Goal: Task Accomplishment & Management: Manage account settings

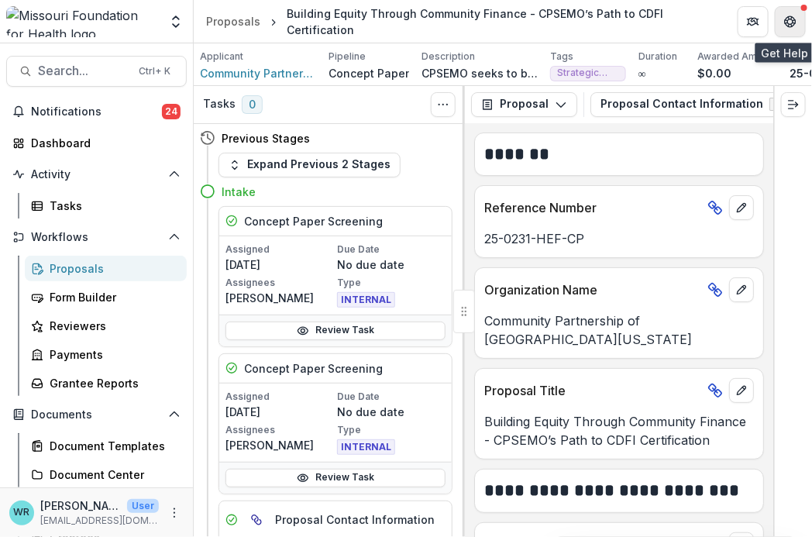
click at [796, 26] on icon "Get Help" at bounding box center [791, 22] width 12 height 12
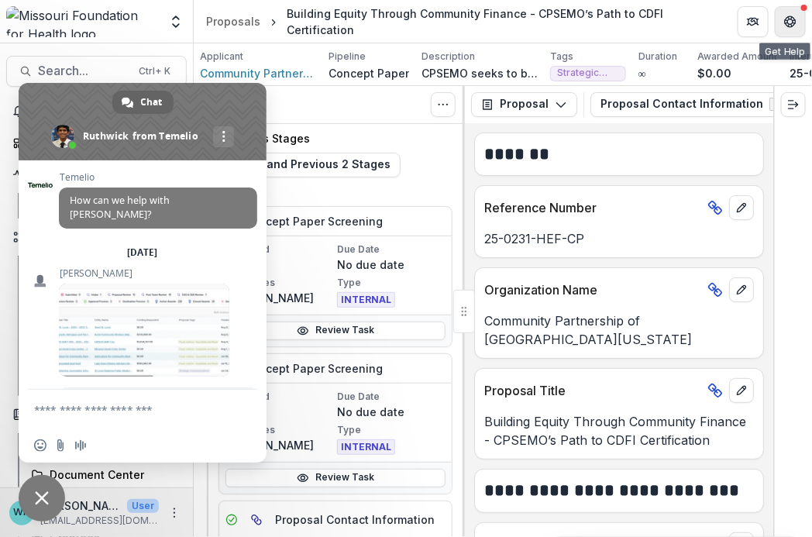
scroll to position [14204, 0]
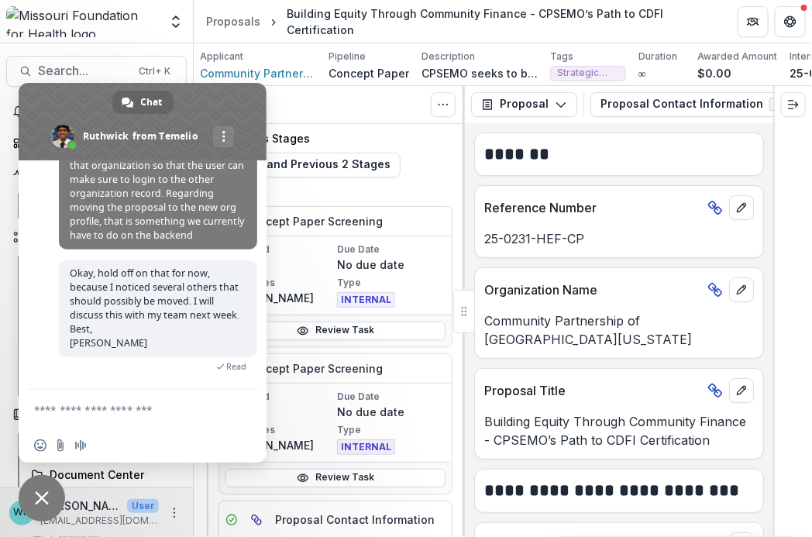
click at [64, 409] on textarea "Compose your message..." at bounding box center [125, 410] width 183 height 14
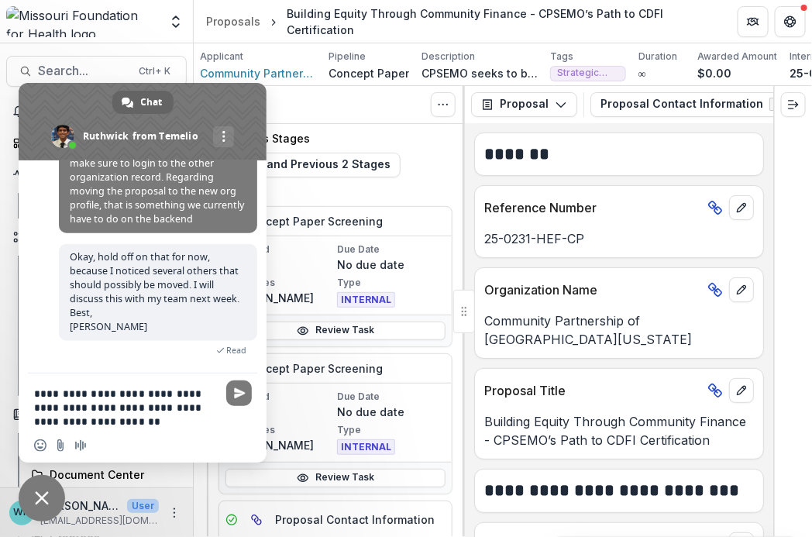
type textarea "**********"
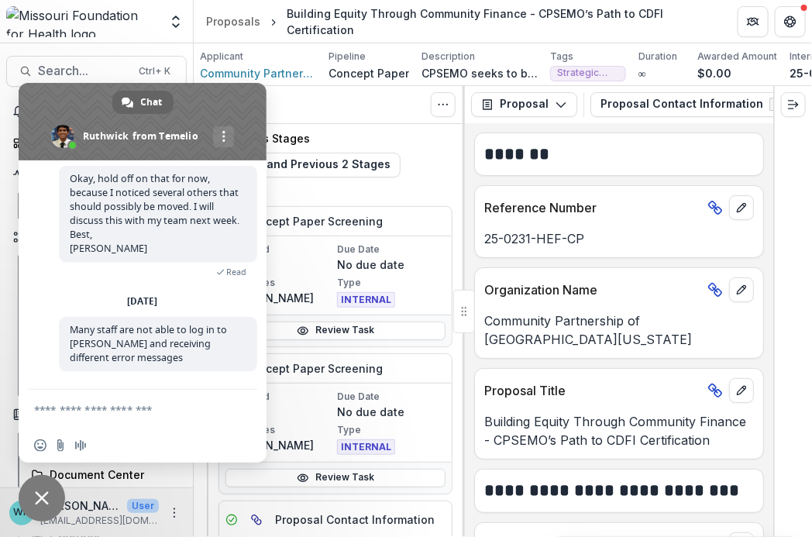
scroll to position [14300, 0]
click at [74, 411] on textarea "Compose your message..." at bounding box center [125, 410] width 183 height 14
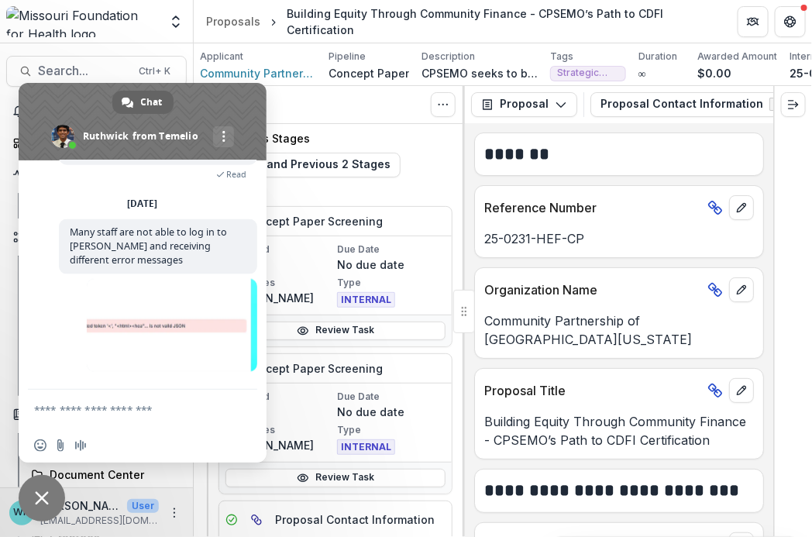
scroll to position [12111, 0]
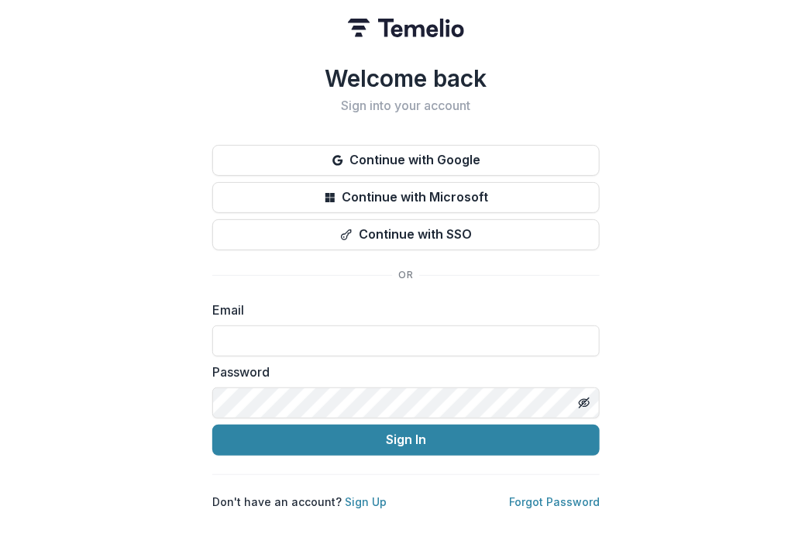
type input "**********"
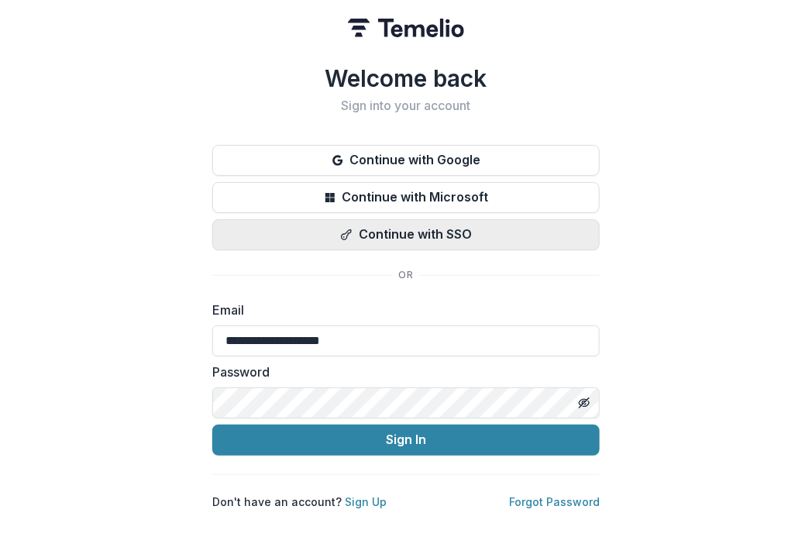
click at [364, 226] on button "Continue with SSO" at bounding box center [406, 234] width 388 height 31
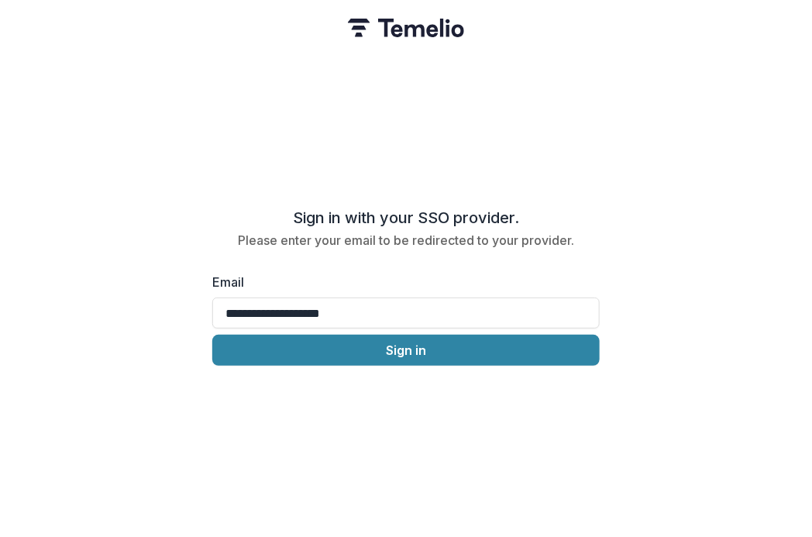
drag, startPoint x: 411, startPoint y: 324, endPoint x: -10, endPoint y: 284, distance: 422.9
click at [0, 284] on html "**********" at bounding box center [406, 268] width 812 height 537
type input "**********"
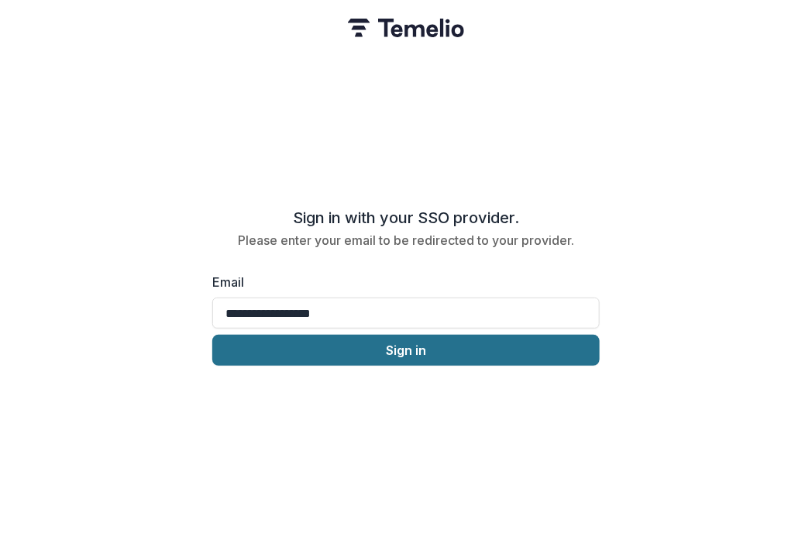
click at [531, 354] on button "Sign in" at bounding box center [406, 350] width 388 height 31
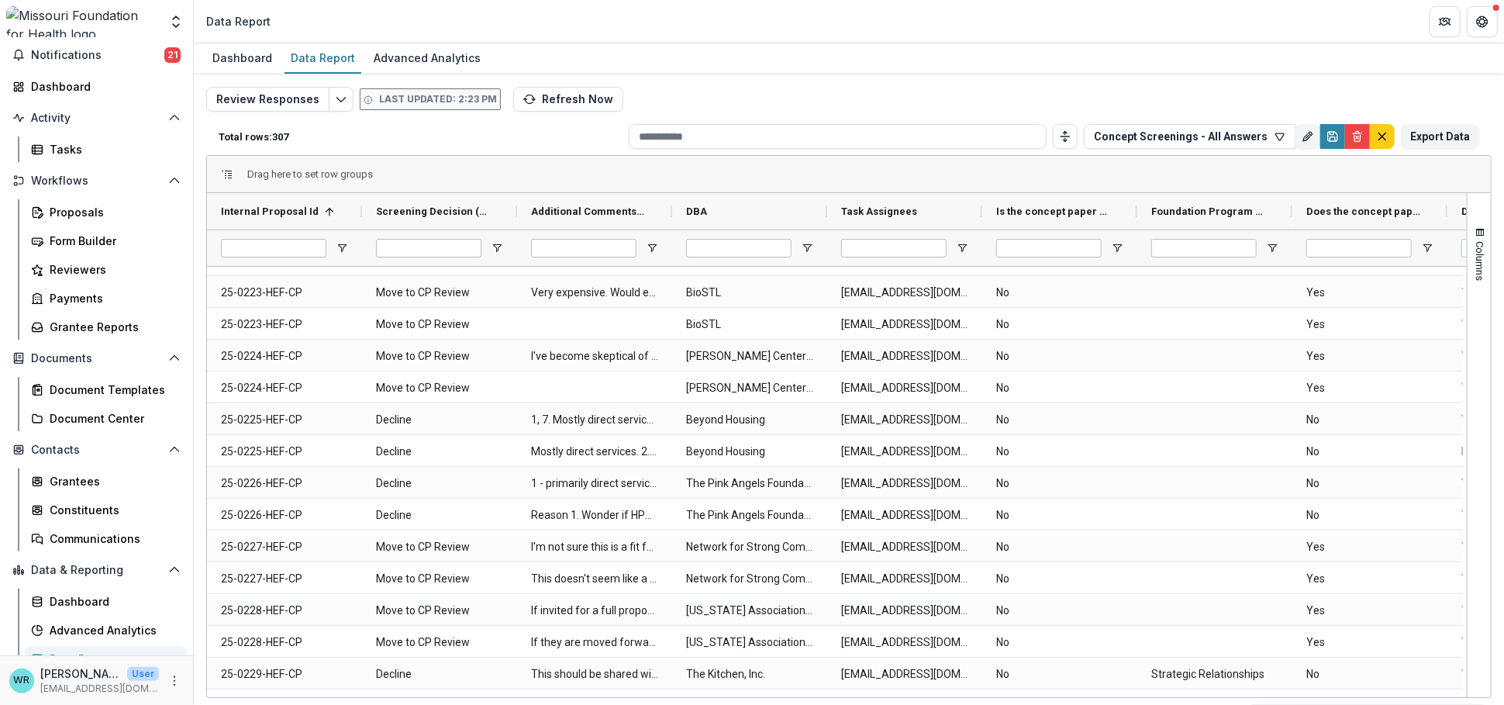
scroll to position [2756, 0]
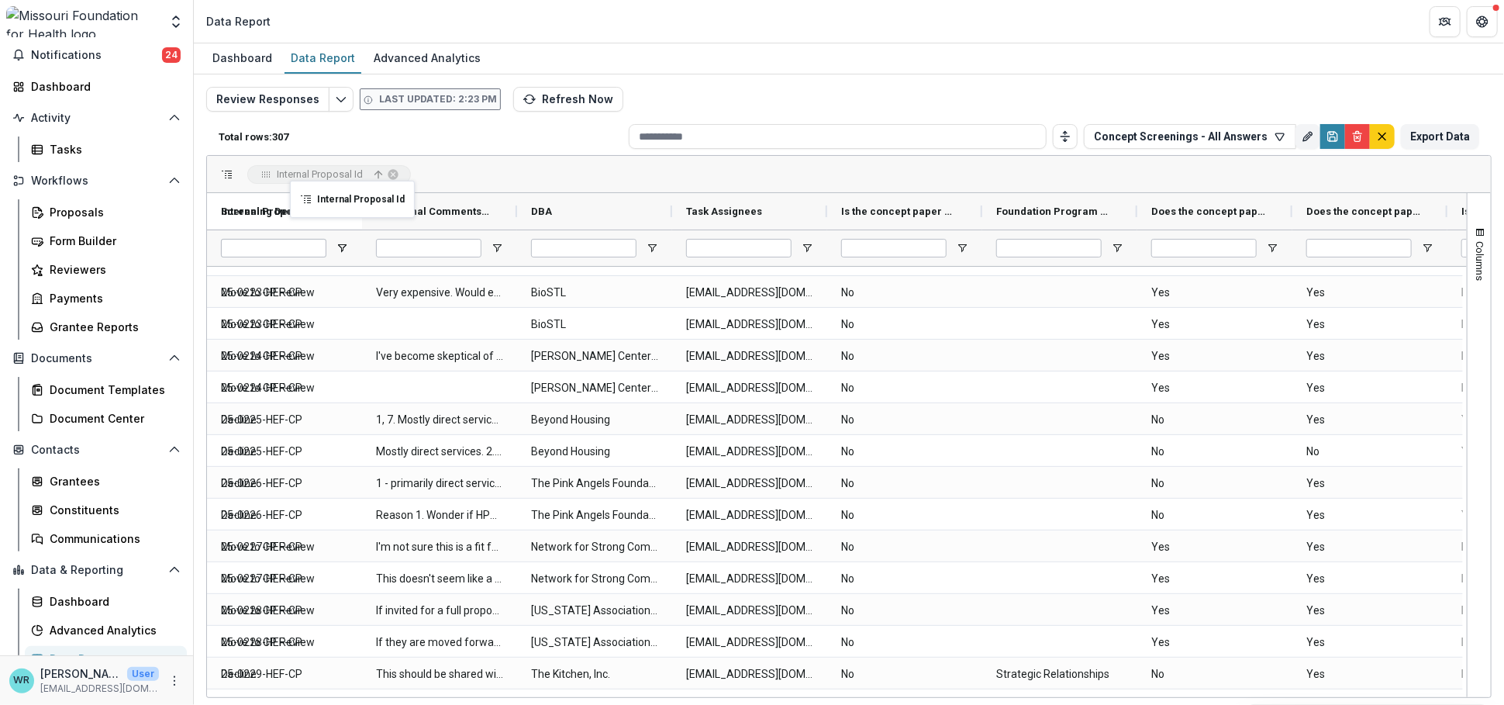
drag, startPoint x: 298, startPoint y: 190, endPoint x: 277, endPoint y: 154, distance: 41.4
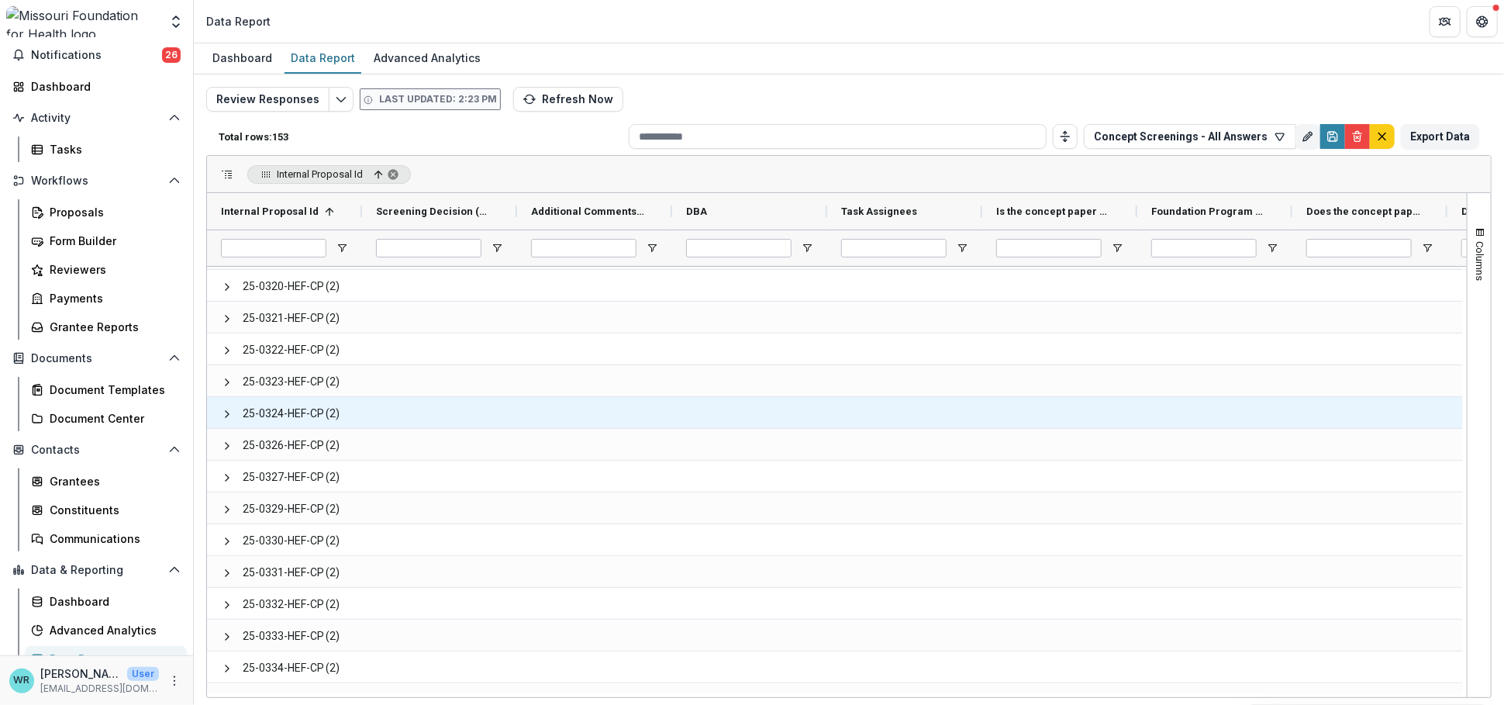
scroll to position [3718, 0]
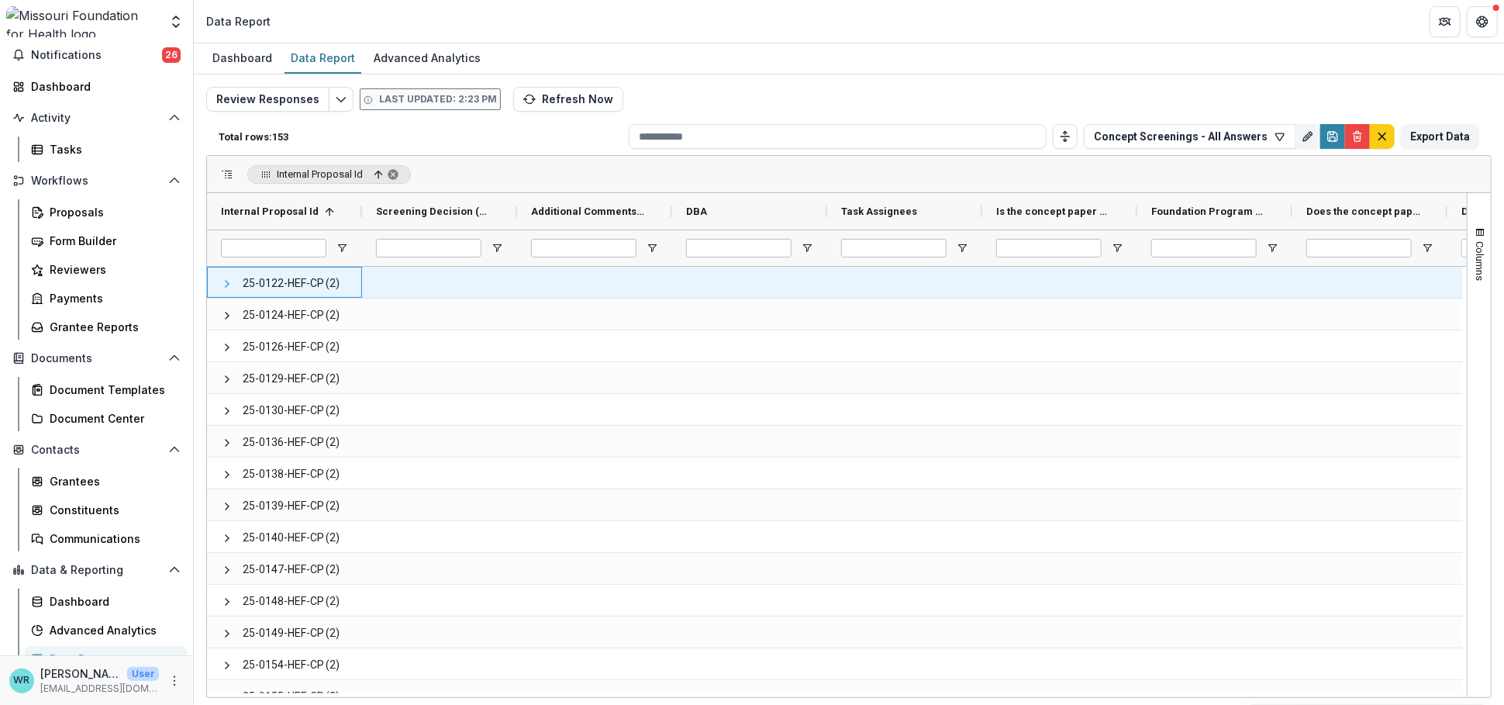
click at [226, 285] on span at bounding box center [227, 284] width 12 height 12
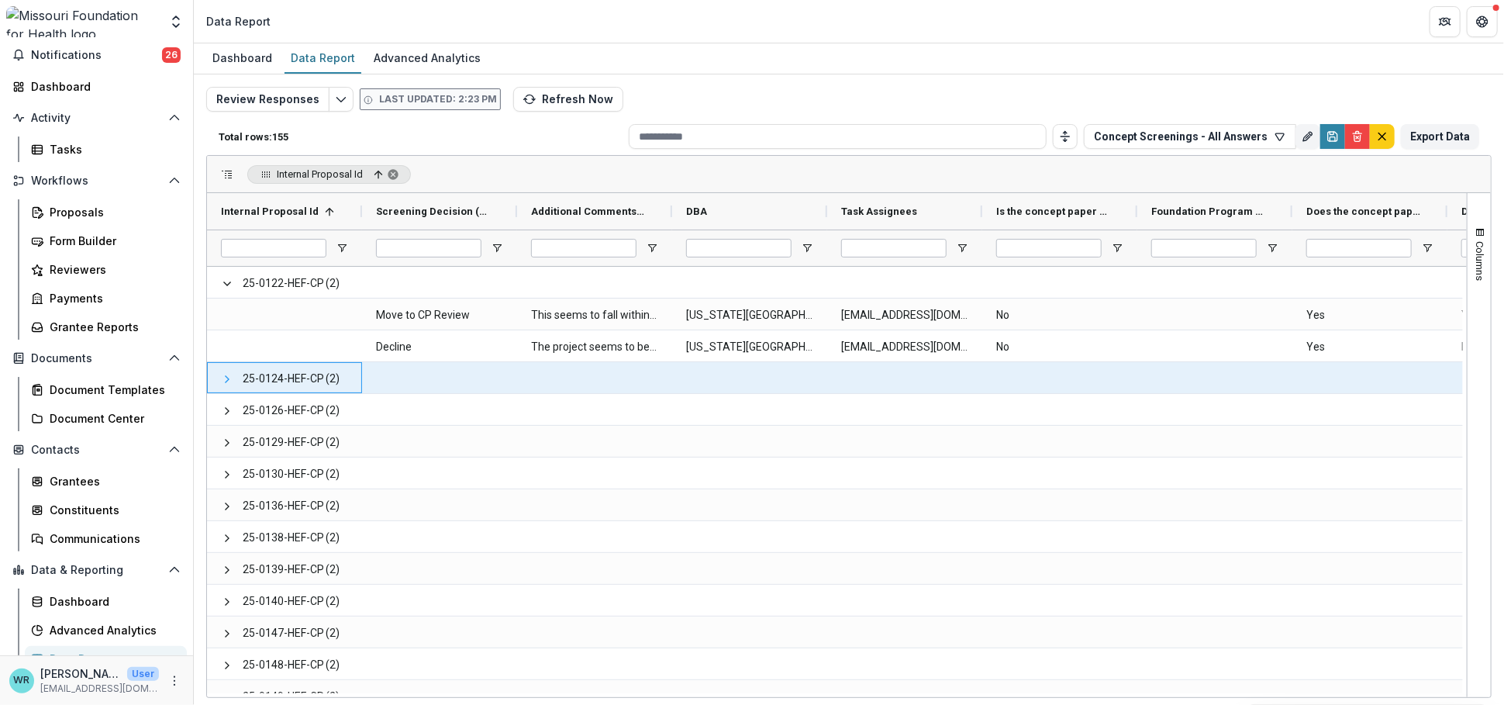
click at [222, 378] on span at bounding box center [227, 379] width 12 height 12
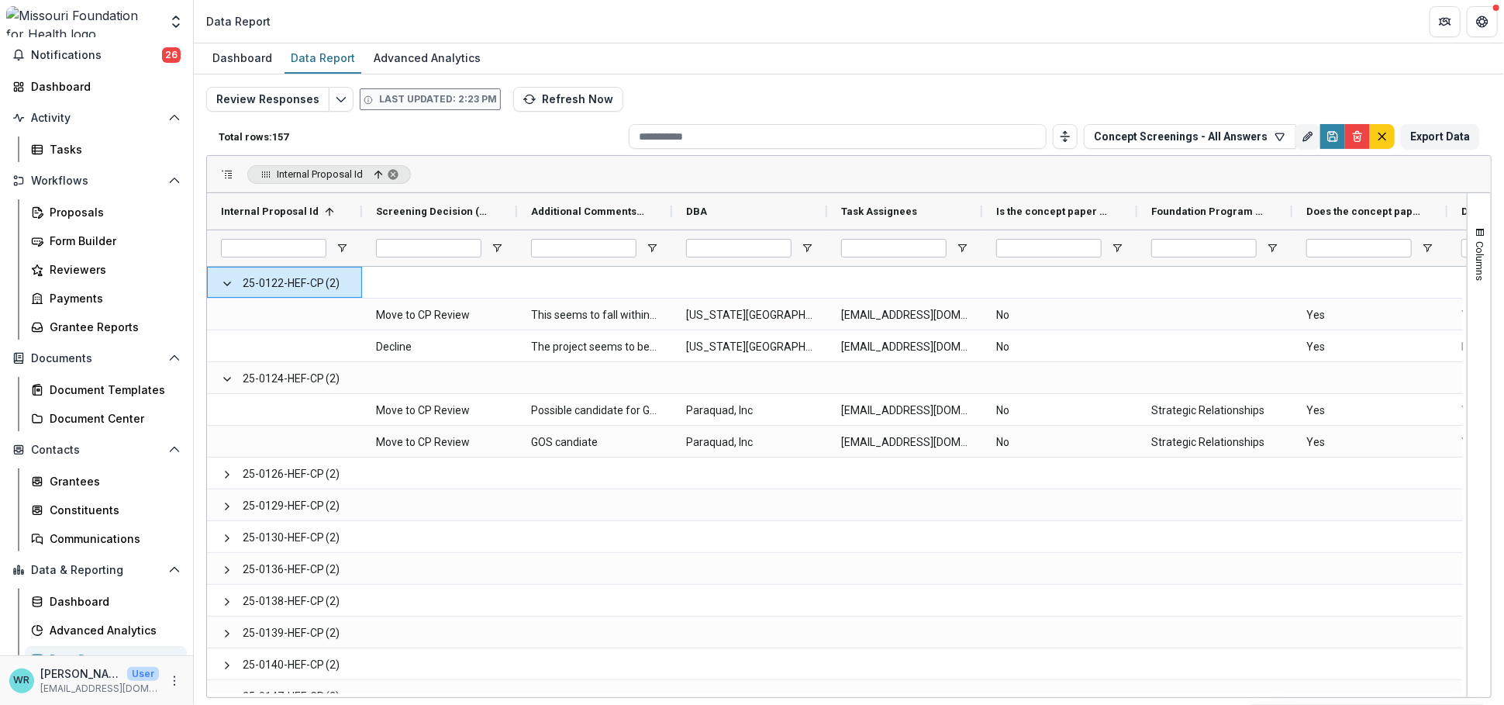
click at [223, 174] on span at bounding box center [227, 174] width 12 height 12
click at [225, 174] on span at bounding box center [227, 174] width 12 height 12
click at [1071, 133] on icon "Toggle auto height" at bounding box center [1065, 136] width 12 height 12
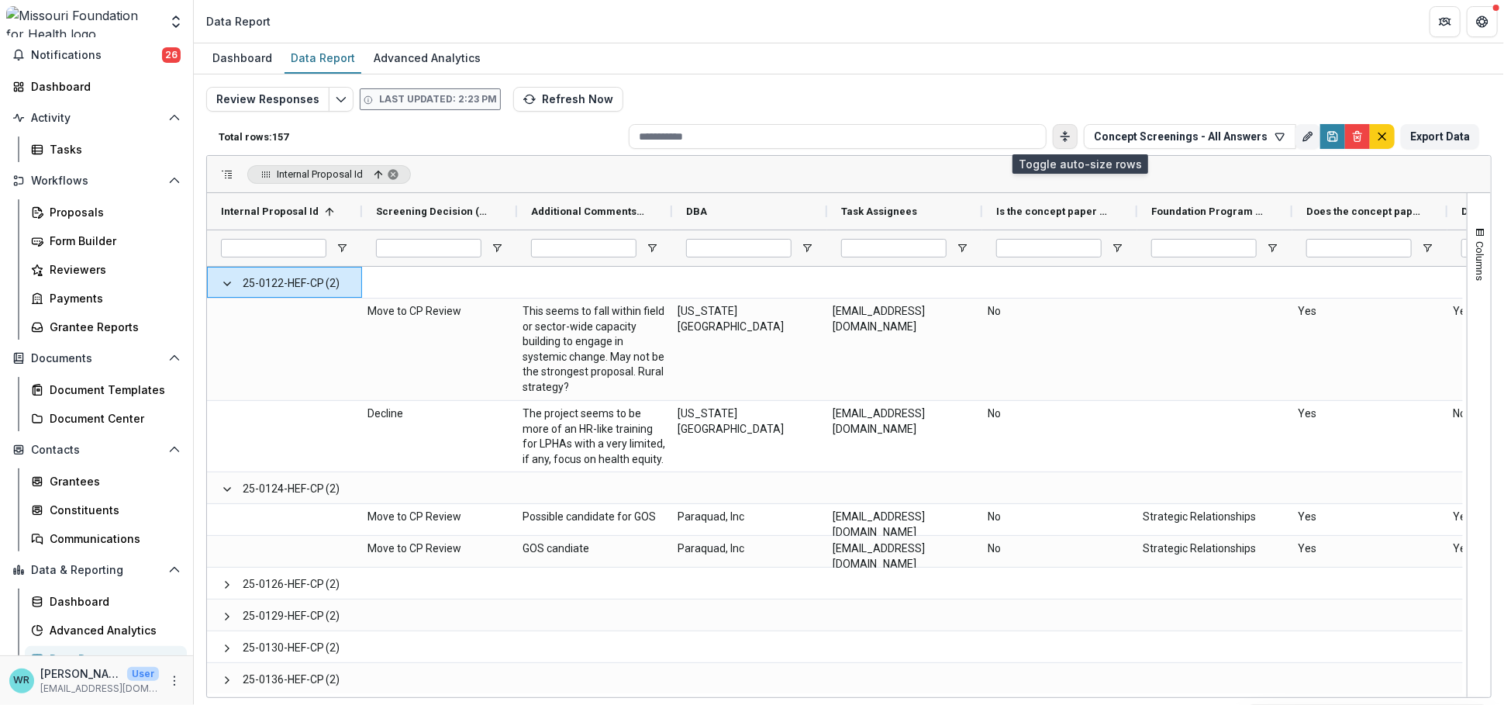
click at [1071, 133] on icon "Toggle auto height" at bounding box center [1065, 136] width 12 height 12
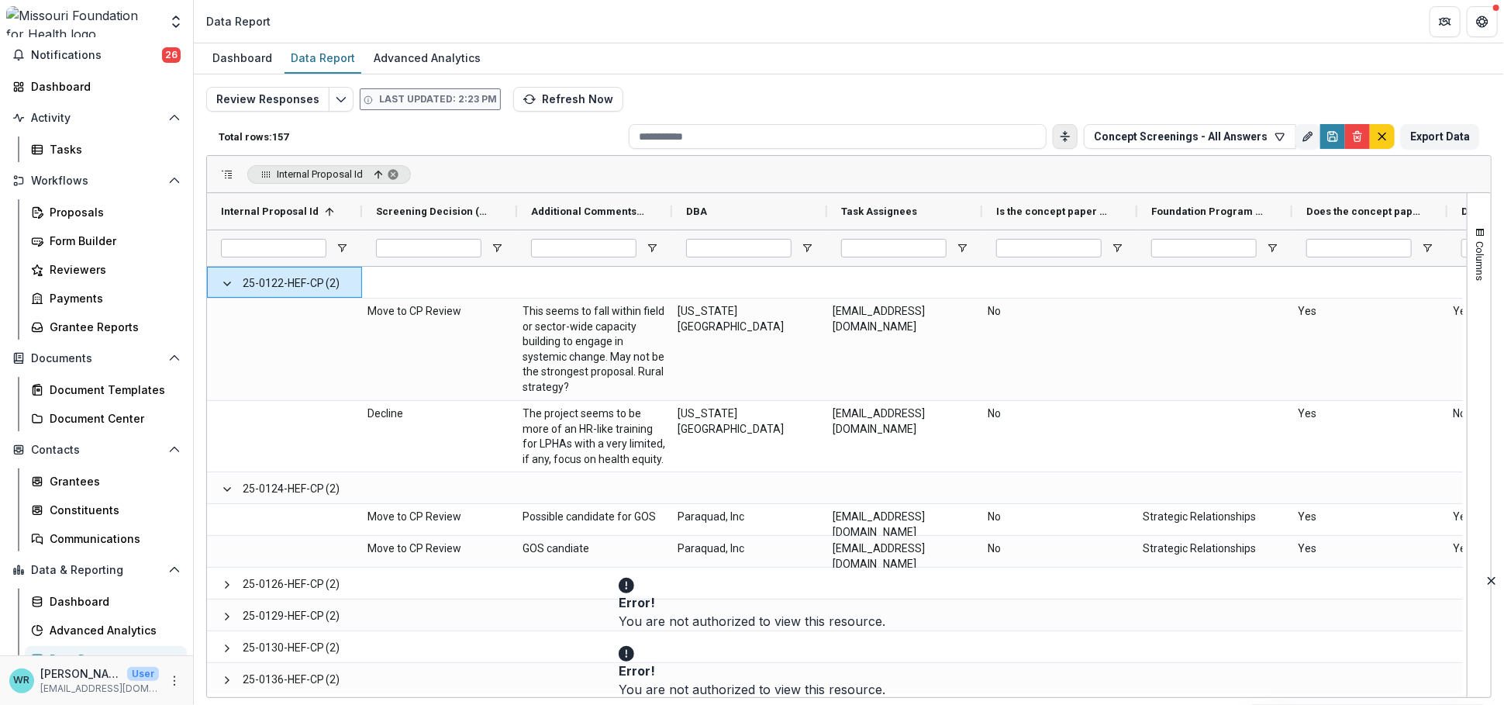
drag, startPoint x: 905, startPoint y: 584, endPoint x: 899, endPoint y: 614, distance: 30.9
click at [1488, 584] on icon "Close" at bounding box center [1492, 581] width 8 height 8
click at [1488, 653] on icon "Close" at bounding box center [1492, 649] width 8 height 8
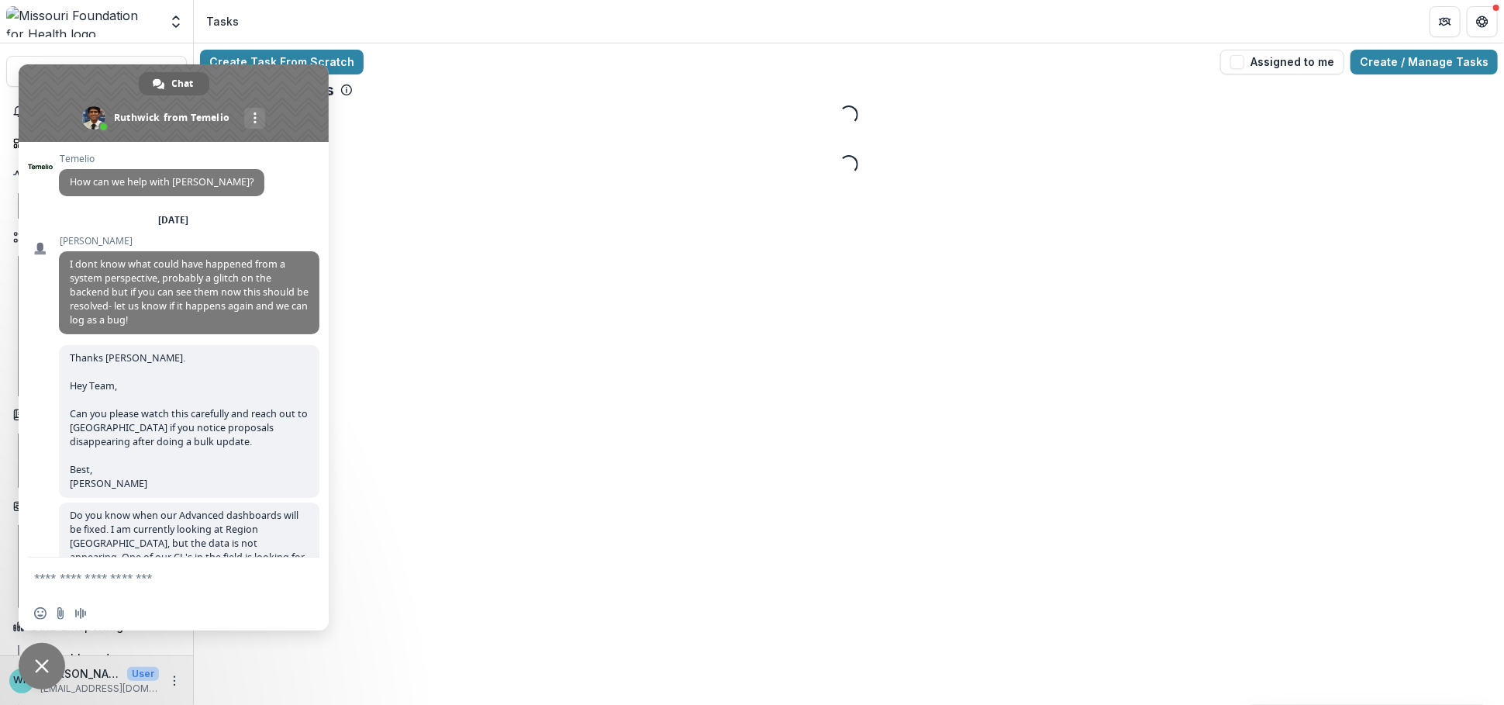
scroll to position [12111, 0]
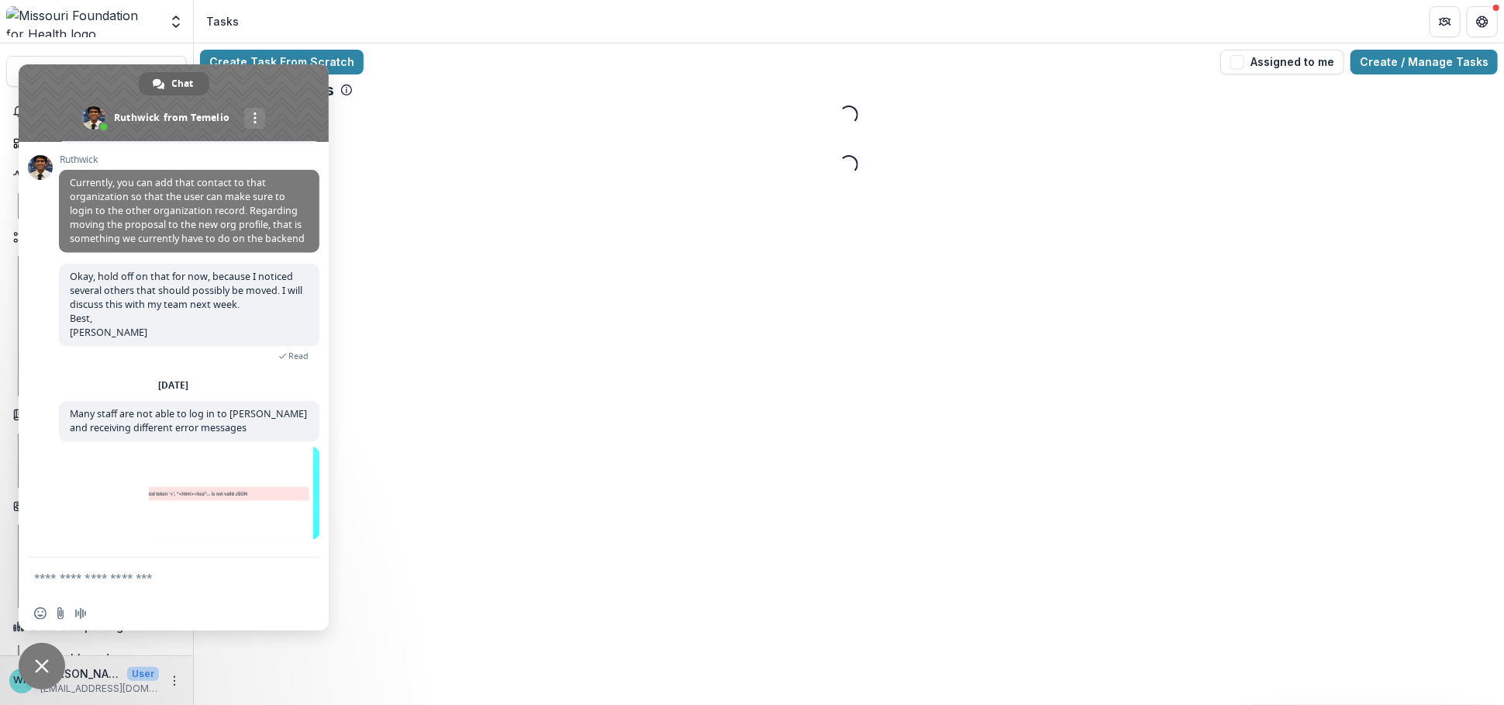
click at [35, 671] on span "Close chat" at bounding box center [42, 666] width 14 height 14
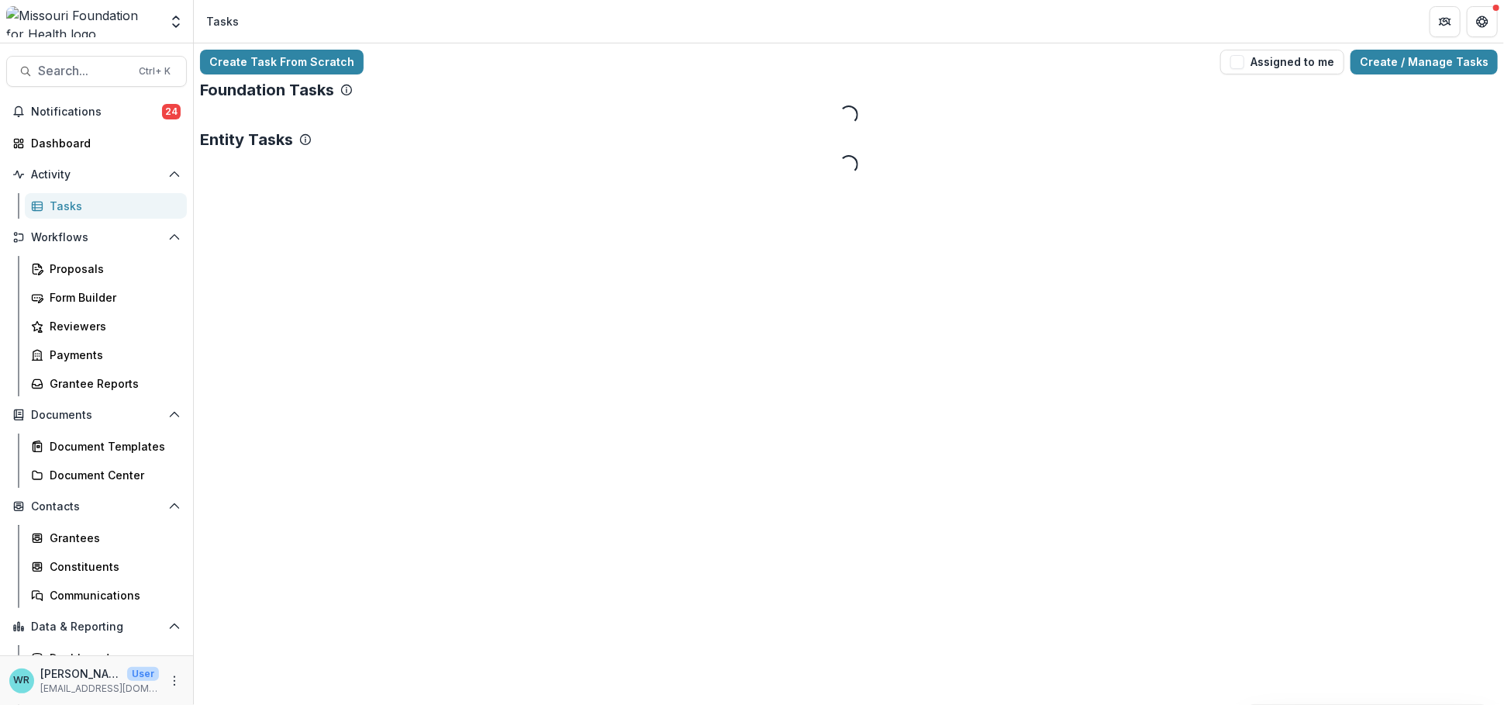
click at [44, 663] on div "WR Wendy Rohrbach User wrohrbach@mffh.org" at bounding box center [96, 680] width 193 height 50
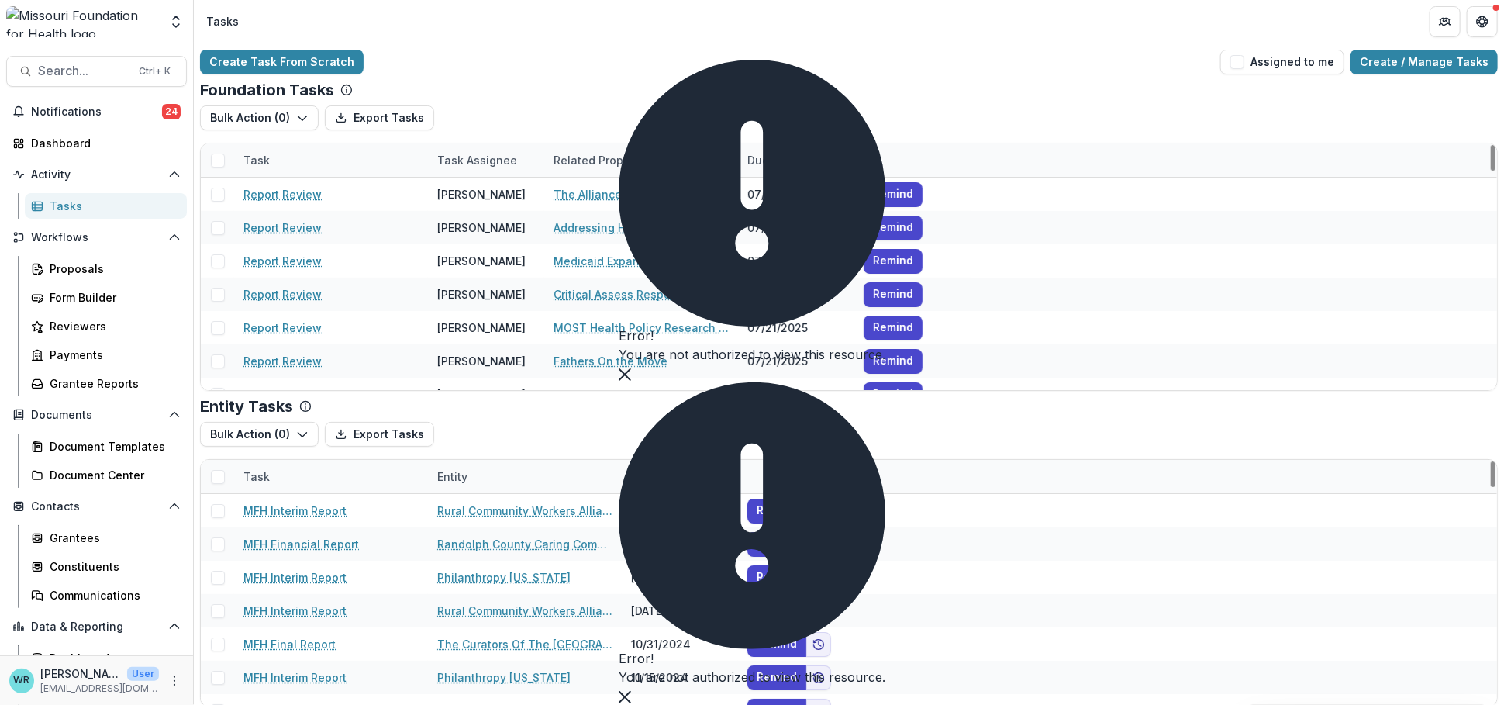
click at [631, 382] on button "Close" at bounding box center [625, 373] width 12 height 19
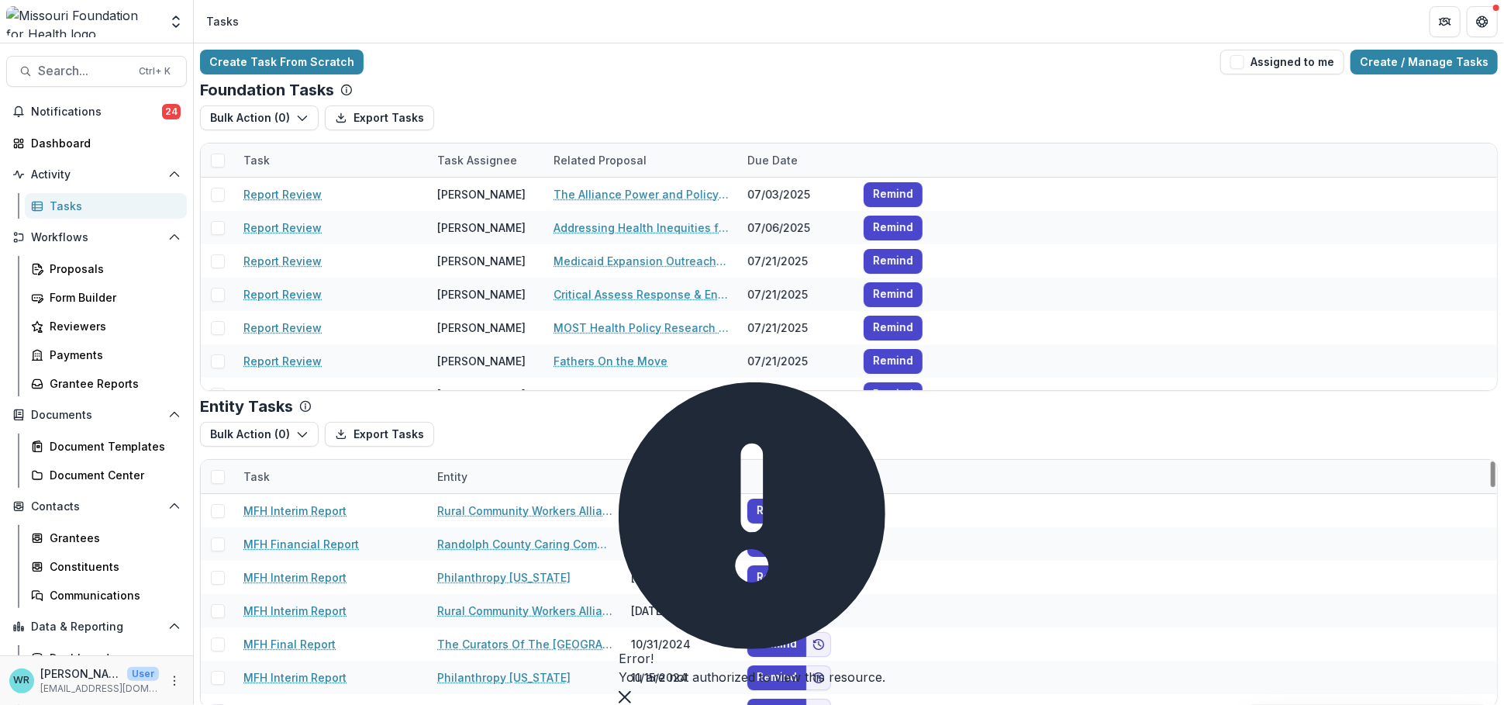
click at [631, 691] on icon "Close" at bounding box center [625, 697] width 12 height 12
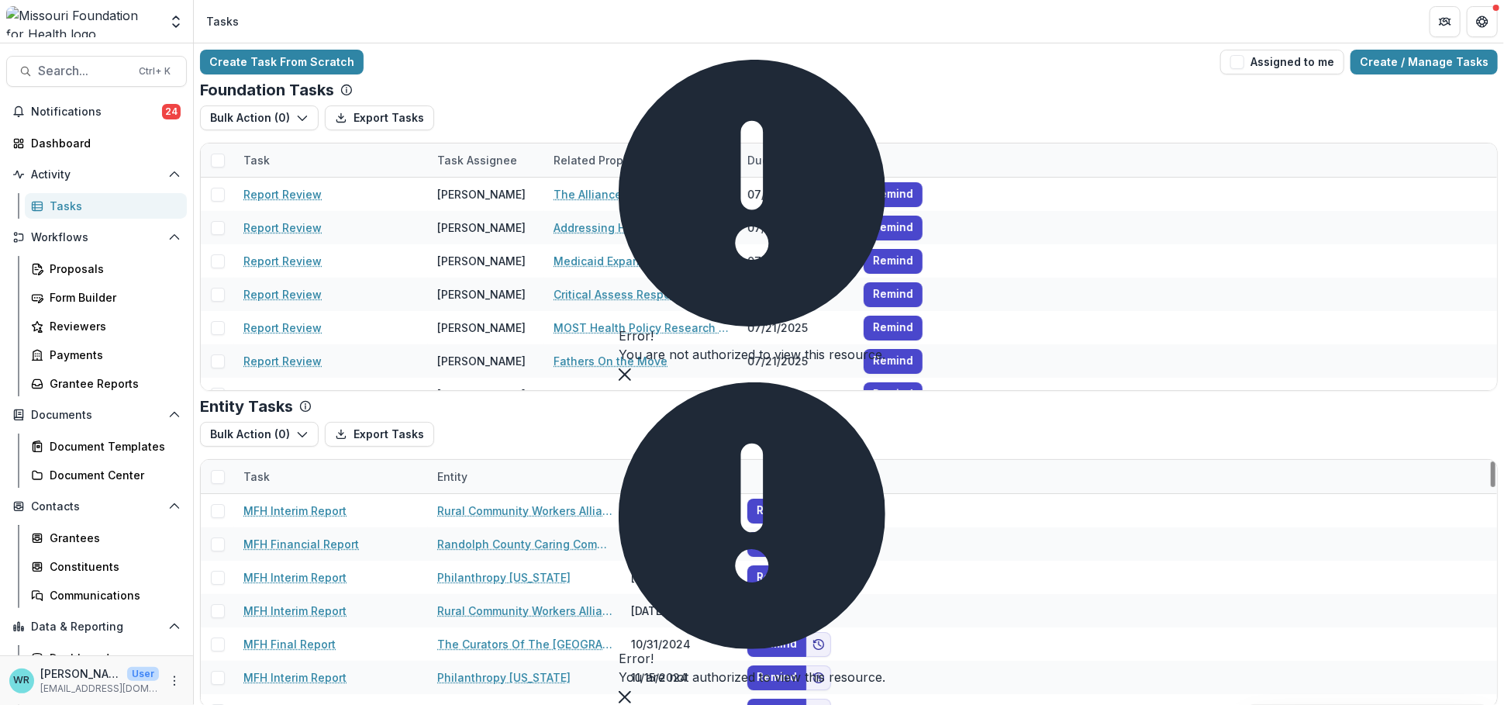
drag, startPoint x: 905, startPoint y: 582, endPoint x: 899, endPoint y: 653, distance: 70.8
click at [631, 381] on icon "Close" at bounding box center [625, 374] width 12 height 12
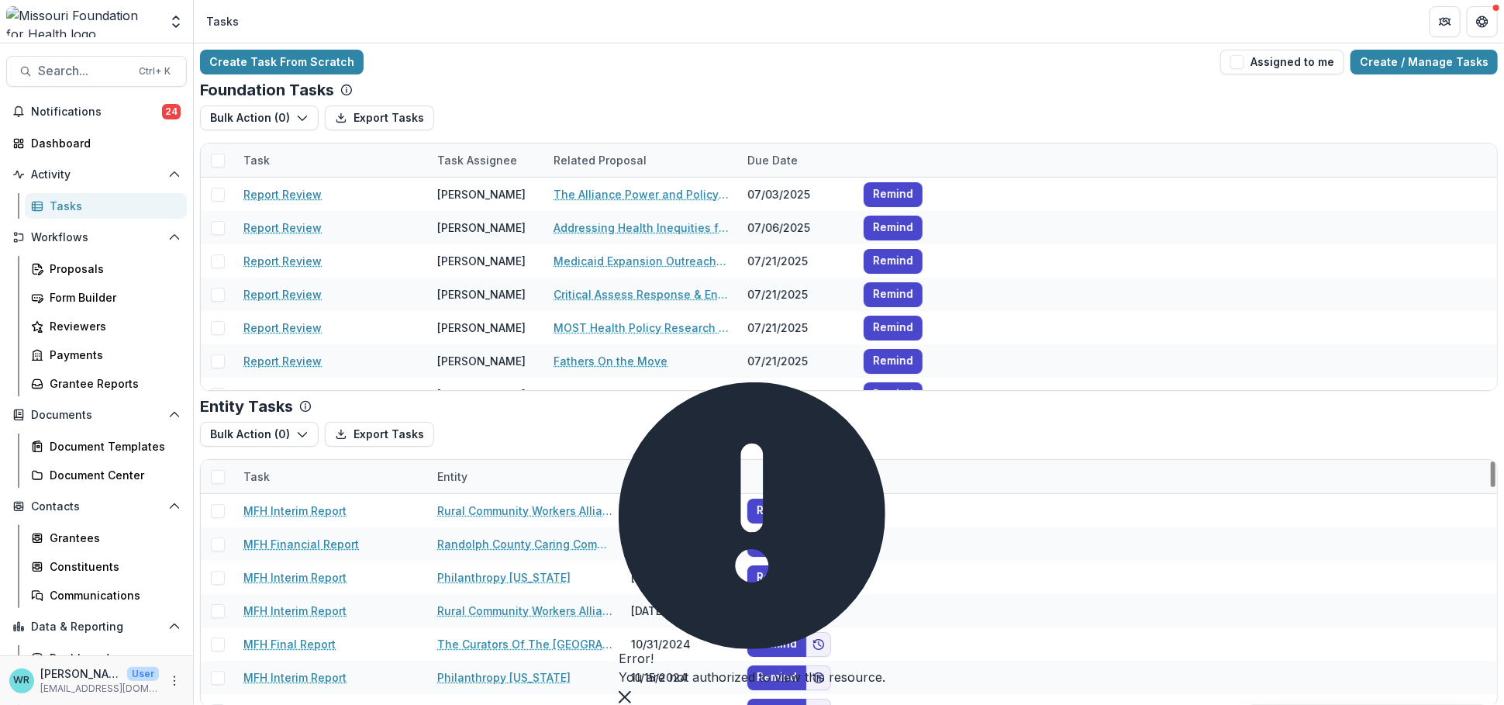
click at [631, 691] on icon "Close" at bounding box center [625, 697] width 12 height 12
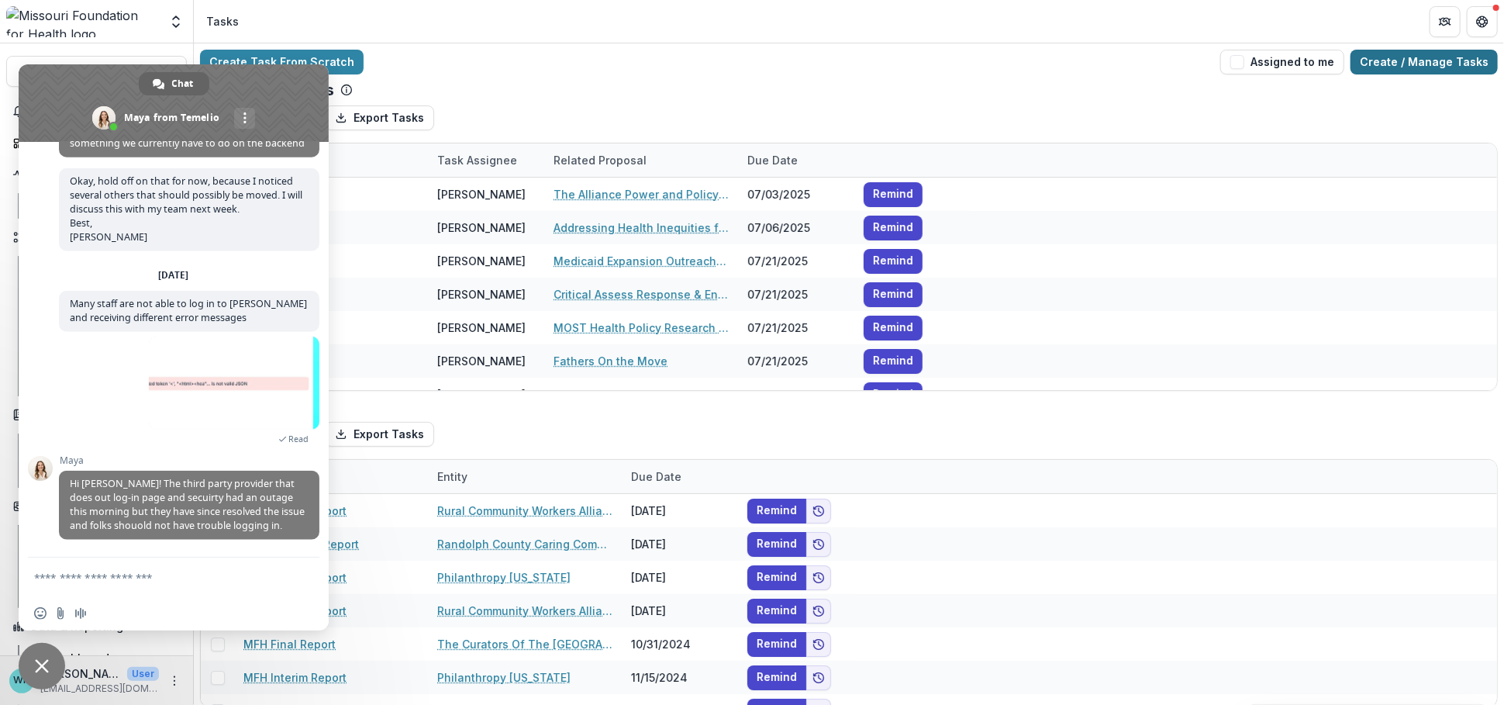
scroll to position [12096, 0]
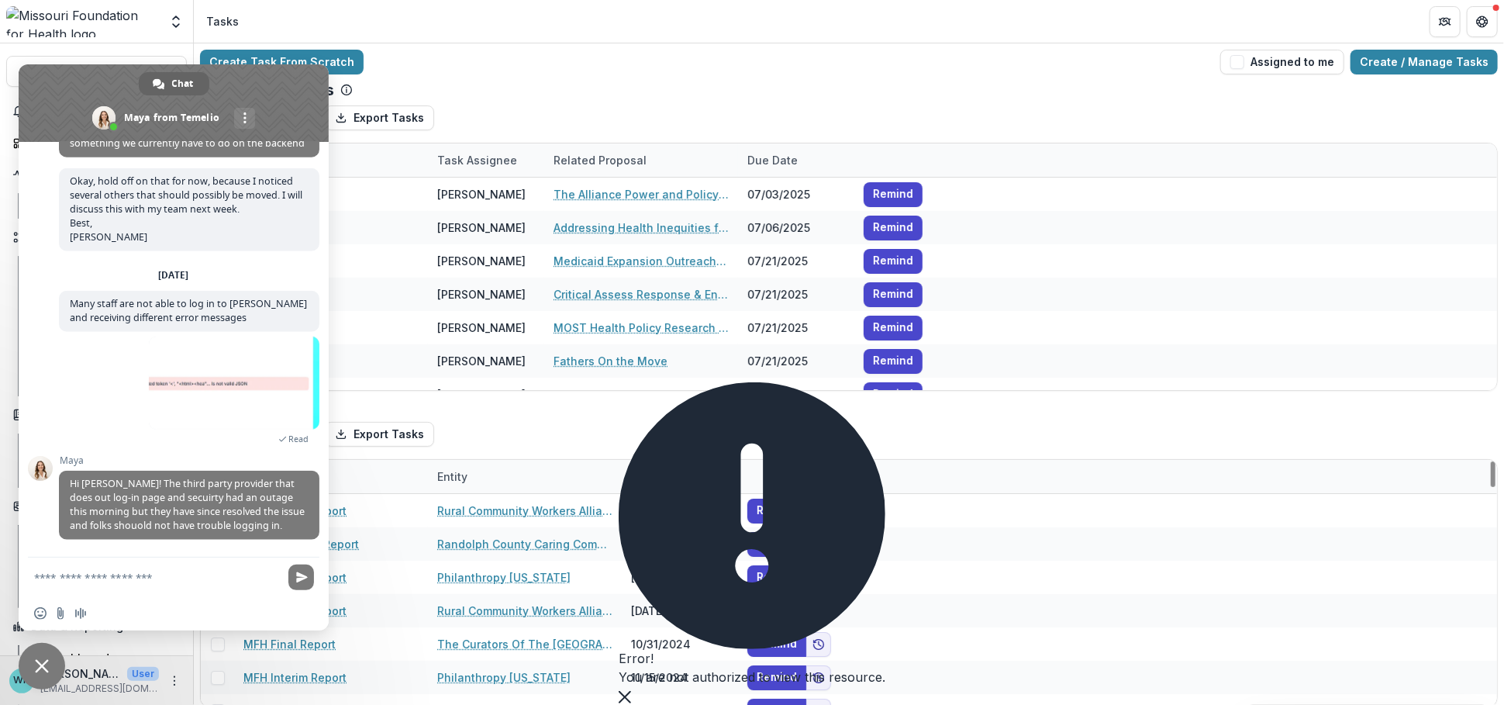
click at [855, 686] on div "You are not authorized to view this resource." at bounding box center [752, 676] width 267 height 19
click at [631, 686] on button "Close" at bounding box center [625, 695] width 12 height 19
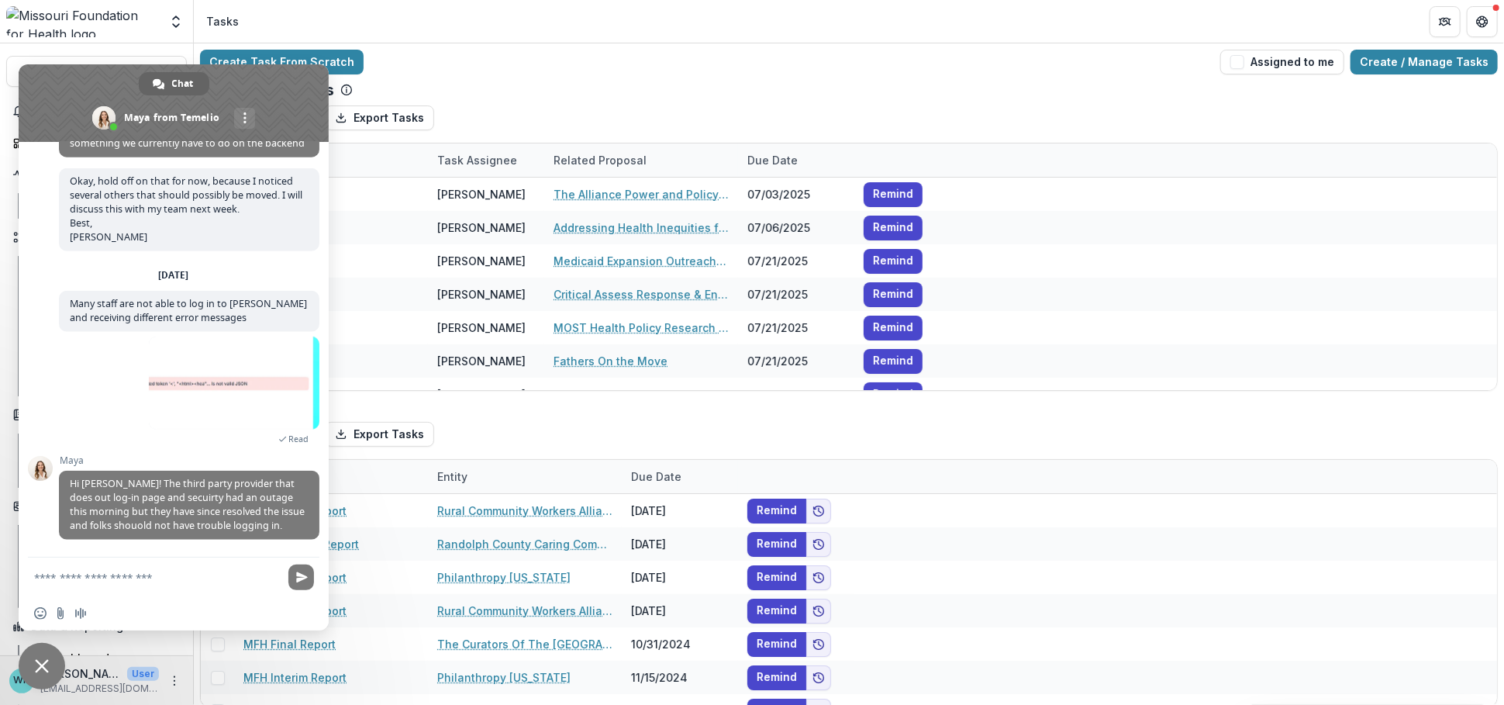
click at [126, 578] on textarea "Compose your message..." at bounding box center [156, 578] width 245 height 14
click at [35, 576] on textarea "Compose your message..." at bounding box center [156, 578] width 245 height 14
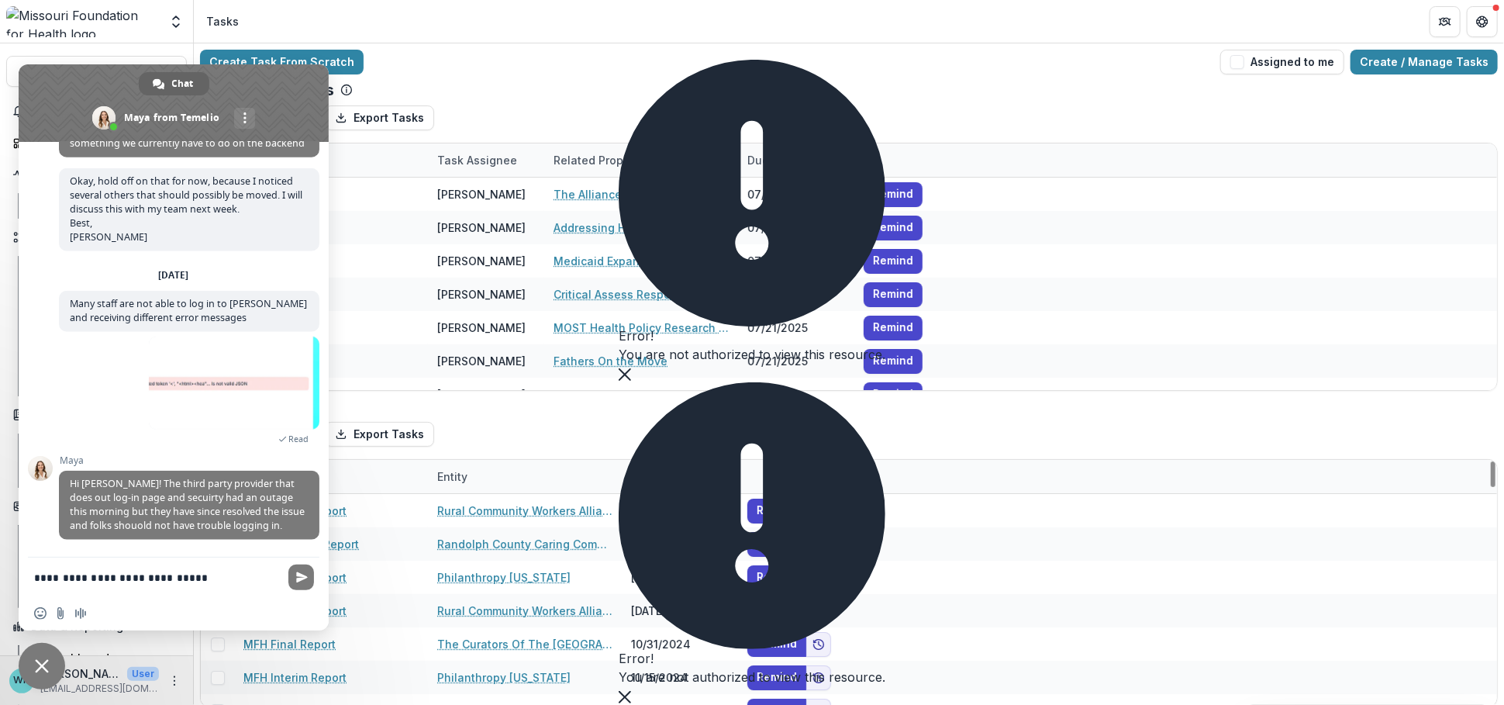
click at [631, 381] on icon "Close" at bounding box center [625, 374] width 12 height 12
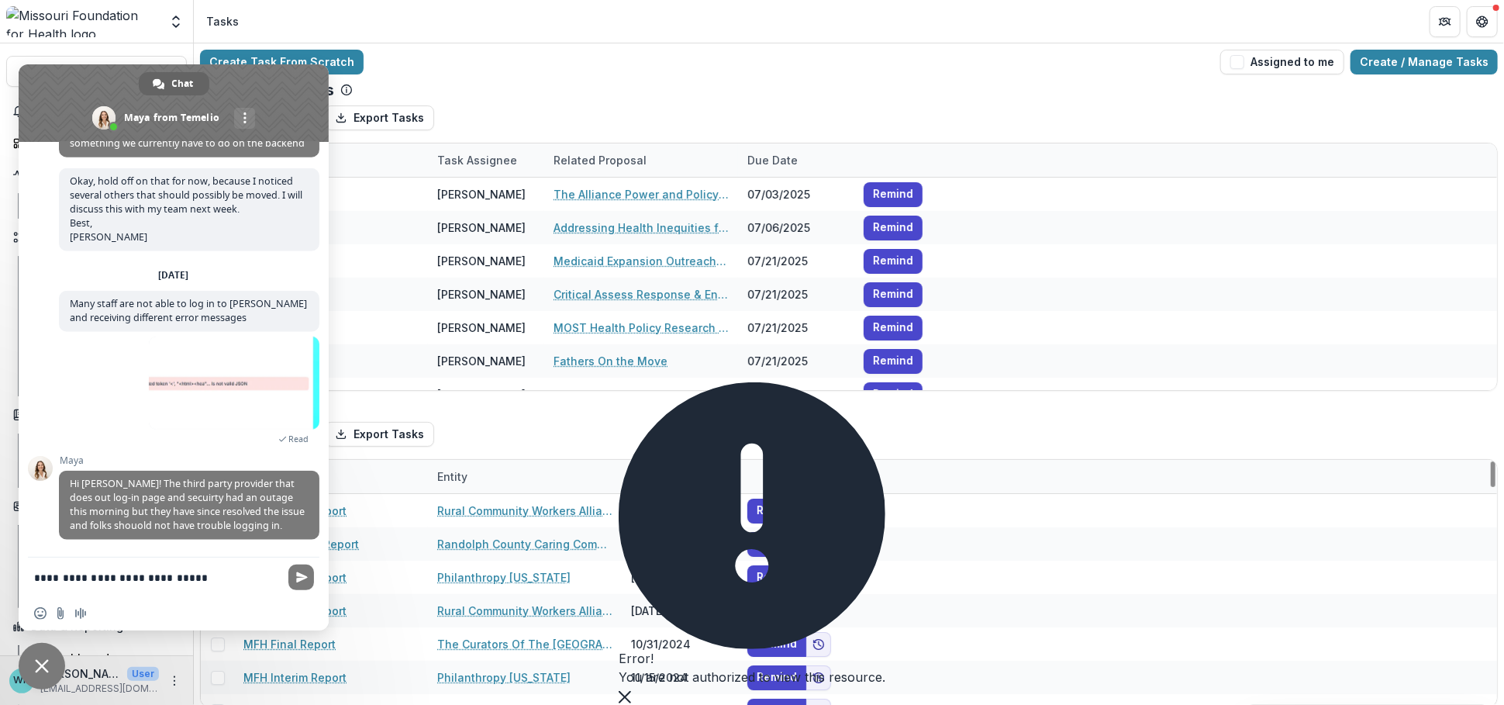
click at [631, 691] on icon "Close" at bounding box center [625, 697] width 12 height 12
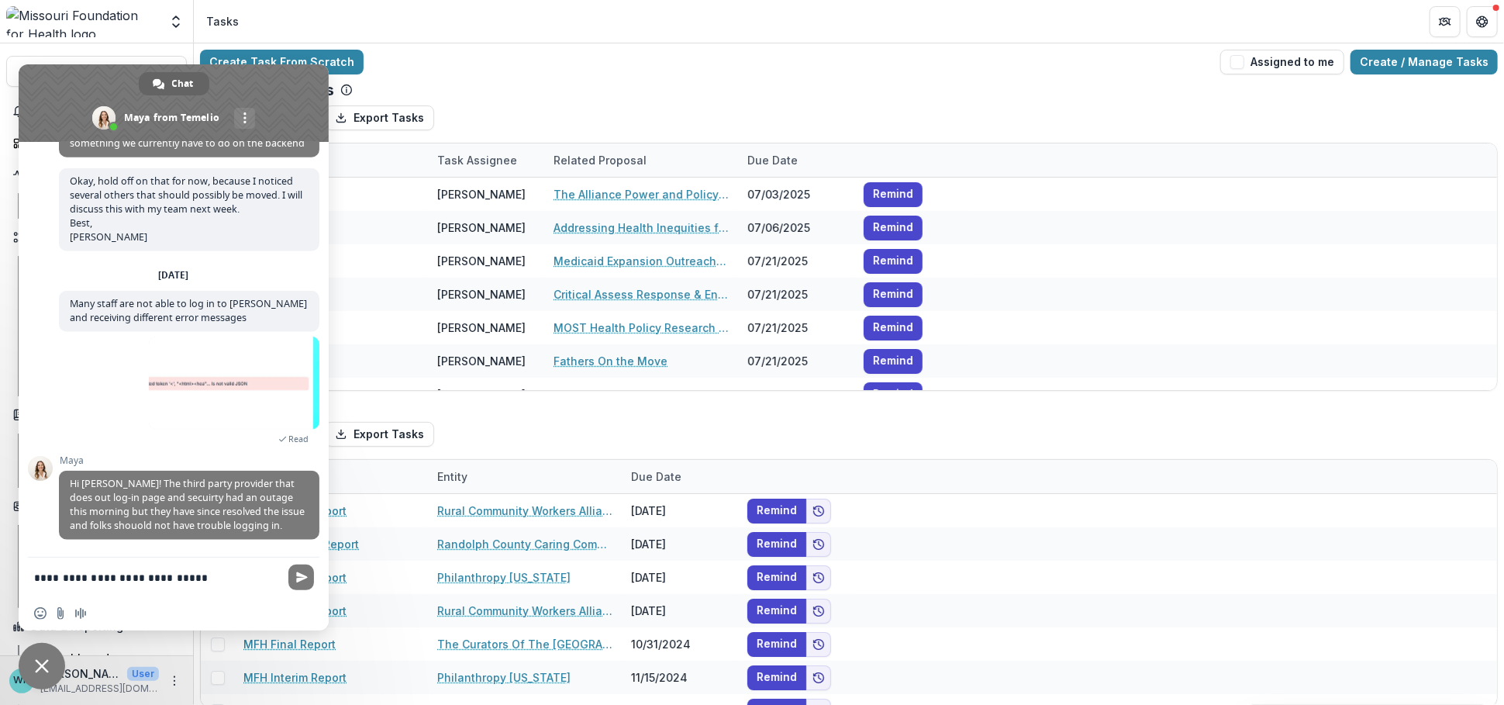
click at [202, 573] on textarea "**********" at bounding box center [156, 578] width 245 height 14
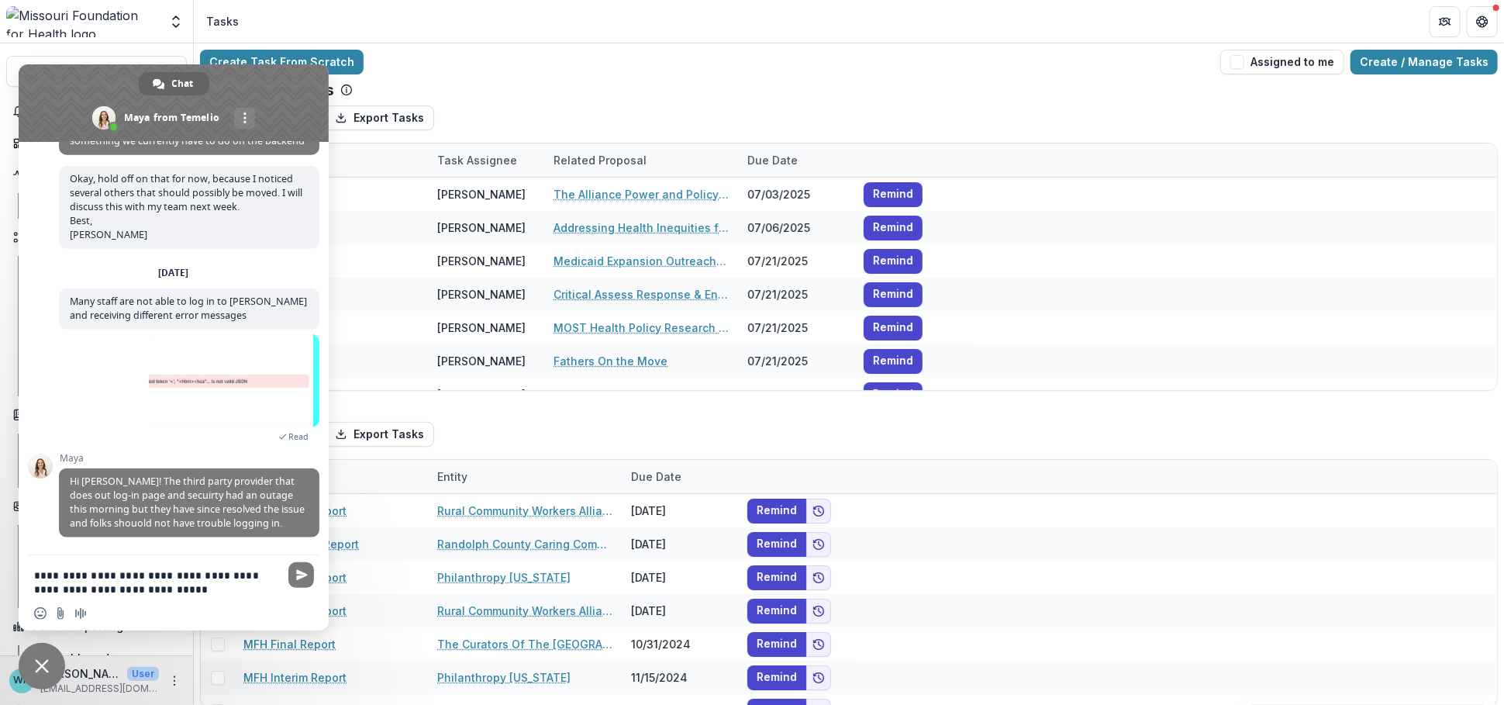
type textarea "**********"
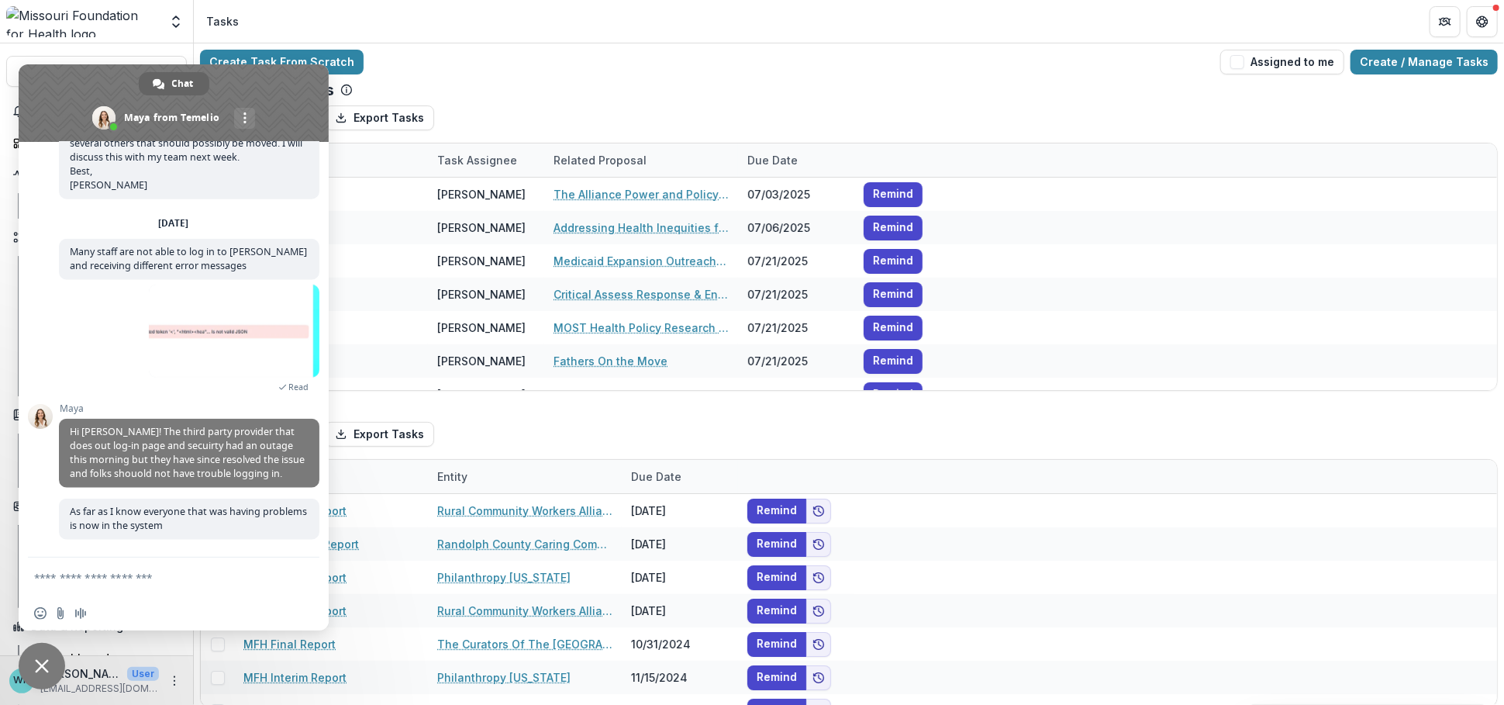
scroll to position [12263, 0]
click at [42, 664] on span "Close chat" at bounding box center [42, 666] width 14 height 14
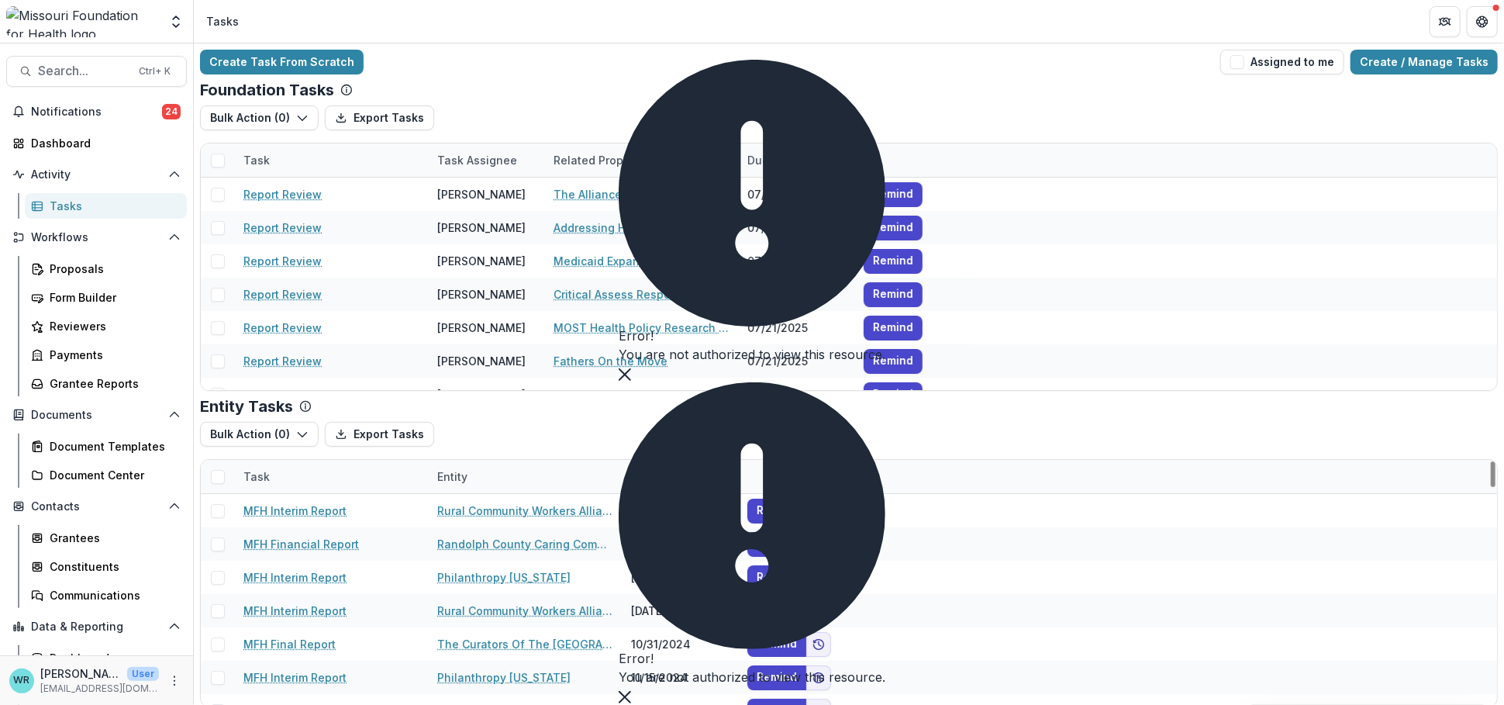
click at [631, 381] on icon "Close" at bounding box center [625, 374] width 12 height 12
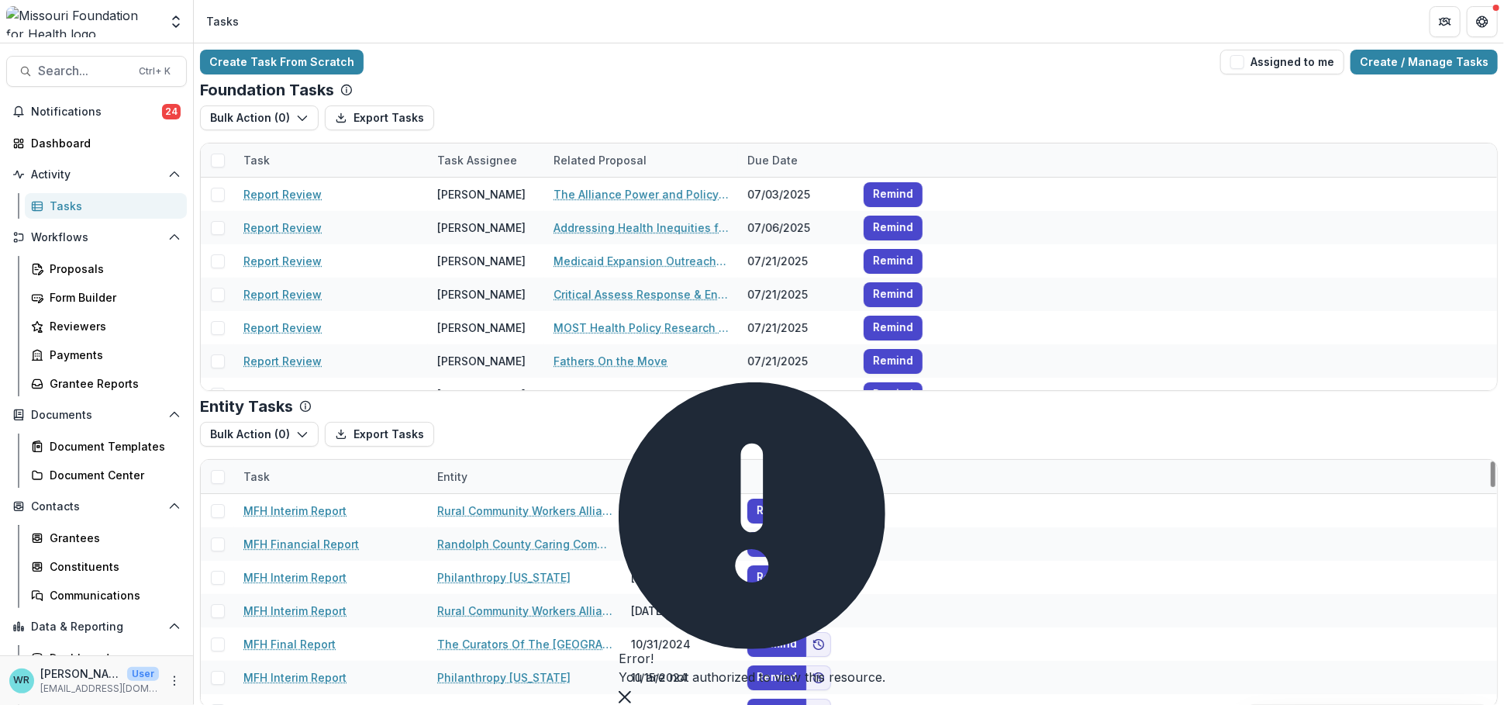
click at [631, 691] on icon "Close" at bounding box center [625, 697] width 12 height 12
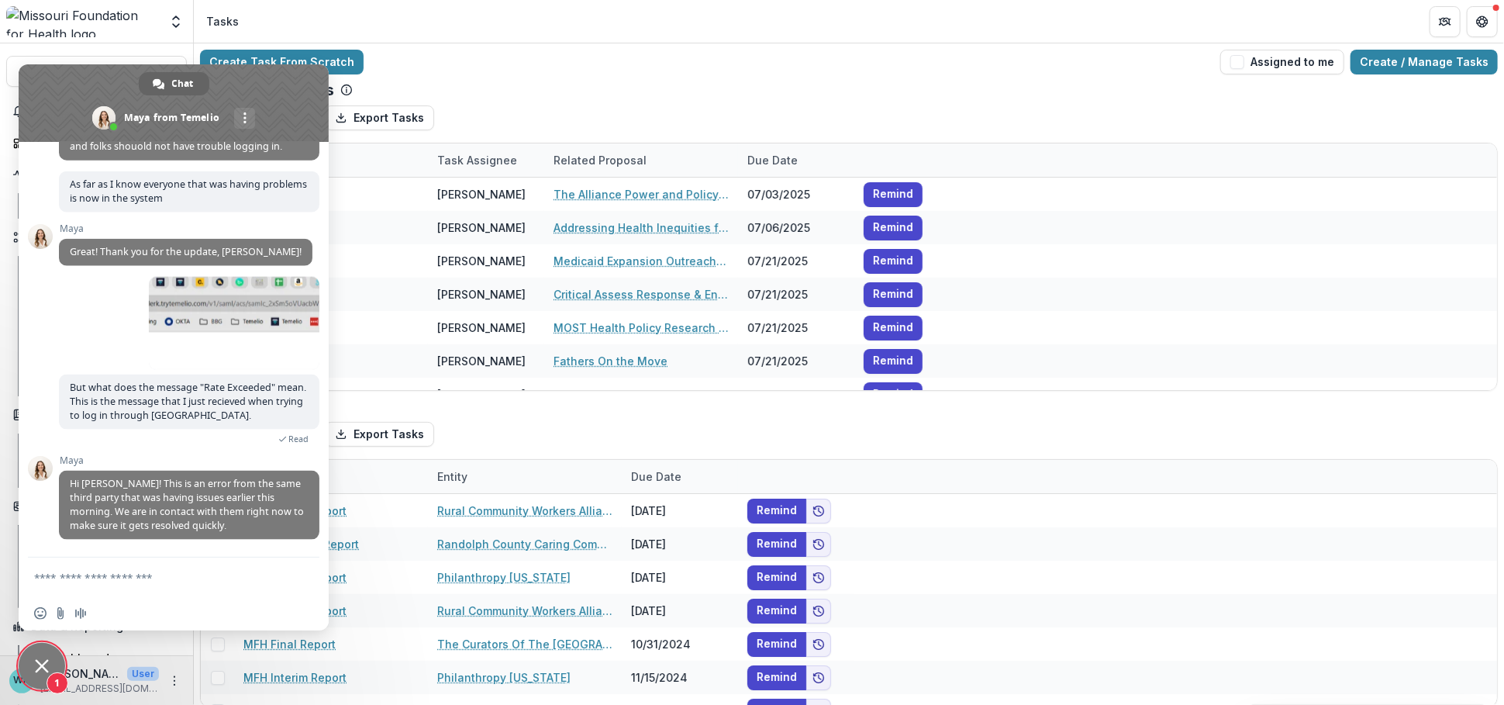
scroll to position [12468, 0]
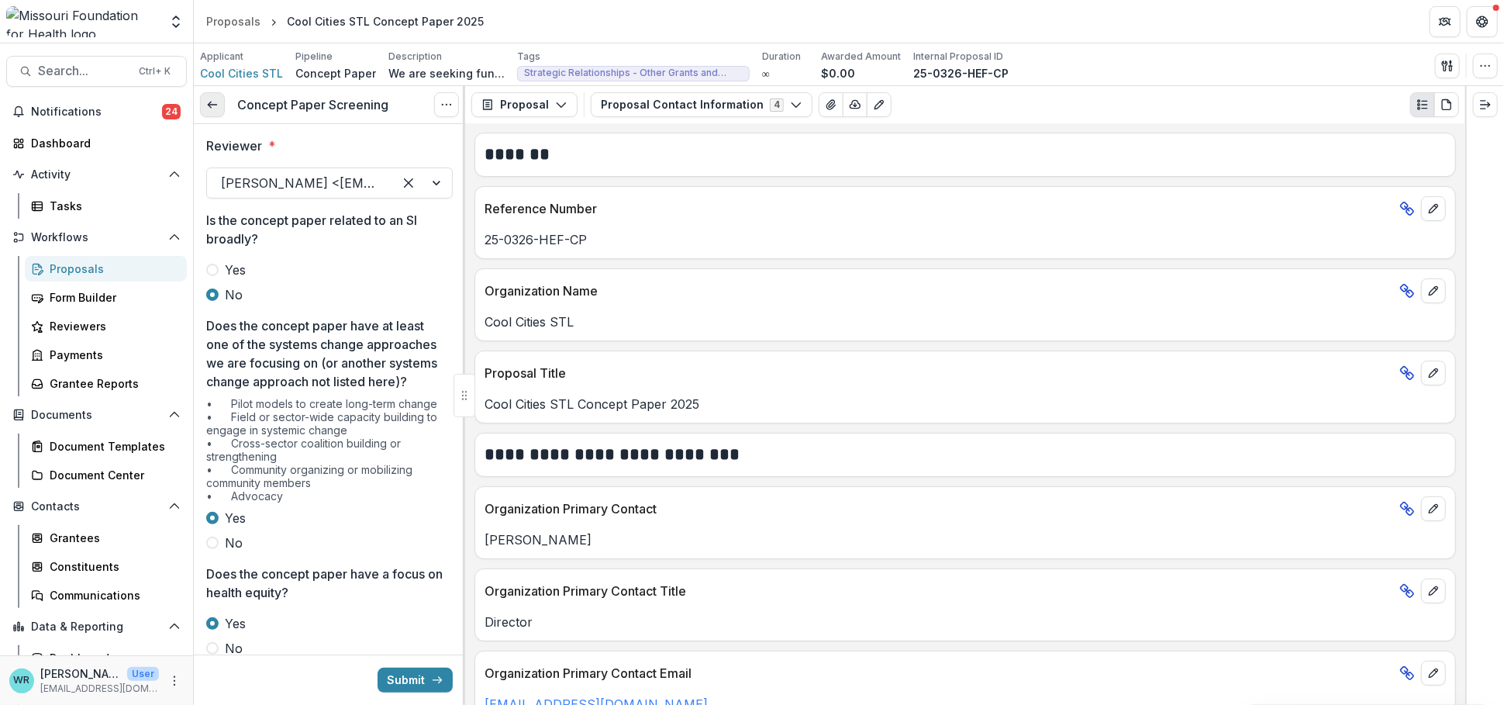
click at [200, 94] on link at bounding box center [212, 104] width 25 height 25
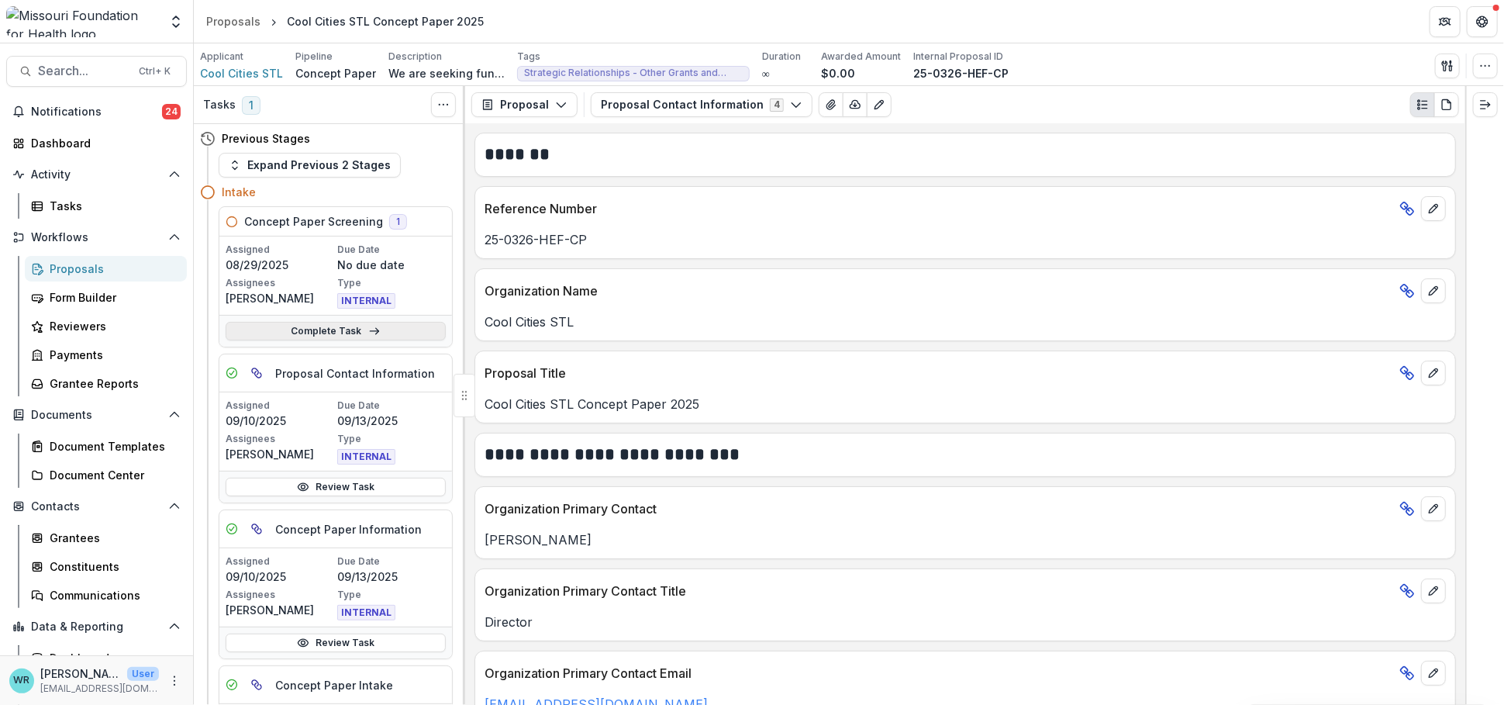
click at [347, 331] on link "Complete Task" at bounding box center [336, 331] width 220 height 19
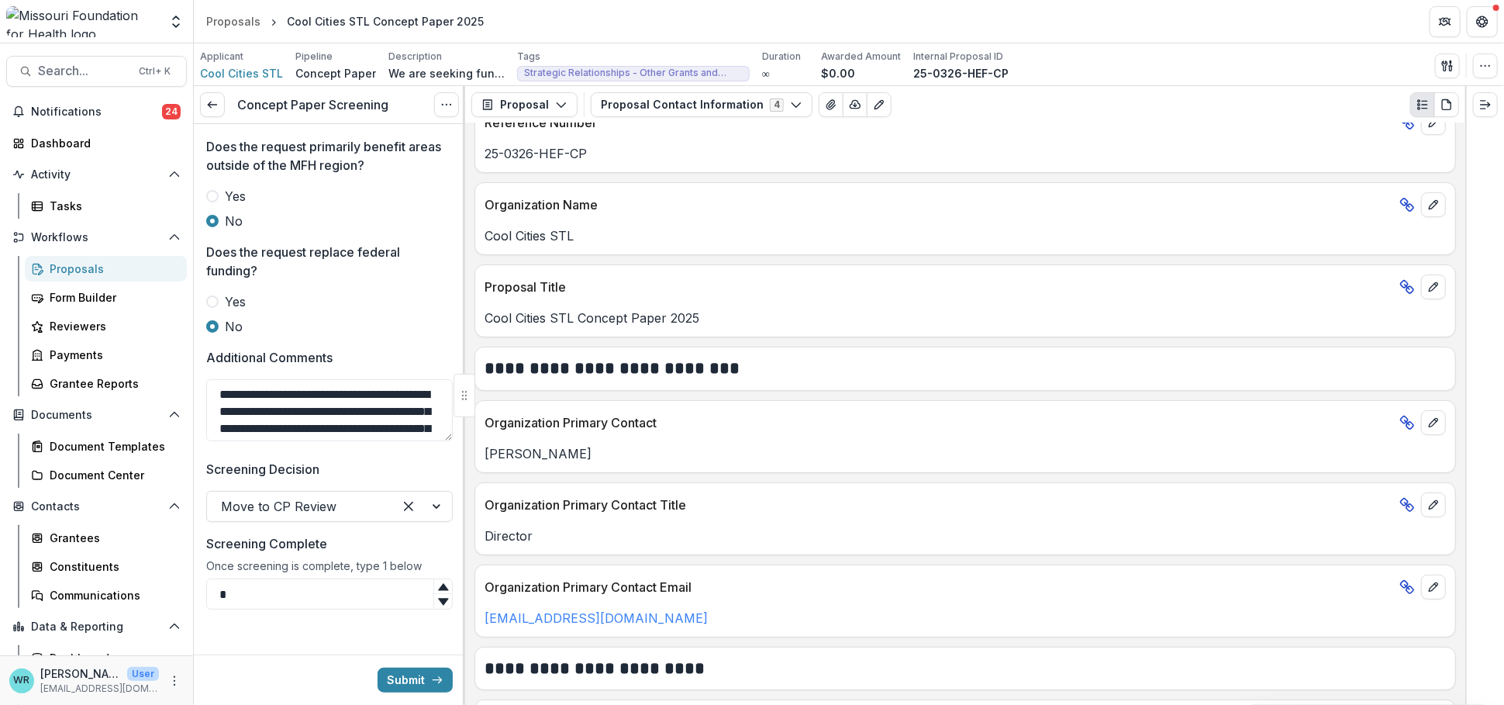
scroll to position [841, 0]
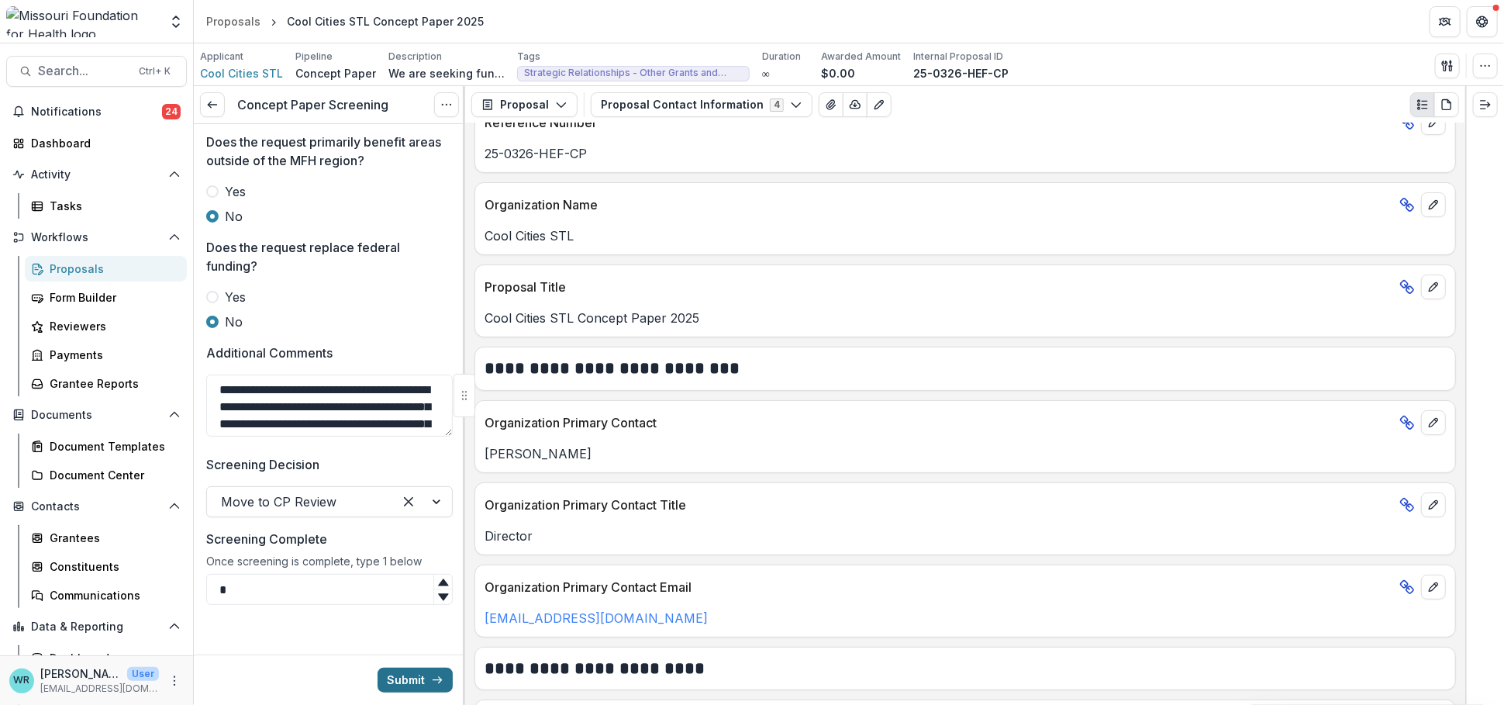
click at [404, 676] on button "Submit" at bounding box center [415, 679] width 75 height 25
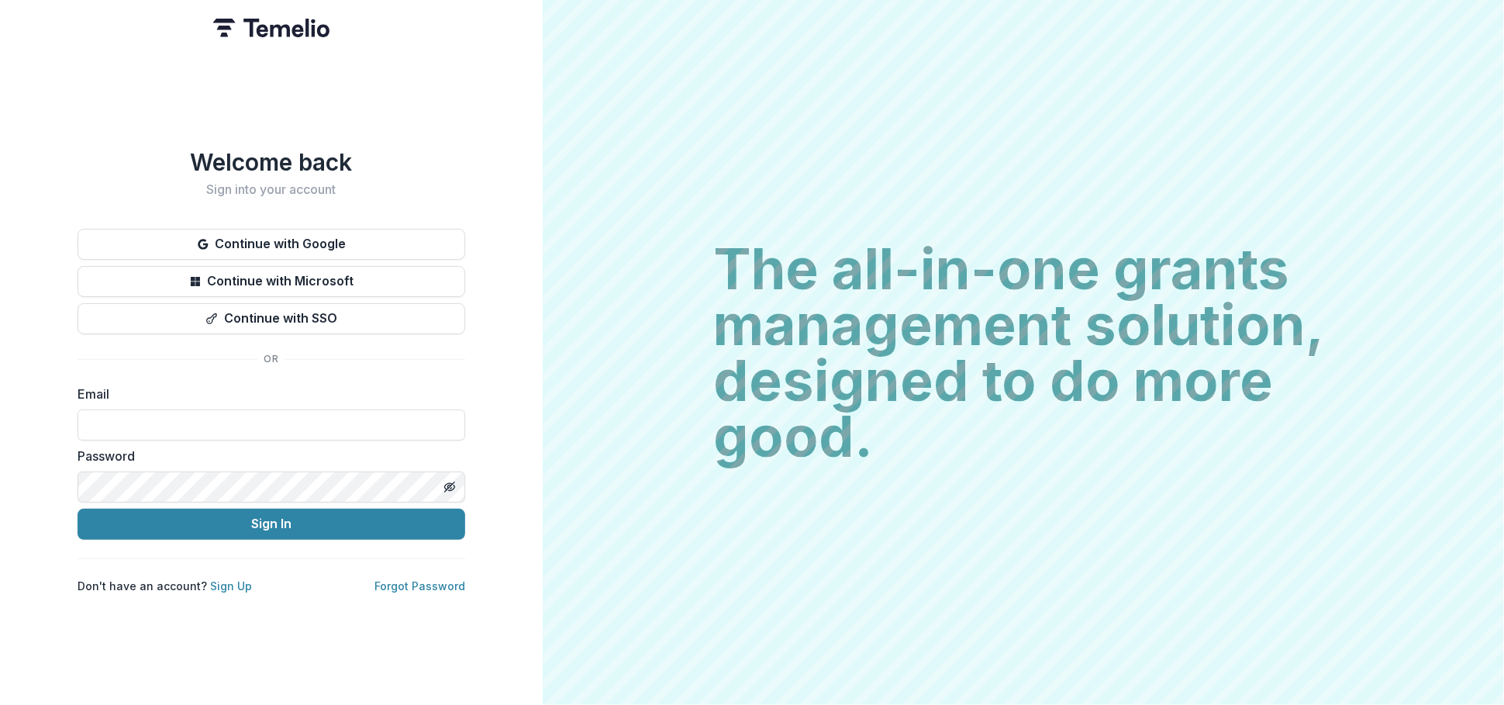
type input "**********"
click at [329, 315] on button "Continue with SSO" at bounding box center [272, 318] width 388 height 31
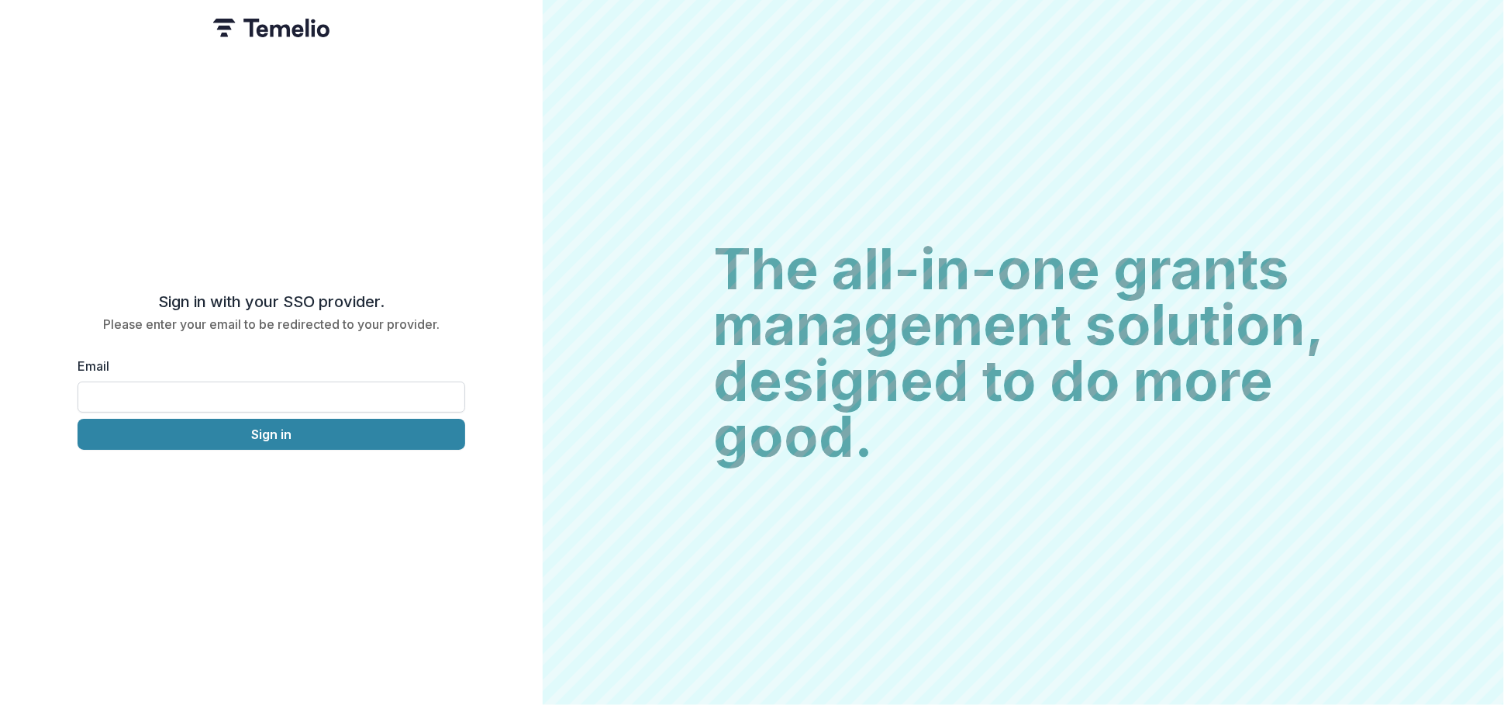
type input "**********"
drag, startPoint x: 287, startPoint y: 402, endPoint x: 0, endPoint y: 372, distance: 288.4
click at [0, 372] on div "**********" at bounding box center [271, 352] width 543 height 705
click at [412, 428] on button "Sign in" at bounding box center [272, 434] width 388 height 31
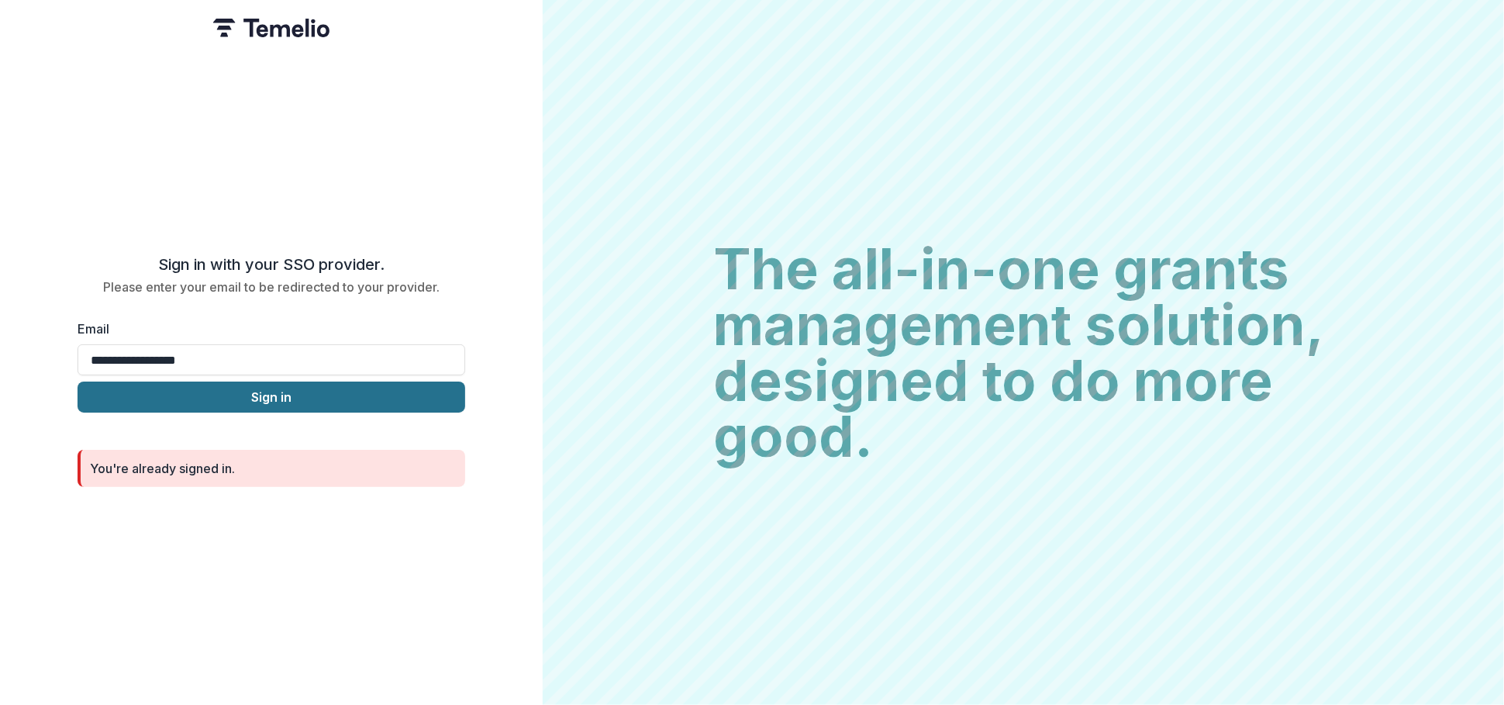
click at [262, 401] on button "Sign in" at bounding box center [272, 396] width 388 height 31
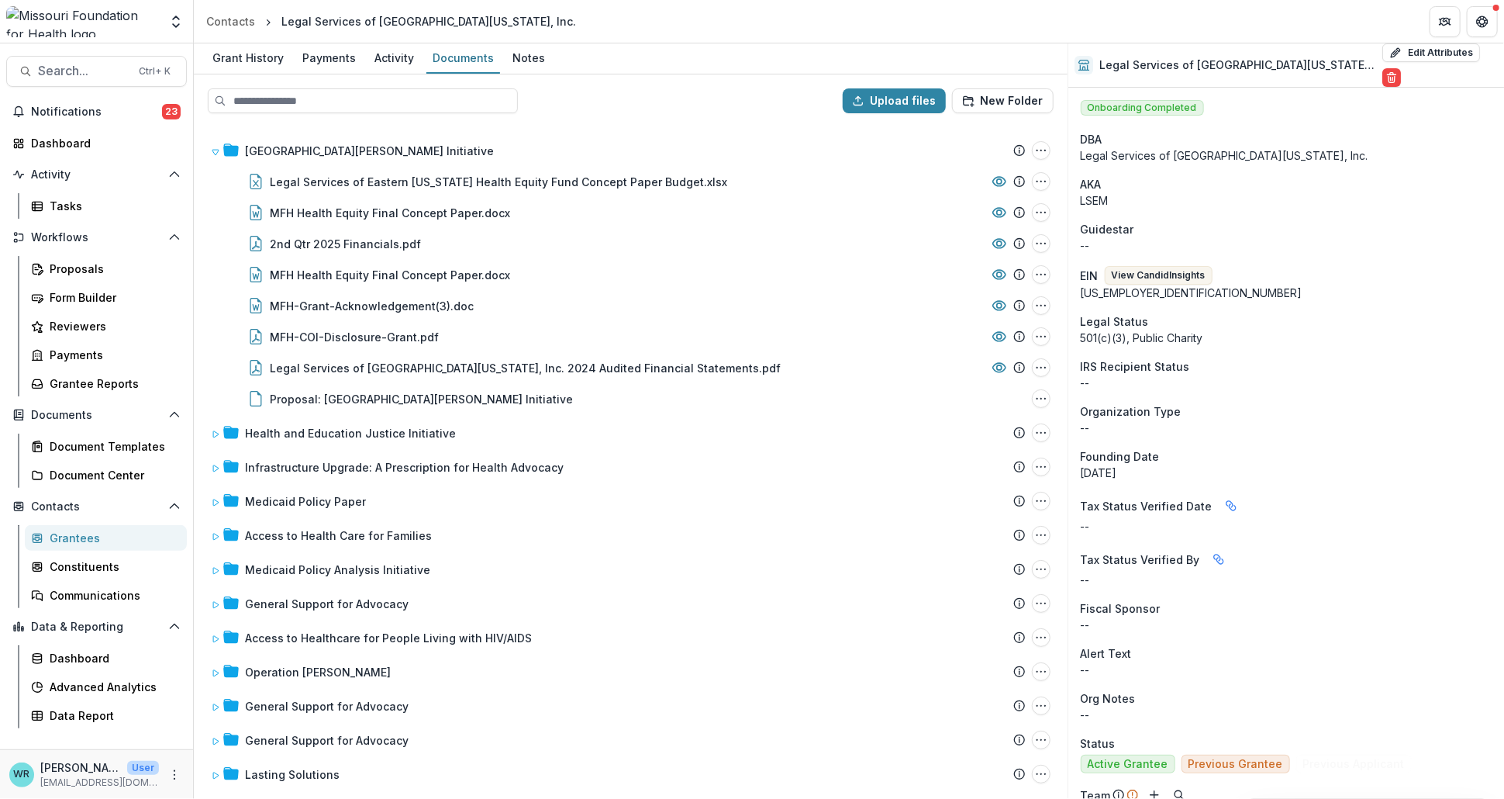
scroll to position [1385, 0]
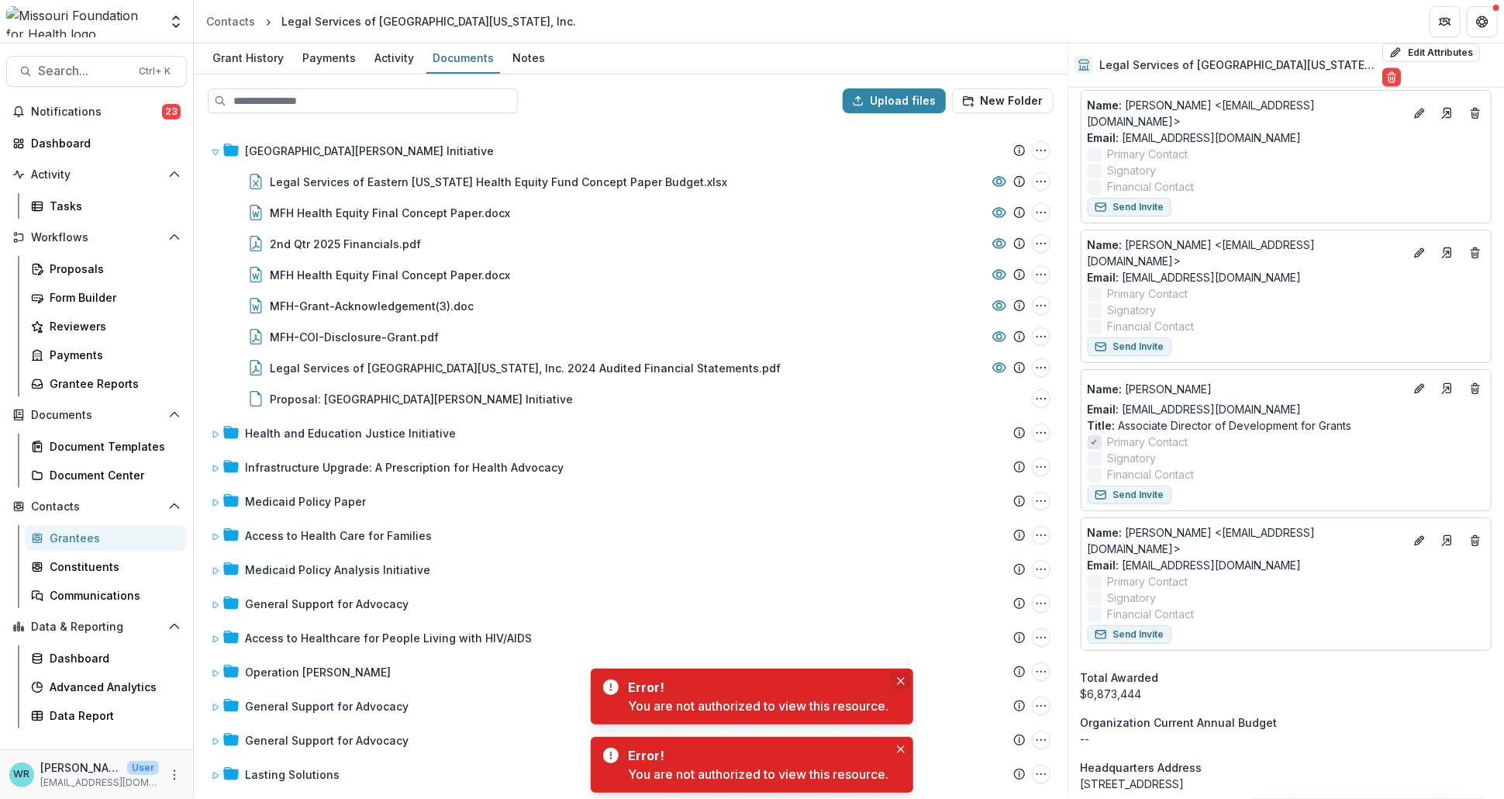
click at [905, 676] on button "Close" at bounding box center [901, 680] width 19 height 19
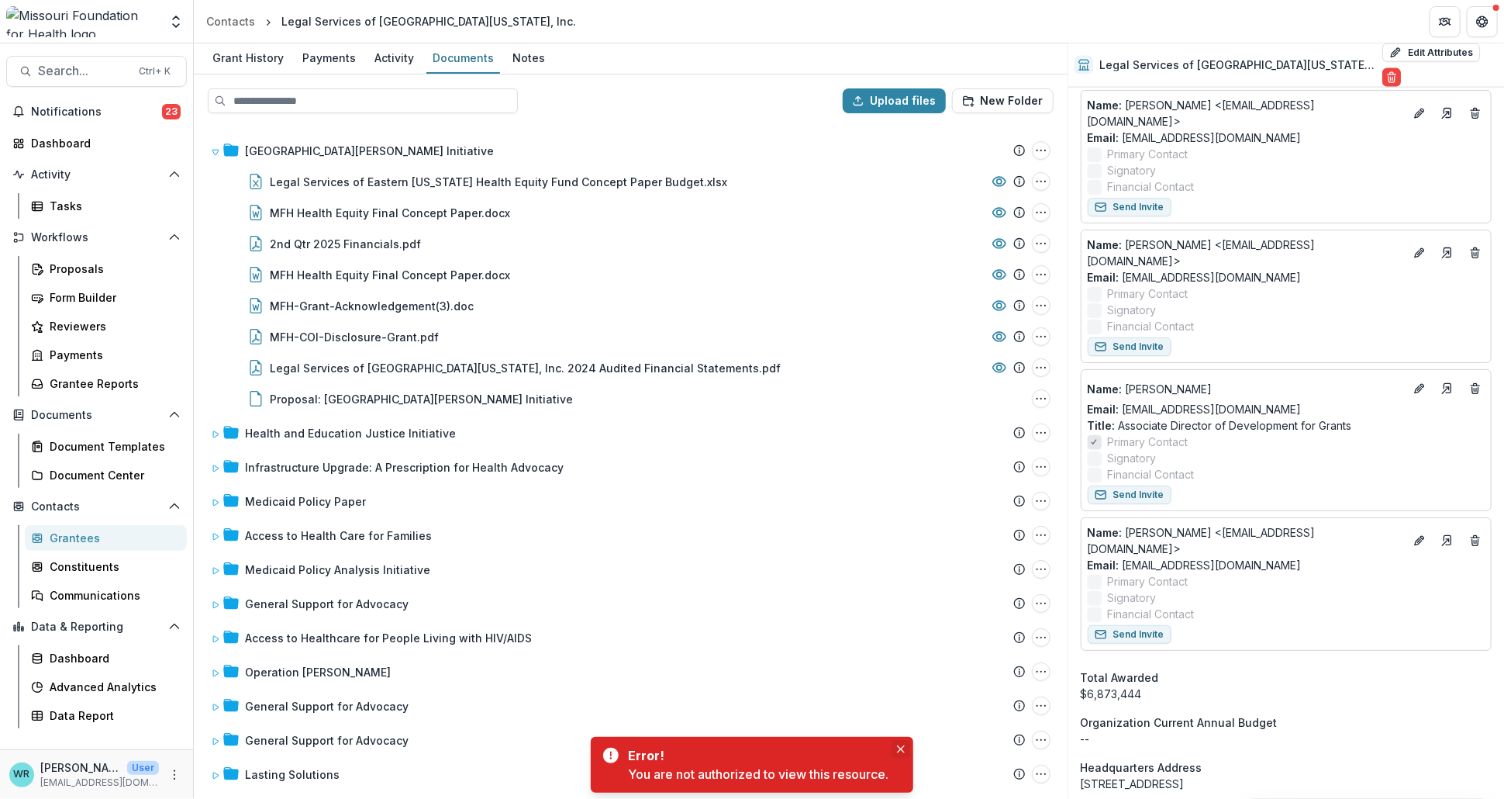
click at [901, 747] on icon "Close" at bounding box center [901, 749] width 8 height 8
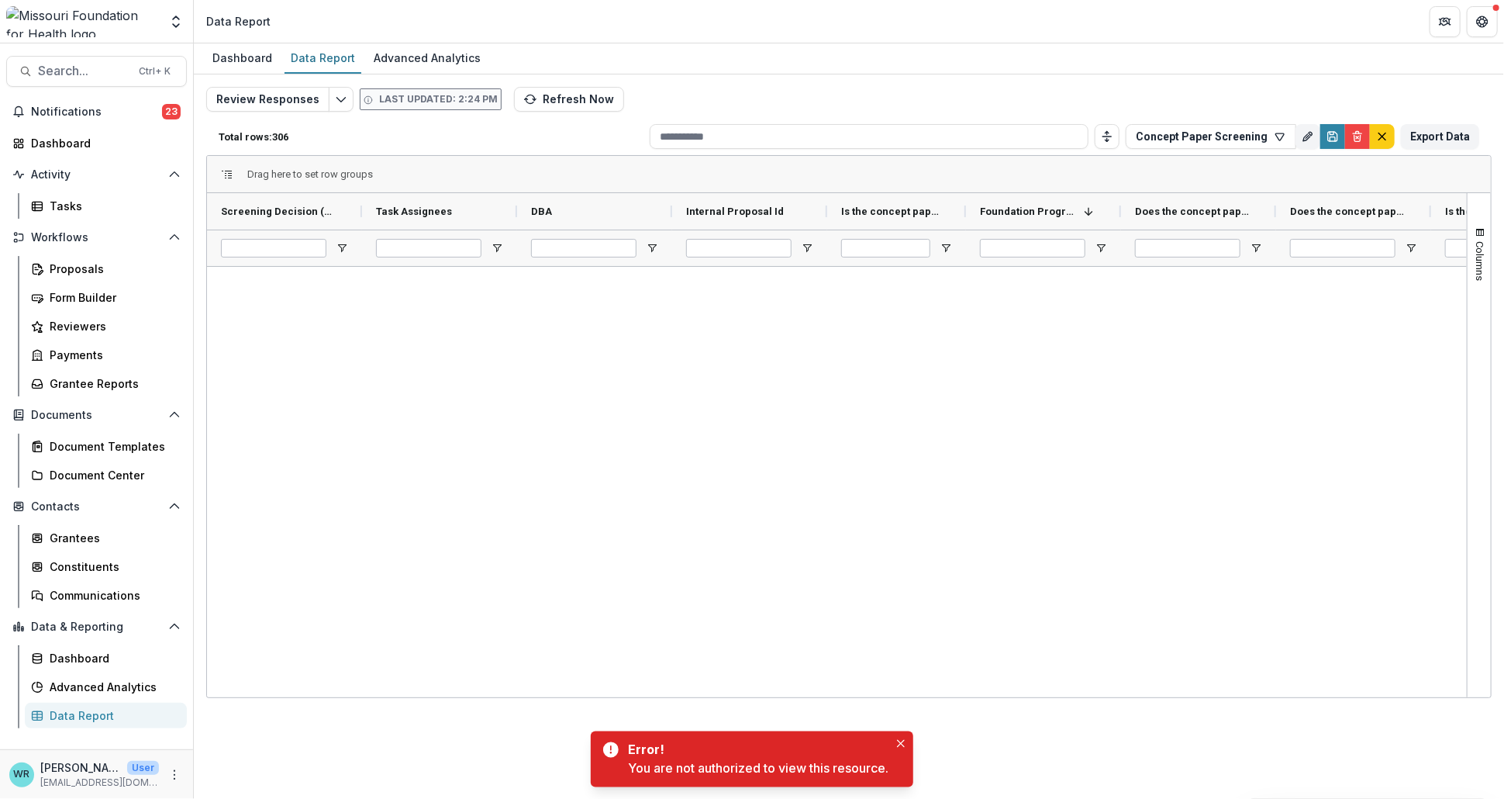
scroll to position [1206, 0]
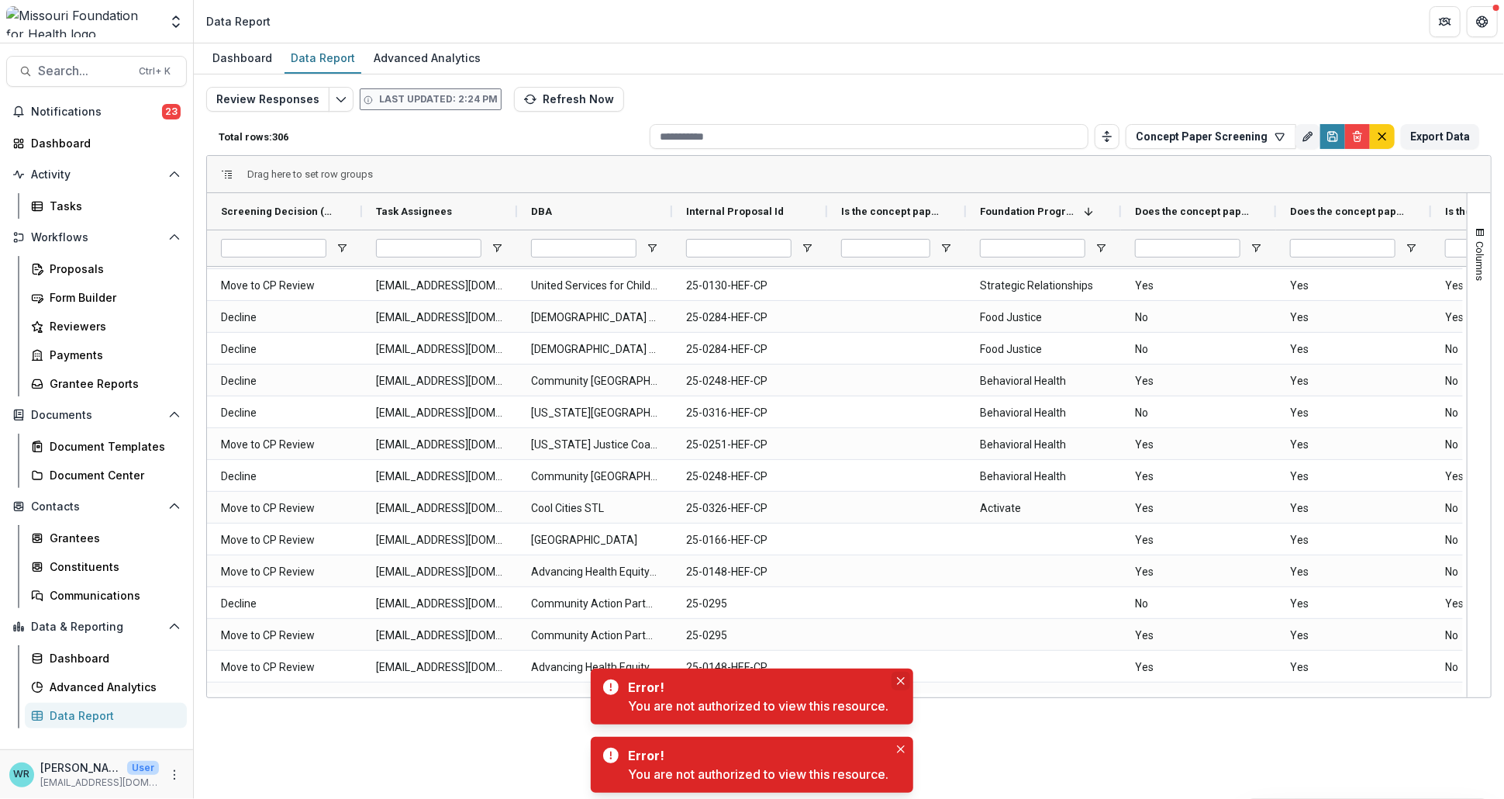
click at [903, 678] on icon "Close" at bounding box center [901, 681] width 8 height 8
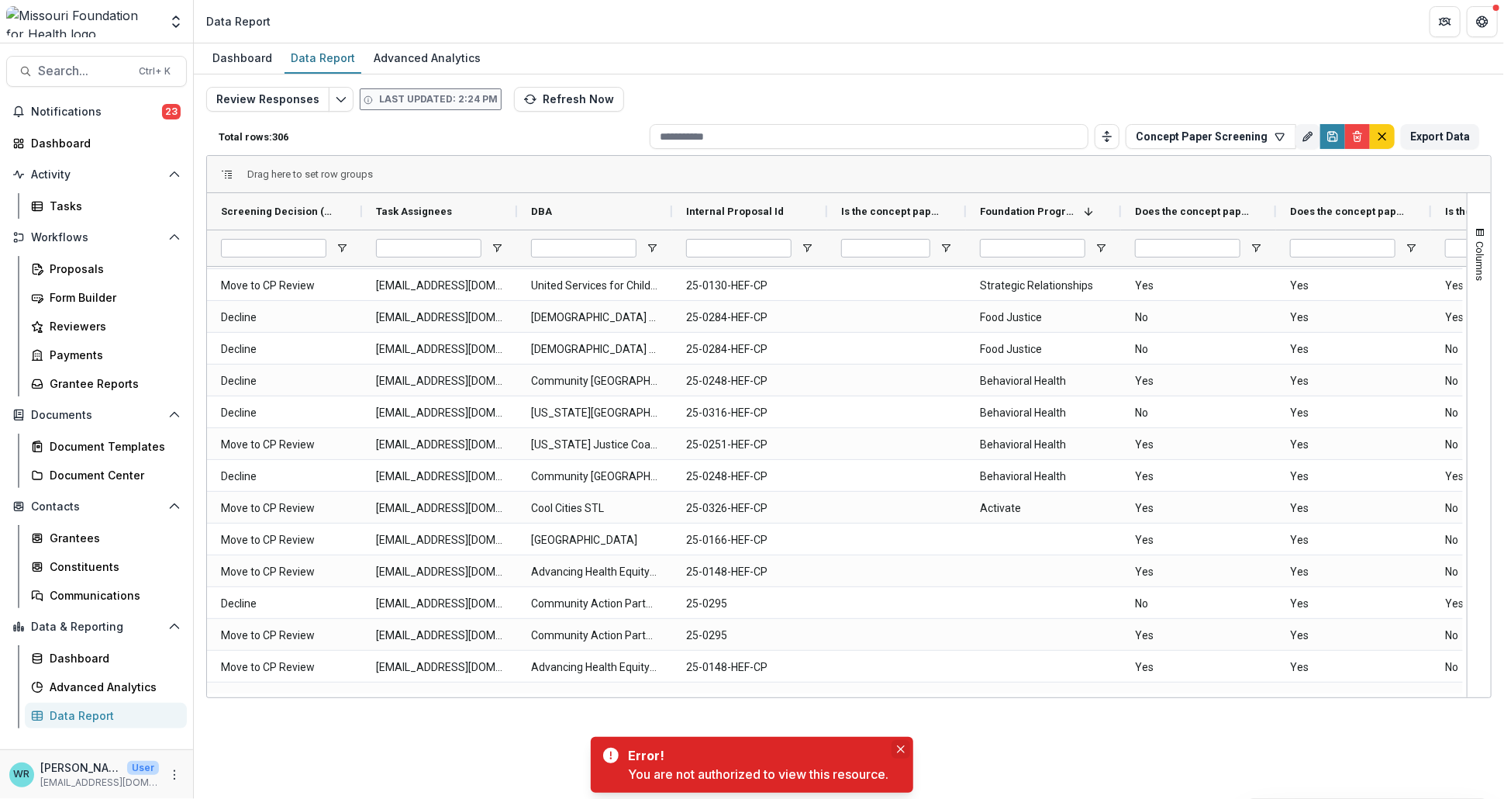
click at [905, 749] on icon "Close" at bounding box center [901, 749] width 8 height 8
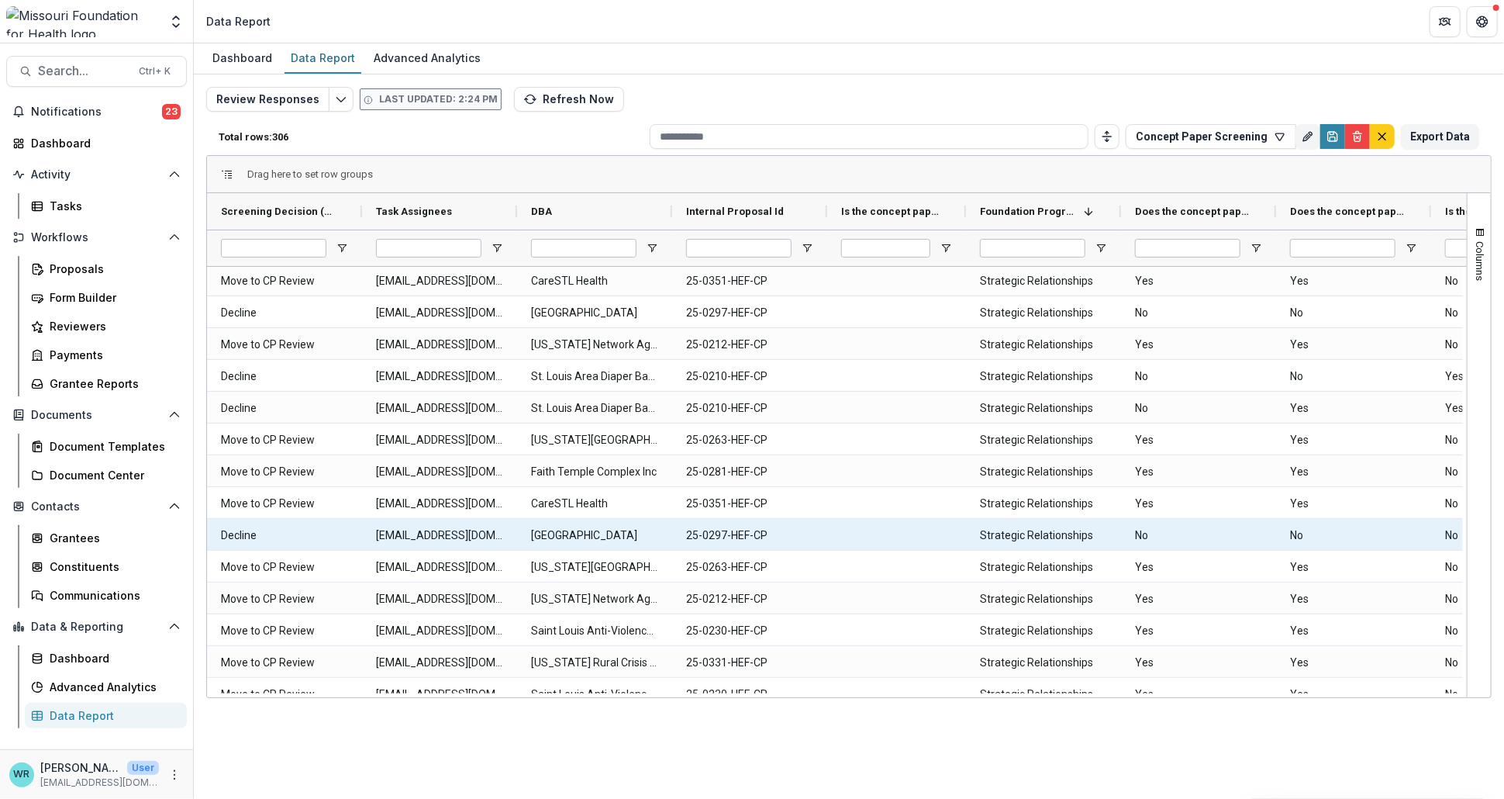
scroll to position [440, 0]
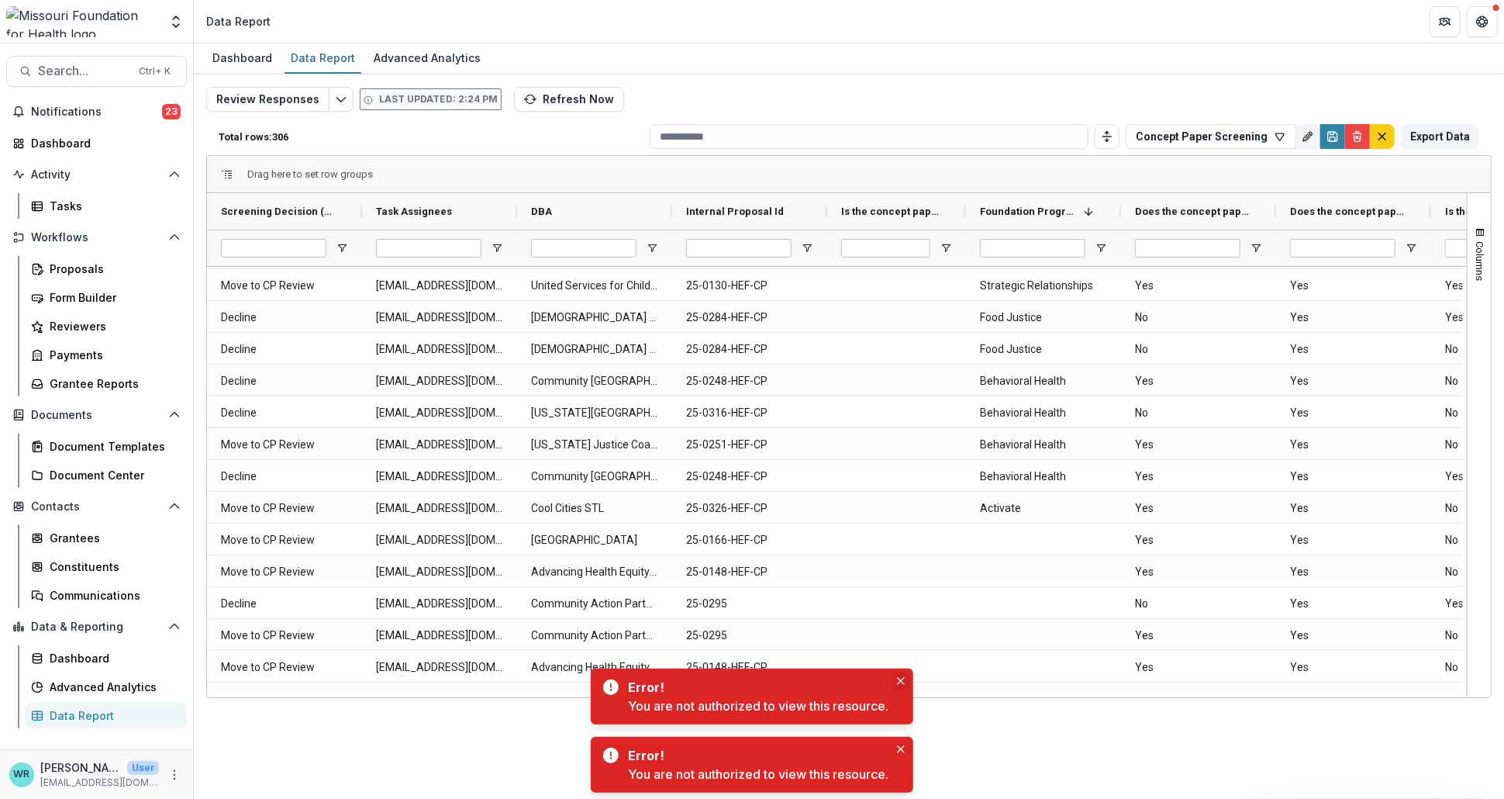
click at [902, 681] on icon "Close" at bounding box center [901, 681] width 8 height 8
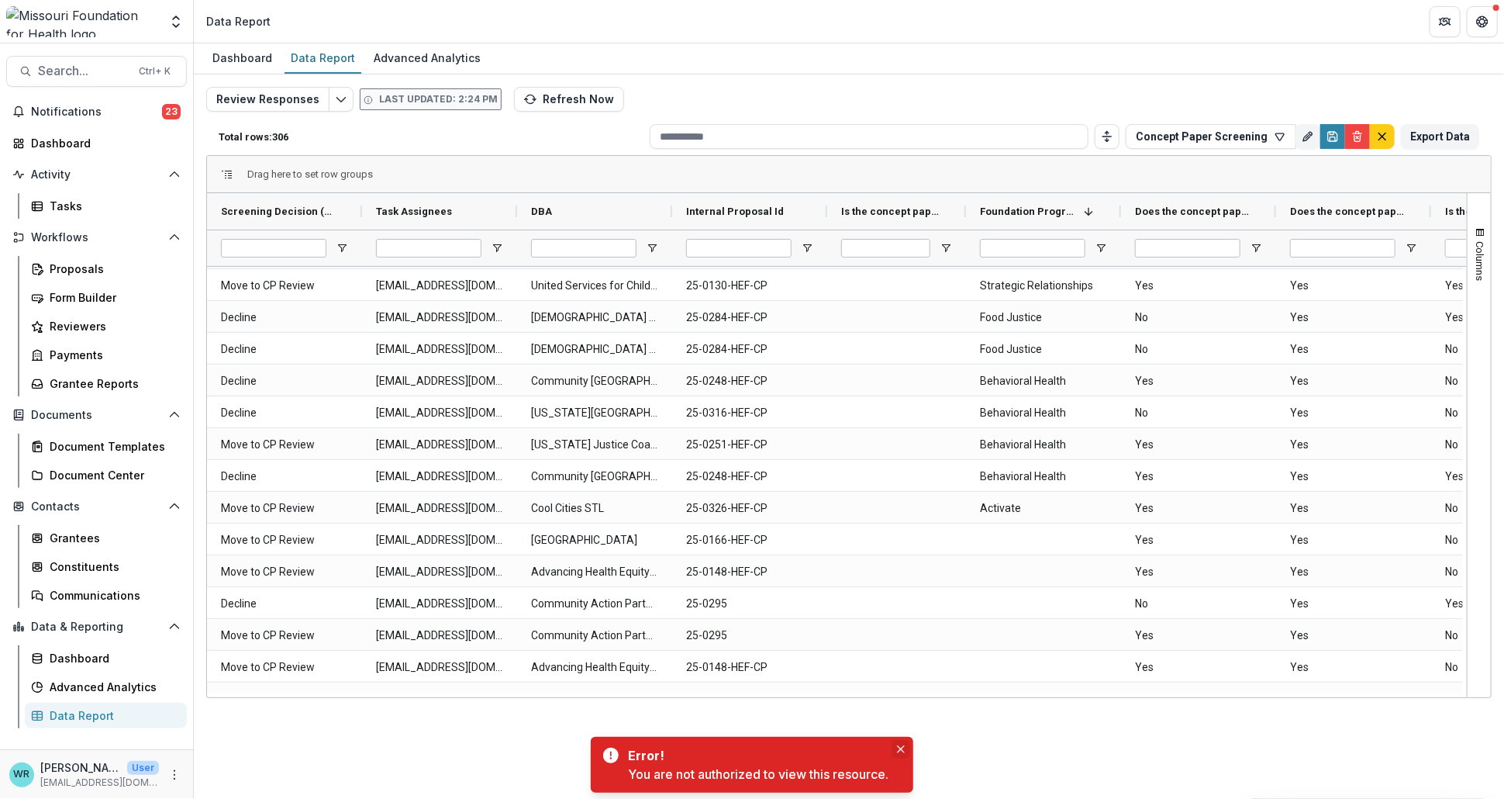
click at [904, 747] on icon "Close" at bounding box center [901, 749] width 8 height 8
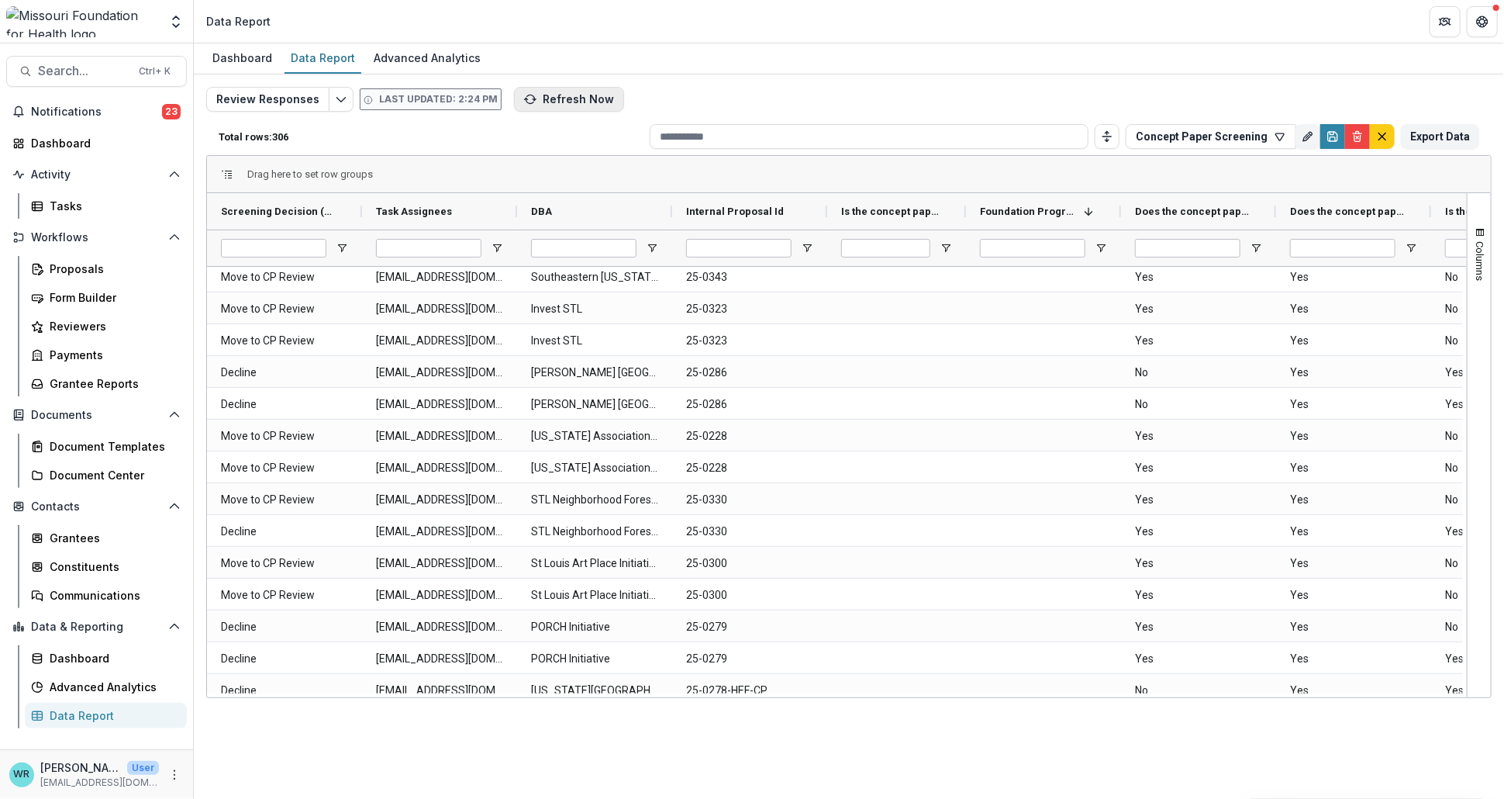
click at [564, 98] on button "Refresh Now" at bounding box center [569, 99] width 110 height 25
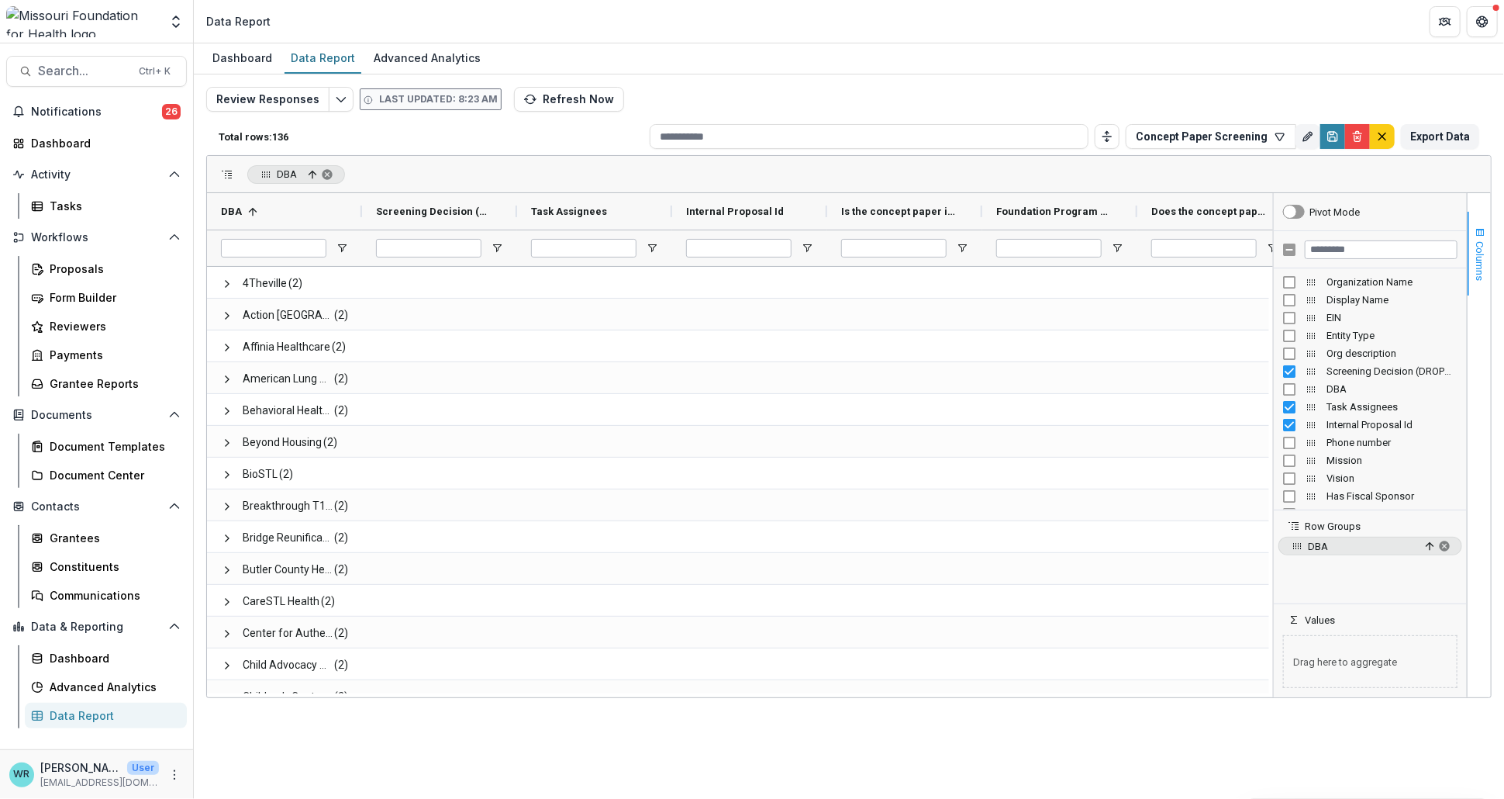
click at [1483, 234] on span "button" at bounding box center [1480, 232] width 12 height 12
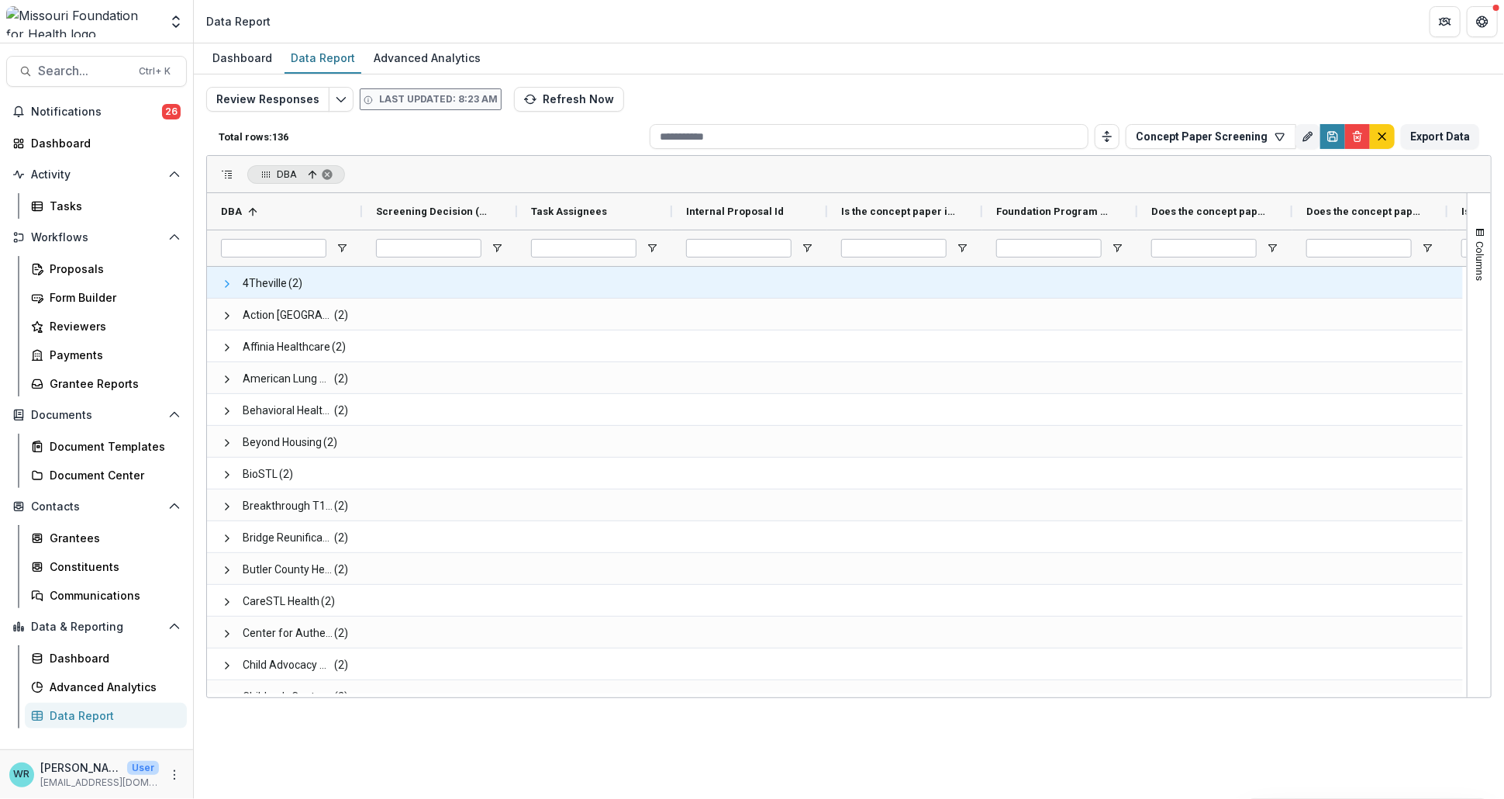
click at [224, 288] on span at bounding box center [227, 284] width 12 height 12
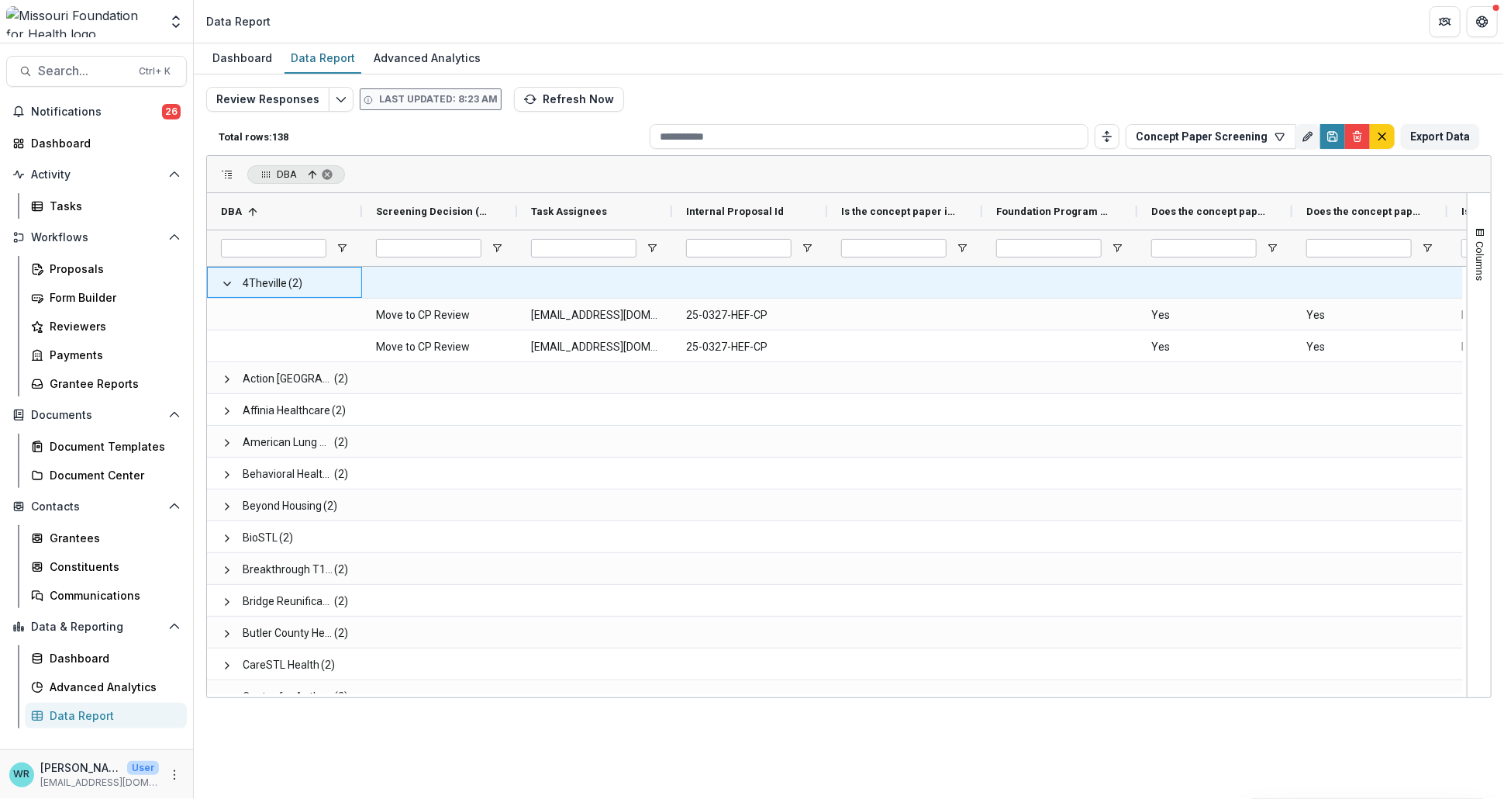
click at [224, 288] on span at bounding box center [227, 284] width 12 height 12
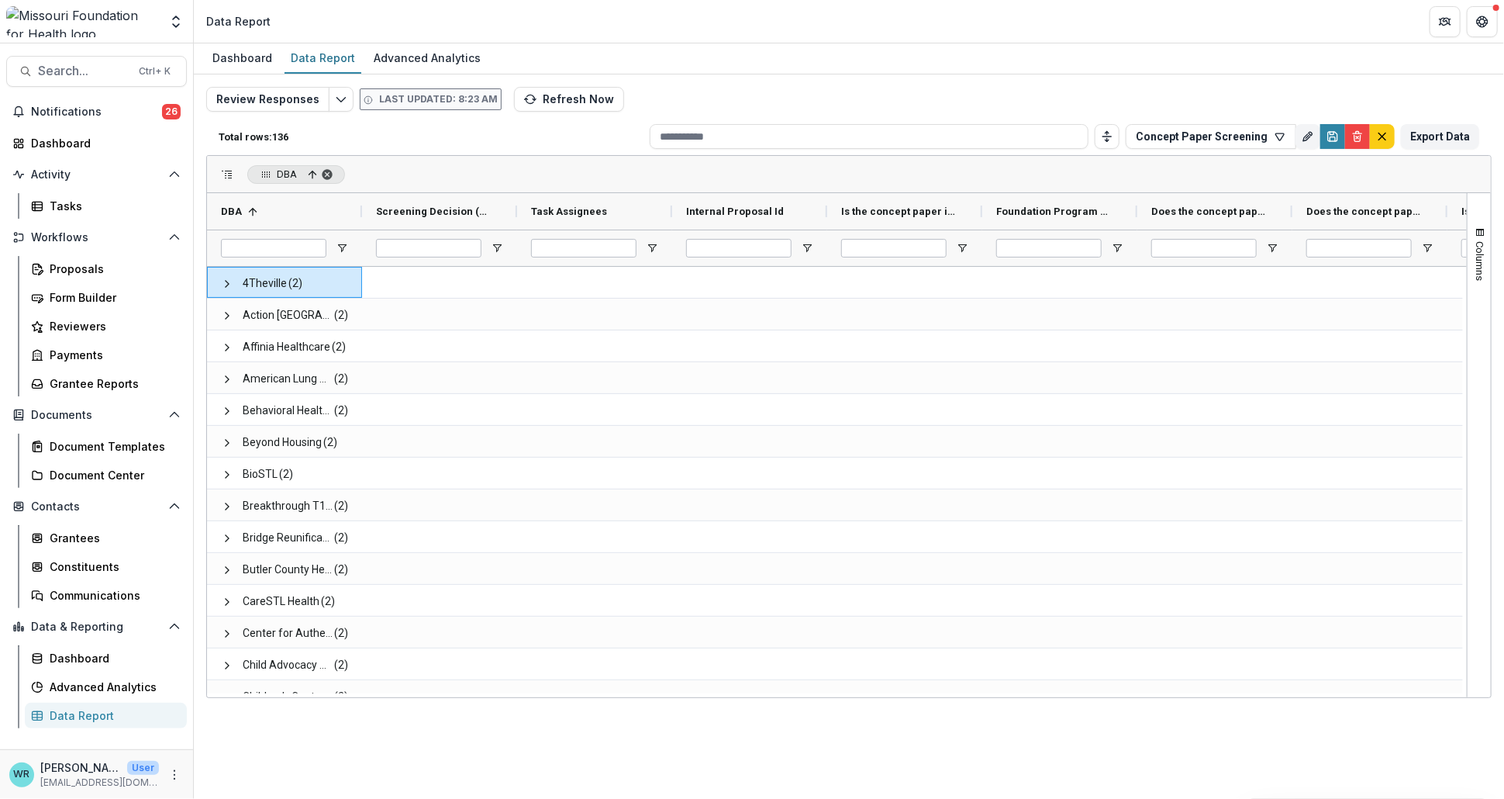
click at [325, 174] on span "DBA, ascending. Press ENTER to sort. Press DELETE to remove" at bounding box center [327, 174] width 12 height 12
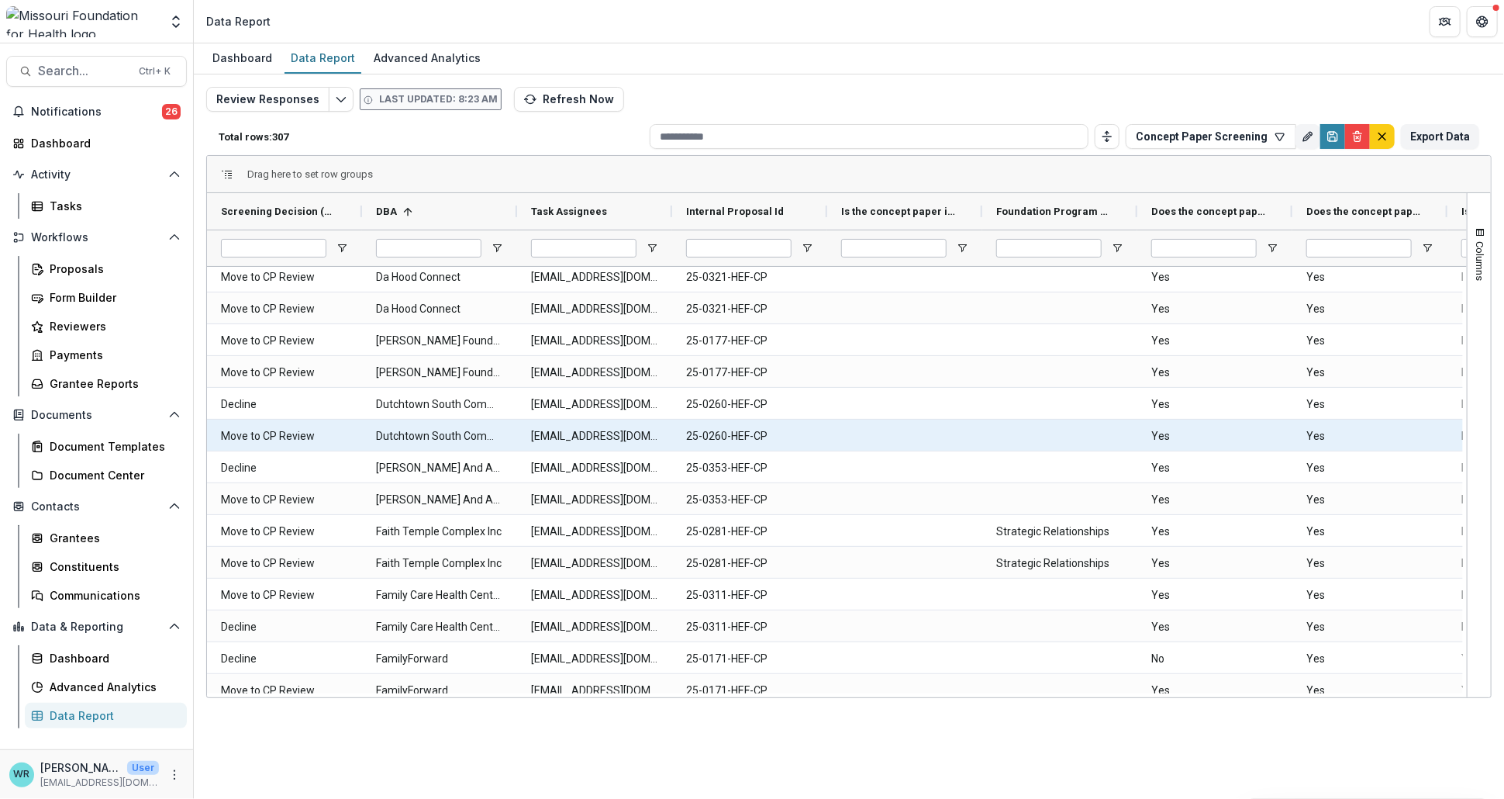
scroll to position [1513, 0]
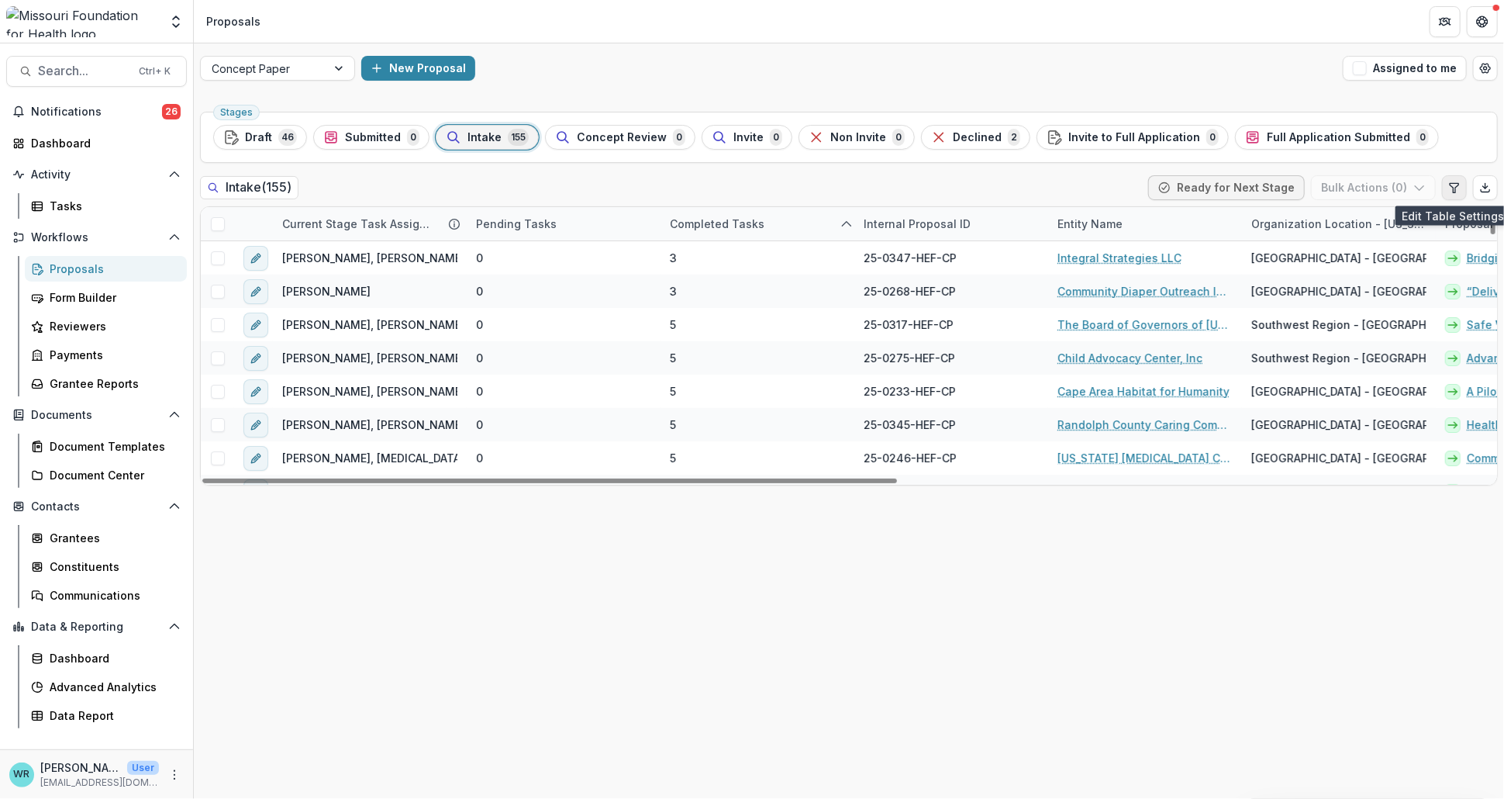
click at [1454, 193] on icon "Edit table settings" at bounding box center [1454, 187] width 12 height 12
select select "******"
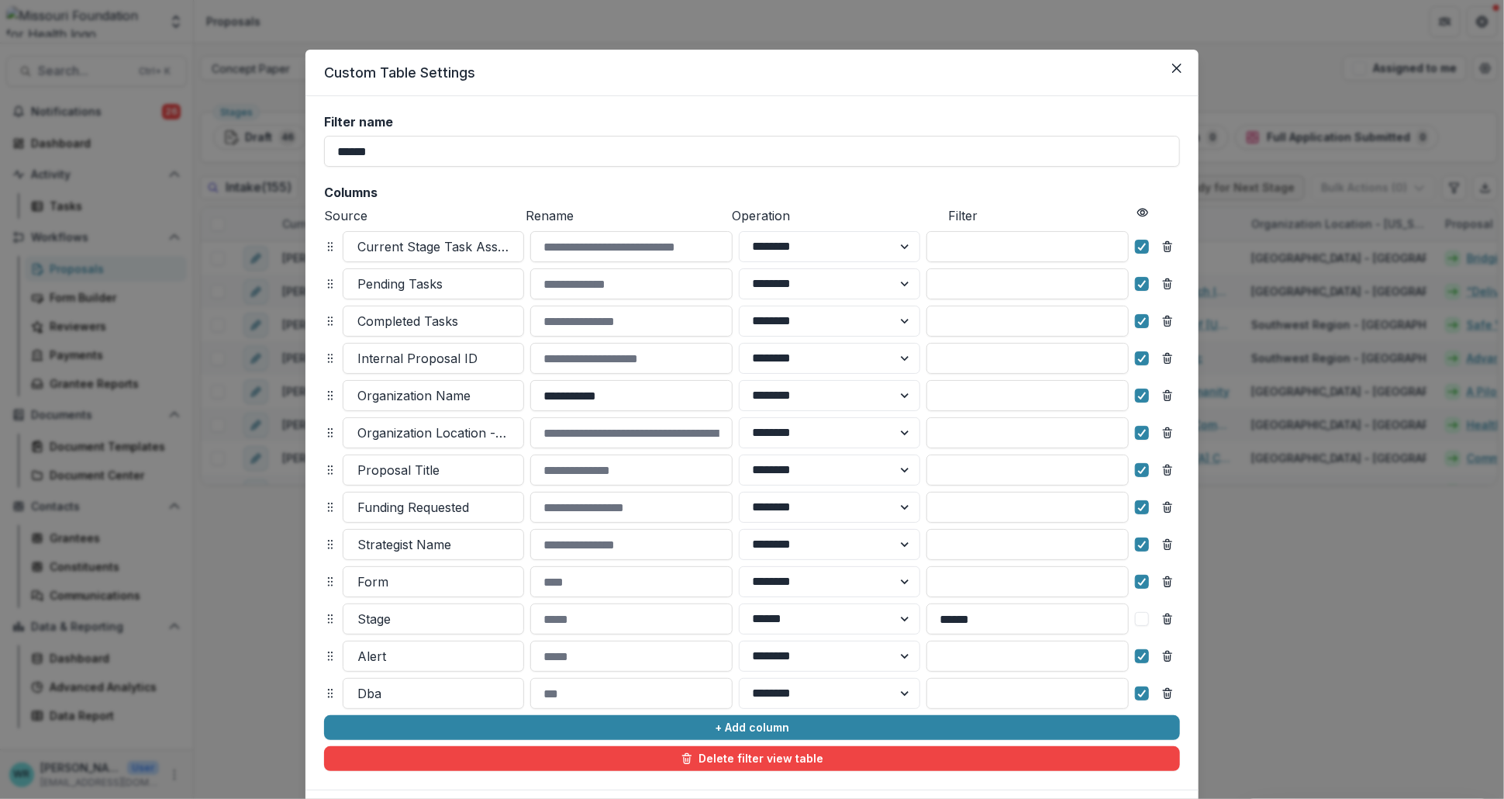
scroll to position [90, 0]
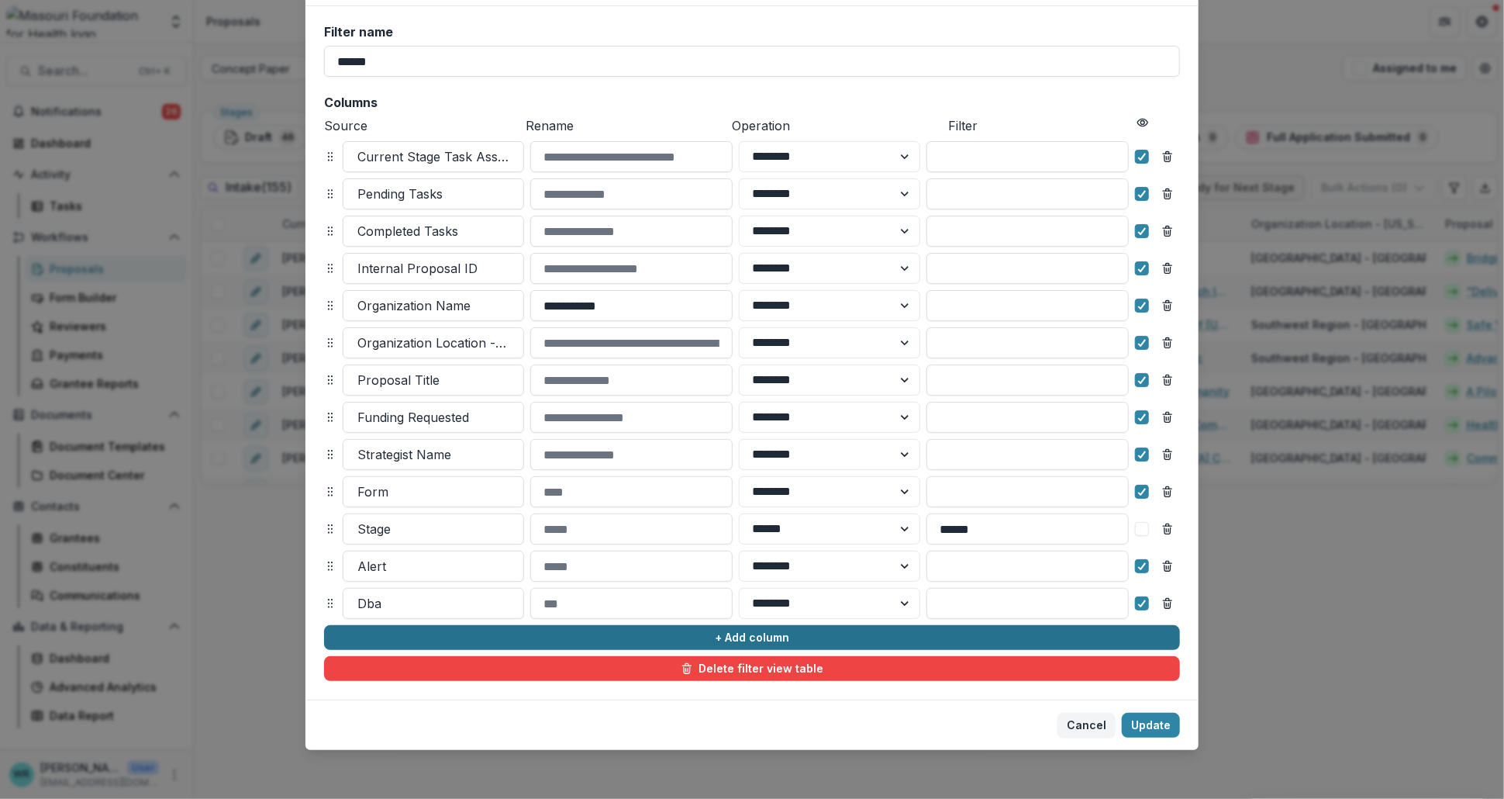
click at [767, 641] on button "+ Add column" at bounding box center [752, 637] width 856 height 25
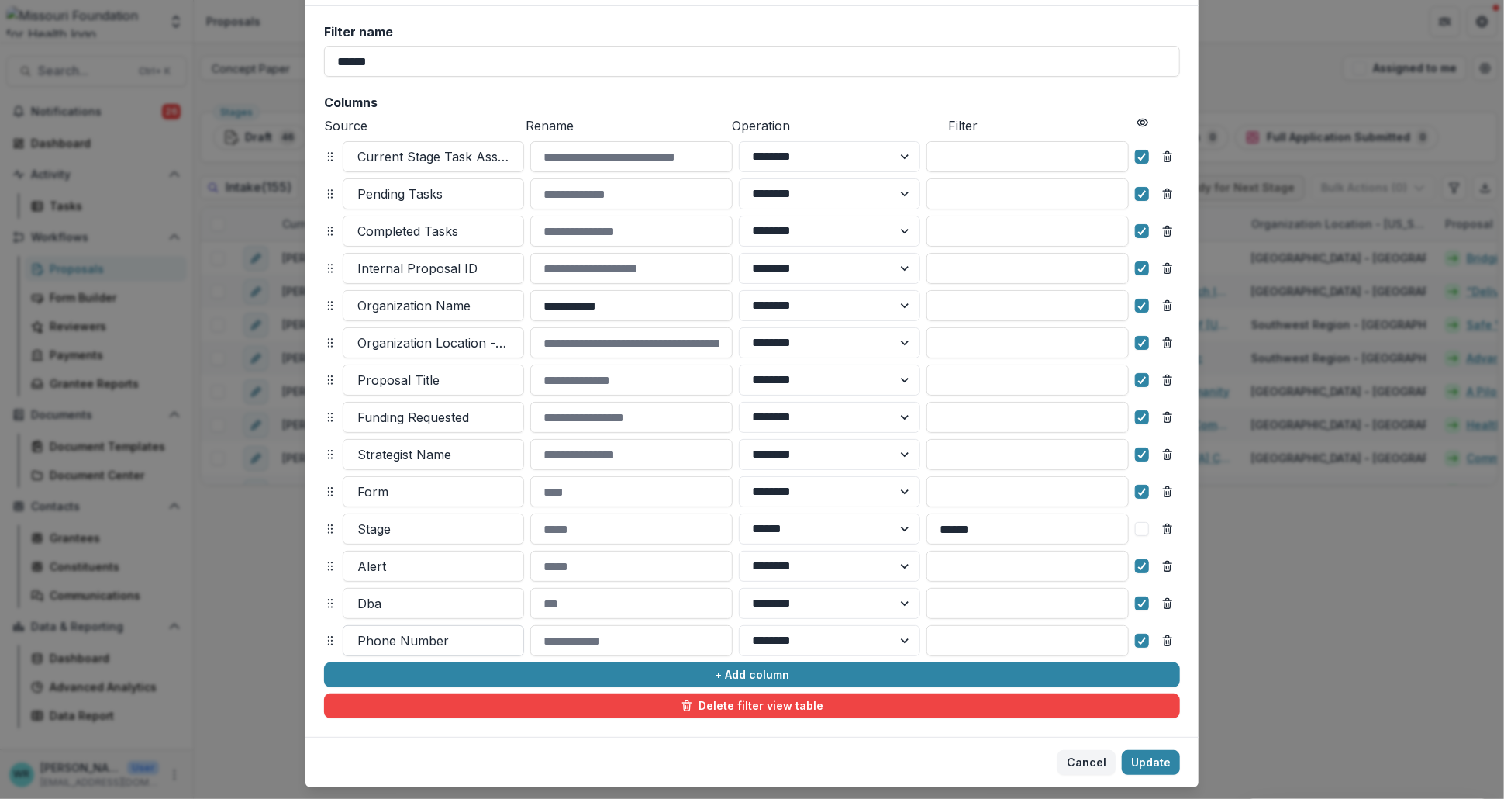
click at [472, 645] on div at bounding box center [433, 641] width 152 height 22
click at [442, 641] on div at bounding box center [433, 641] width 152 height 22
click at [377, 643] on div at bounding box center [433, 641] width 152 height 22
click at [376, 643] on div at bounding box center [433, 641] width 152 height 22
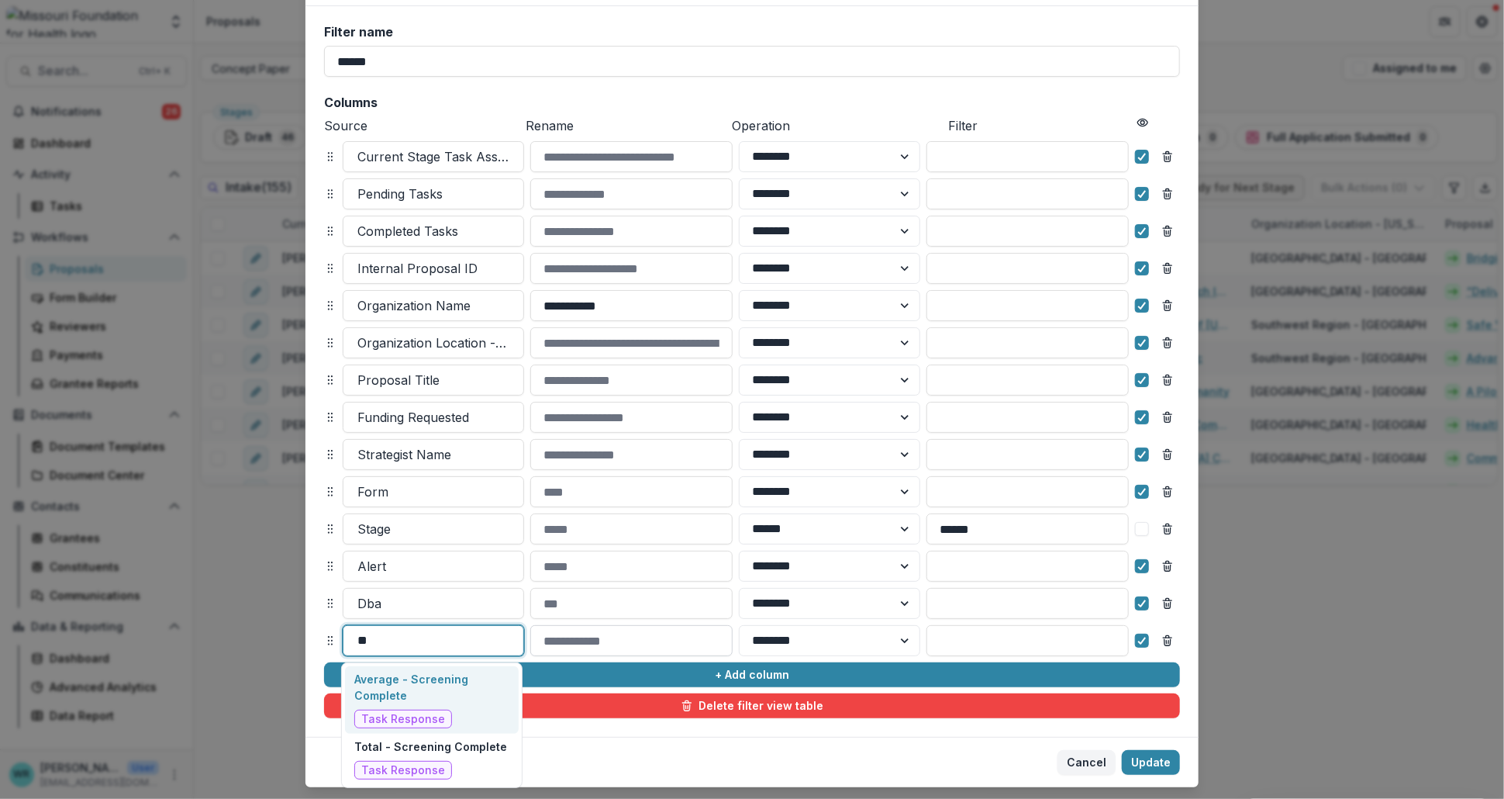
type input "*"
type input "****"
click at [756, 757] on footer "Cancel Update" at bounding box center [751, 761] width 893 height 50
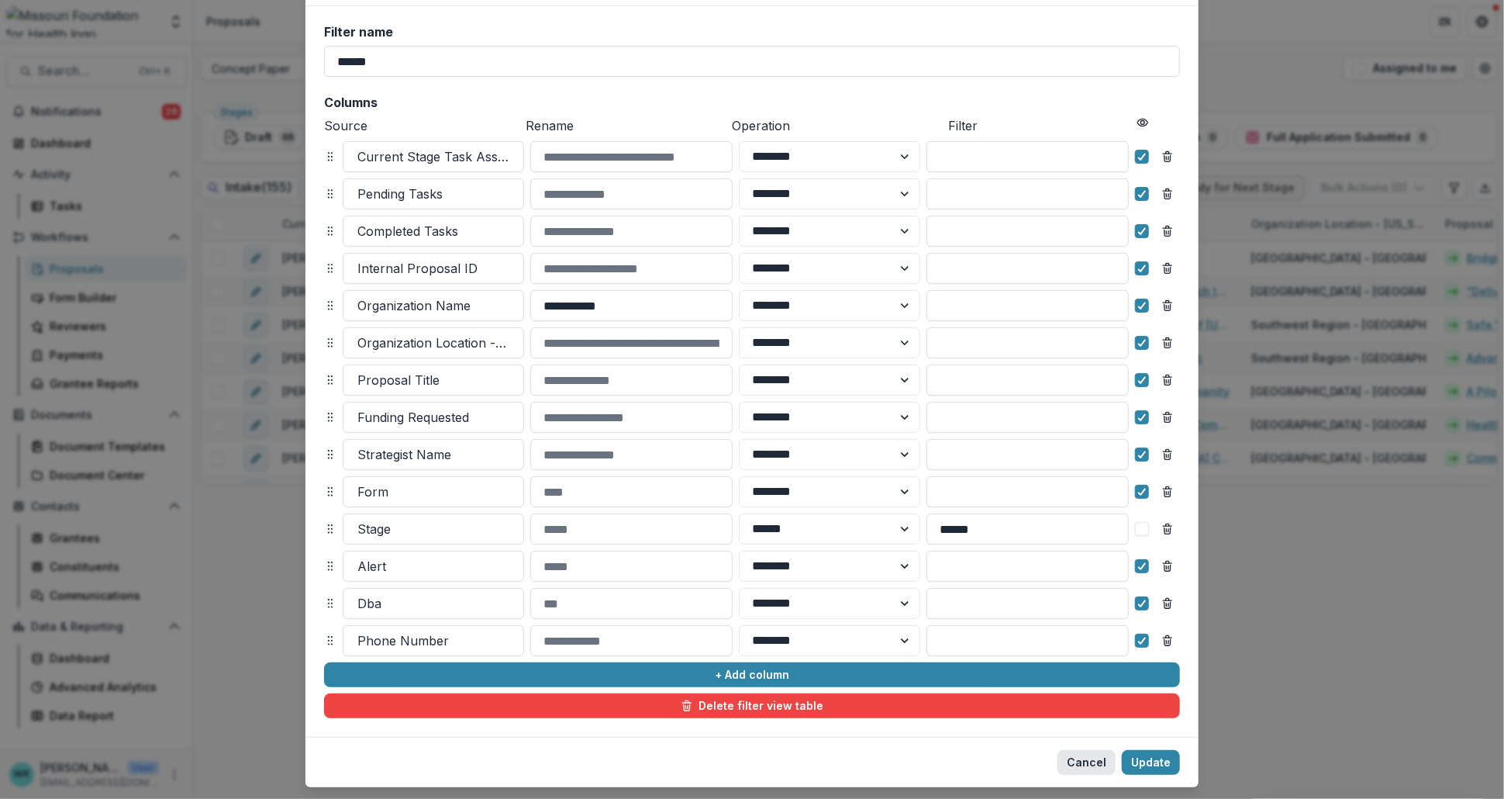
click at [1081, 758] on button "Cancel" at bounding box center [1086, 762] width 58 height 25
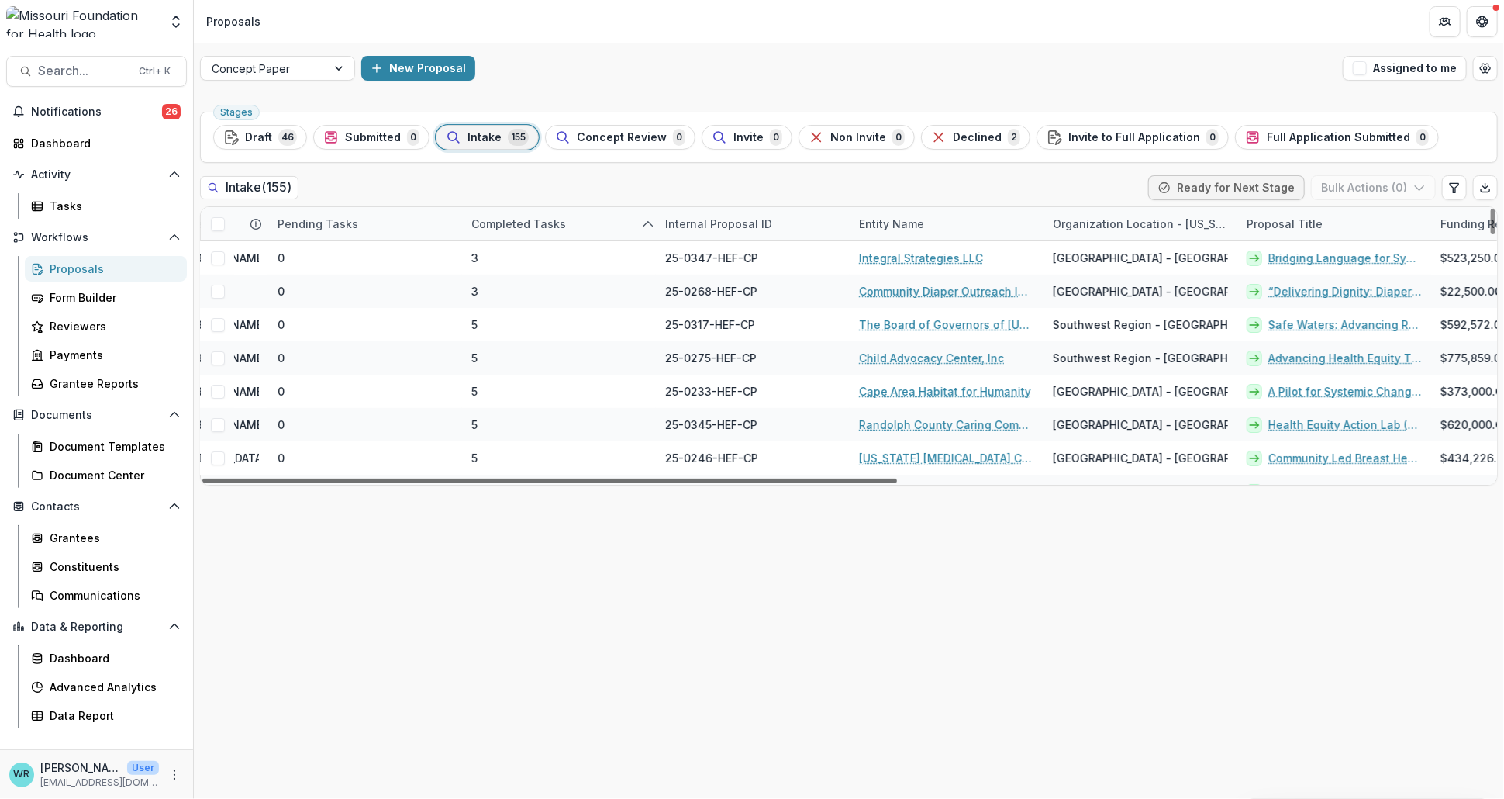
scroll to position [0, 0]
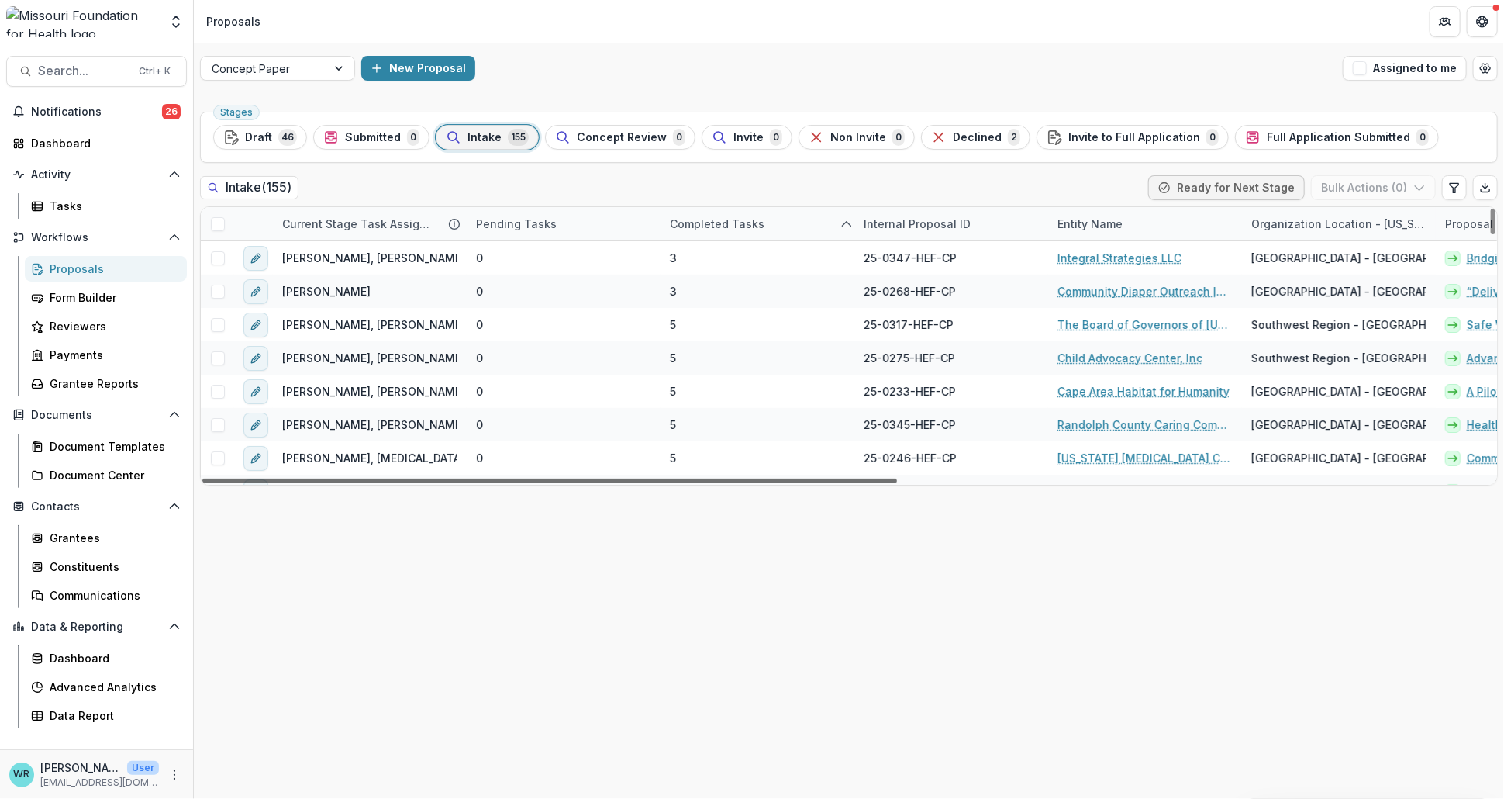
drag, startPoint x: 851, startPoint y: 481, endPoint x: 217, endPoint y: 523, distance: 635.5
click at [217, 483] on div at bounding box center [549, 480] width 695 height 5
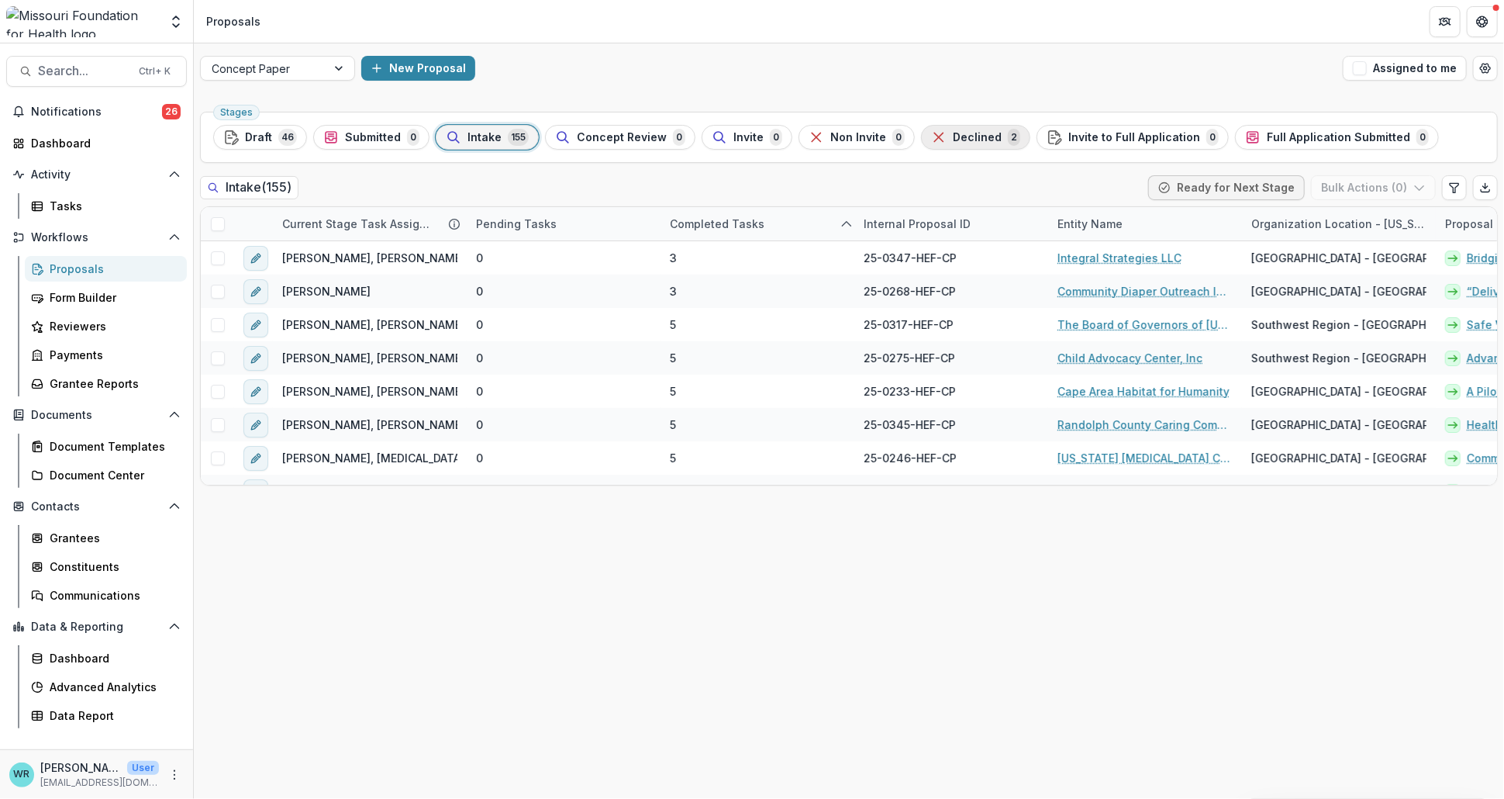
click at [985, 137] on div "Declined 2" at bounding box center [975, 137] width 89 height 17
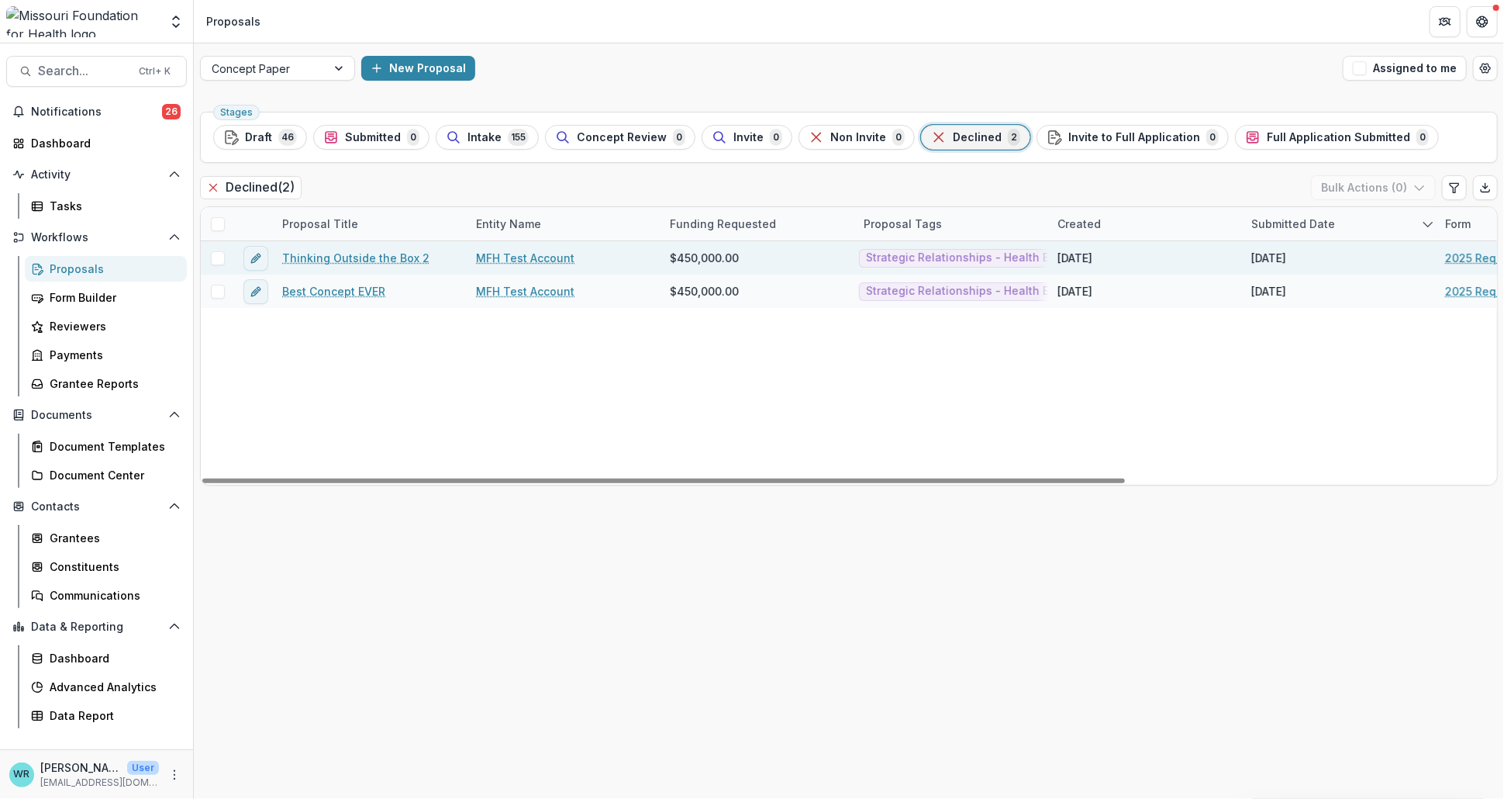
click at [385, 264] on link "Thinking Outside the Box 2" at bounding box center [355, 258] width 147 height 16
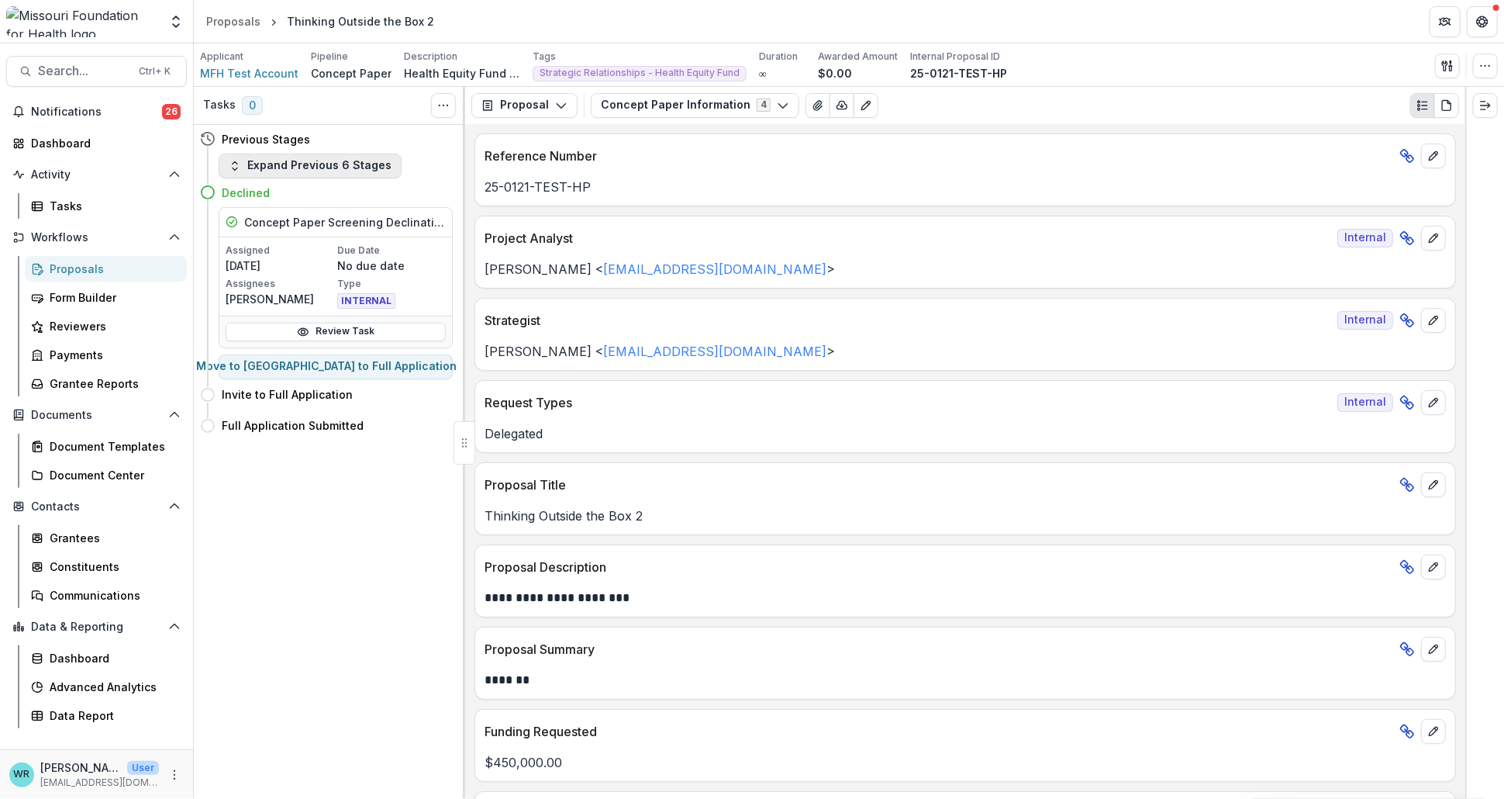
click at [358, 155] on button "Expand Previous 6 Stages" at bounding box center [310, 166] width 183 height 25
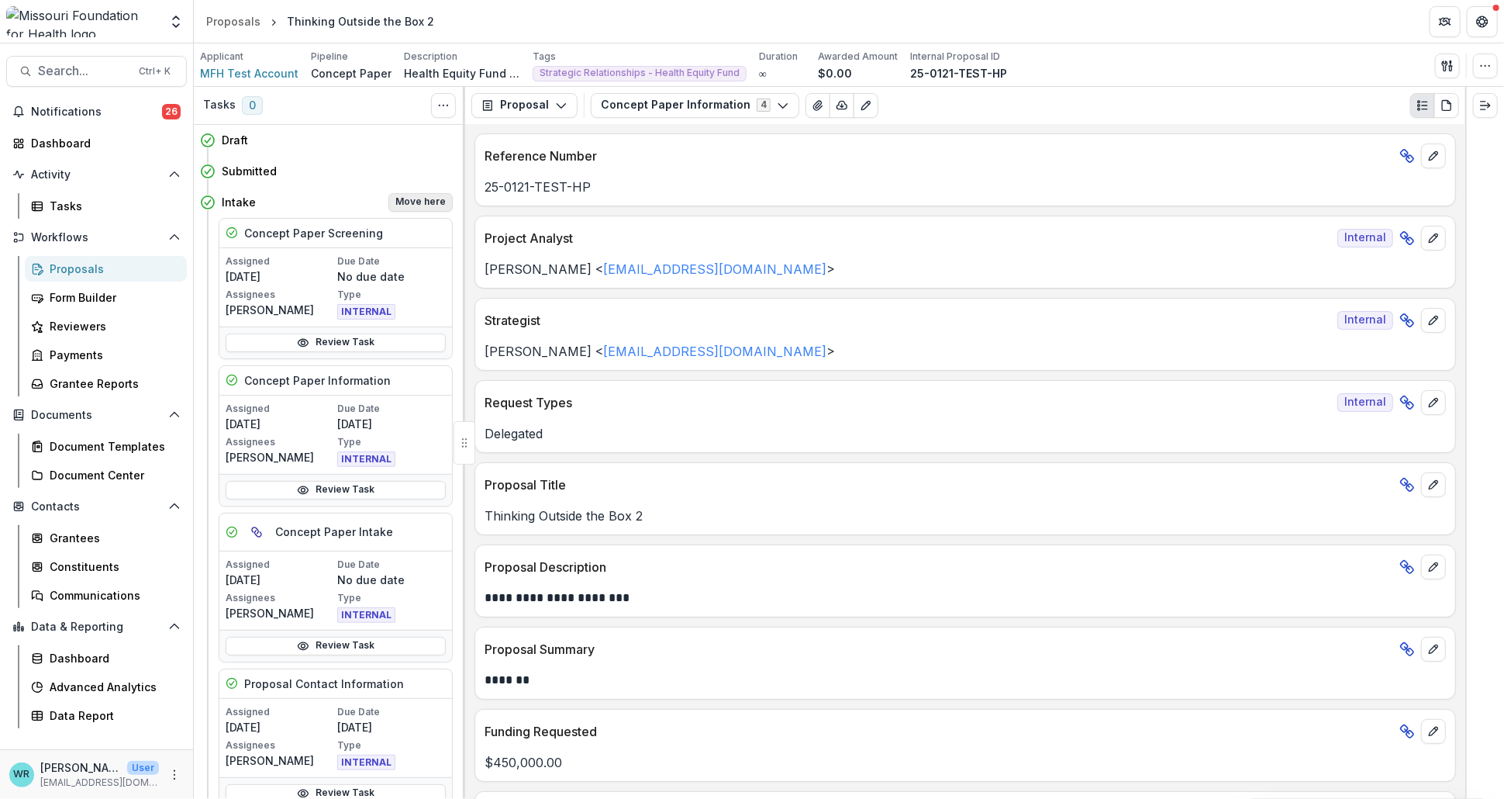
click at [426, 203] on button "Move here" at bounding box center [420, 202] width 64 height 19
select select "******"
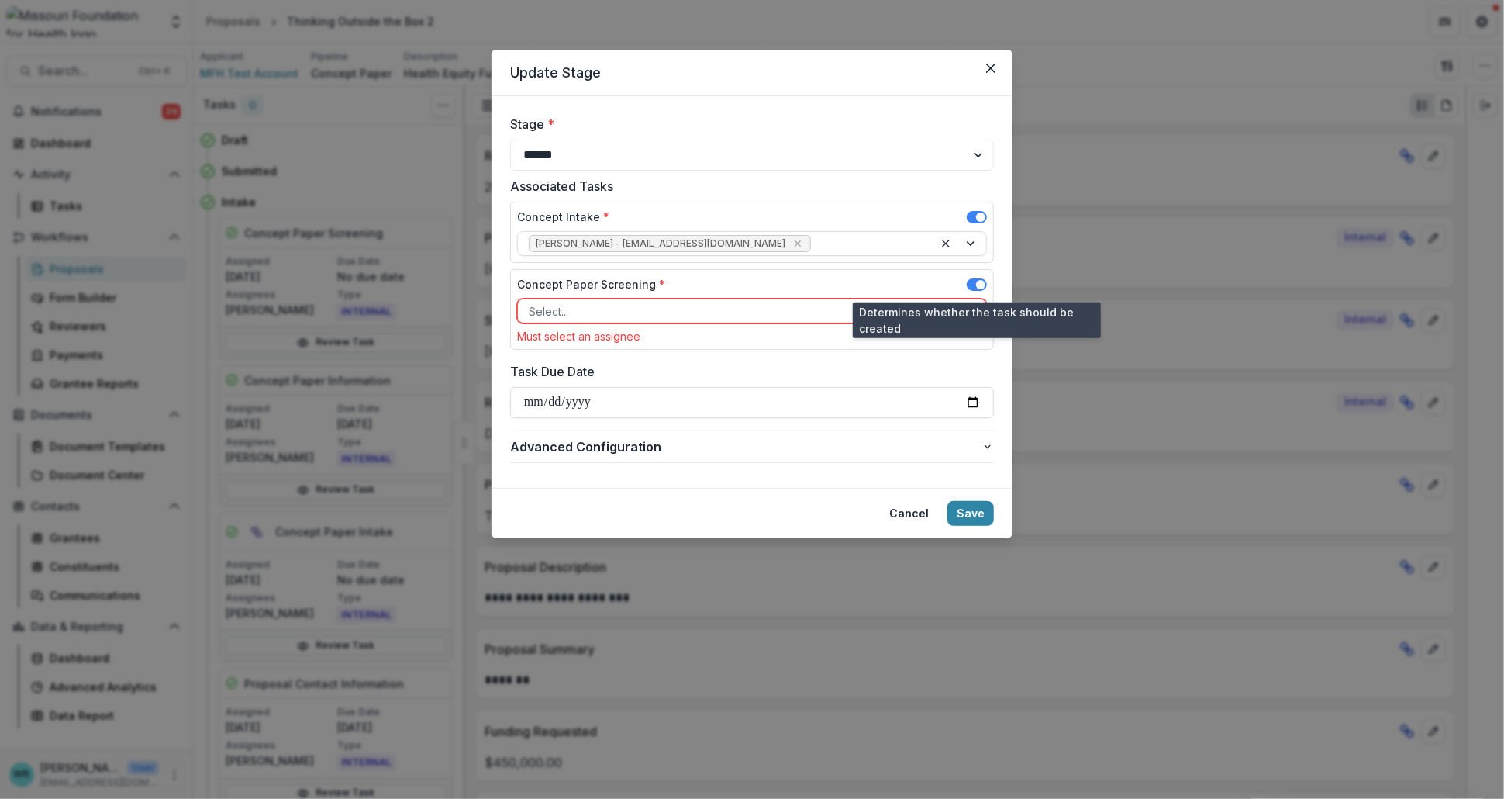
click at [975, 280] on span at bounding box center [977, 284] width 20 height 12
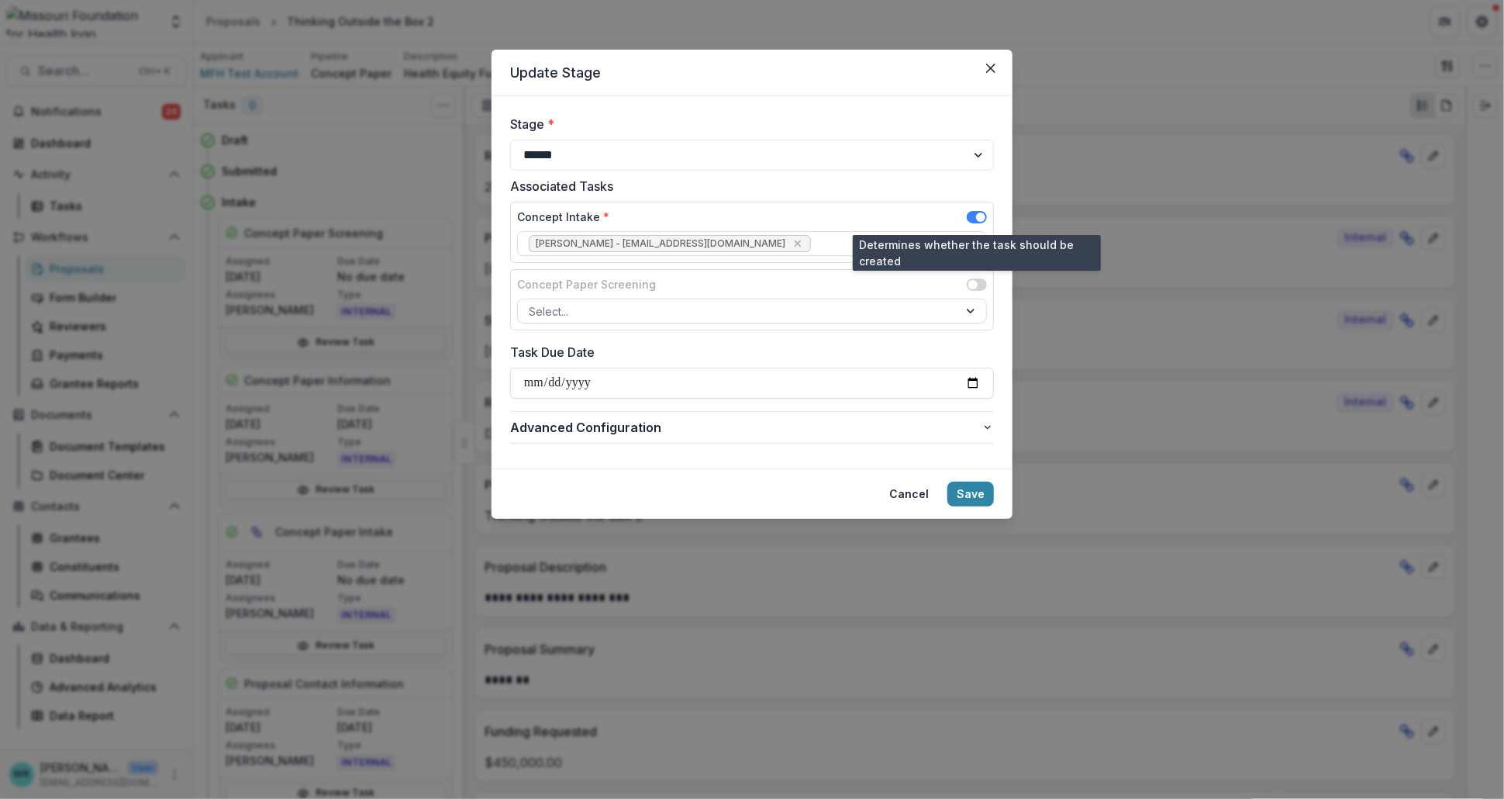
click at [976, 215] on span at bounding box center [980, 216] width 9 height 9
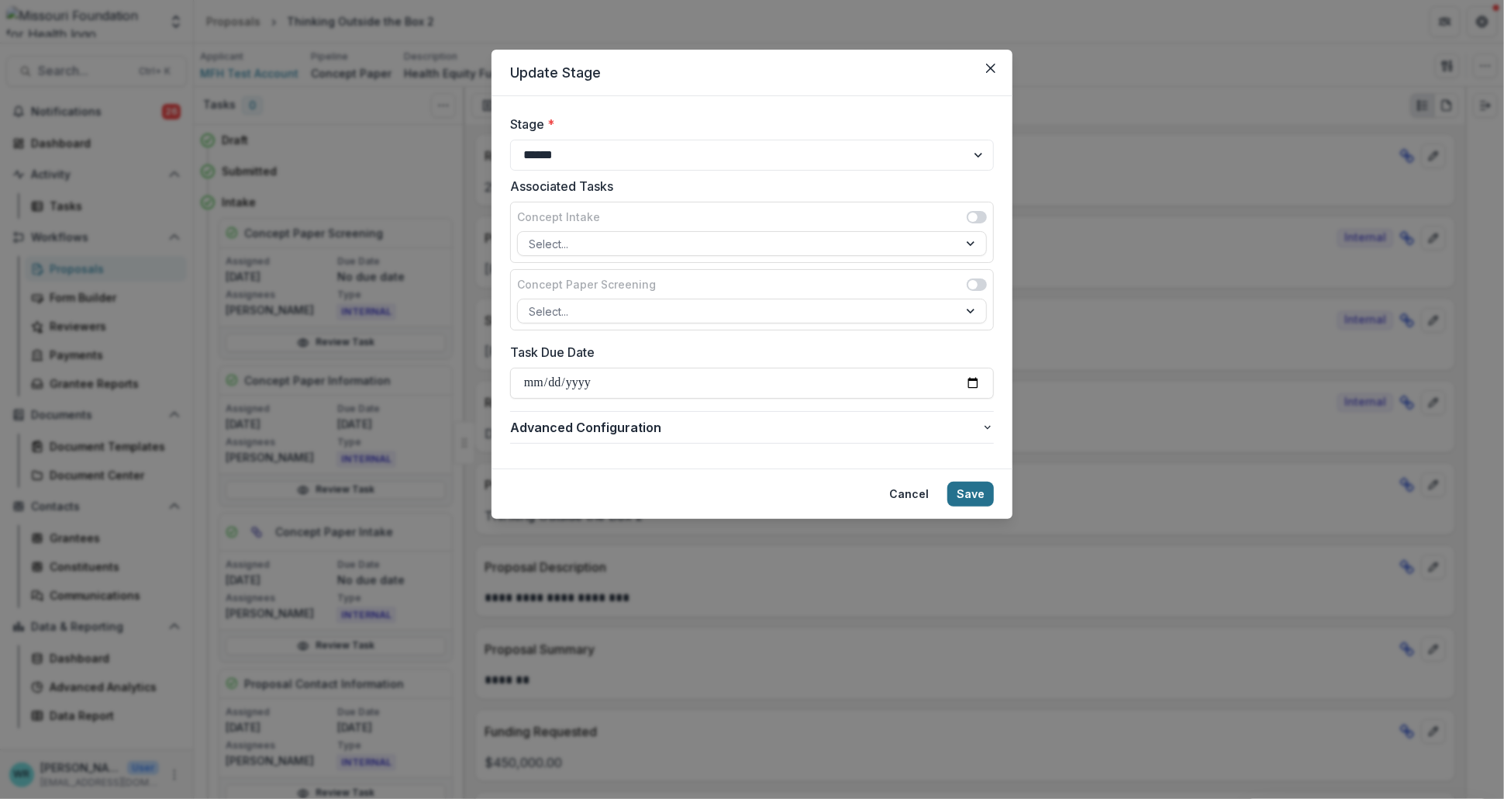
click at [974, 501] on button "Save" at bounding box center [970, 493] width 47 height 25
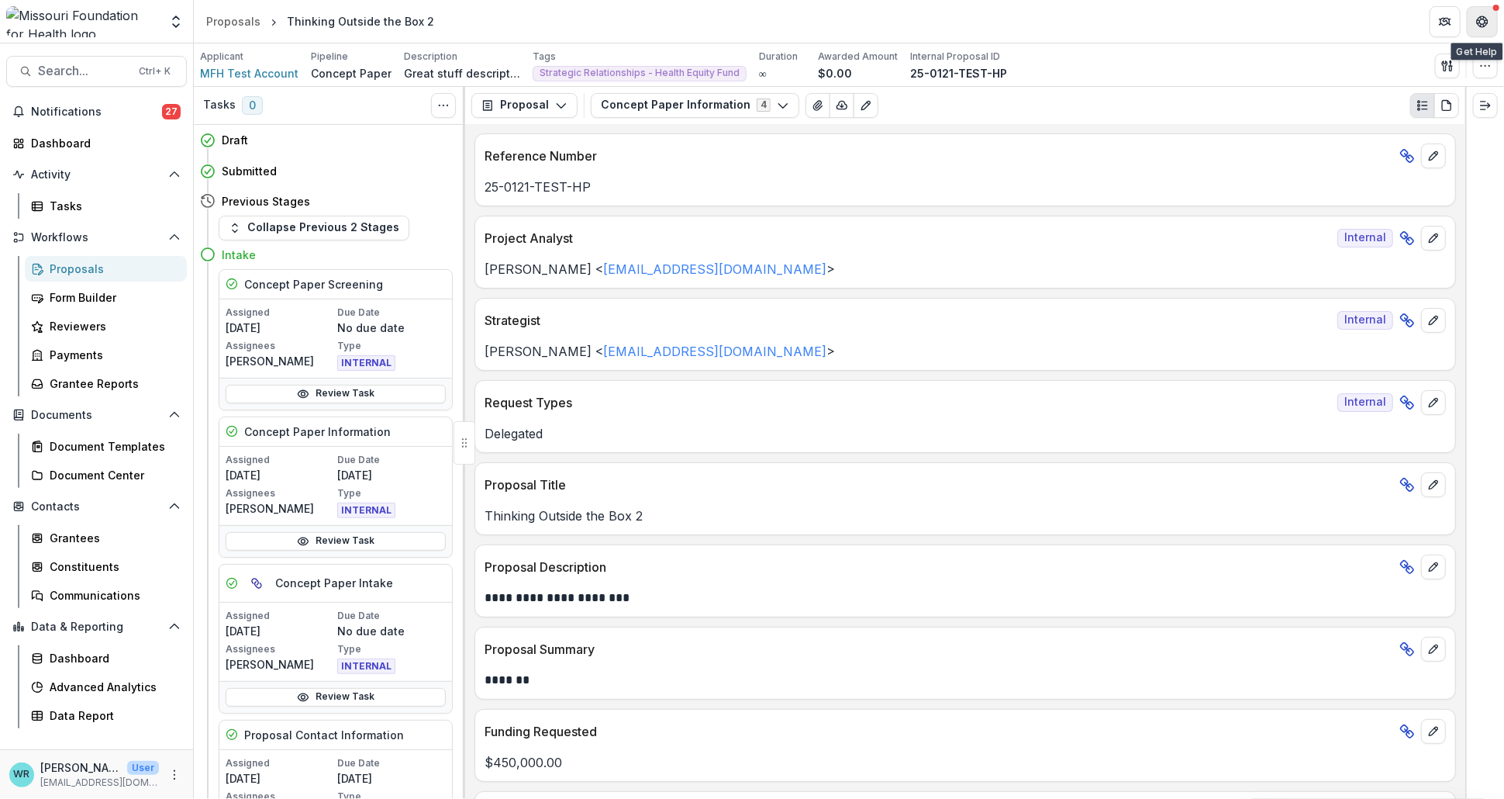
click at [1482, 24] on icon "Get Help" at bounding box center [1483, 25] width 4 height 3
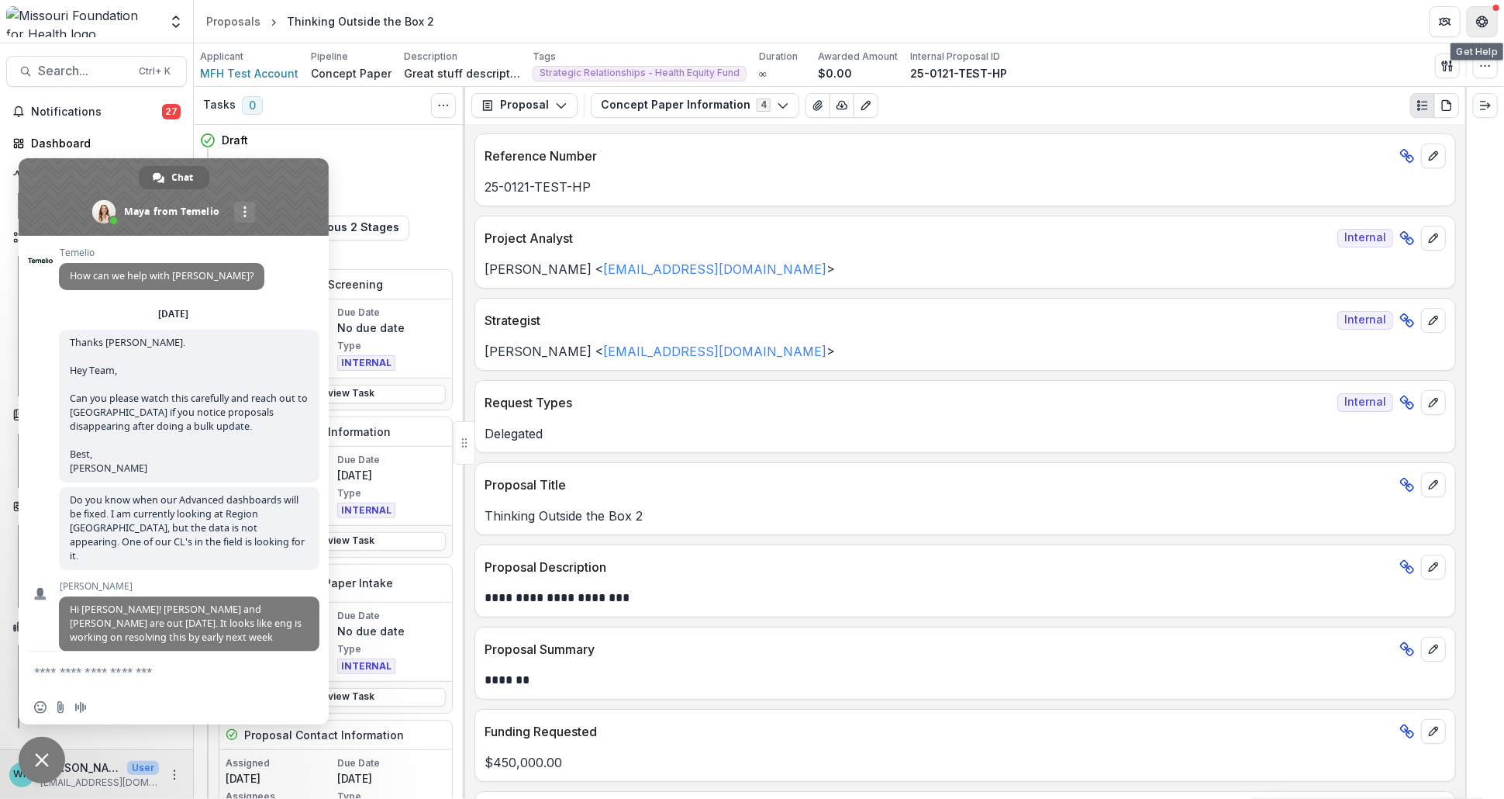
scroll to position [12096, 0]
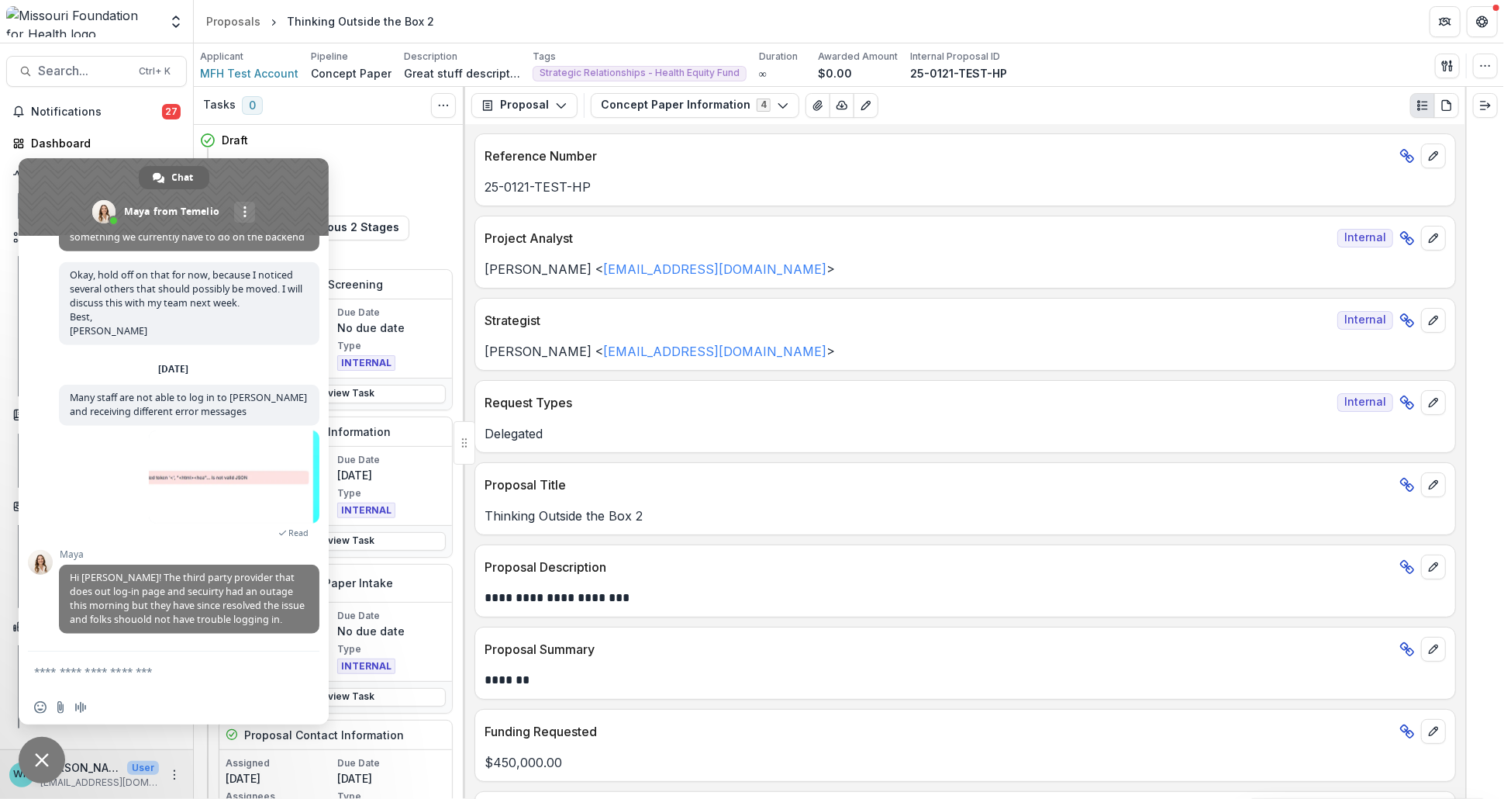
click at [168, 678] on form at bounding box center [156, 672] width 245 height 42
click at [173, 657] on form at bounding box center [156, 672] width 245 height 42
click at [164, 674] on textarea "Compose your message..." at bounding box center [156, 671] width 245 height 14
click at [37, 671] on textarea "**********" at bounding box center [156, 671] width 245 height 14
click at [125, 672] on textarea "**********" at bounding box center [156, 671] width 245 height 14
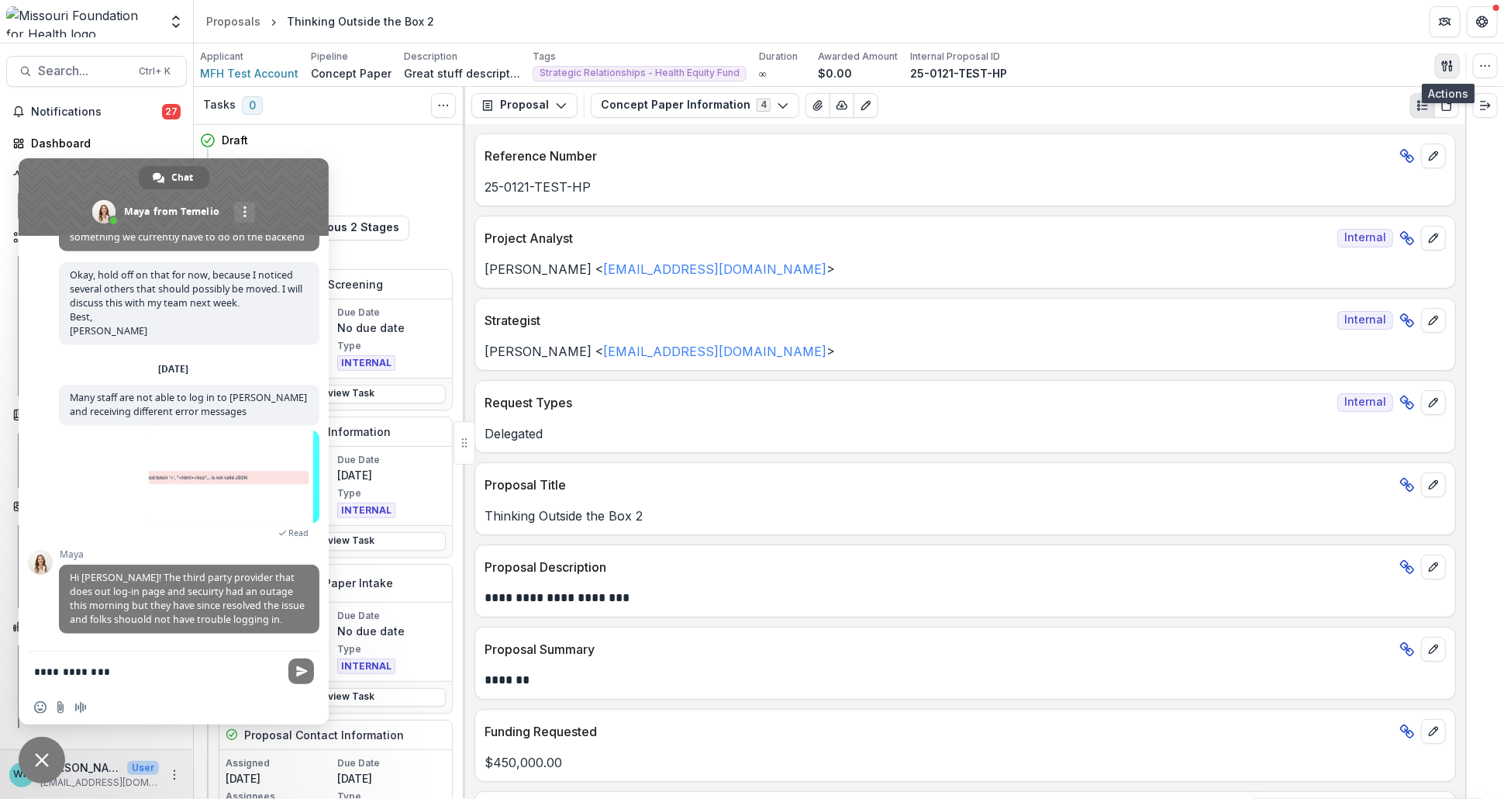
click at [1447, 60] on icon "button" at bounding box center [1447, 66] width 12 height 12
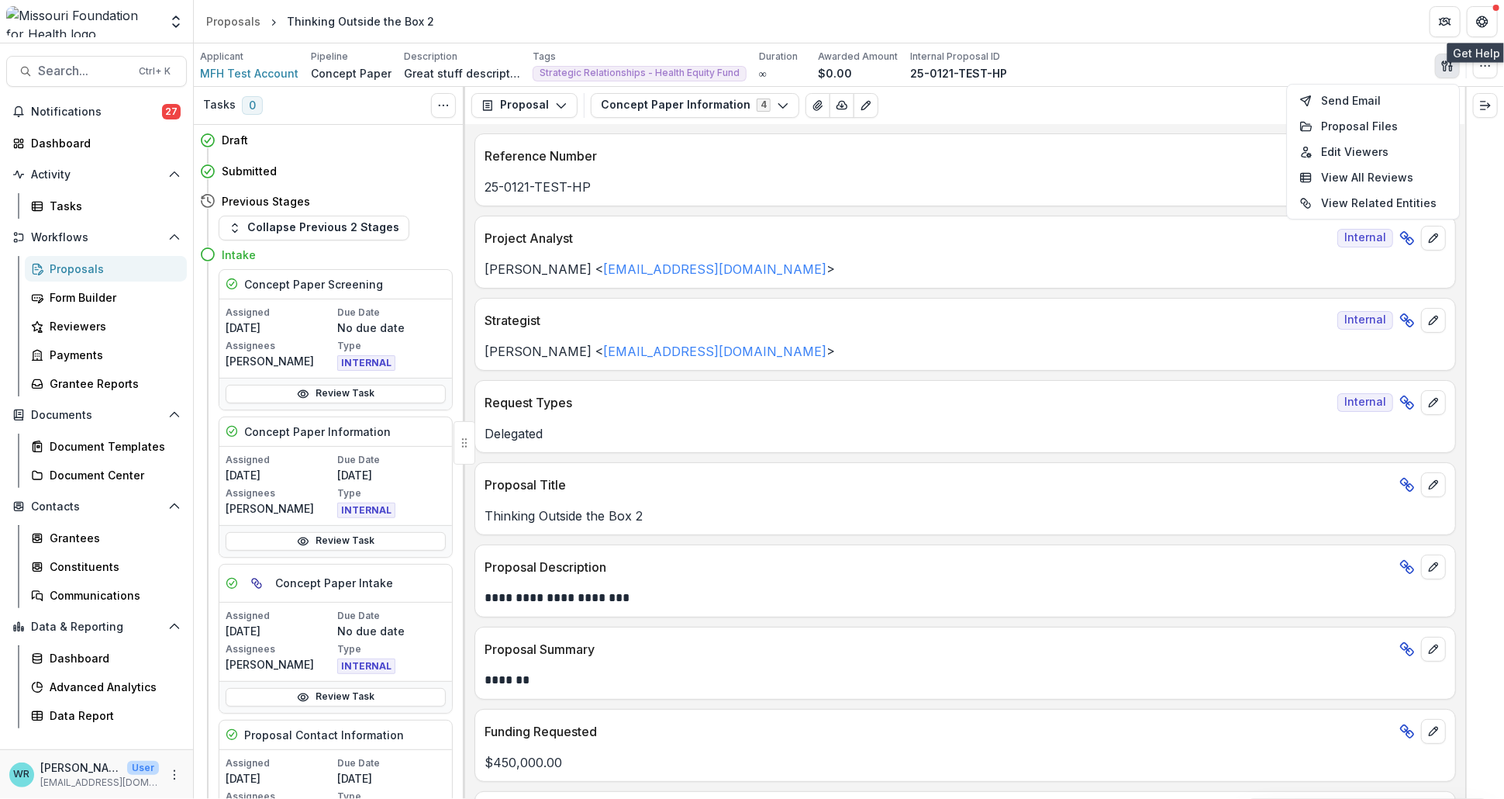
drag, startPoint x: 1485, startPoint y: 19, endPoint x: 657, endPoint y: 609, distance: 1017.1
click at [1485, 19] on icon "Get Help" at bounding box center [1482, 22] width 12 height 12
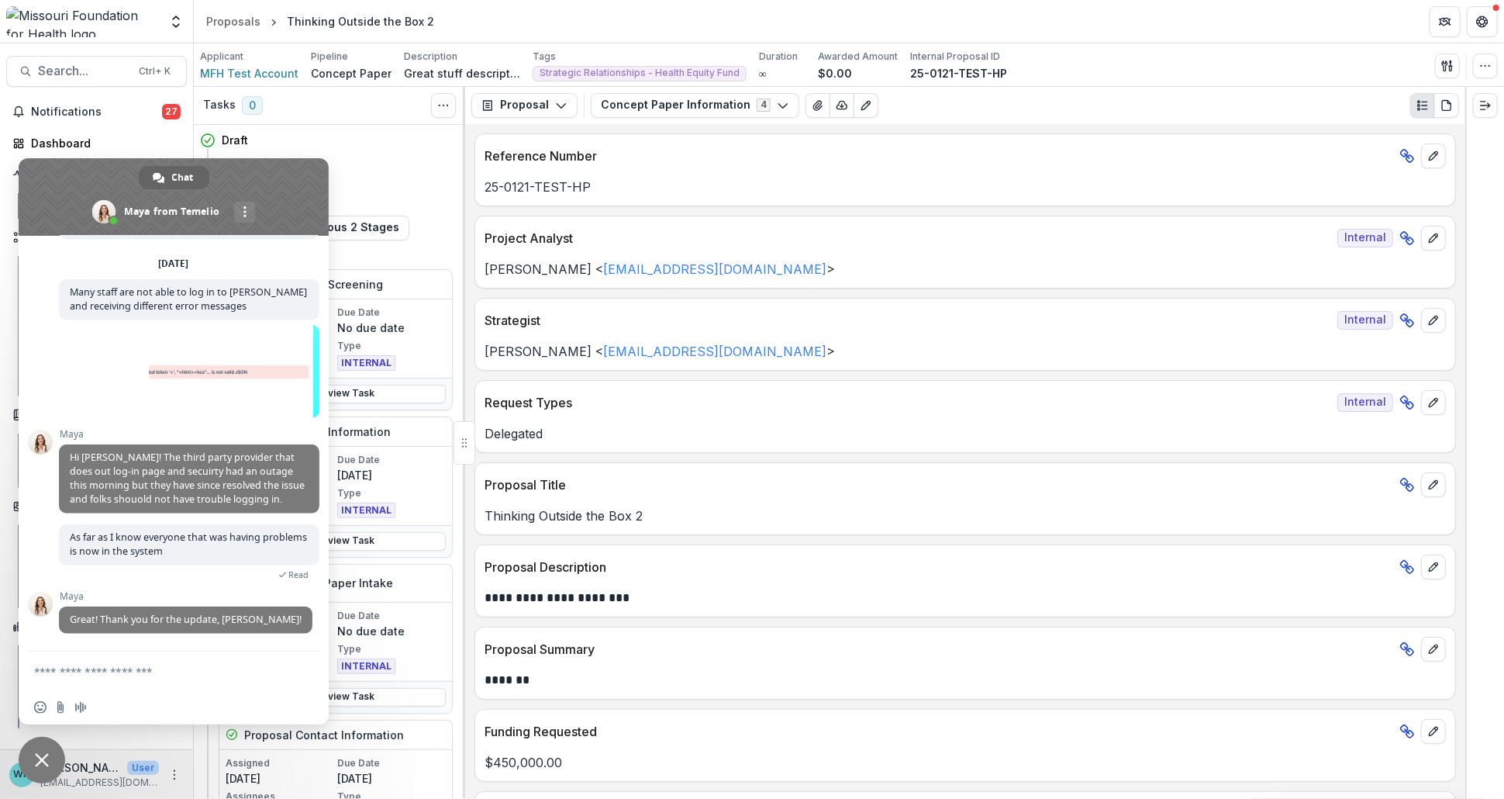
scroll to position [12204, 0]
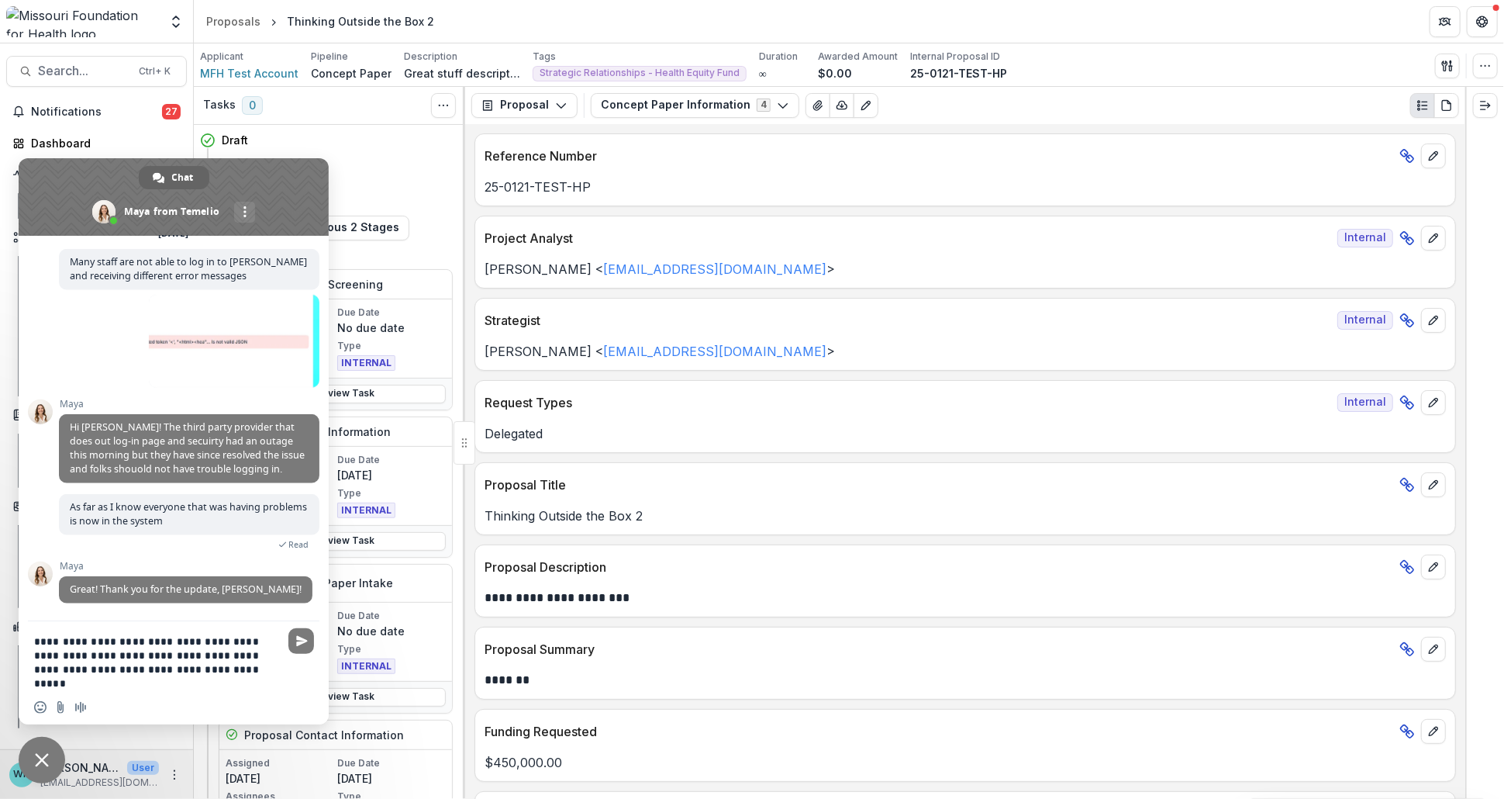
paste textarea "Compose your message..."
type textarea "**********"
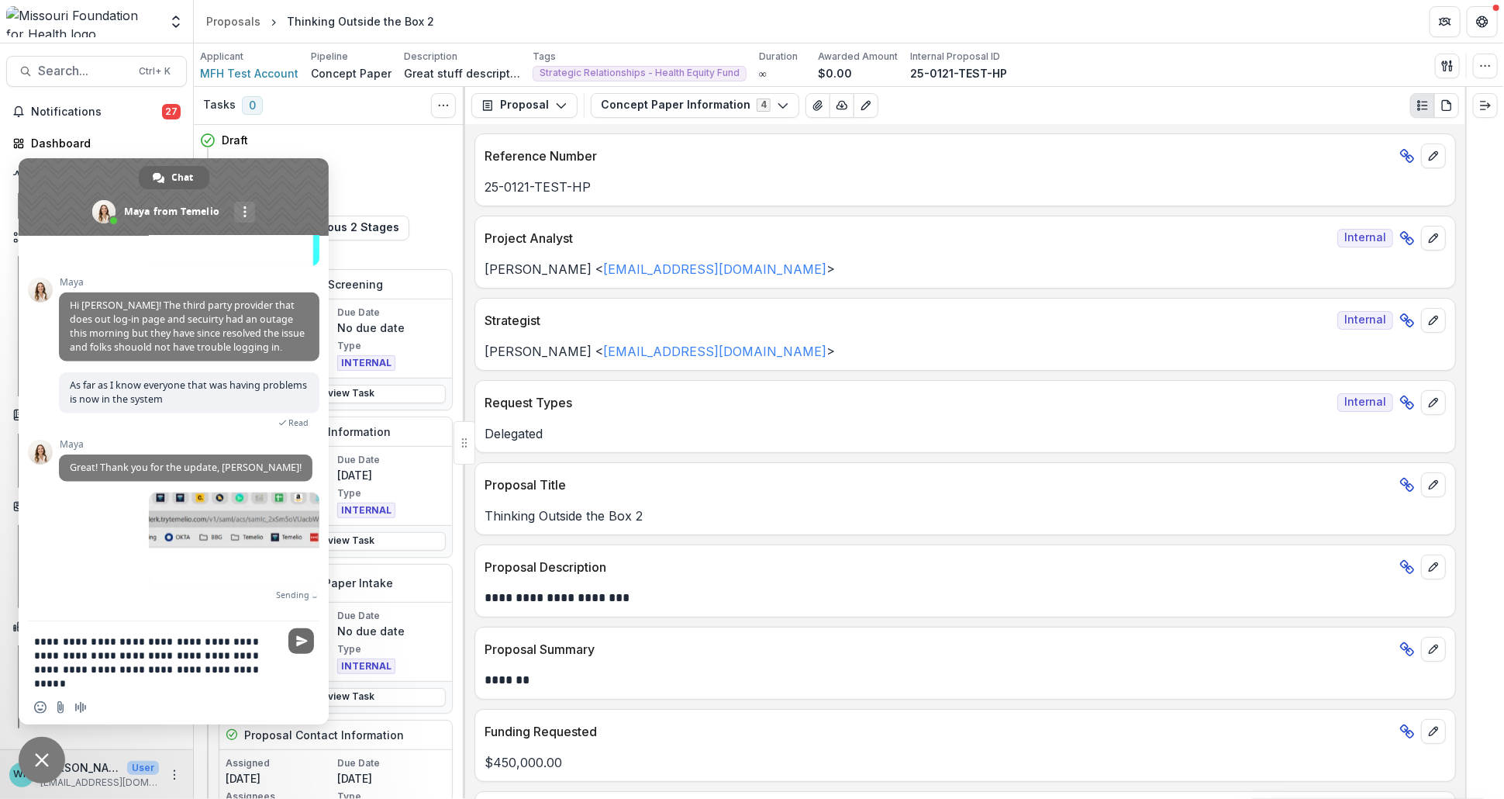
scroll to position [12356, 0]
click at [300, 642] on span "Send" at bounding box center [302, 641] width 12 height 12
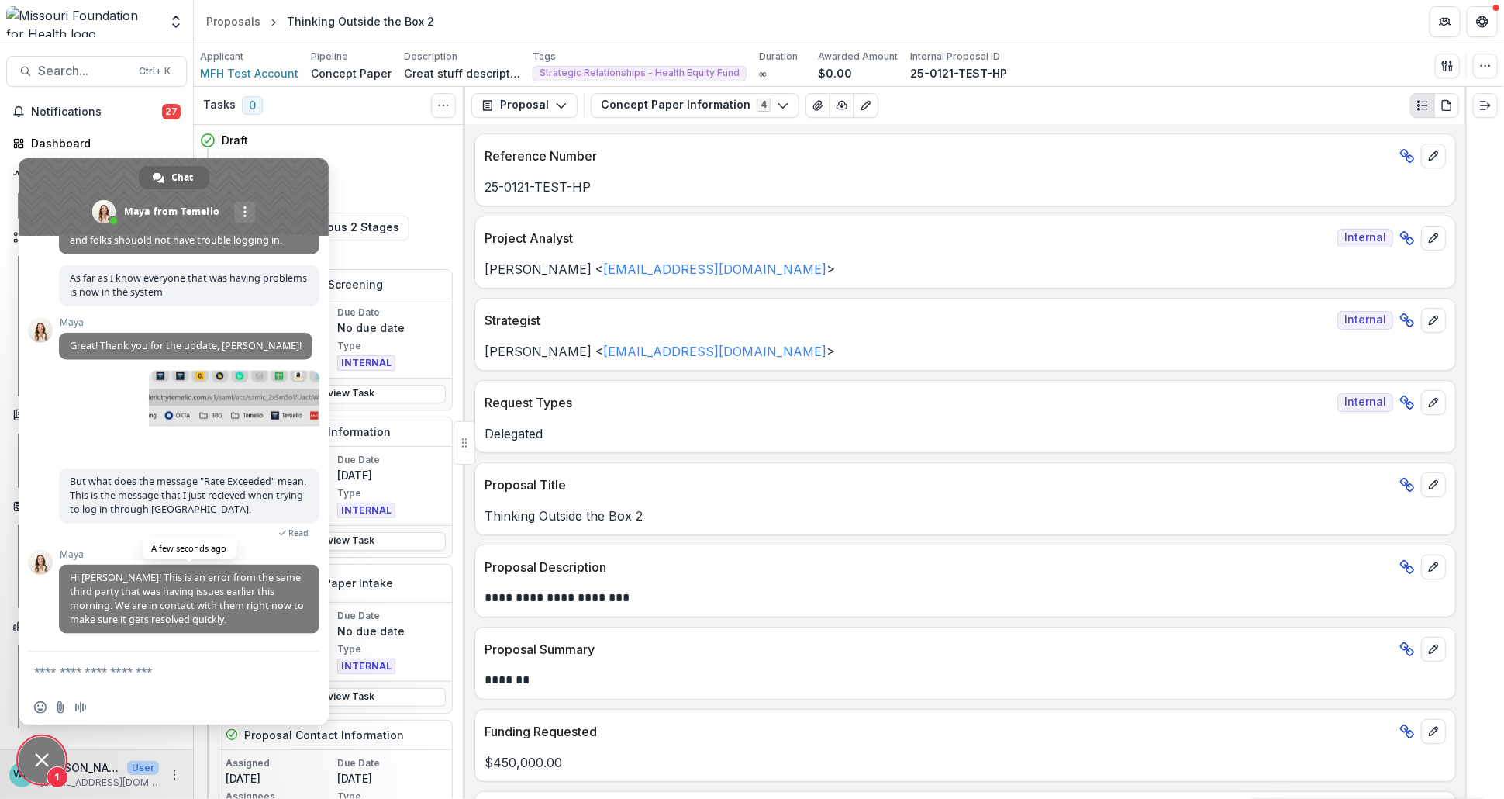
scroll to position [12468, 0]
drag, startPoint x: 130, startPoint y: 643, endPoint x: 131, endPoint y: 651, distance: 7.8
click at [130, 643] on div "Maya Hi Wendy! This is an error from the same third party that was having issue…" at bounding box center [189, 600] width 260 height 102
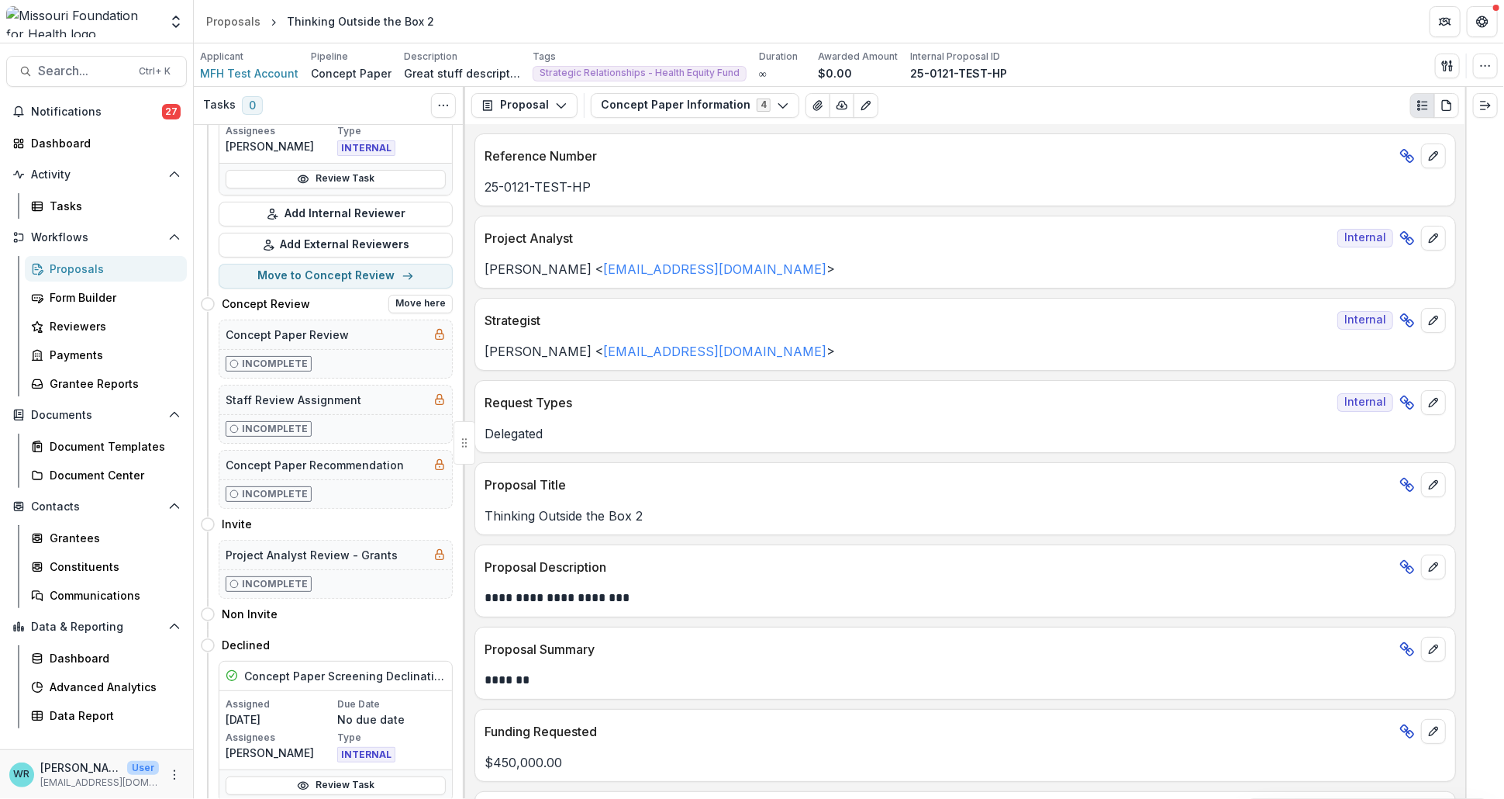
scroll to position [729, 0]
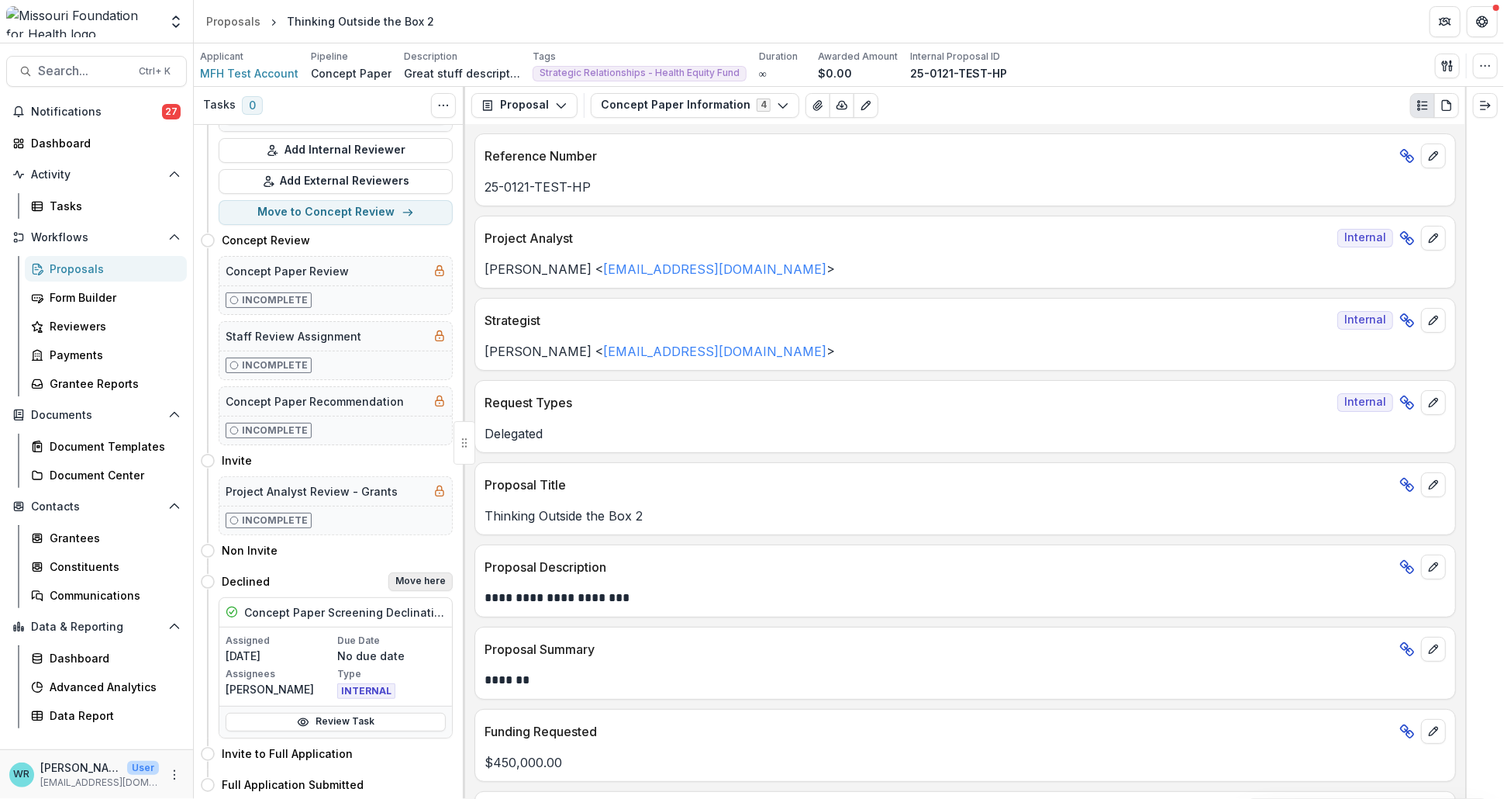
click at [408, 583] on button "Move here" at bounding box center [420, 581] width 64 height 19
select select "********"
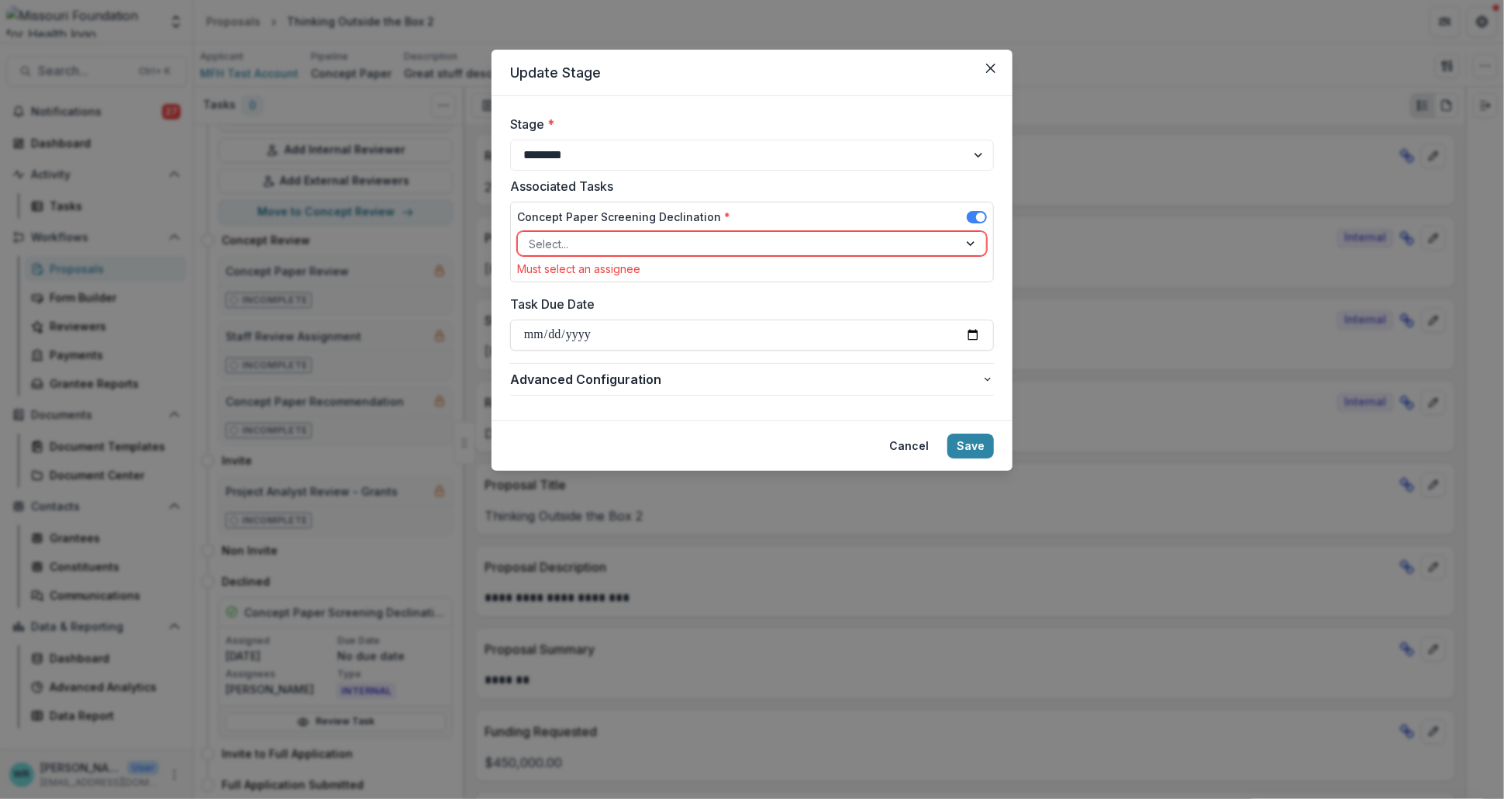
click at [975, 248] on div at bounding box center [972, 243] width 28 height 23
click at [912, 450] on button "Cancel" at bounding box center [909, 445] width 58 height 25
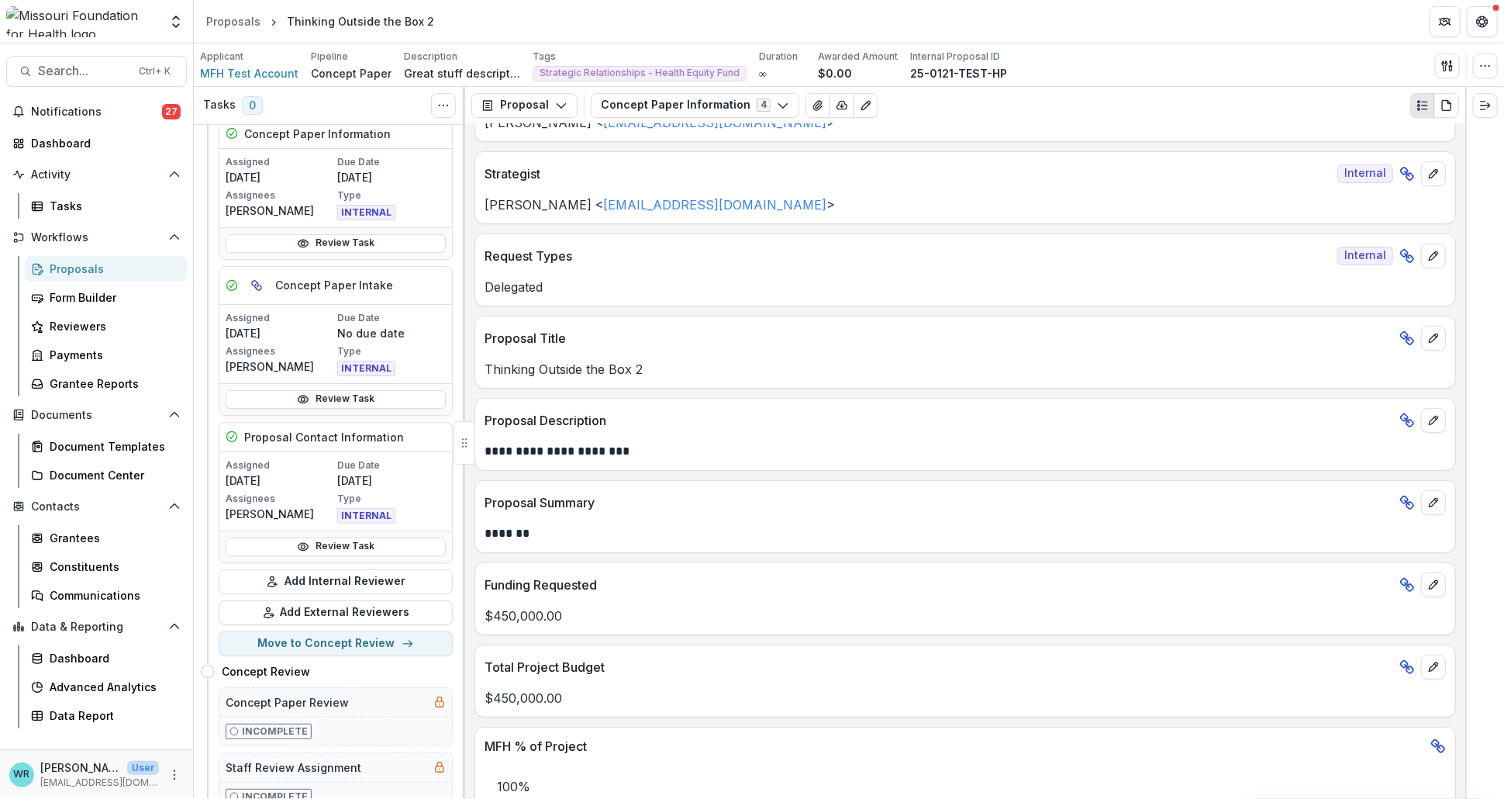
scroll to position [86, 0]
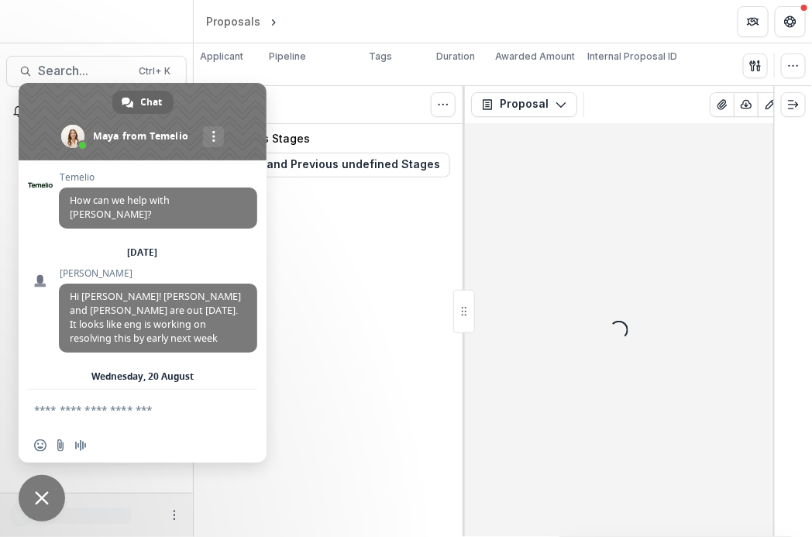
scroll to position [12205, 0]
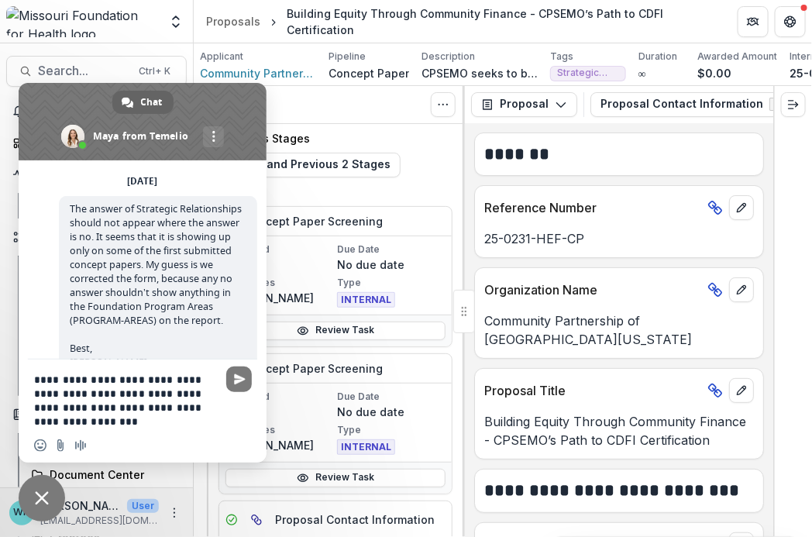
type textarea "**********"
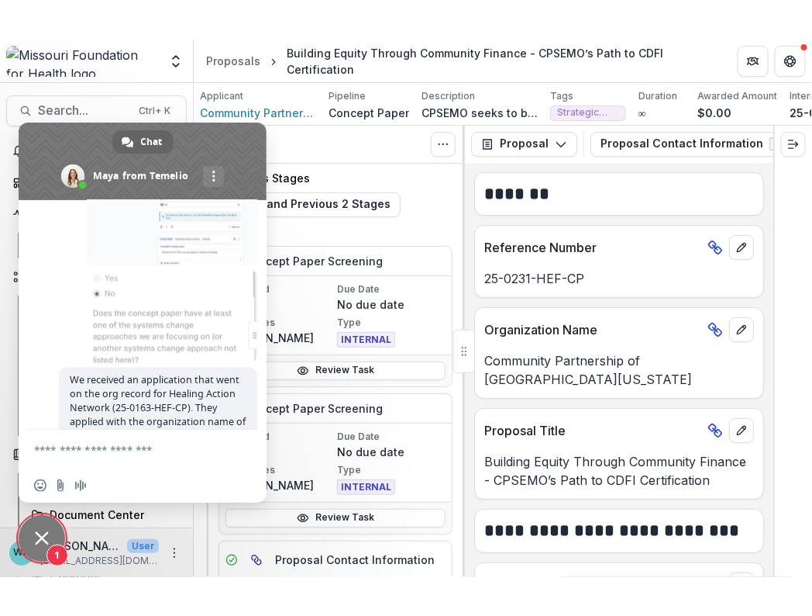
scroll to position [12468, 0]
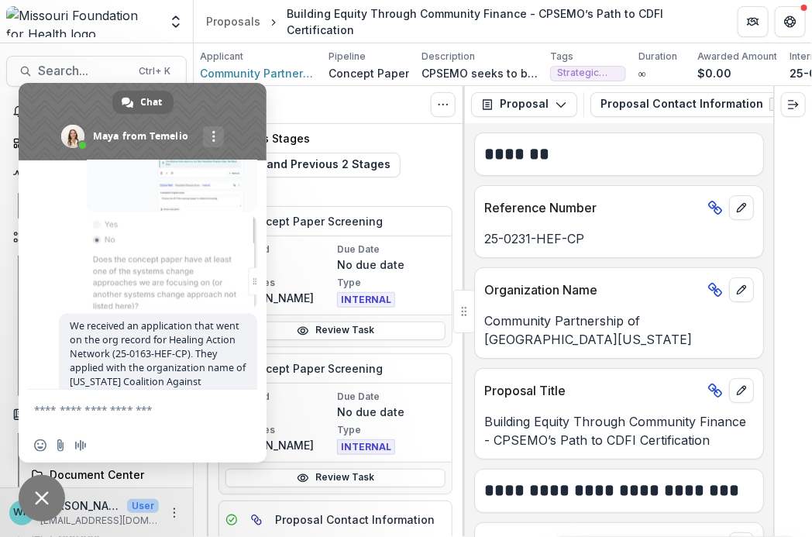
drag, startPoint x: 38, startPoint y: 499, endPoint x: 40, endPoint y: 529, distance: 29.6
click at [38, 499] on span "Close chat" at bounding box center [42, 499] width 14 height 14
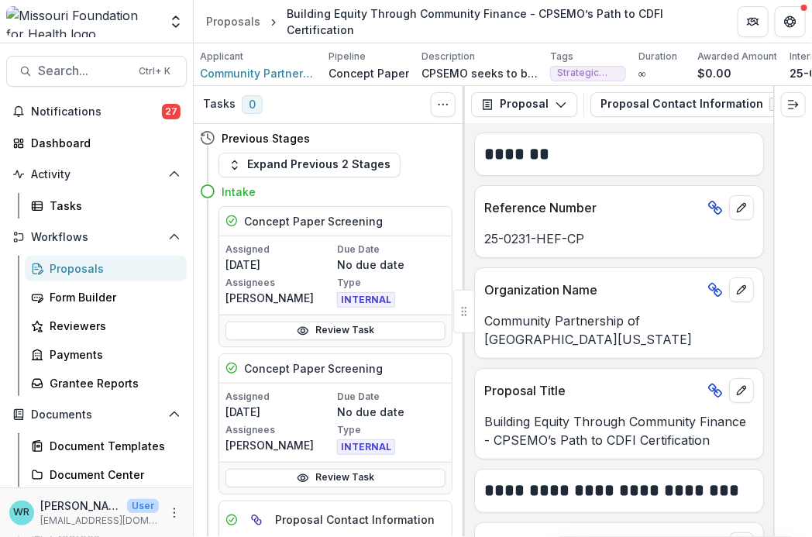
drag, startPoint x: 174, startPoint y: 512, endPoint x: 182, endPoint y: 513, distance: 8.7
click at [173, 512] on icon "More" at bounding box center [174, 513] width 12 height 12
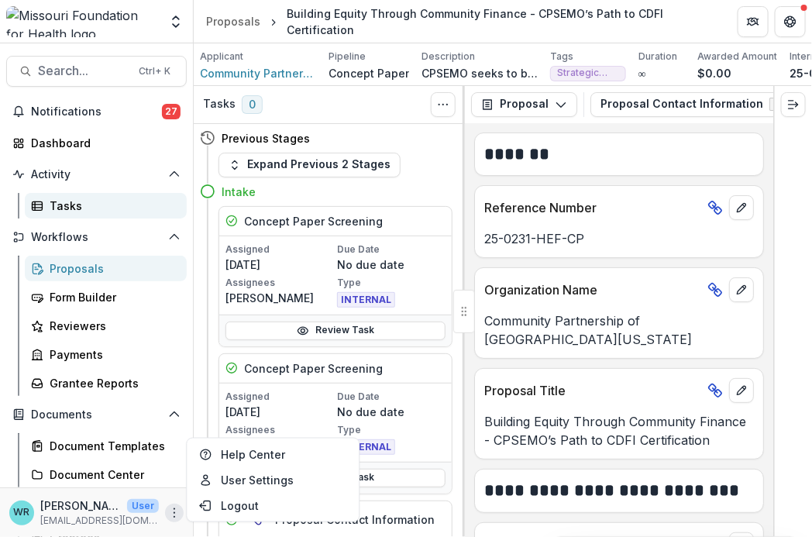
click at [71, 204] on div "Tasks" at bounding box center [112, 206] width 125 height 16
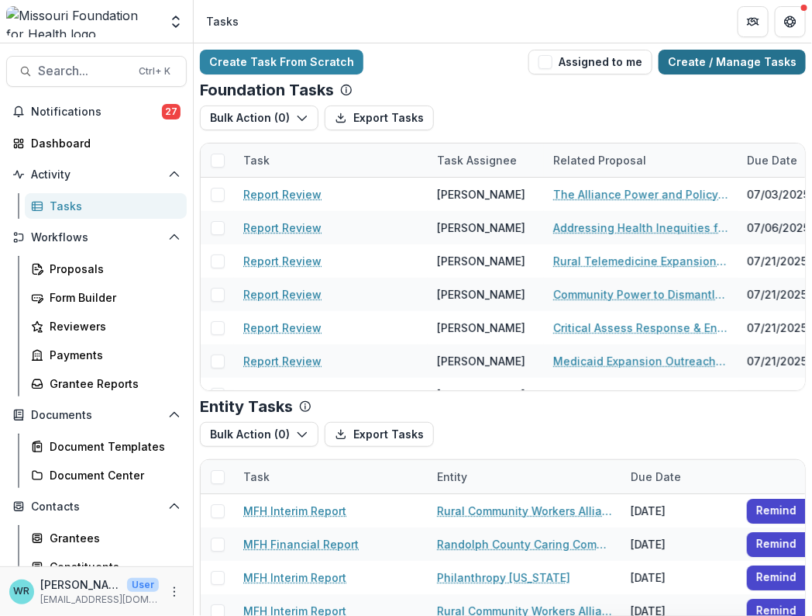
click at [752, 53] on link "Create / Manage Tasks" at bounding box center [732, 62] width 147 height 25
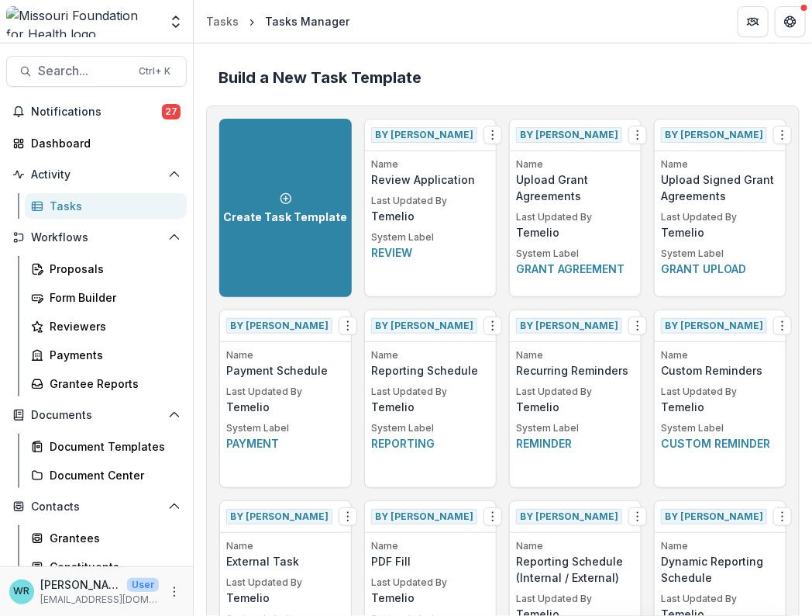
click at [670, 36] on header "Tasks Tasks Manager" at bounding box center [503, 21] width 619 height 43
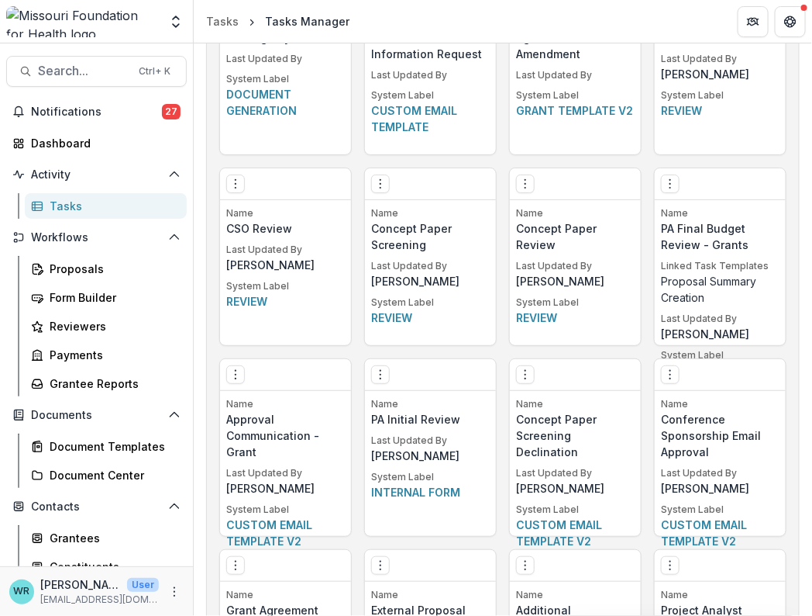
scroll to position [1563, 0]
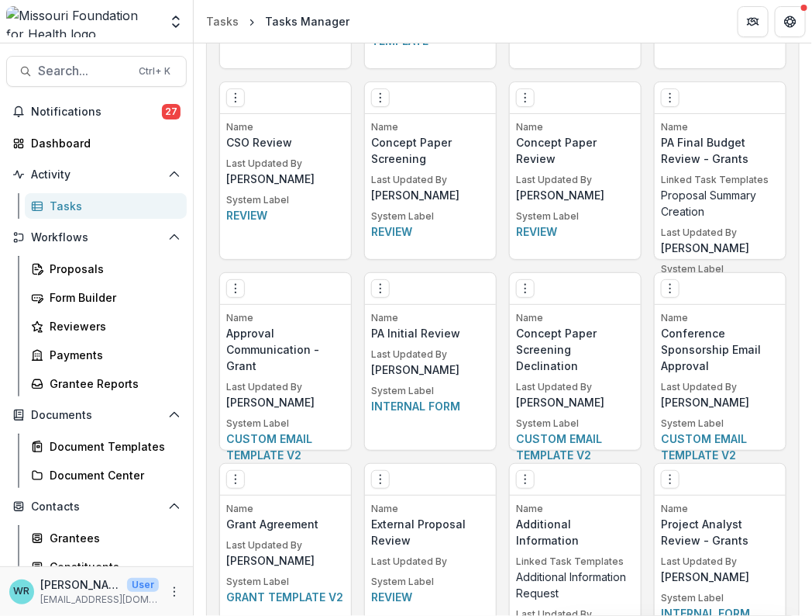
click at [538, 416] on p "System Label" at bounding box center [575, 423] width 119 height 14
click at [526, 298] on div "Edit Make a Copy Create Task From Template Delete Task" at bounding box center [575, 289] width 131 height 32
click at [522, 287] on icon "Options" at bounding box center [525, 288] width 12 height 12
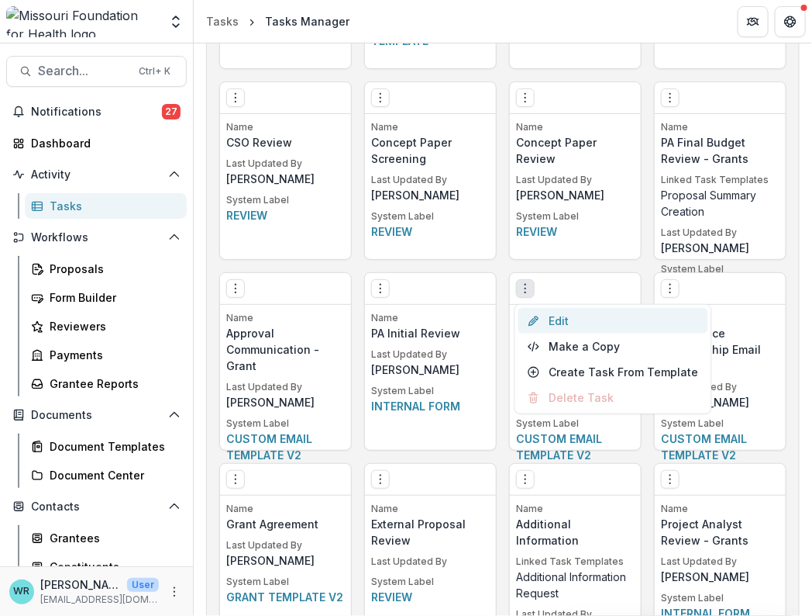
click at [550, 311] on link "Edit" at bounding box center [614, 321] width 190 height 26
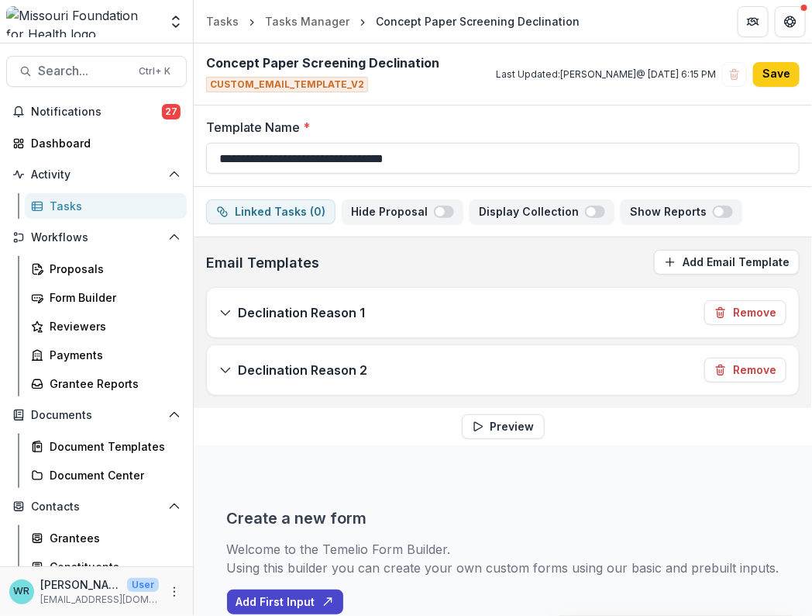
click at [225, 309] on icon at bounding box center [225, 312] width 12 height 12
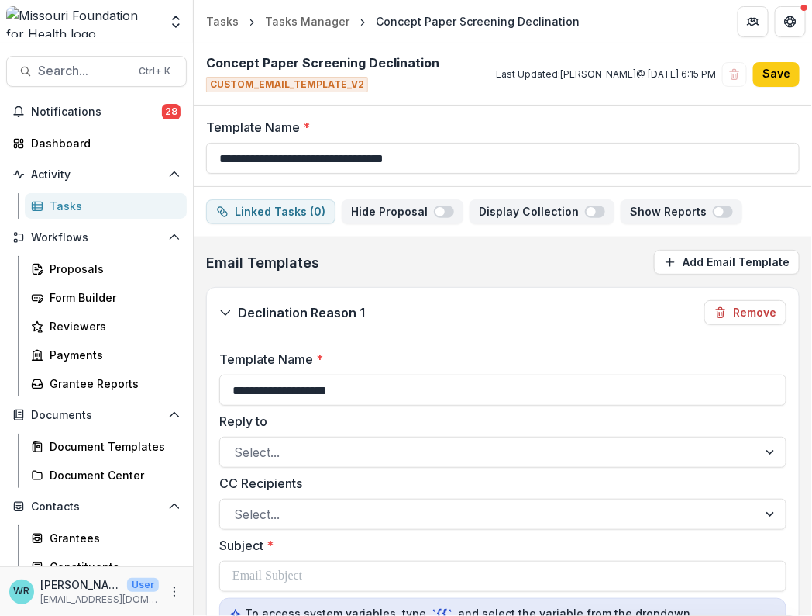
click at [222, 309] on icon at bounding box center [225, 312] width 12 height 12
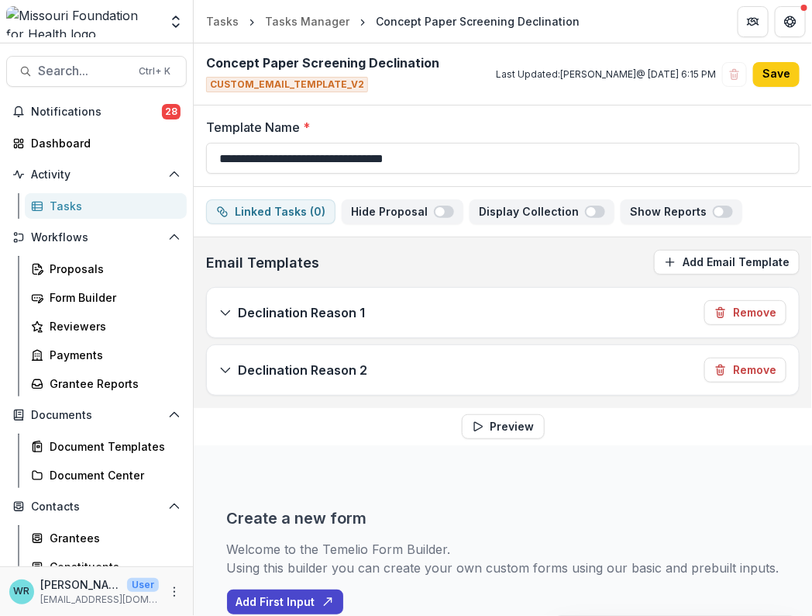
click at [225, 371] on icon at bounding box center [225, 370] width 12 height 12
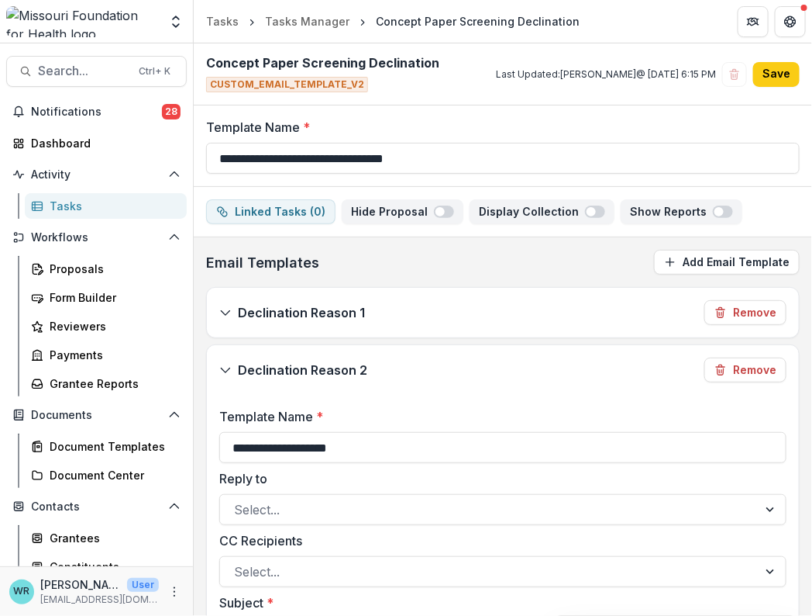
click at [219, 364] on icon at bounding box center [225, 370] width 12 height 12
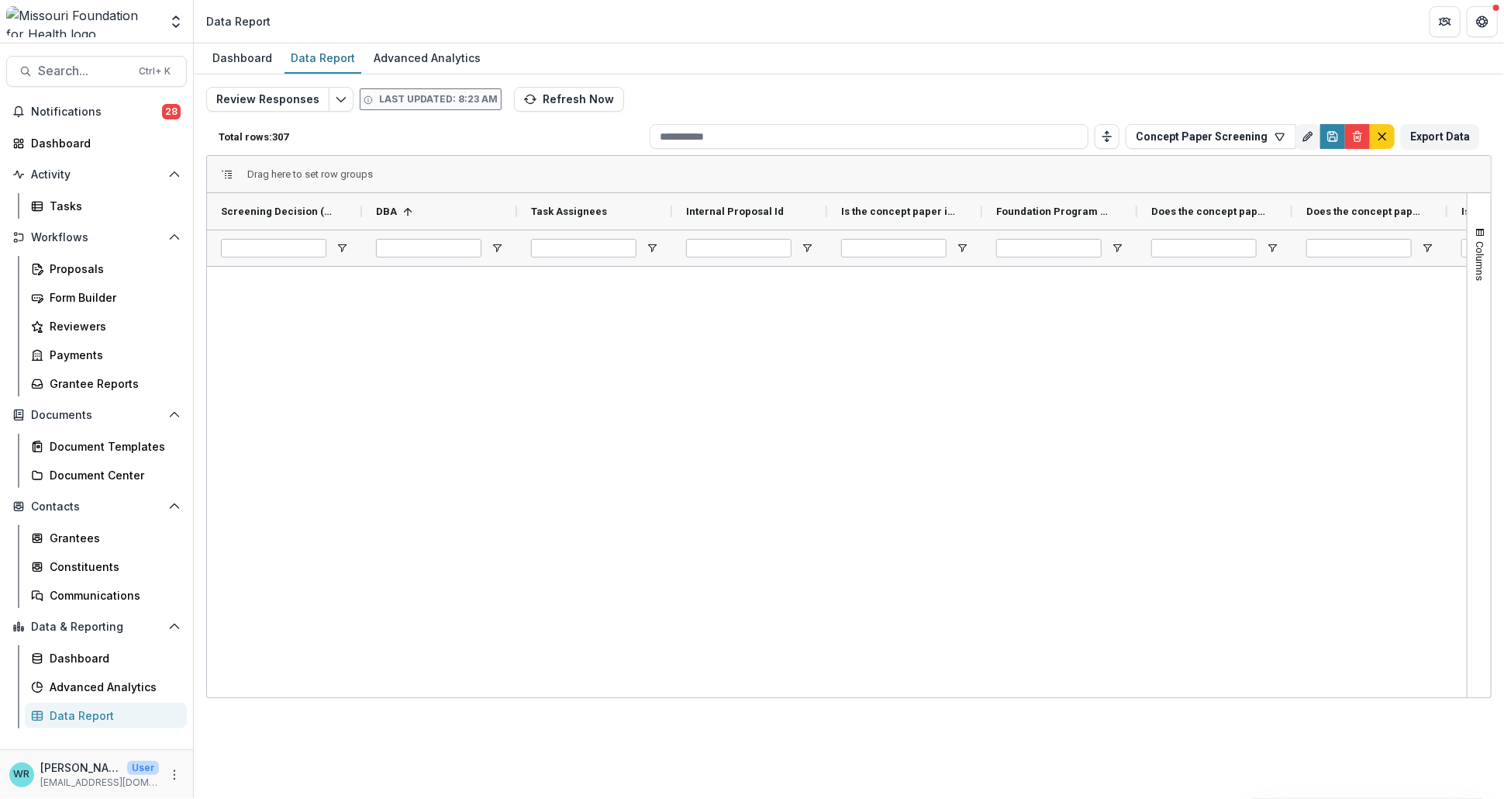
scroll to position [6632, 0]
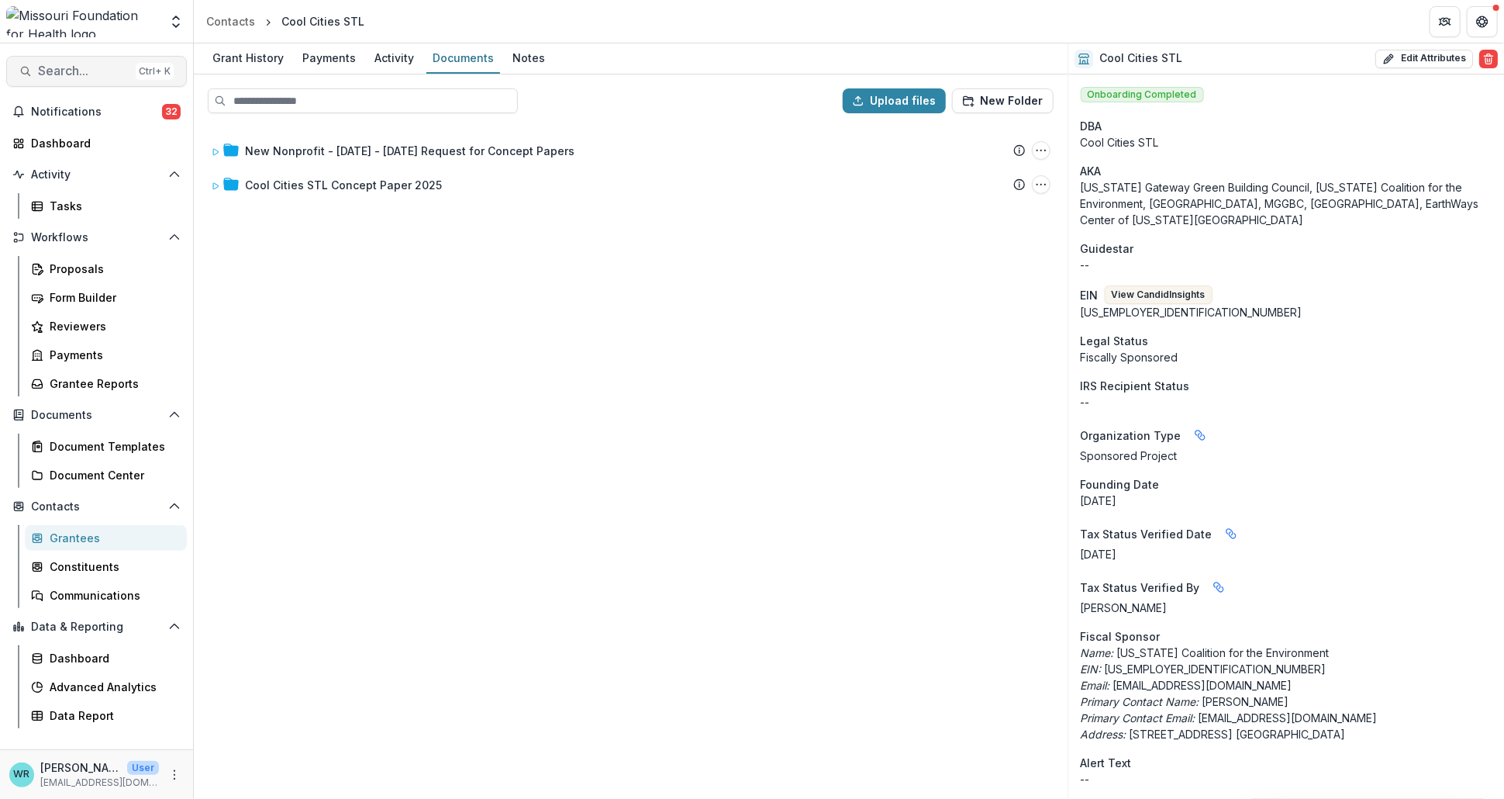
click at [104, 78] on button "Search... Ctrl + K" at bounding box center [96, 71] width 181 height 31
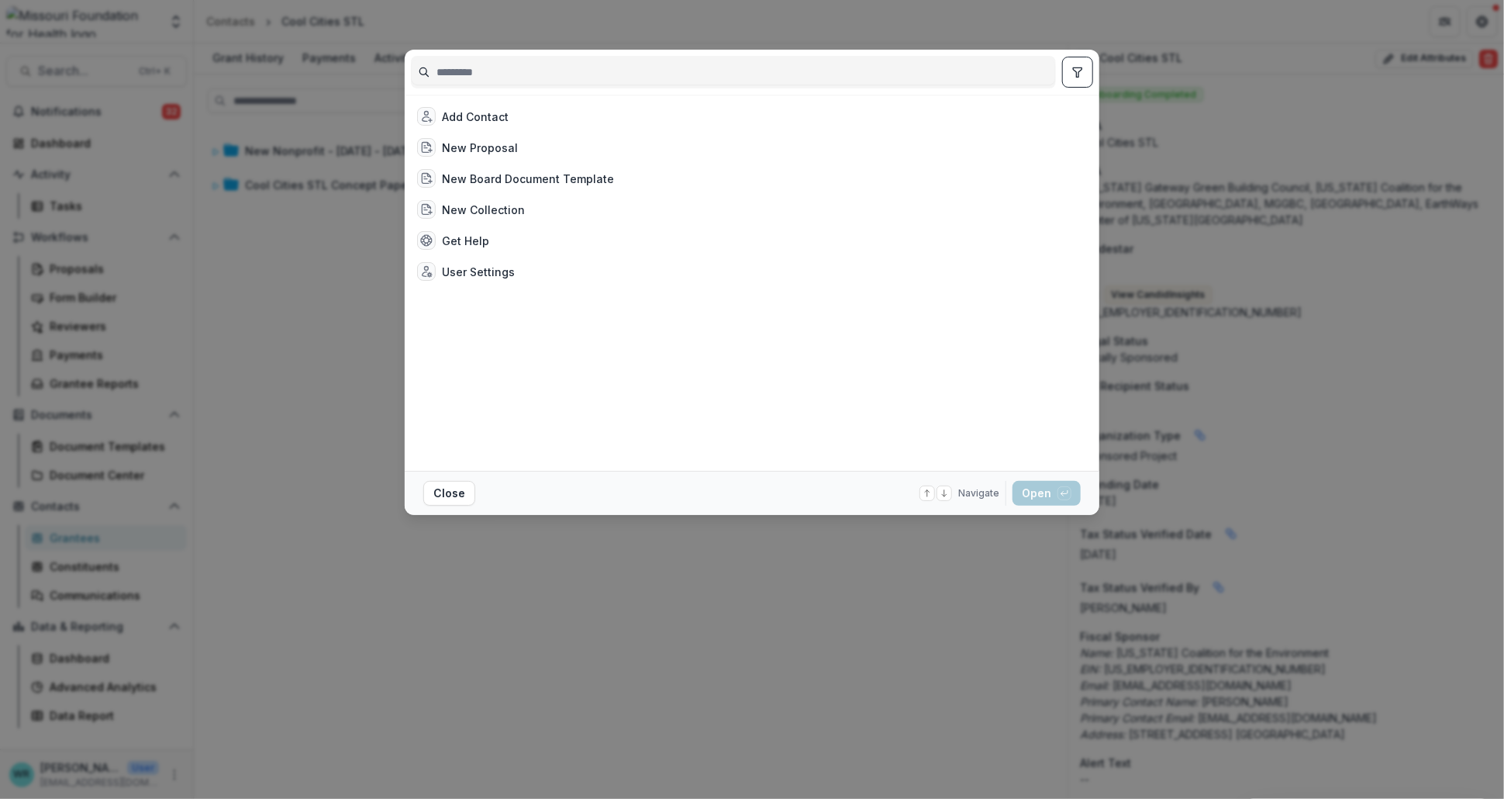
click at [470, 72] on input at bounding box center [733, 72] width 643 height 25
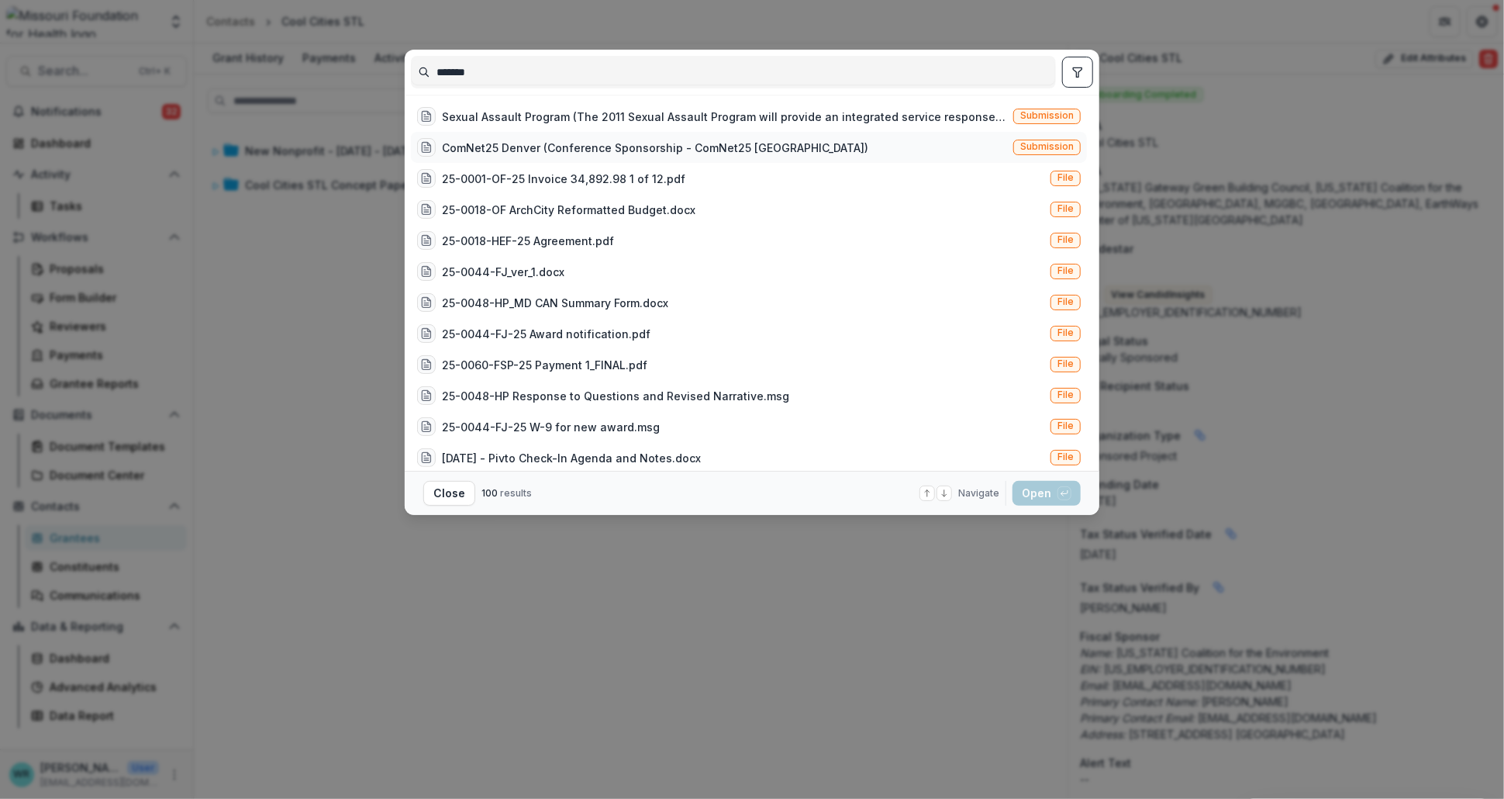
type input "*******"
click at [1053, 145] on span "Submission" at bounding box center [1046, 146] width 53 height 11
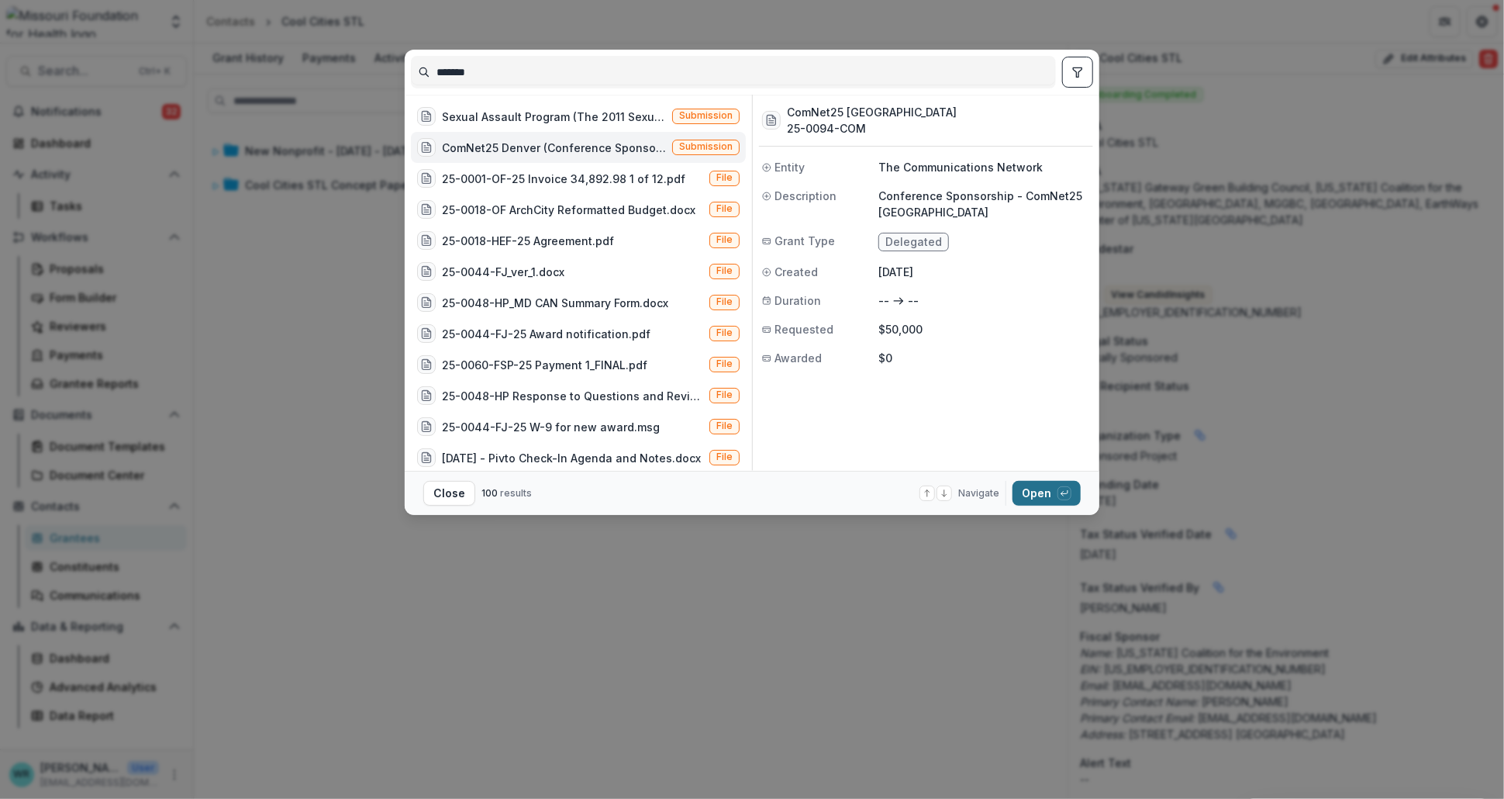
drag, startPoint x: 1044, startPoint y: 495, endPoint x: 1037, endPoint y: 492, distance: 8.7
click at [1044, 496] on button "Open with enter key" at bounding box center [1046, 493] width 68 height 25
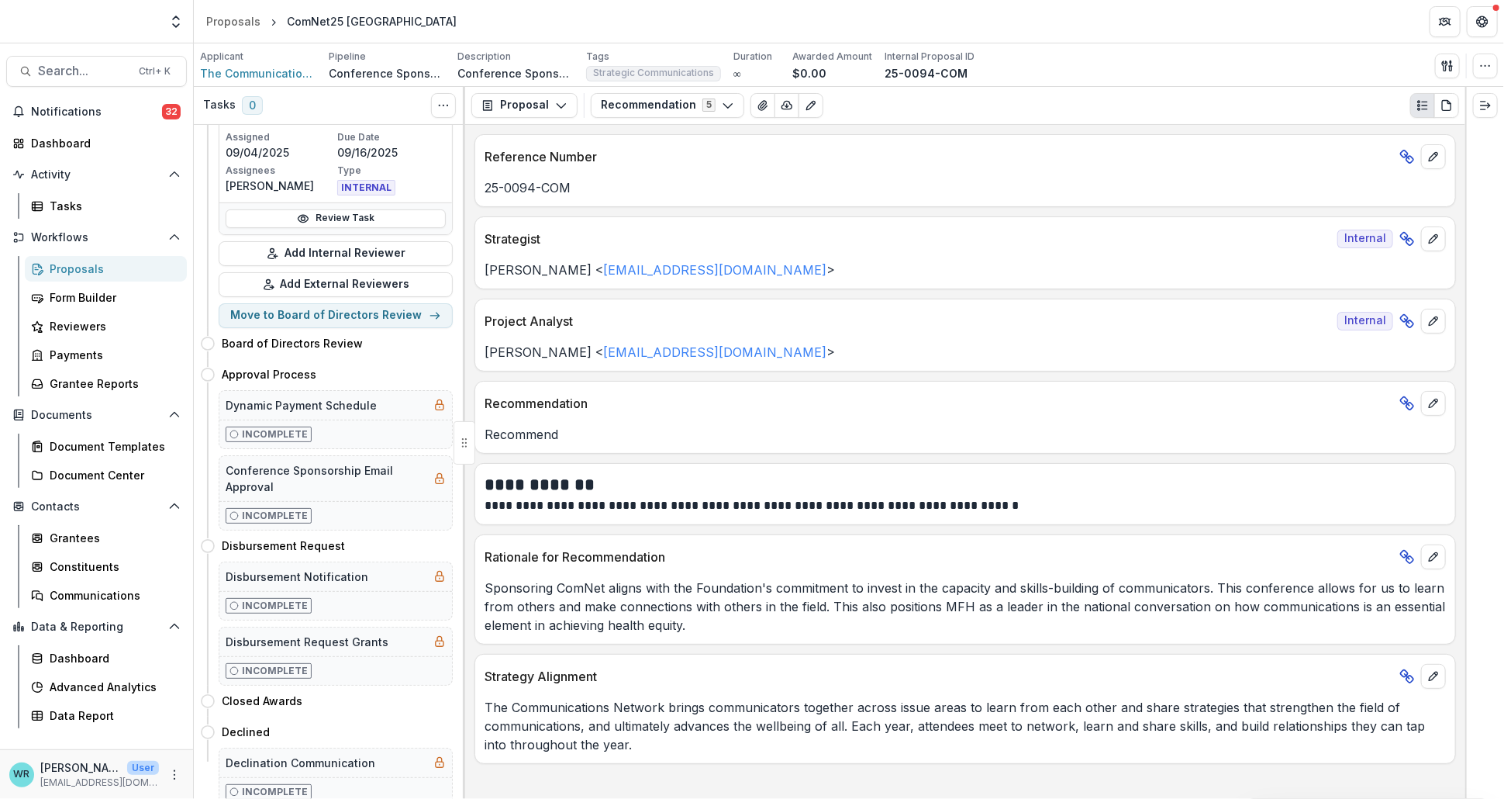
scroll to position [119, 0]
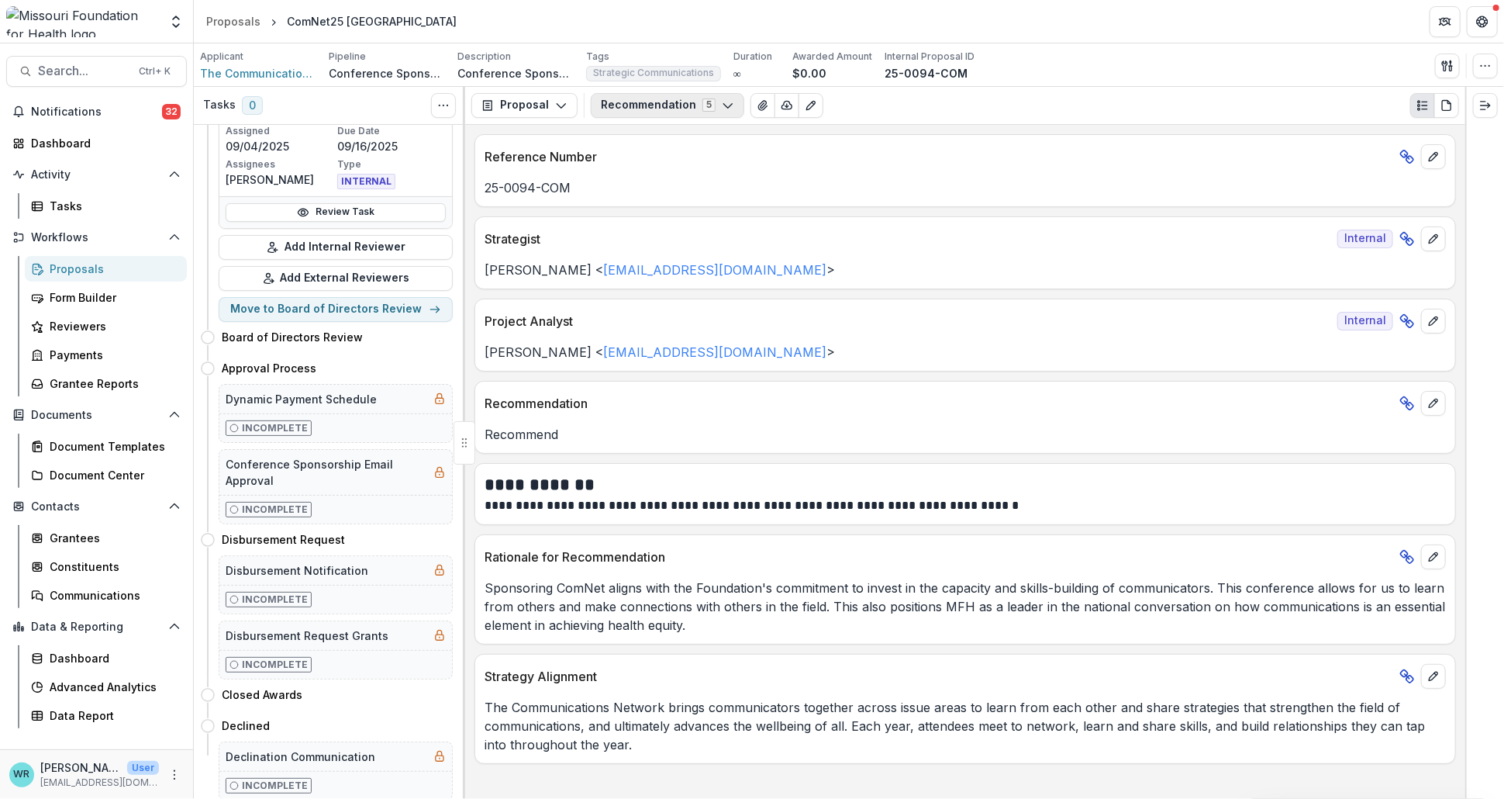
click at [681, 106] on button "Recommendation 5" at bounding box center [668, 105] width 154 height 25
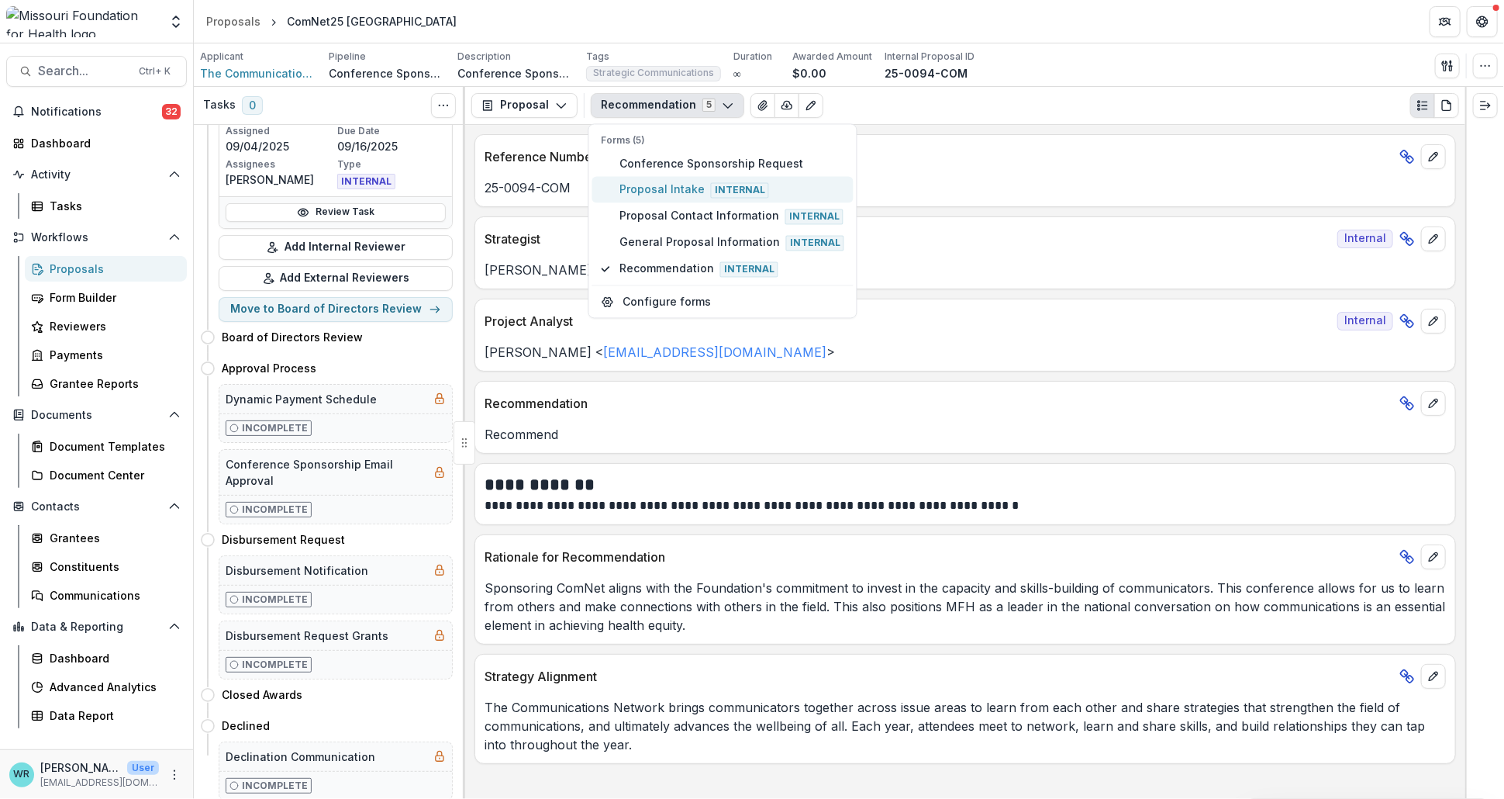
click at [665, 196] on span "Proposal Intake Internal" at bounding box center [731, 189] width 225 height 17
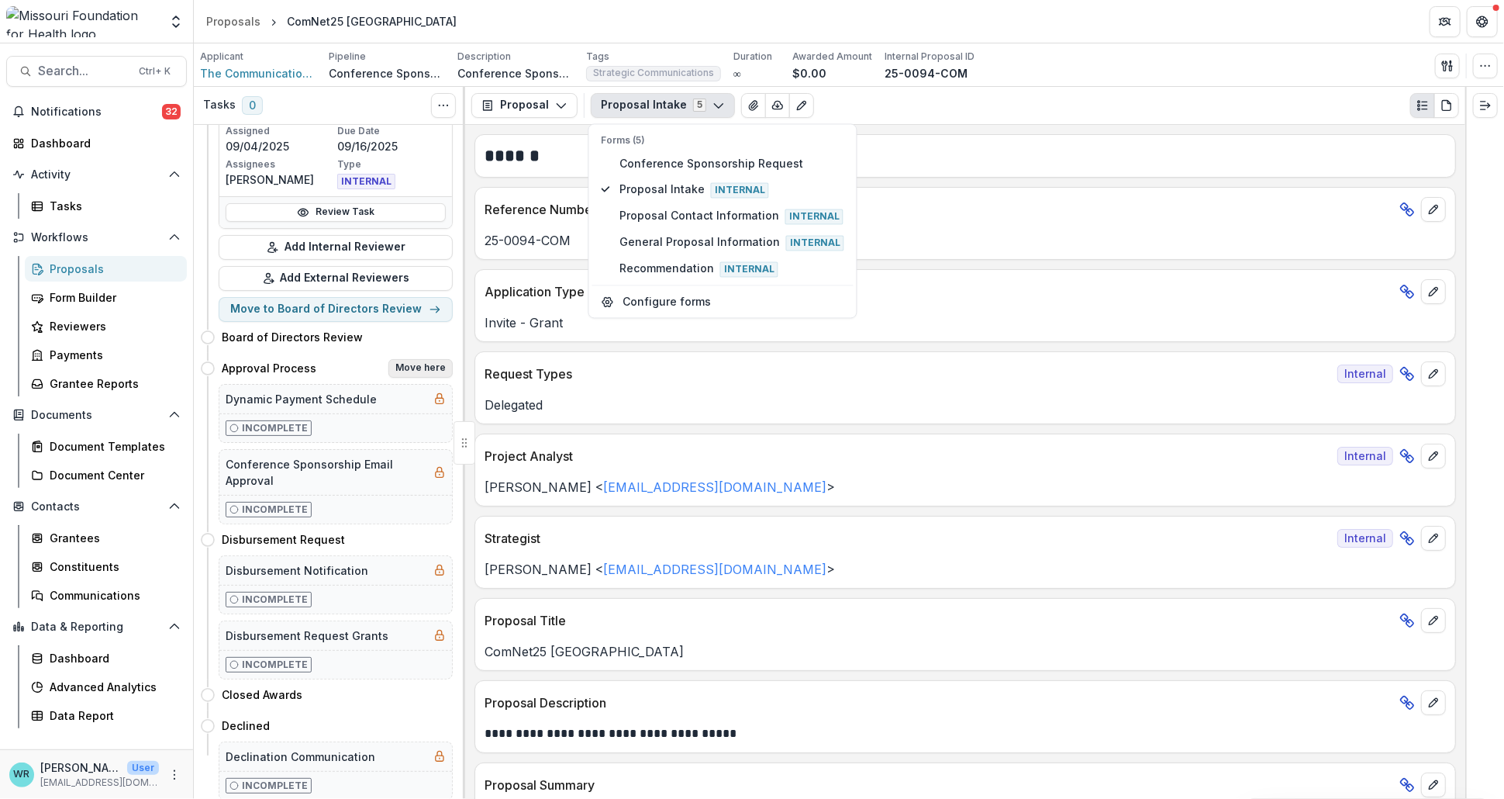
click at [419, 371] on button "Move here" at bounding box center [420, 368] width 64 height 19
select select "**********"
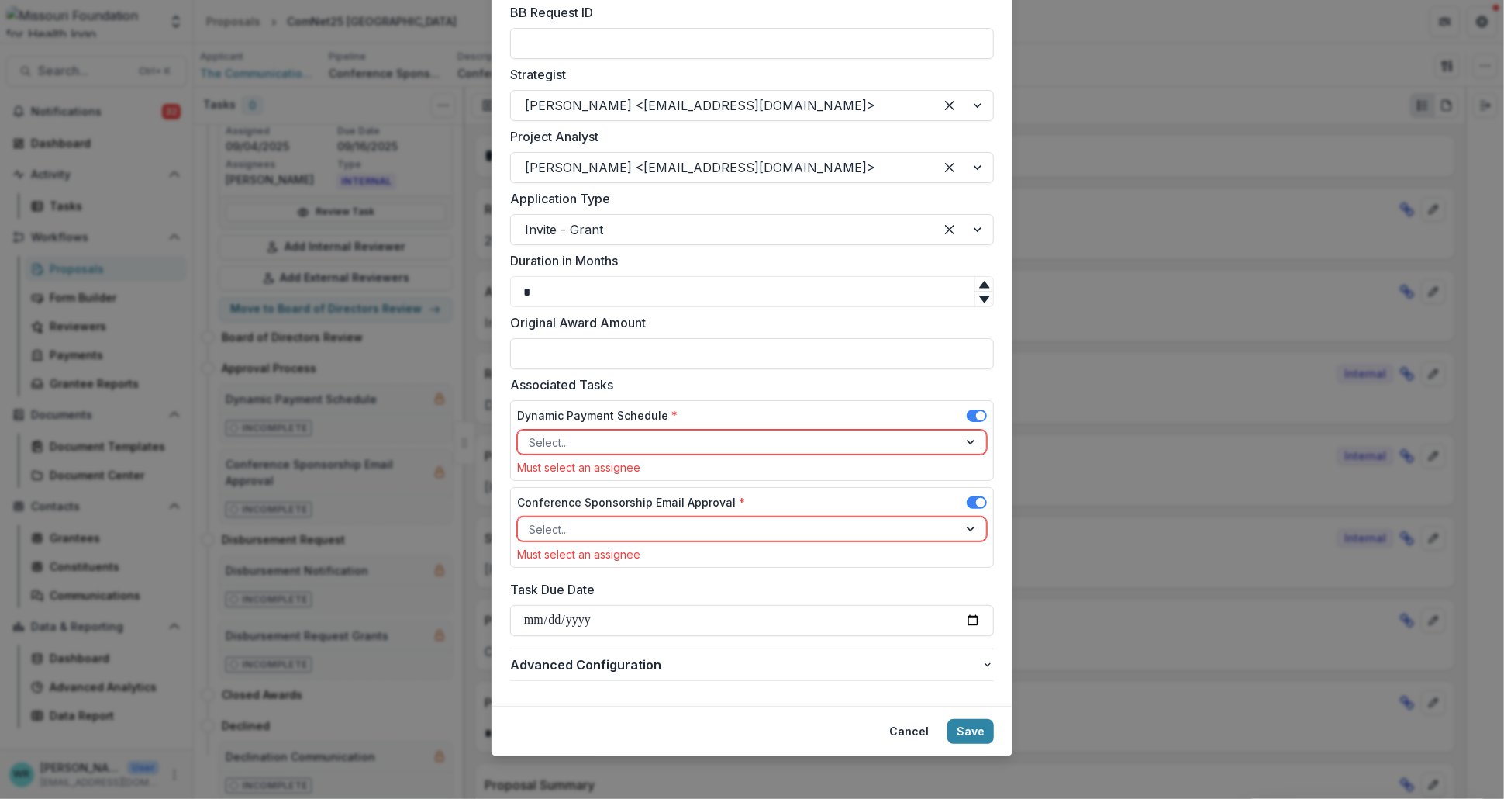
scroll to position [767, 0]
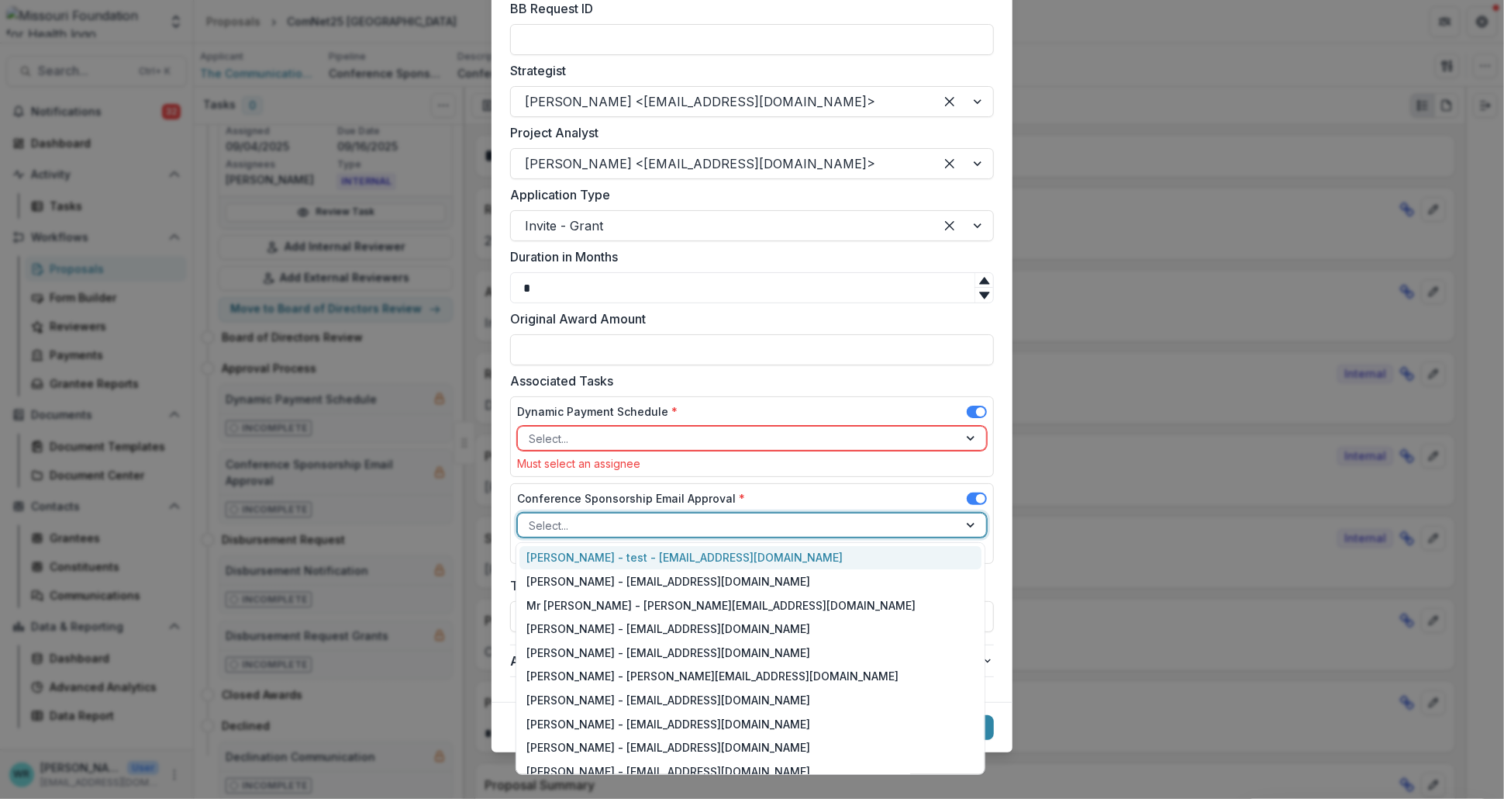
click at [784, 523] on div at bounding box center [738, 525] width 419 height 19
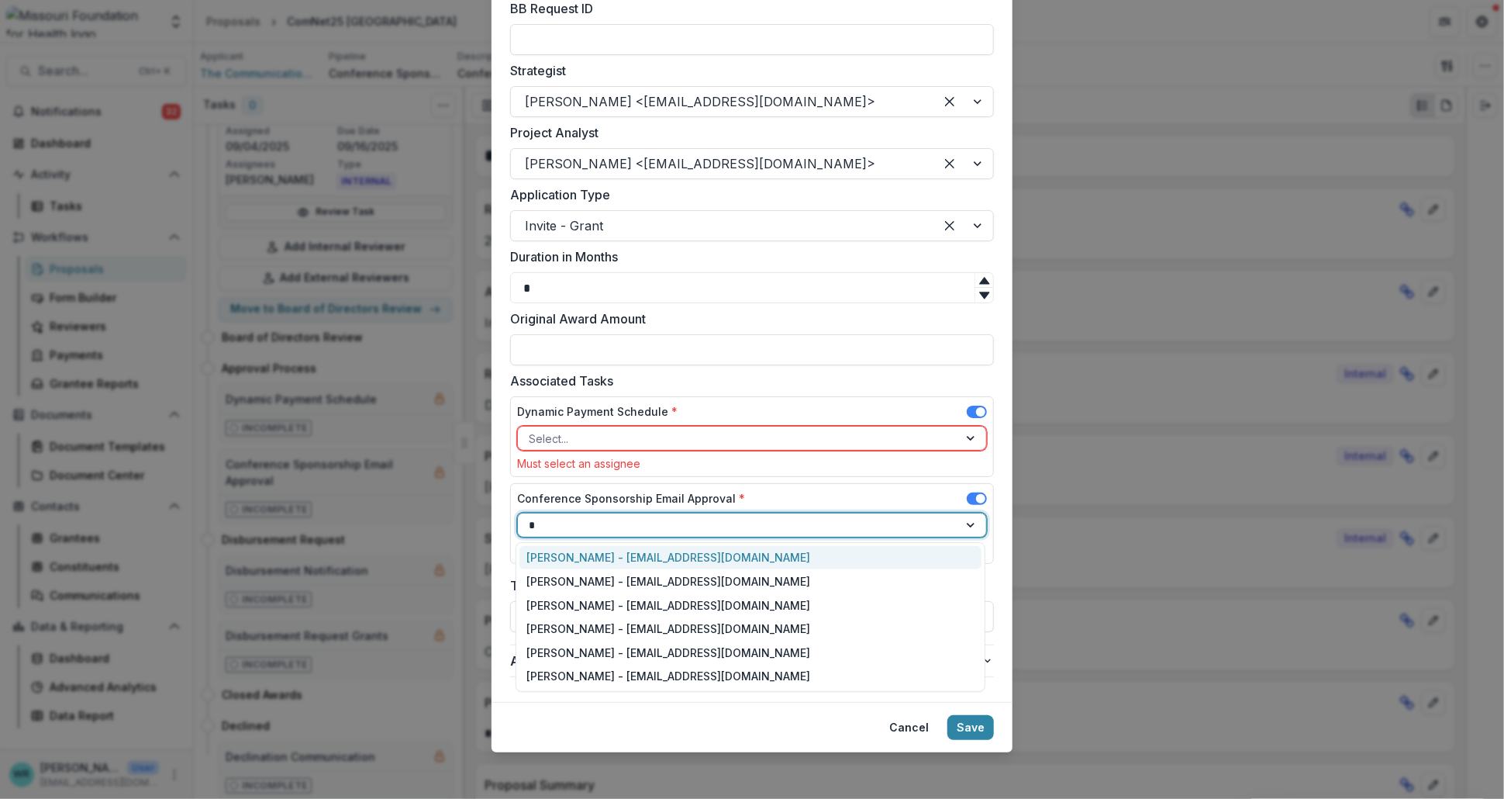
type input "**"
click at [675, 556] on div "Sada Lindsey - slindsey@mffh.org" at bounding box center [750, 558] width 462 height 24
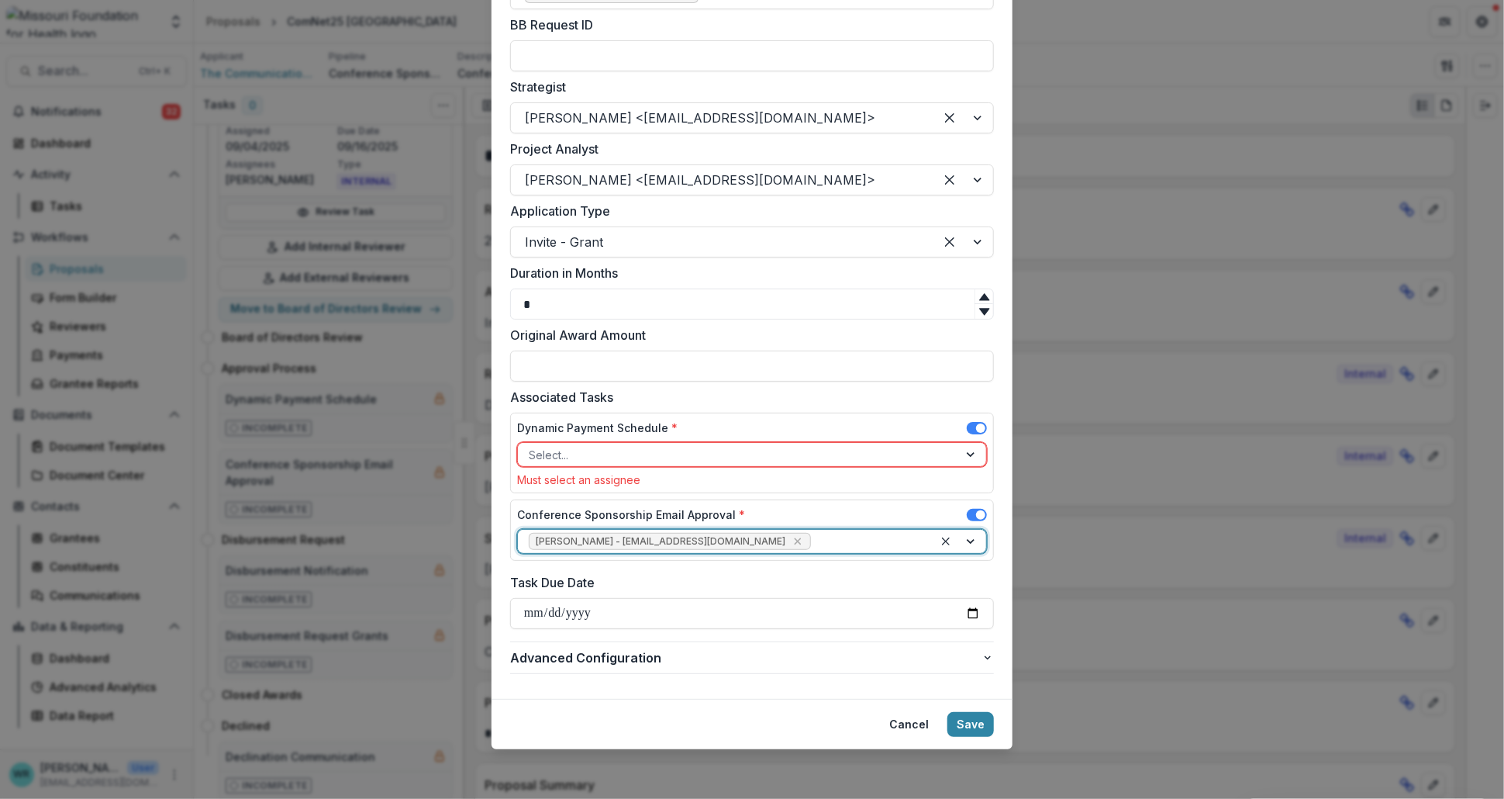
scroll to position [748, 0]
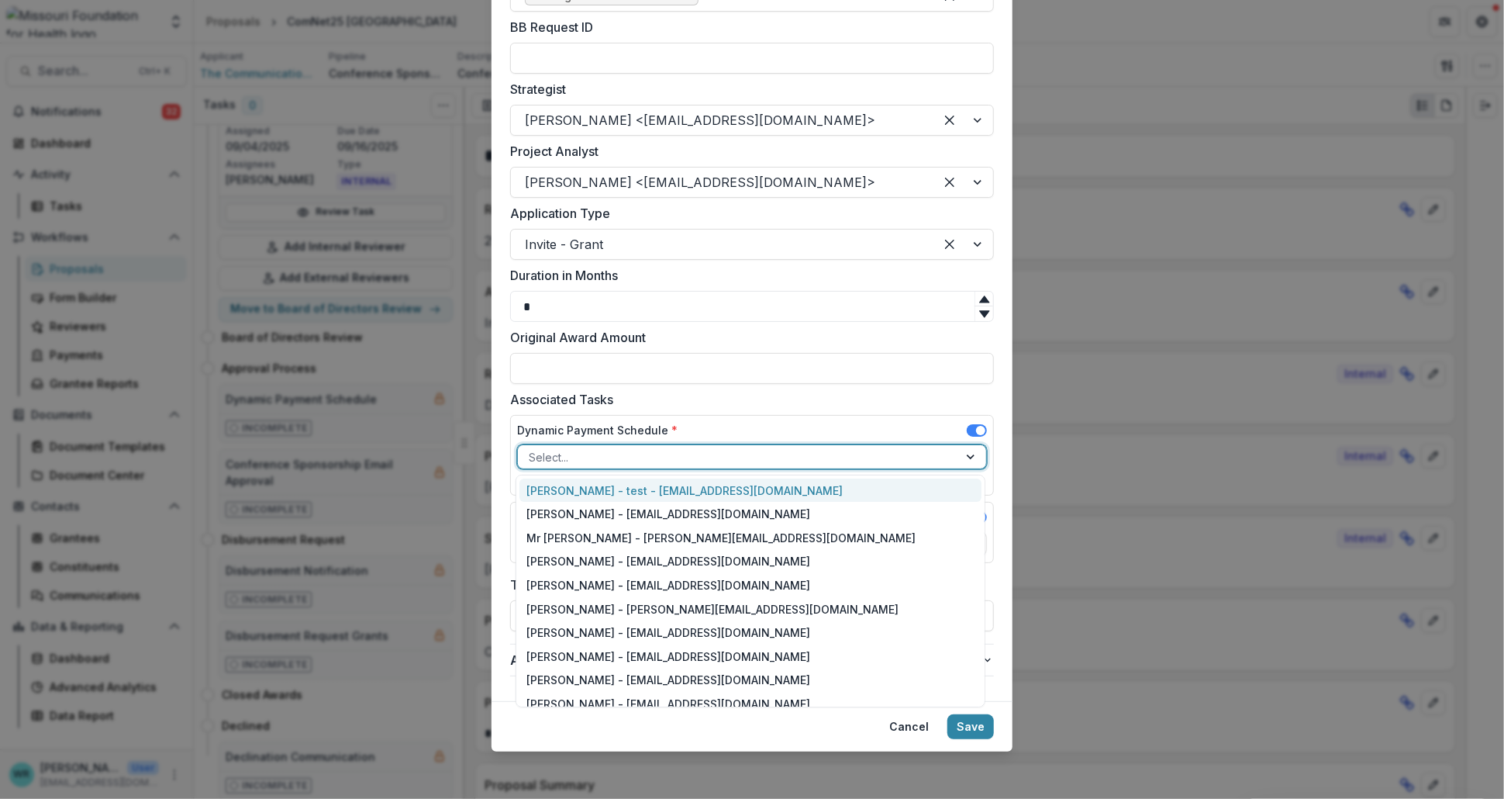
click at [648, 447] on div at bounding box center [738, 456] width 419 height 19
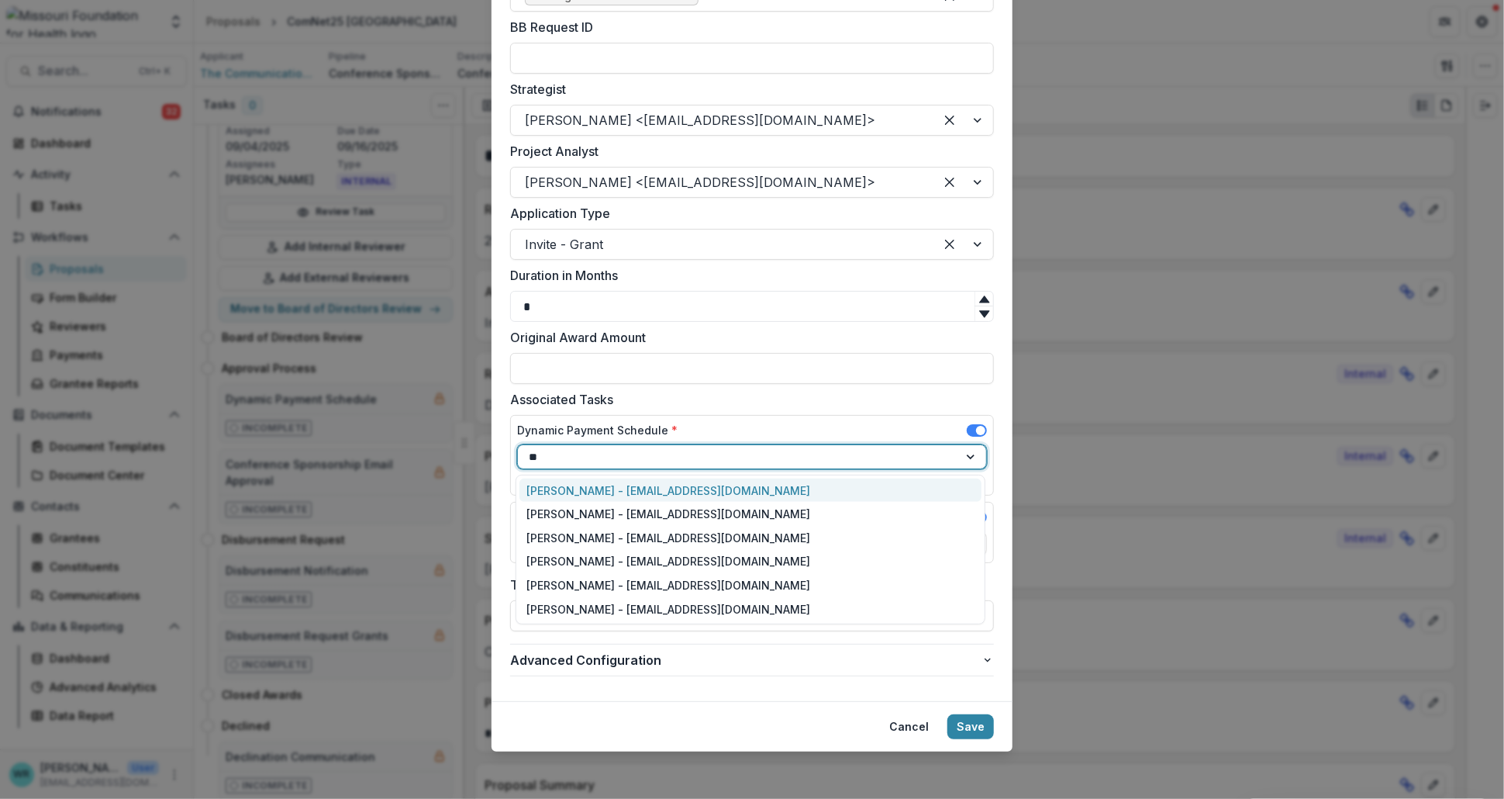
type input "***"
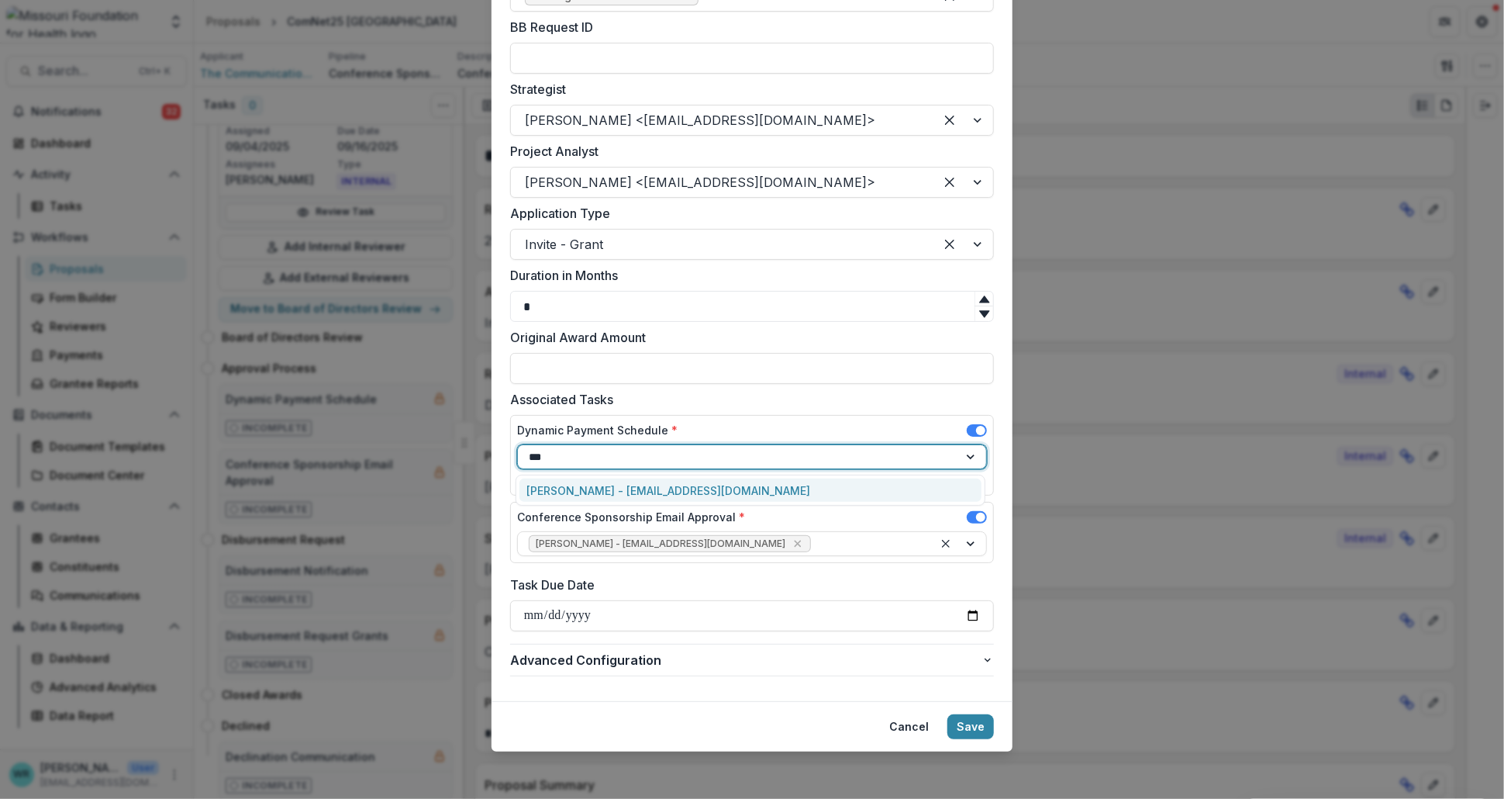
click at [663, 487] on div "Sada Lindsey - slindsey@mffh.org" at bounding box center [750, 490] width 462 height 24
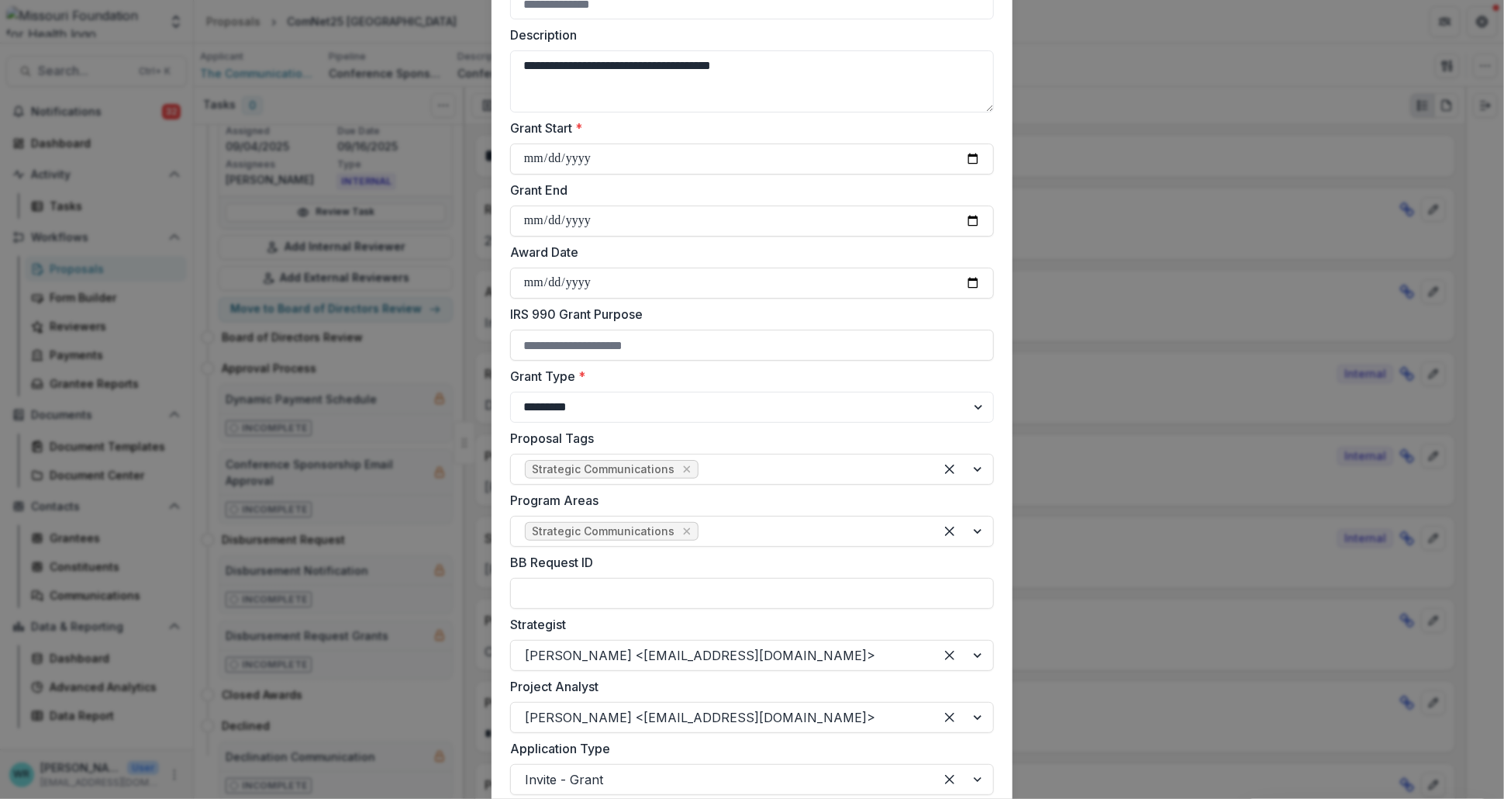
scroll to position [0, 0]
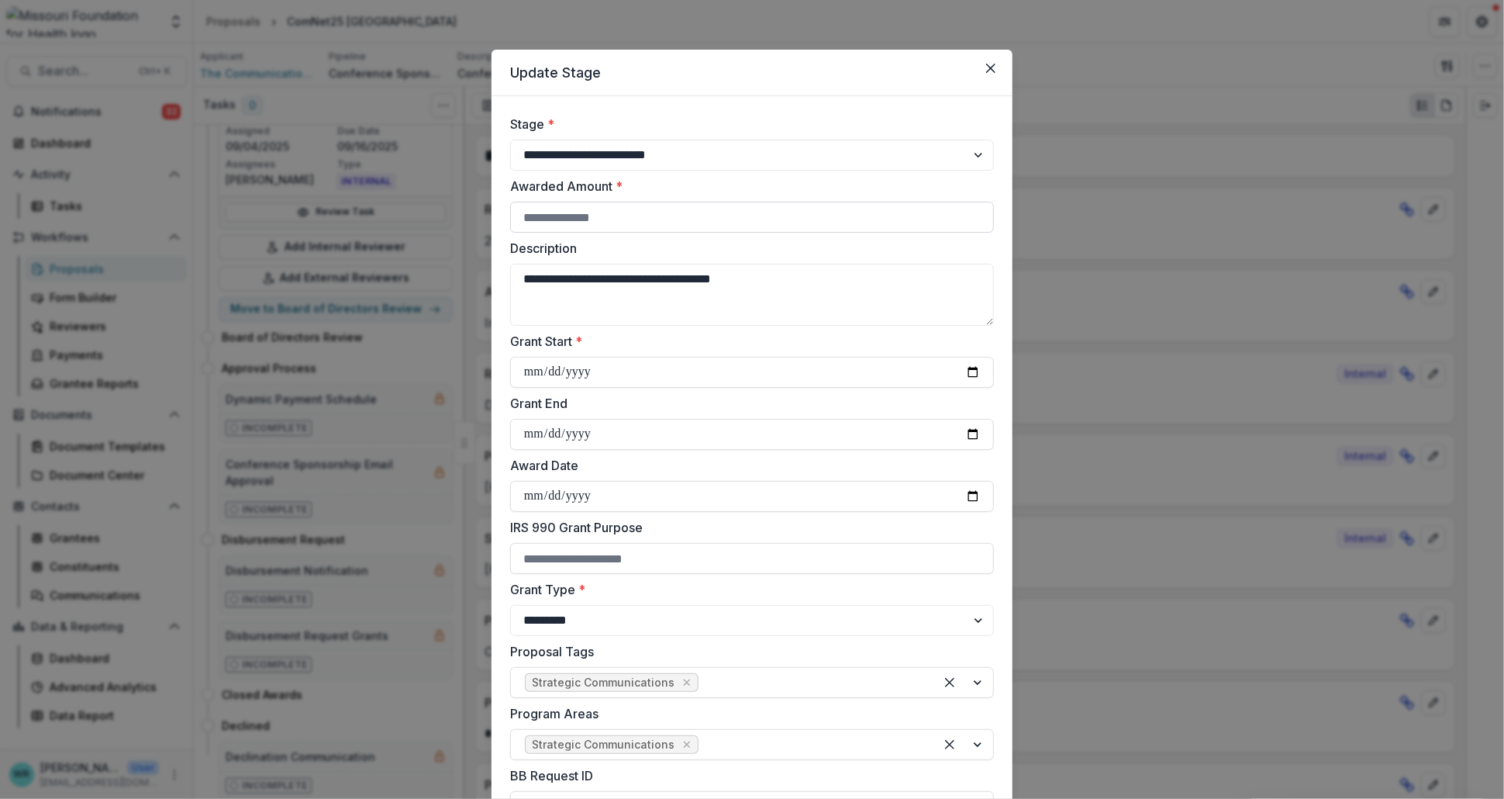
click at [636, 221] on input "Awarded Amount *" at bounding box center [752, 217] width 484 height 31
type input "*****"
click at [738, 312] on textarea "**********" at bounding box center [752, 295] width 484 height 62
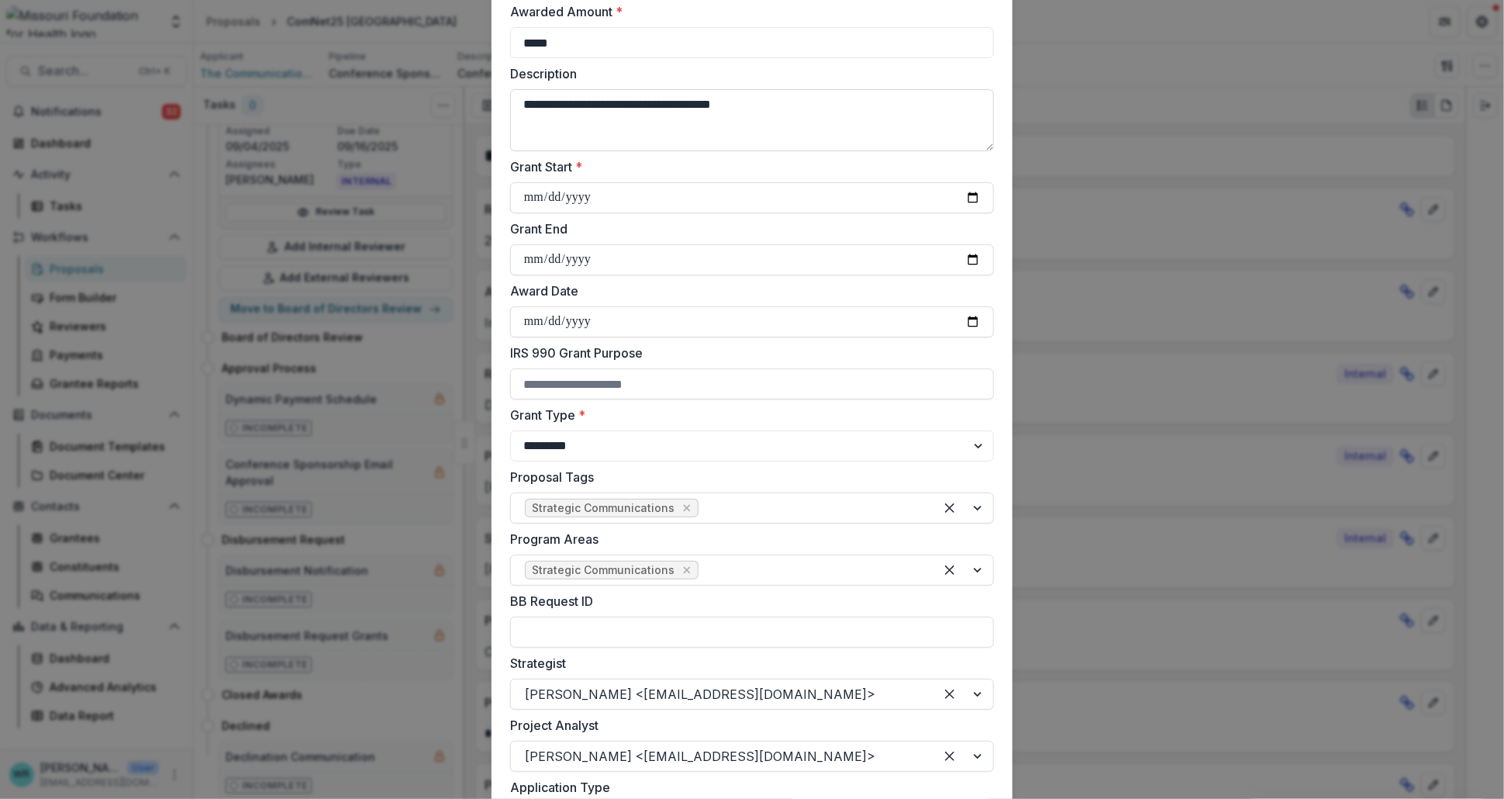
scroll to position [258, 0]
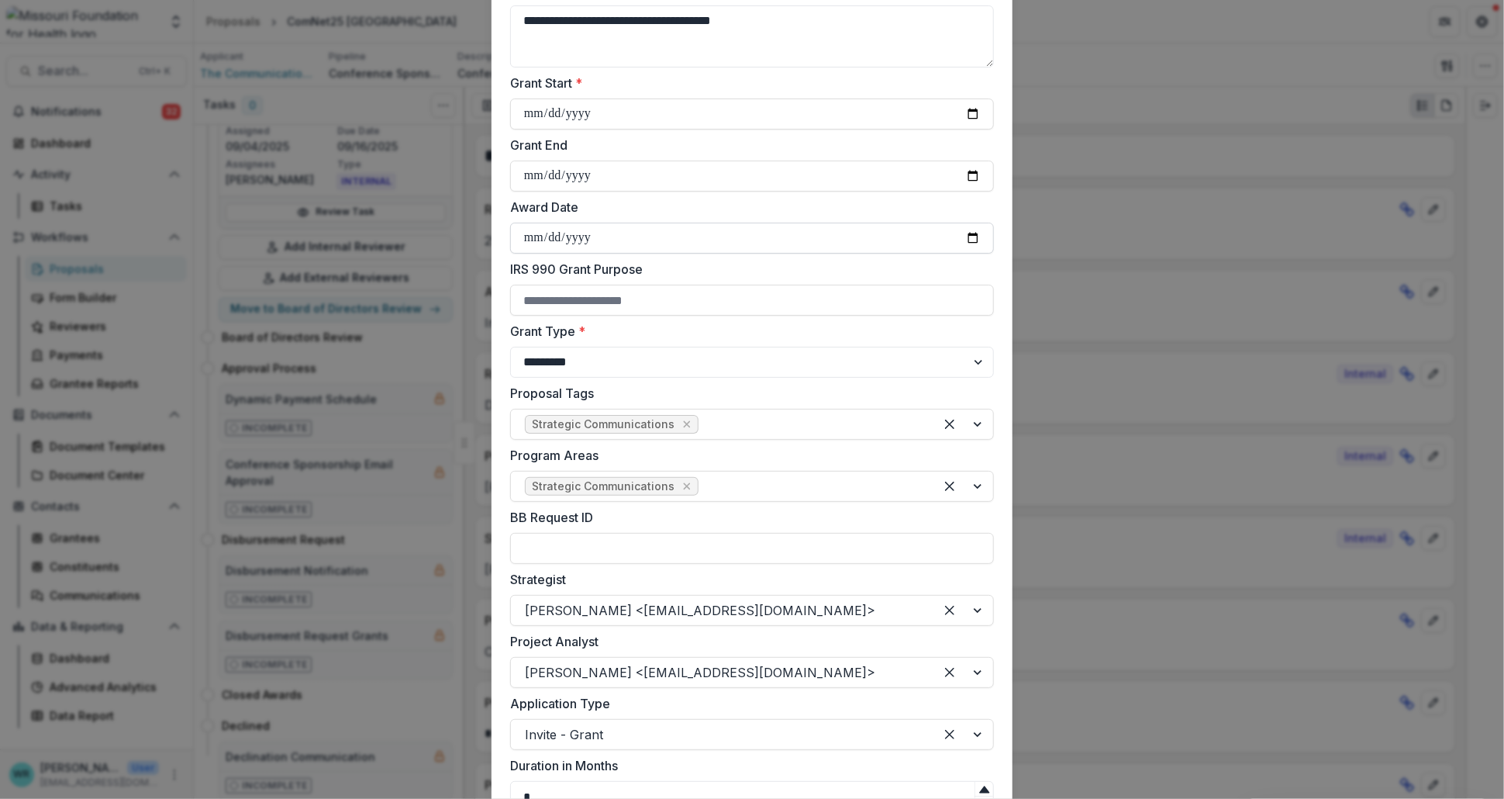
click at [533, 240] on input "Award Date" at bounding box center [752, 237] width 484 height 31
type input "**********"
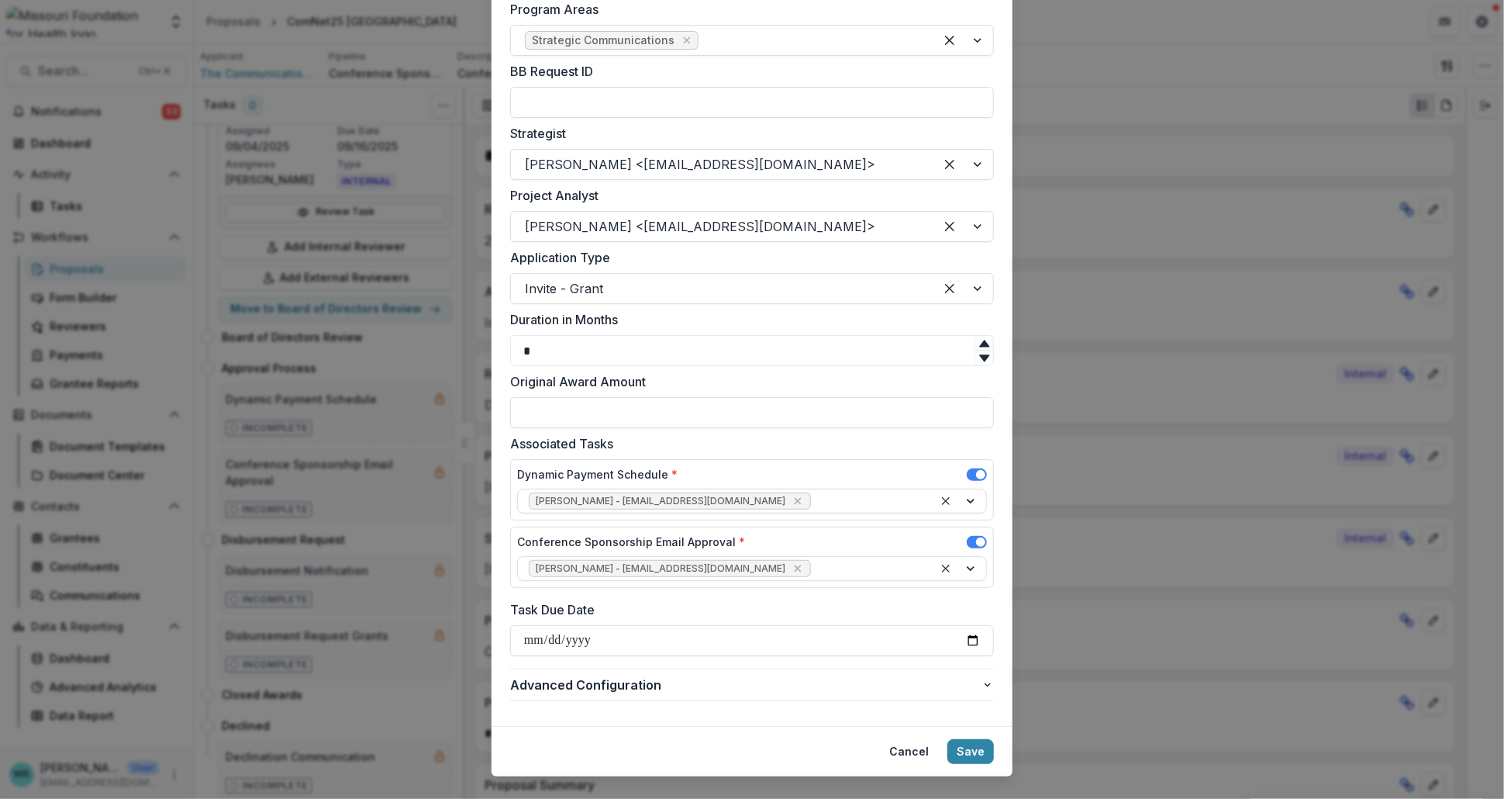
scroll to position [730, 0]
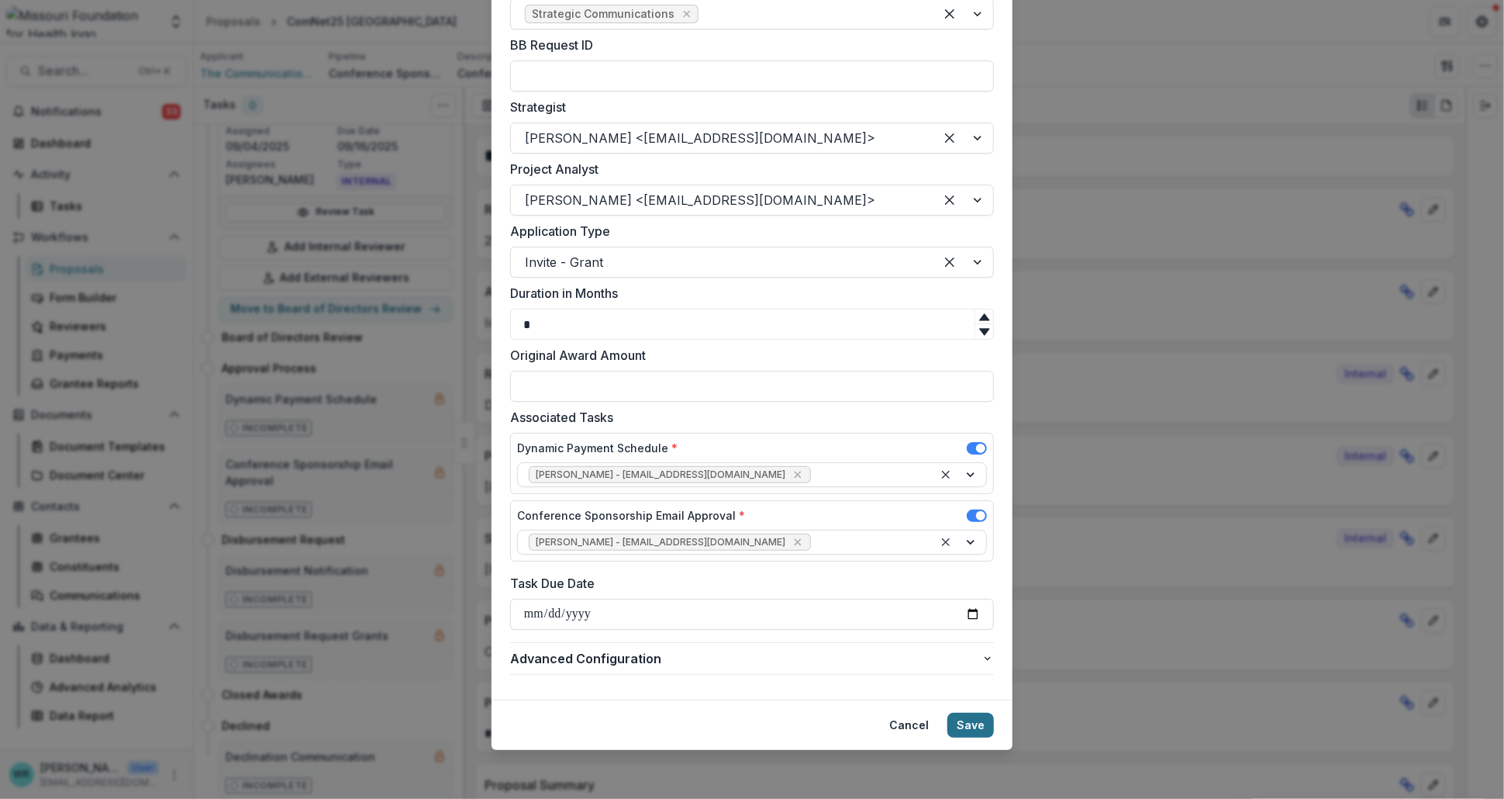
click at [965, 726] on button "Save" at bounding box center [970, 724] width 47 height 25
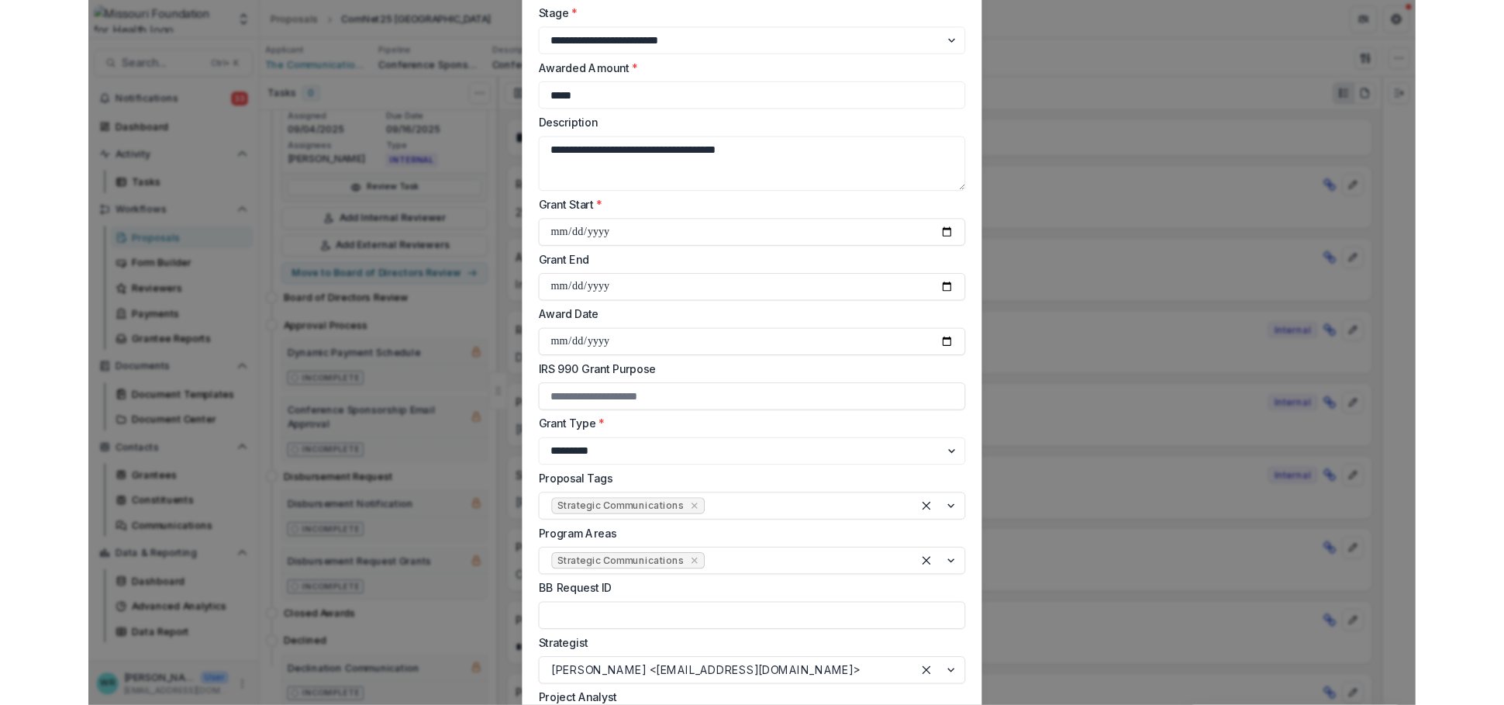
scroll to position [0, 0]
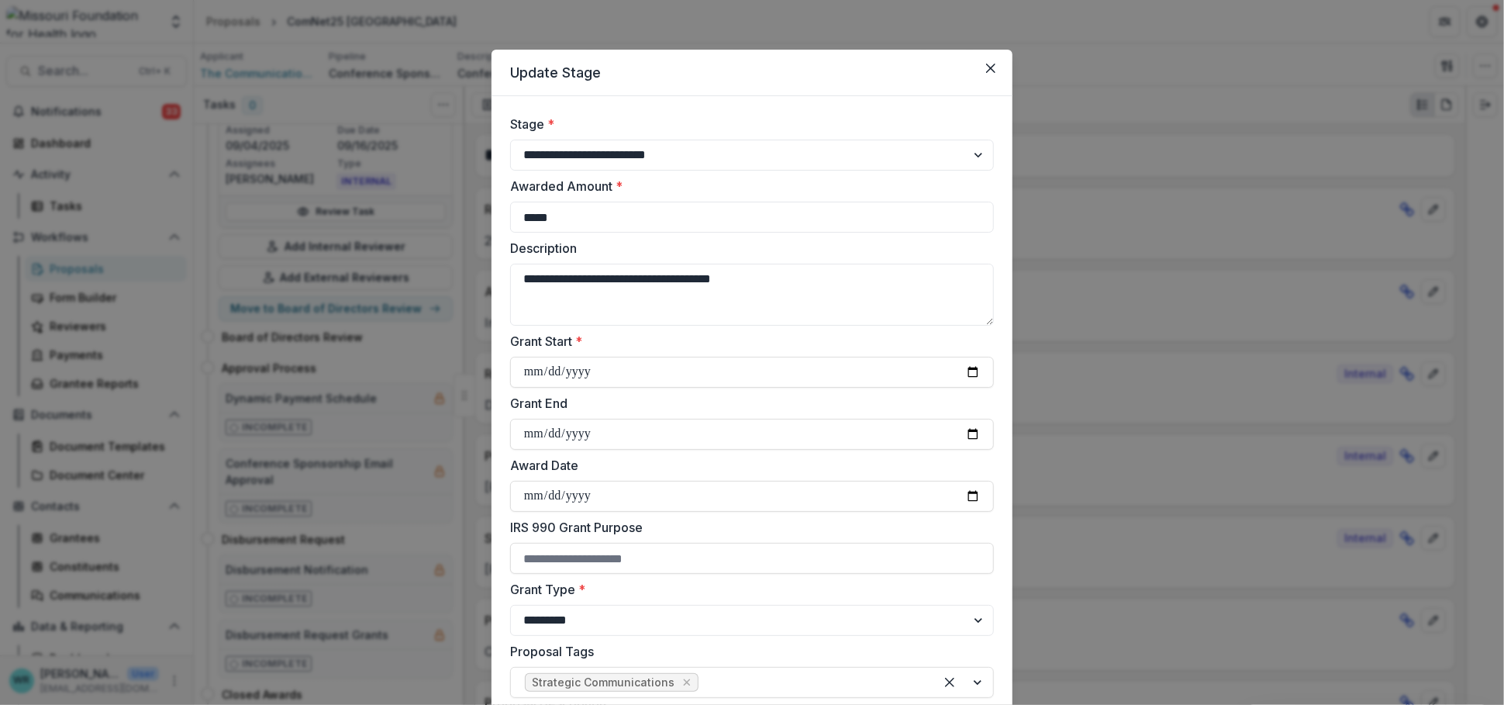
drag, startPoint x: 527, startPoint y: 367, endPoint x: 574, endPoint y: 395, distance: 54.9
click at [527, 367] on input "Grant Start *" at bounding box center [752, 372] width 484 height 31
type input "**********"
click at [528, 443] on input "Grant End" at bounding box center [752, 434] width 484 height 31
type input "**********"
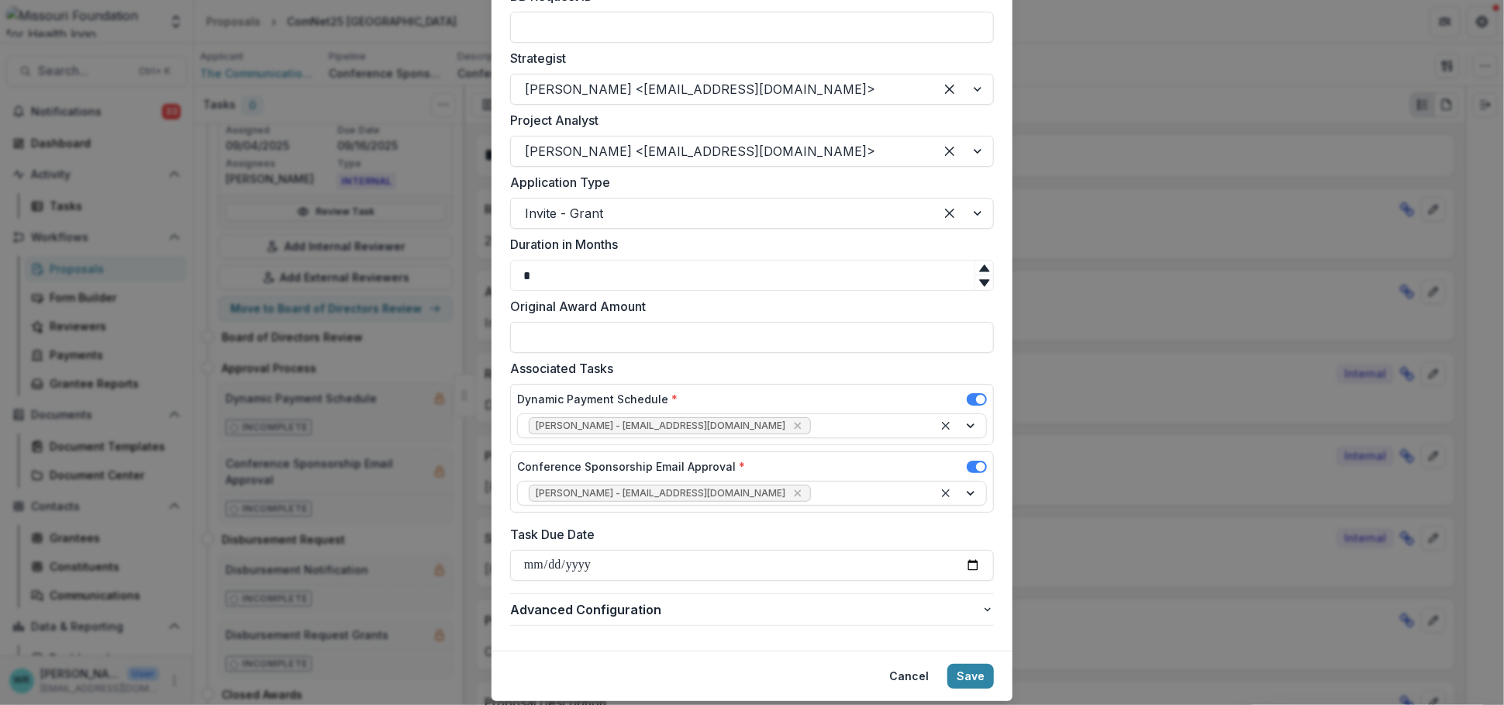
scroll to position [824, 0]
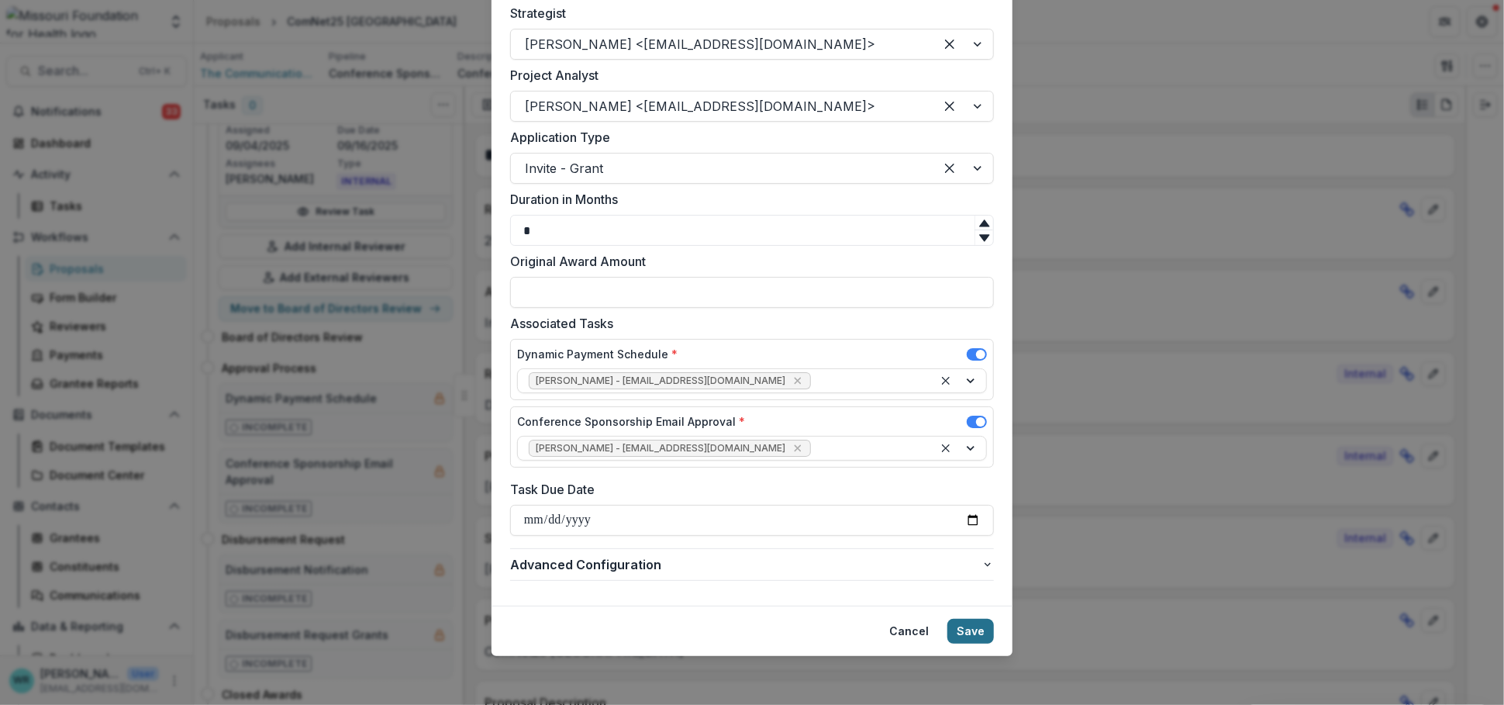
click at [961, 622] on button "Save" at bounding box center [970, 631] width 47 height 25
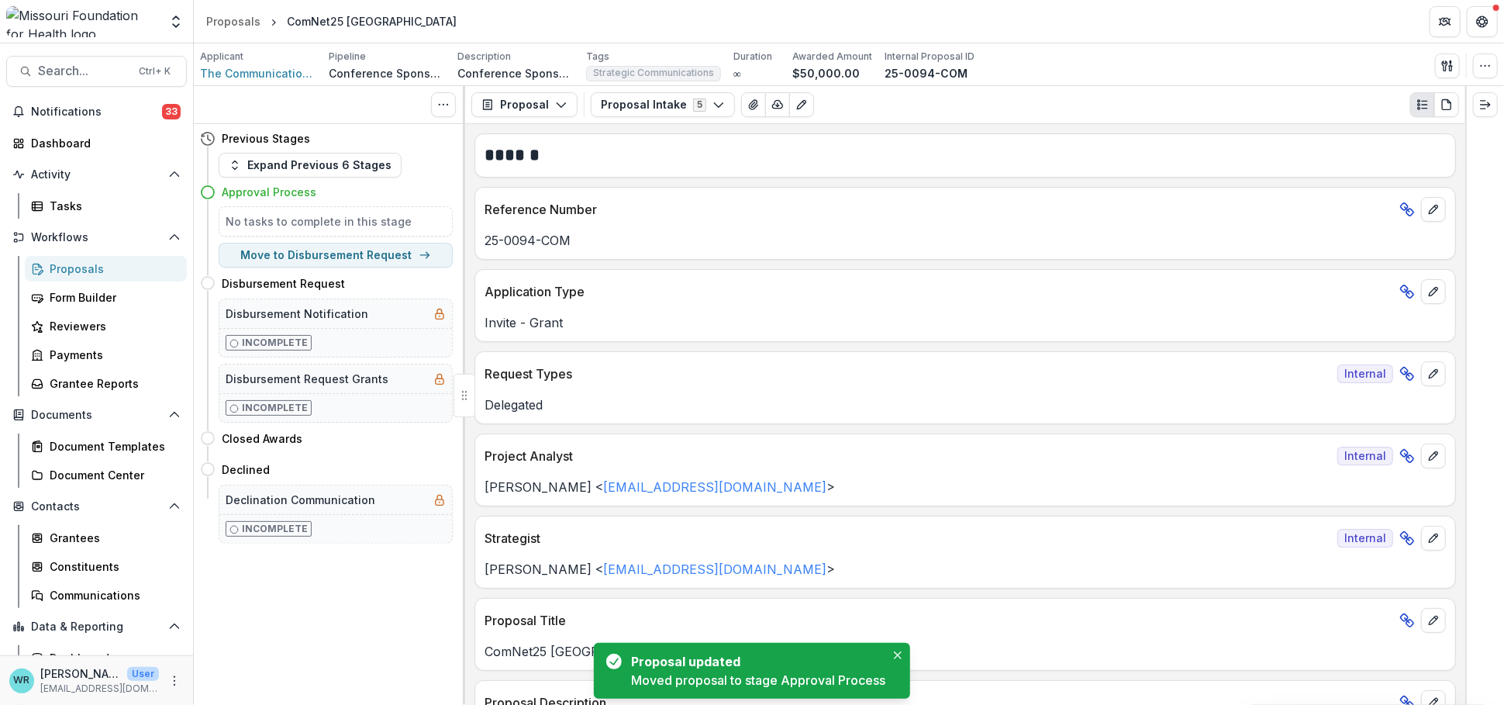
scroll to position [0, 0]
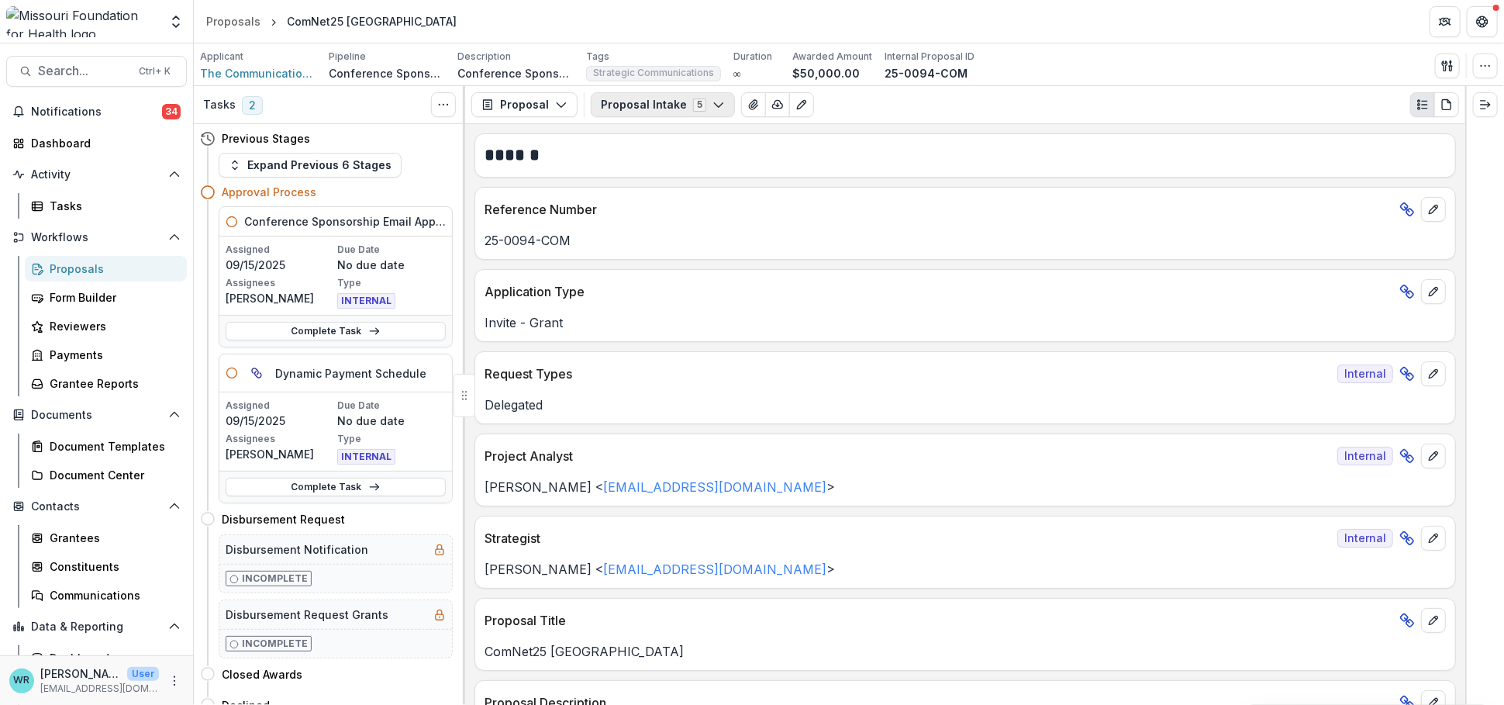
click at [671, 110] on button "Proposal Intake 5" at bounding box center [663, 104] width 144 height 25
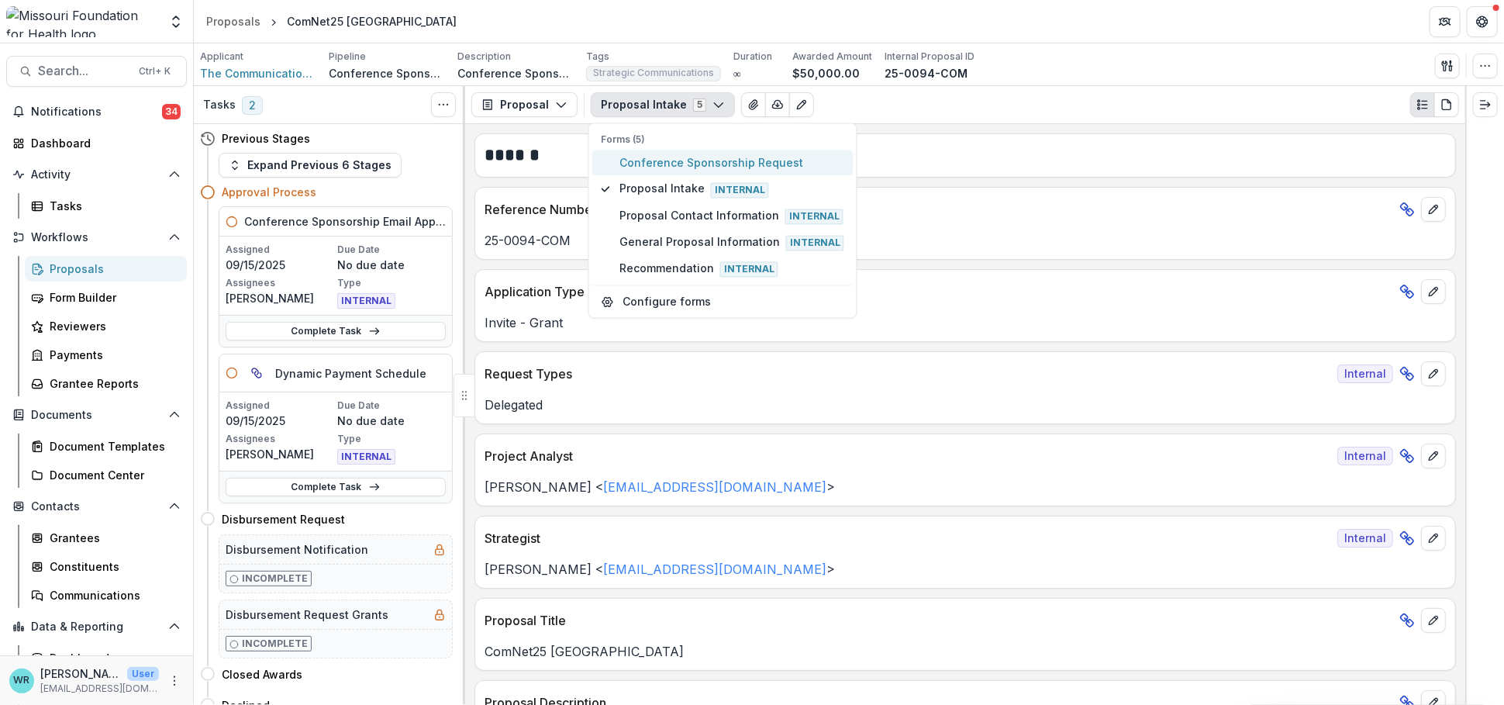
click at [697, 167] on span "Conference Sponsorship Request" at bounding box center [731, 163] width 225 height 16
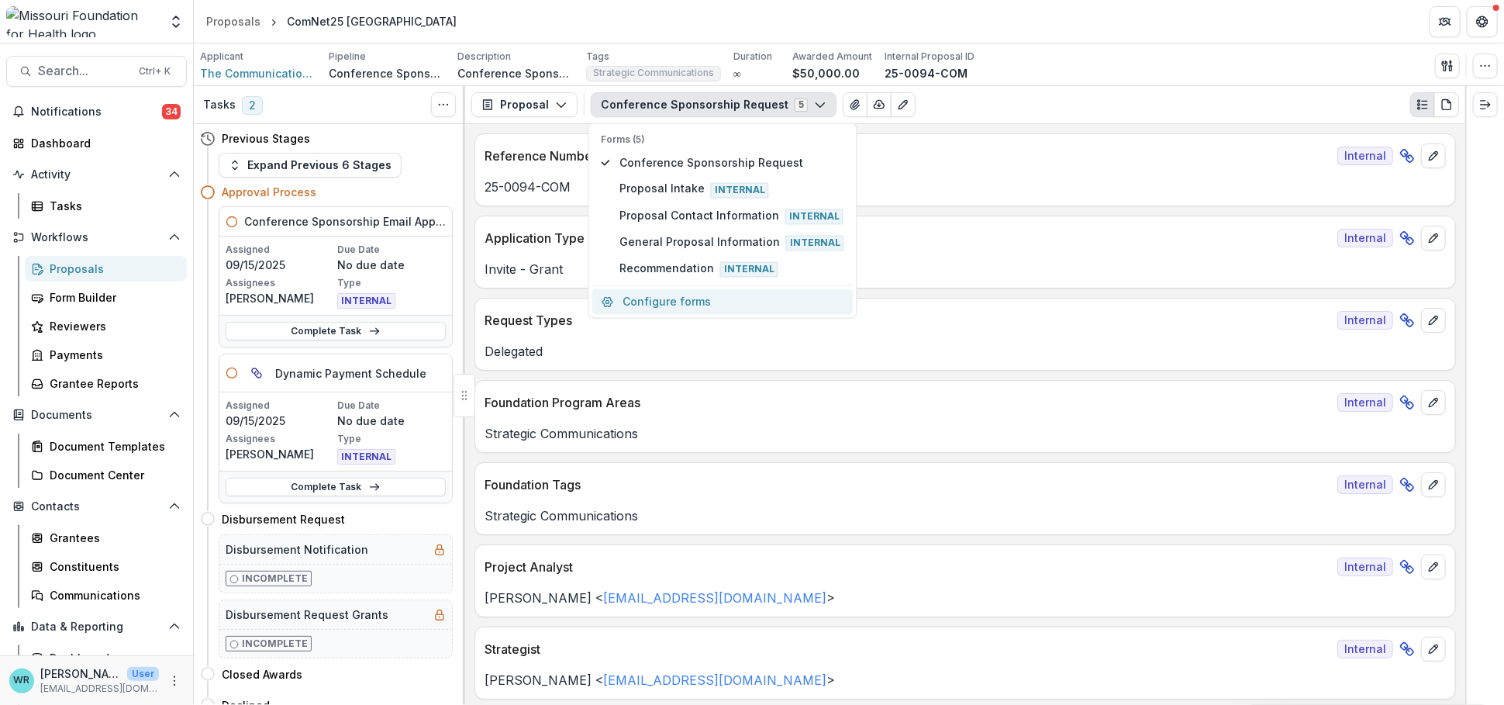
click at [643, 295] on button "Configure forms" at bounding box center [722, 302] width 261 height 26
select select "****"
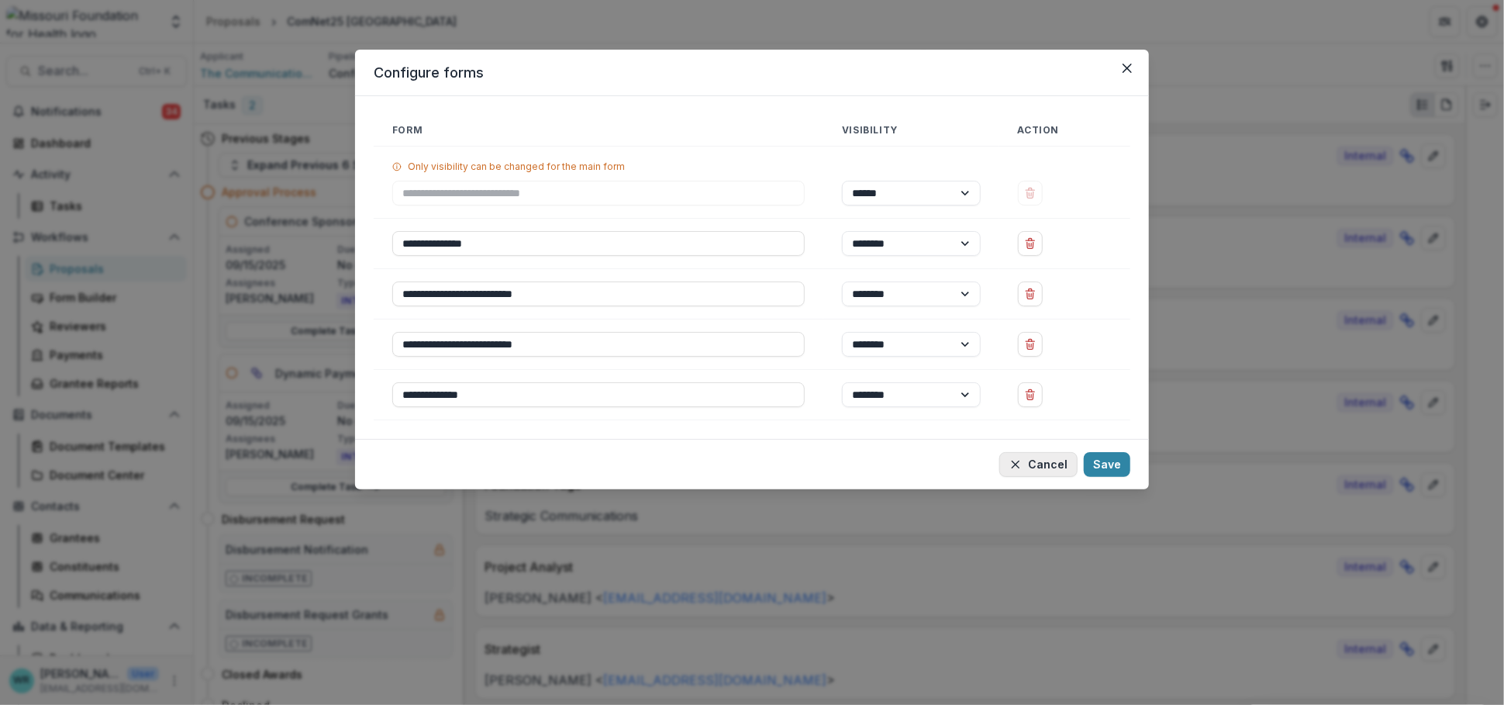
click at [1040, 474] on button "Cancel" at bounding box center [1038, 464] width 78 height 25
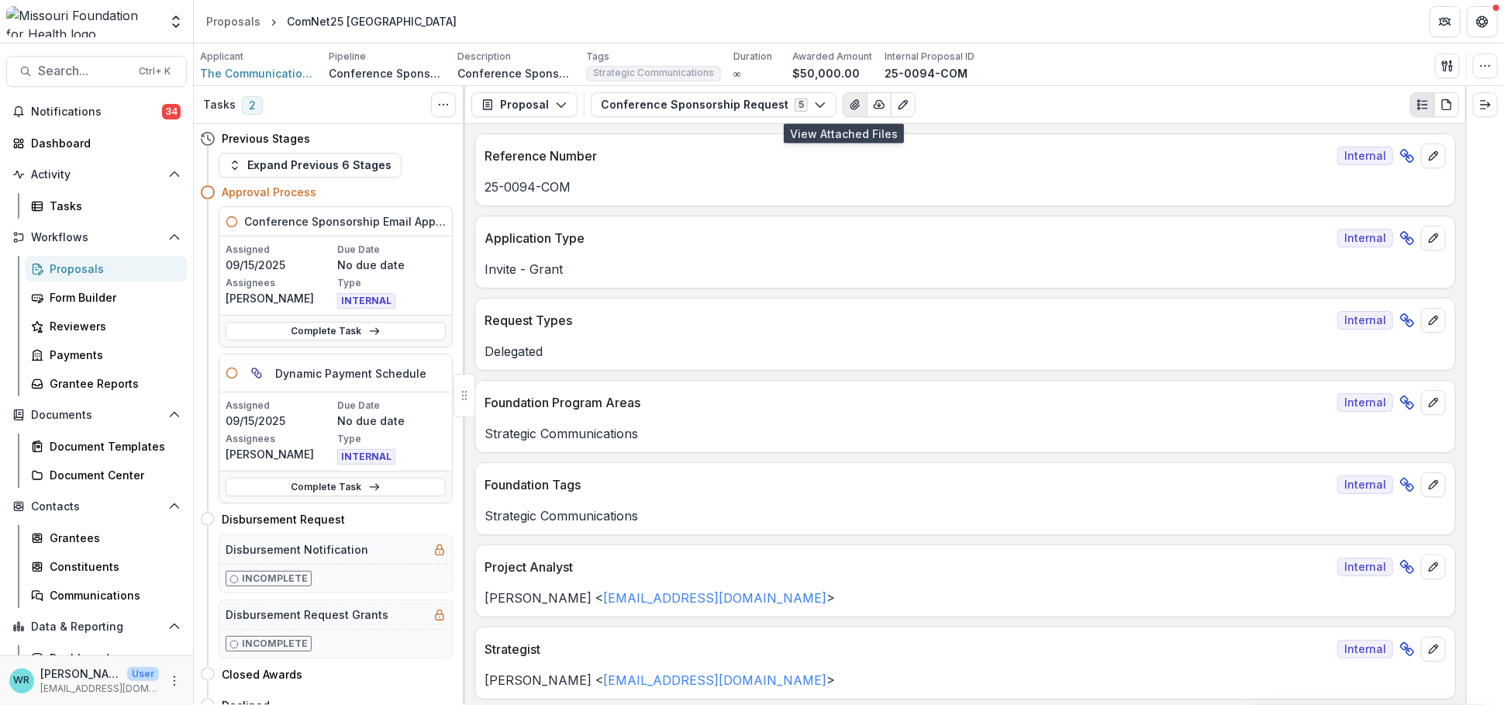
click at [850, 106] on icon "View Attached Files" at bounding box center [854, 104] width 9 height 9
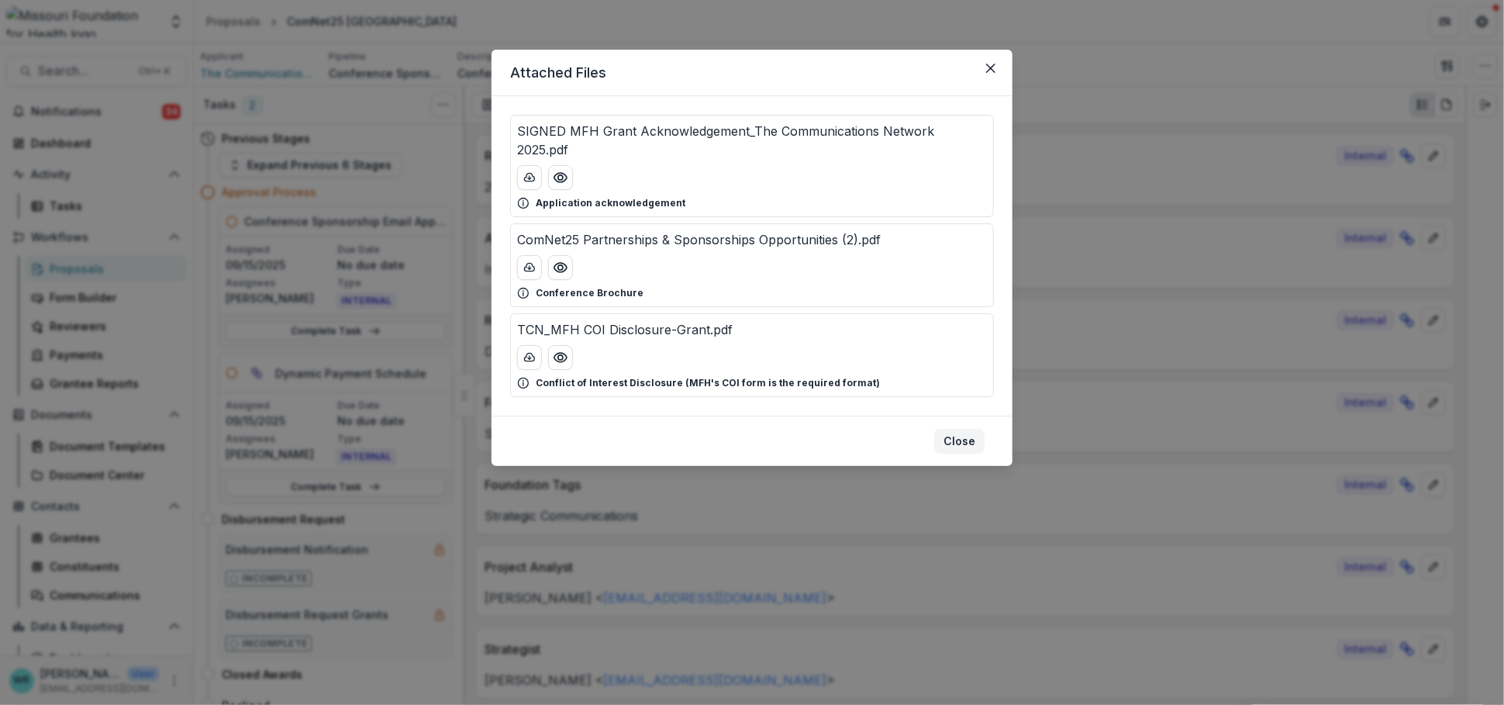
click at [953, 429] on button "Close" at bounding box center [959, 441] width 50 height 25
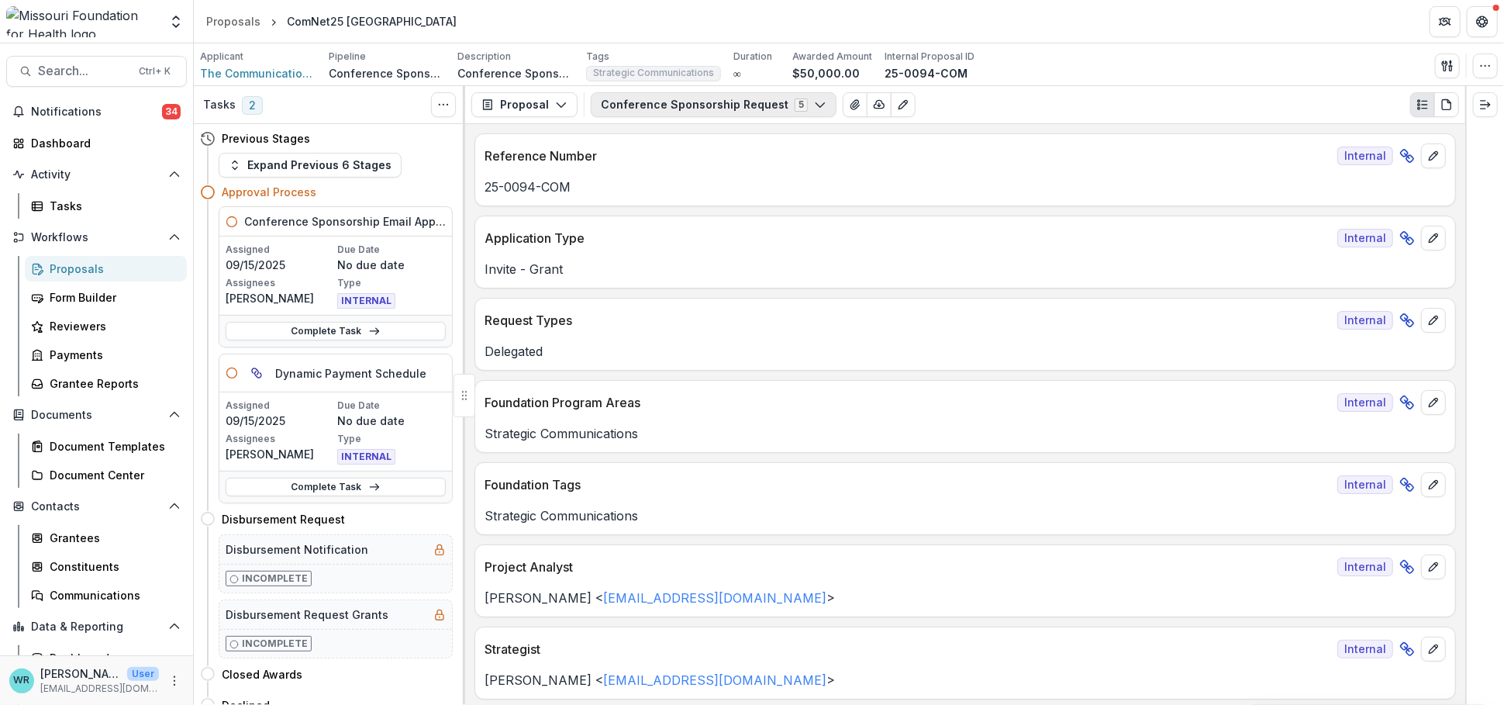
click at [814, 109] on icon "button" at bounding box center [820, 104] width 12 height 12
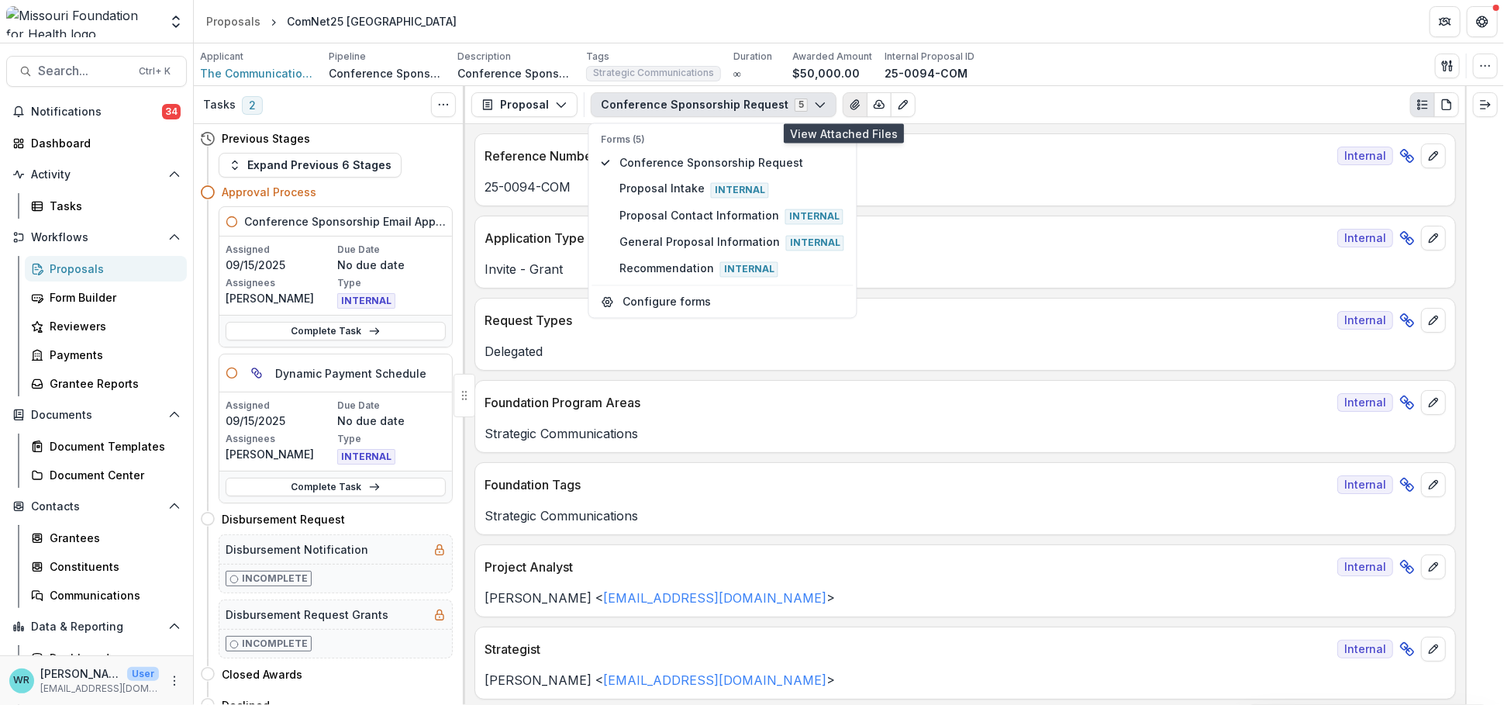
click at [849, 106] on icon "View Attached Files" at bounding box center [855, 104] width 12 height 12
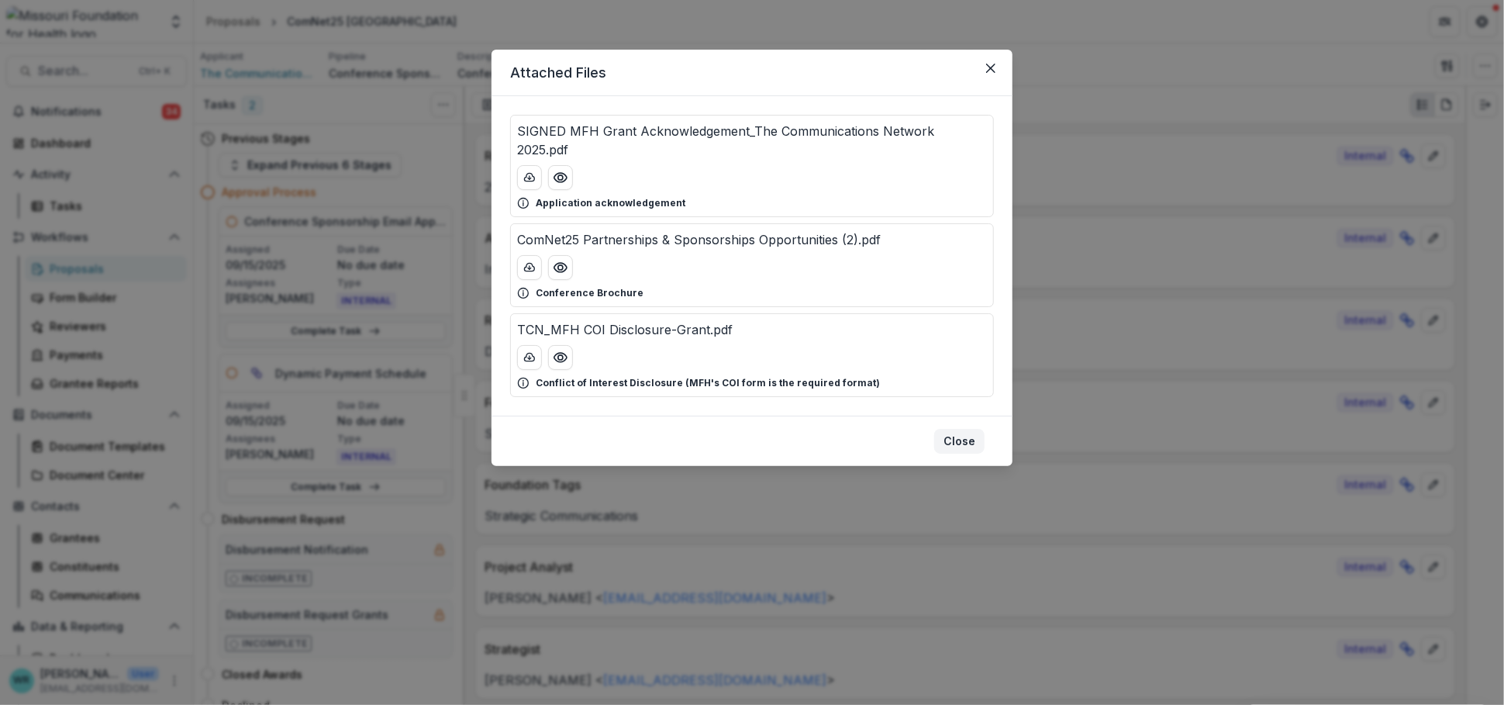
click at [960, 429] on button "Close" at bounding box center [959, 441] width 50 height 25
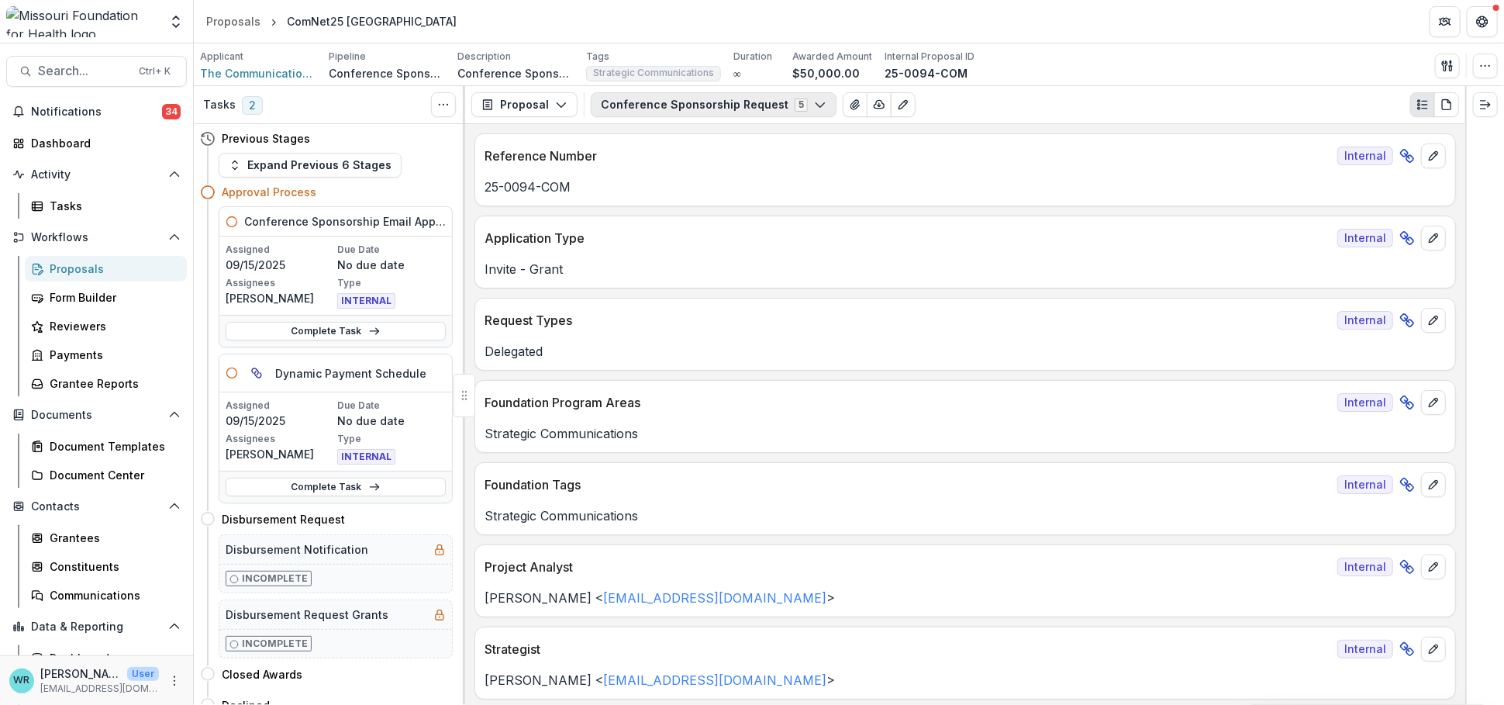
click at [803, 112] on button "Conference Sponsorship Request 5" at bounding box center [714, 104] width 246 height 25
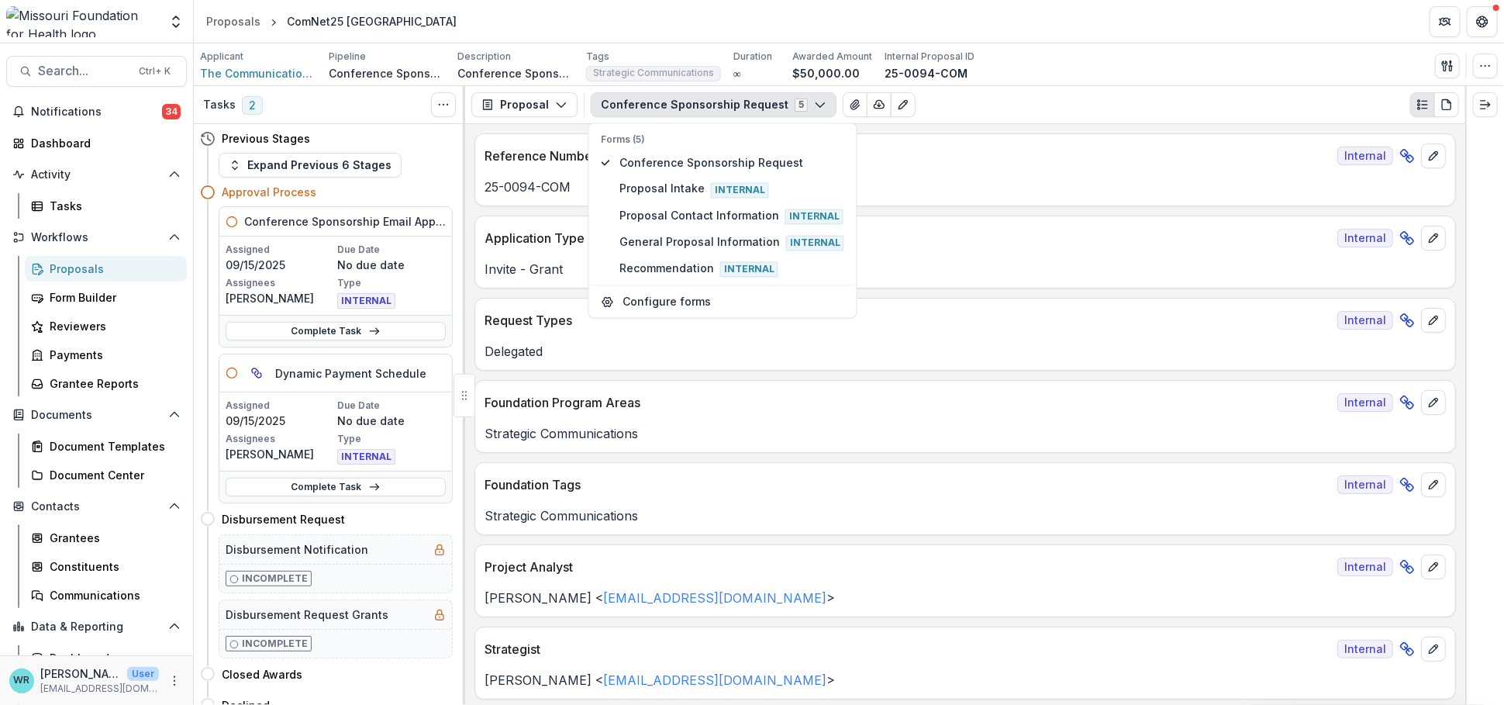
click at [1148, 77] on div "Applicant The Communications Network Pipeline Conference Sponsorship Descriptio…" at bounding box center [849, 66] width 1298 height 32
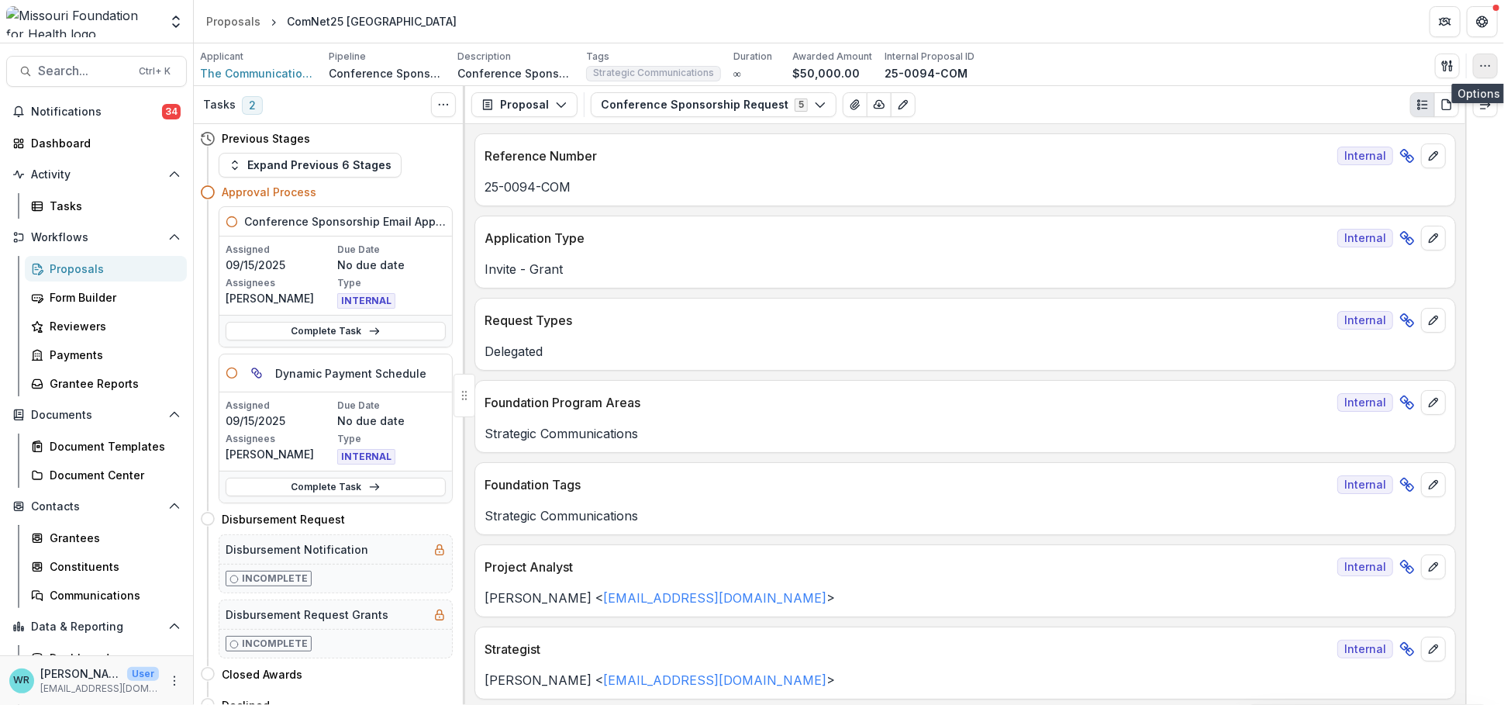
click at [1491, 64] on icon "button" at bounding box center [1485, 66] width 12 height 12
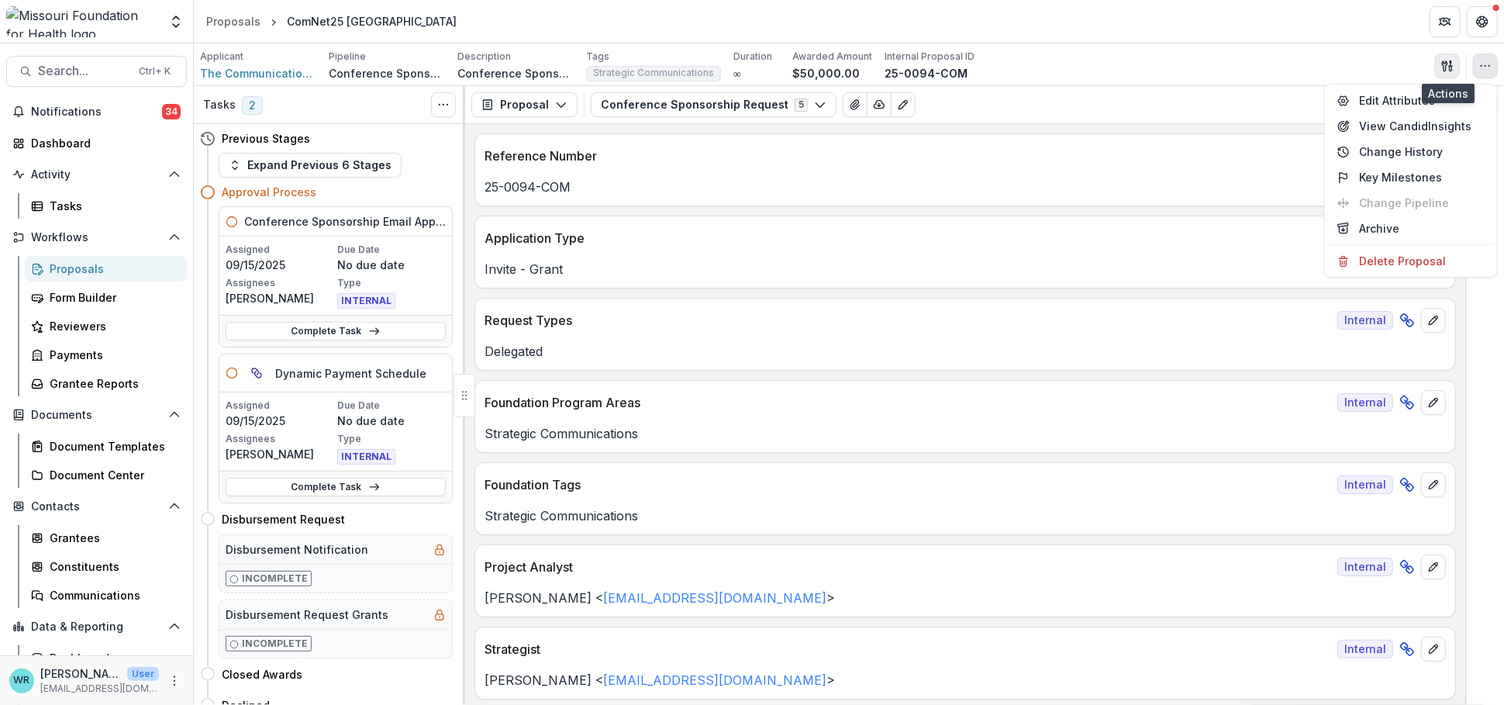
click at [1442, 64] on icon "button" at bounding box center [1447, 66] width 12 height 12
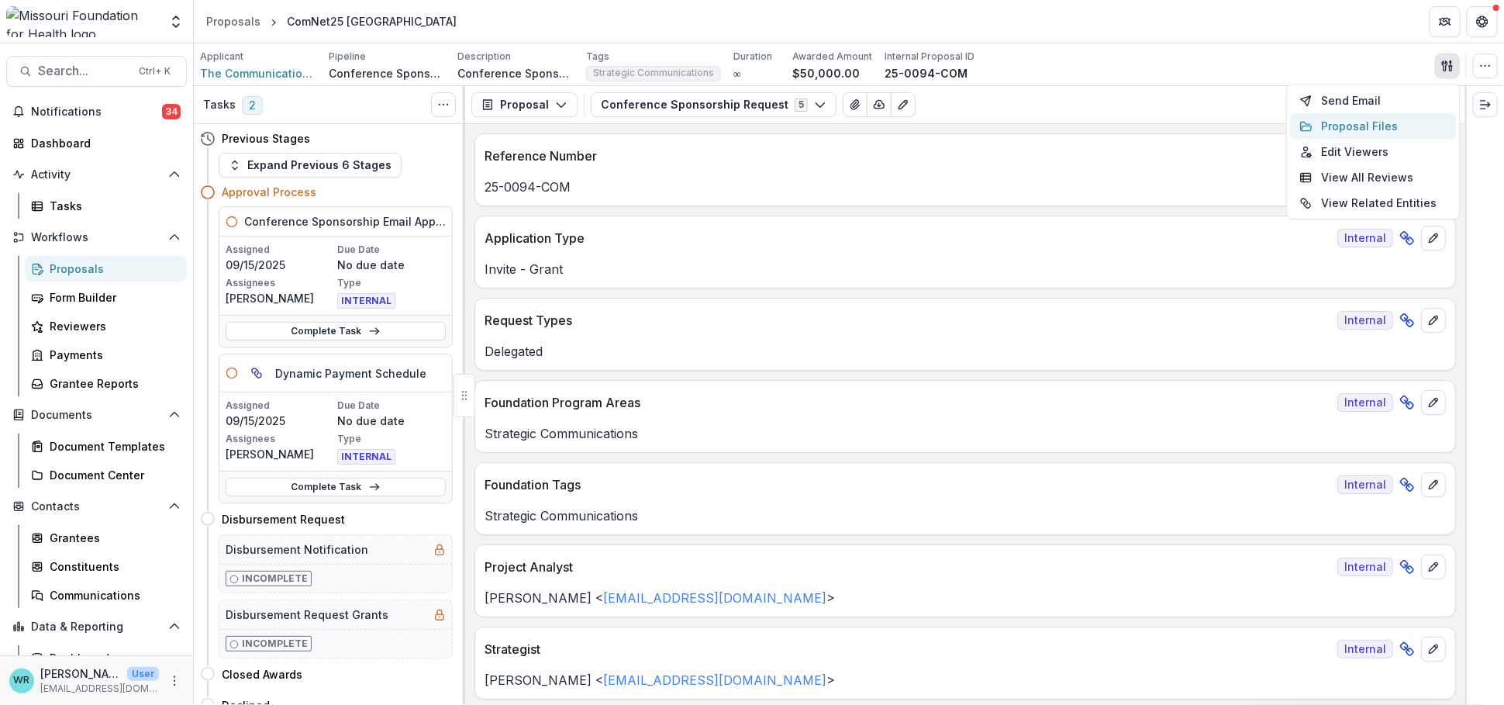
click at [1368, 123] on button "Proposal Files" at bounding box center [1373, 126] width 166 height 26
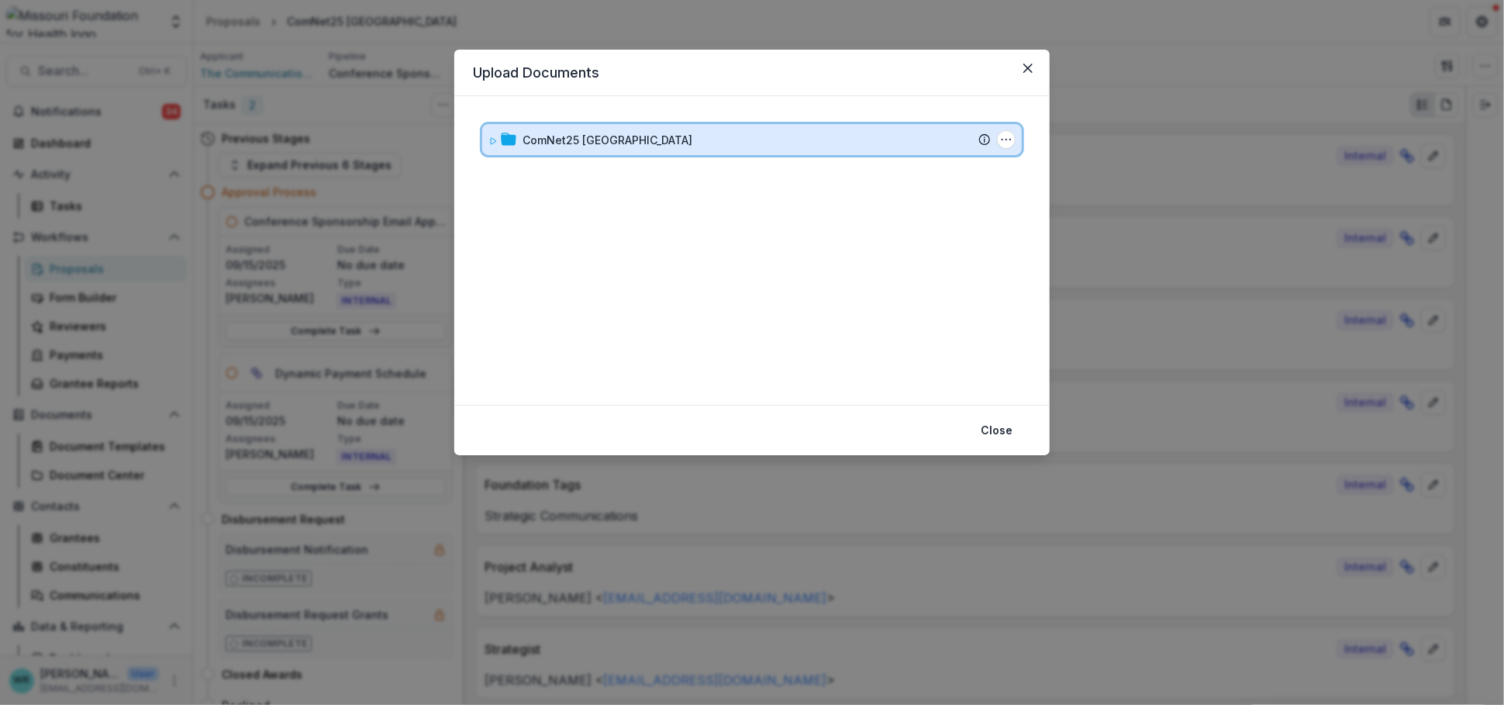
click at [494, 140] on icon at bounding box center [492, 140] width 9 height 9
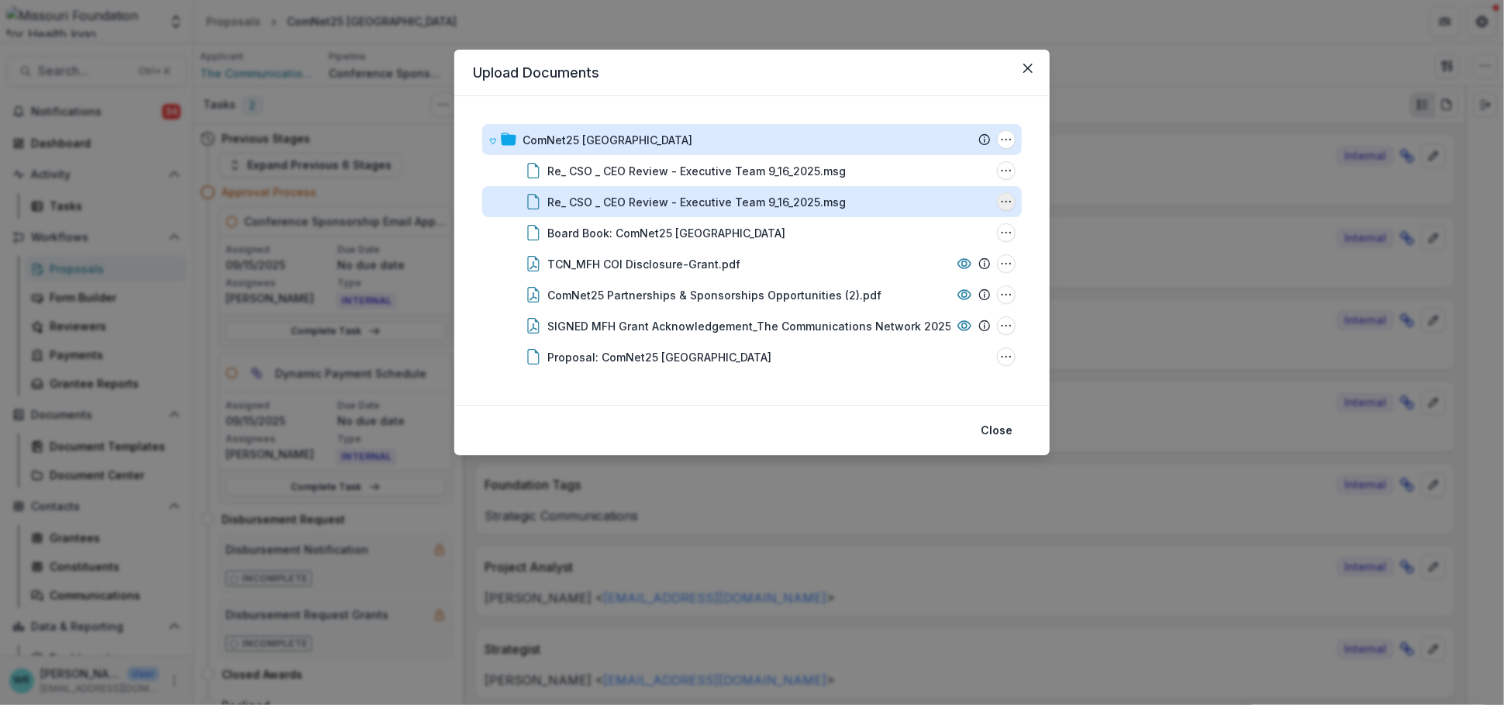
click at [1002, 204] on icon "Re_ CSO _ CEO Review - Executive Team 9_16_2025.msg Options" at bounding box center [1006, 201] width 12 height 12
click at [911, 281] on button "Rename" at bounding box center [929, 283] width 166 height 26
click at [554, 198] on input "**********" at bounding box center [629, 201] width 164 height 19
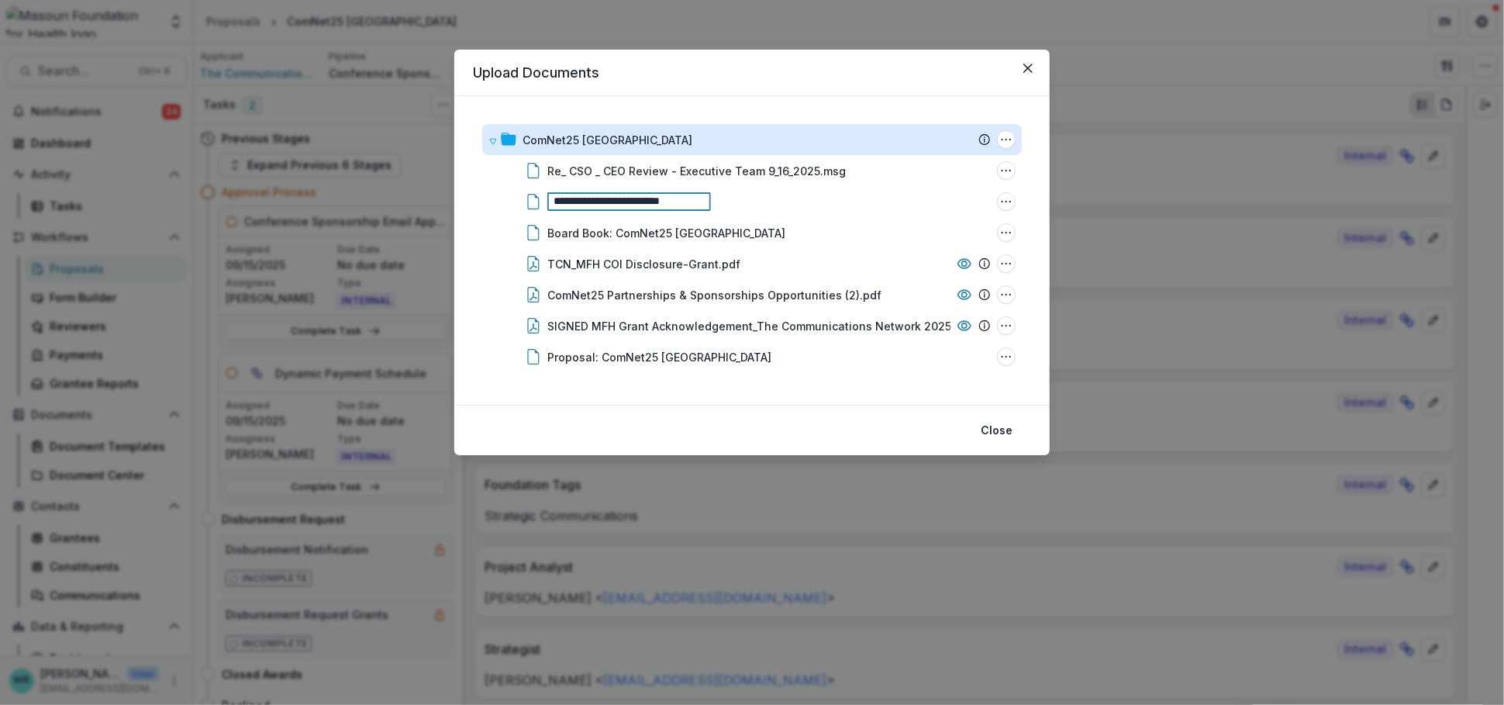
scroll to position [0, 0]
type input "**********"
click at [779, 411] on footer "Close" at bounding box center [751, 430] width 595 height 50
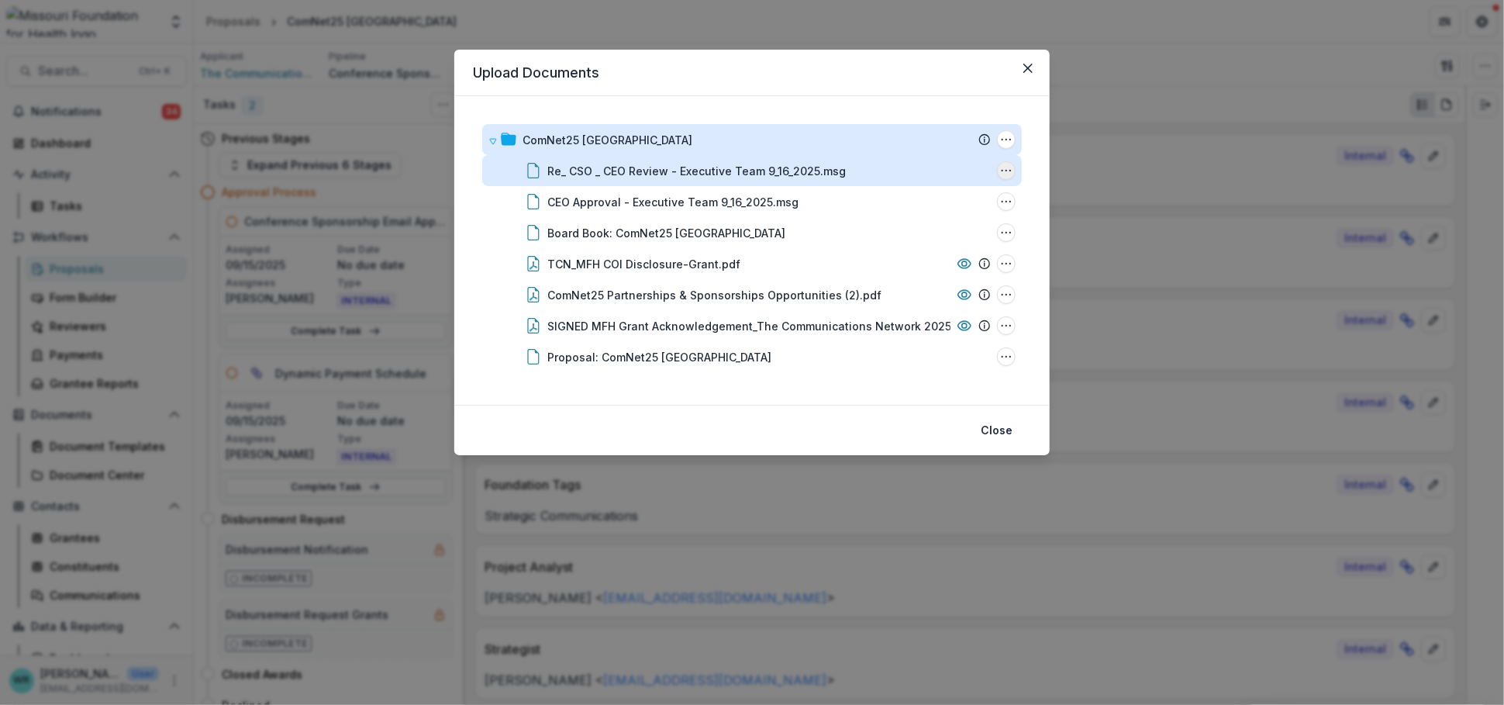
click at [1006, 172] on icon "Re_ CSO _ CEO Review - Executive Team 9_16_2025.msg Options" at bounding box center [1006, 170] width 12 height 12
click at [1003, 174] on icon "Re_ CSO _ CEO Review - Executive Team 9_16_2025.msg Options" at bounding box center [1006, 170] width 12 height 12
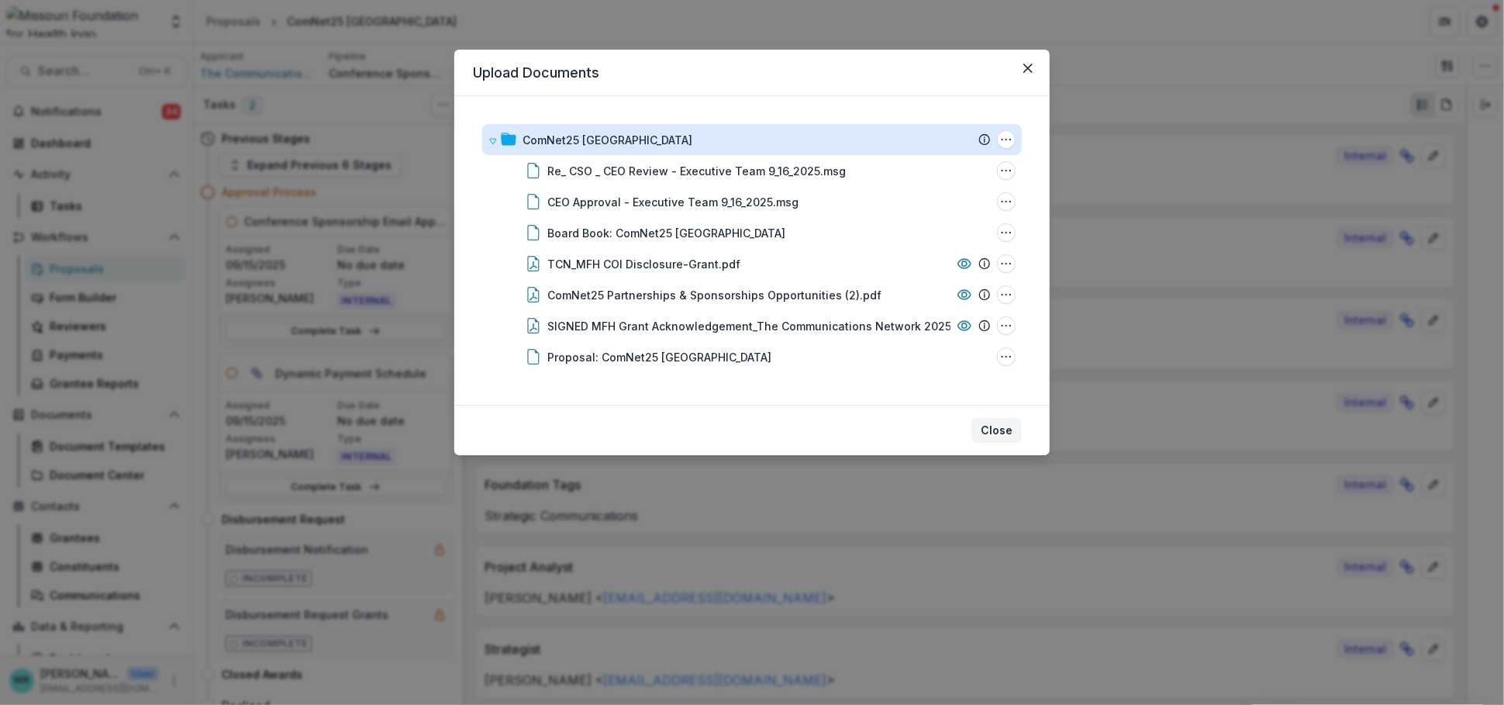
click at [997, 433] on button "Close" at bounding box center [996, 430] width 50 height 25
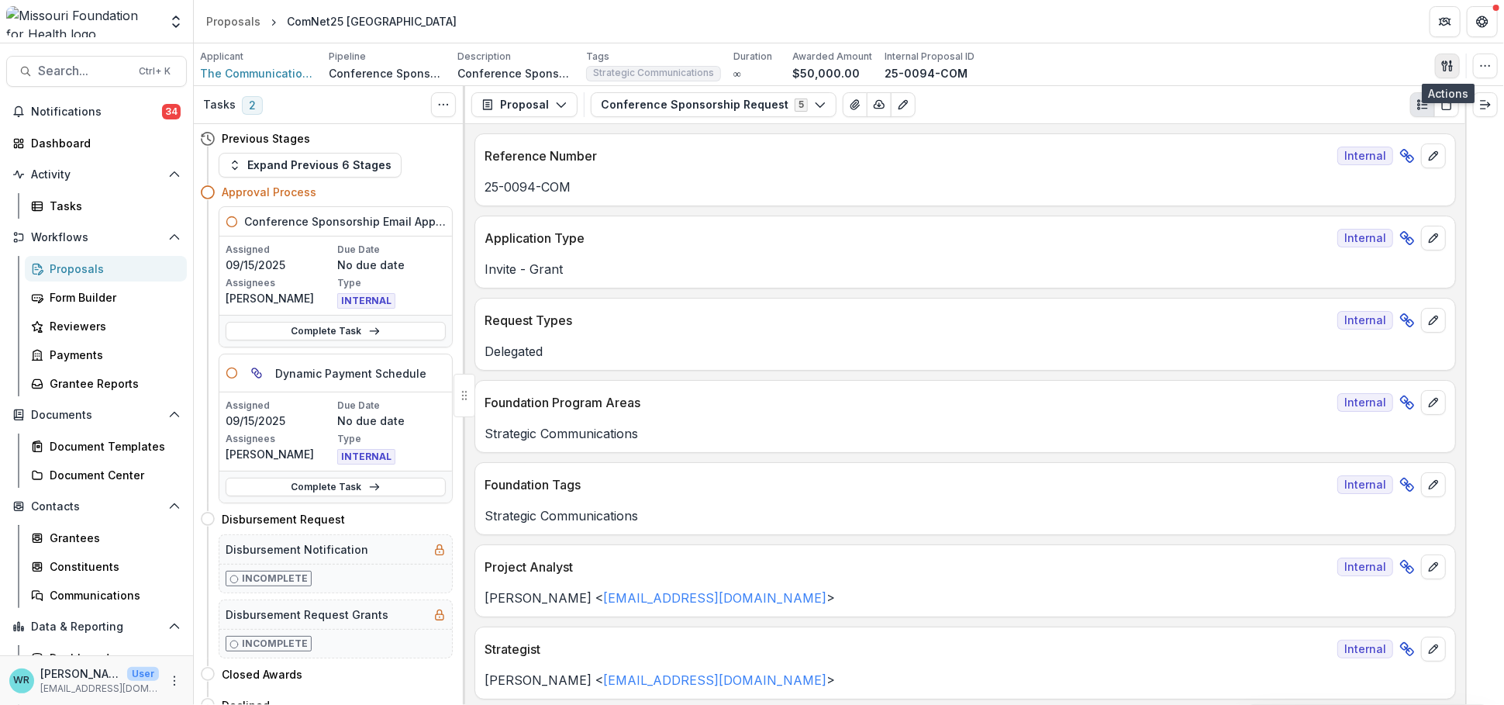
click at [1451, 64] on line "button" at bounding box center [1451, 63] width 0 height 5
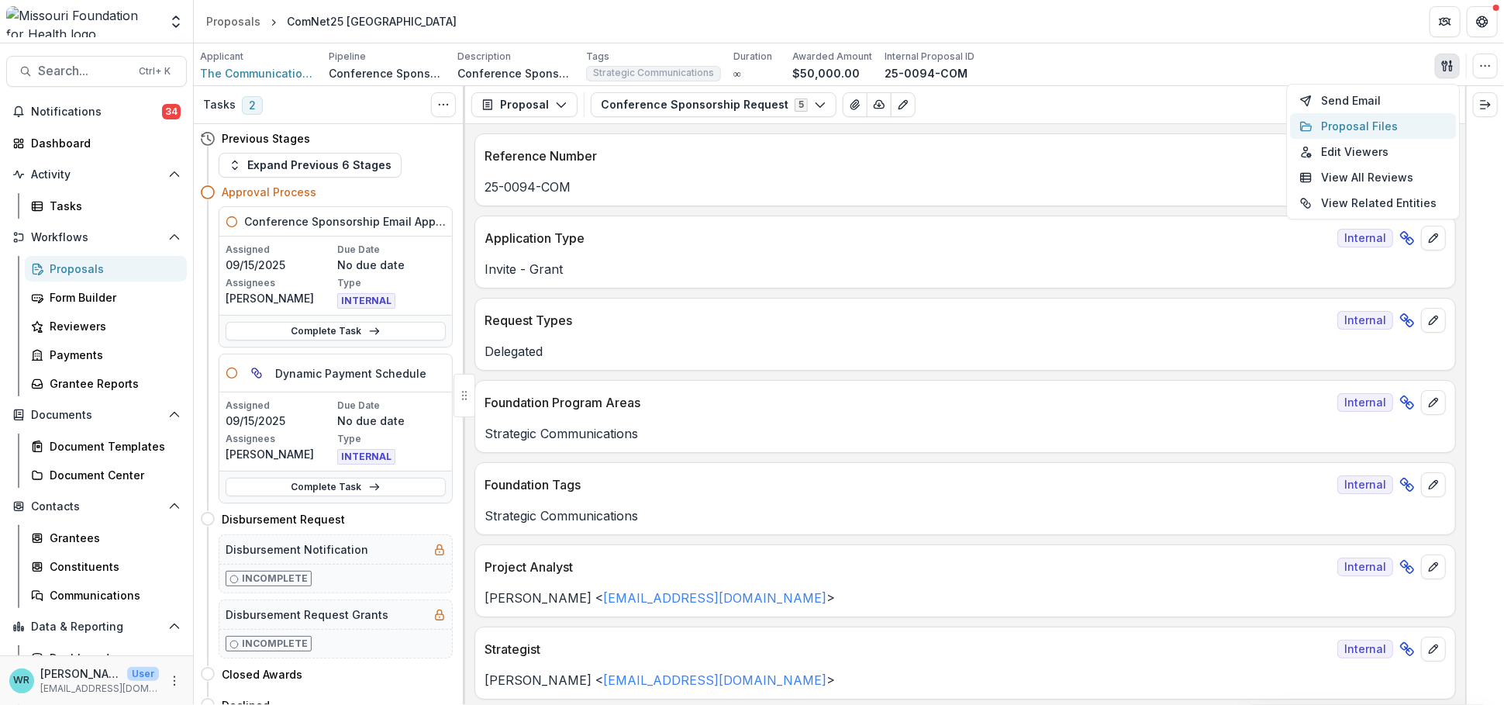
click at [1333, 118] on button "Proposal Files" at bounding box center [1373, 126] width 166 height 26
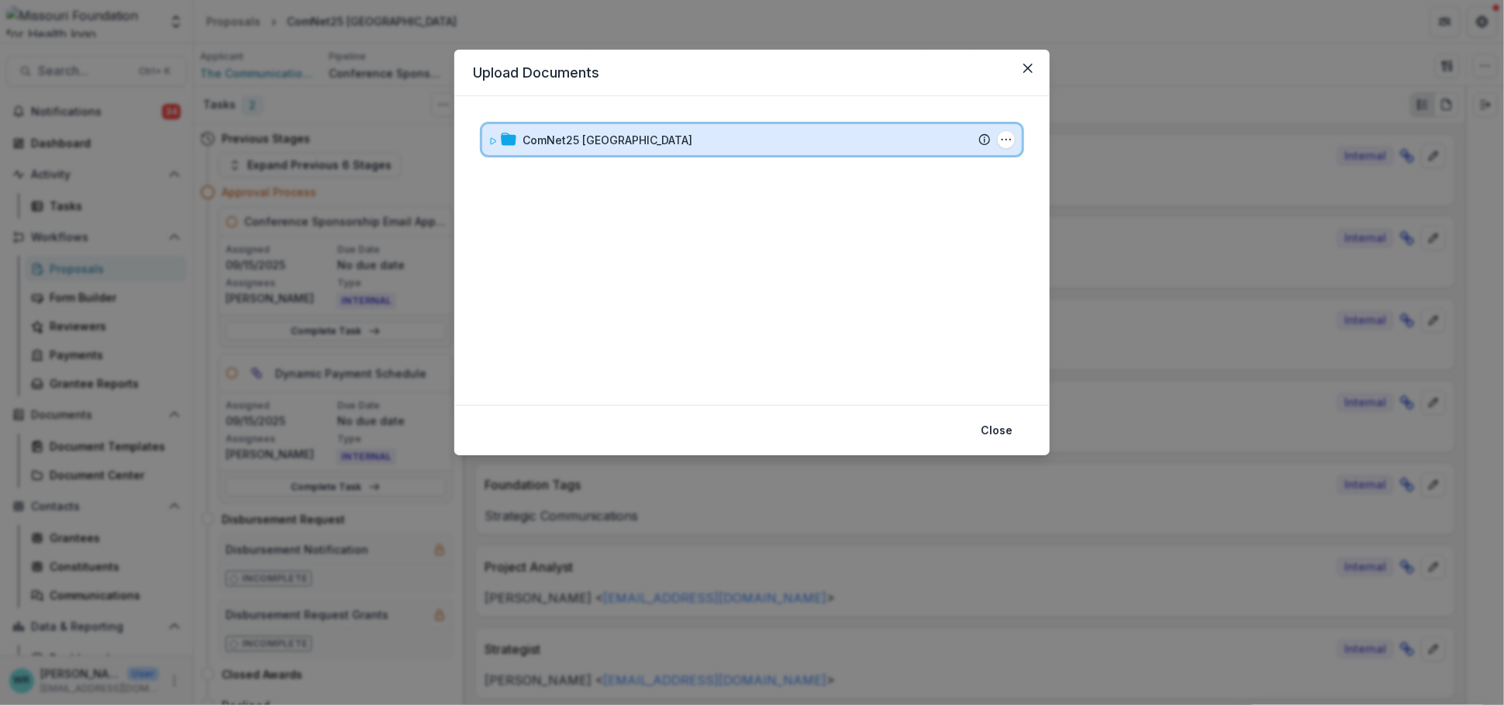
click at [486, 138] on div "ComNet25 Denver Submission Temelio Proposal Attached proposal documents Report …" at bounding box center [752, 139] width 540 height 31
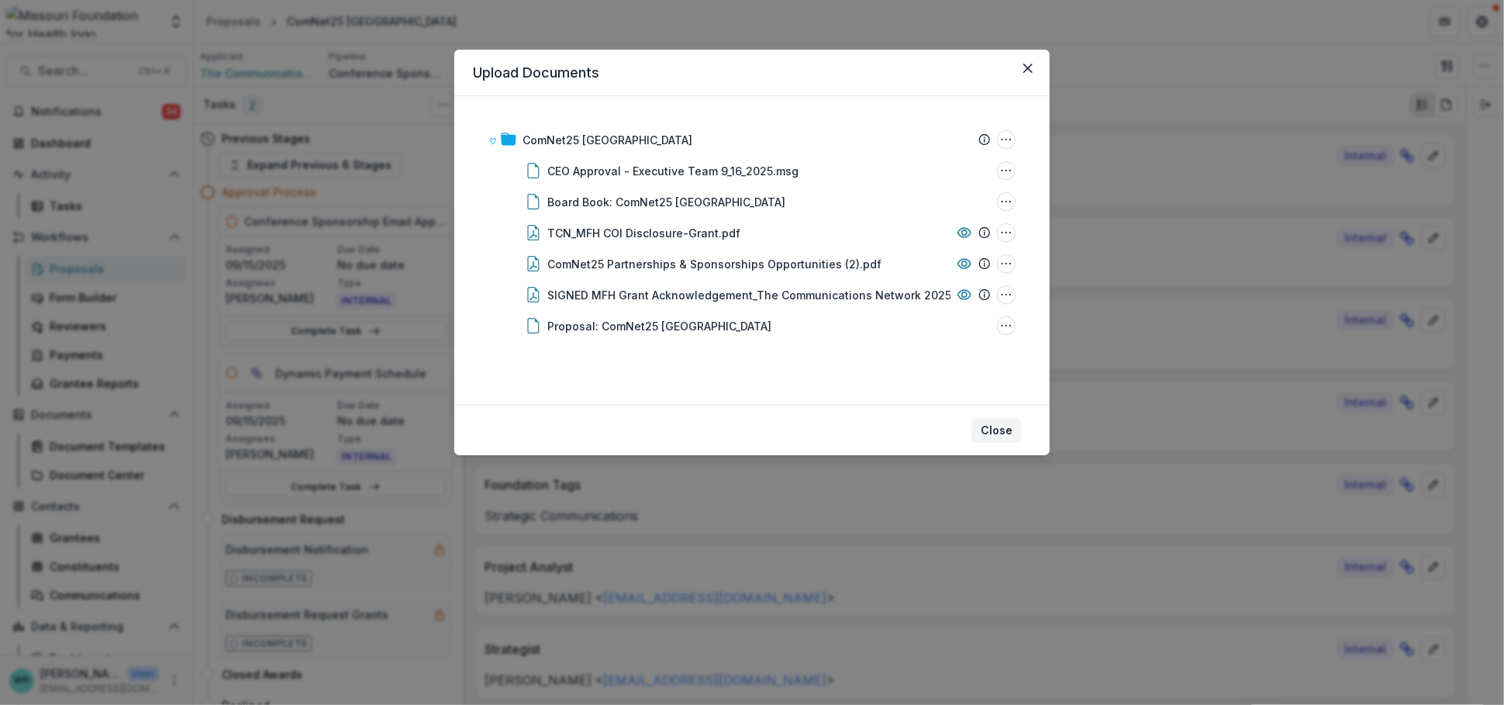
click at [1001, 433] on button "Close" at bounding box center [996, 430] width 50 height 25
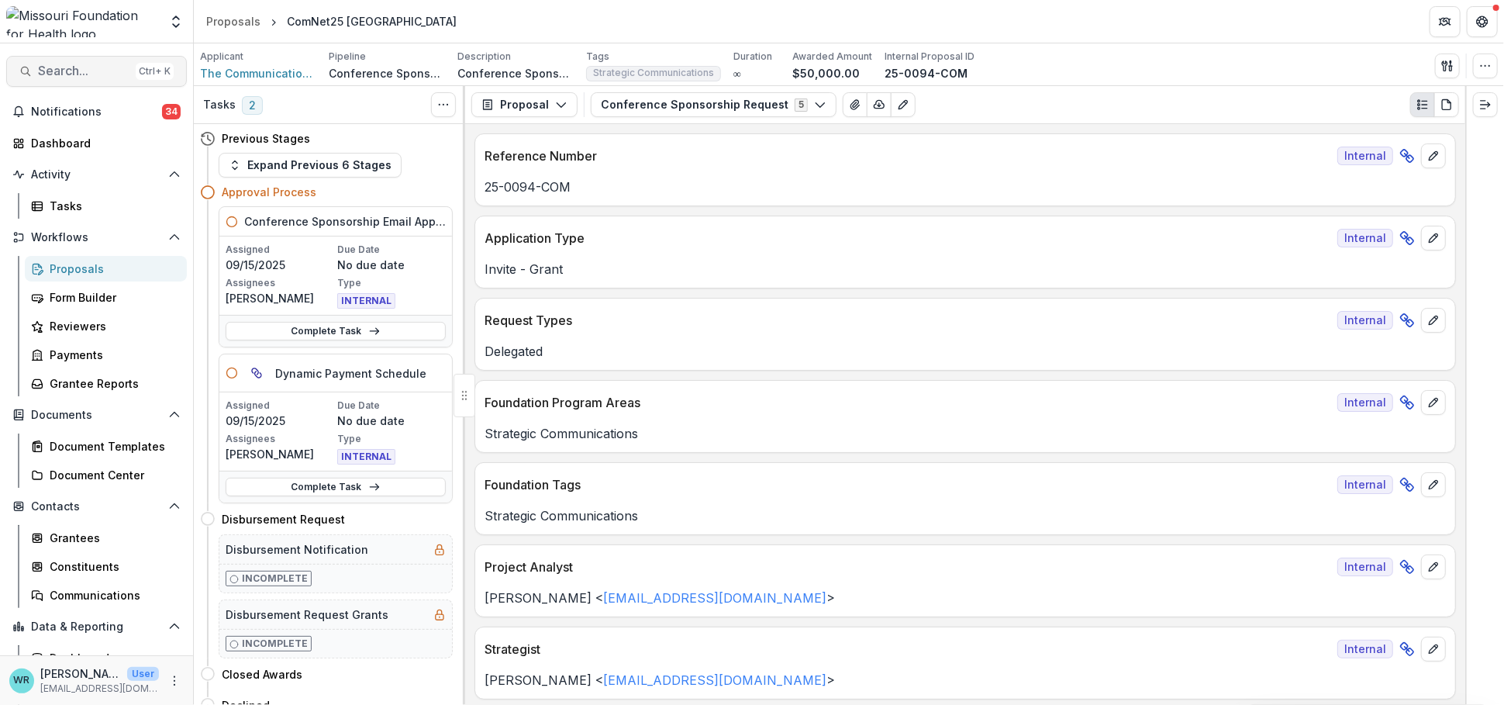
click at [57, 71] on span "Search..." at bounding box center [83, 71] width 91 height 15
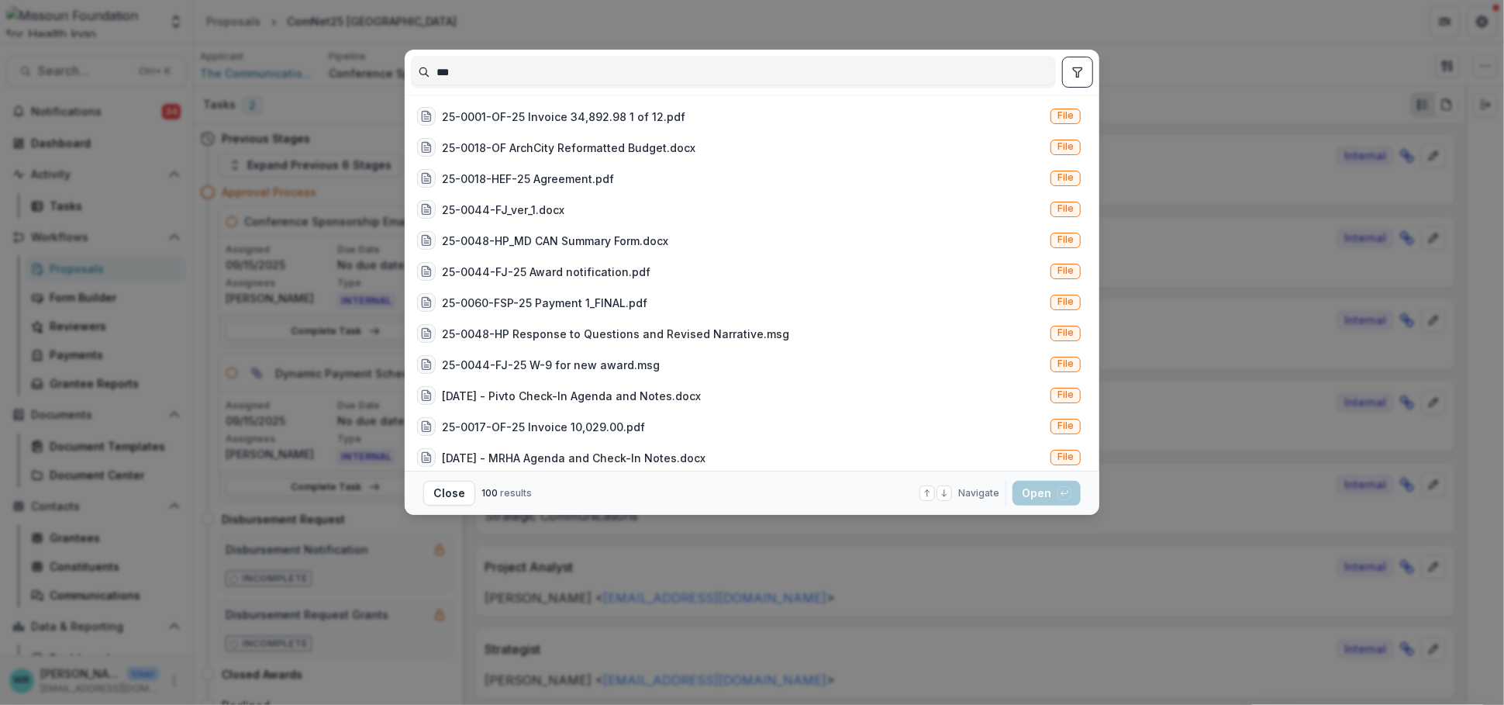
click at [644, 60] on input "***" at bounding box center [733, 72] width 643 height 25
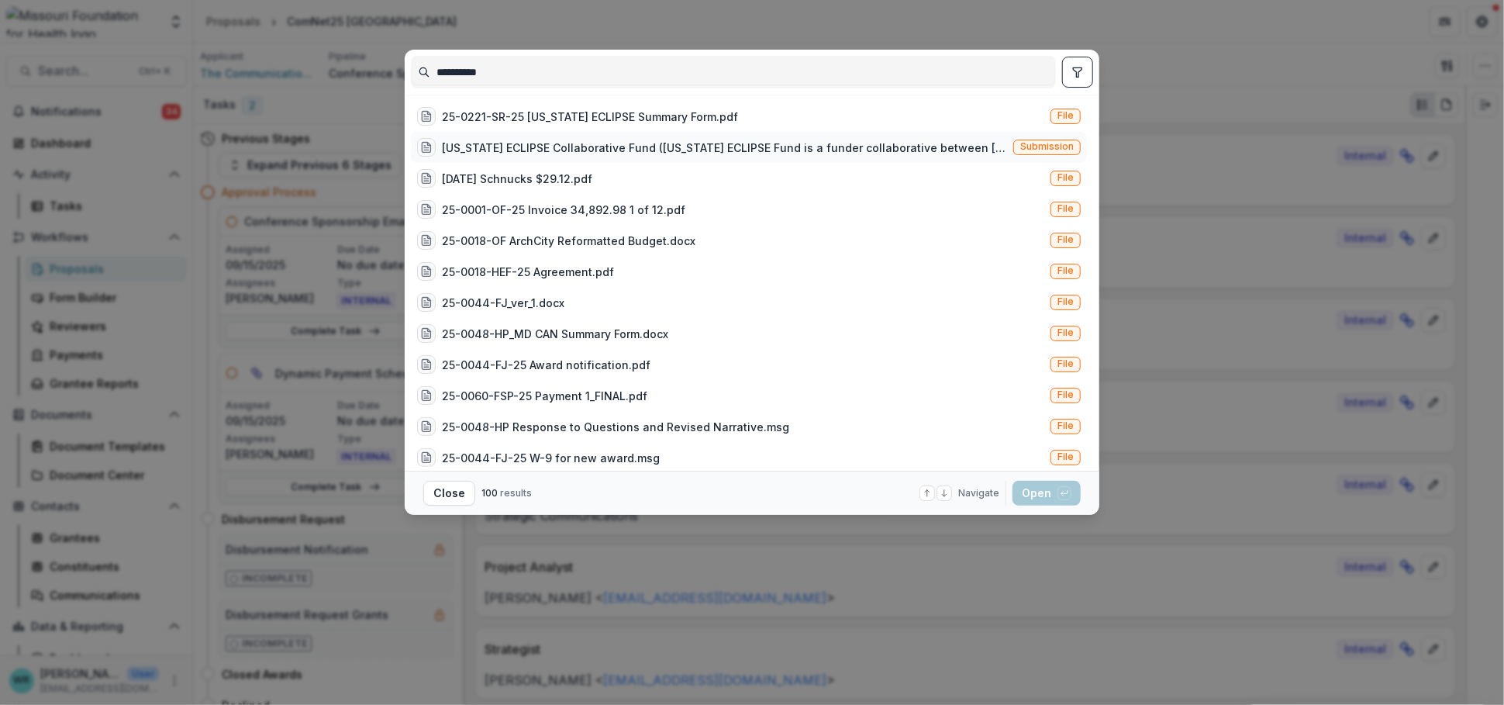
type input "**********"
click at [1013, 142] on span "Submission" at bounding box center [1046, 148] width 67 height 16
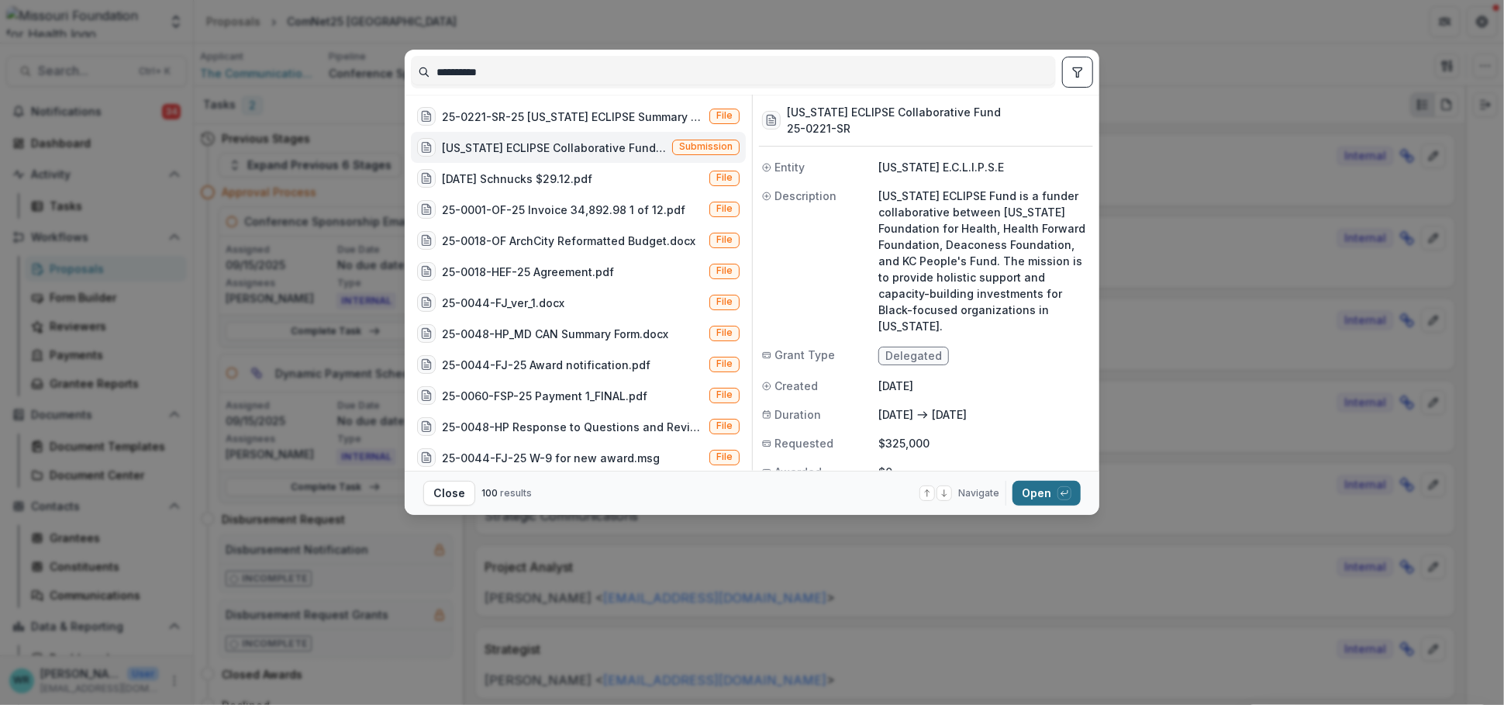
click at [1037, 498] on button "Open with enter key" at bounding box center [1046, 493] width 68 height 25
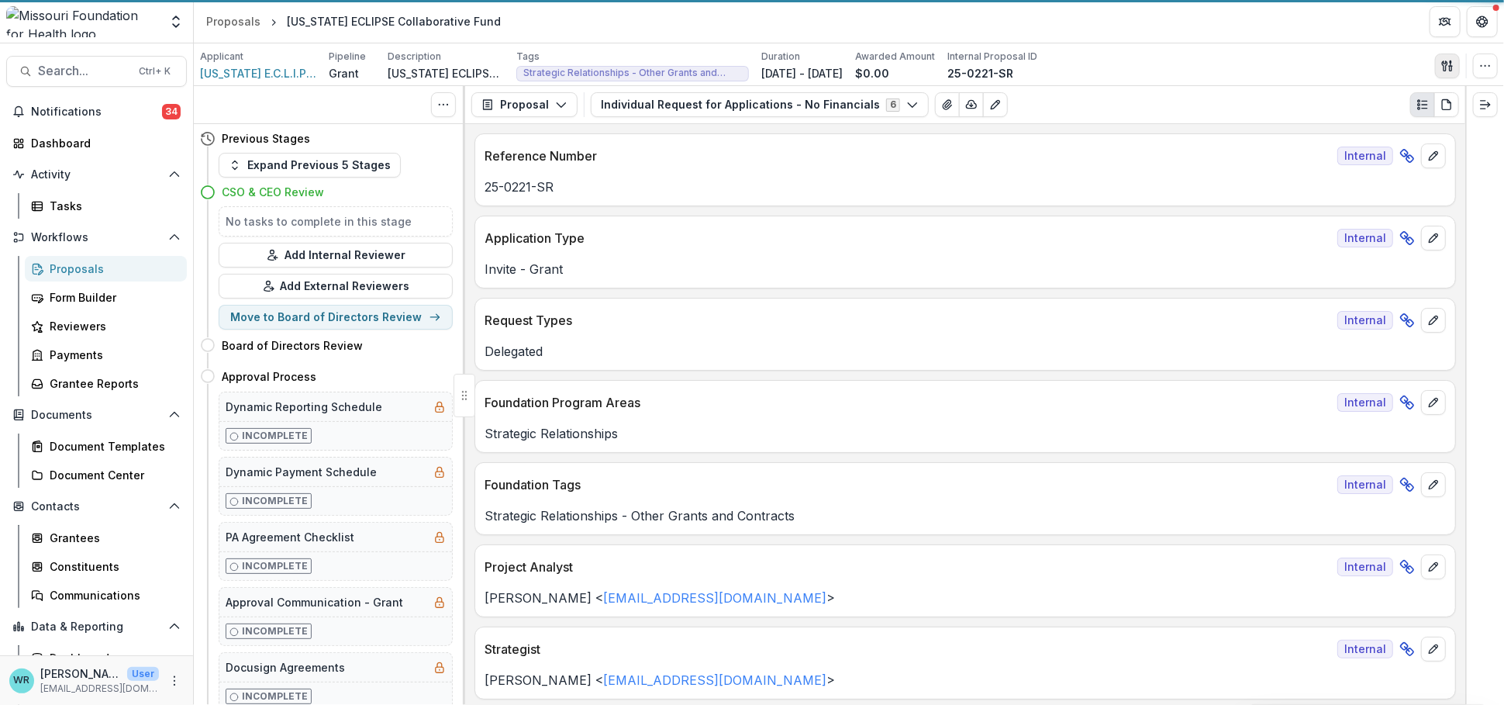
click at [1447, 64] on icon "button" at bounding box center [1447, 66] width 12 height 12
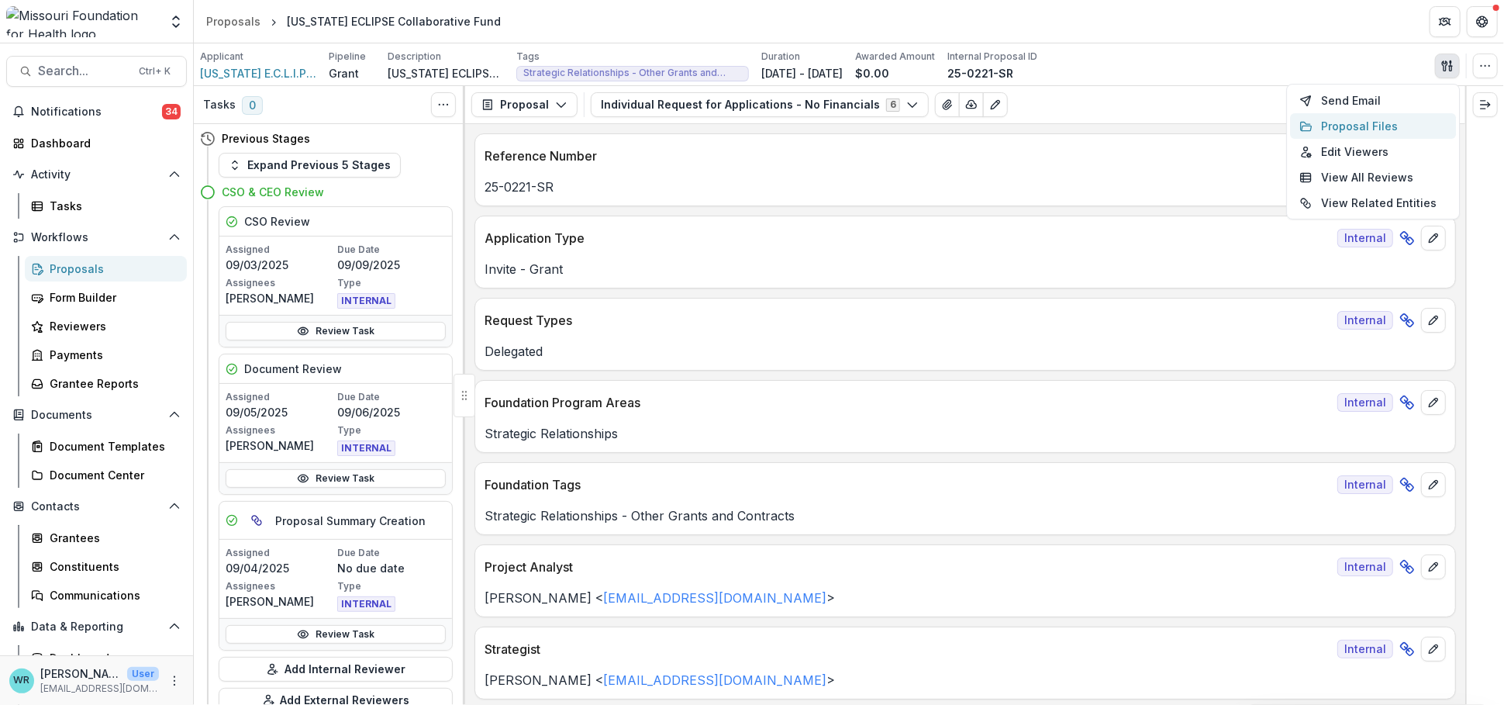
click at [1373, 129] on button "Proposal Files" at bounding box center [1373, 126] width 166 height 26
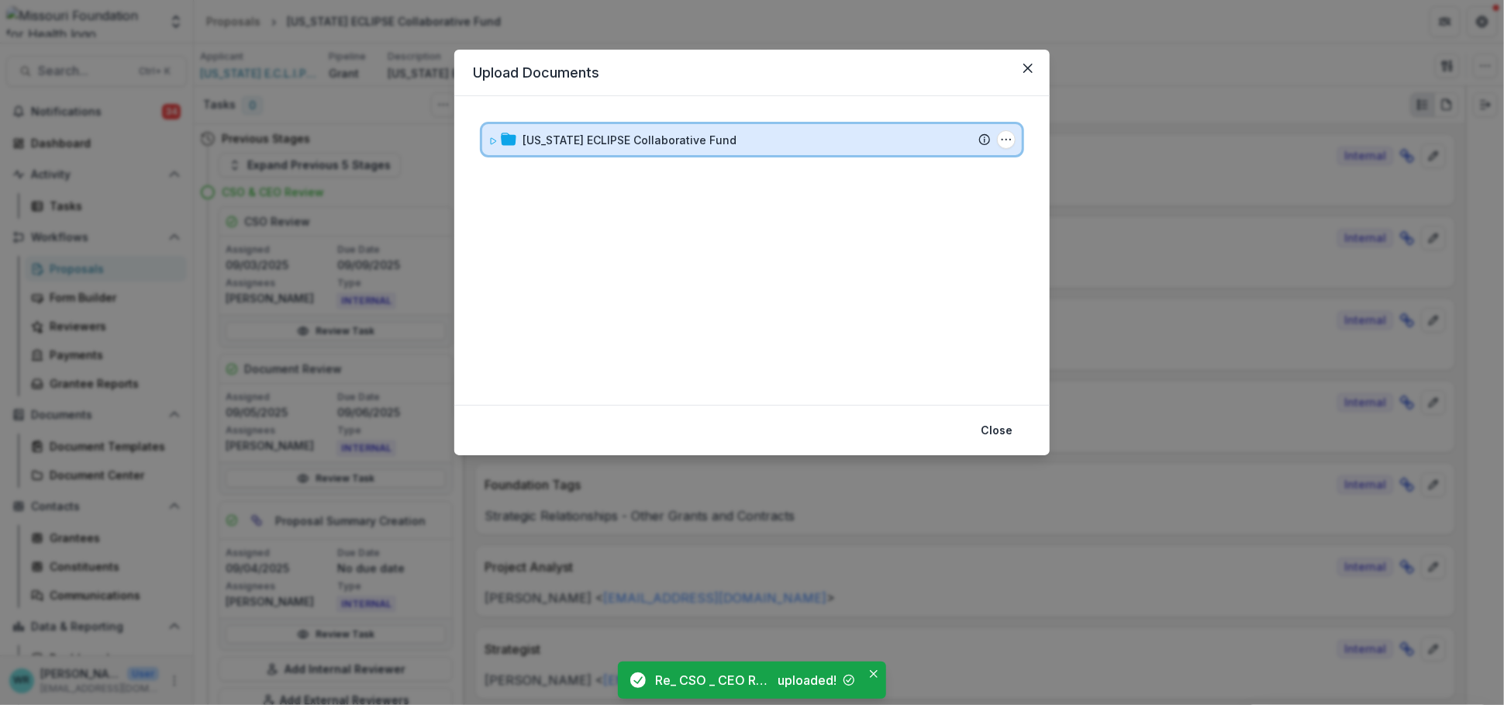
click at [488, 136] on icon at bounding box center [492, 140] width 9 height 9
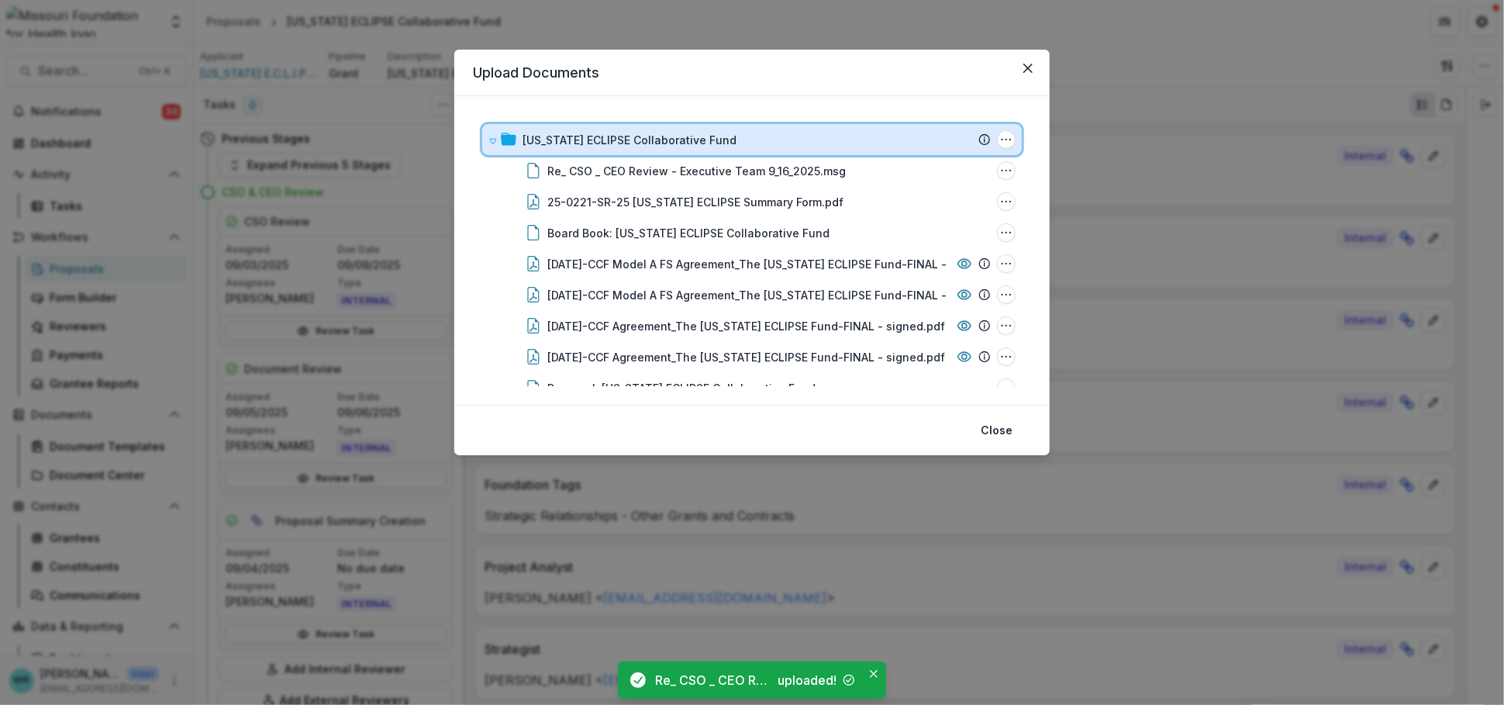
click at [488, 140] on icon at bounding box center [492, 140] width 9 height 9
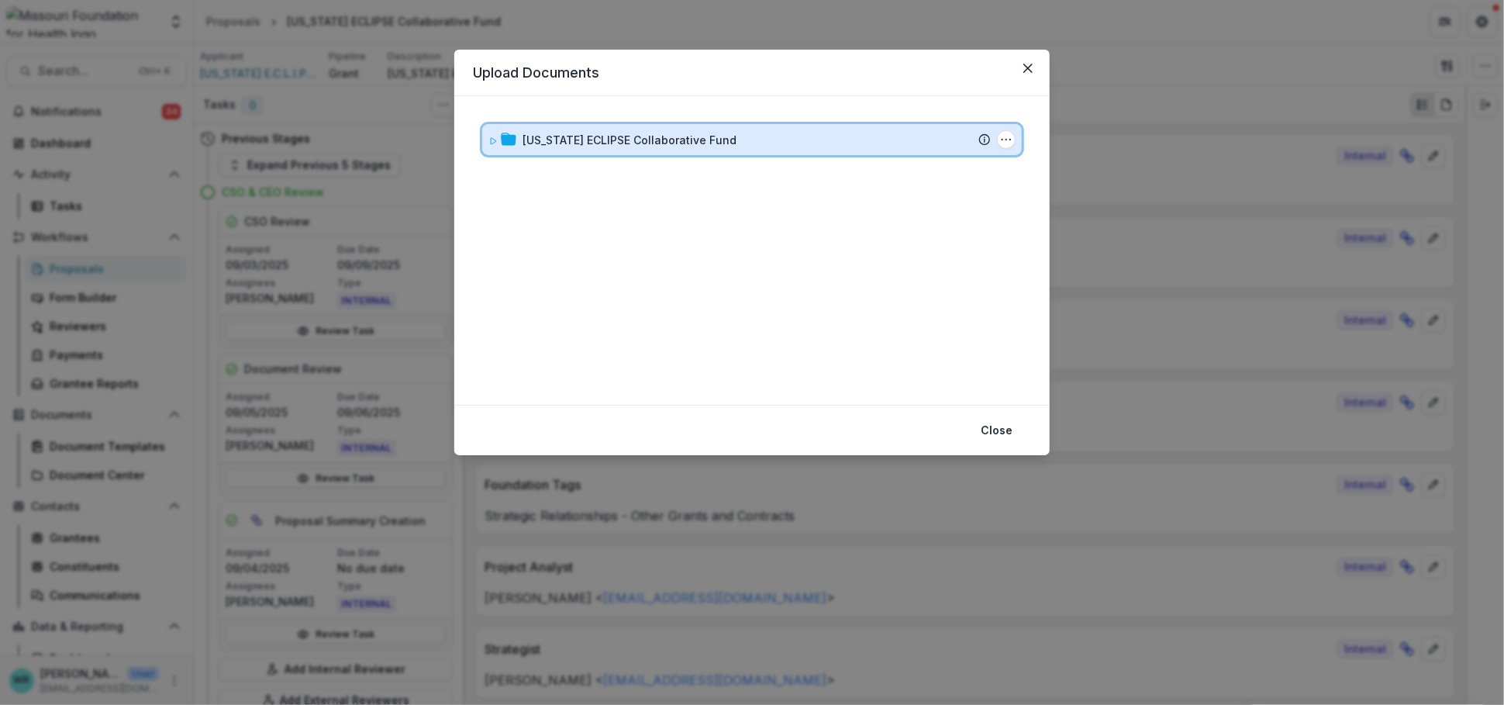
click at [488, 140] on icon at bounding box center [492, 140] width 9 height 9
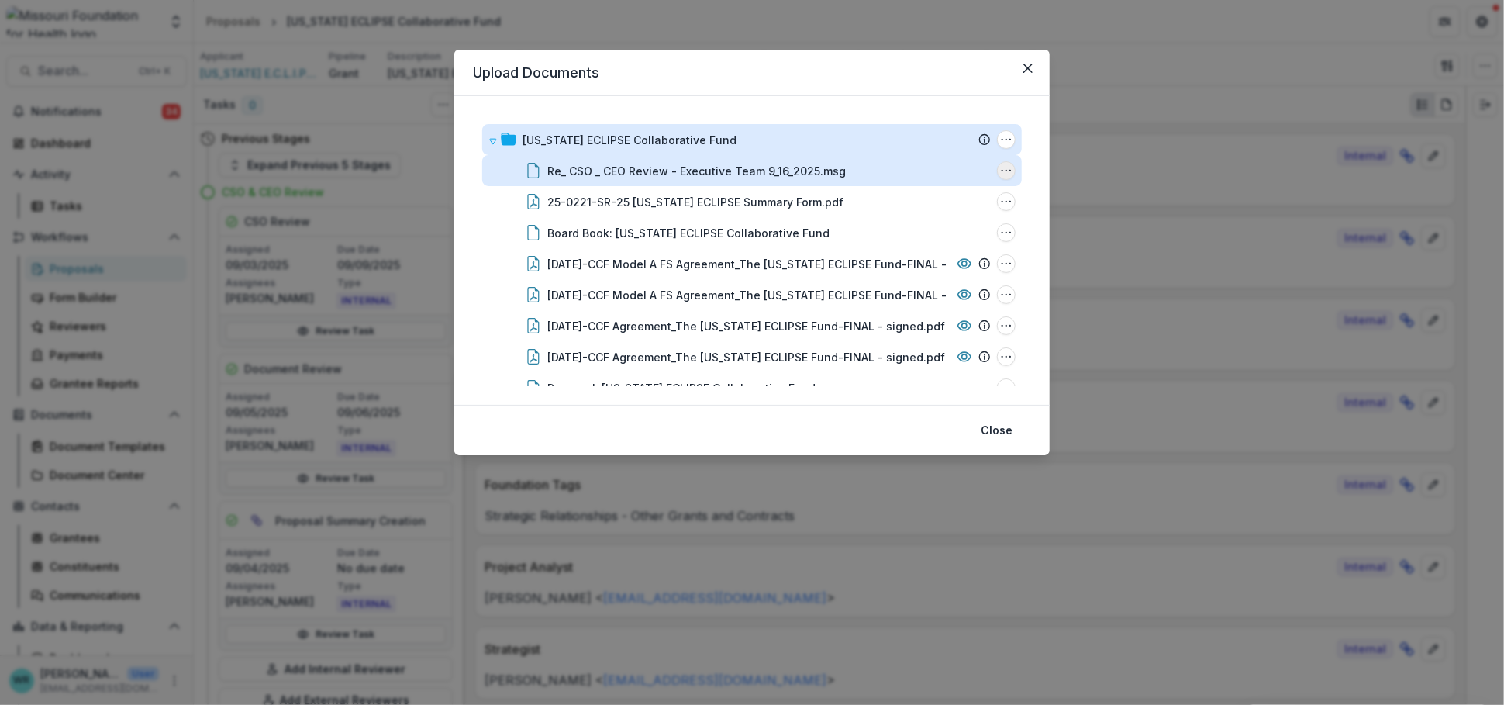
click at [1000, 172] on icon "Re_ CSO _ CEO Review - Executive Team 9_16_2025.msg Options" at bounding box center [1006, 170] width 12 height 12
click at [898, 255] on button "Rename" at bounding box center [929, 252] width 166 height 26
click at [557, 167] on input "**********" at bounding box center [629, 170] width 164 height 19
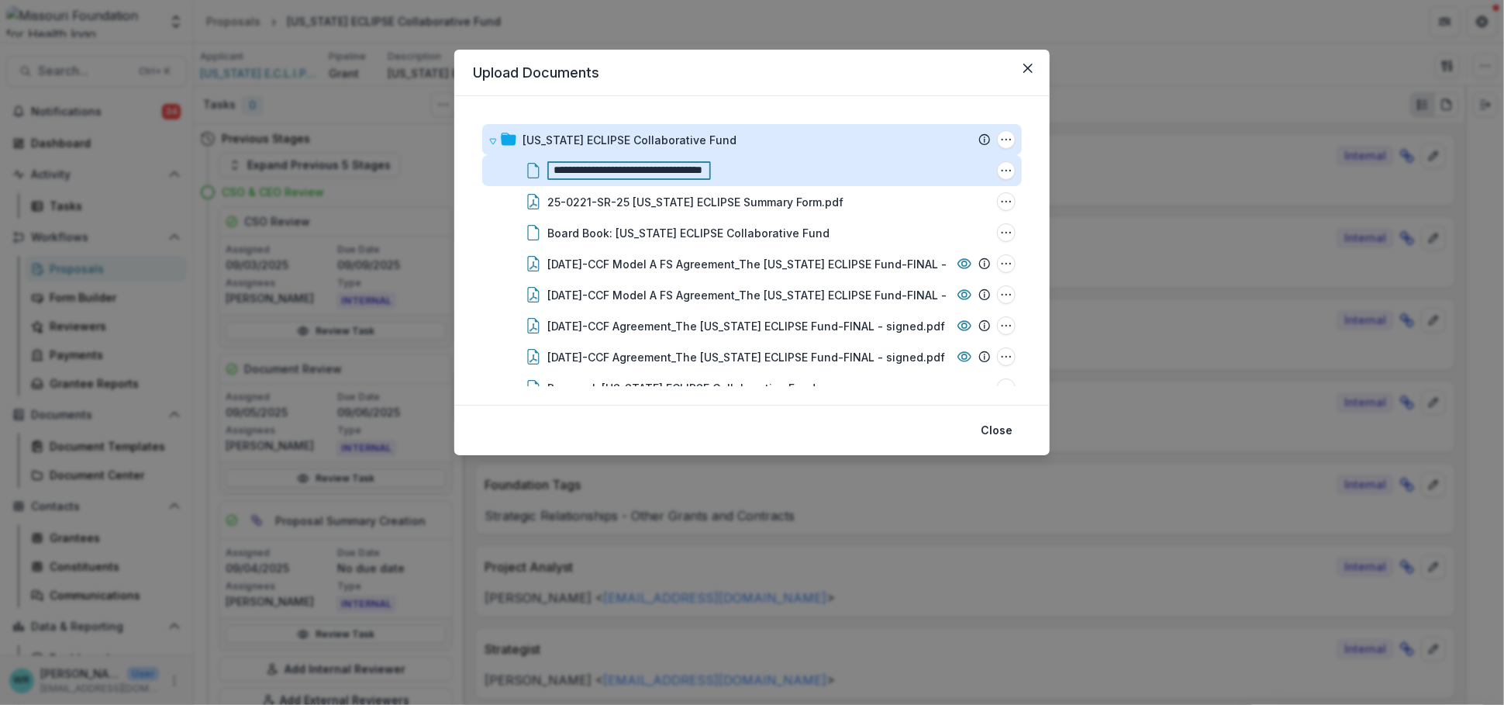
type input "**********"
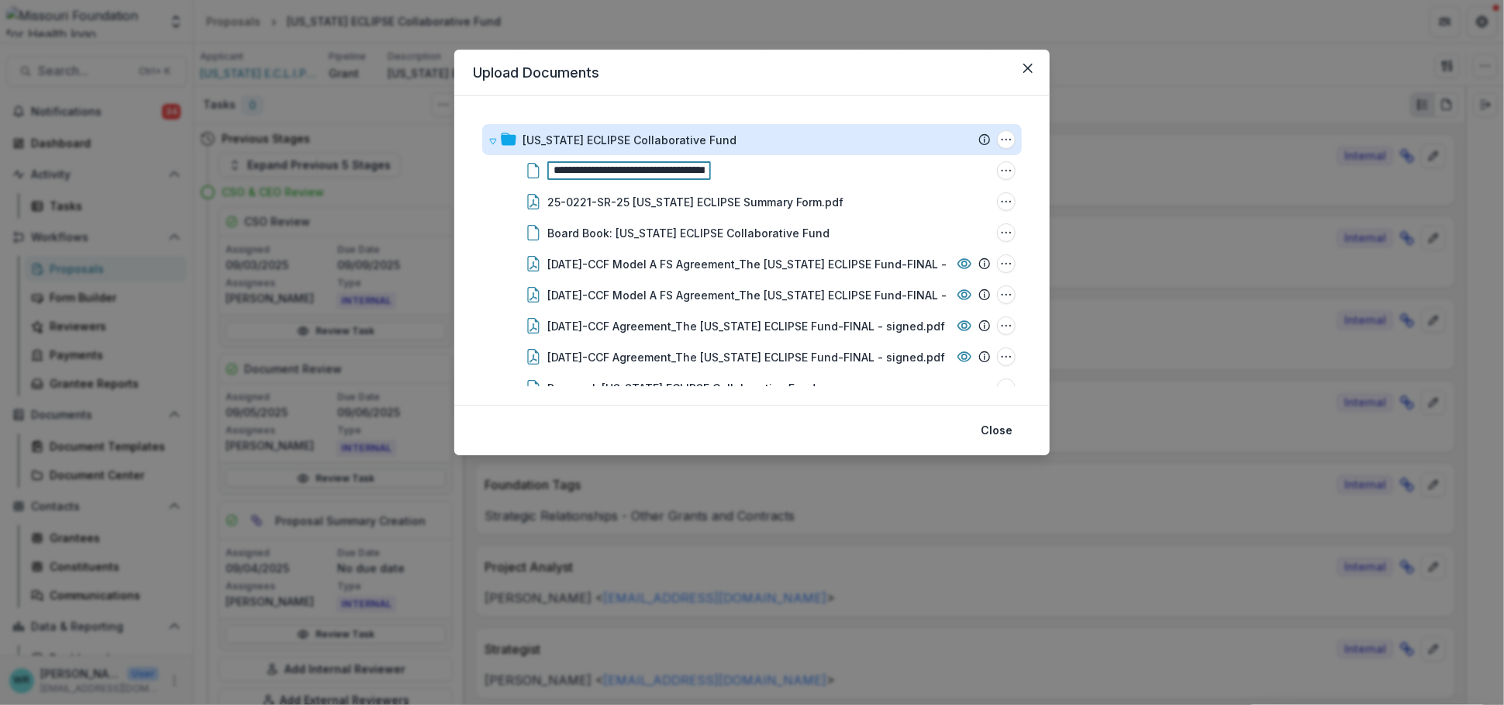
scroll to position [26, 0]
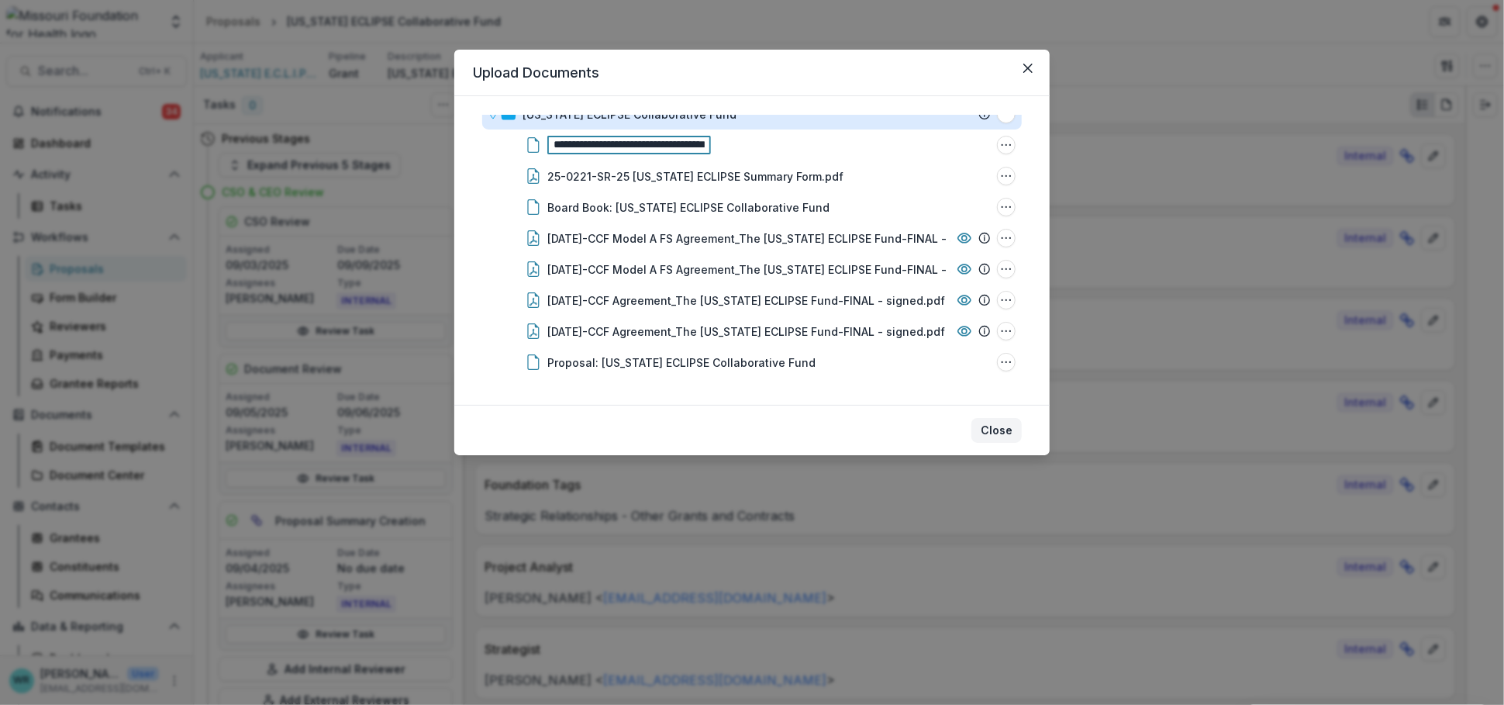
click at [1006, 432] on button "Close" at bounding box center [996, 430] width 50 height 25
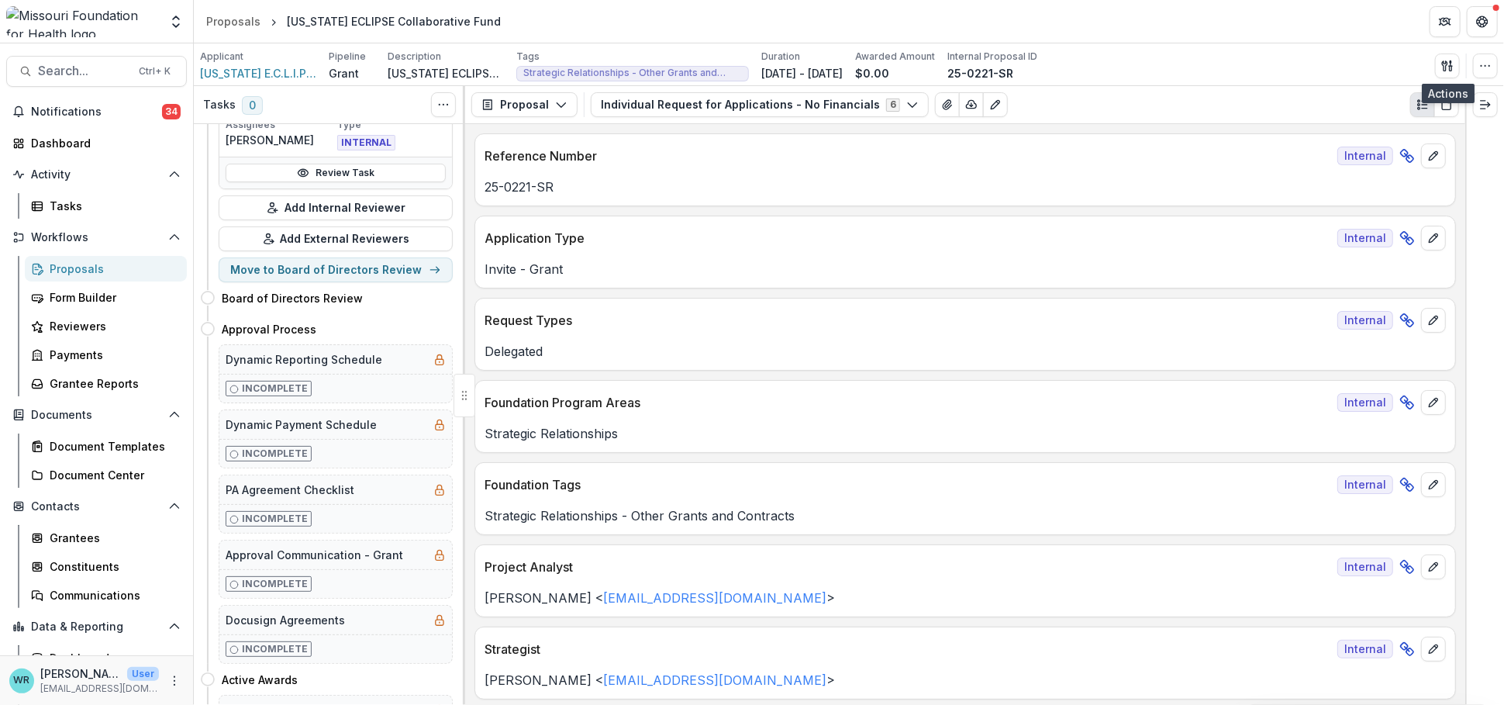
scroll to position [371, 0]
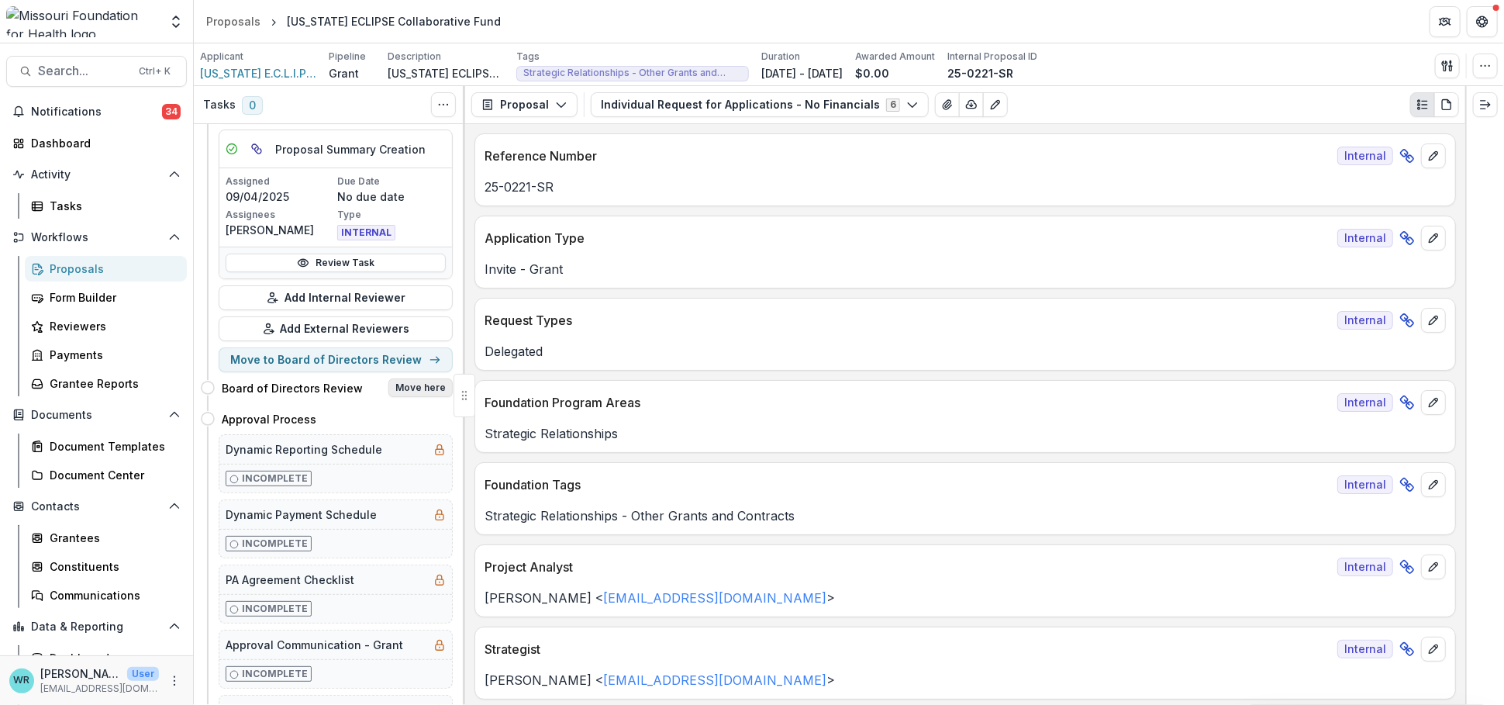
click at [422, 385] on button "Move here" at bounding box center [420, 387] width 64 height 19
select select "**********"
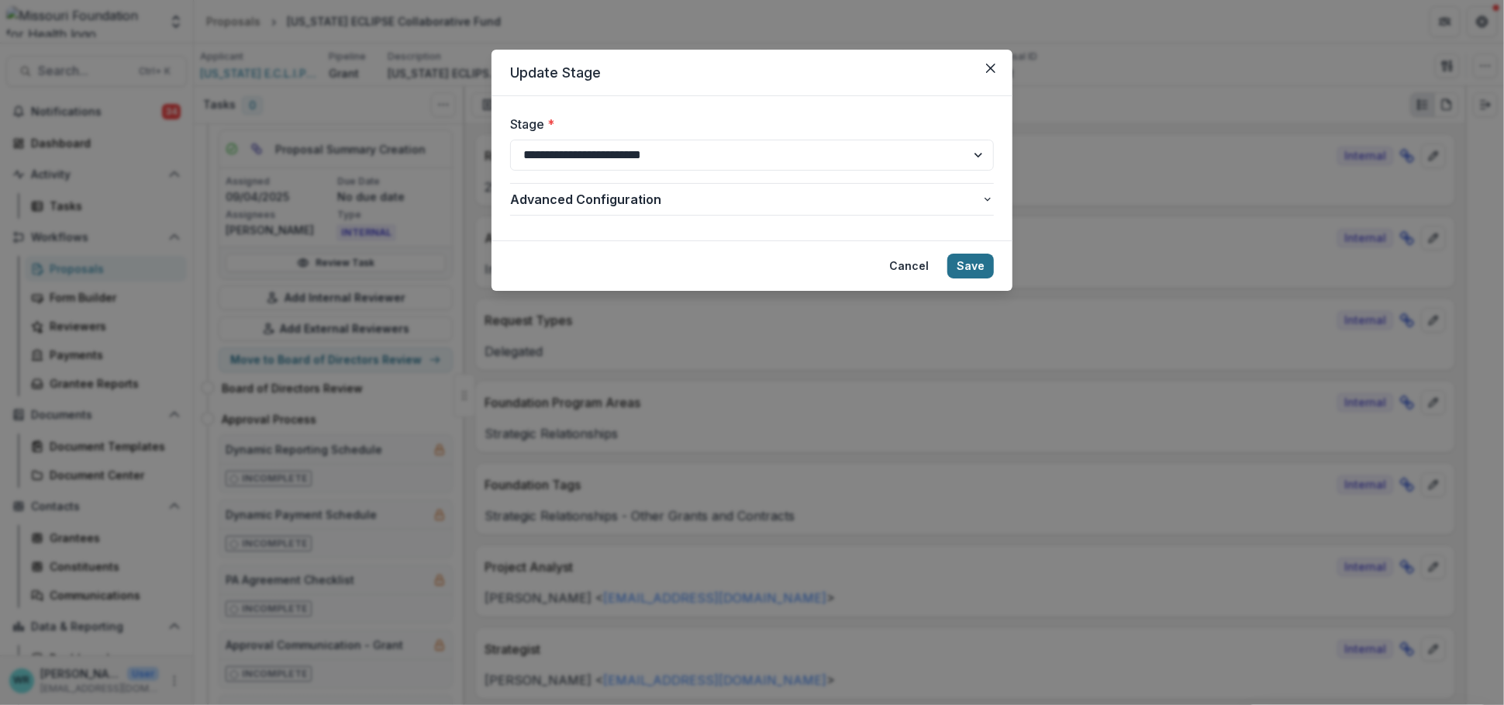
click at [976, 268] on button "Save" at bounding box center [970, 266] width 47 height 25
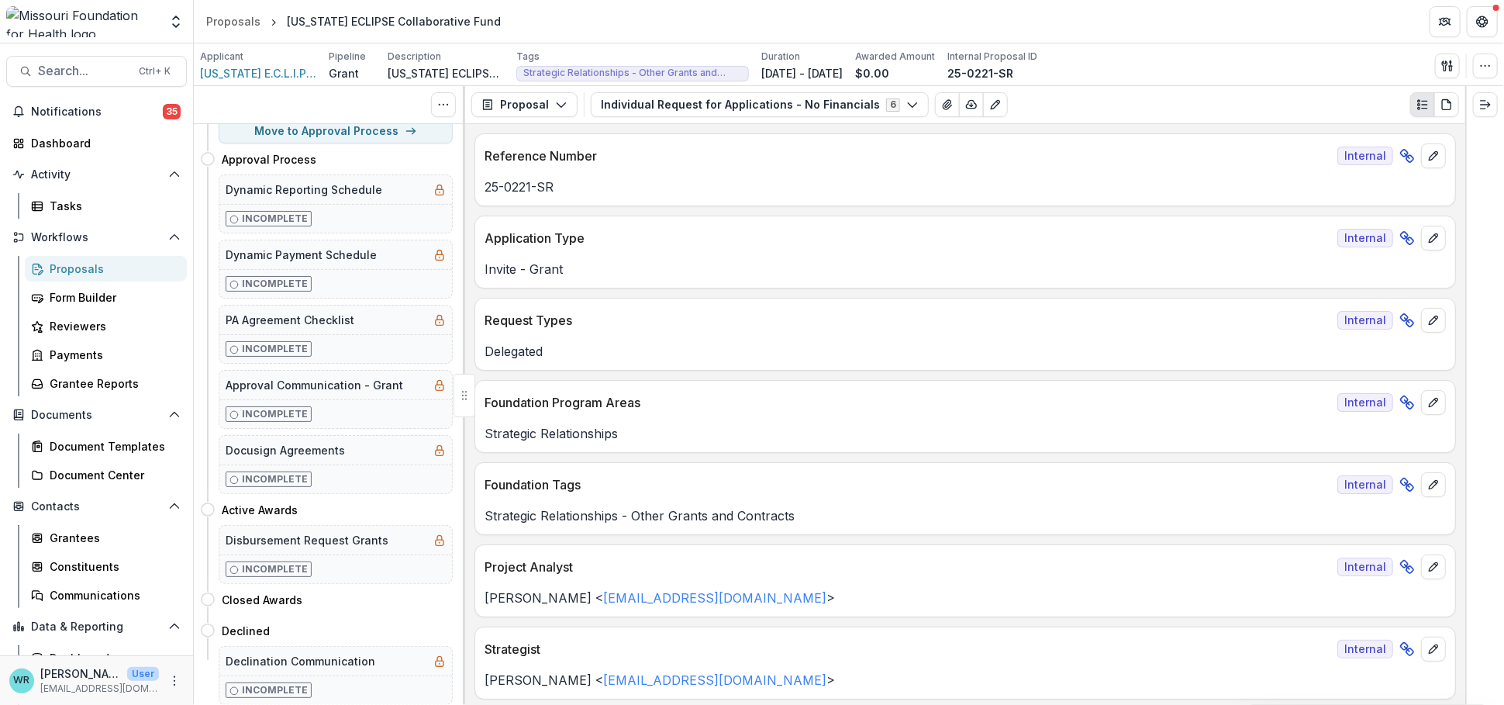
scroll to position [0, 0]
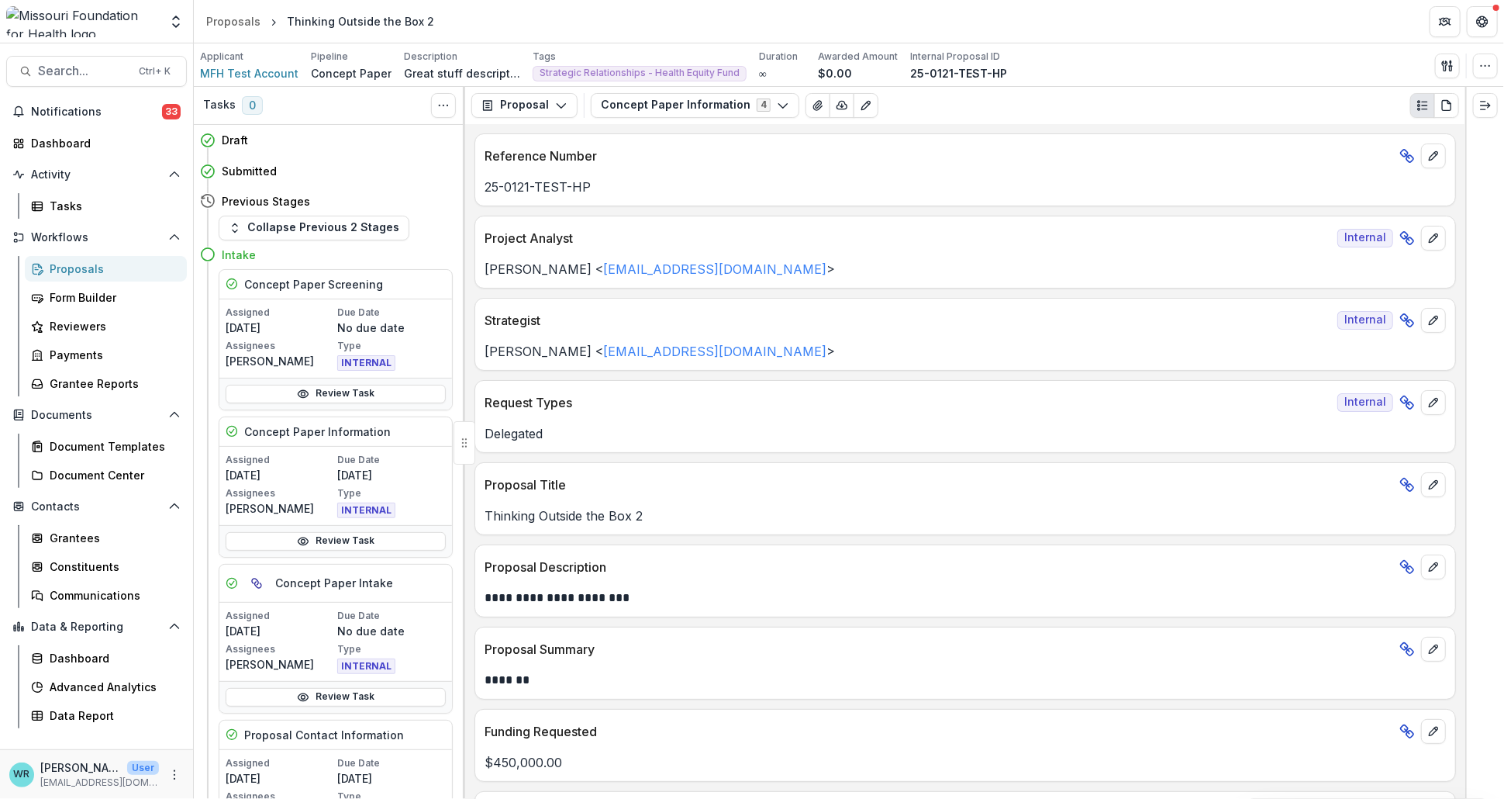
scroll to position [86, 0]
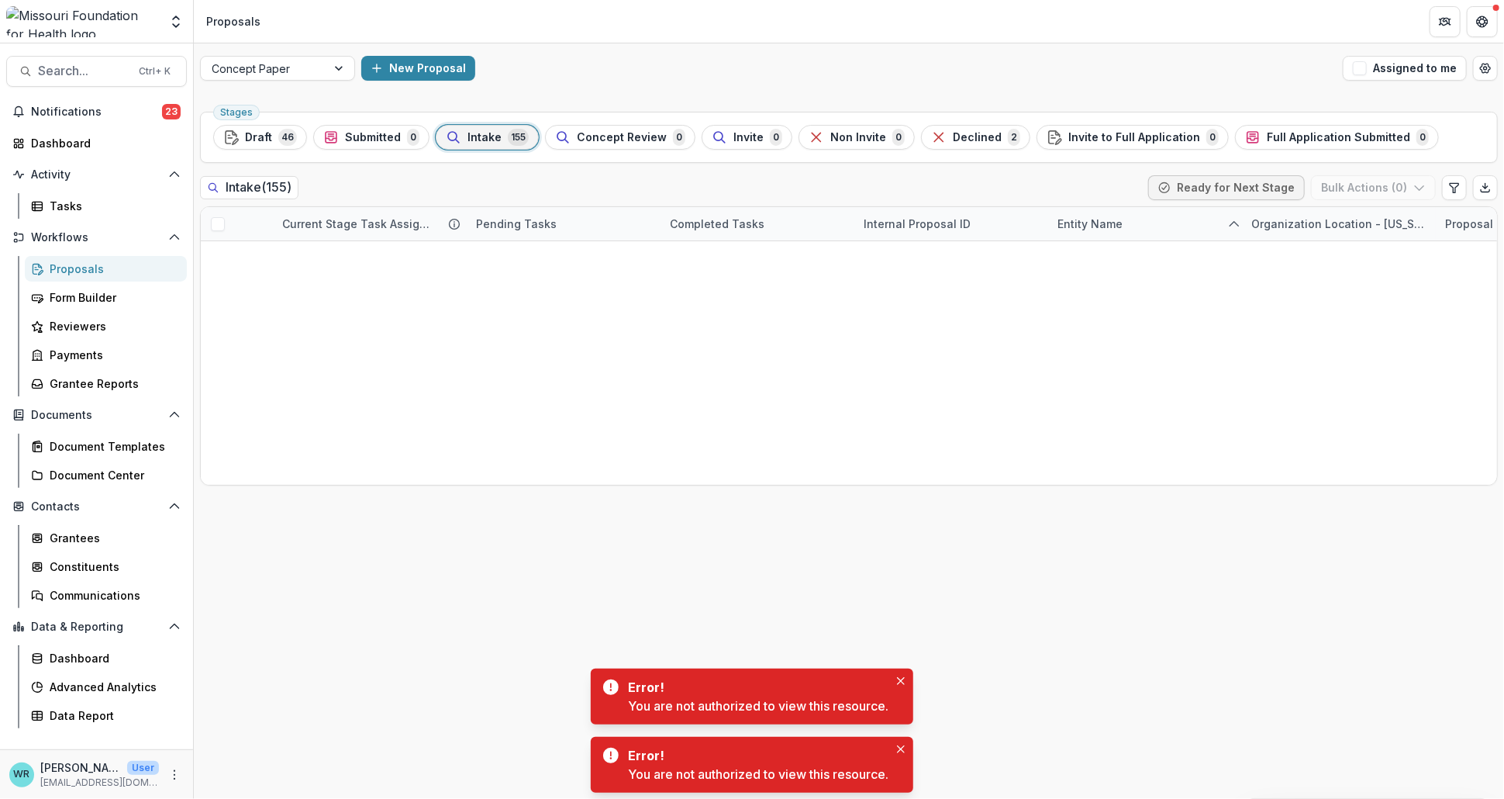
scroll to position [1895, 0]
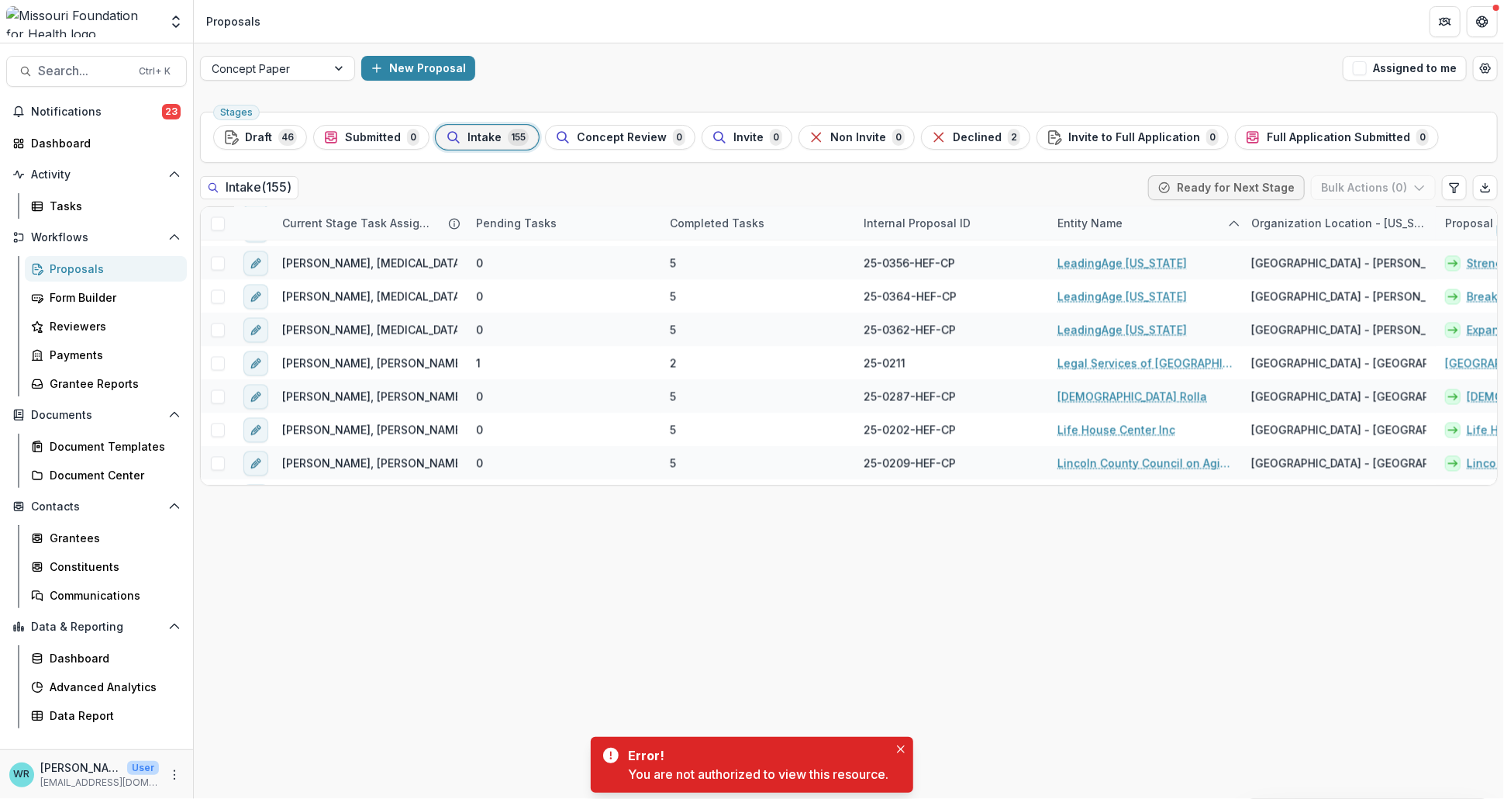
drag, startPoint x: 806, startPoint y: 746, endPoint x: 903, endPoint y: 759, distance: 97.8
click at [806, 746] on div "Error!" at bounding box center [755, 755] width 254 height 19
click at [906, 750] on button "Close" at bounding box center [901, 749] width 19 height 19
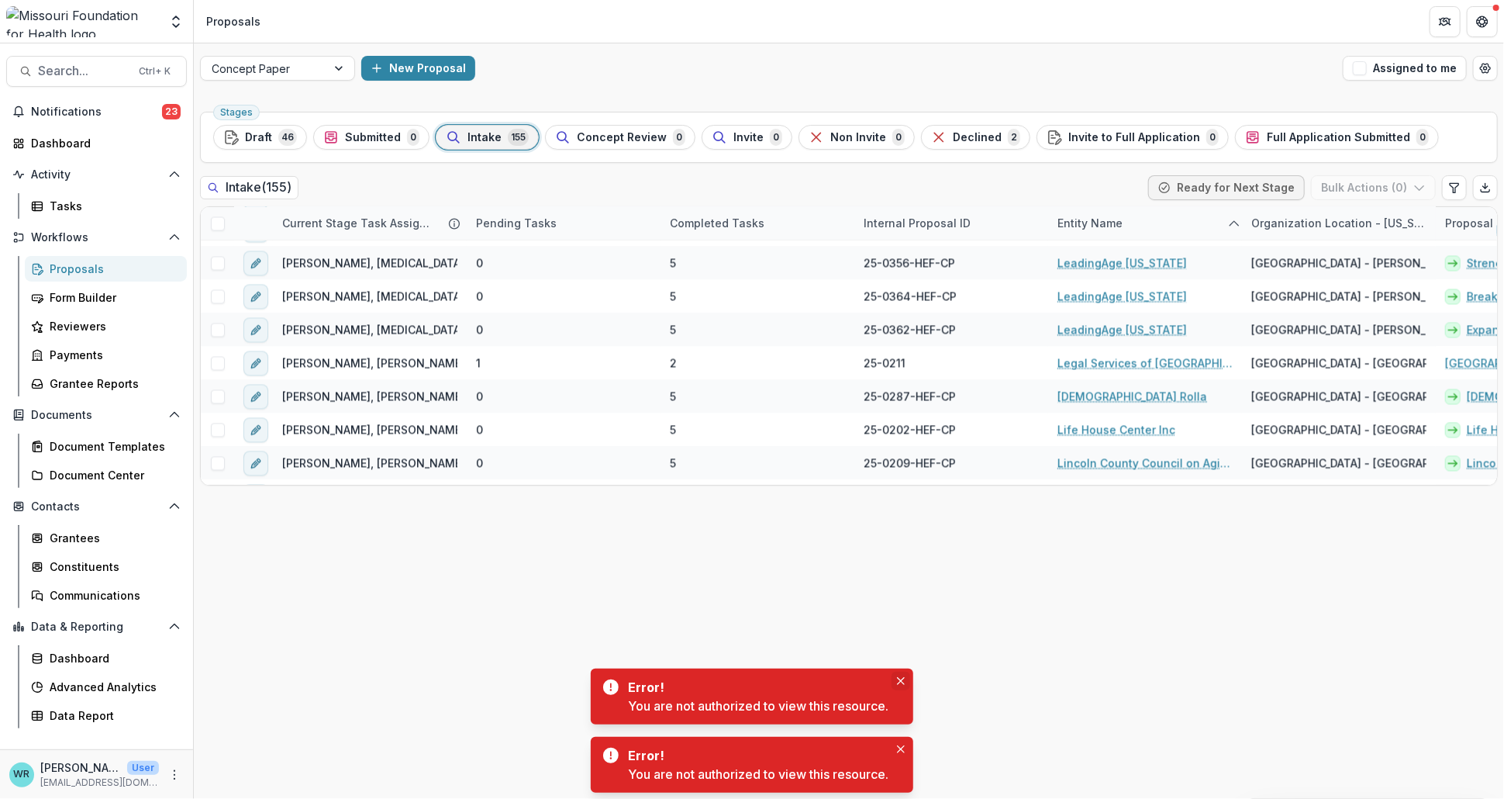
click at [904, 678] on icon "Close" at bounding box center [901, 681] width 8 height 8
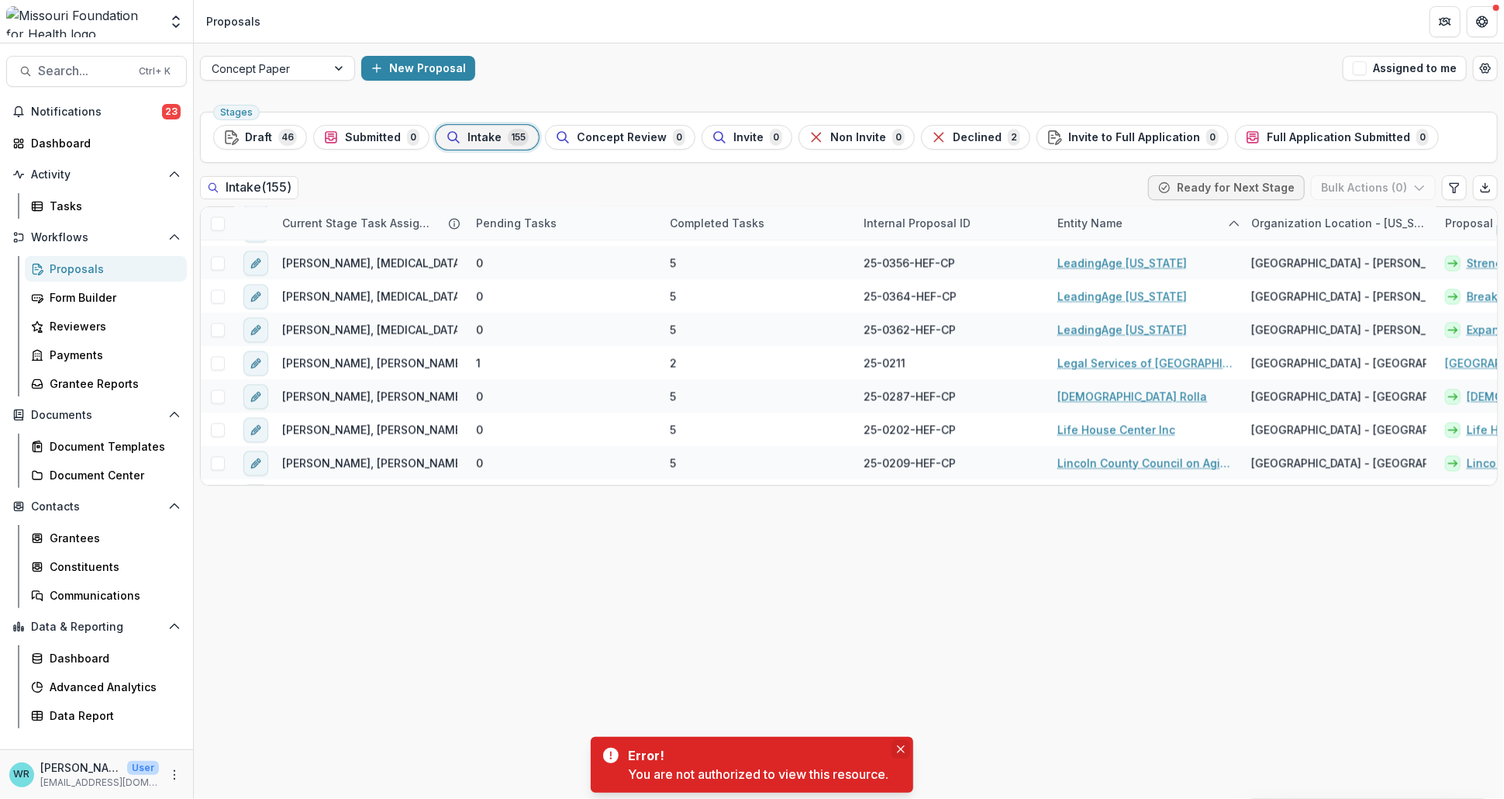
click at [902, 752] on icon "Close" at bounding box center [901, 749] width 8 height 8
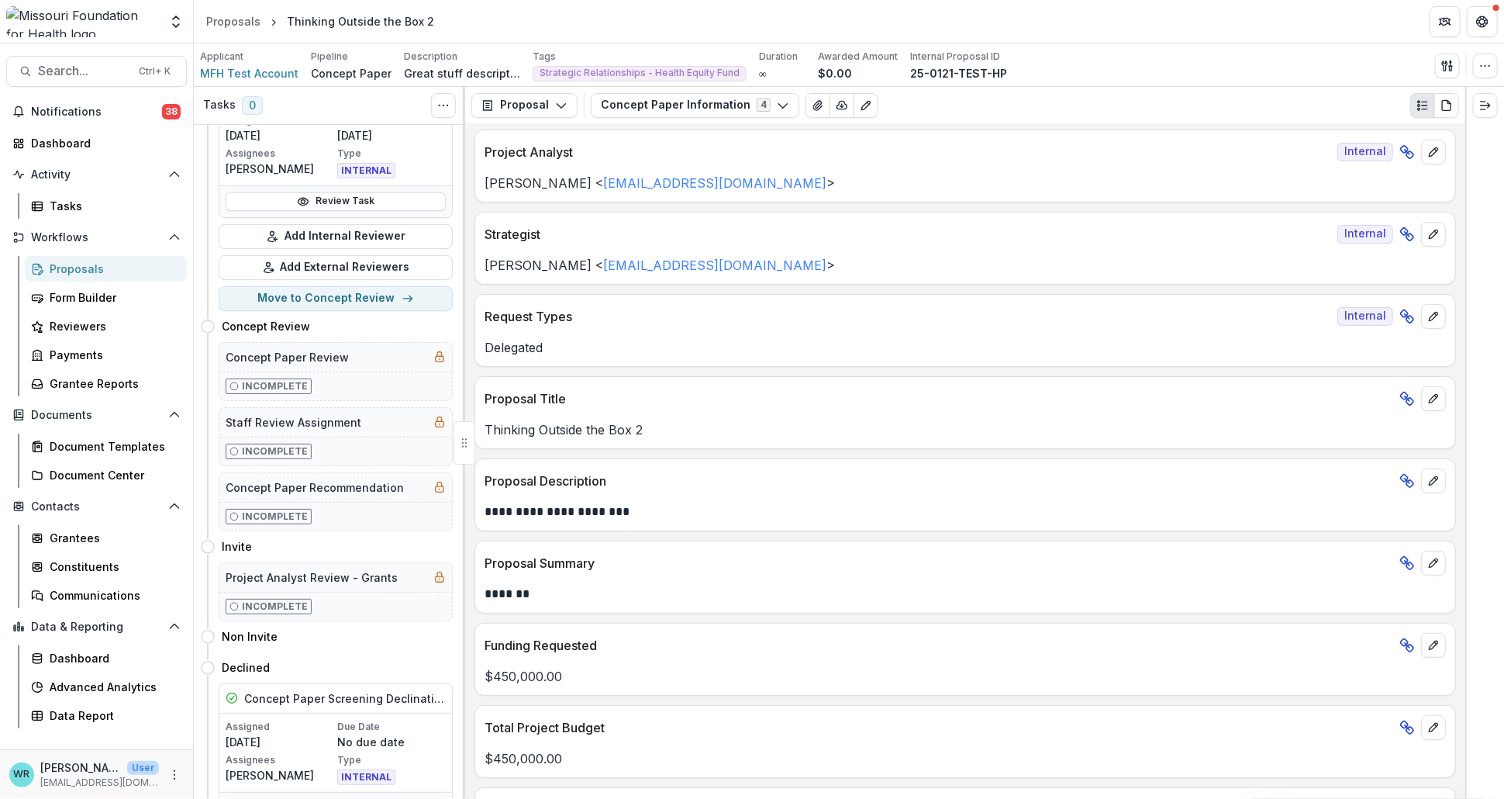
scroll to position [729, 0]
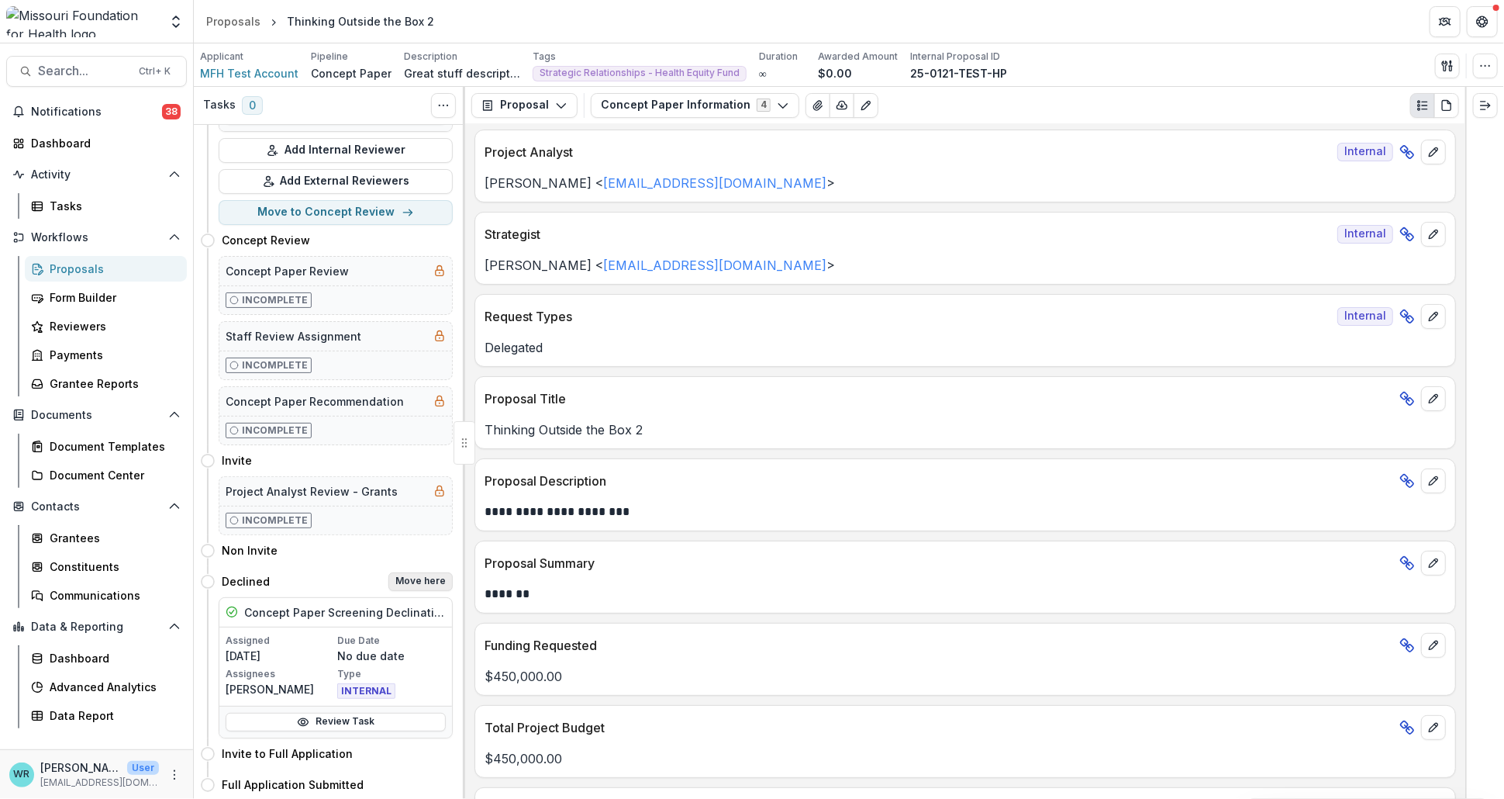
click at [421, 577] on button "Move here" at bounding box center [420, 581] width 64 height 19
select select "********"
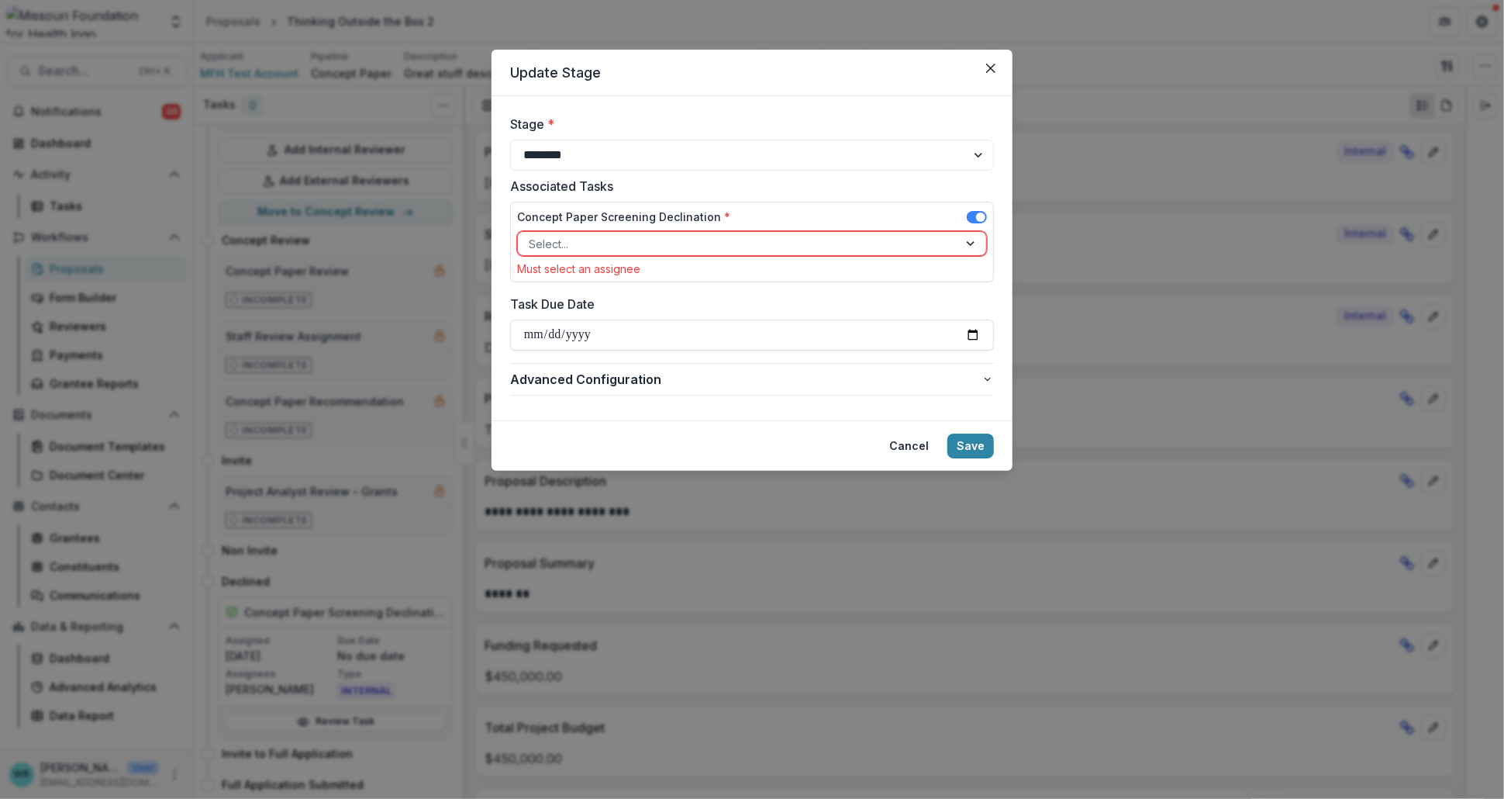
click at [665, 226] on div "Concept Paper Screening Declination *" at bounding box center [752, 220] width 470 height 22
click at [666, 237] on div at bounding box center [738, 243] width 419 height 19
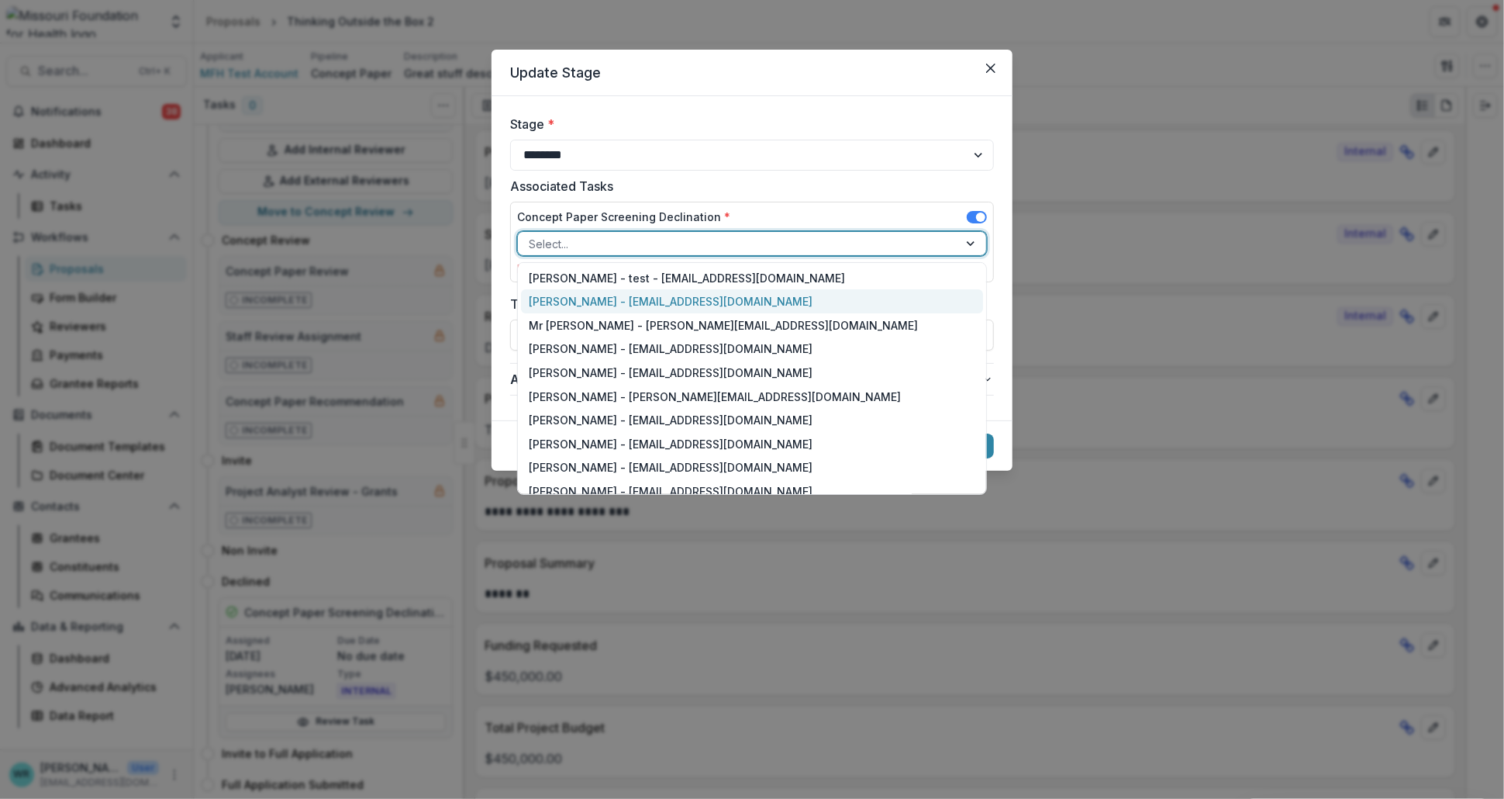
click at [599, 295] on div "Wendy Rohrbach - wrohrbach@mffh.org" at bounding box center [752, 301] width 462 height 24
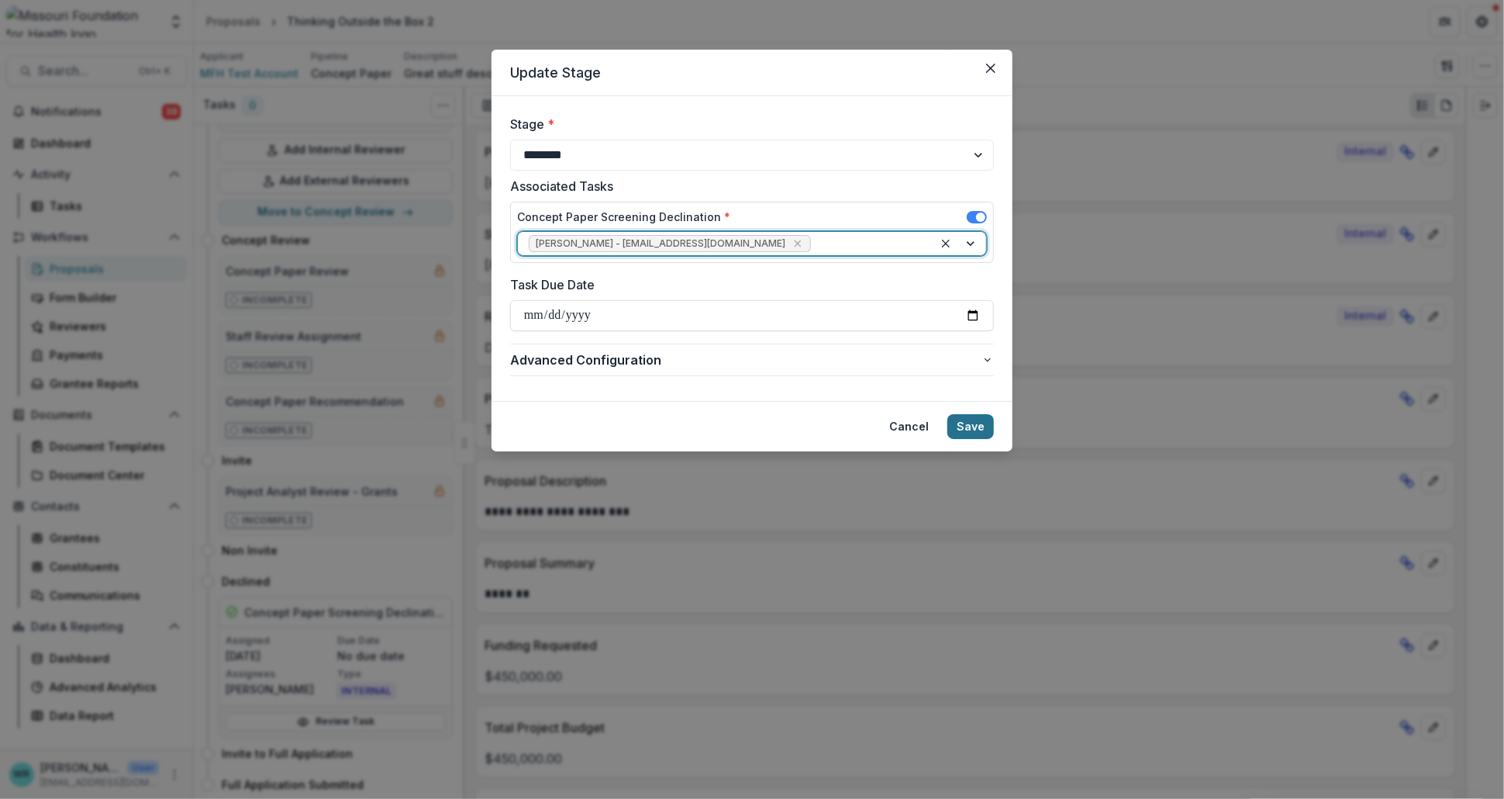
click at [979, 426] on button "Save" at bounding box center [970, 426] width 47 height 25
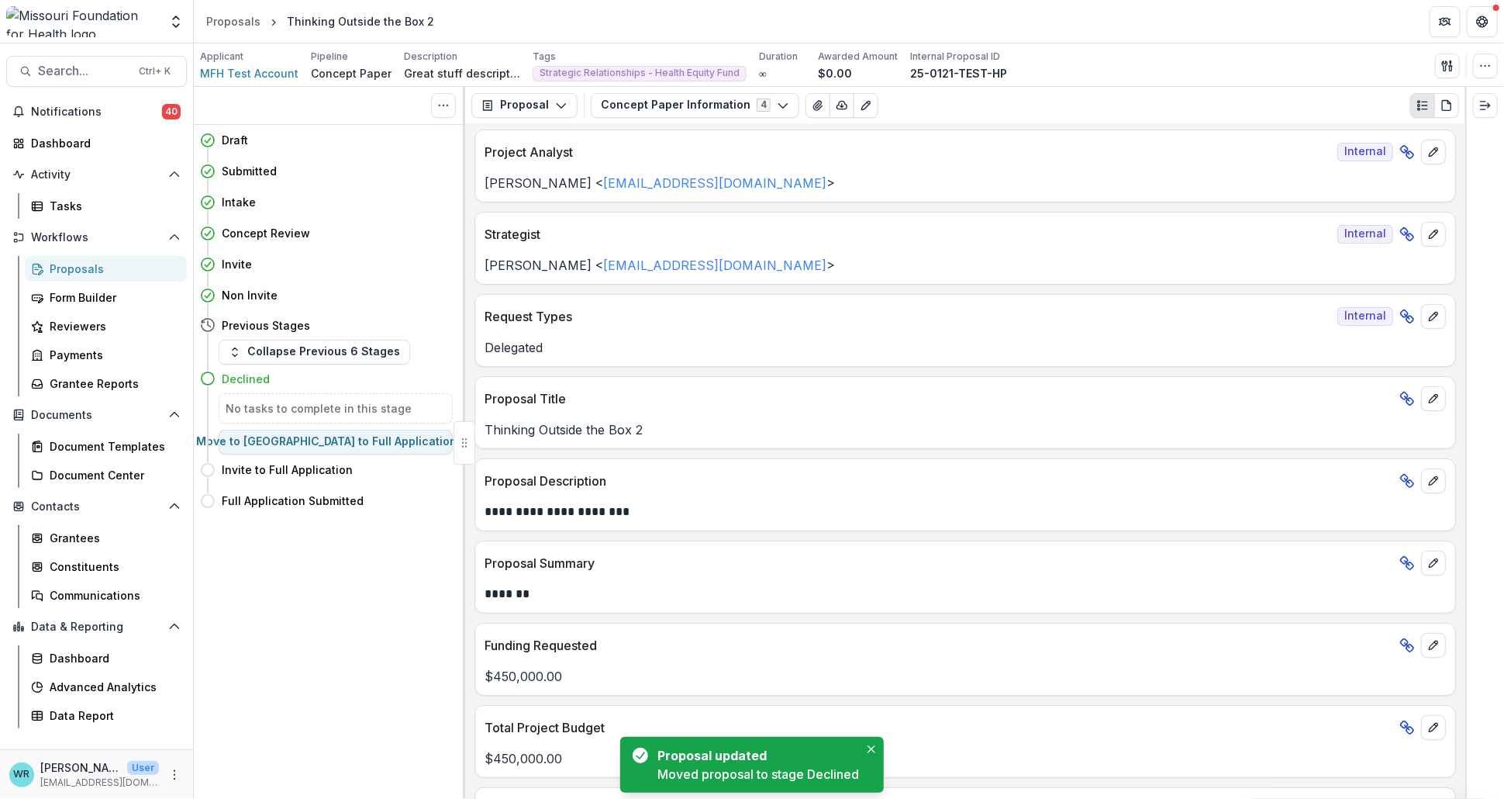
scroll to position [0, 0]
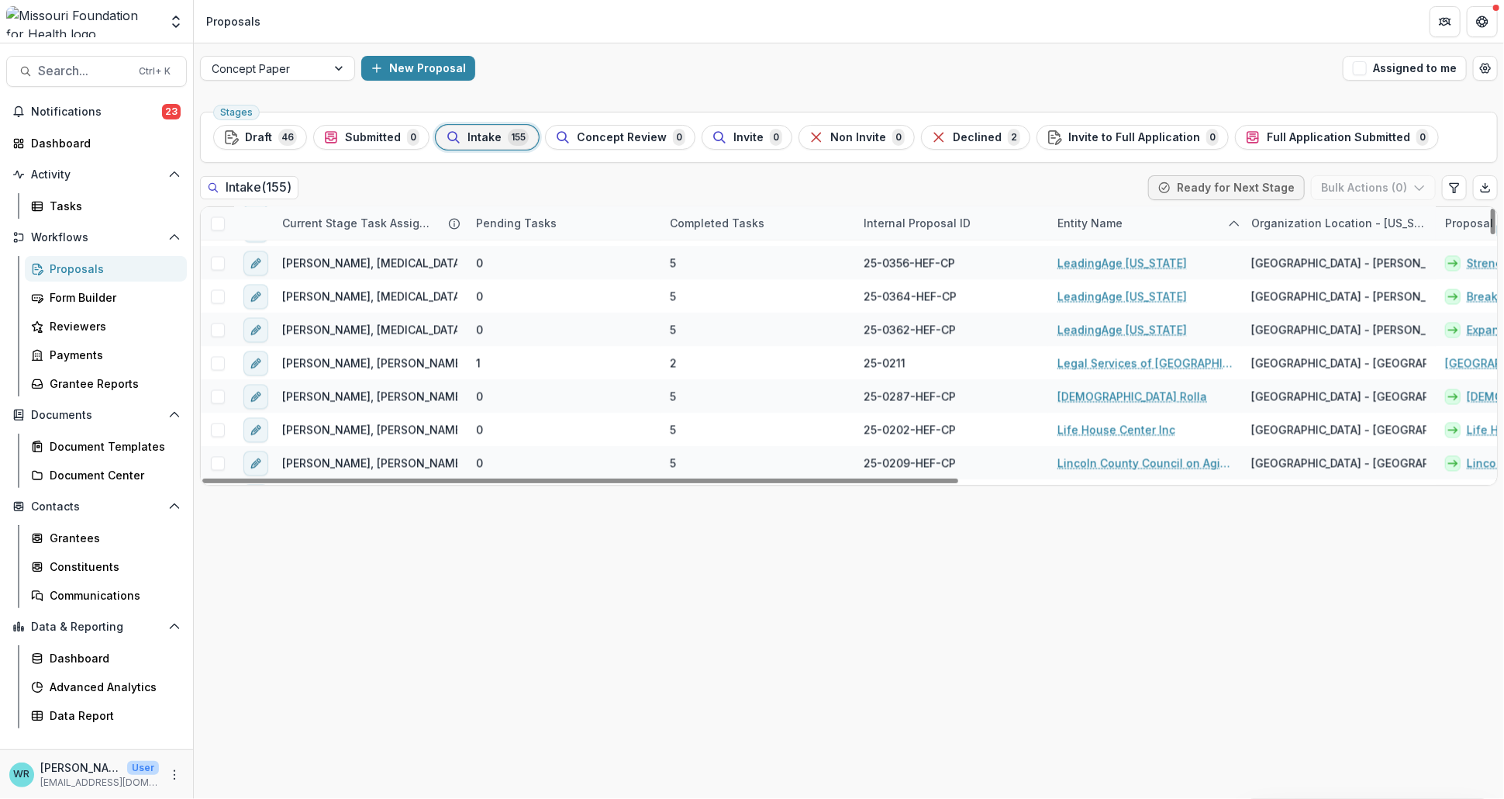
scroll to position [2195, 0]
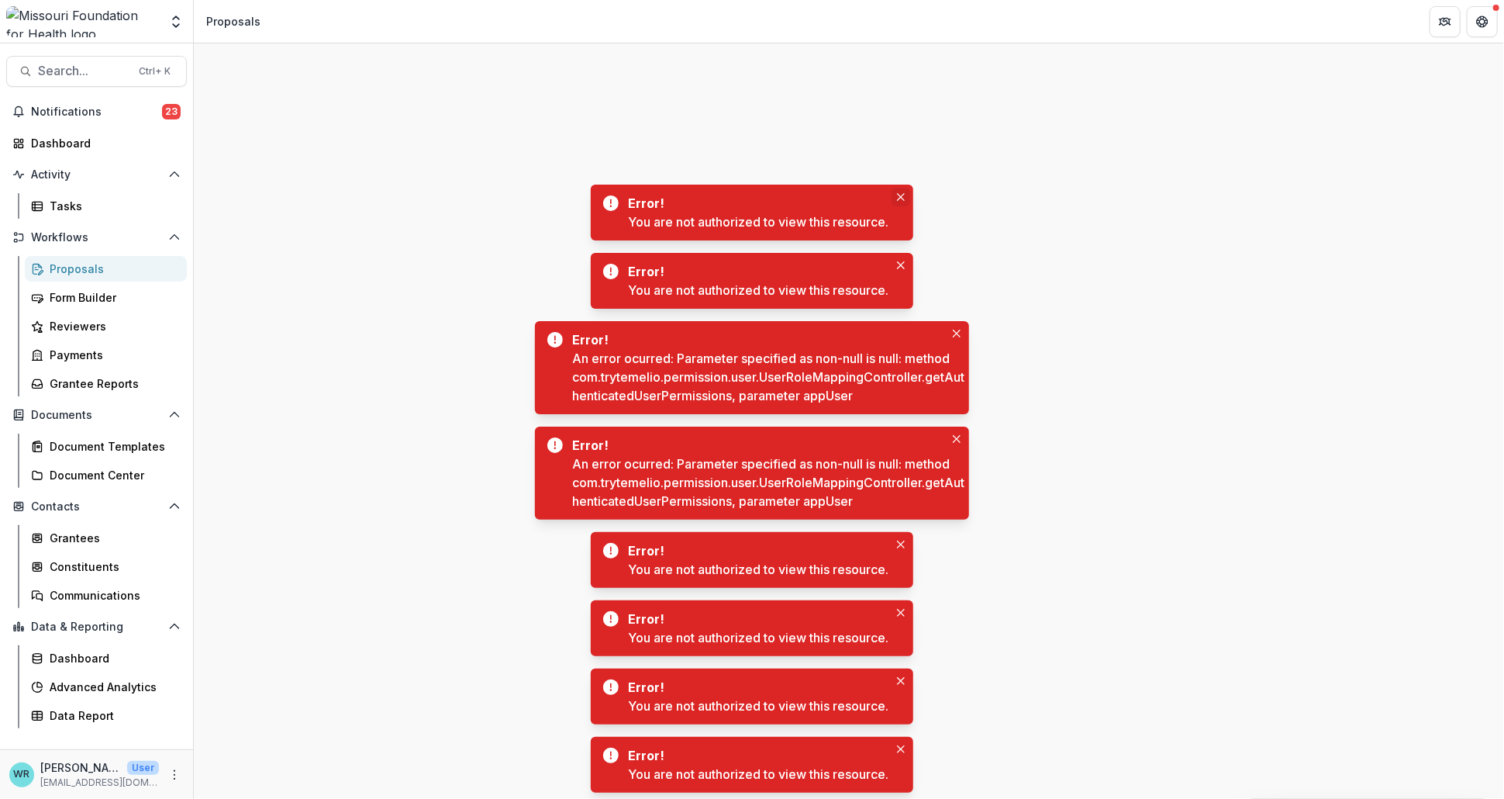
click at [901, 190] on button "Close" at bounding box center [901, 197] width 19 height 19
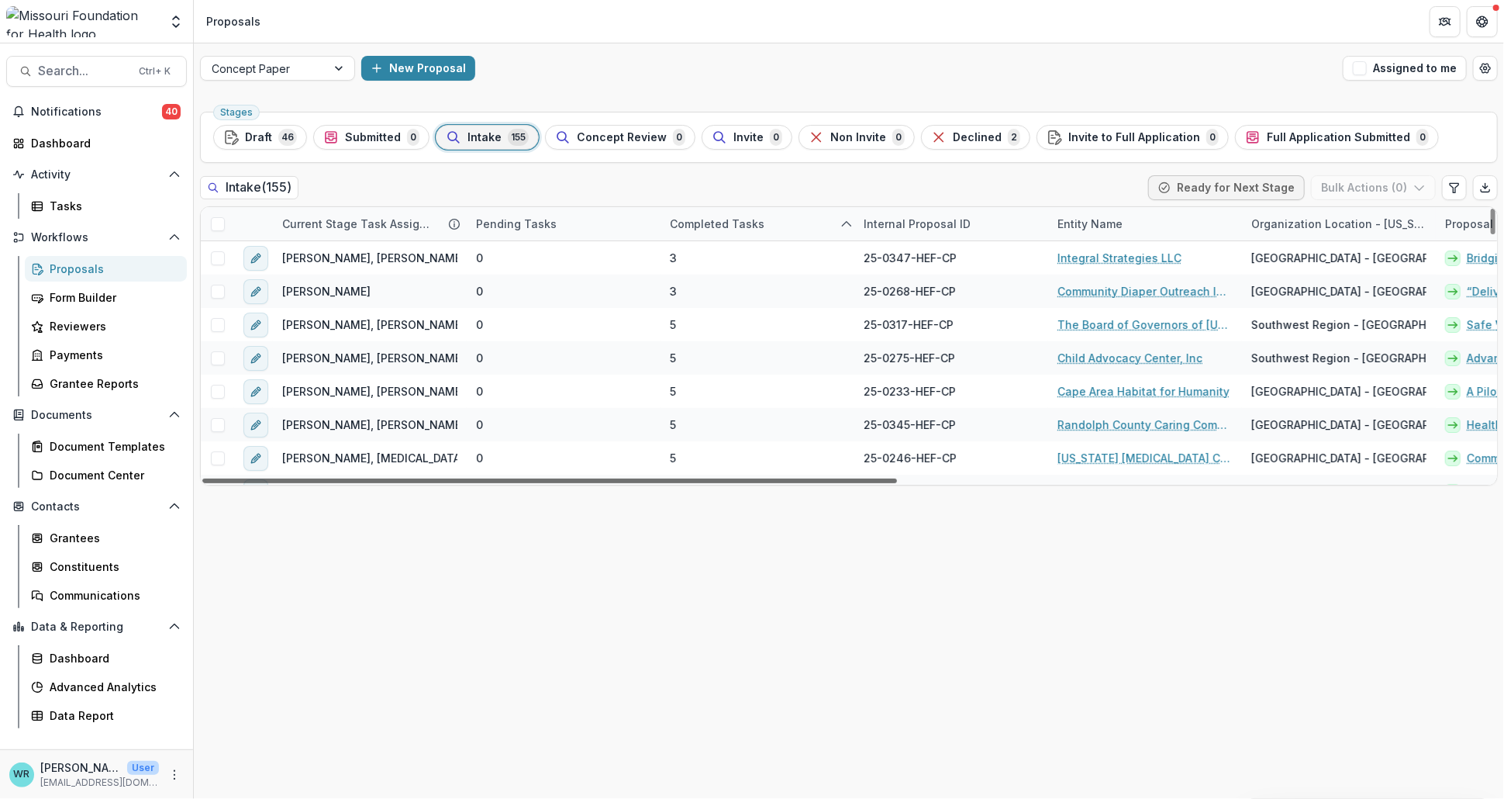
drag, startPoint x: 751, startPoint y: 480, endPoint x: 597, endPoint y: 505, distance: 156.4
click at [597, 483] on div at bounding box center [549, 480] width 695 height 5
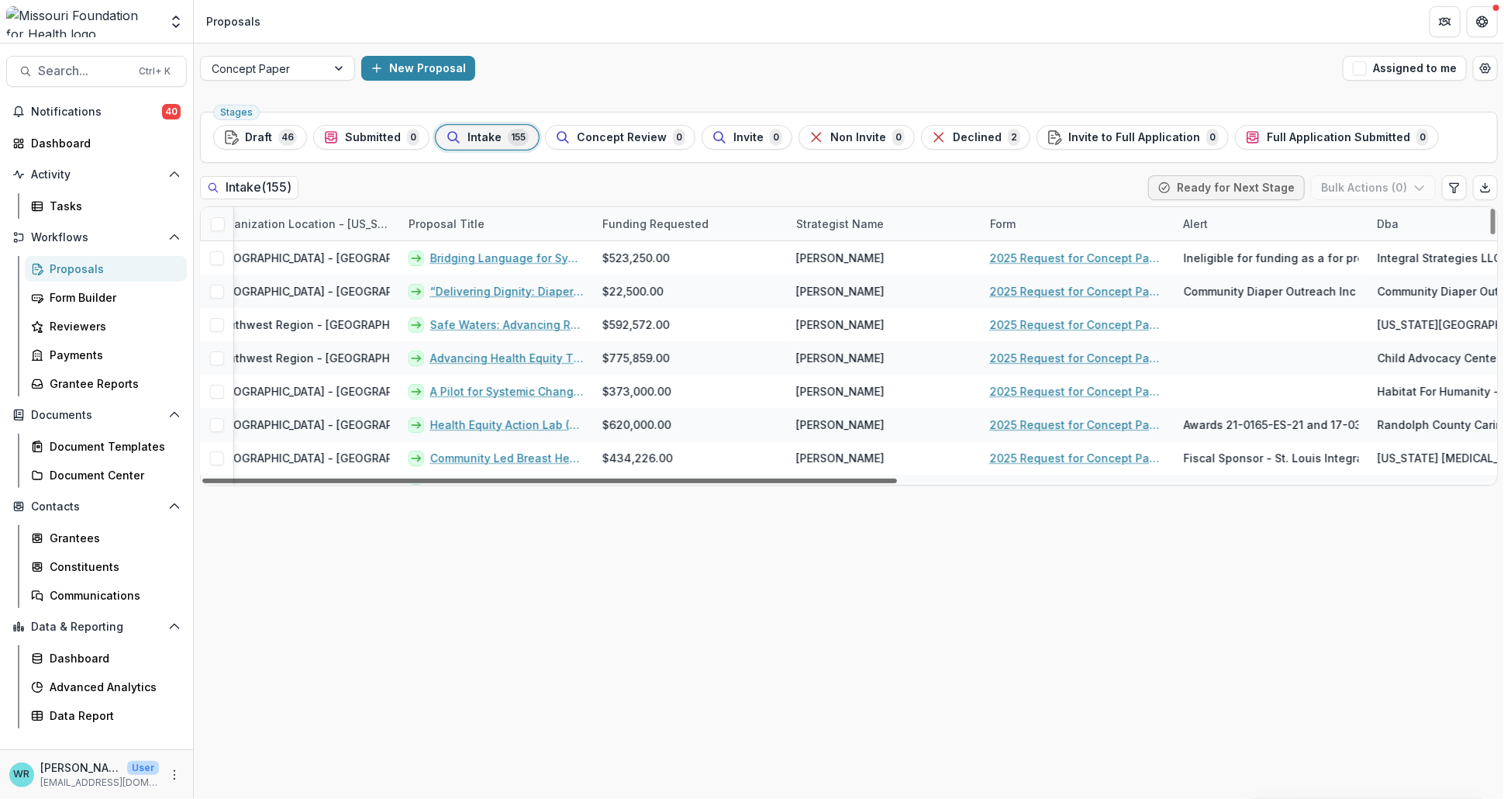
scroll to position [0, 1101]
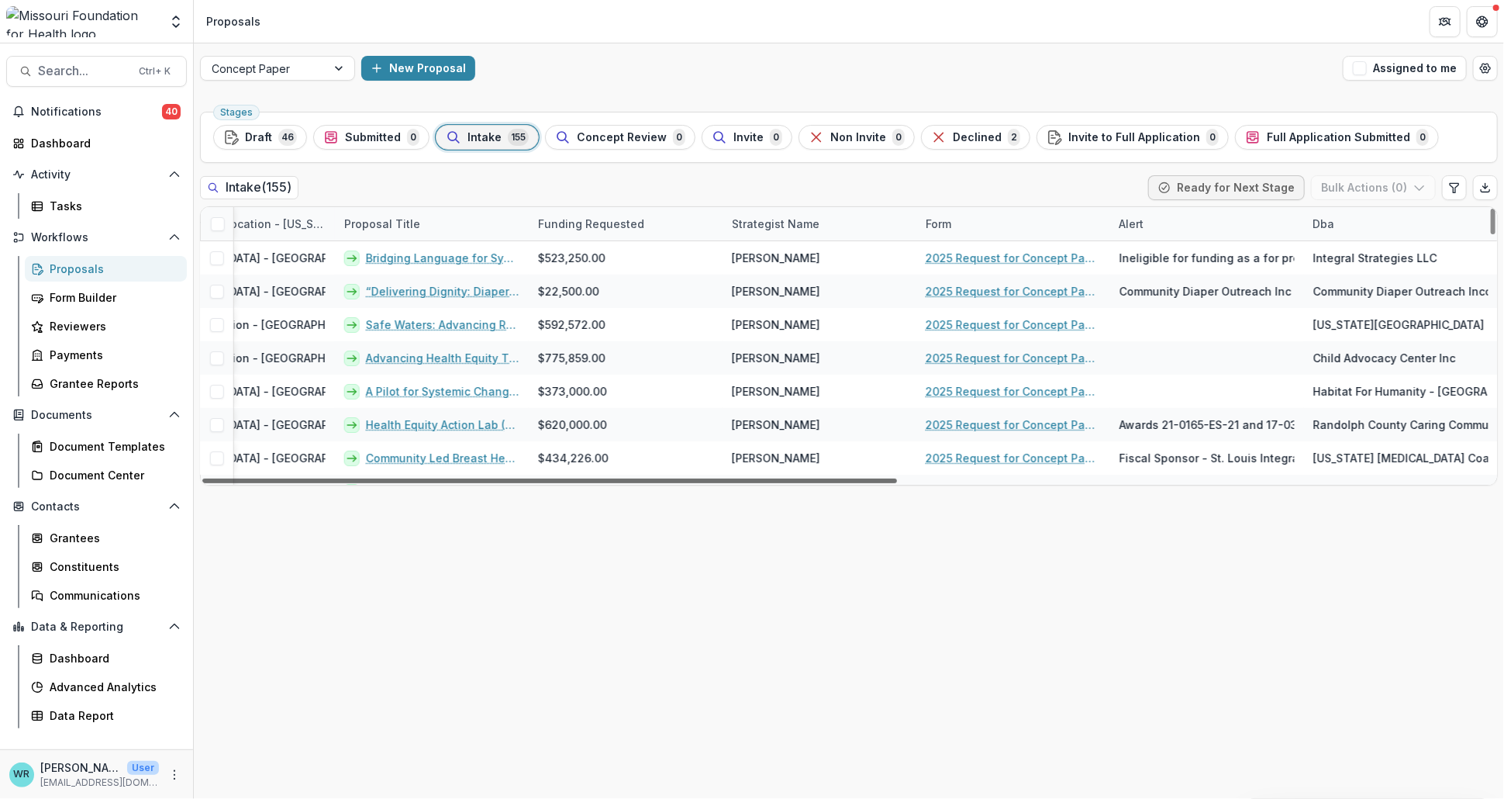
drag, startPoint x: 785, startPoint y: 483, endPoint x: 1446, endPoint y: 502, distance: 661.6
click at [897, 483] on div at bounding box center [549, 480] width 695 height 5
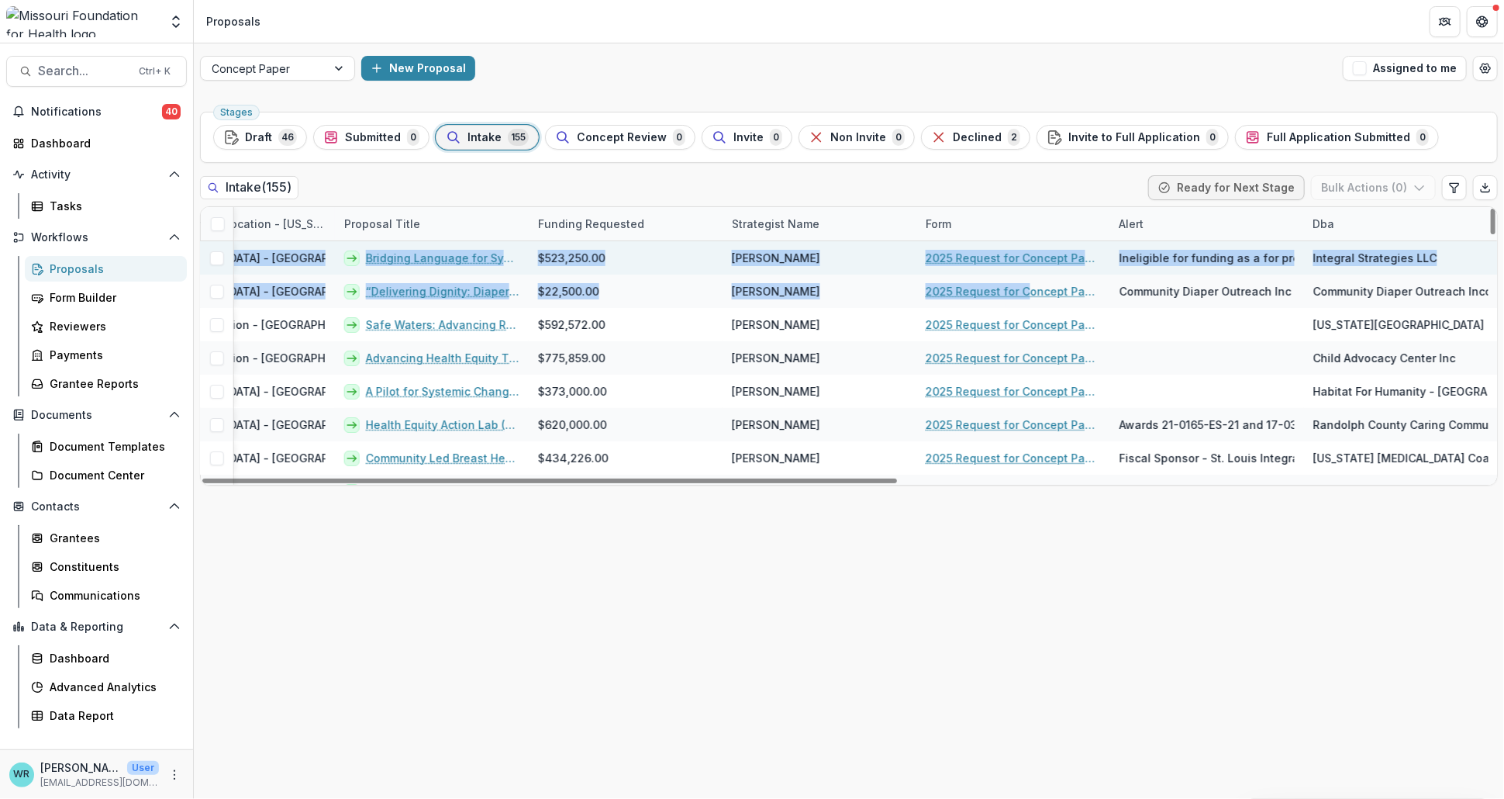
drag, startPoint x: 1177, startPoint y: 225, endPoint x: 1040, endPoint y: 271, distance: 144.6
click at [1033, 274] on div "Current Stage Task Assignees Pending Tasks Completed Tasks Internal Proposal ID…" at bounding box center [849, 346] width 1296 height 278
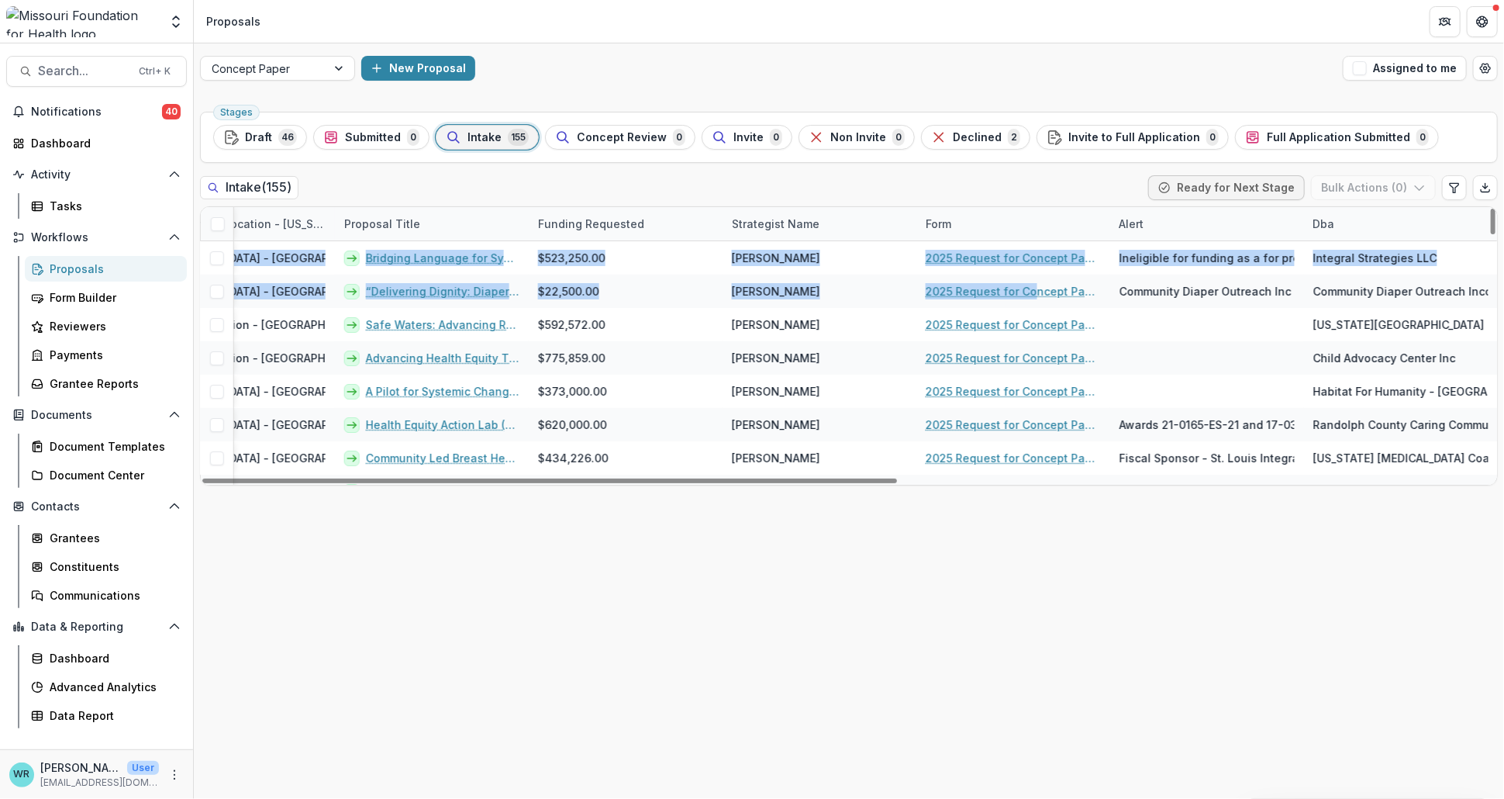
drag, startPoint x: 1133, startPoint y: 222, endPoint x: 668, endPoint y: 232, distance: 464.5
click at [632, 227] on div "Current Stage Task Assignees Pending Tasks Completed Tasks Internal Proposal ID…" at bounding box center [299, 223] width 2398 height 33
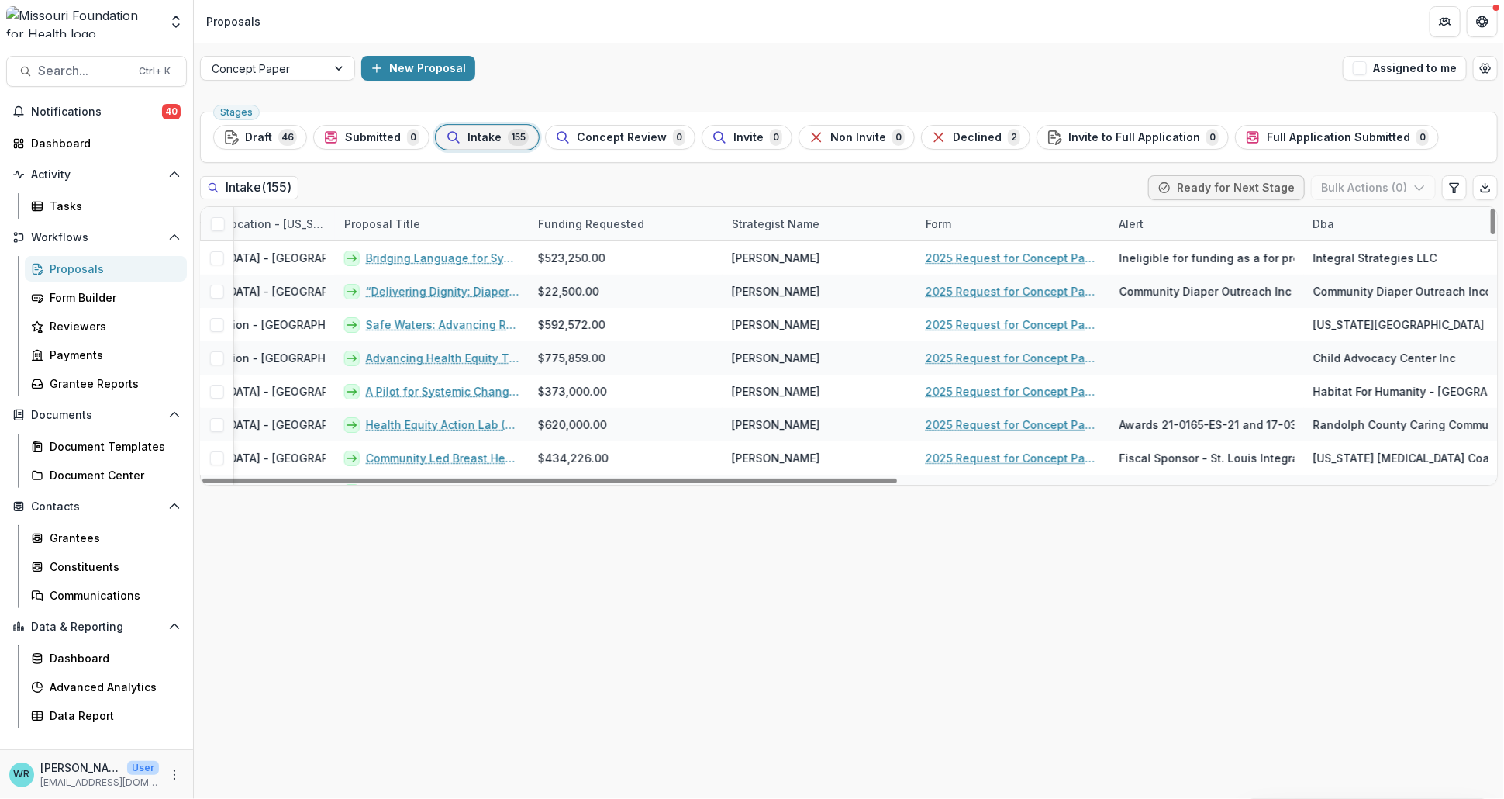
click at [1045, 206] on div "Current Stage Task Assignees Pending Tasks Completed Tasks Internal Proposal ID…" at bounding box center [849, 345] width 1298 height 279
drag, startPoint x: 1135, startPoint y: 224, endPoint x: 636, endPoint y: 213, distance: 498.6
click at [636, 213] on div "Current Stage Task Assignees Pending Tasks Completed Tasks Internal Proposal ID…" at bounding box center [299, 223] width 2398 height 33
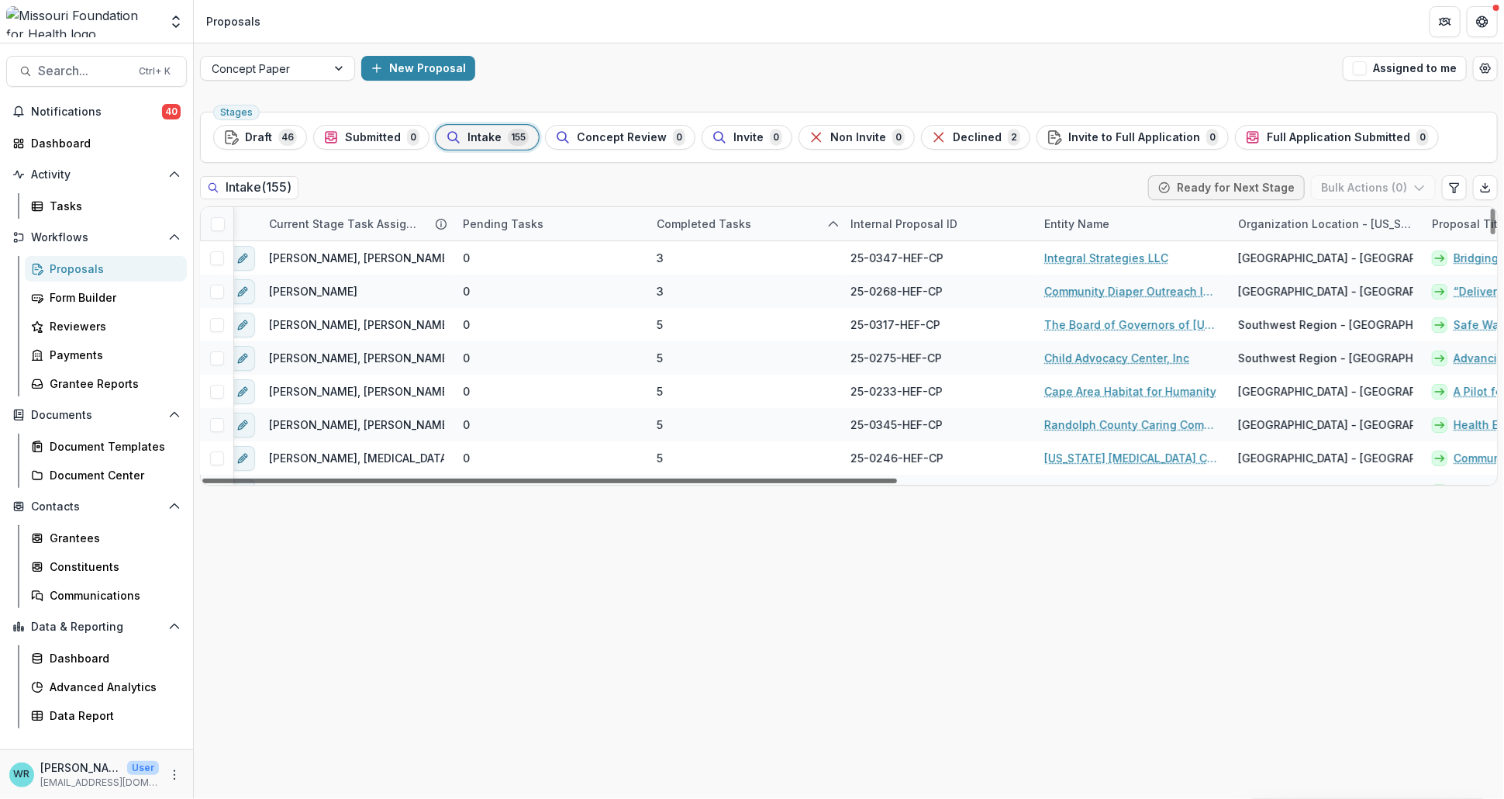
scroll to position [0, 0]
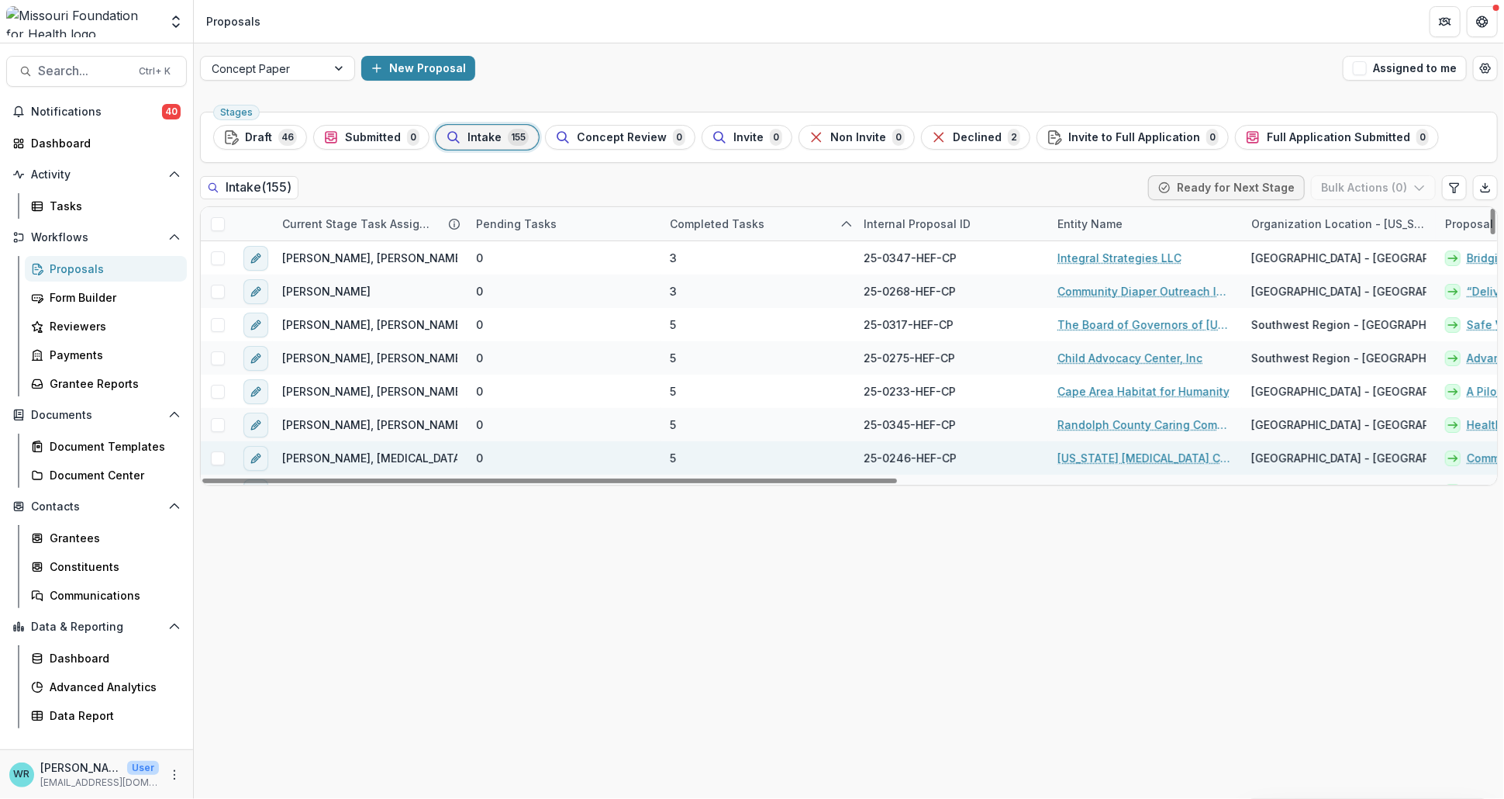
drag, startPoint x: 809, startPoint y: 481, endPoint x: 233, endPoint y: 463, distance: 576.3
click at [202, 478] on div at bounding box center [549, 480] width 695 height 5
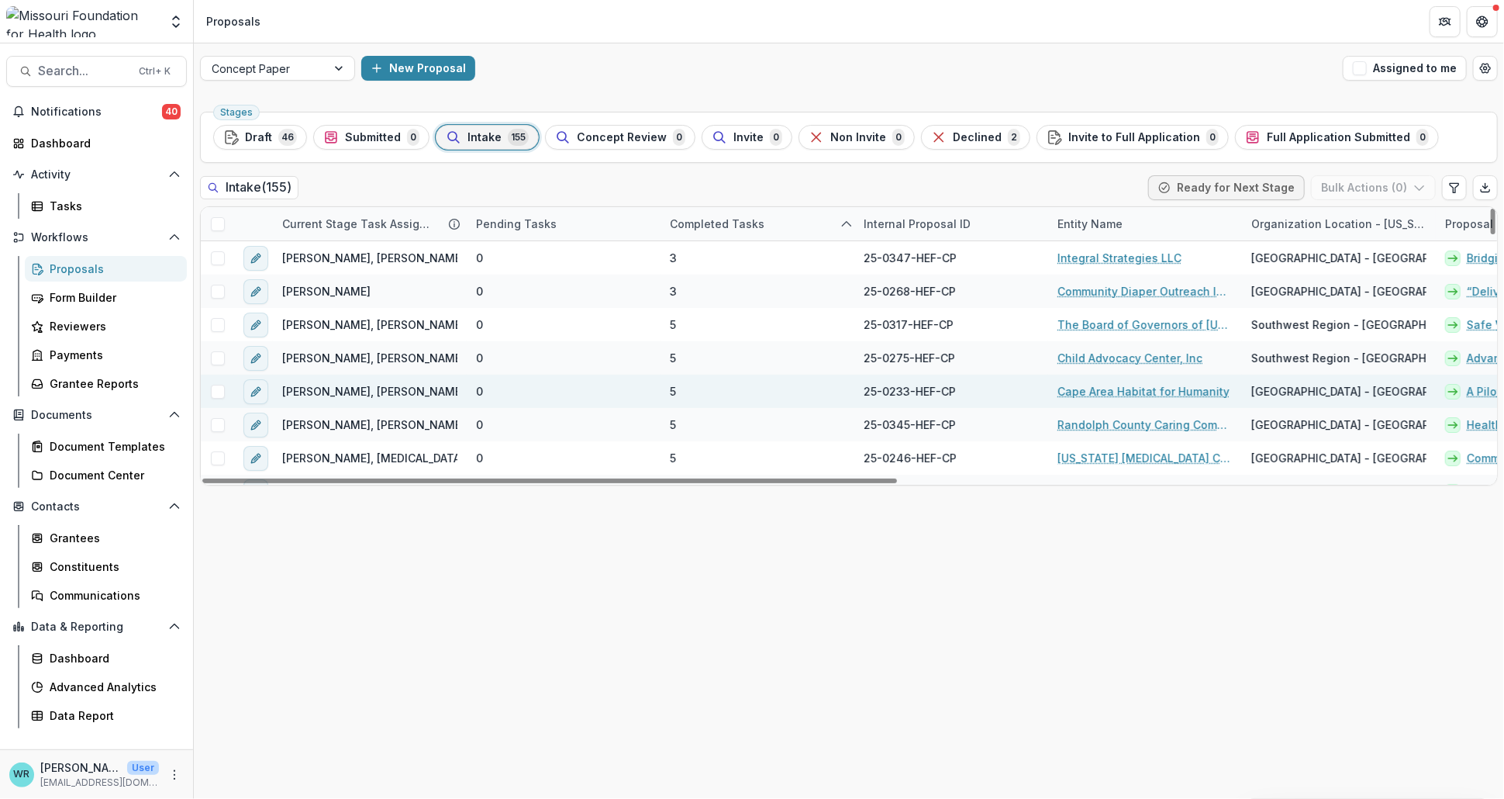
scroll to position [86, 0]
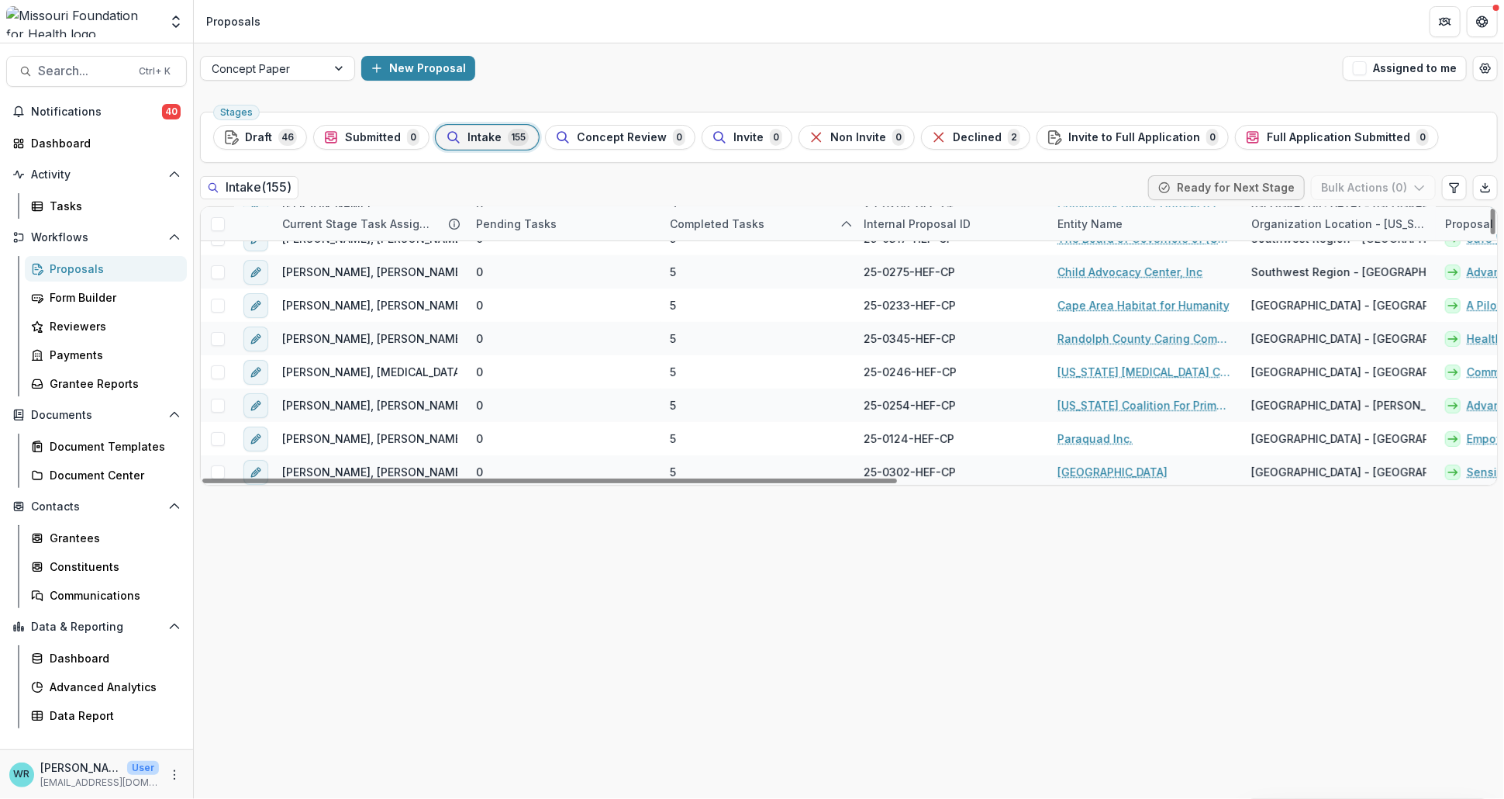
click at [507, 219] on div "Pending Tasks" at bounding box center [516, 224] width 99 height 16
drag, startPoint x: 513, startPoint y: 291, endPoint x: 533, endPoint y: 295, distance: 20.5
click at [513, 292] on span "Sort Ascending" at bounding box center [539, 291] width 82 height 13
click at [644, 168] on div "Stages Draft 46 Submitted 0 Intake 155 Concept Review 0 Invite 0 Non Invite 0 D…" at bounding box center [849, 451] width 1310 height 693
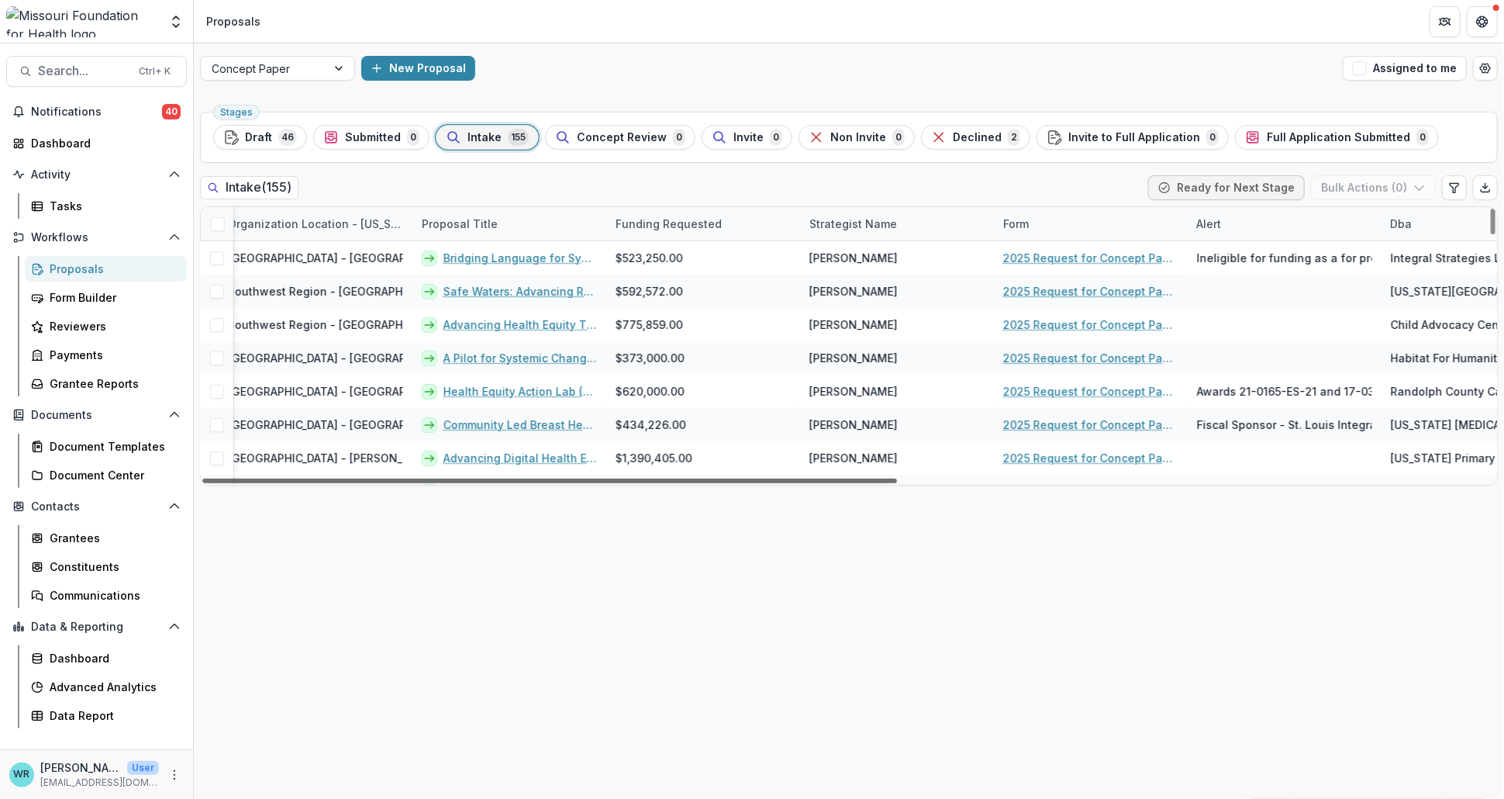
scroll to position [0, 1101]
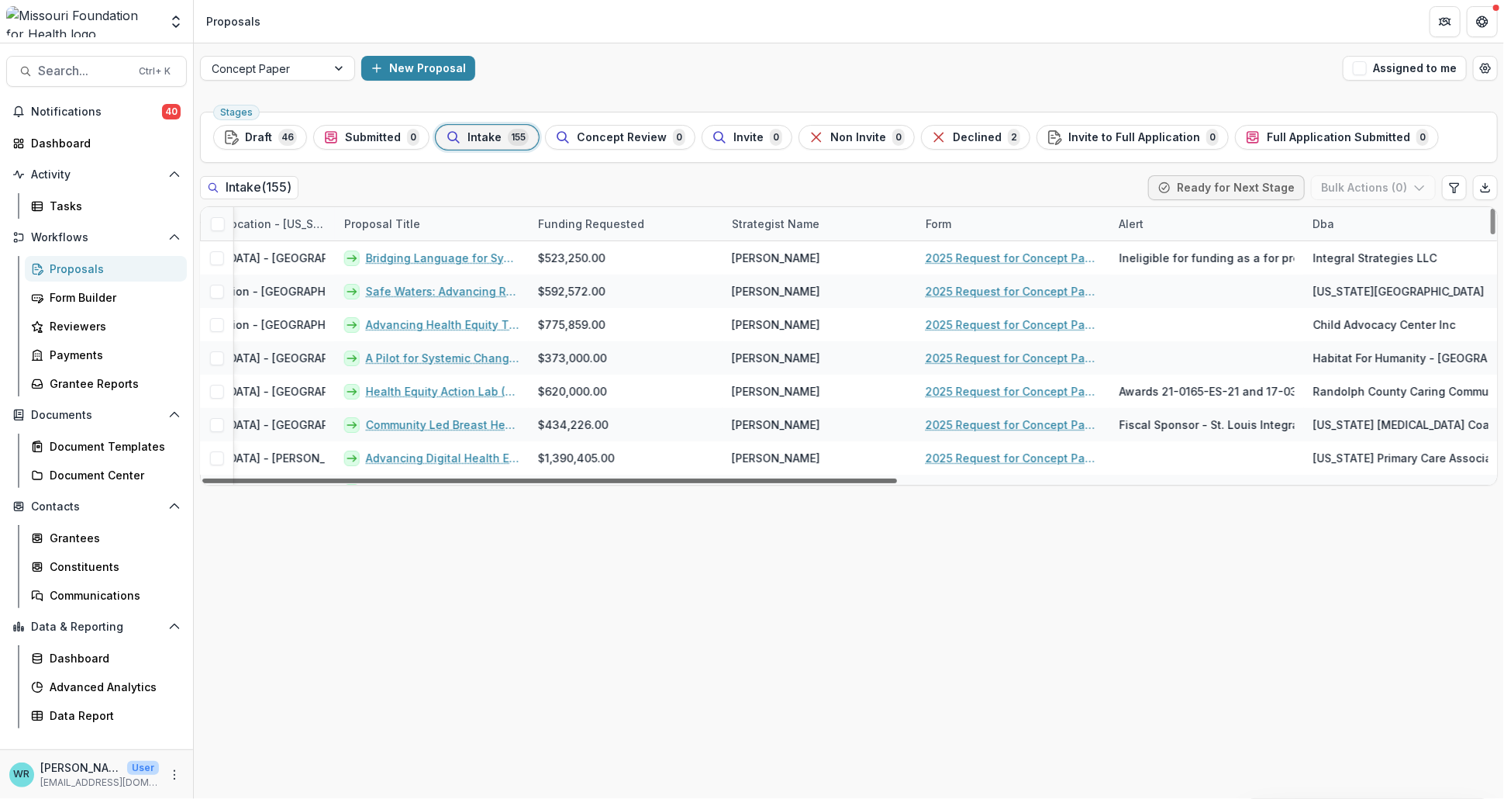
drag, startPoint x: 877, startPoint y: 481, endPoint x: 1502, endPoint y: 547, distance: 629.1
click at [897, 483] on div at bounding box center [549, 480] width 695 height 5
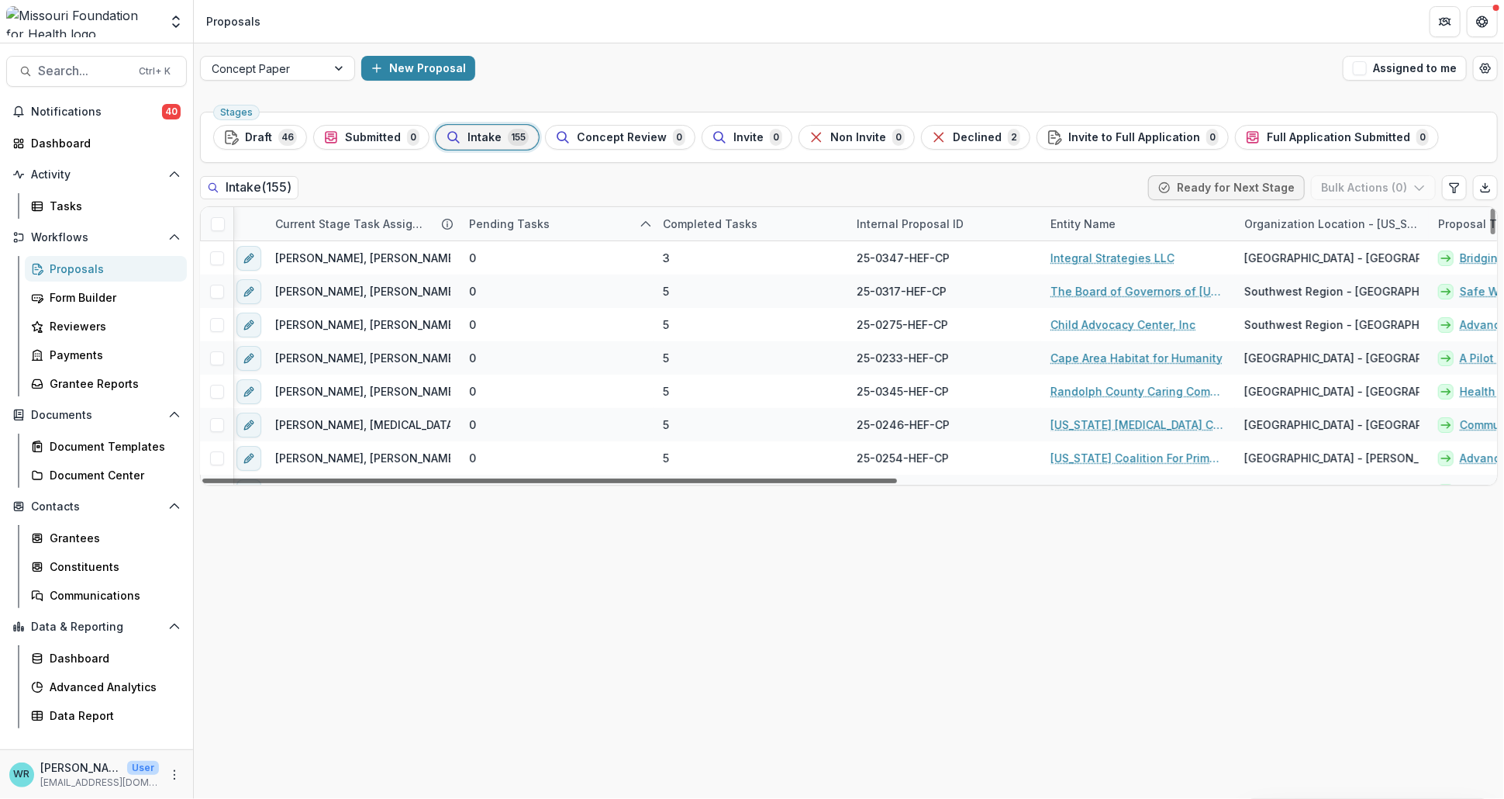
scroll to position [0, 0]
drag, startPoint x: 821, startPoint y: 481, endPoint x: 163, endPoint y: 474, distance: 658.2
click at [202, 478] on div at bounding box center [549, 480] width 695 height 5
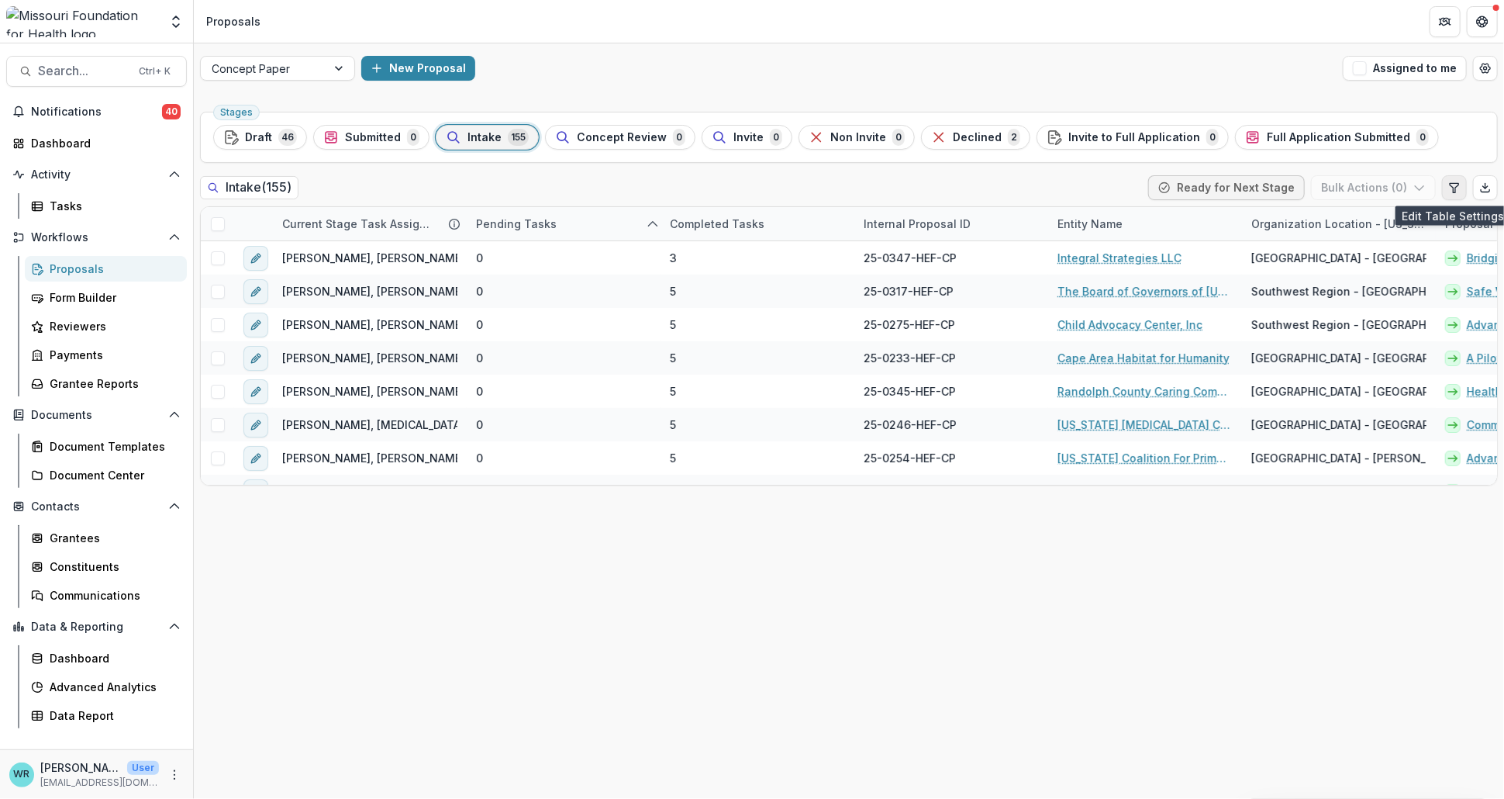
click at [1456, 196] on button "Edit table settings" at bounding box center [1454, 187] width 25 height 25
select select "******"
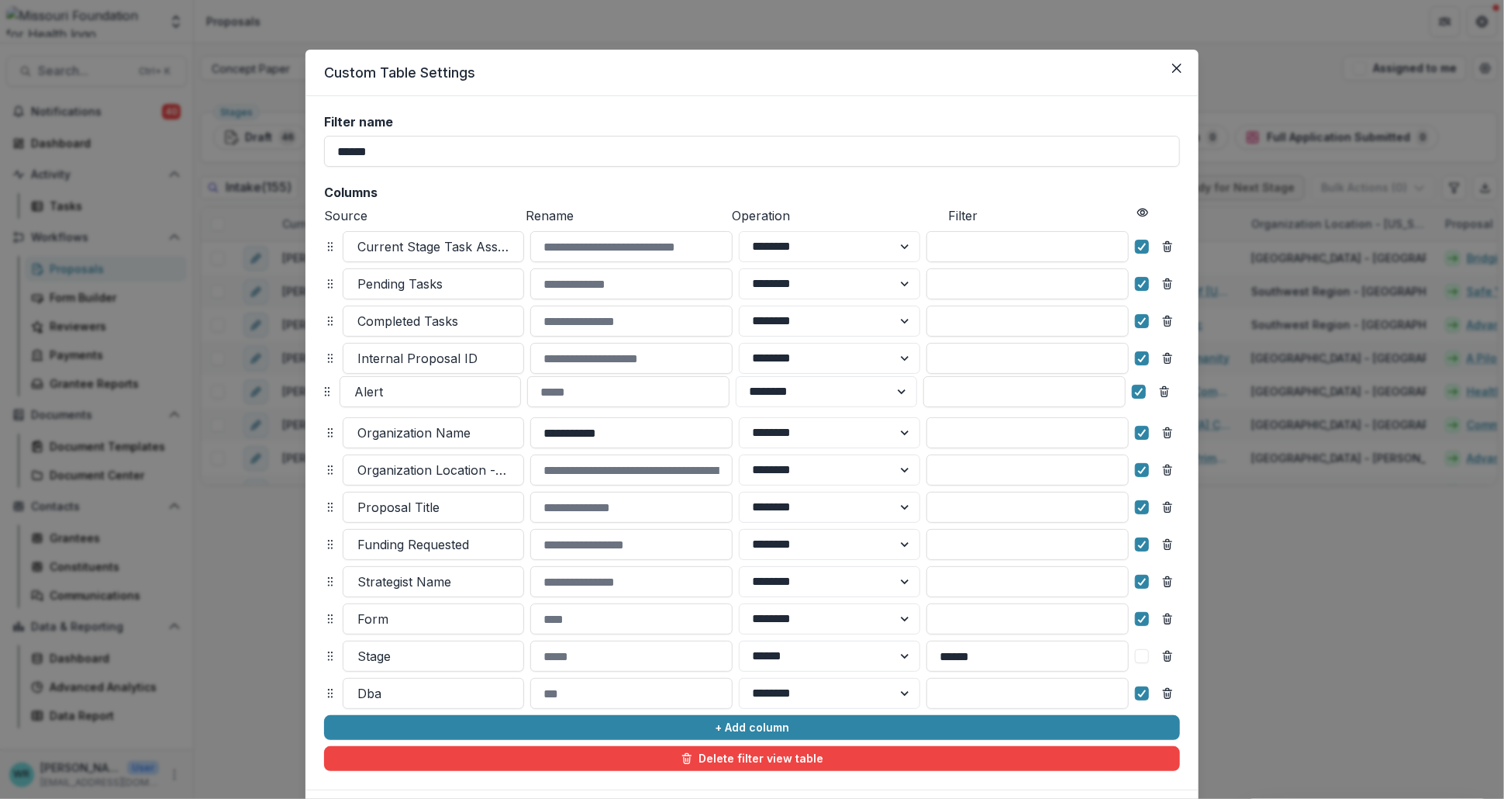
drag, startPoint x: 326, startPoint y: 655, endPoint x: 323, endPoint y: 390, distance: 265.2
click at [323, 390] on icon at bounding box center [327, 391] width 12 height 12
select select "******"
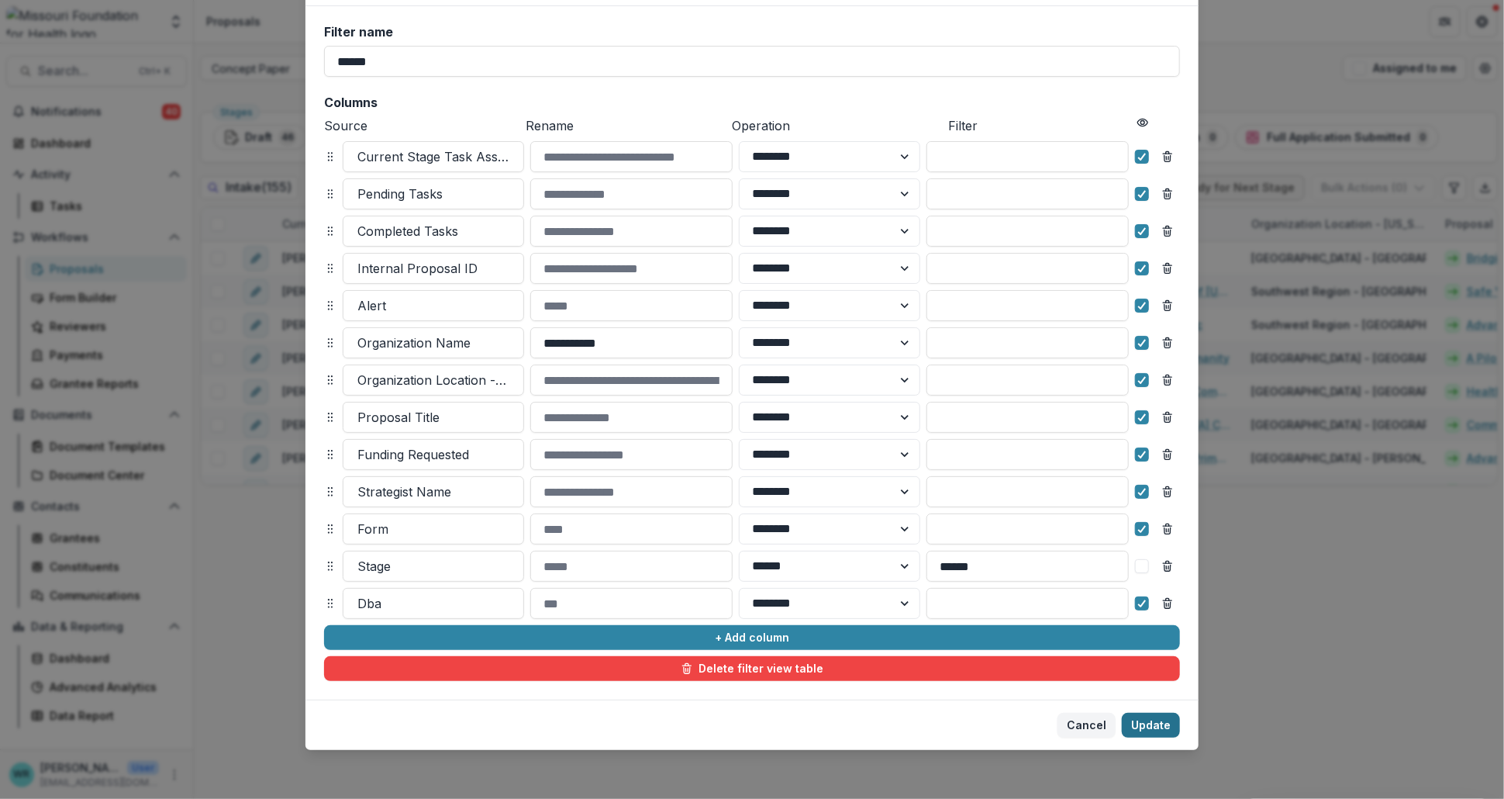
click at [1168, 723] on button "Update" at bounding box center [1151, 724] width 58 height 25
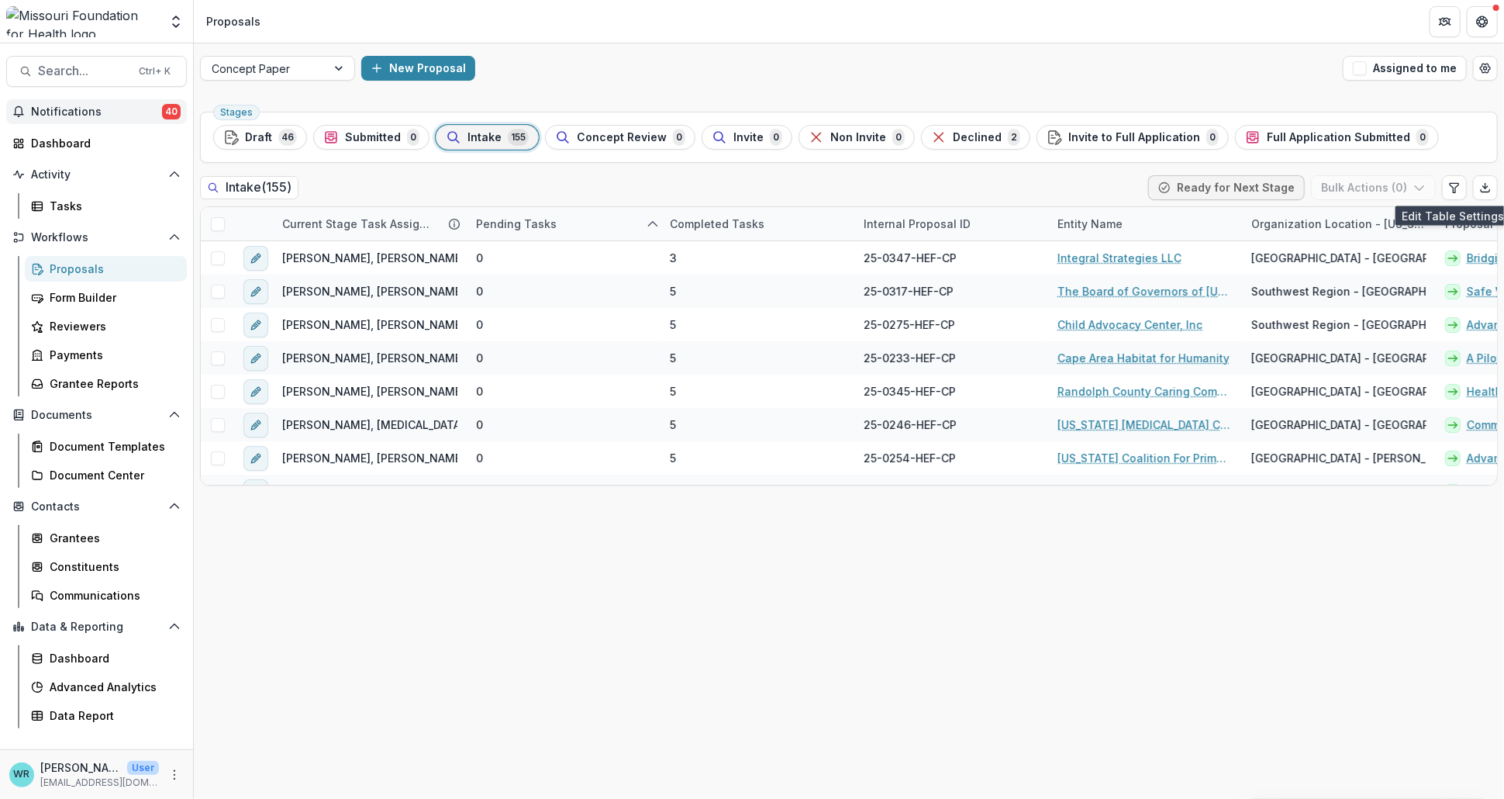
click at [133, 122] on button "Notifications 40" at bounding box center [96, 111] width 181 height 25
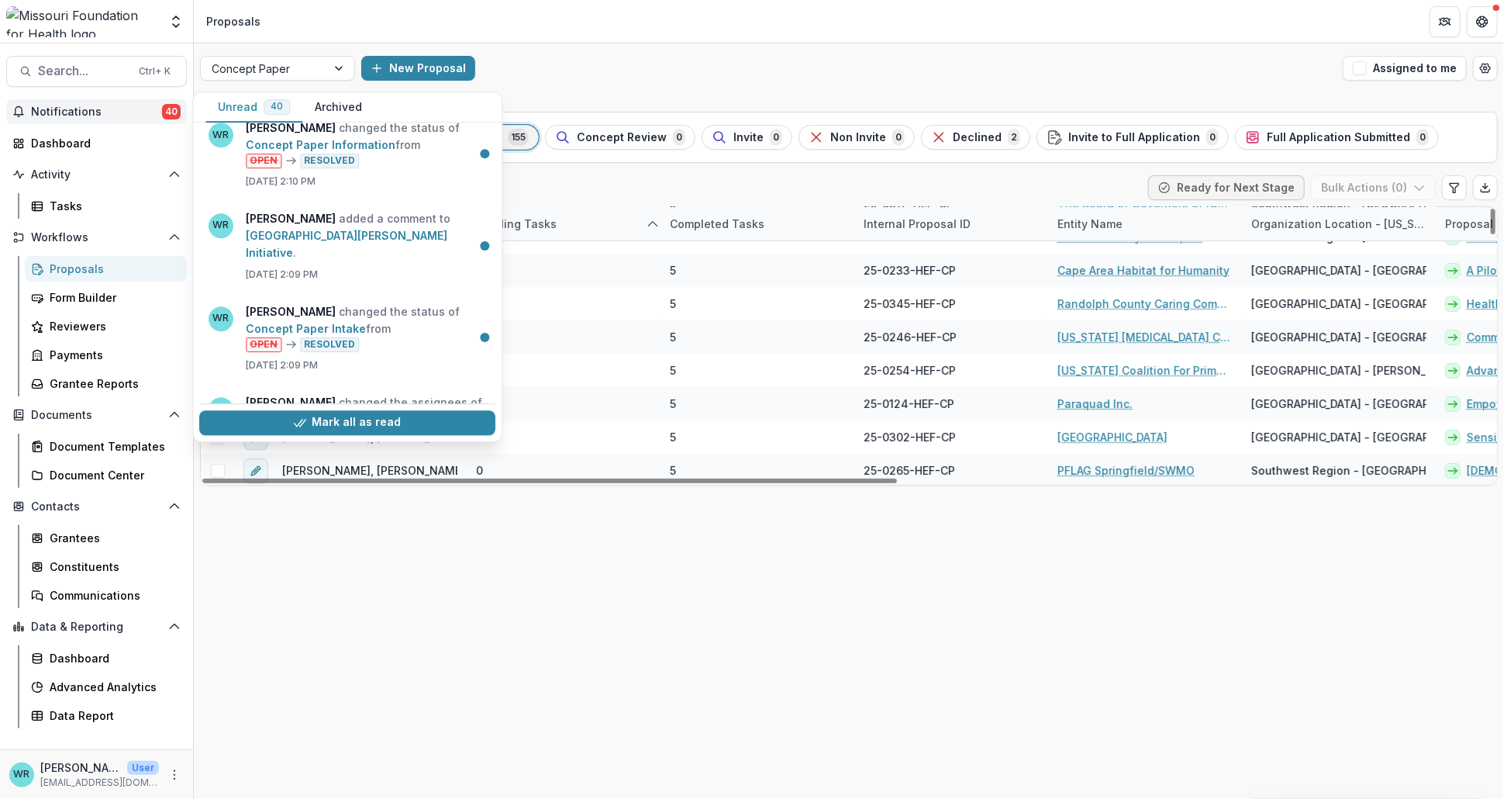
scroll to position [172, 0]
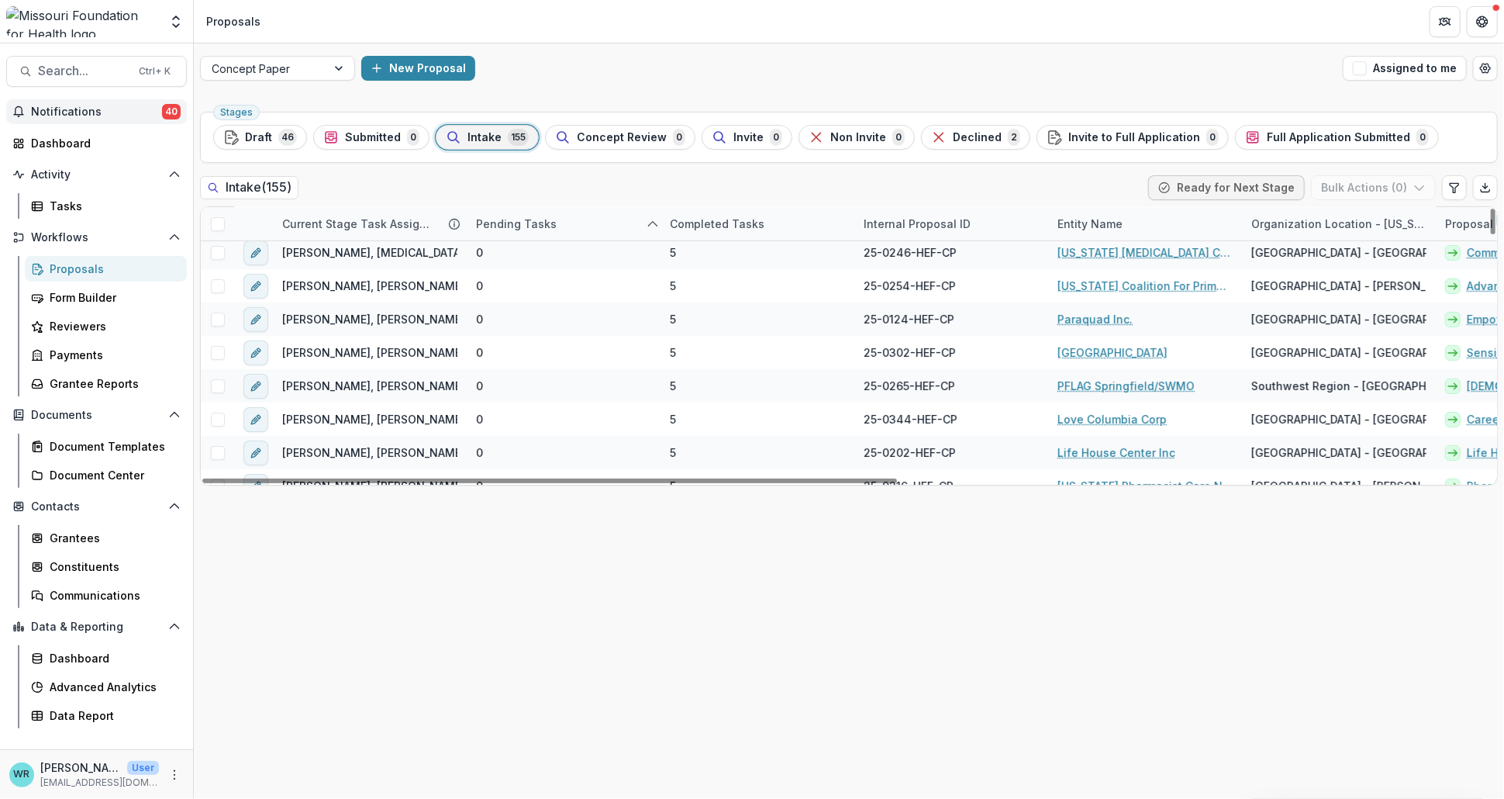
click at [696, 578] on div "Stages Draft 46 Submitted 0 Intake 155 Concept Review 0 Invite 0 Non Invite 0 D…" at bounding box center [849, 451] width 1310 height 693
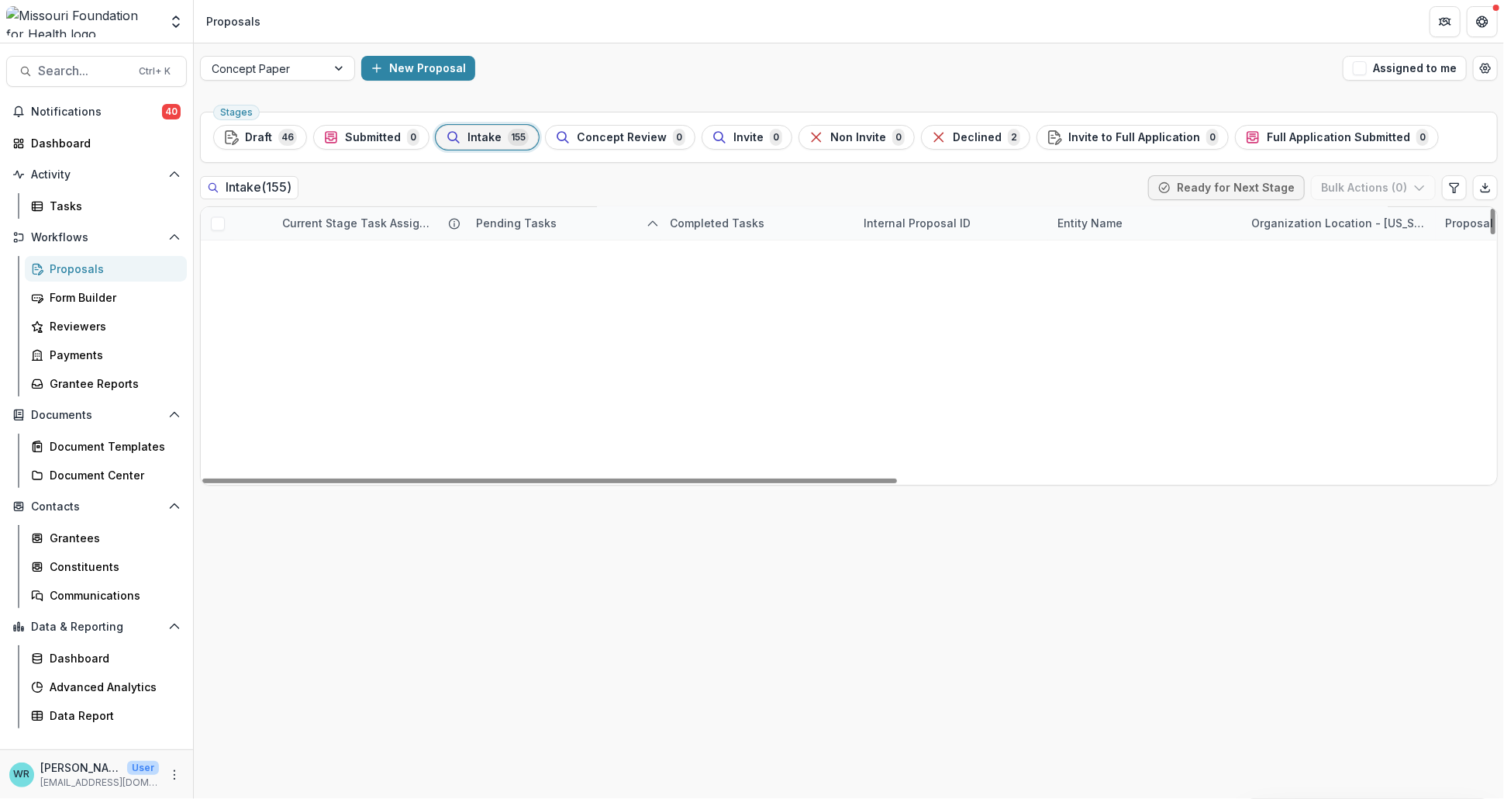
scroll to position [0, 0]
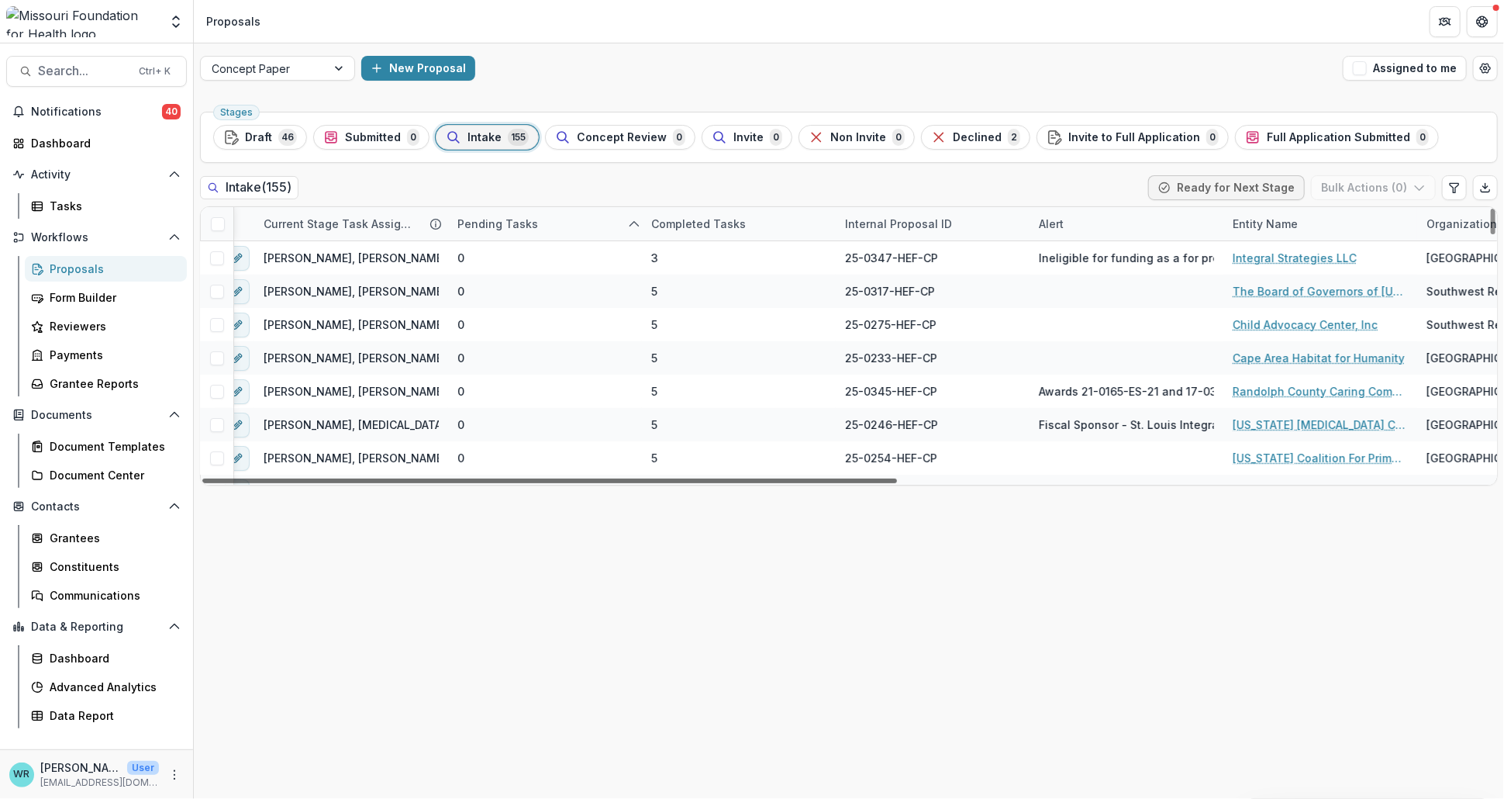
scroll to position [0, 10]
drag, startPoint x: 877, startPoint y: 480, endPoint x: 882, endPoint y: 518, distance: 38.4
click at [882, 483] on div at bounding box center [549, 480] width 695 height 5
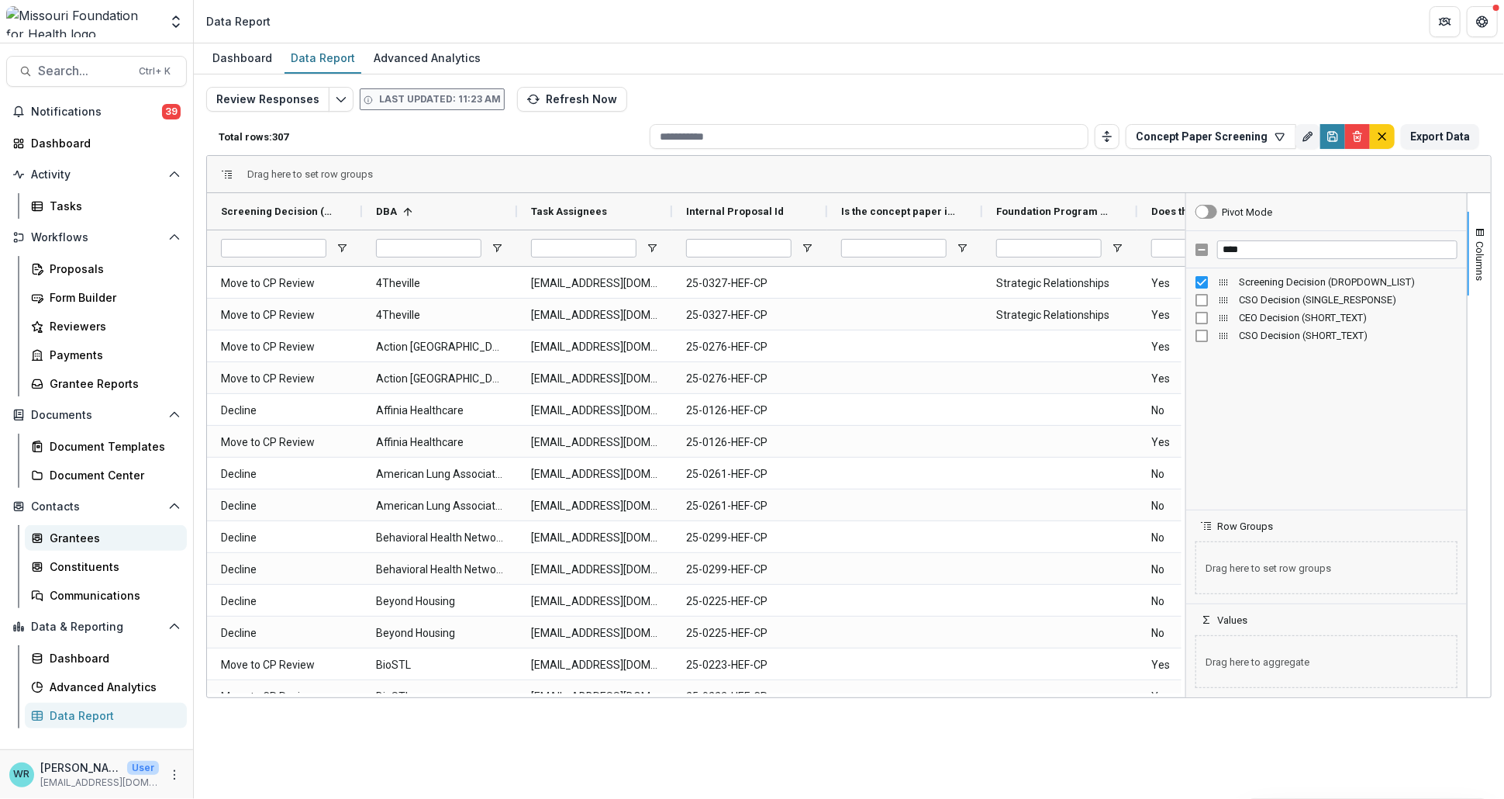
click at [73, 533] on div "Grantees" at bounding box center [112, 537] width 125 height 16
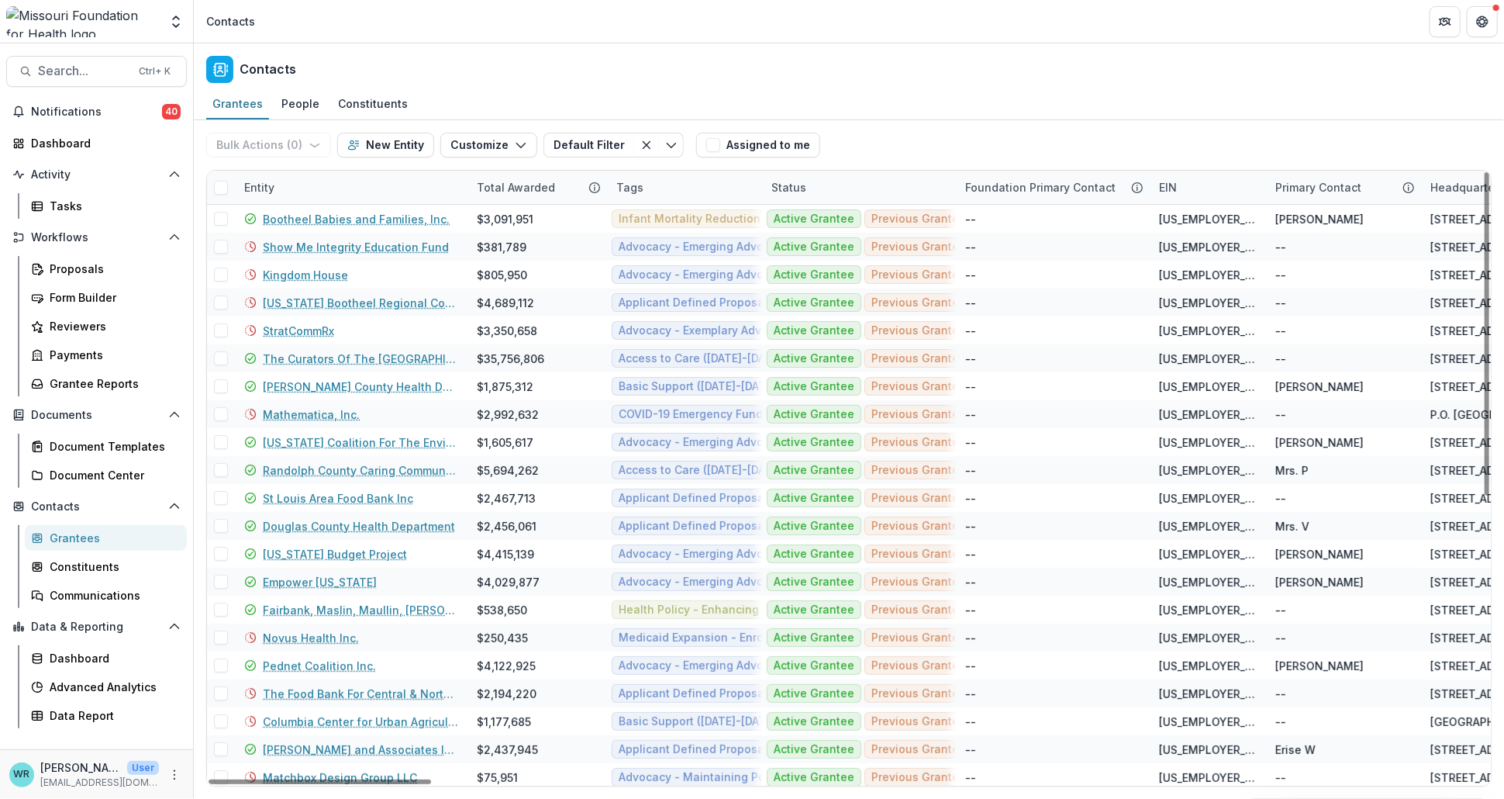
click at [320, 190] on div "Entity" at bounding box center [351, 187] width 233 height 33
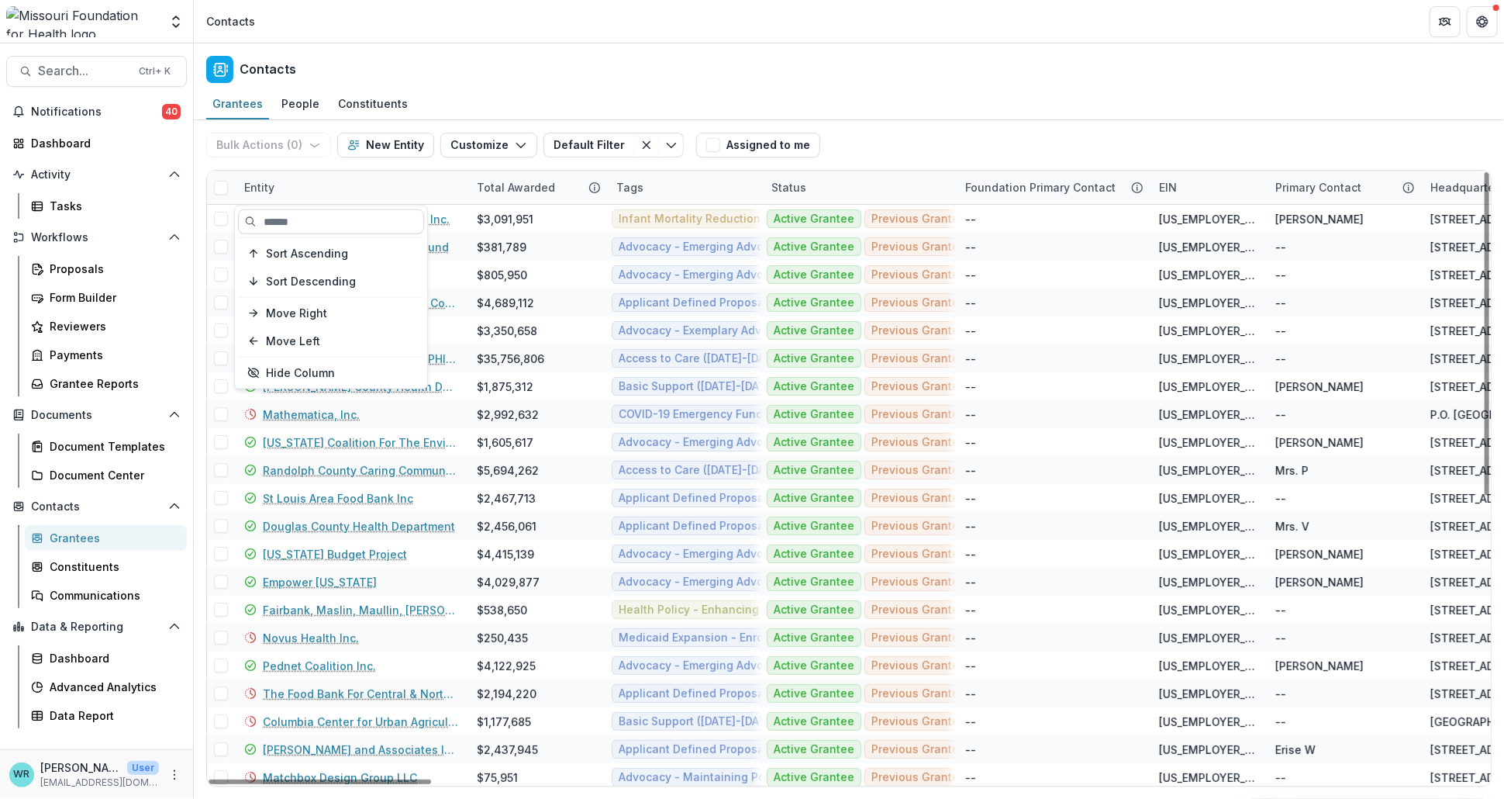
click at [320, 218] on input at bounding box center [331, 221] width 186 height 25
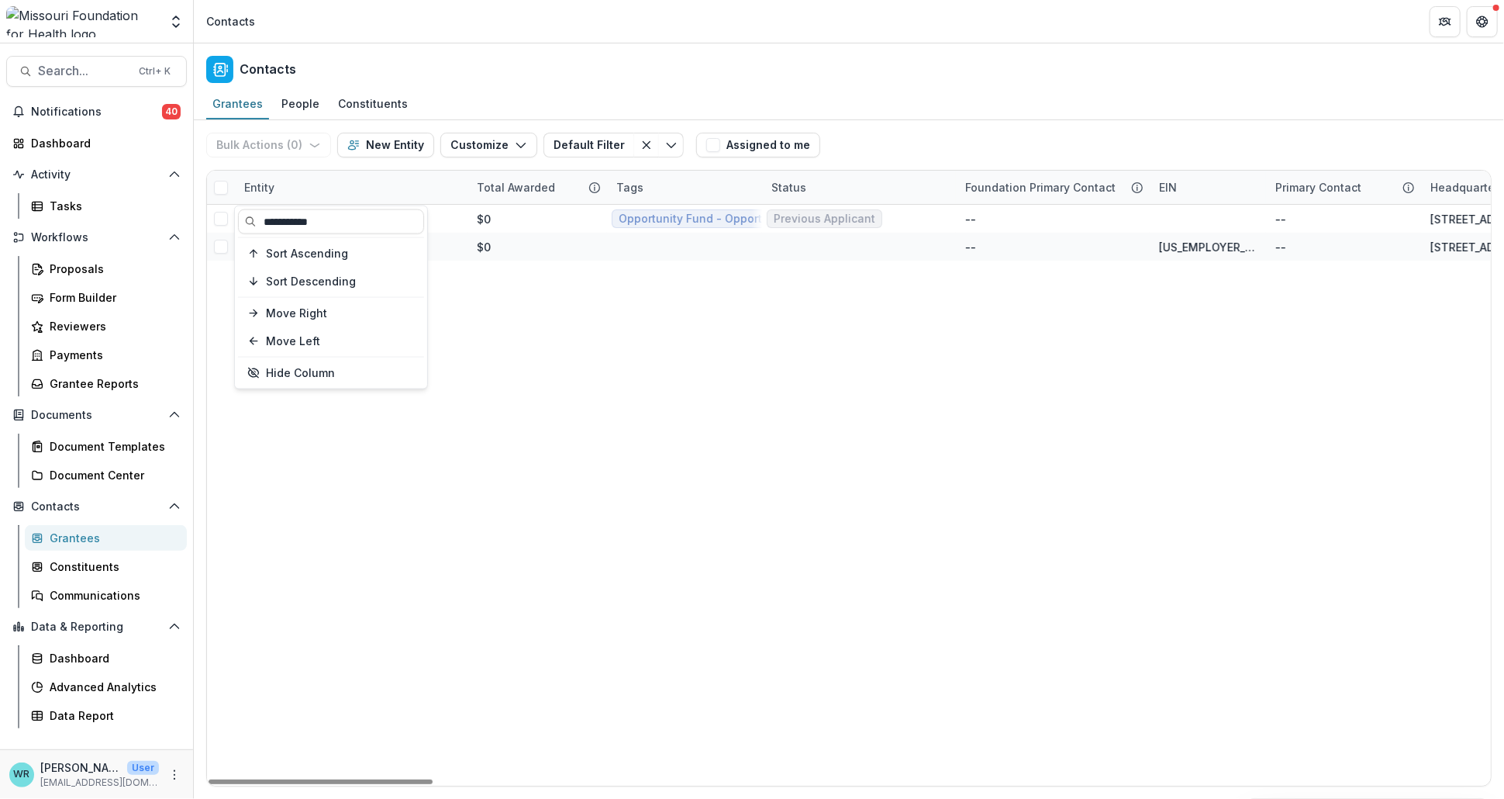
type input "**********"
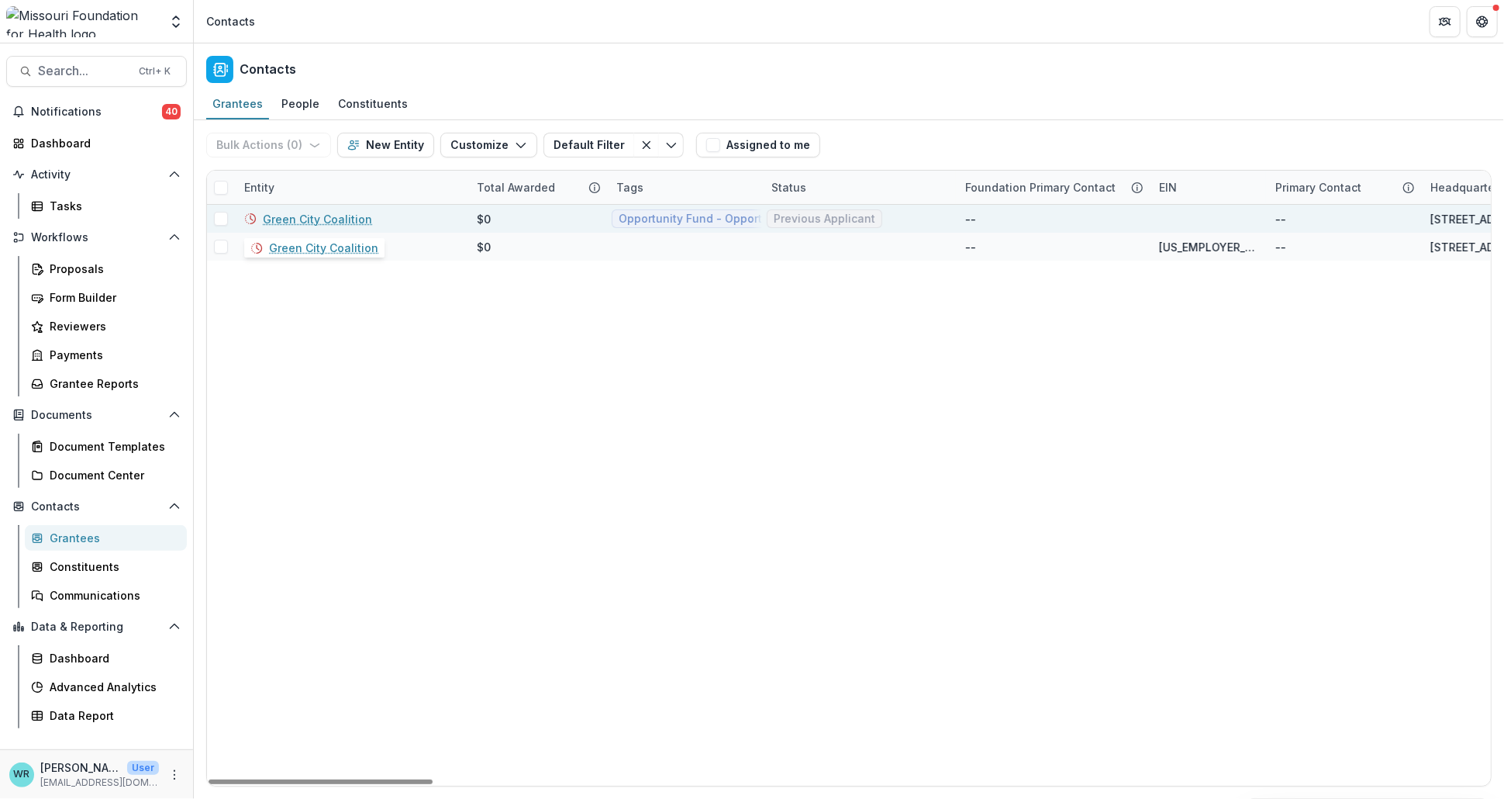
click at [336, 211] on link "Green City Coalition" at bounding box center [317, 219] width 109 height 16
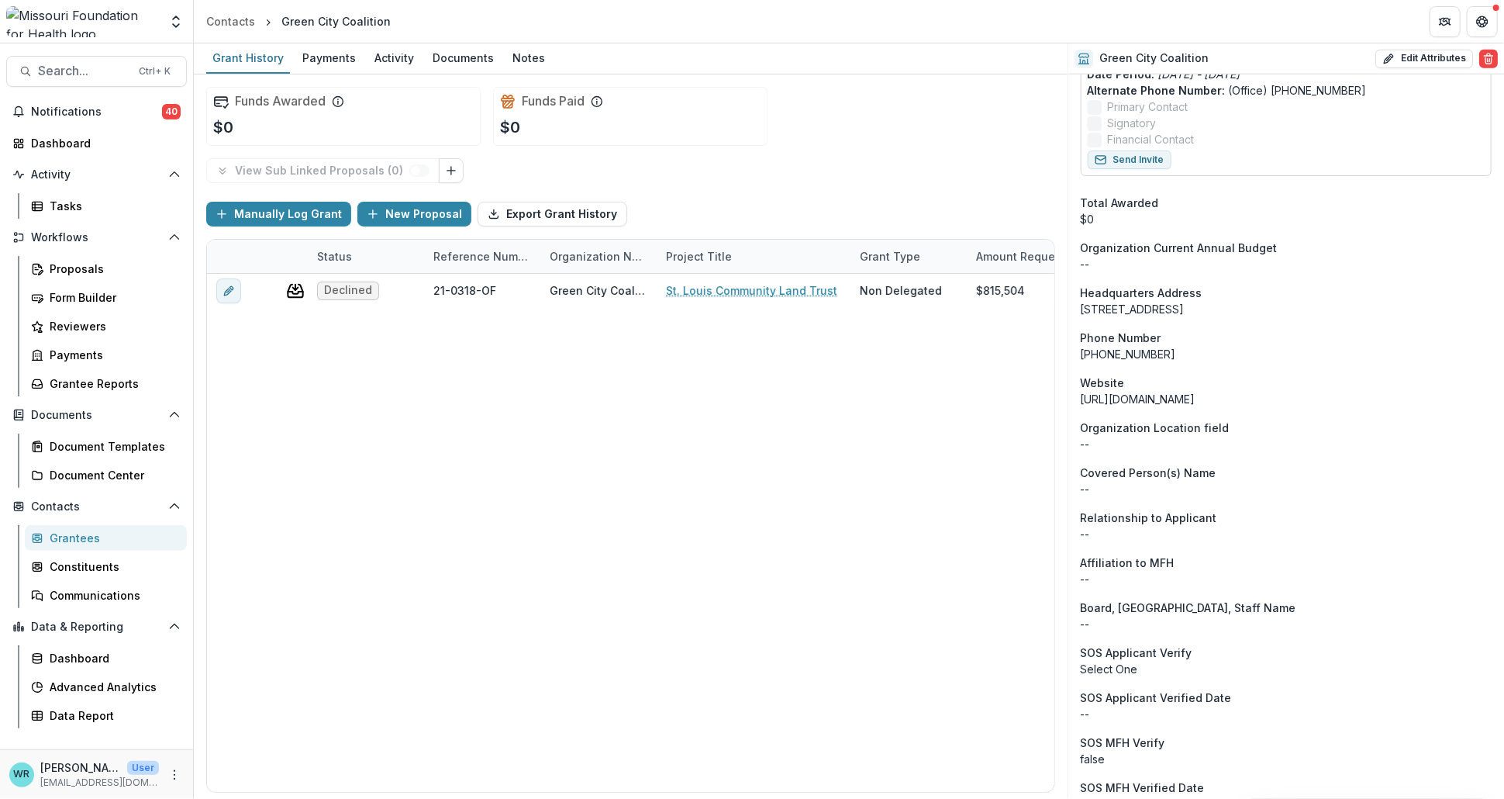
scroll to position [653, 0]
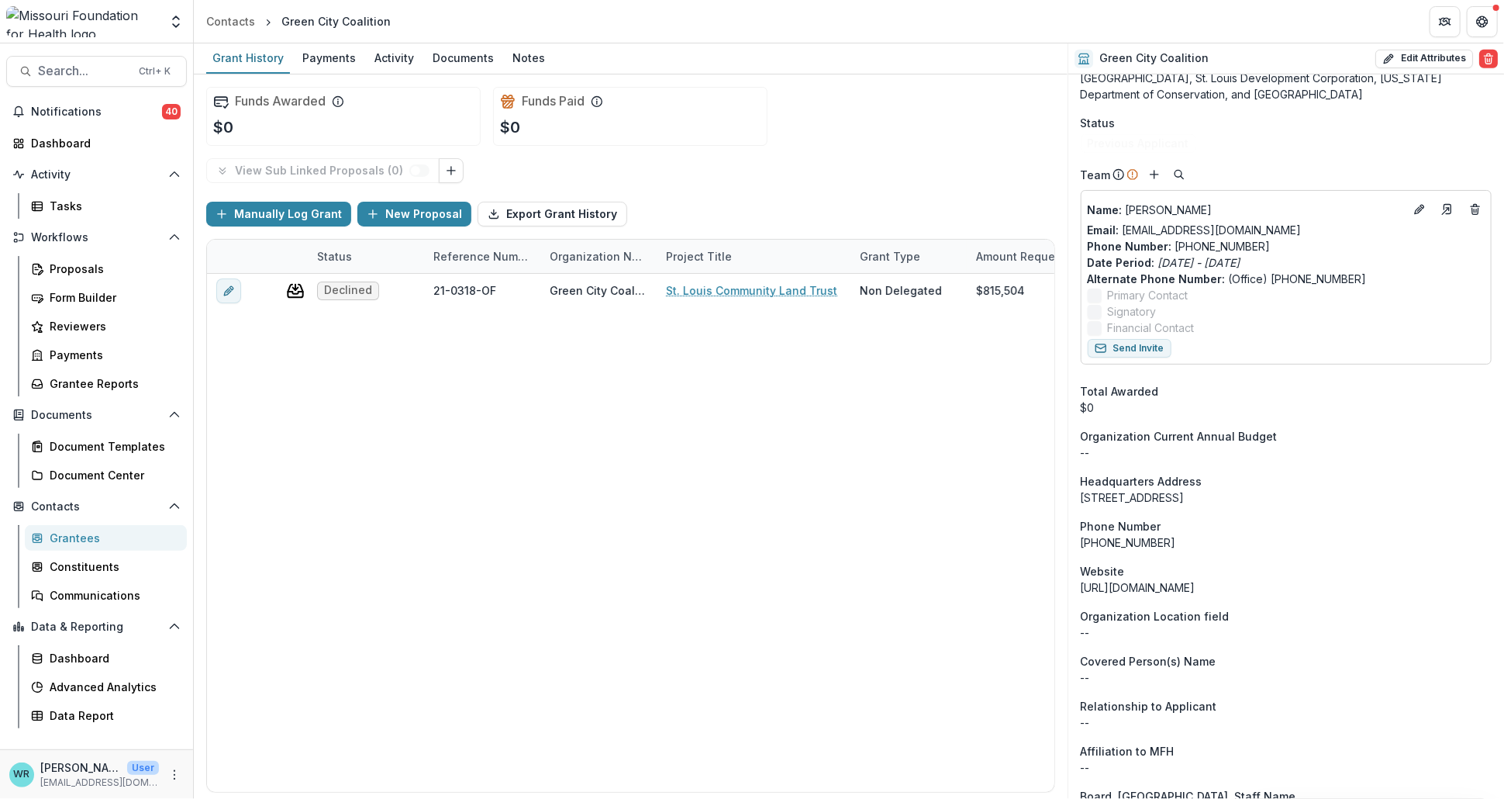
drag, startPoint x: 1220, startPoint y: 500, endPoint x: 1081, endPoint y: 498, distance: 139.6
click at [1081, 498] on div "1520 Market St. Suite 2000 St. Louis MO USA 63103-3862" at bounding box center [1286, 497] width 411 height 16
copy div "1520 Market St. Suite 2000"
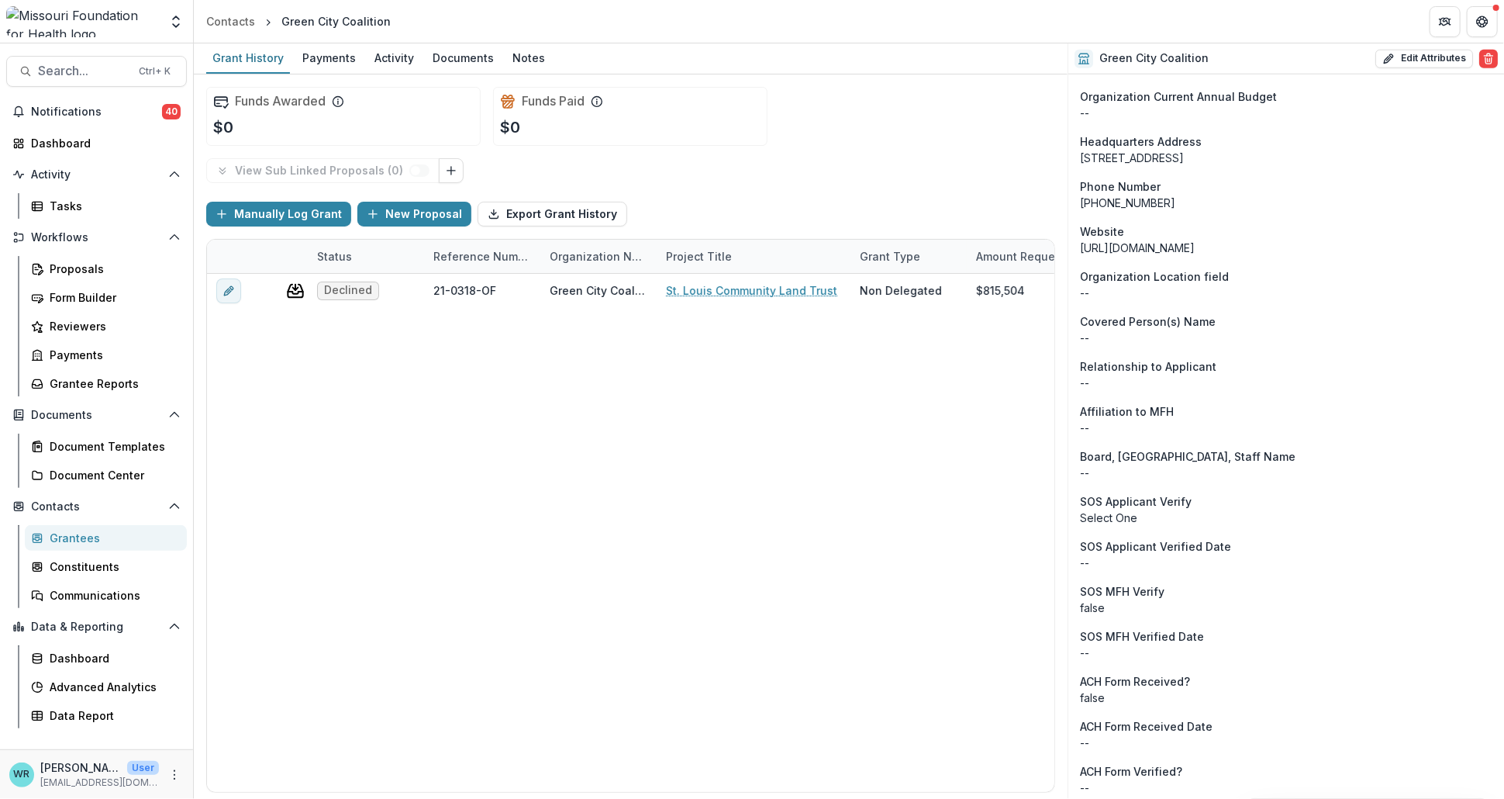
scroll to position [1078, 0]
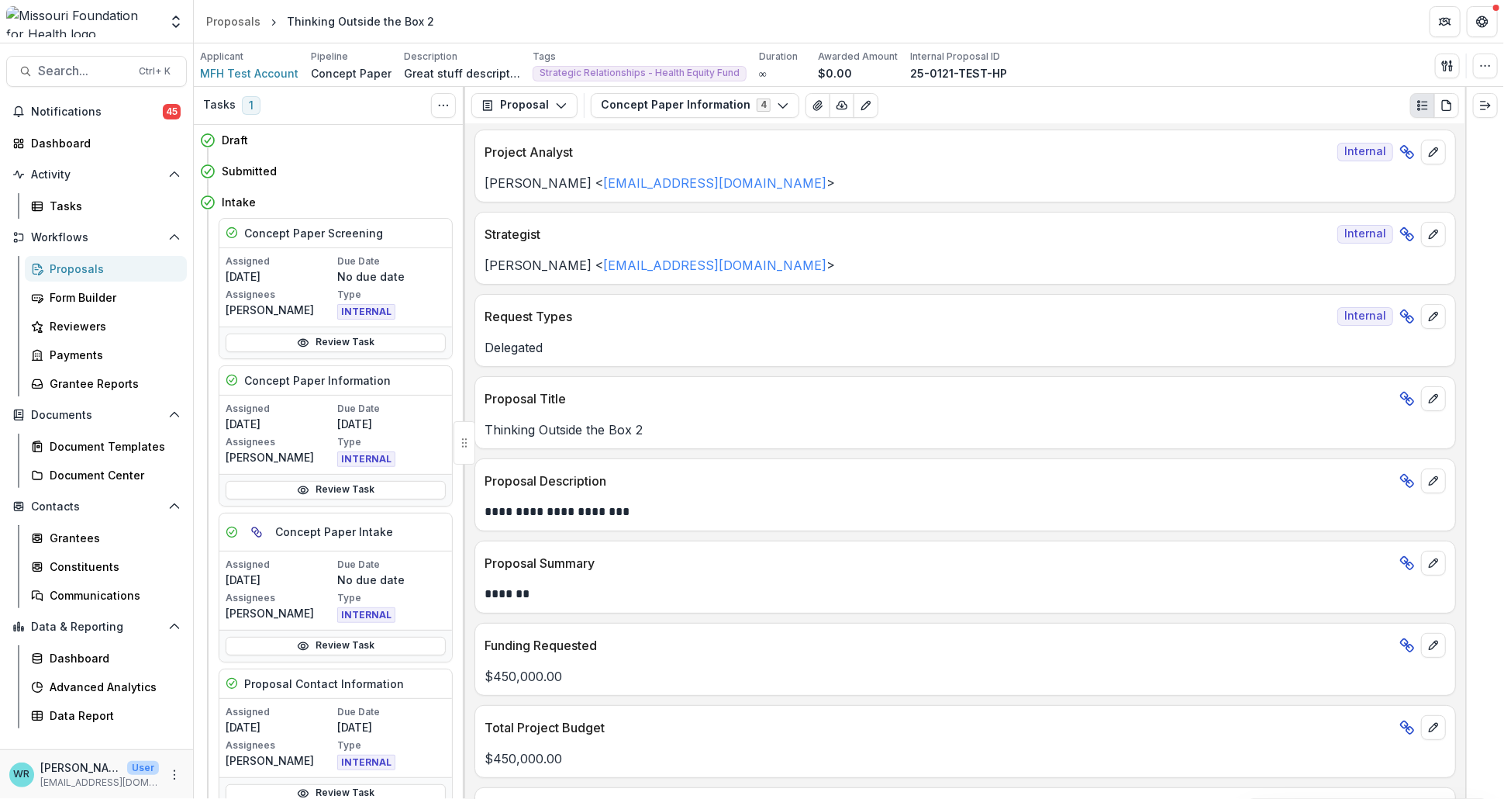
scroll to position [172, 0]
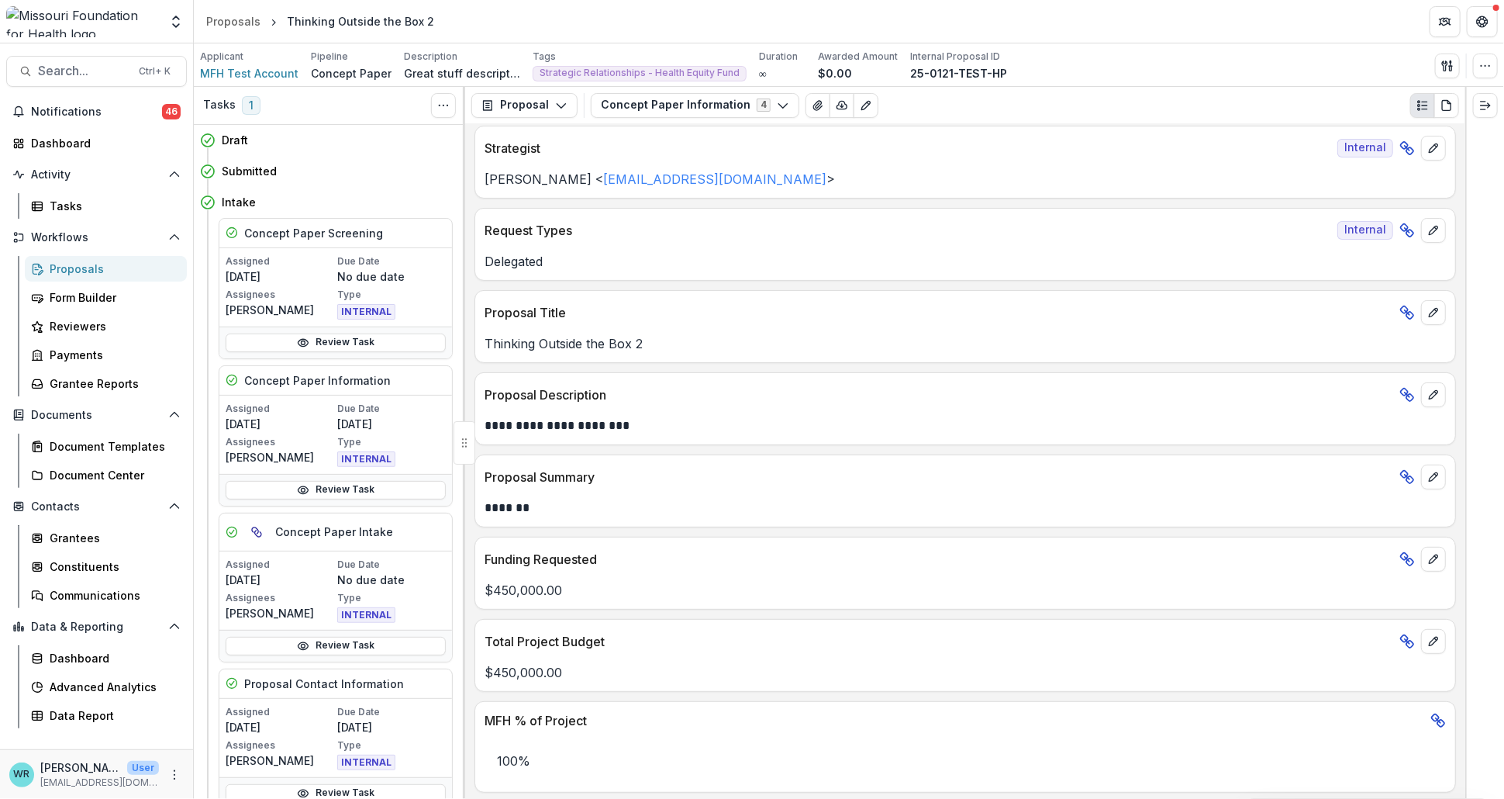
click at [64, 263] on div "Proposals" at bounding box center [112, 268] width 125 height 16
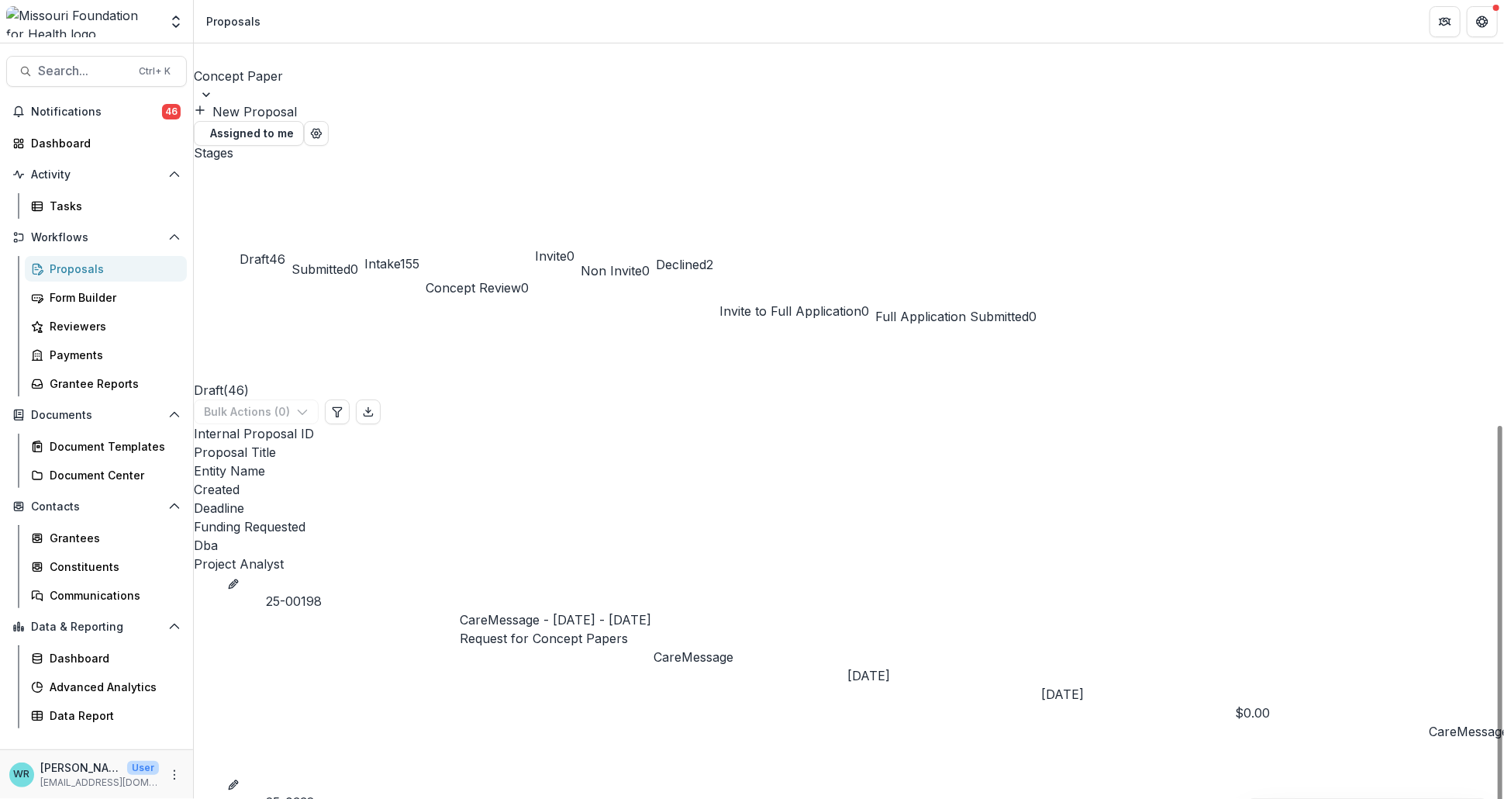
click at [688, 461] on div "Entity Name" at bounding box center [849, 470] width 1310 height 19
click at [716, 301] on span "Sort Ascending" at bounding box center [705, 310] width 91 height 19
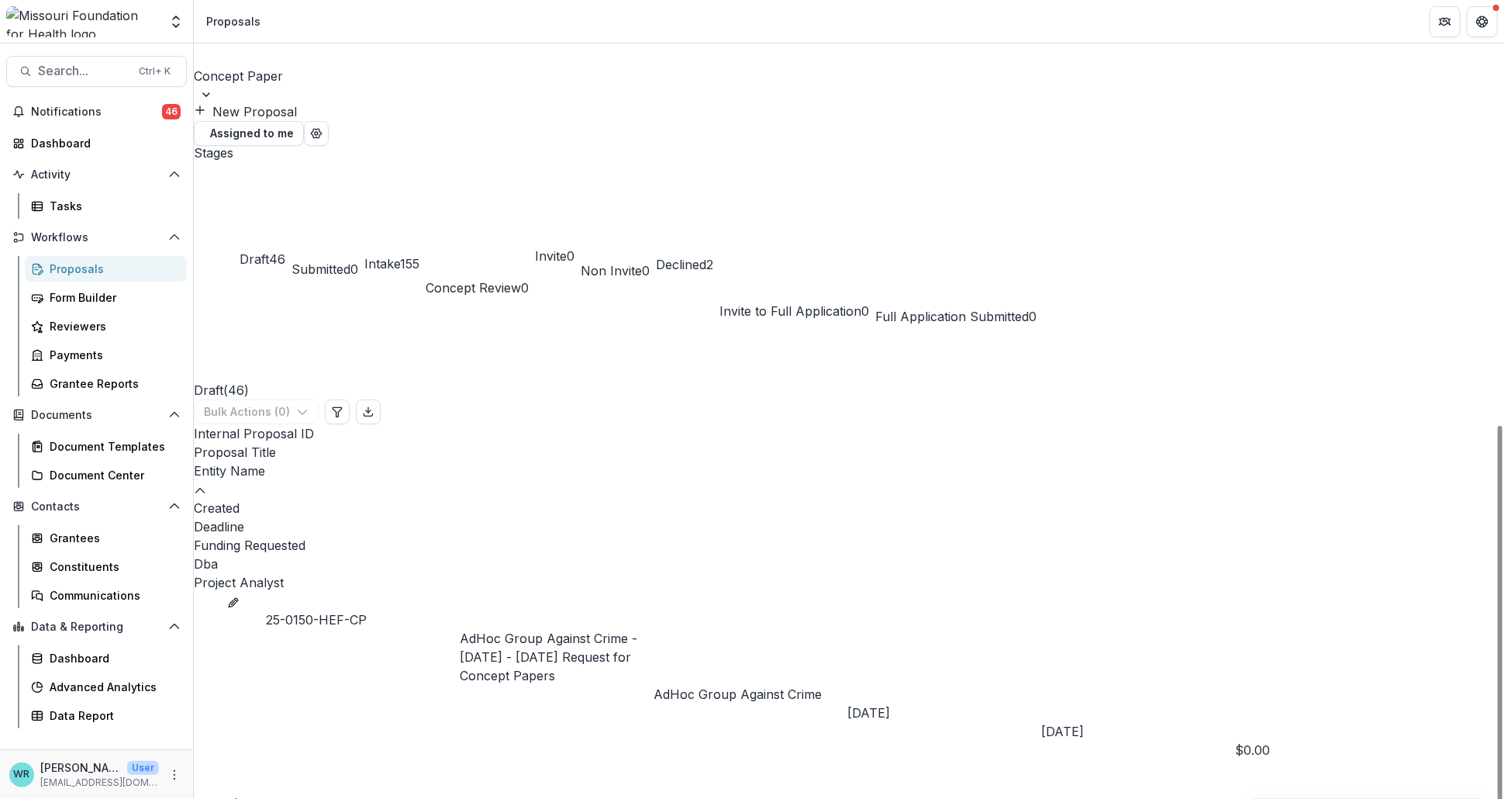
click at [1140, 326] on div "Draft ( 46 ) Bulk Actions ( 0 )" at bounding box center [849, 375] width 1310 height 98
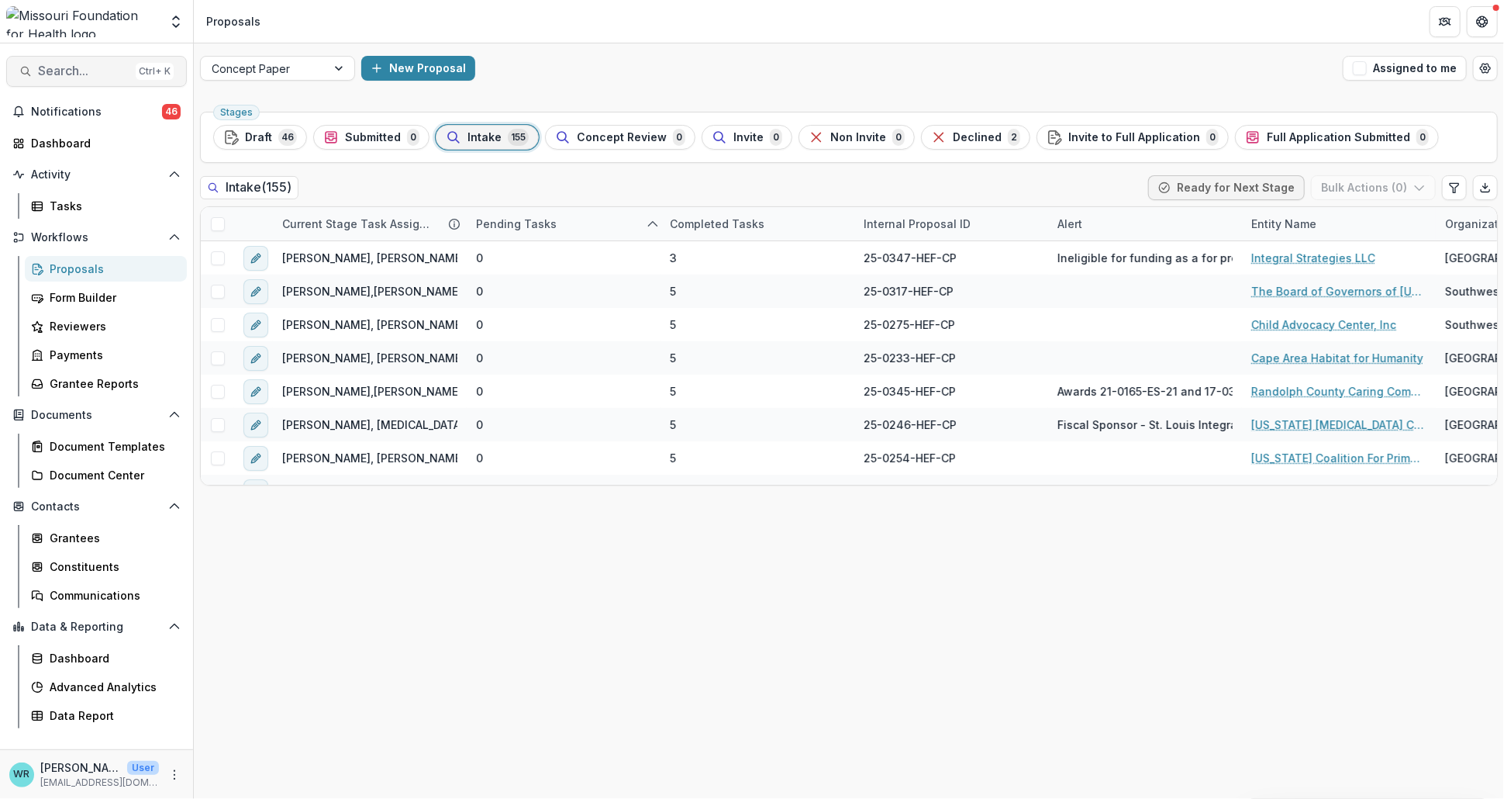
click at [74, 74] on span "Search..." at bounding box center [83, 71] width 91 height 15
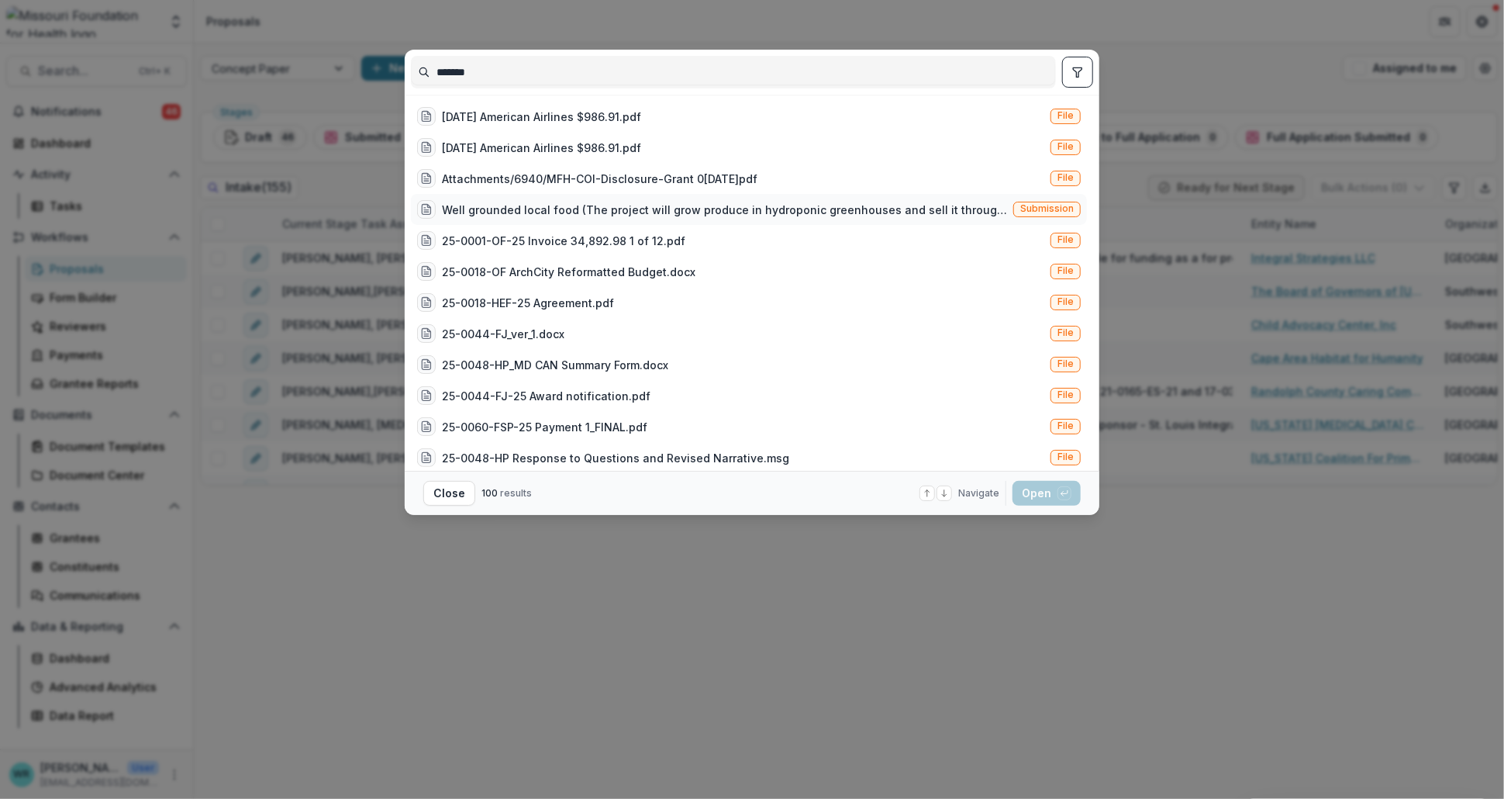
type input "*******"
click at [1054, 209] on span "Submission" at bounding box center [1046, 208] width 53 height 11
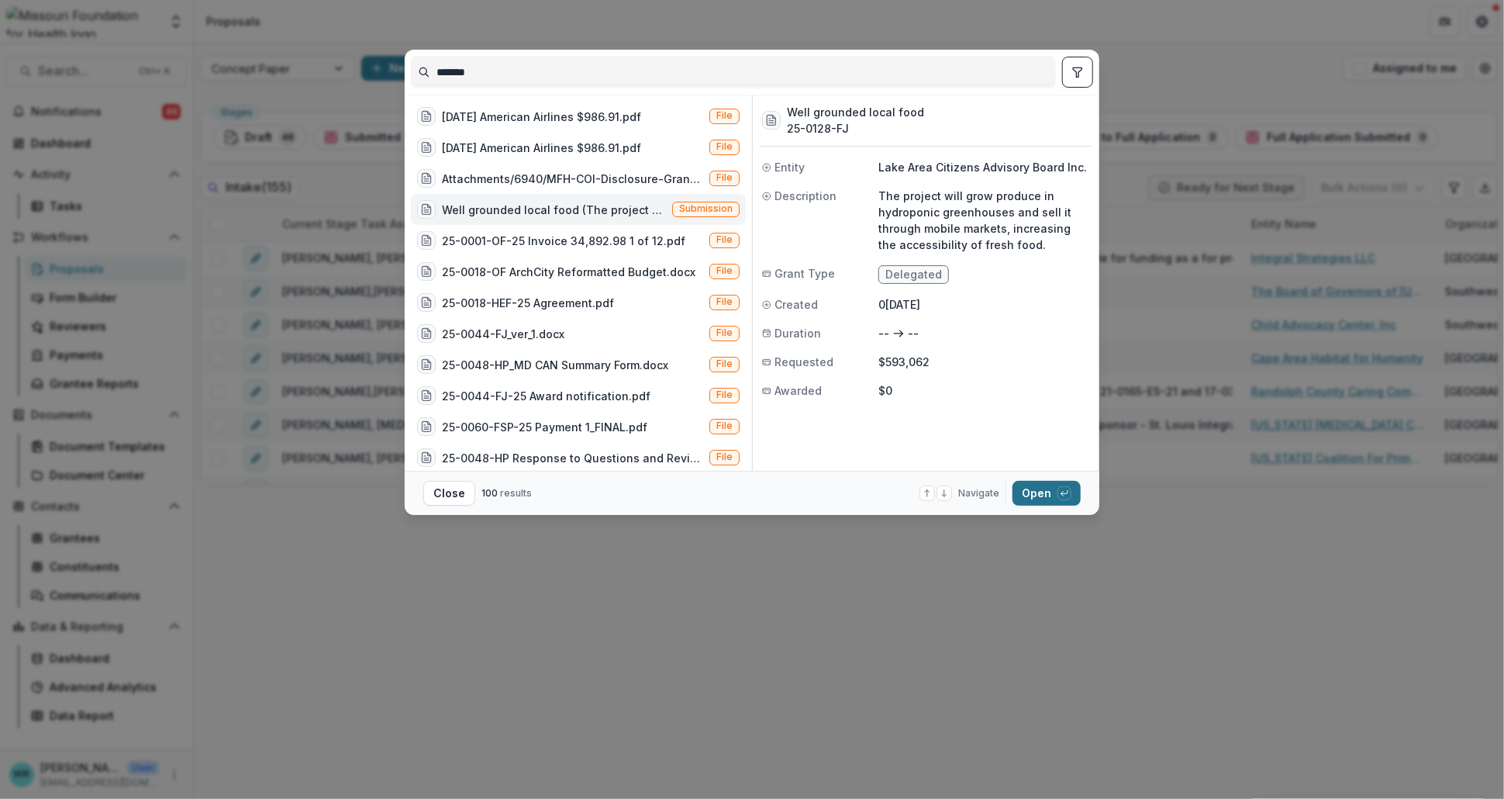
click at [1044, 503] on button "Open with enter key" at bounding box center [1046, 493] width 68 height 25
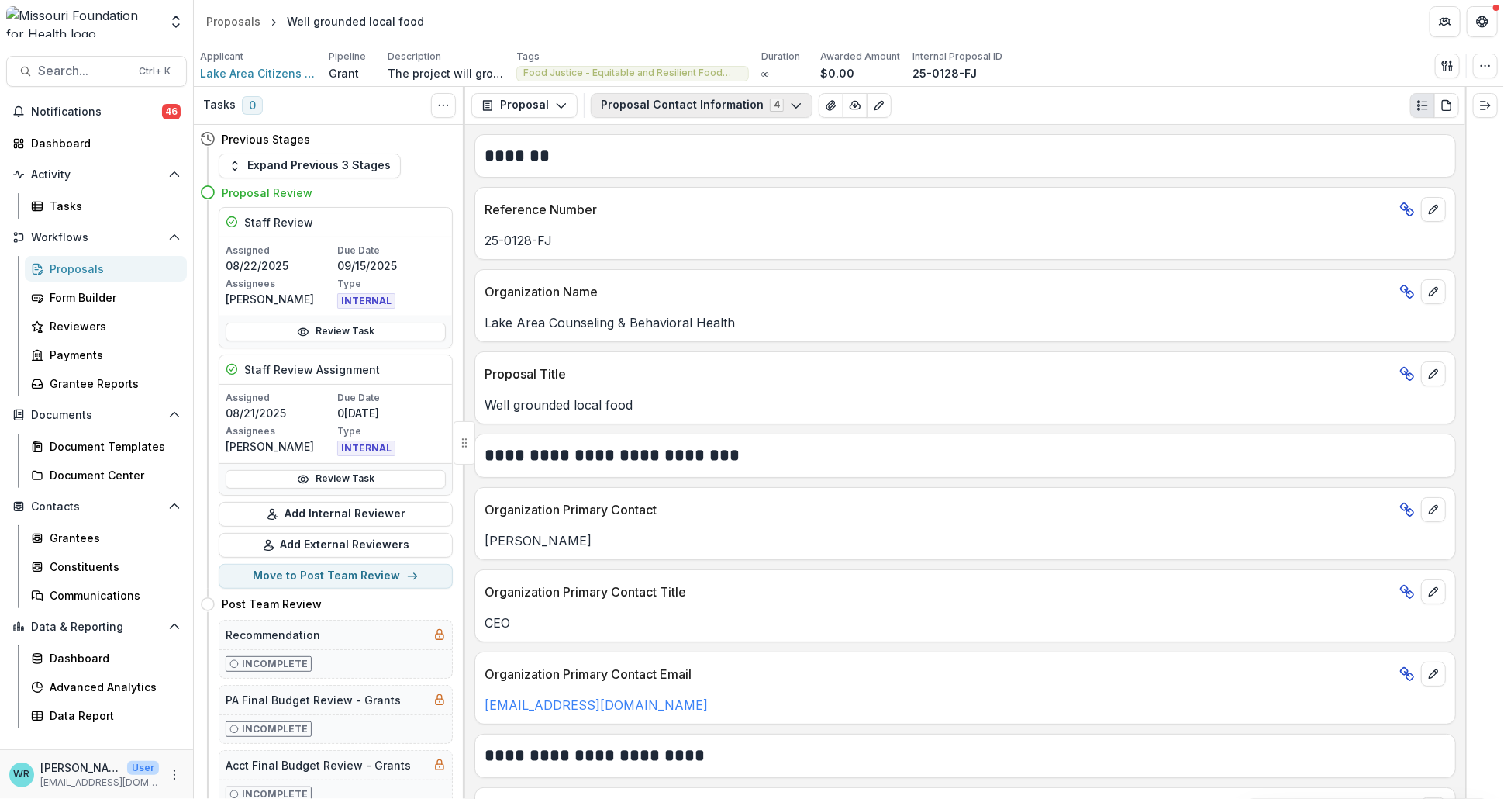
click at [745, 105] on button "Proposal Contact Information 4" at bounding box center [702, 105] width 222 height 25
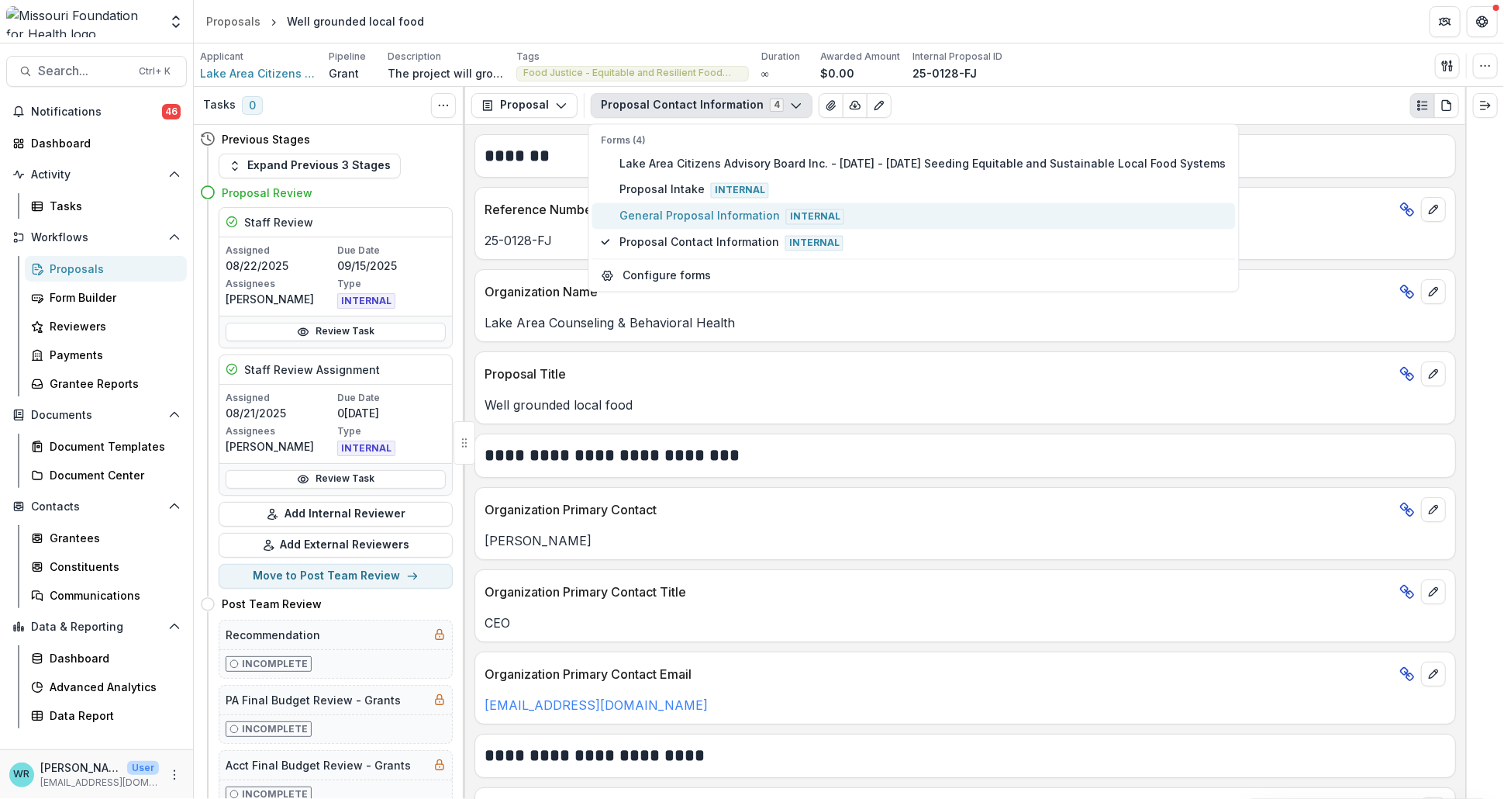
click at [689, 209] on span "General Proposal Information Internal" at bounding box center [922, 215] width 607 height 17
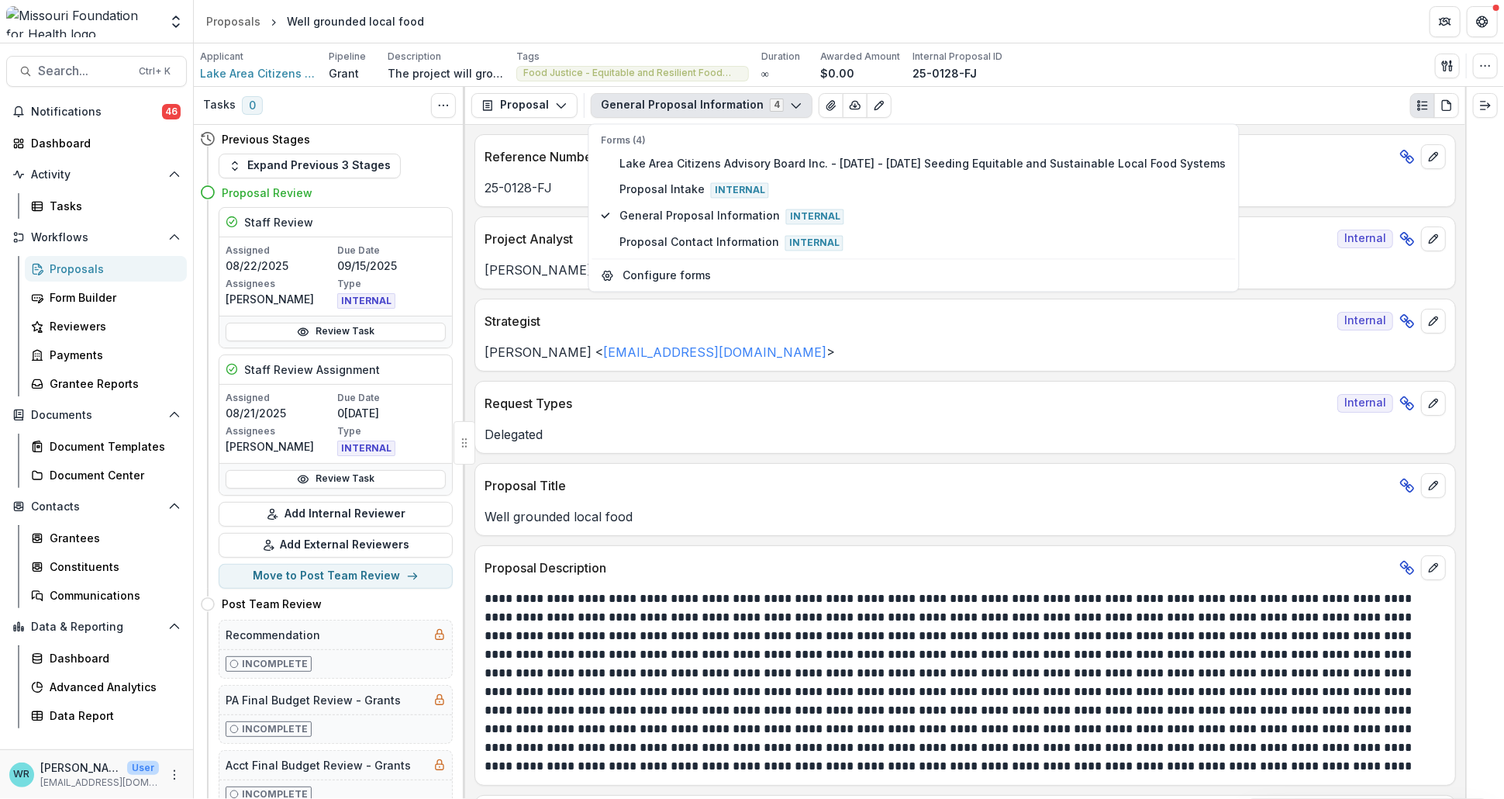
click at [1108, 332] on div "Strategist Internal" at bounding box center [965, 316] width 980 height 34
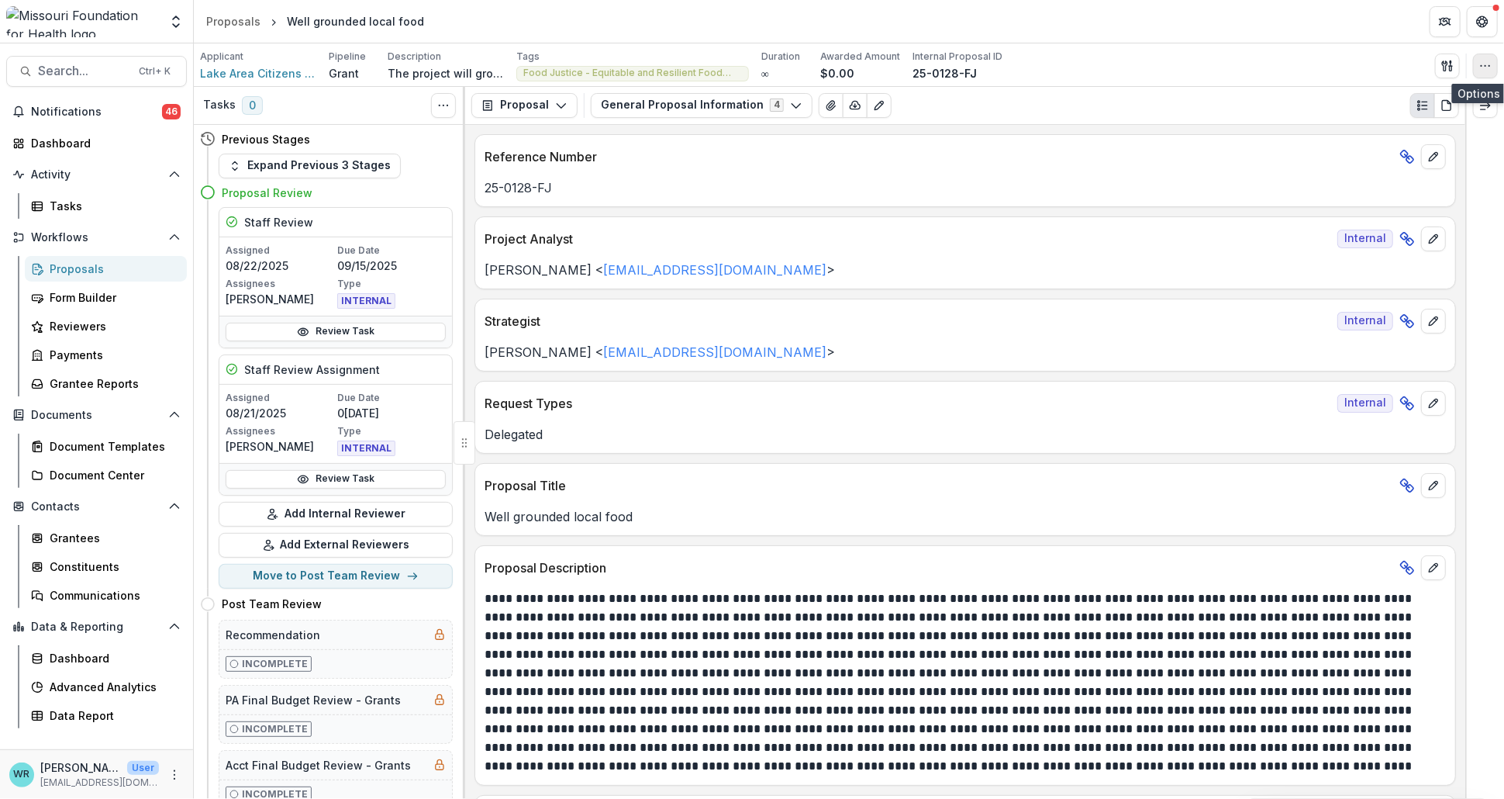
click at [1490, 73] on button "button" at bounding box center [1485, 65] width 25 height 25
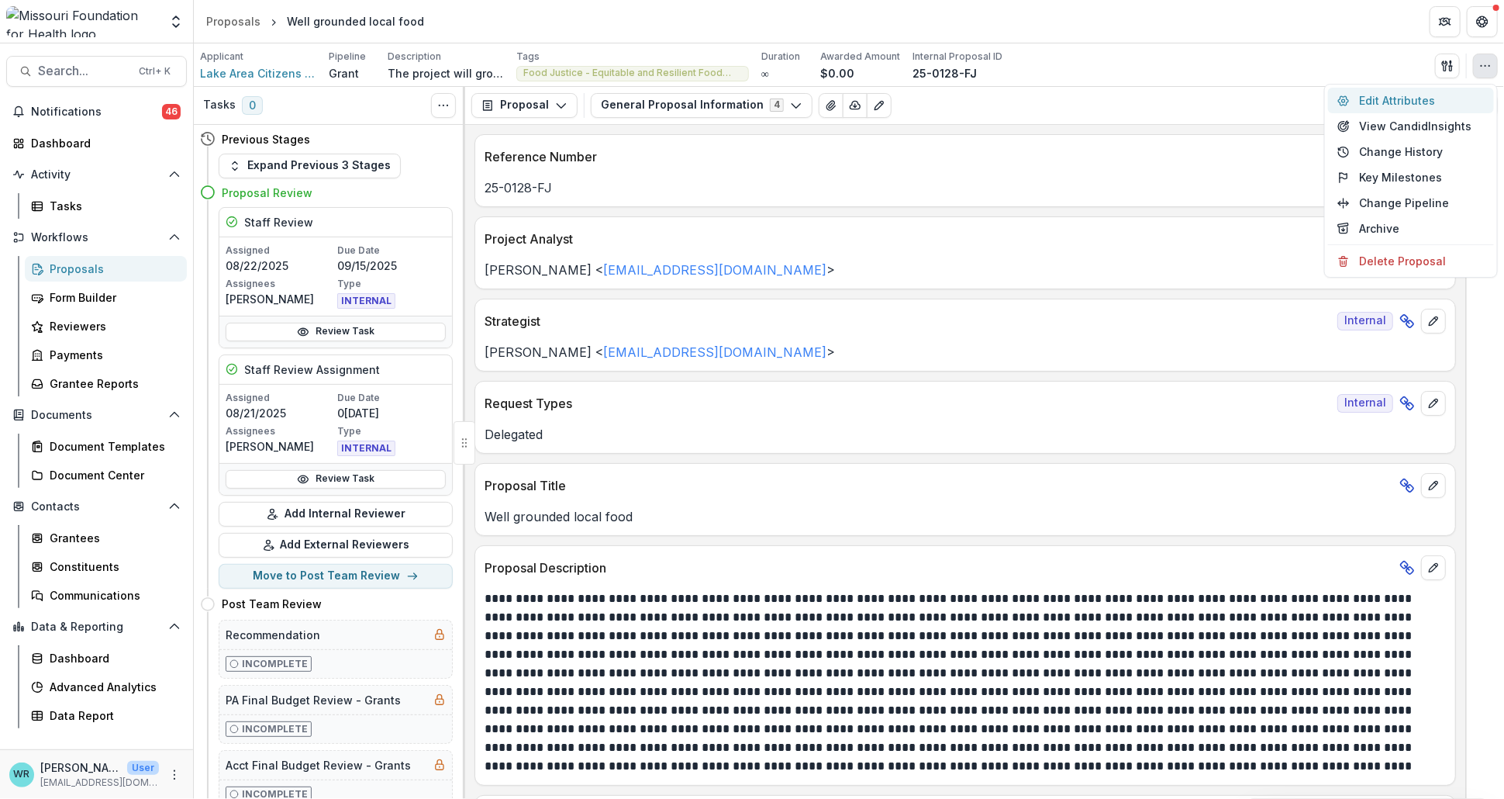
click at [1411, 97] on button "Edit Attributes" at bounding box center [1411, 101] width 166 height 26
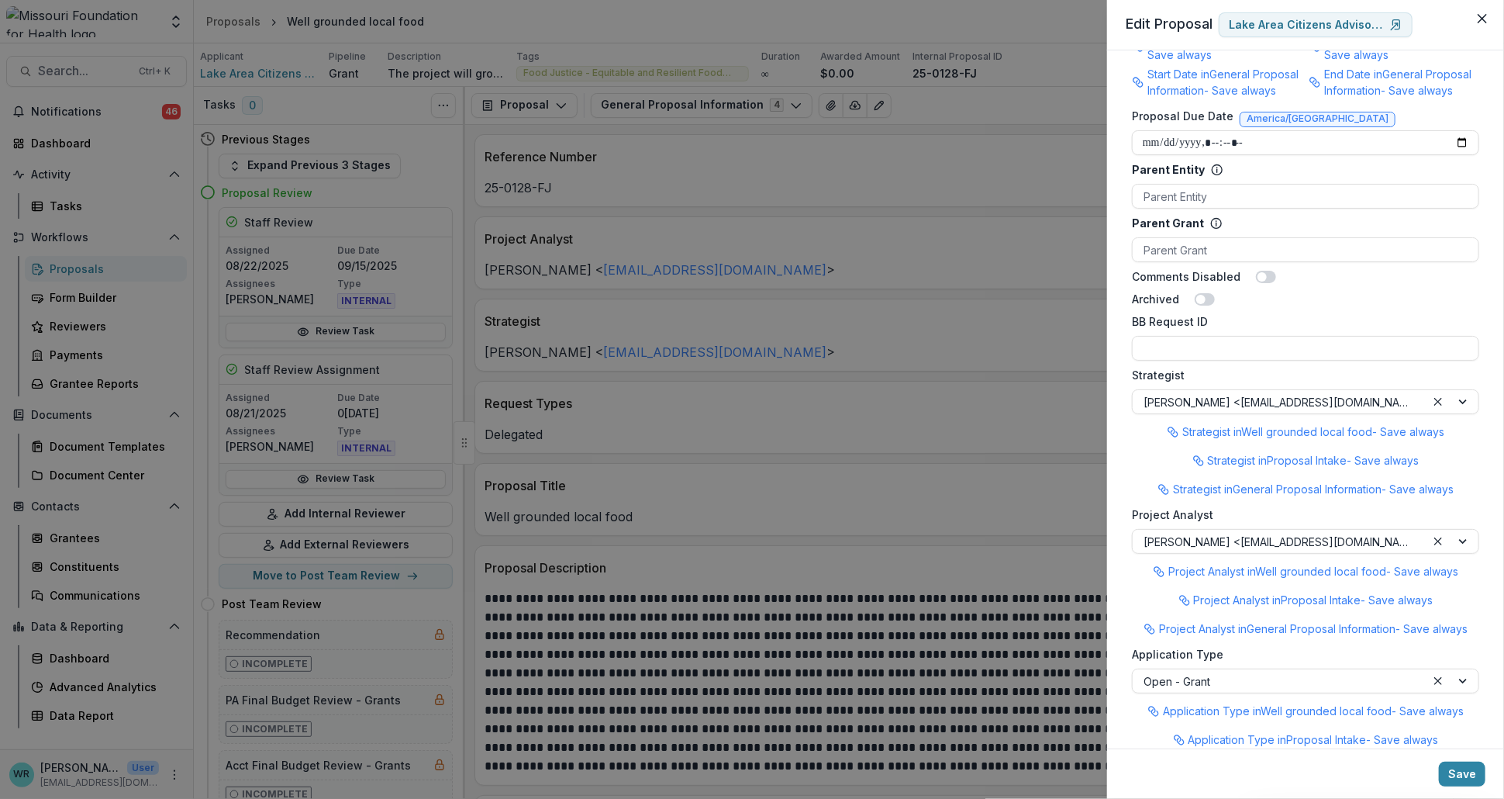
scroll to position [1260, 0]
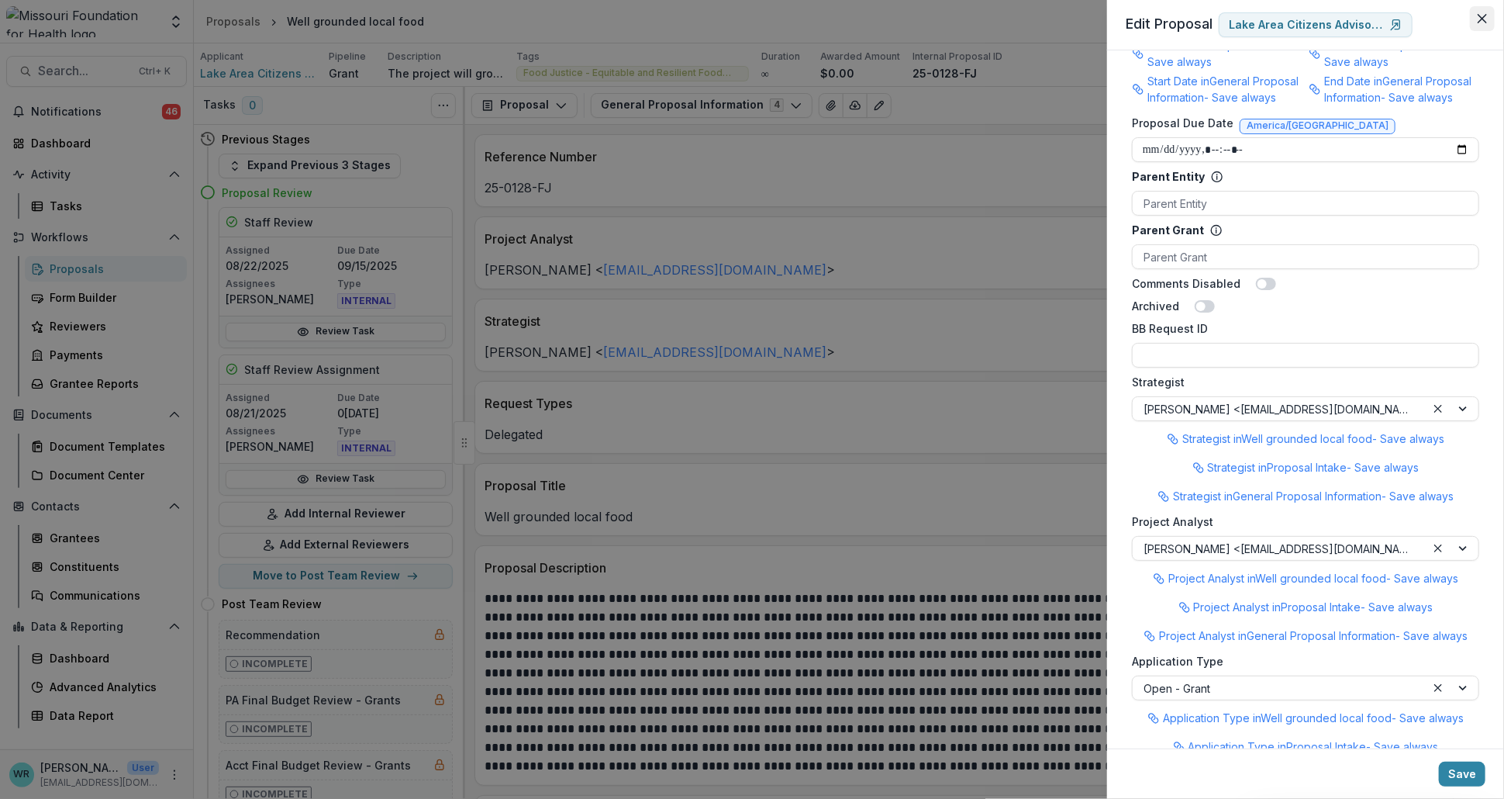
click at [1481, 18] on icon "Close" at bounding box center [1482, 18] width 9 height 9
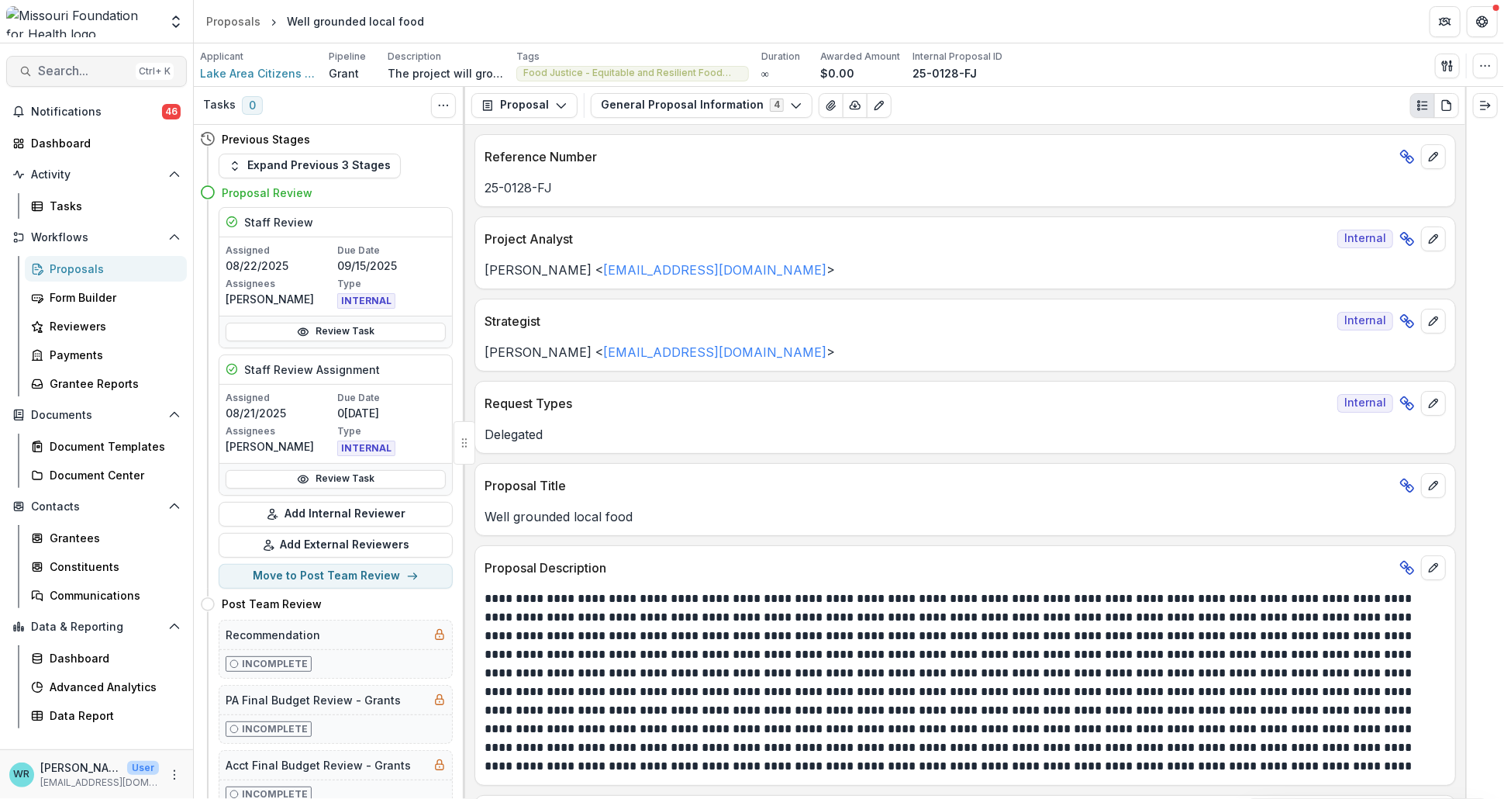
click at [64, 71] on span "Search..." at bounding box center [83, 71] width 91 height 15
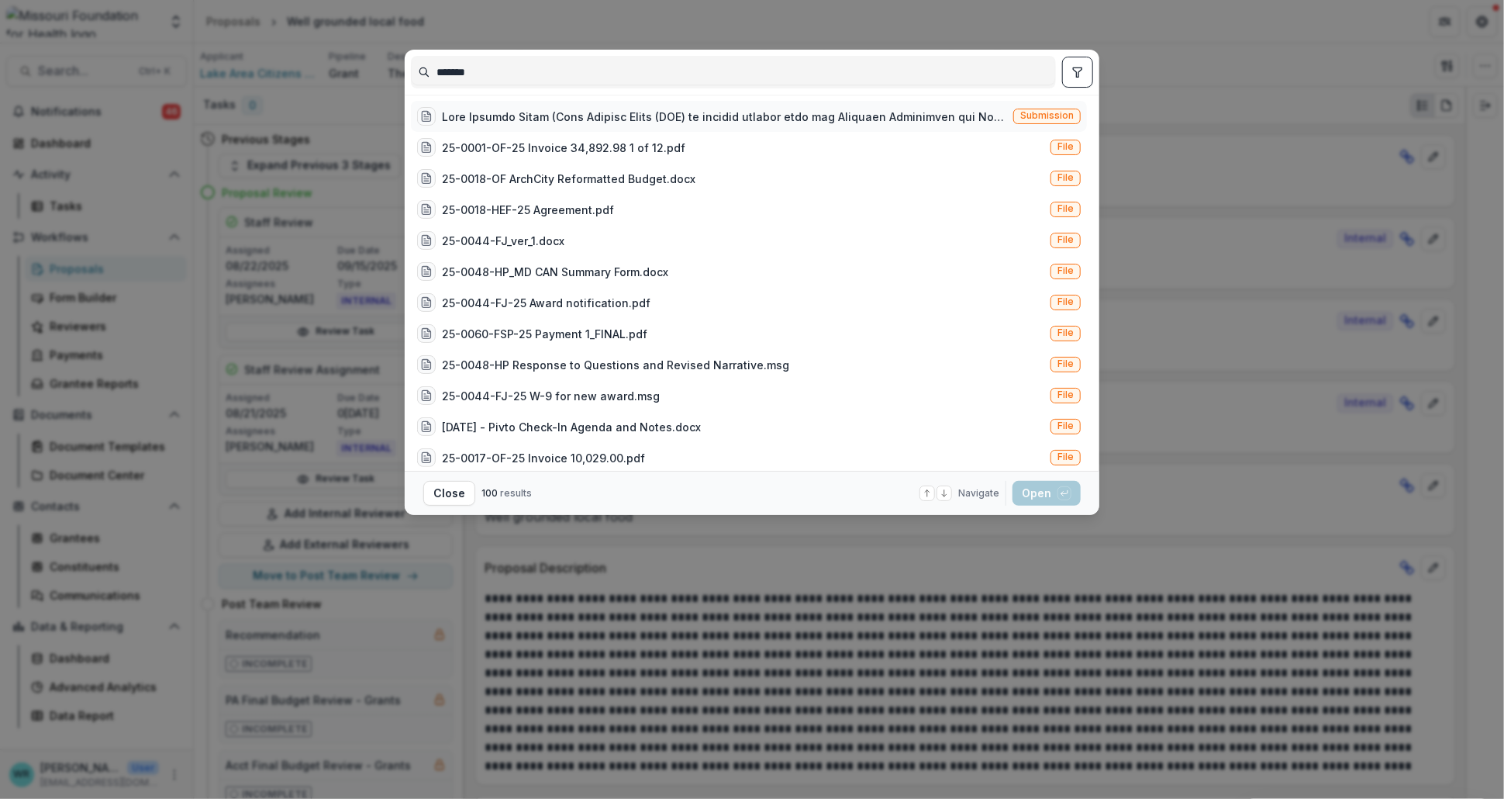
type input "*******"
click at [1043, 116] on span "Submission" at bounding box center [1046, 115] width 53 height 11
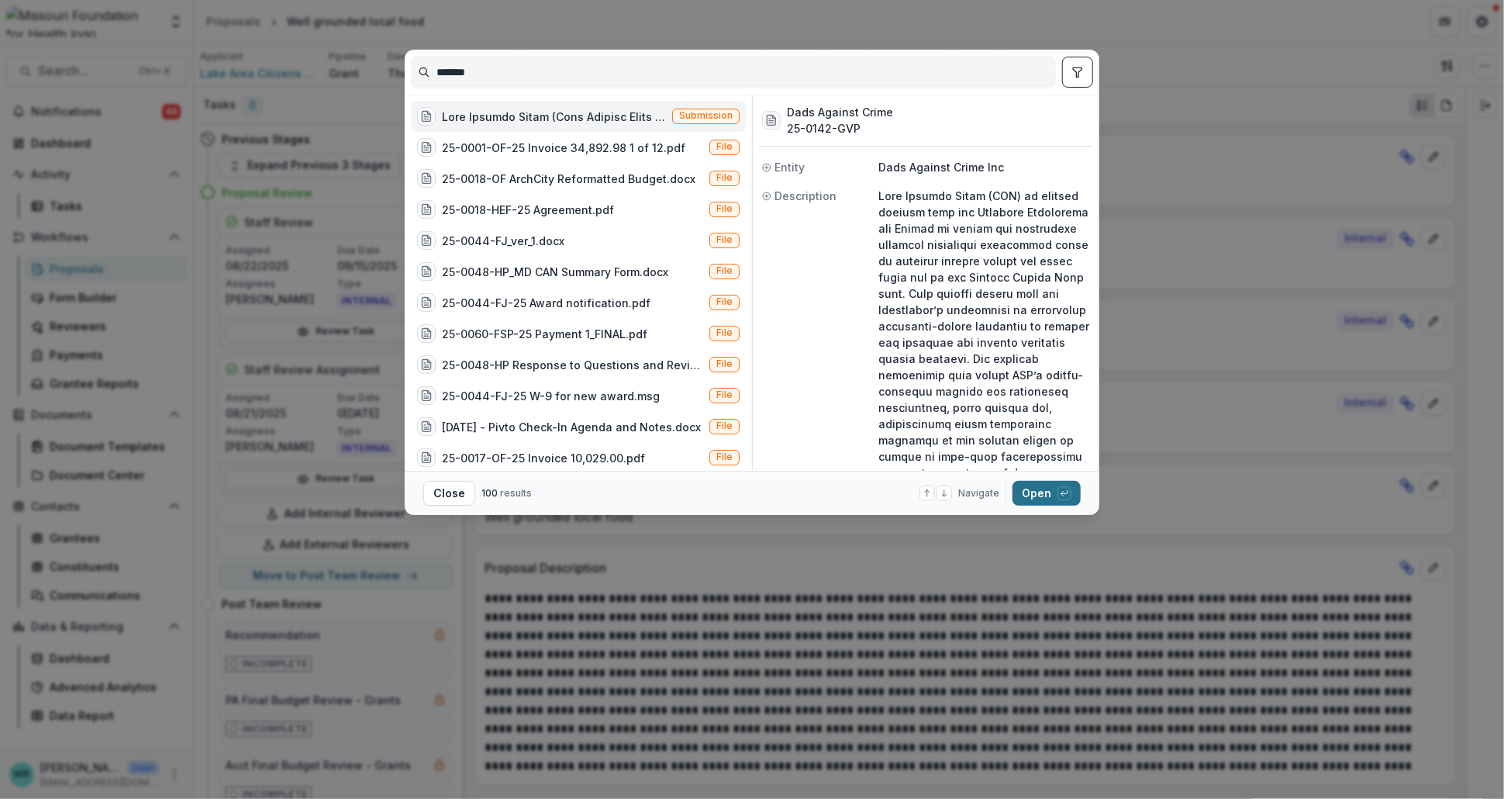
click at [1044, 489] on button "Open with enter key" at bounding box center [1046, 493] width 68 height 25
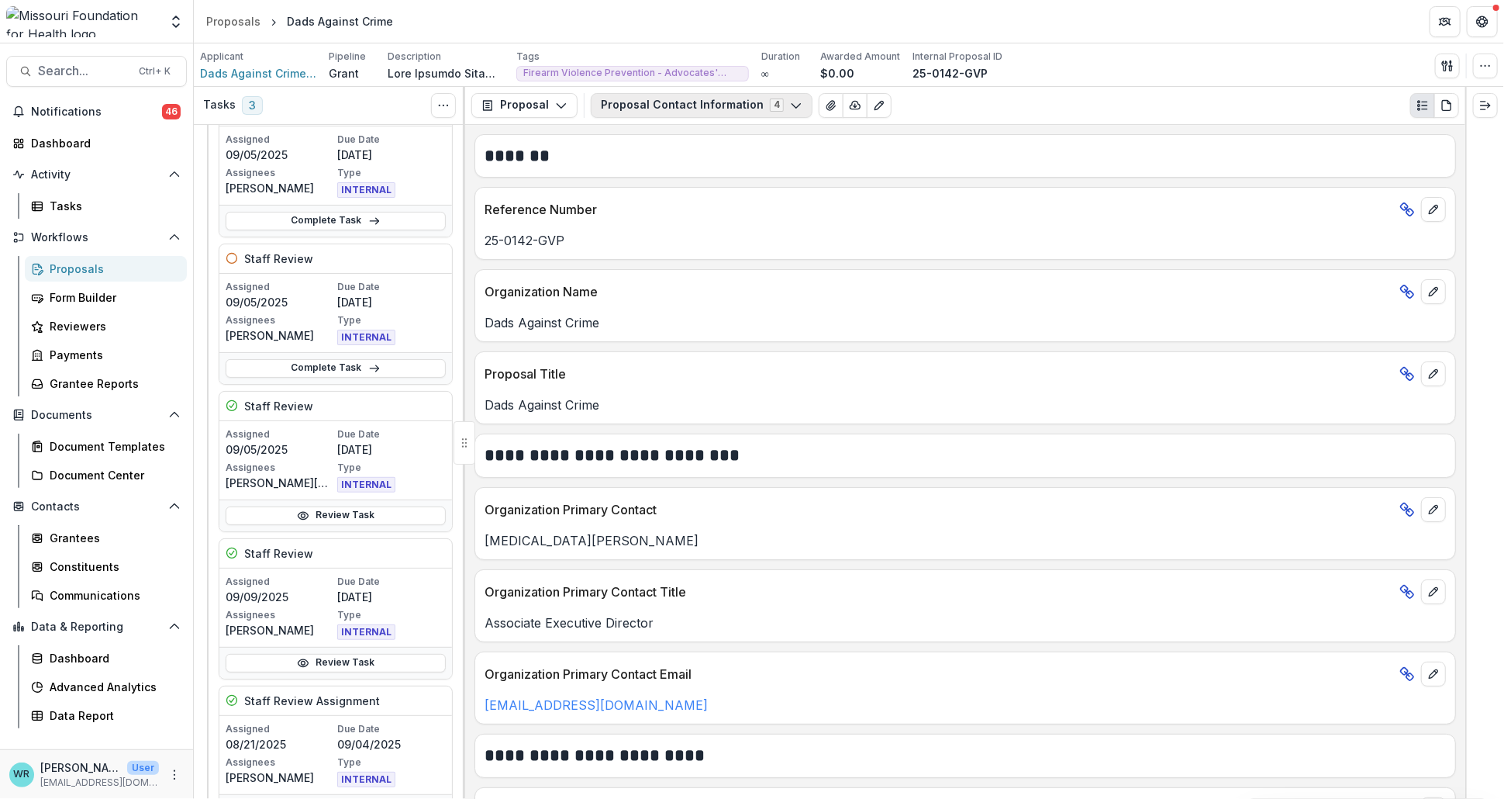
click at [675, 98] on button "Proposal Contact Information 4" at bounding box center [702, 105] width 222 height 25
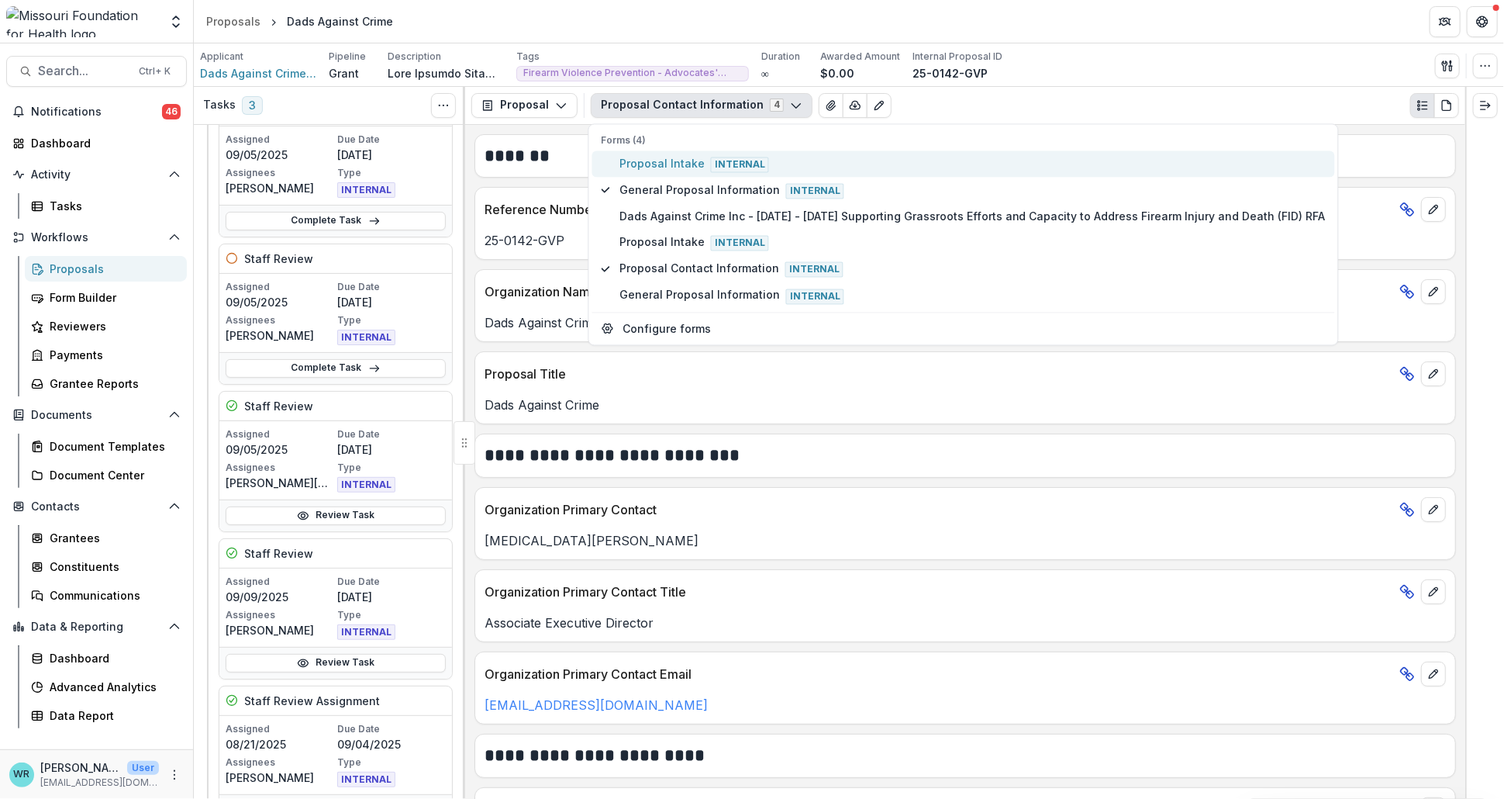
click at [664, 160] on span "Proposal Intake Internal" at bounding box center [972, 163] width 706 height 17
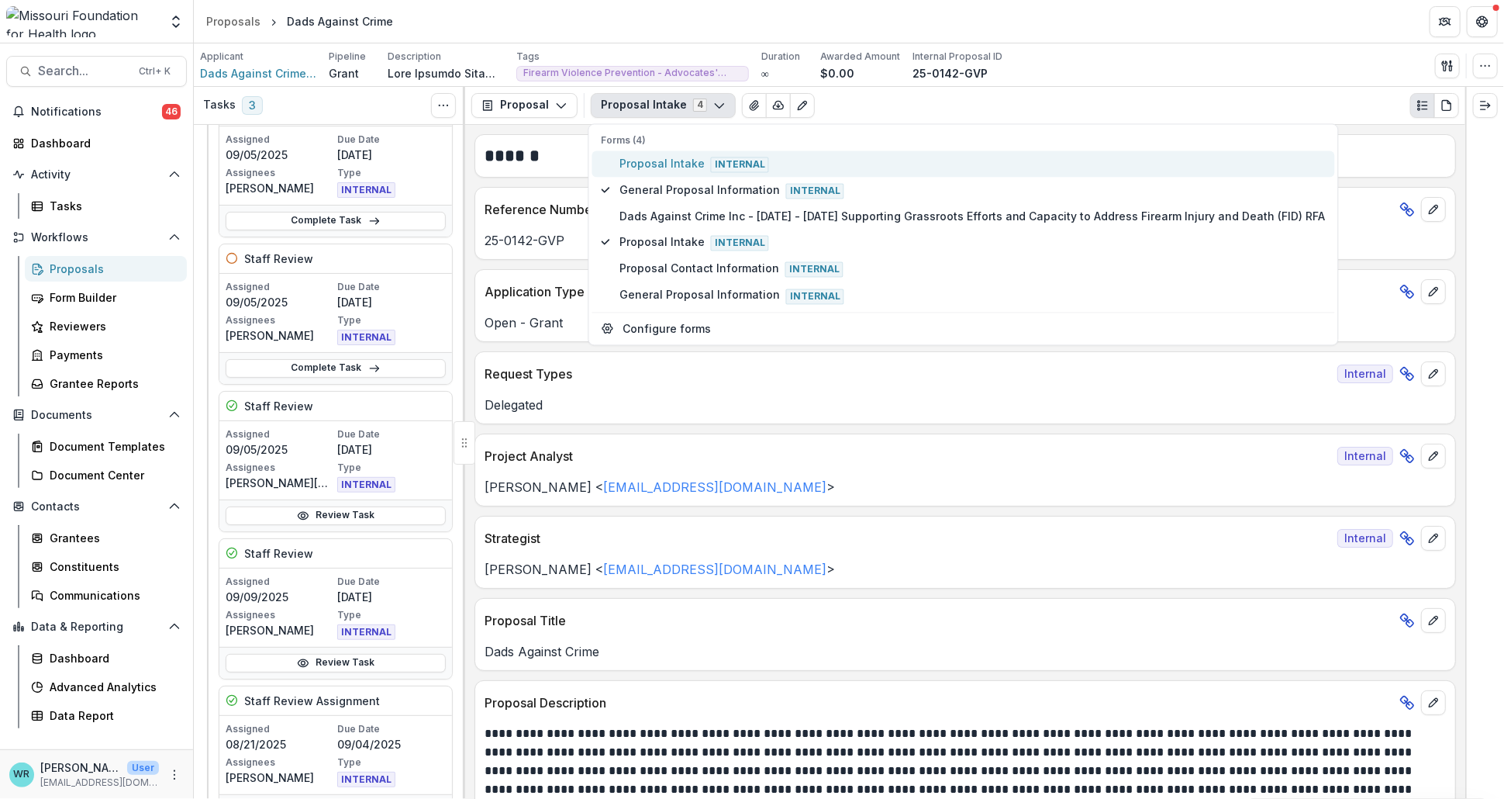
click at [664, 160] on span "Proposal Intake Internal" at bounding box center [972, 163] width 706 height 17
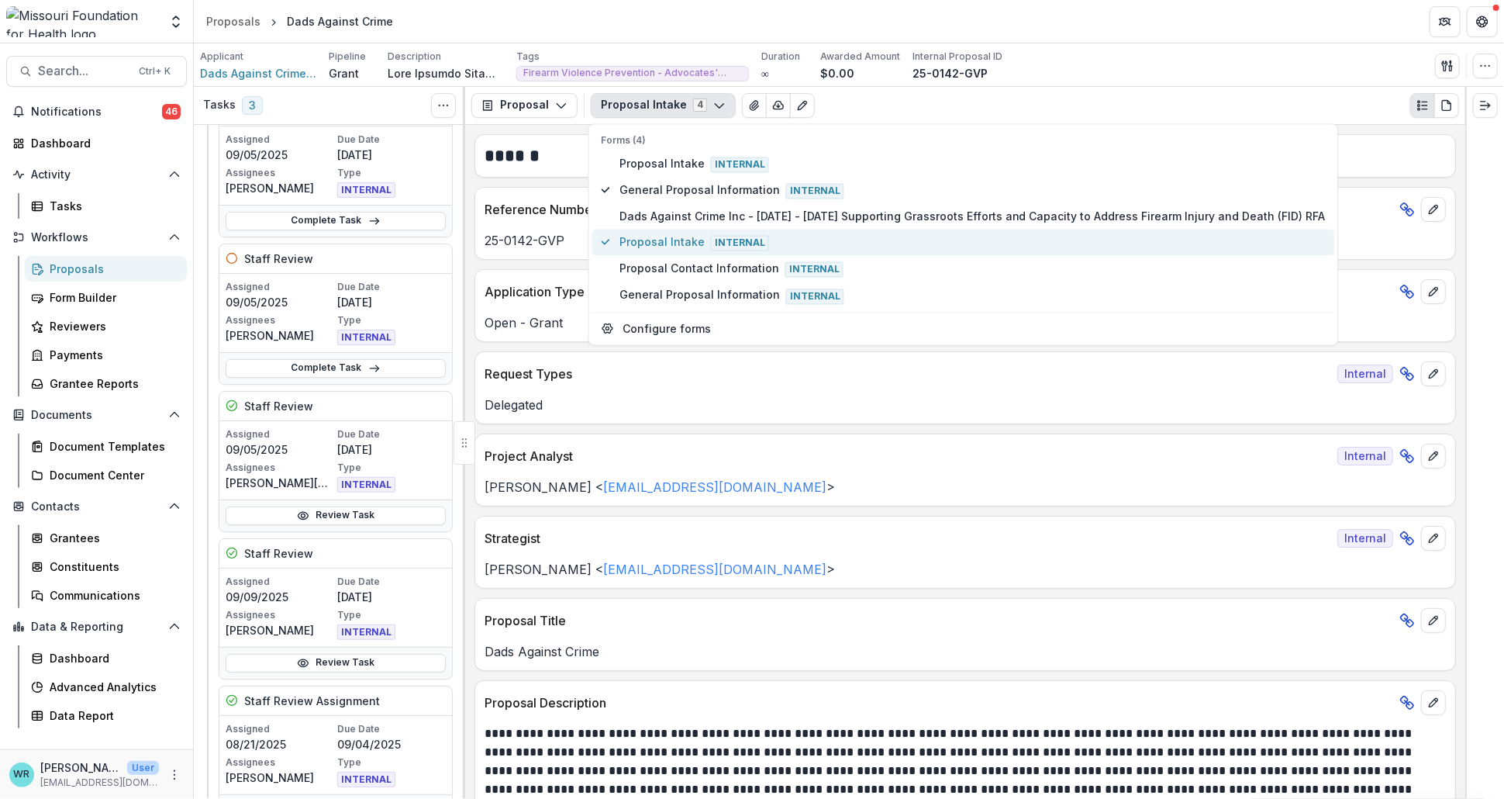
click at [654, 233] on span "Proposal Intake Internal" at bounding box center [972, 241] width 706 height 17
click at [1081, 70] on div "Applicant Dads Against Crime Inc Pipeline Grant Description Description Tags Fi…" at bounding box center [849, 66] width 1298 height 32
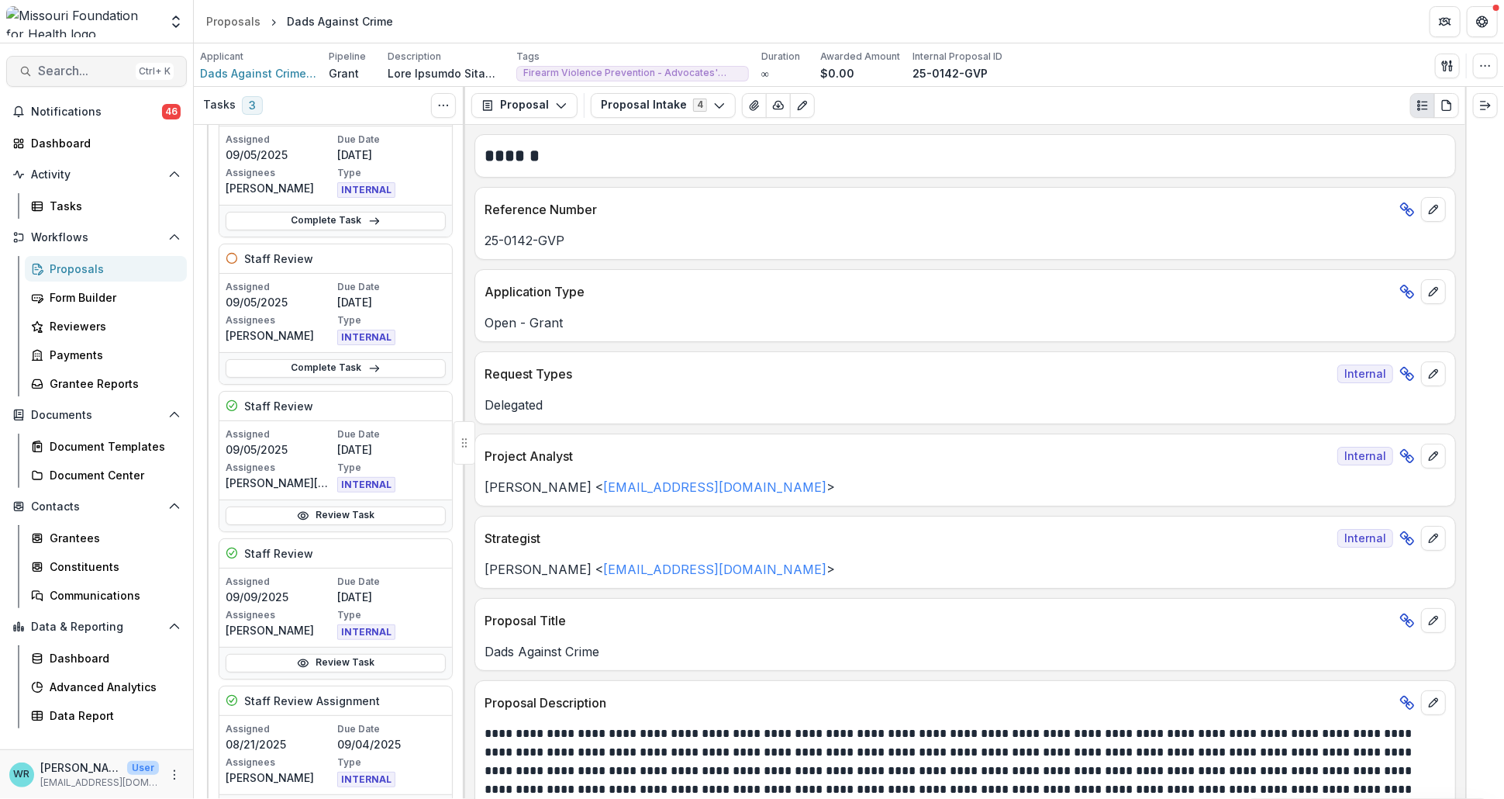
click at [95, 78] on button "Search... Ctrl + K" at bounding box center [96, 71] width 181 height 31
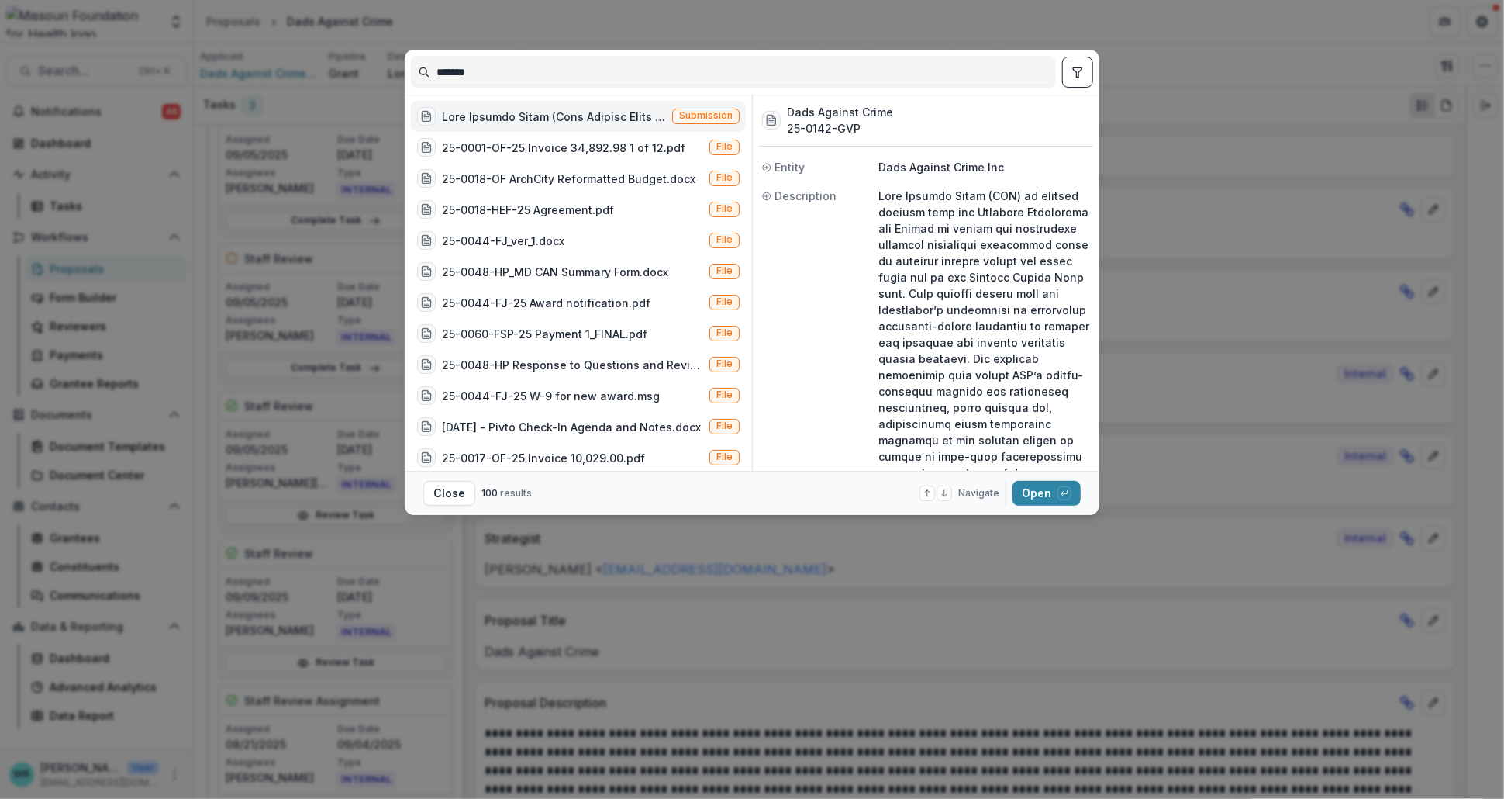
drag, startPoint x: 586, startPoint y: 64, endPoint x: 382, endPoint y: 60, distance: 203.9
click at [382, 60] on div "******* Submission 25-0001-OF-25 Invoice 34,892.98 1 of 12.pdf File 25-0018-OF …" at bounding box center [752, 399] width 1504 height 799
type input "**********"
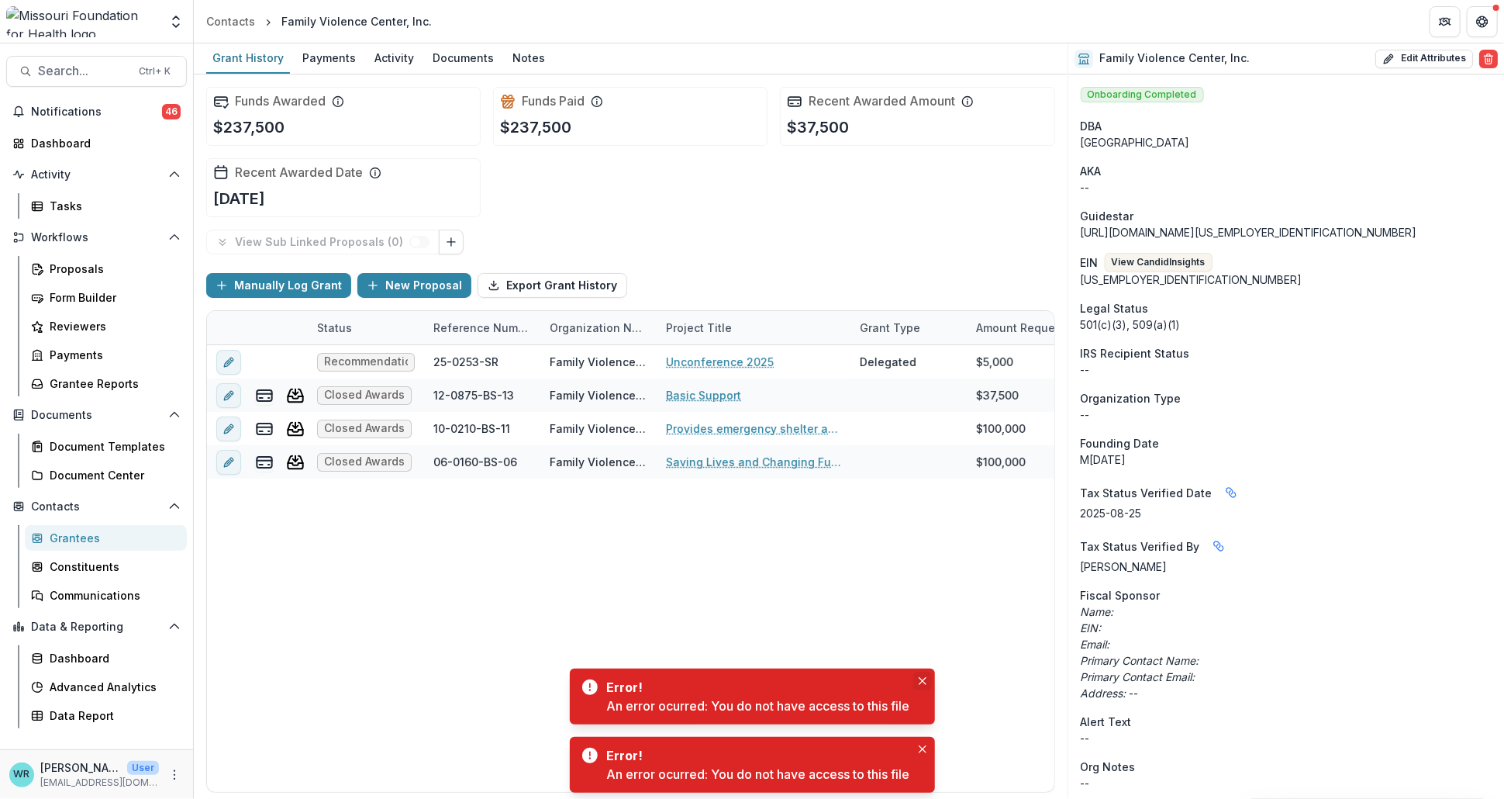
click at [924, 681] on icon "Close" at bounding box center [923, 681] width 8 height 8
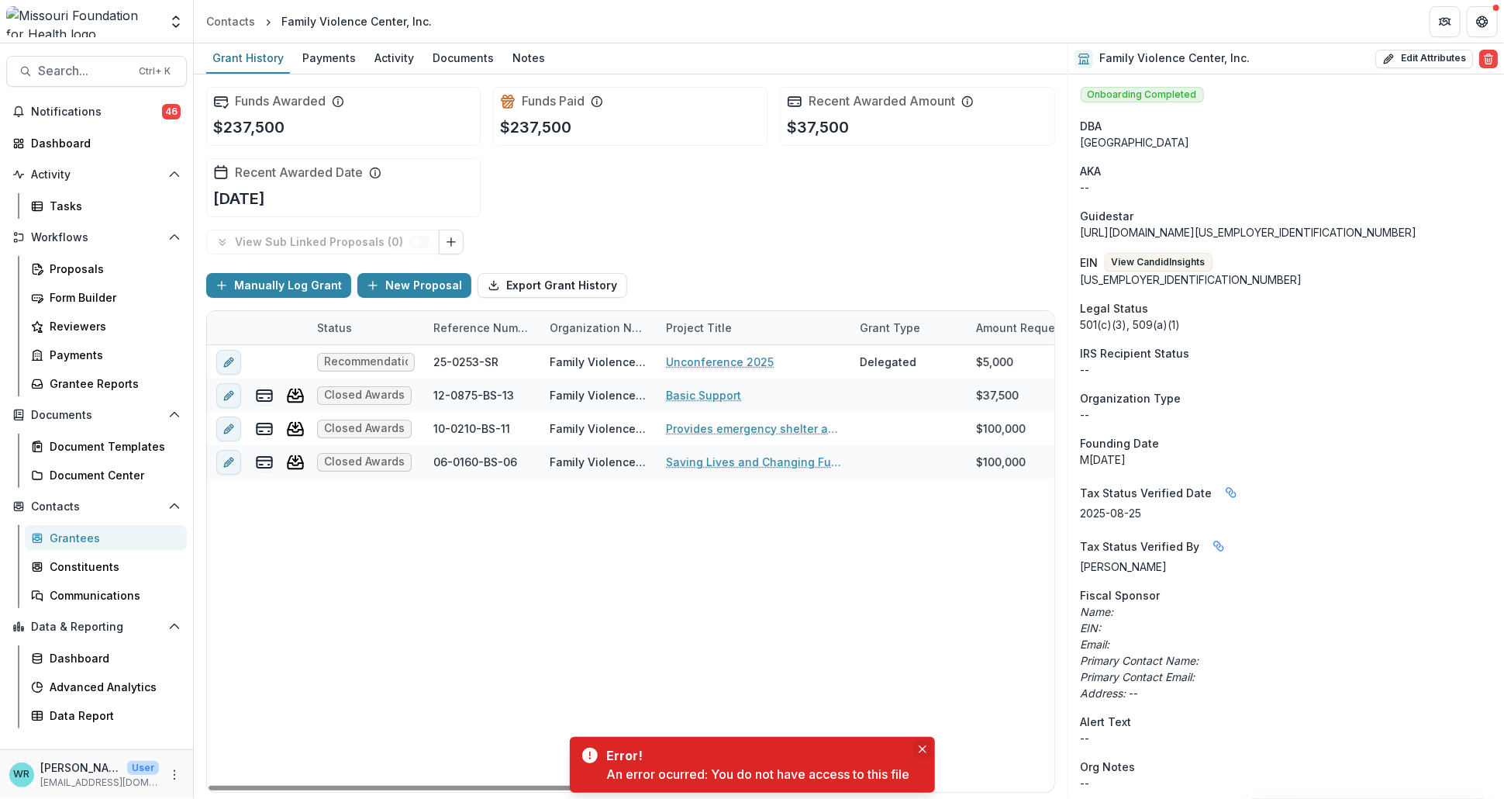
click at [926, 747] on icon "Close" at bounding box center [923, 749] width 8 height 8
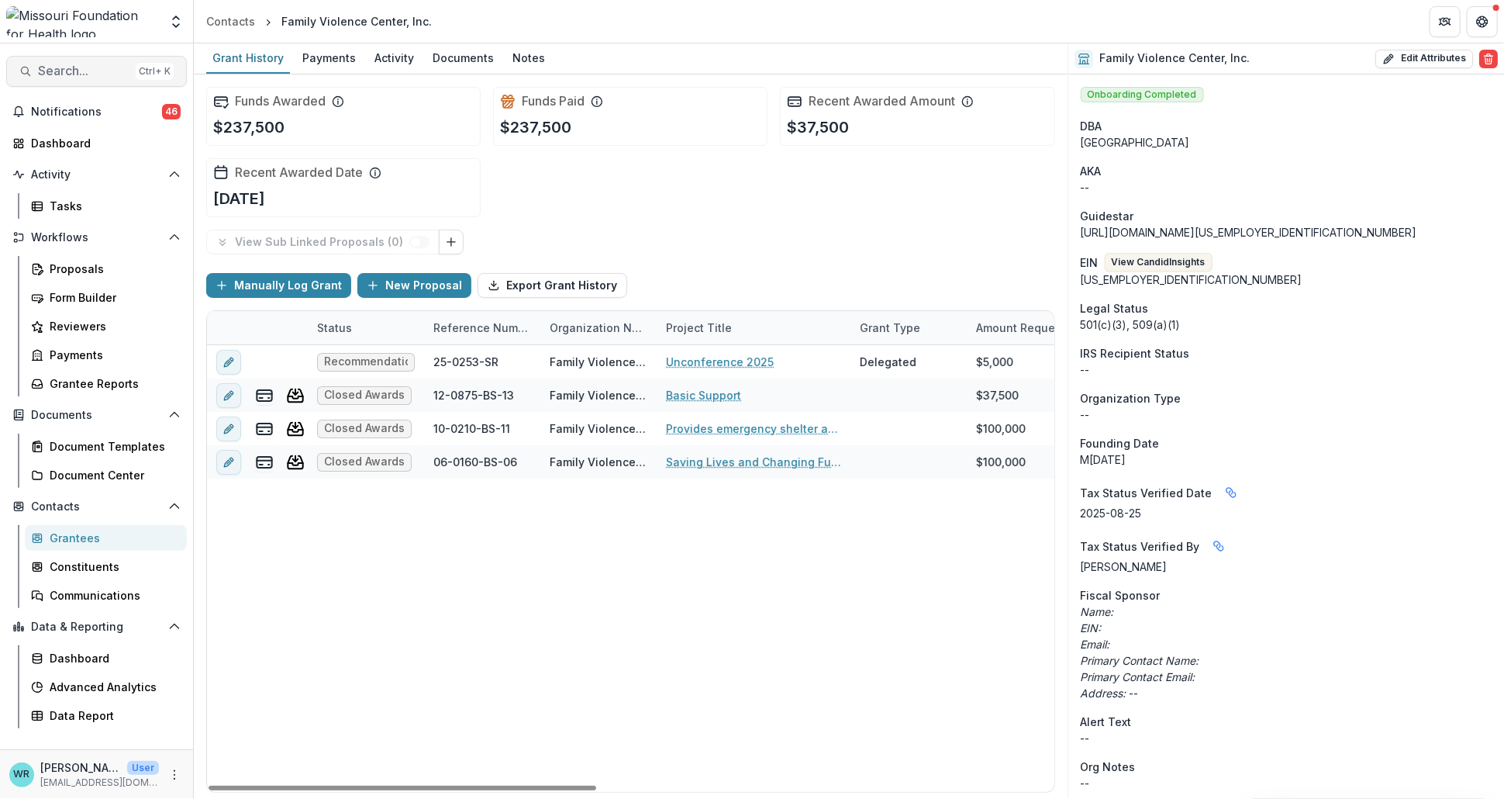
click at [85, 71] on span "Search..." at bounding box center [83, 71] width 91 height 15
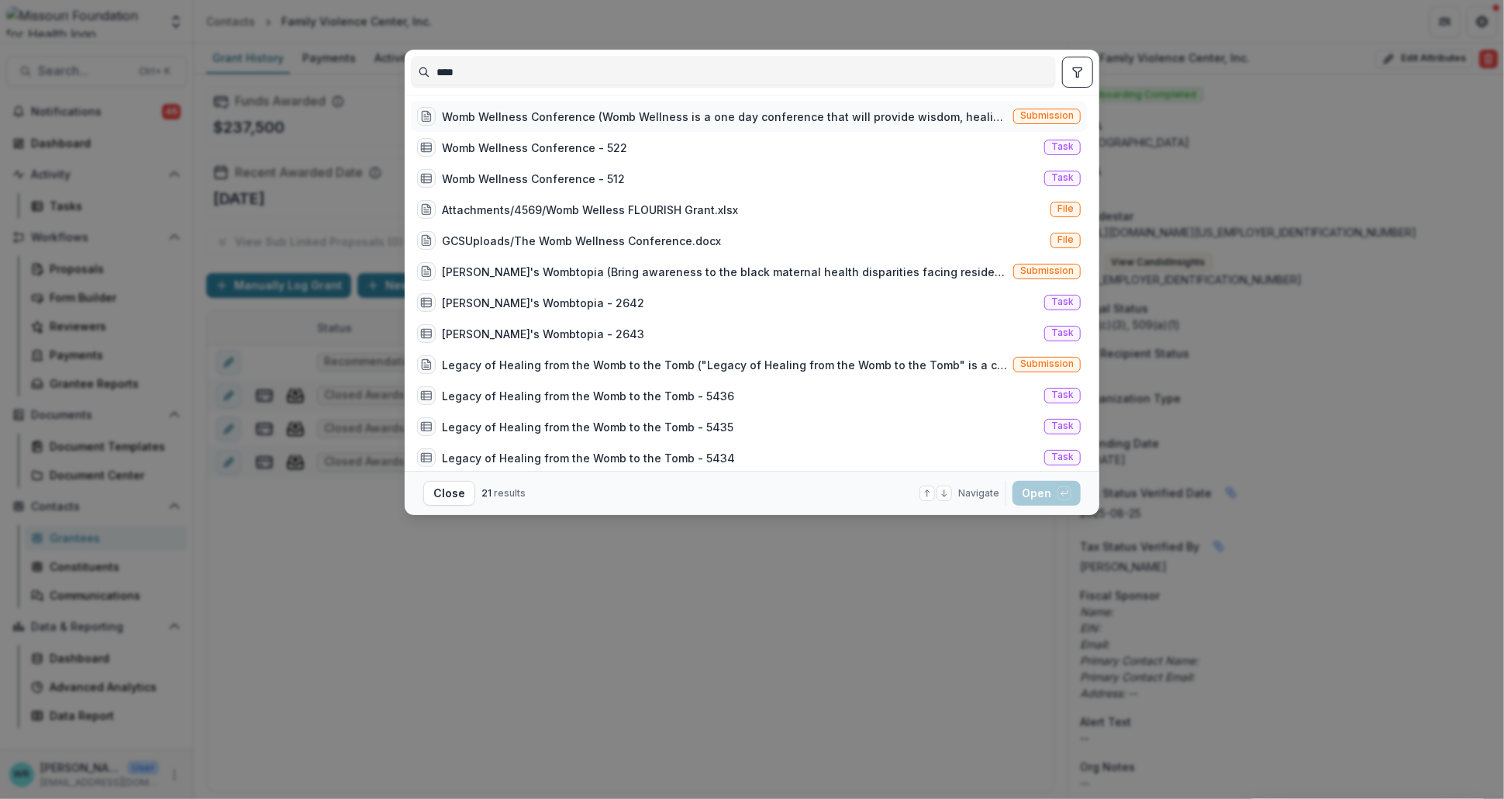
click at [1035, 119] on span "Submission" at bounding box center [1046, 115] width 53 height 11
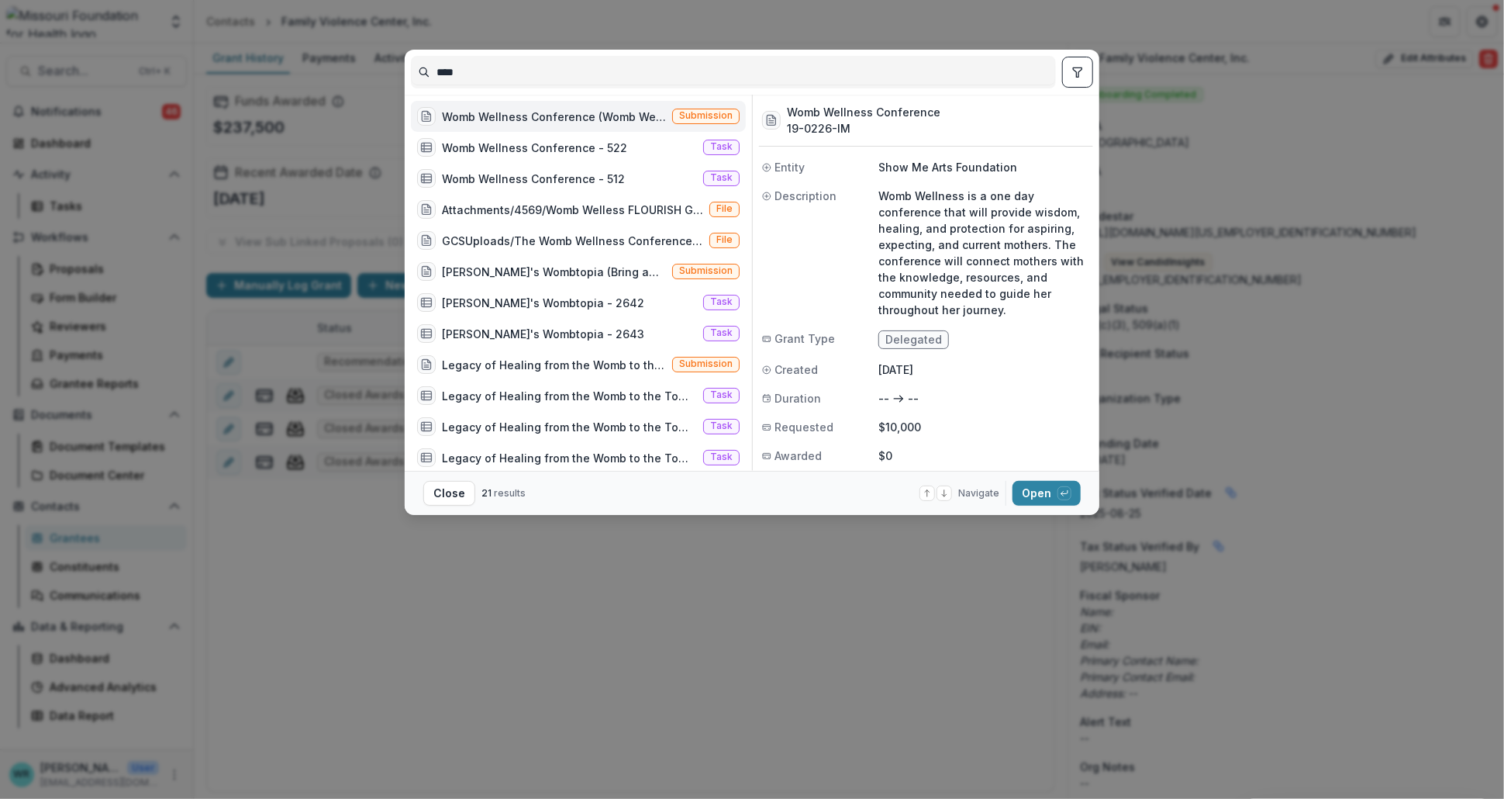
click at [1081, 66] on icon "toggle filters" at bounding box center [1077, 72] width 12 height 12
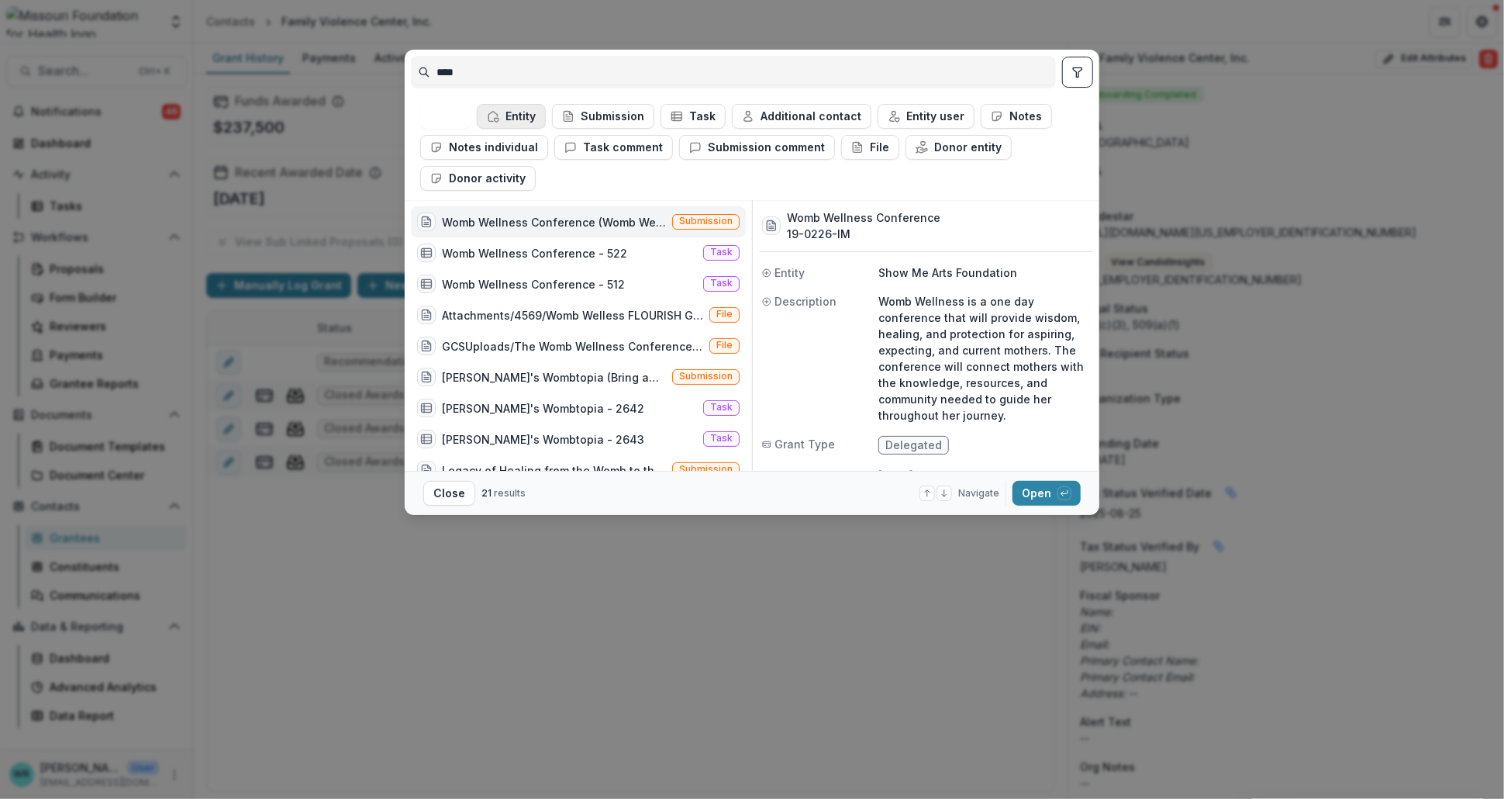
click at [523, 117] on button "Entity" at bounding box center [511, 116] width 69 height 25
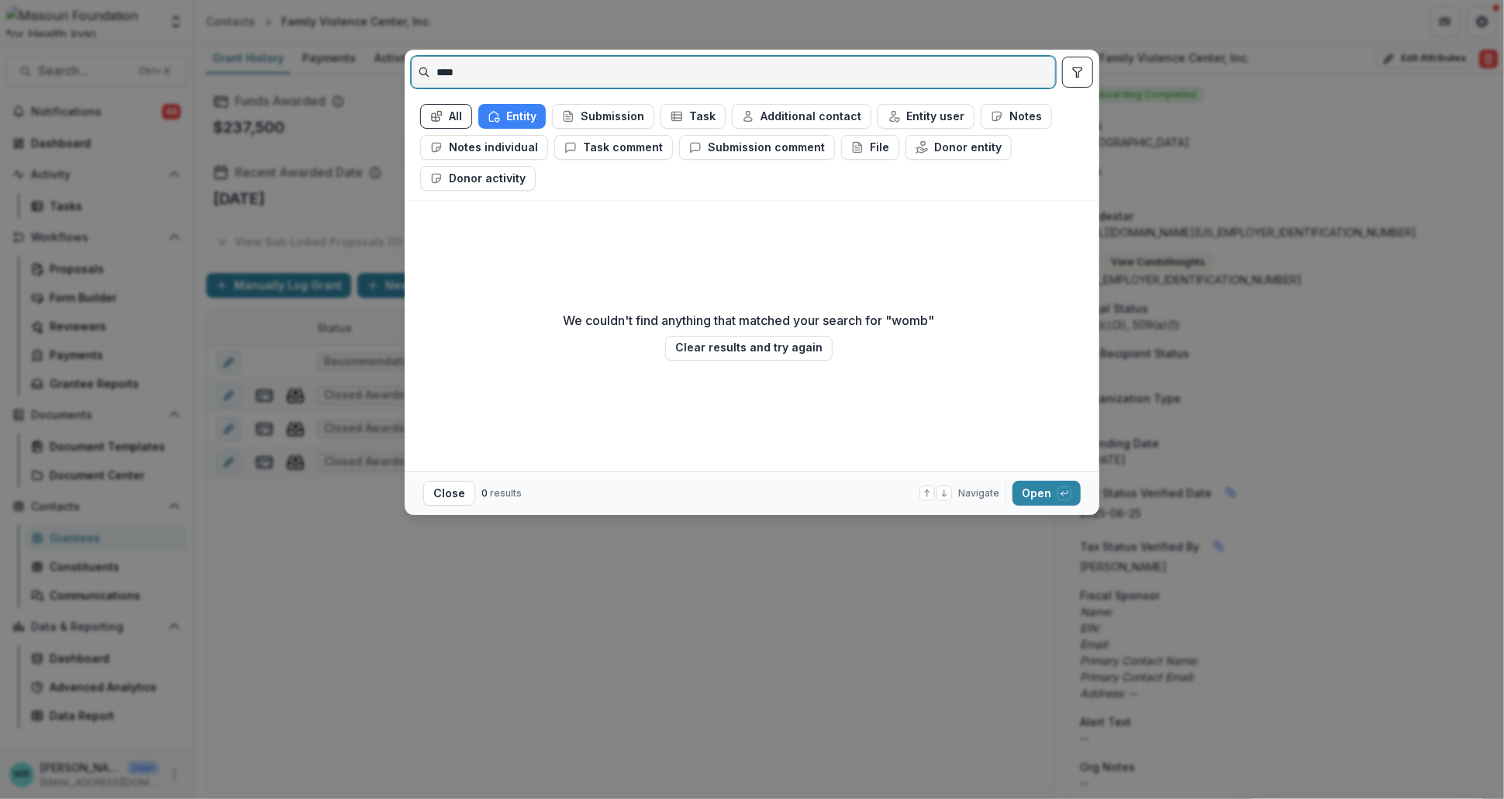
drag, startPoint x: 516, startPoint y: 74, endPoint x: 380, endPoint y: 68, distance: 135.8
click at [380, 68] on div "**** All Entity Submission Task Additional contact Entity user Notes Notes indi…" at bounding box center [752, 399] width 1504 height 799
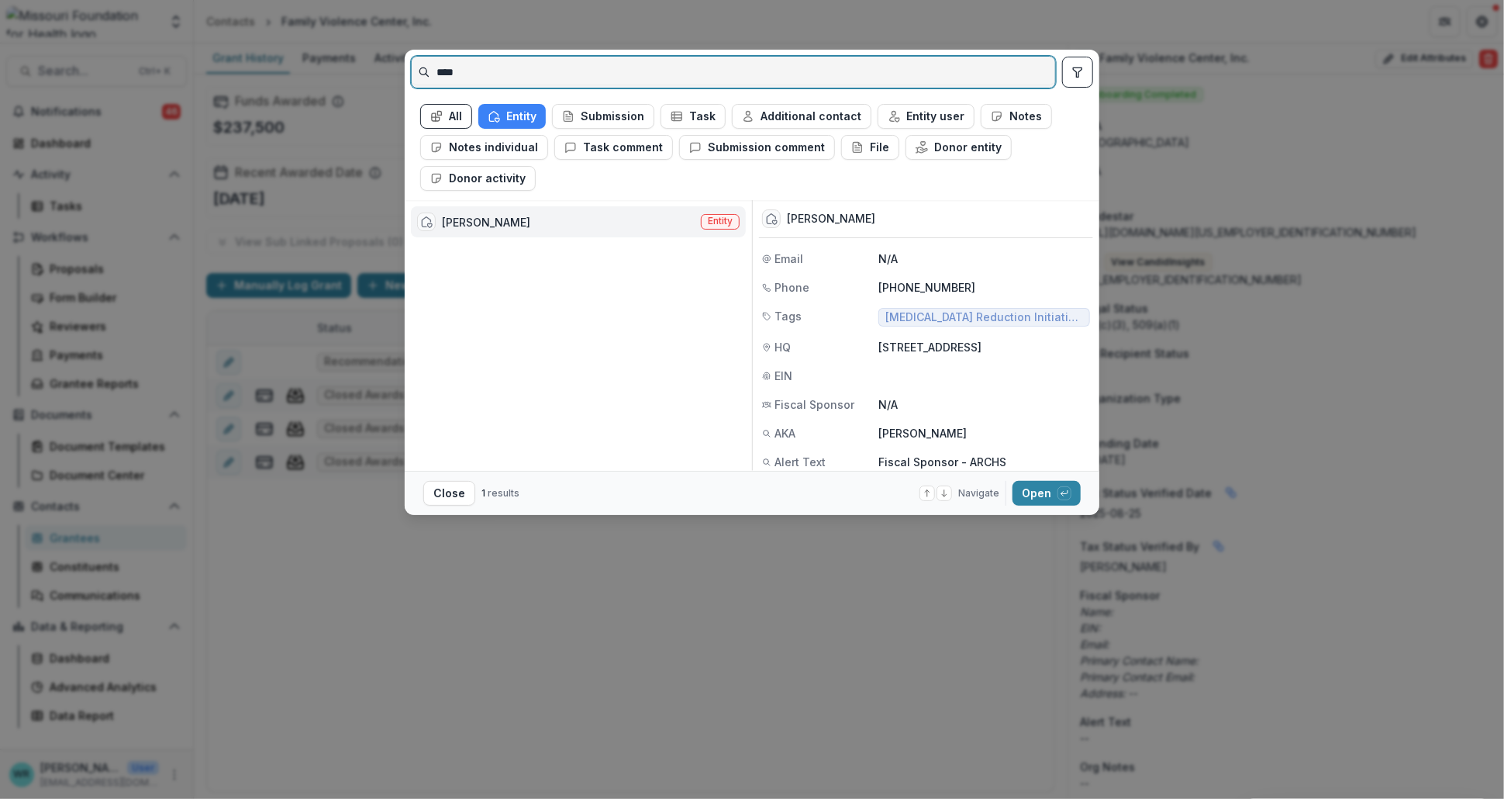
drag, startPoint x: 492, startPoint y: 81, endPoint x: 422, endPoint y: 64, distance: 71.8
click at [422, 64] on input "****" at bounding box center [733, 72] width 643 height 25
type input "*****"
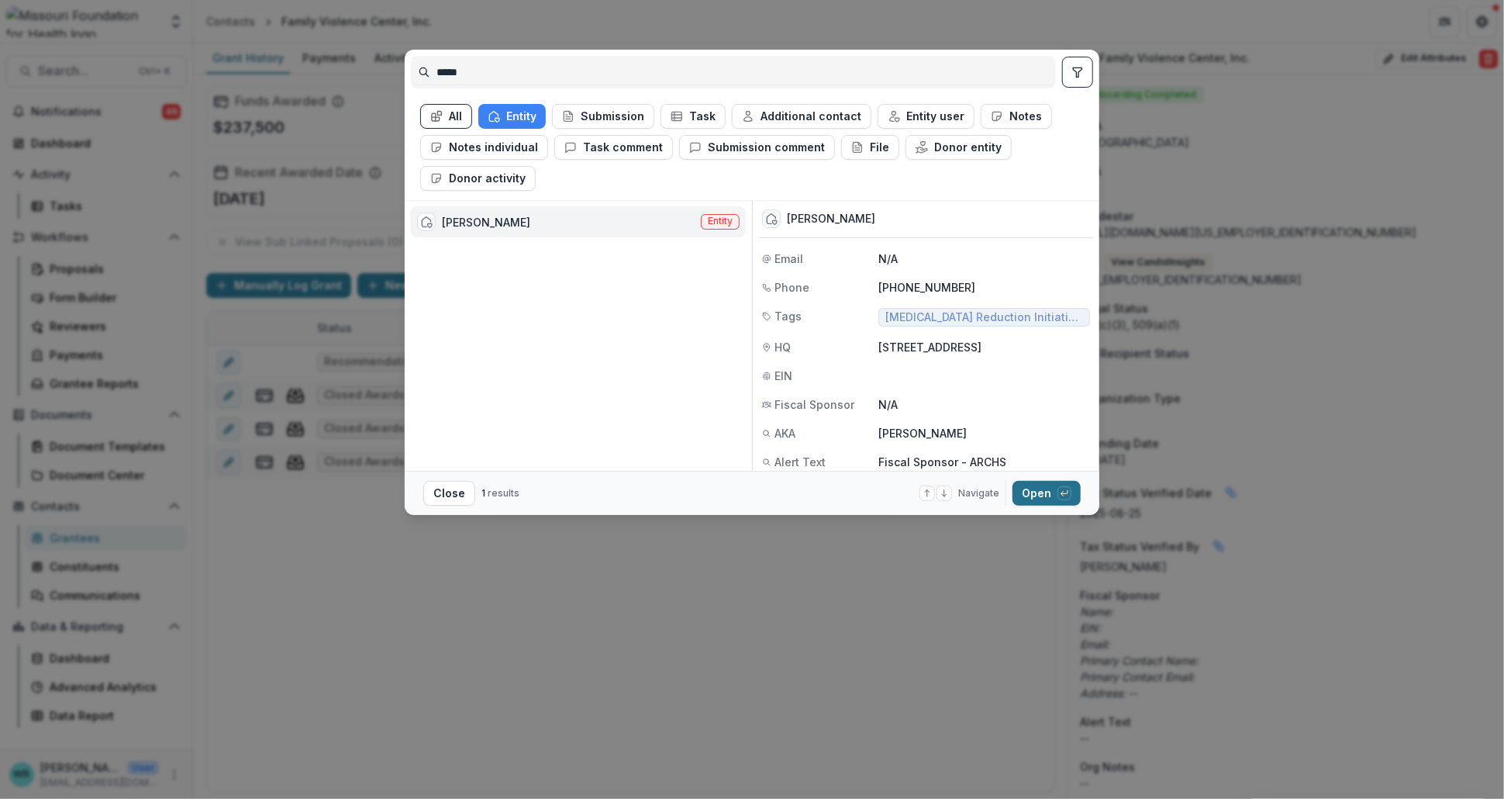
click at [1058, 494] on div "button" at bounding box center [1064, 493] width 14 height 14
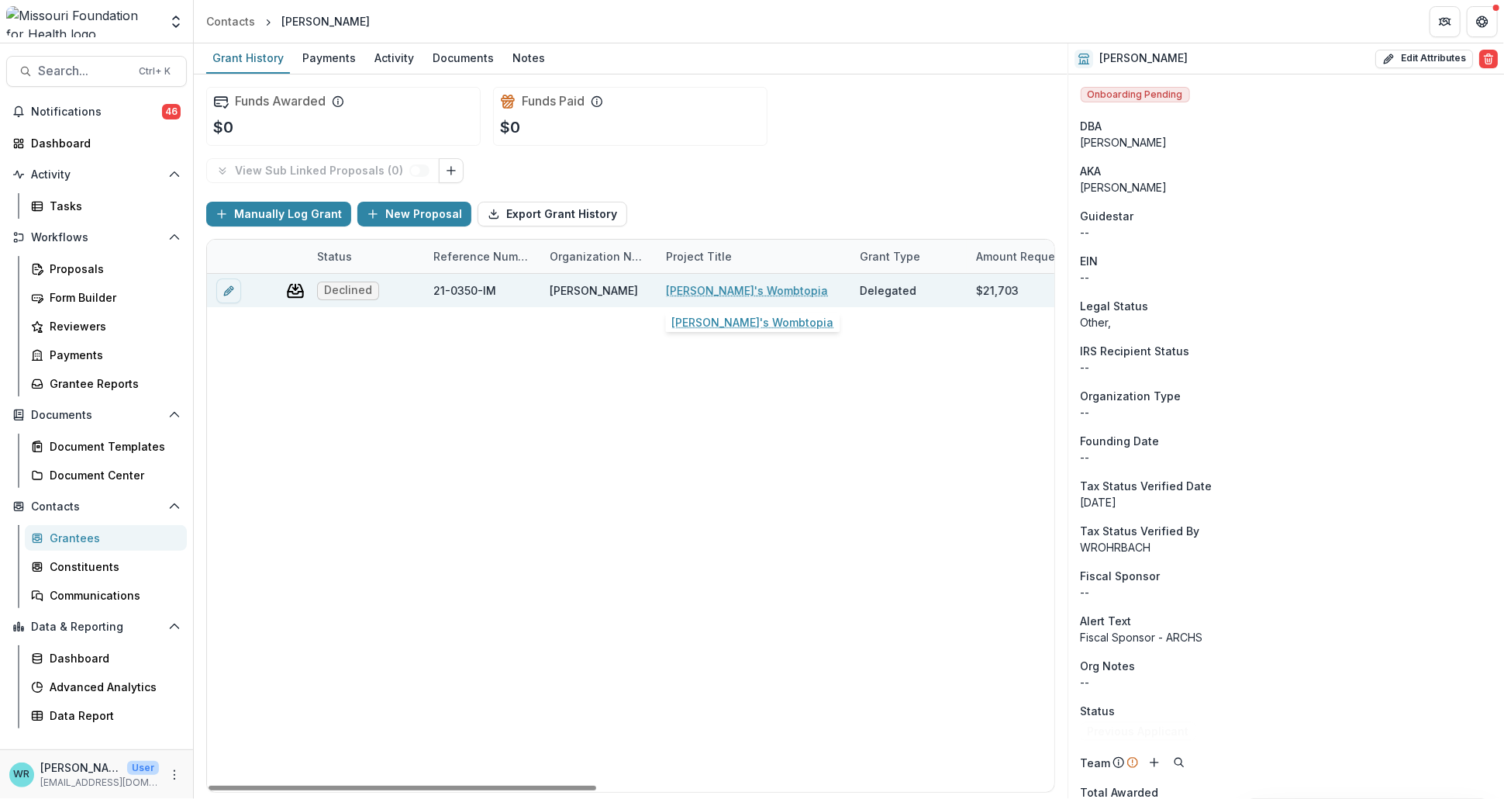
click at [733, 282] on link "Jade's Wombtopia" at bounding box center [747, 290] width 162 height 16
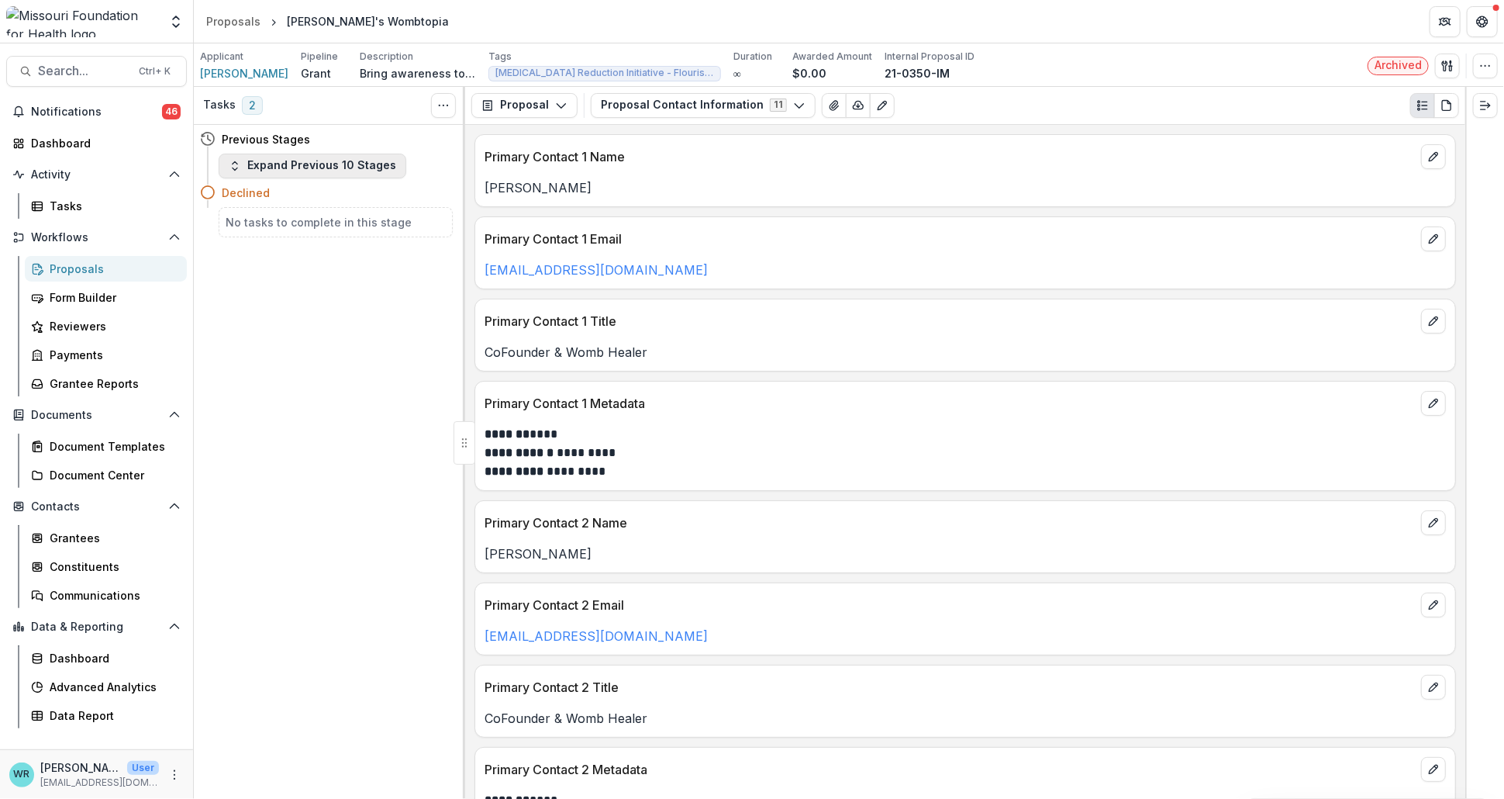
click at [282, 163] on button "Expand Previous 10 Stages" at bounding box center [313, 166] width 188 height 25
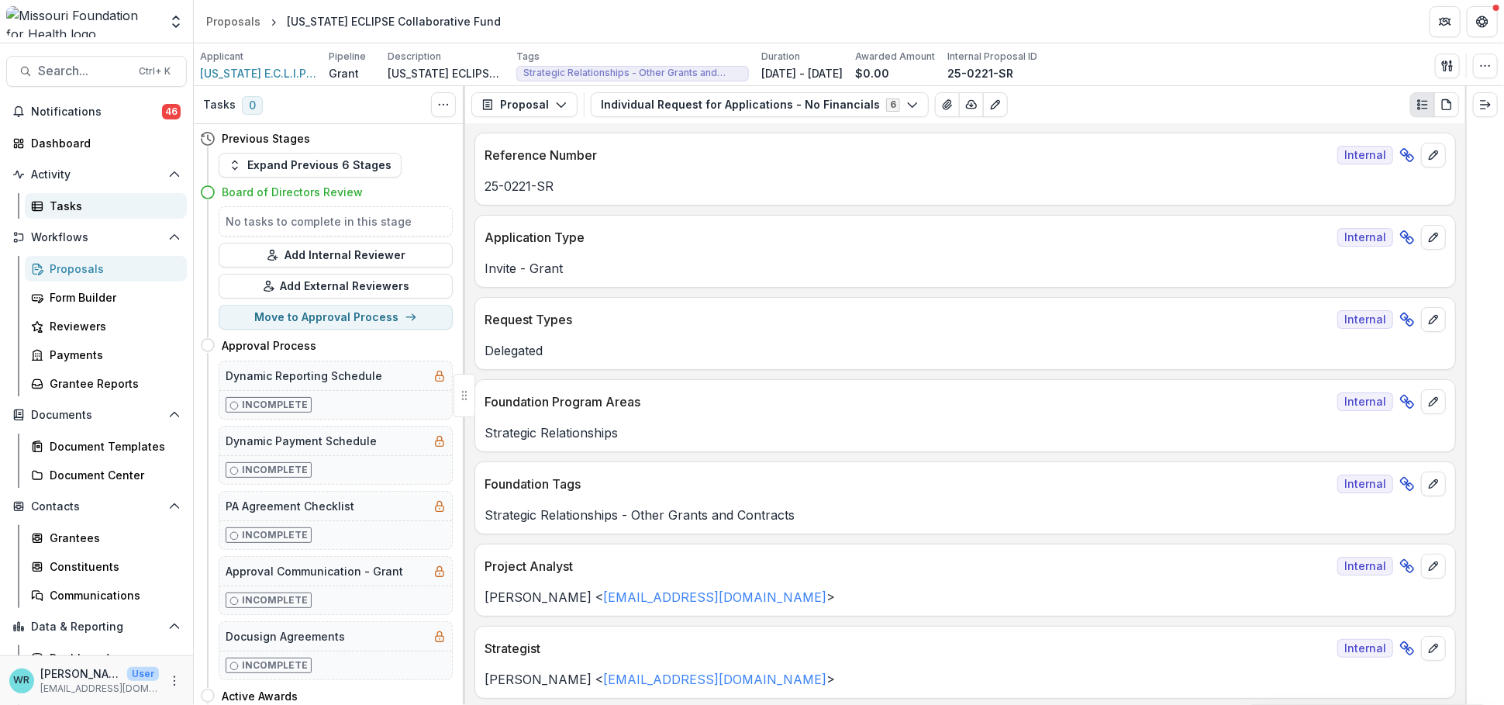
click at [73, 201] on div "Tasks" at bounding box center [112, 206] width 125 height 16
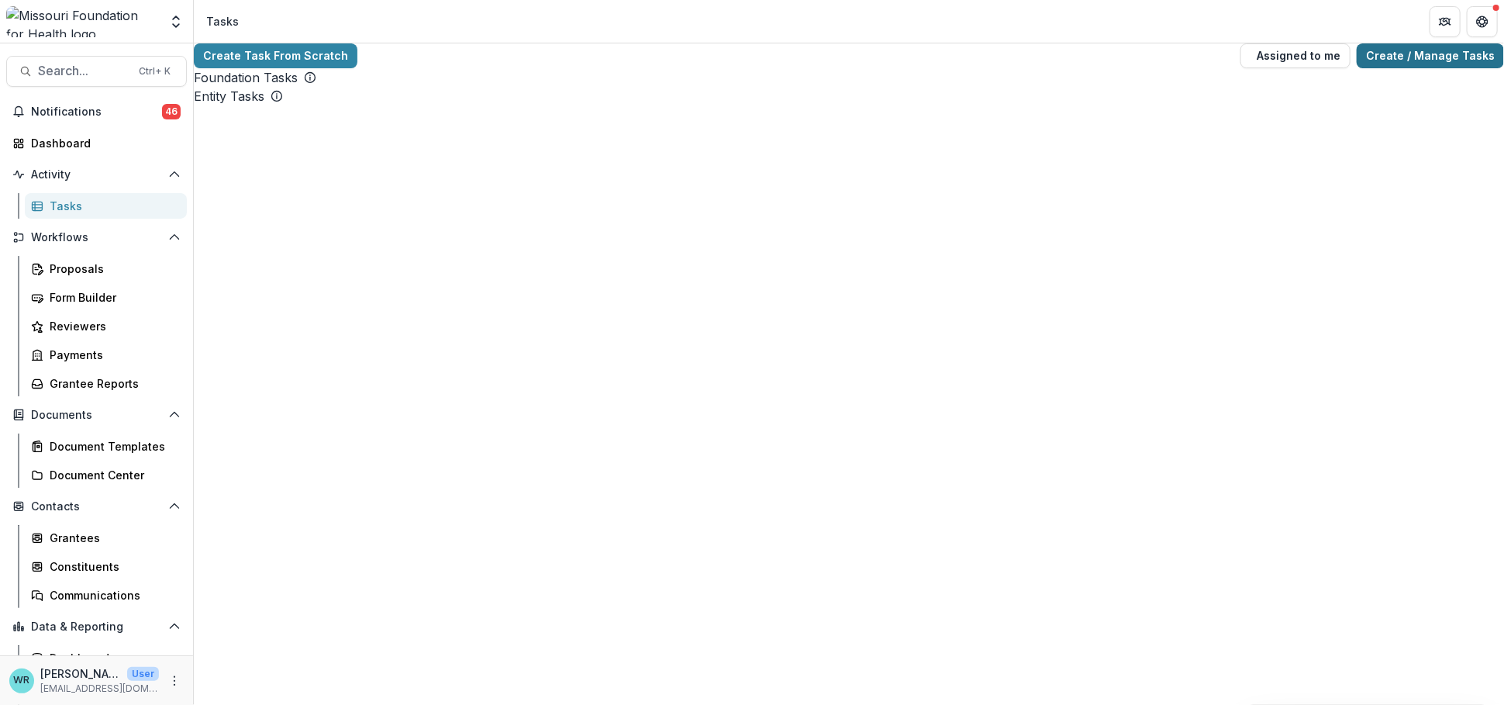
click at [1423, 66] on link "Create / Manage Tasks" at bounding box center [1430, 55] width 147 height 25
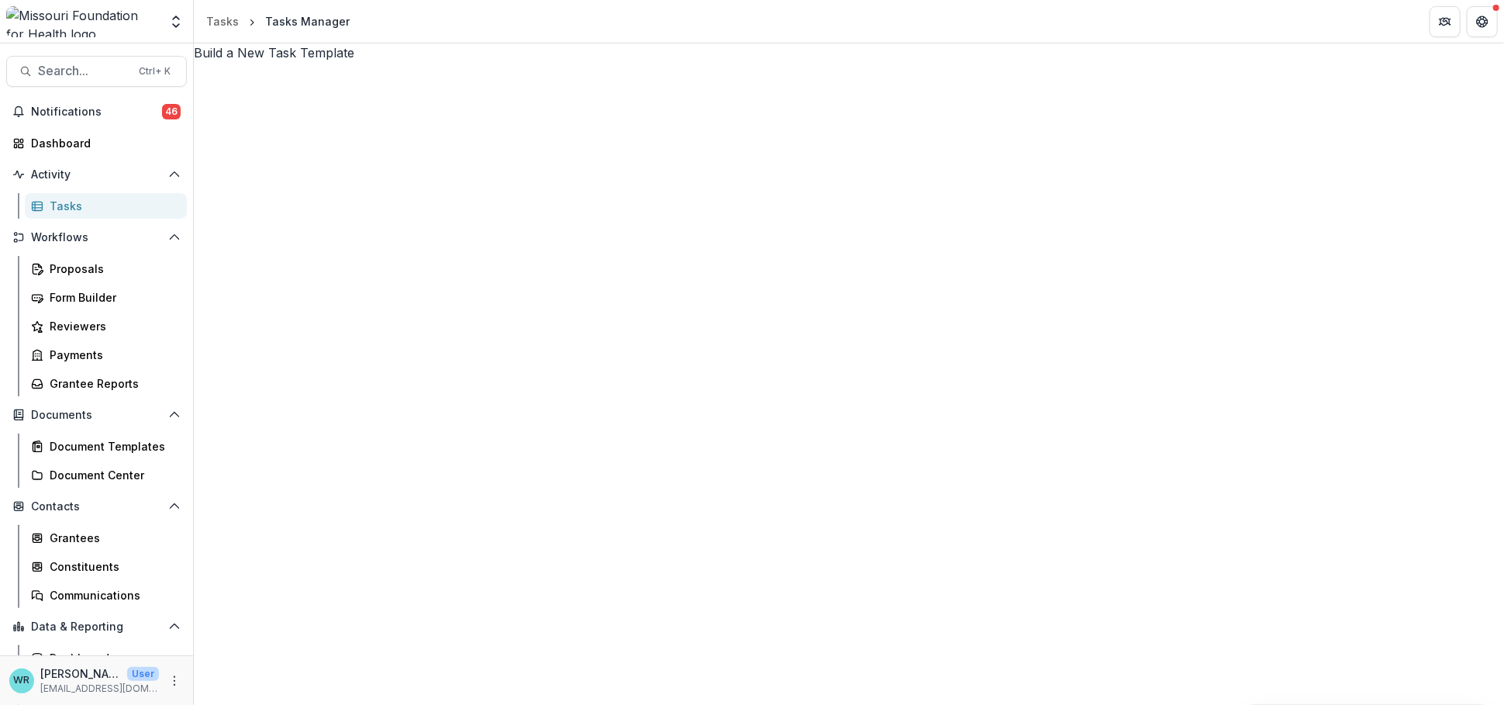
click at [1212, 60] on div "Build a New Task Template" at bounding box center [849, 52] width 1310 height 19
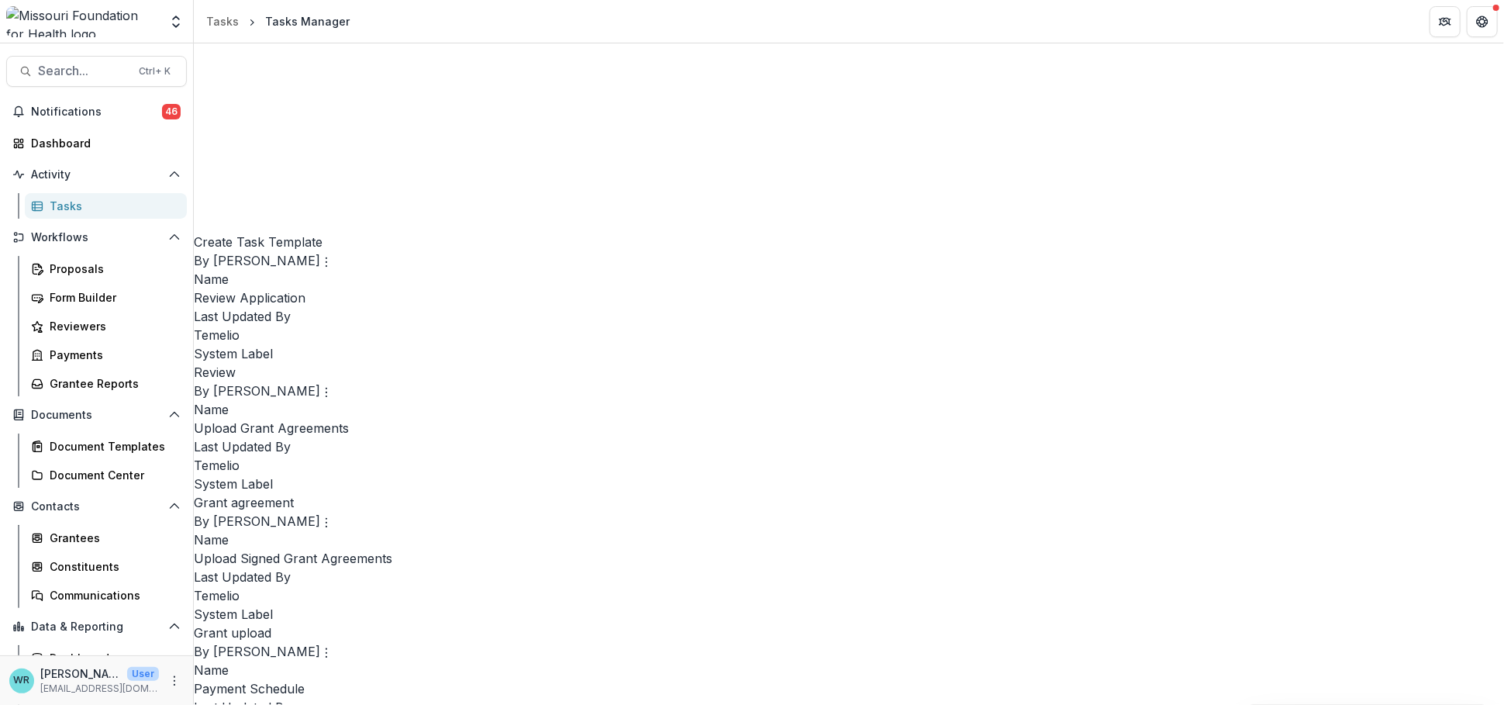
click at [1153, 360] on link "Edit" at bounding box center [1204, 362] width 190 height 26
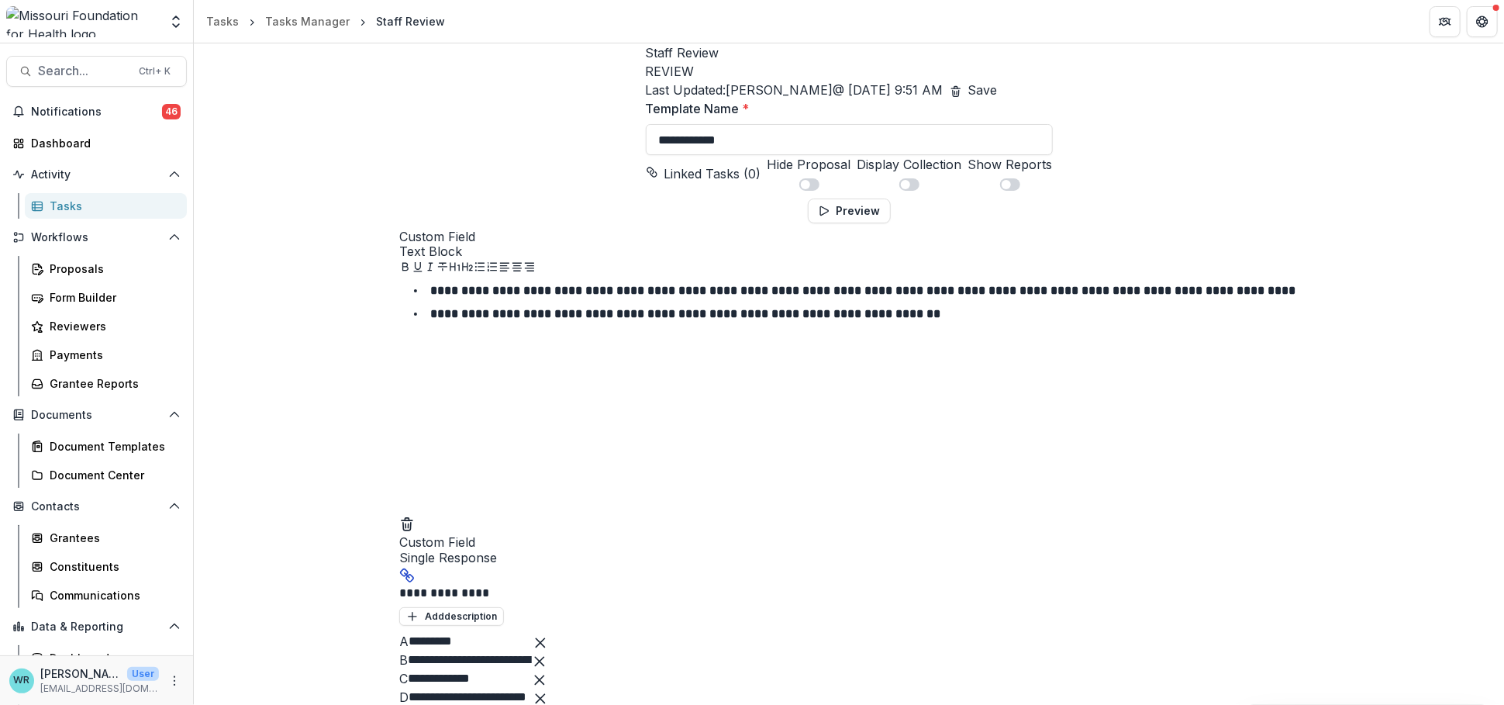
scroll to position [86, 0]
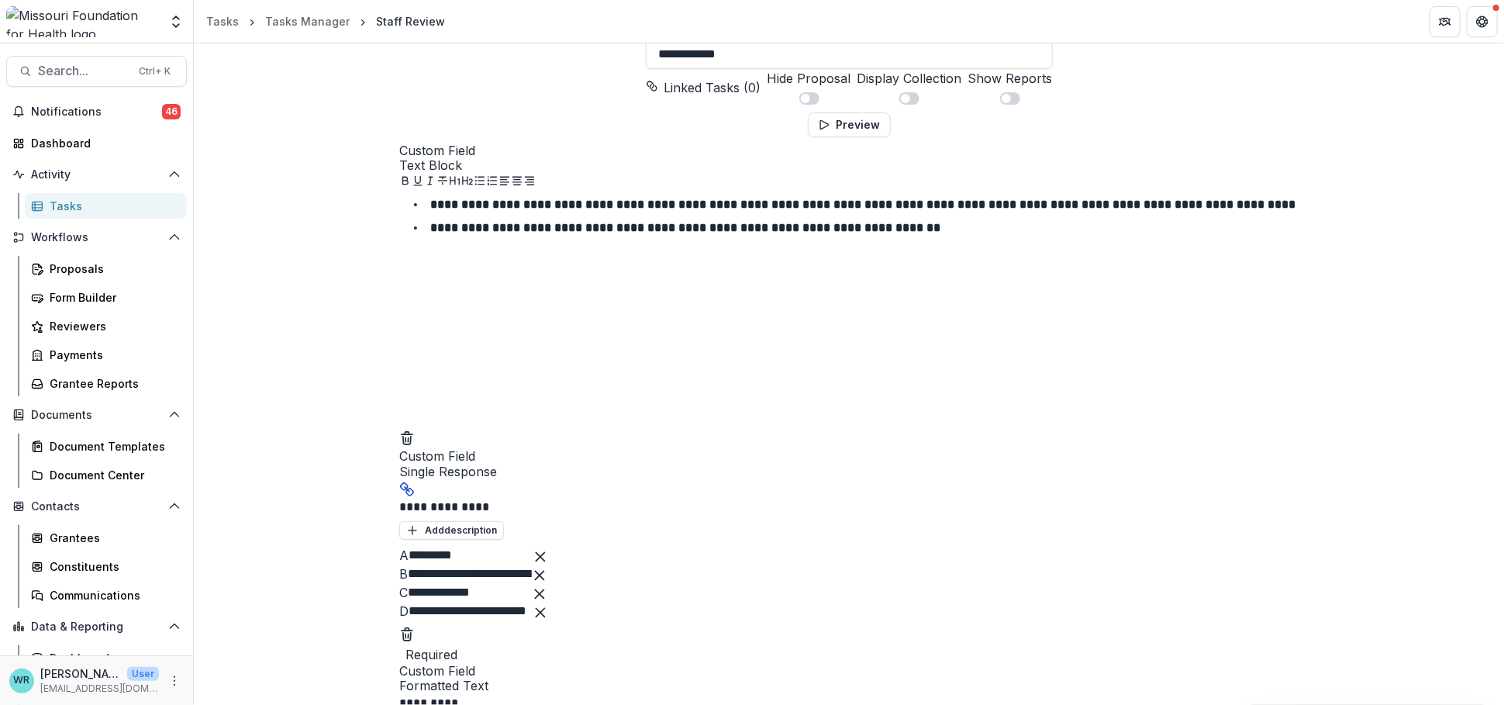
click at [940, 233] on strong "**********" at bounding box center [685, 228] width 510 height 12
drag, startPoint x: 976, startPoint y: 381, endPoint x: 780, endPoint y: 381, distance: 196.1
click at [780, 238] on li "**********" at bounding box center [858, 228] width 881 height 20
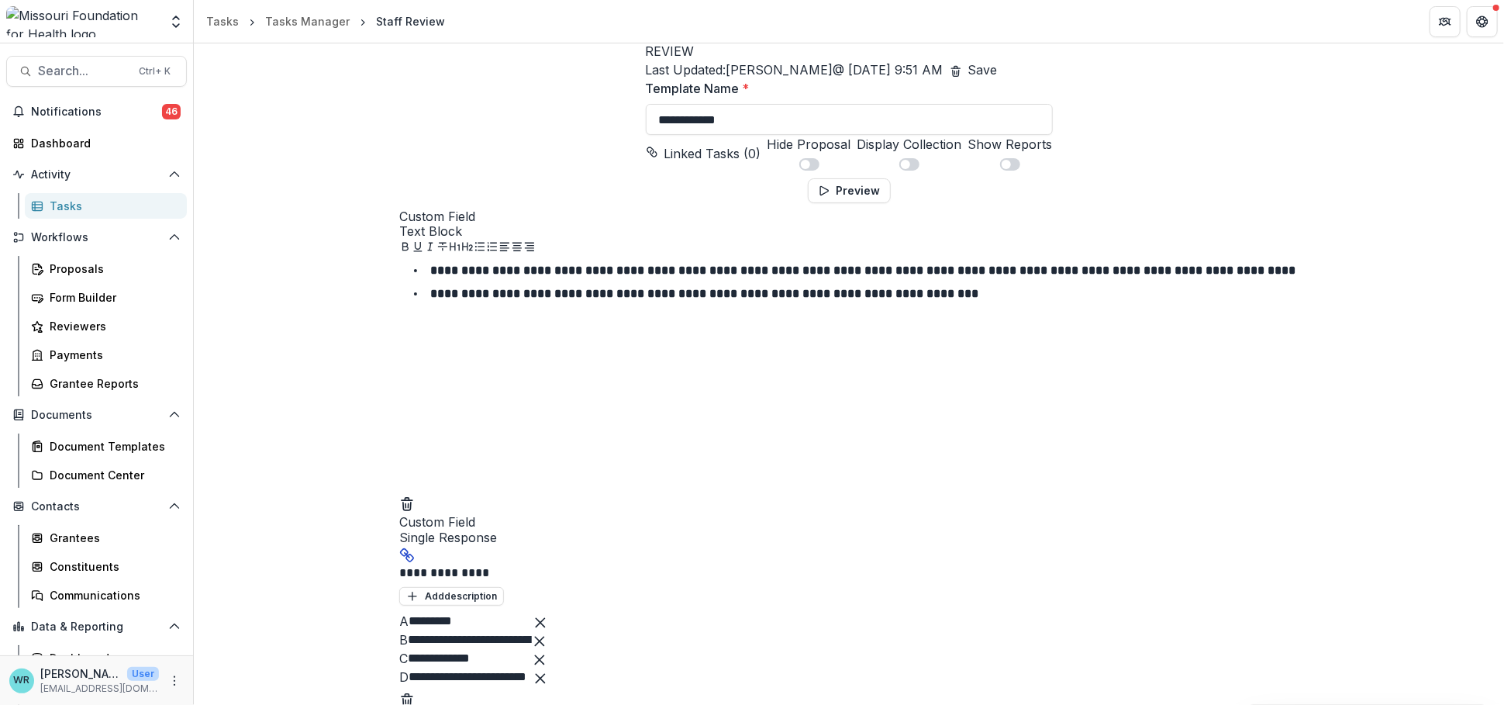
scroll to position [0, 0]
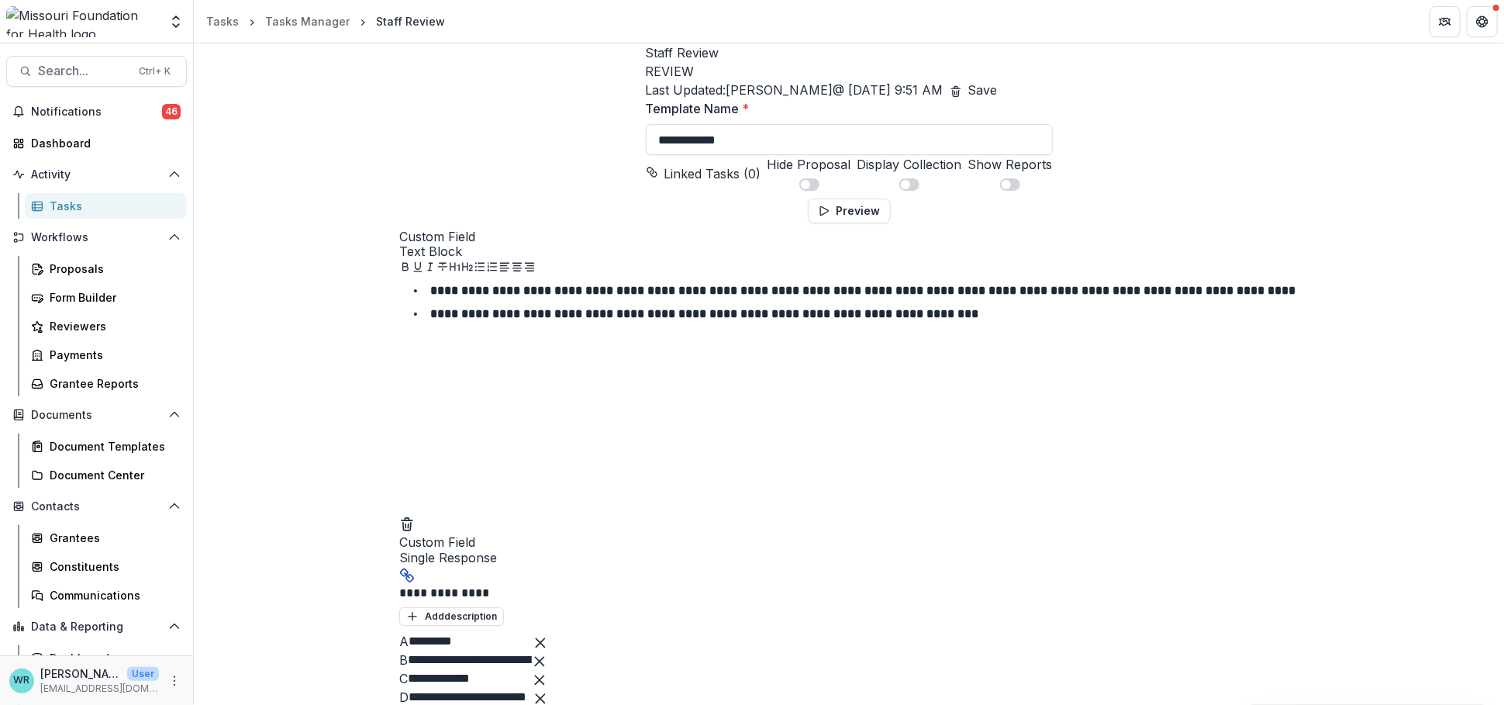
drag, startPoint x: 1481, startPoint y: 71, endPoint x: 1368, endPoint y: 29, distance: 120.0
click at [998, 81] on button "Save" at bounding box center [982, 90] width 29 height 19
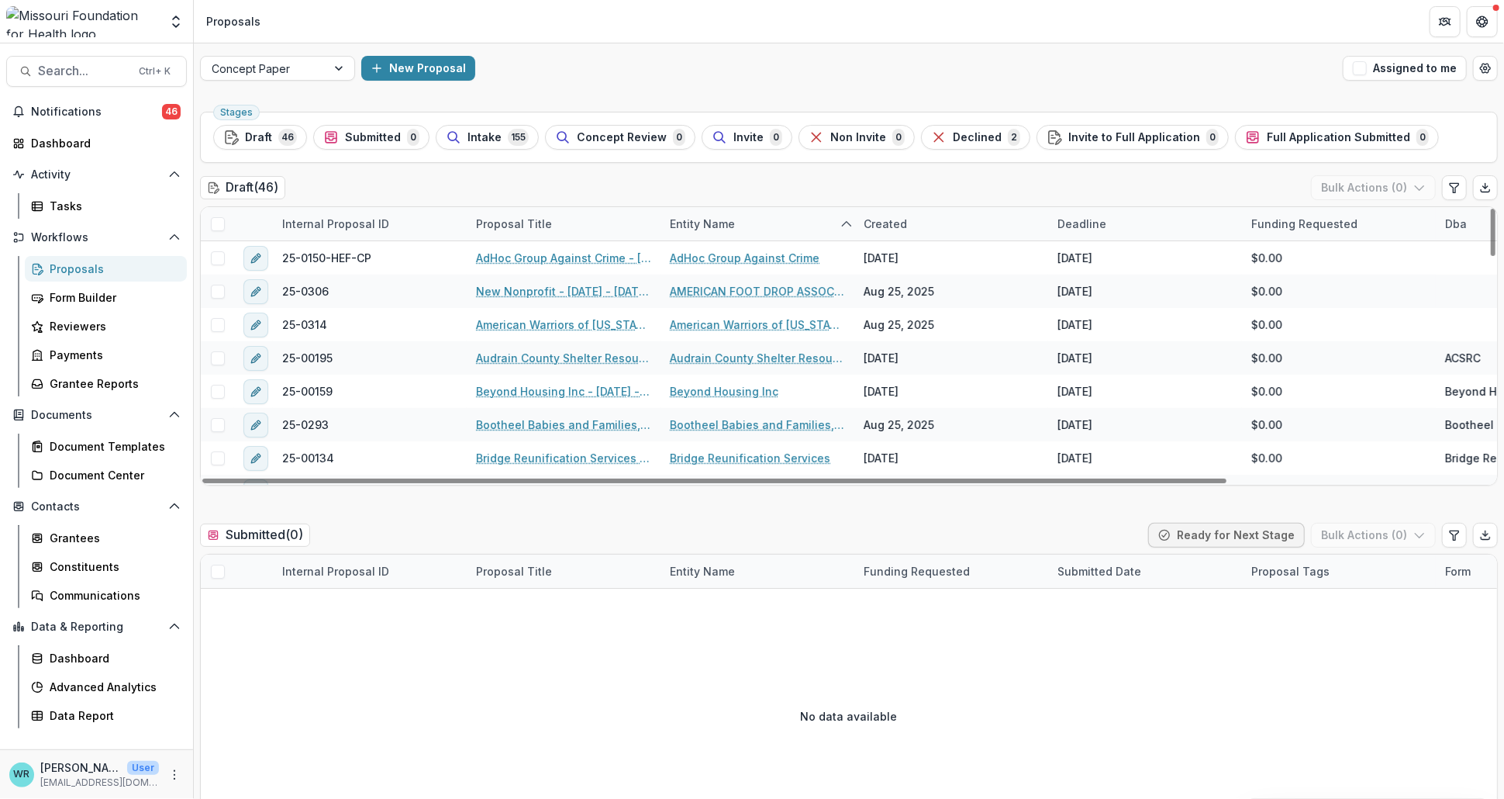
drag, startPoint x: 216, startPoint y: 220, endPoint x: 733, endPoint y: 230, distance: 517.2
click at [216, 220] on span at bounding box center [218, 224] width 14 height 14
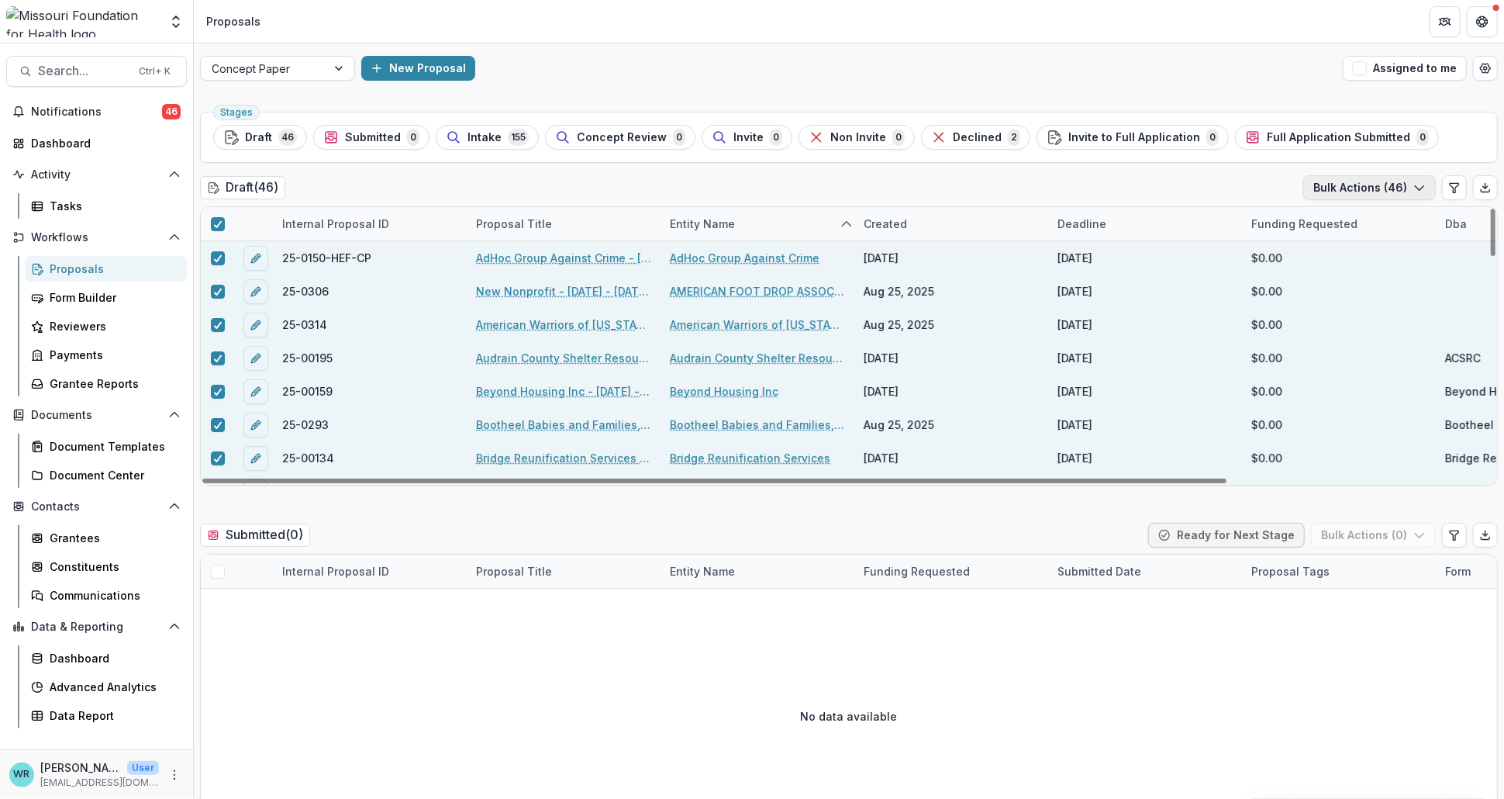
click at [1413, 189] on icon "button" at bounding box center [1419, 187] width 12 height 12
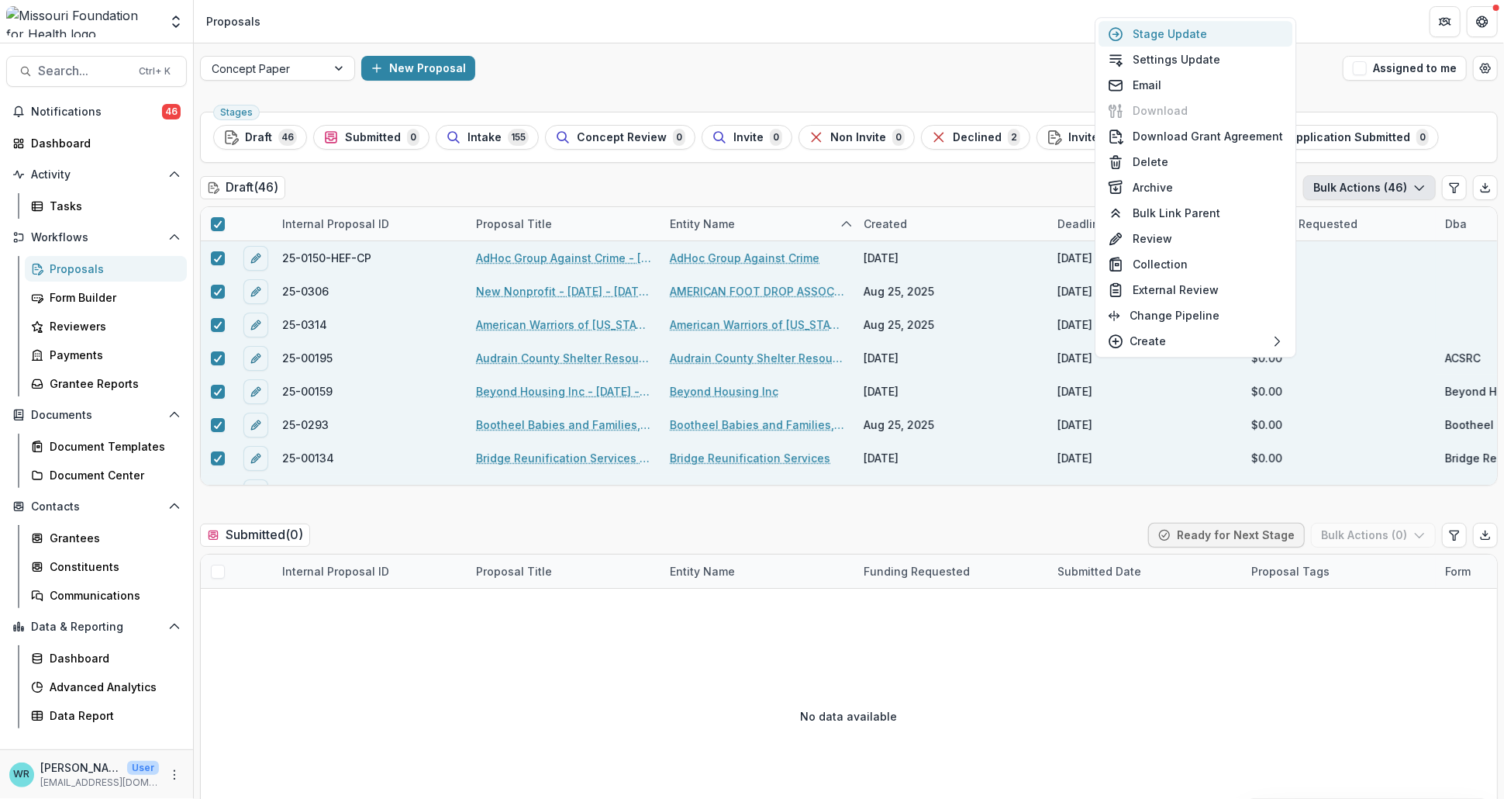
click at [1220, 31] on button "Stage Update" at bounding box center [1196, 34] width 194 height 26
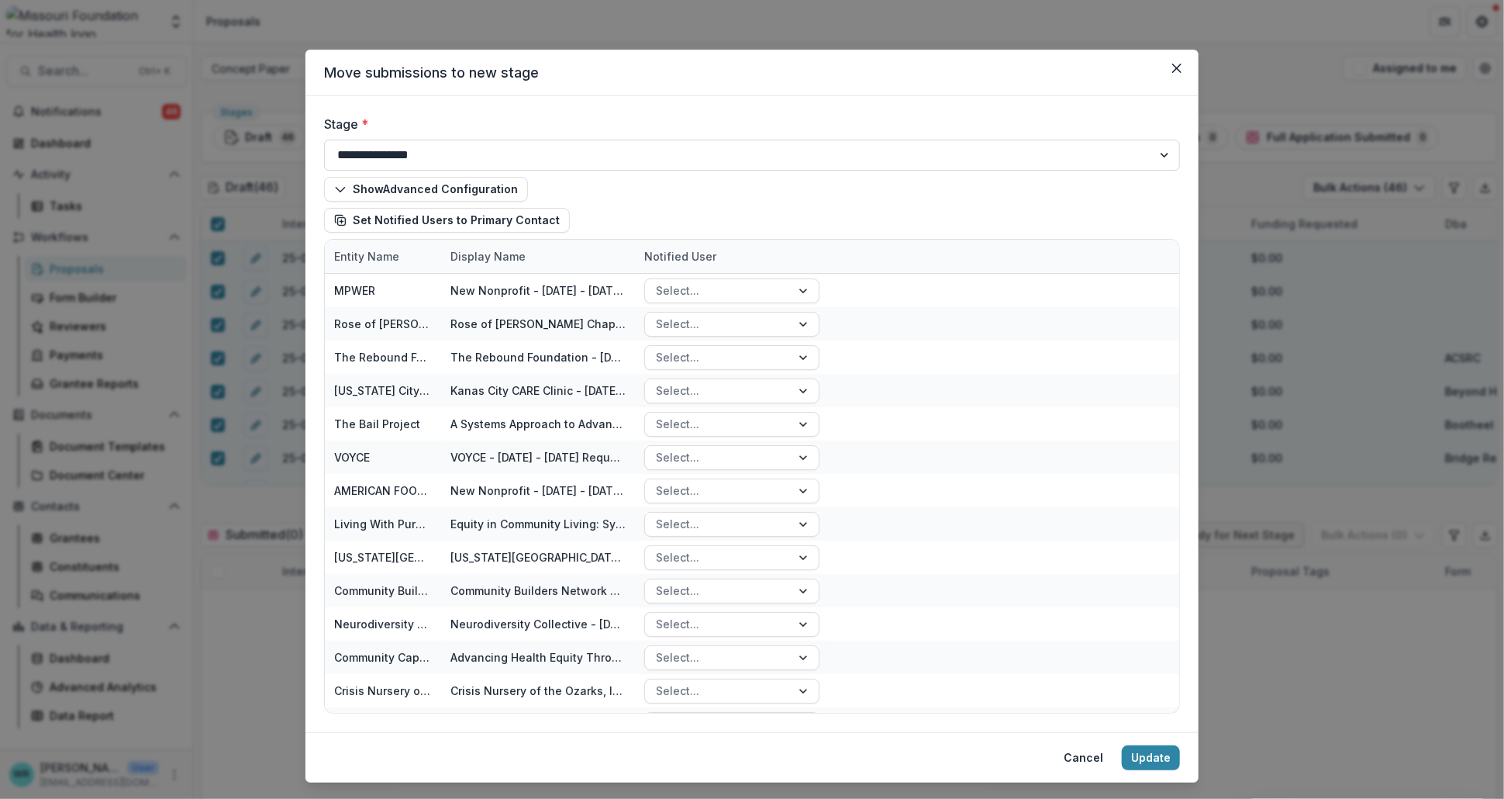
click at [803, 158] on select "**********" at bounding box center [752, 155] width 856 height 31
select select "**********"
click at [324, 140] on select "**********" at bounding box center [752, 155] width 856 height 31
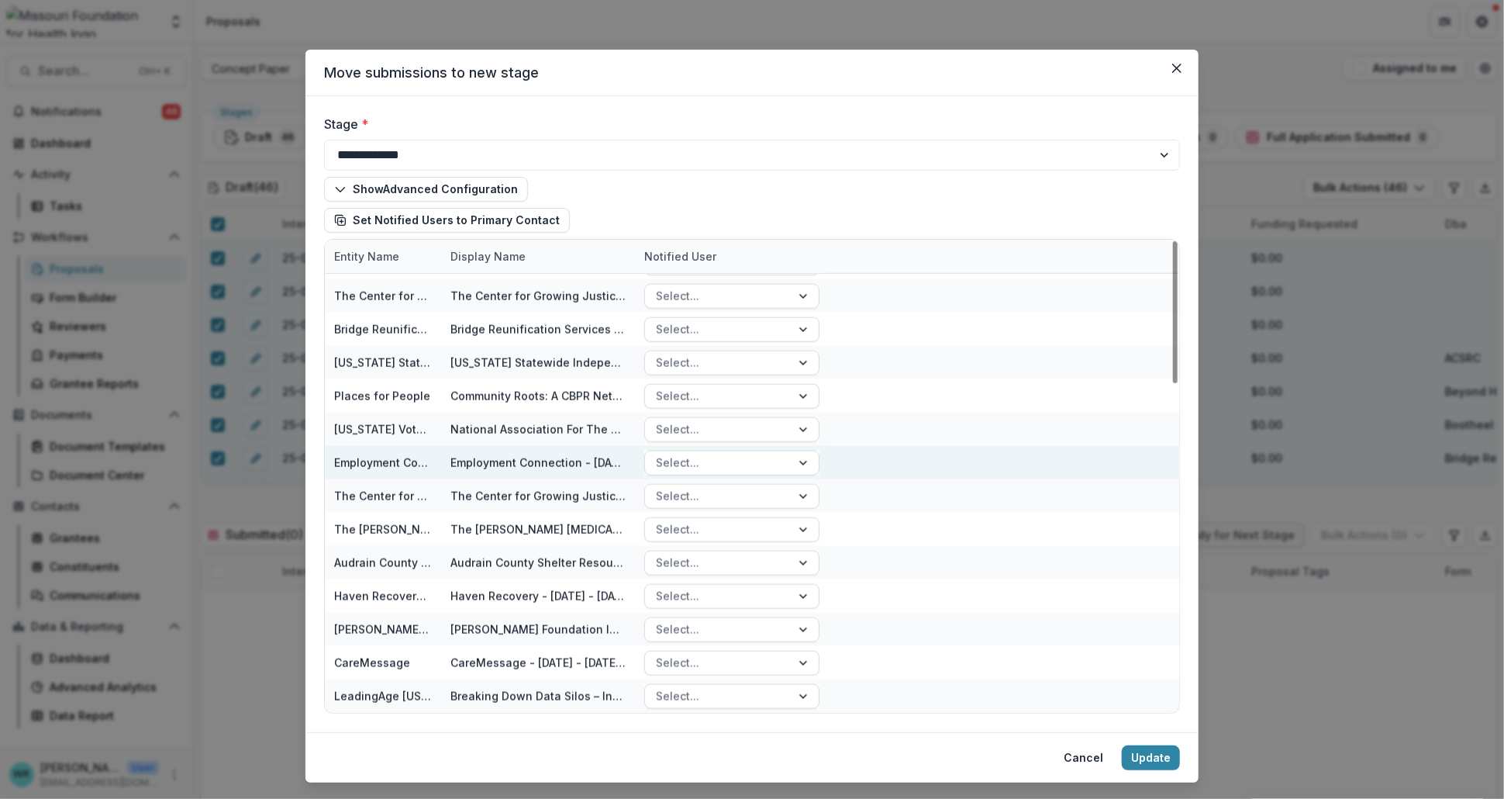
scroll to position [33, 0]
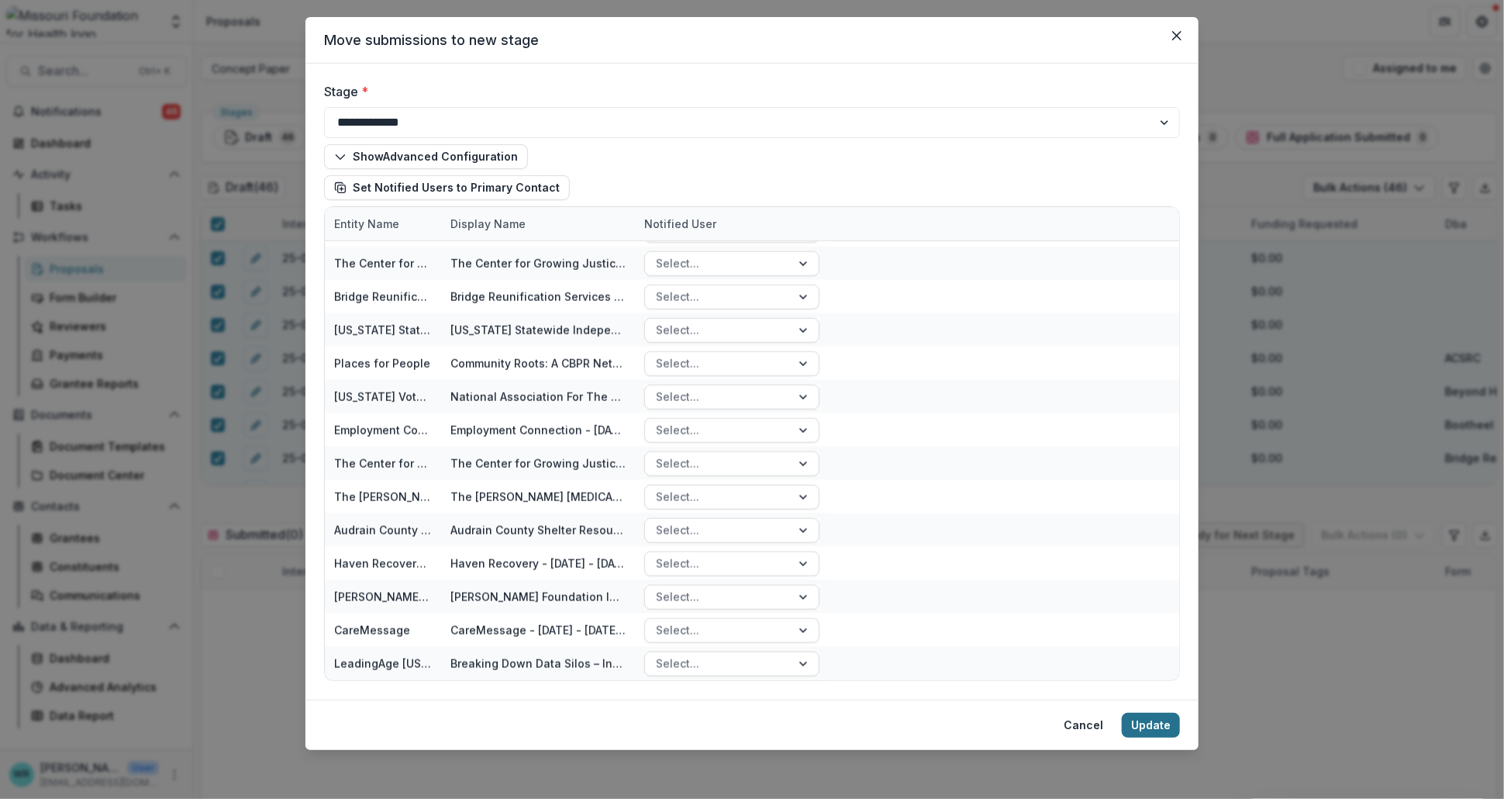
click at [1149, 728] on button "Update" at bounding box center [1151, 724] width 58 height 25
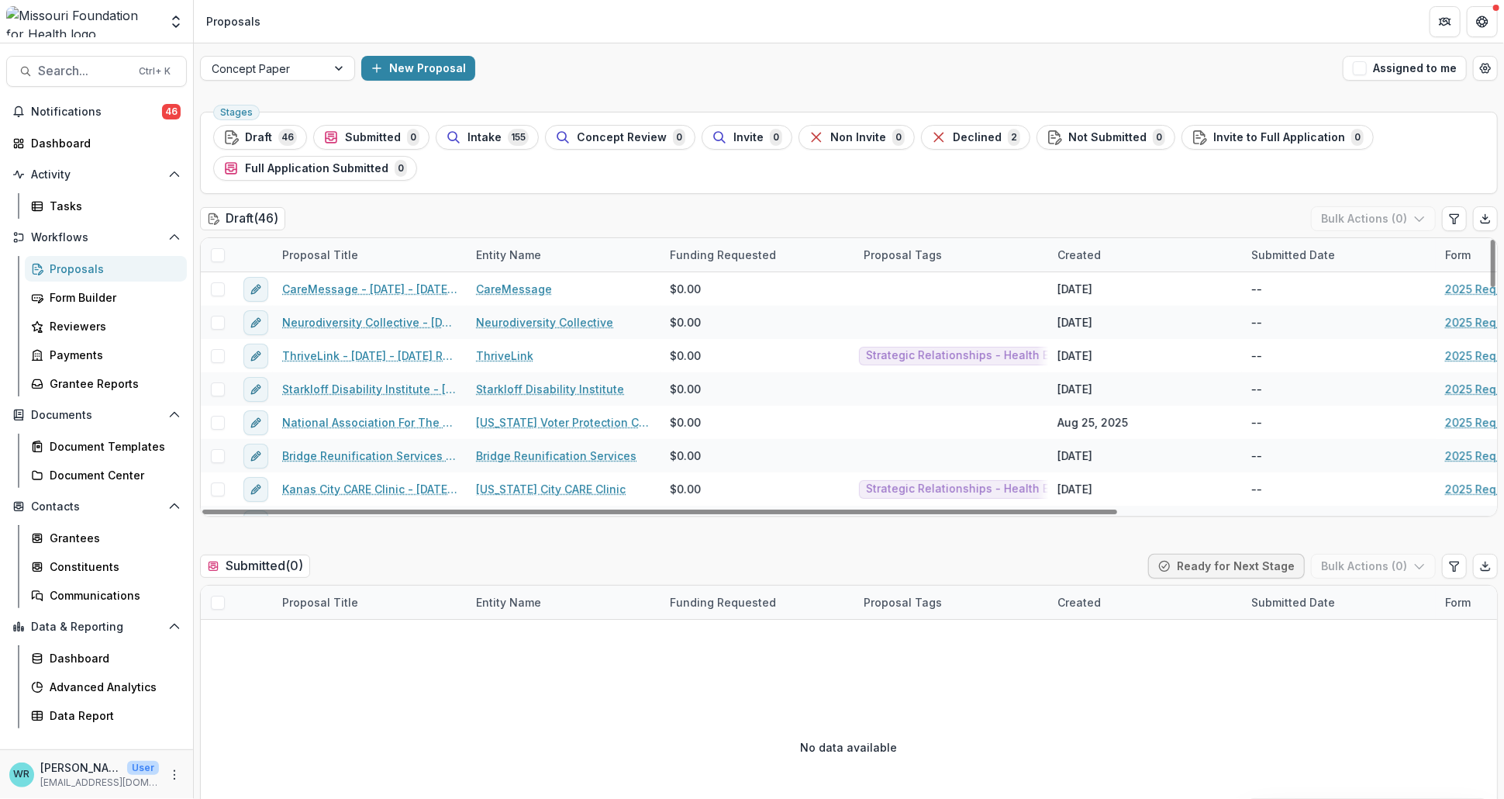
click at [222, 257] on span at bounding box center [218, 255] width 14 height 14
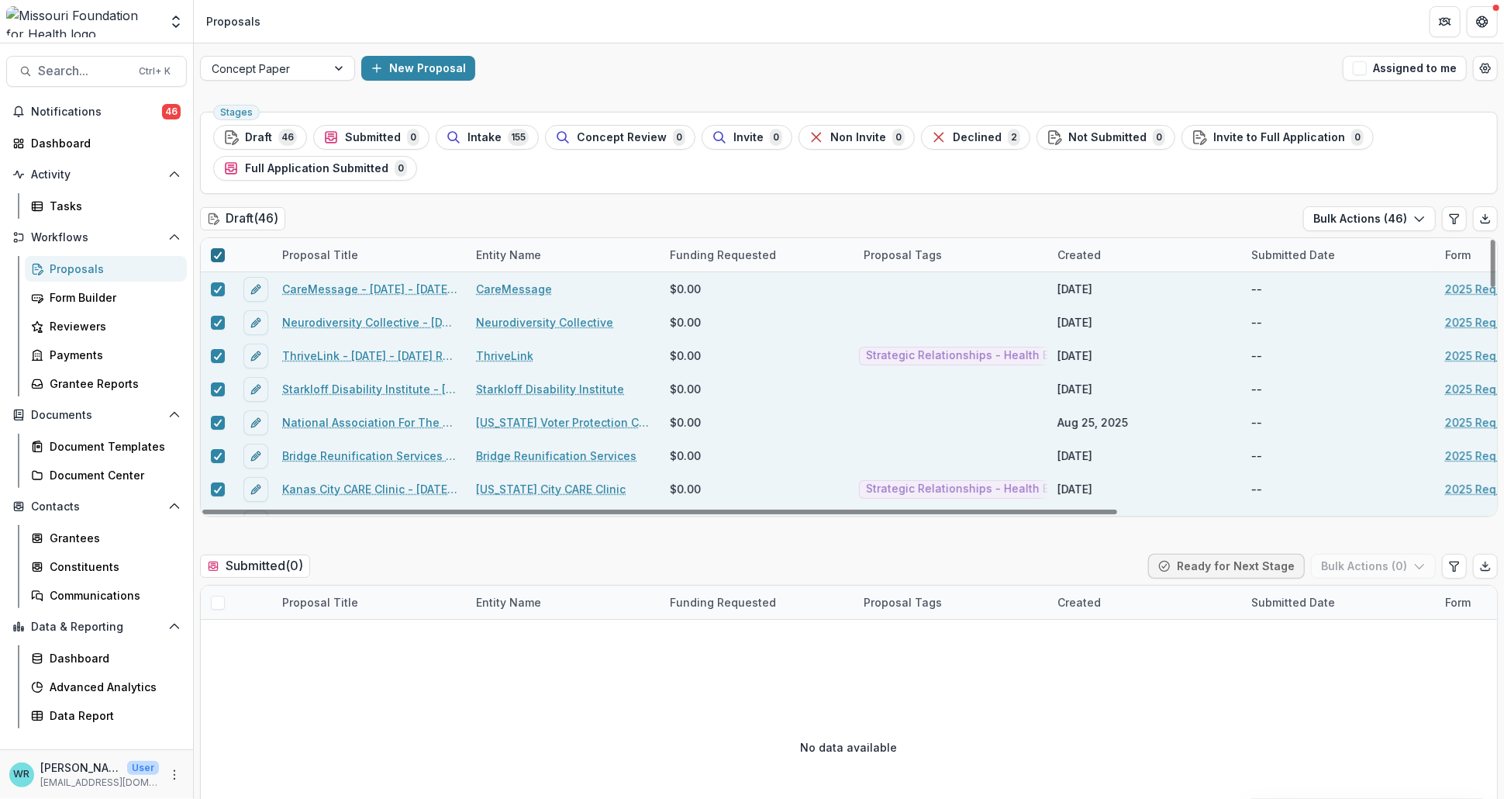
click at [216, 251] on icon at bounding box center [217, 255] width 9 height 8
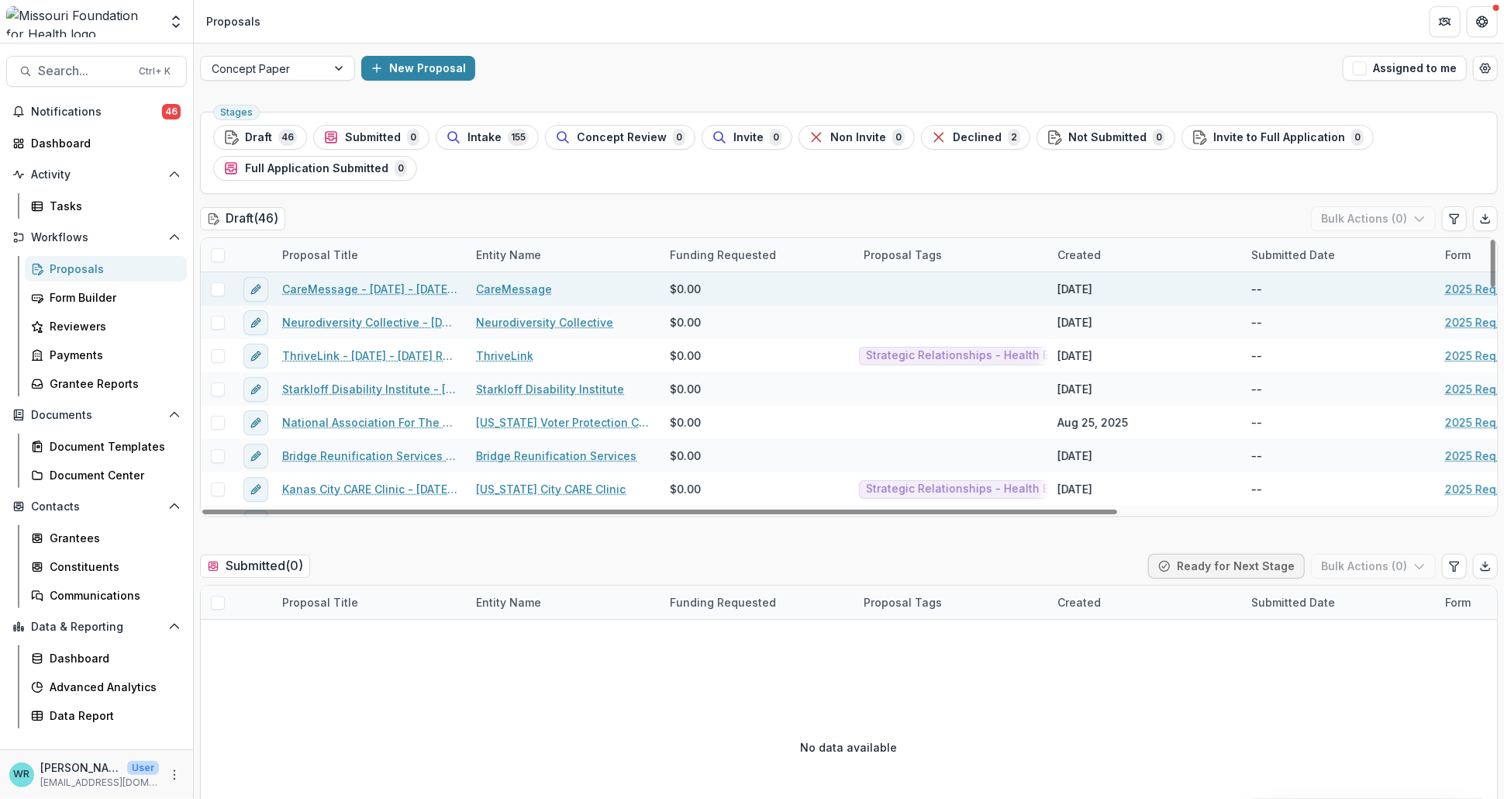
click at [218, 292] on span at bounding box center [218, 289] width 14 height 14
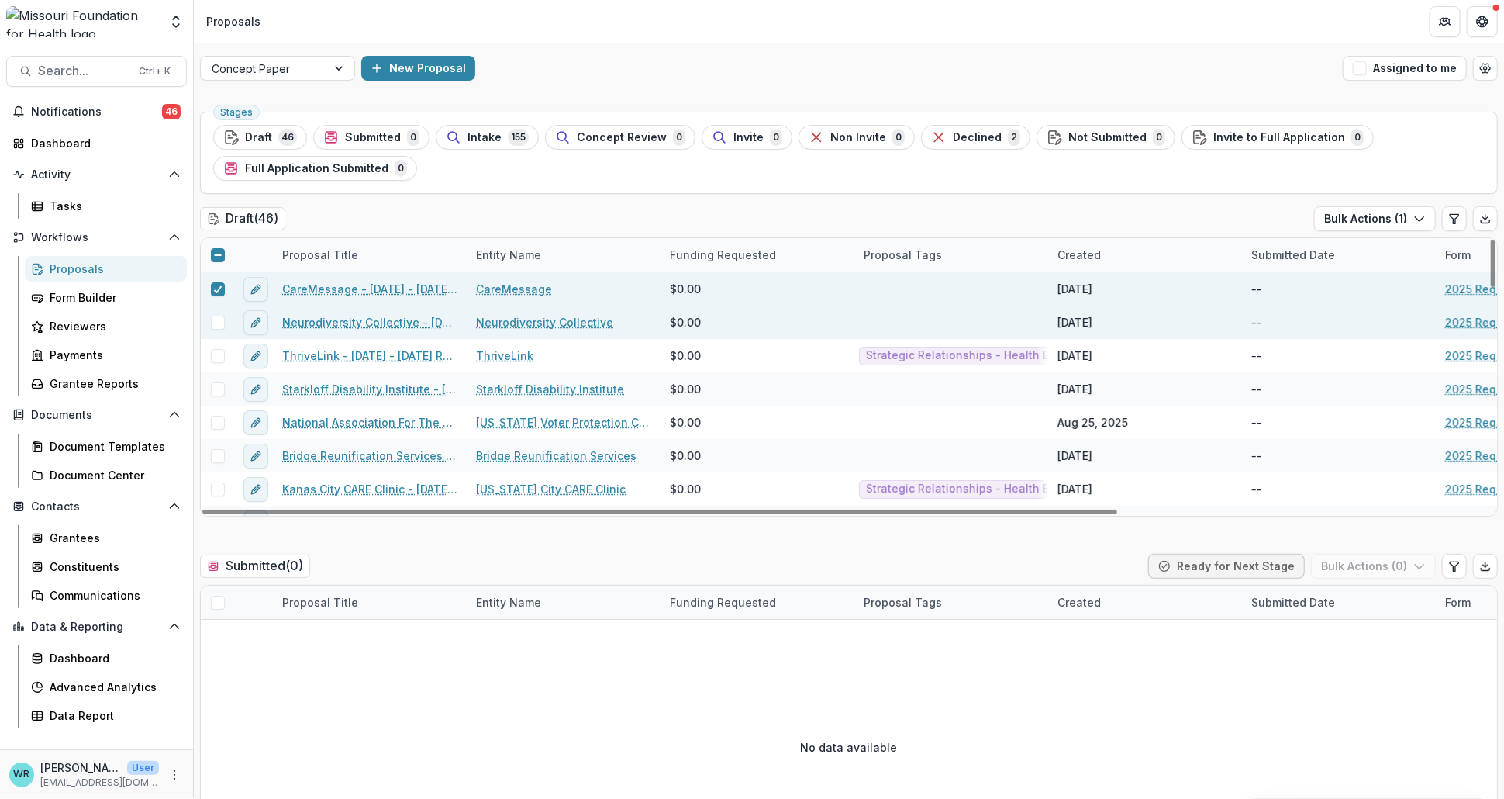
click at [217, 327] on span at bounding box center [218, 323] width 14 height 14
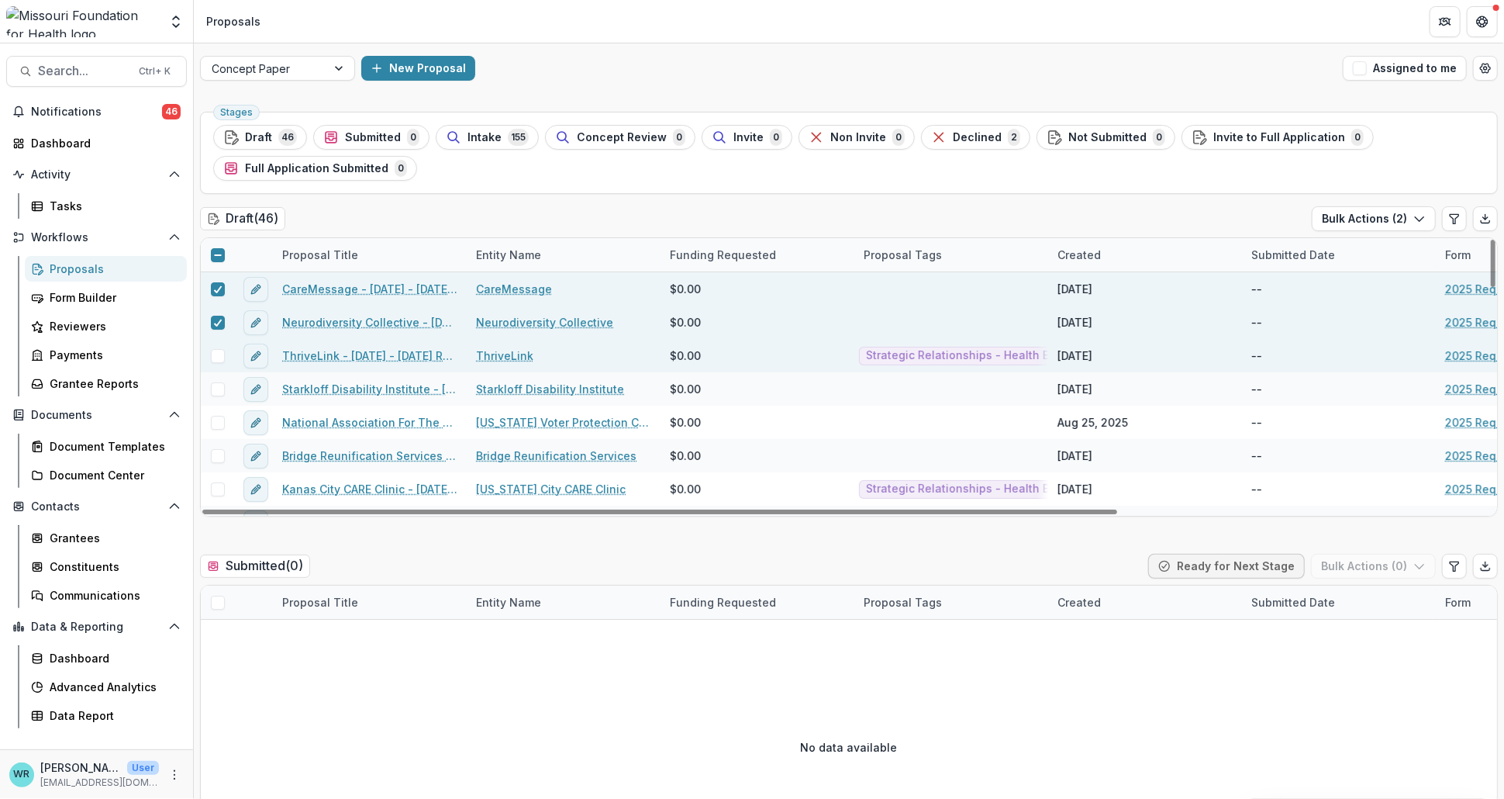
click at [221, 360] on span at bounding box center [218, 356] width 14 height 14
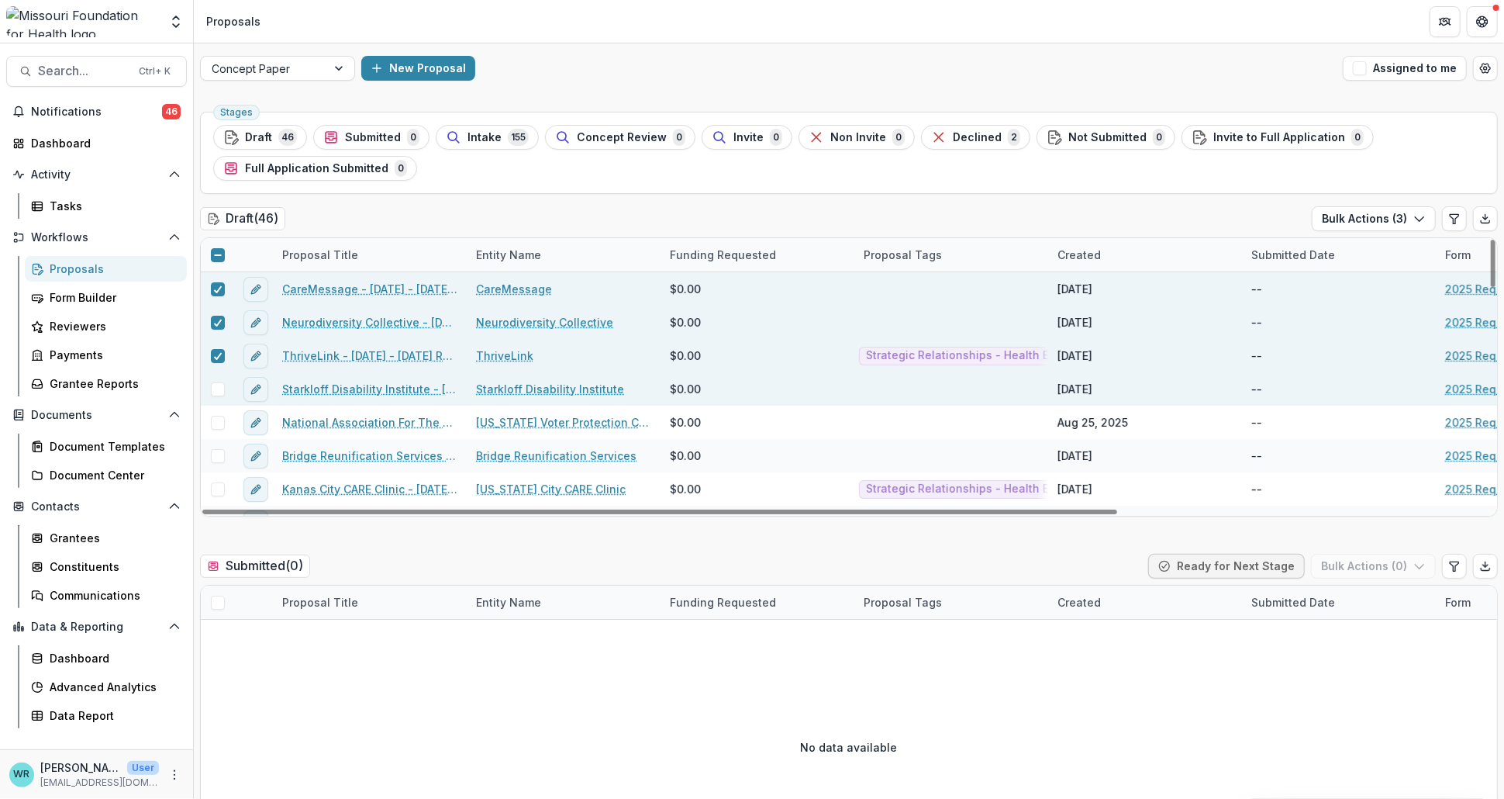
click at [222, 389] on span at bounding box center [218, 389] width 14 height 14
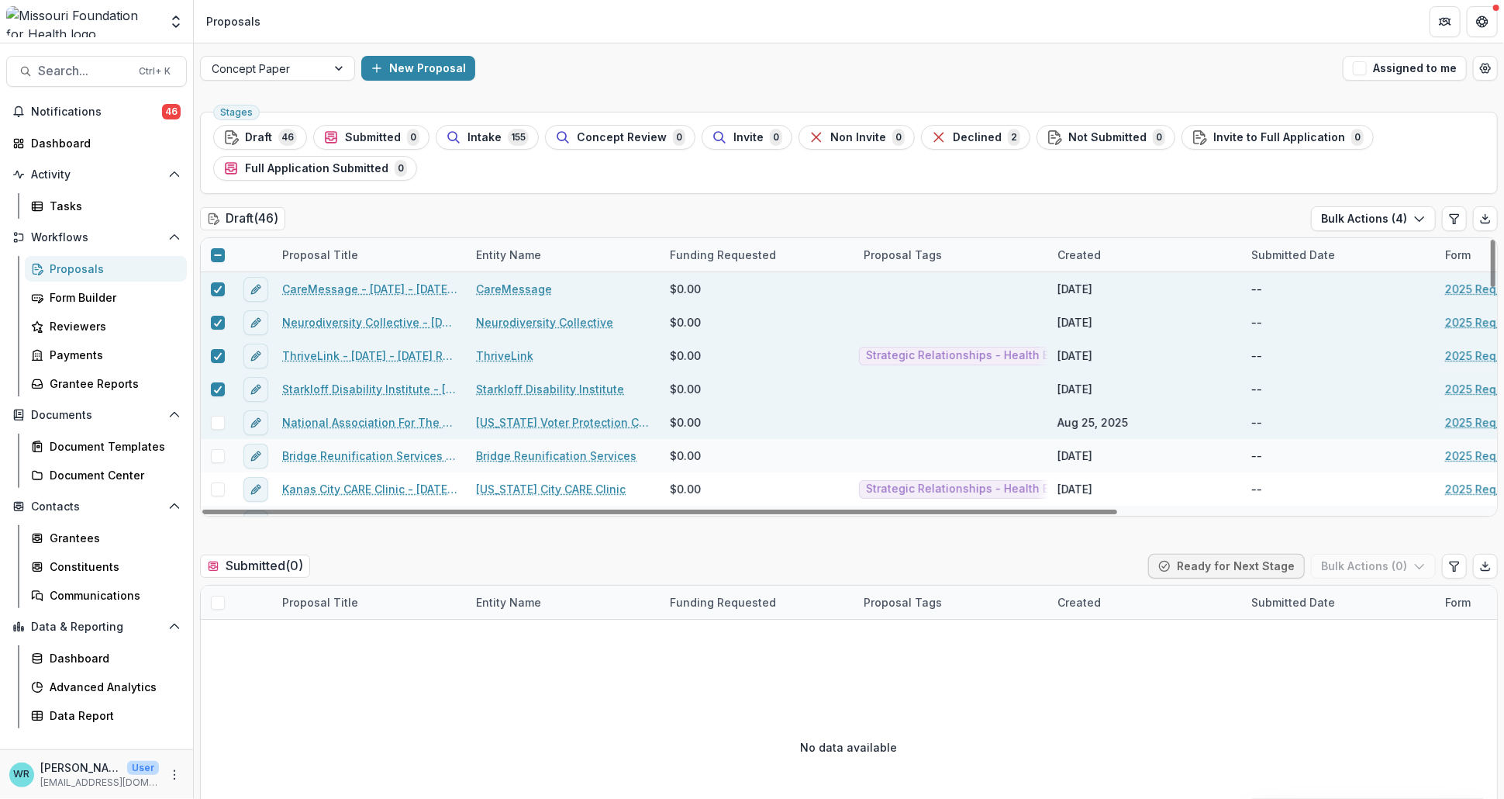
click at [216, 419] on span at bounding box center [218, 423] width 14 height 14
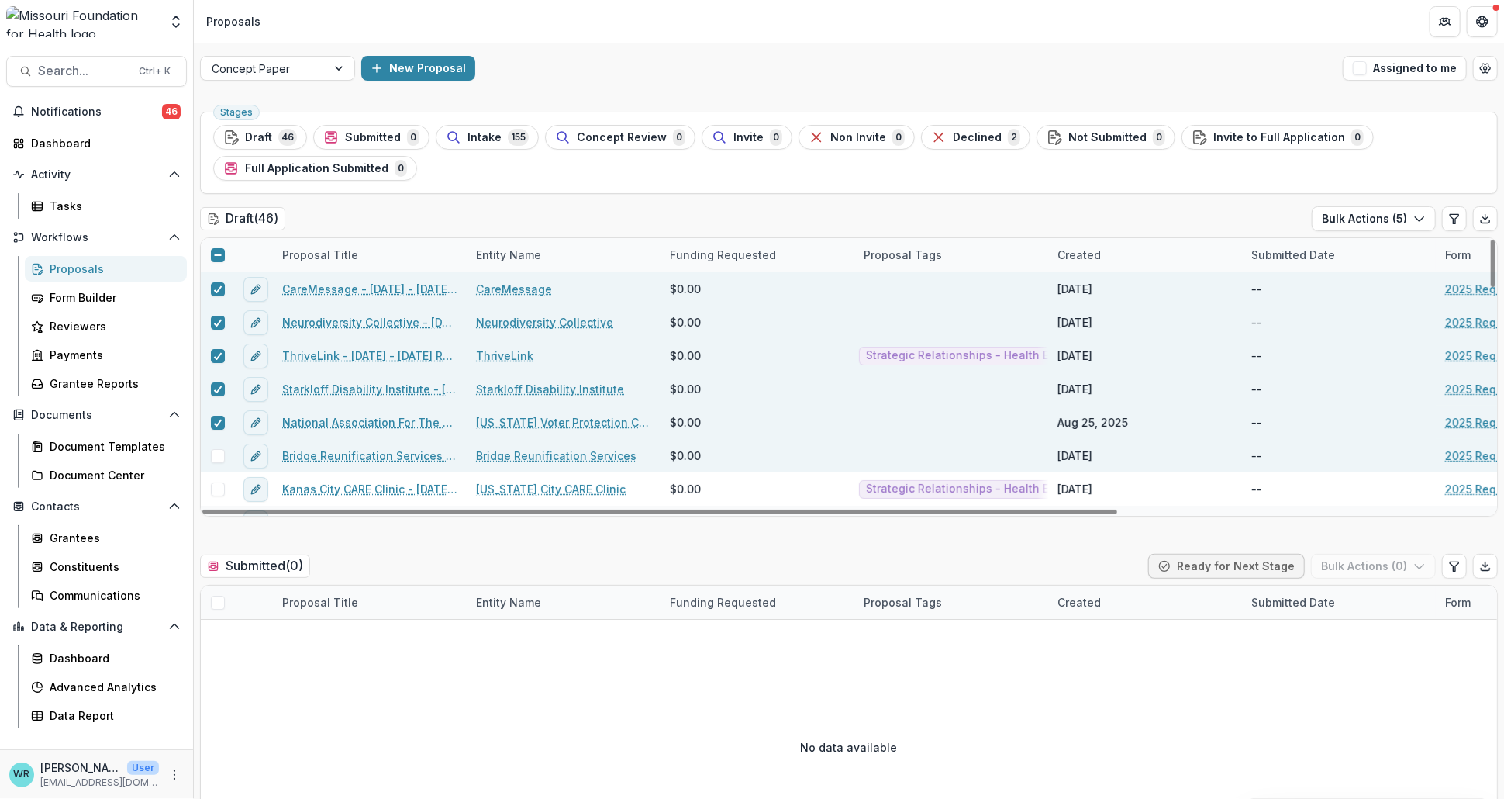
click at [217, 454] on span at bounding box center [218, 456] width 14 height 14
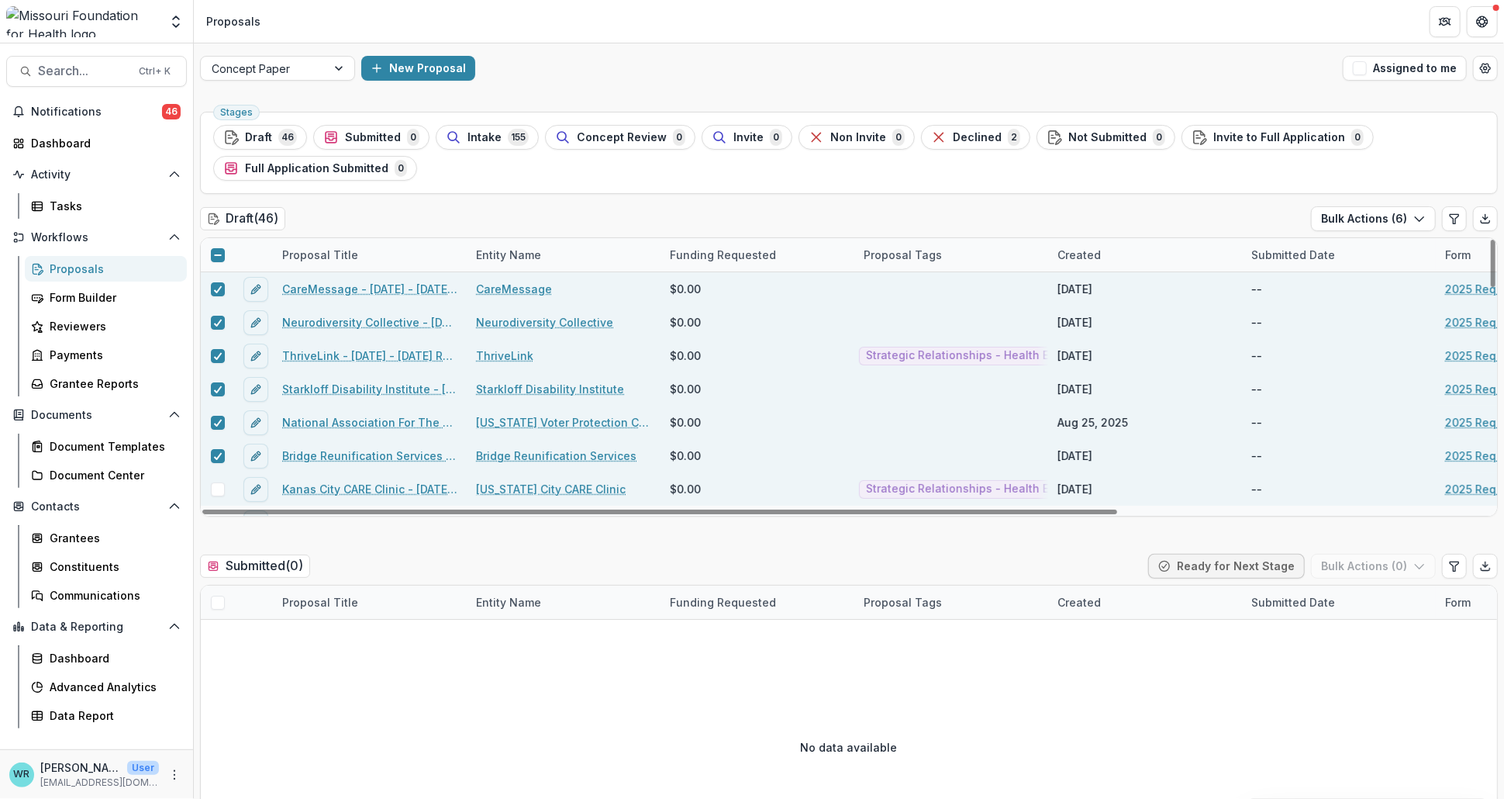
click at [220, 493] on span at bounding box center [218, 489] width 14 height 14
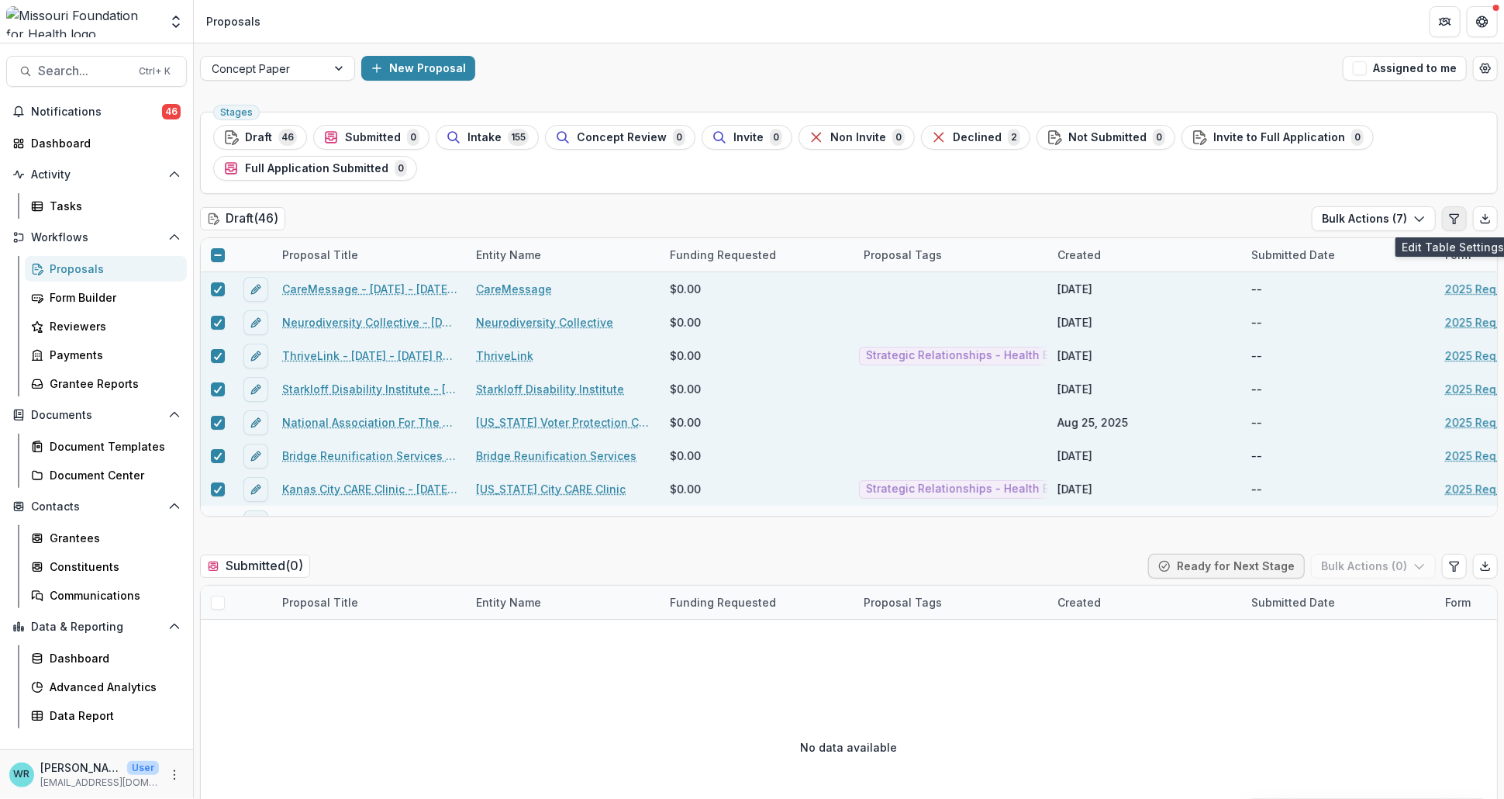
click at [1457, 218] on button "Edit table settings" at bounding box center [1454, 218] width 25 height 25
select select "******"
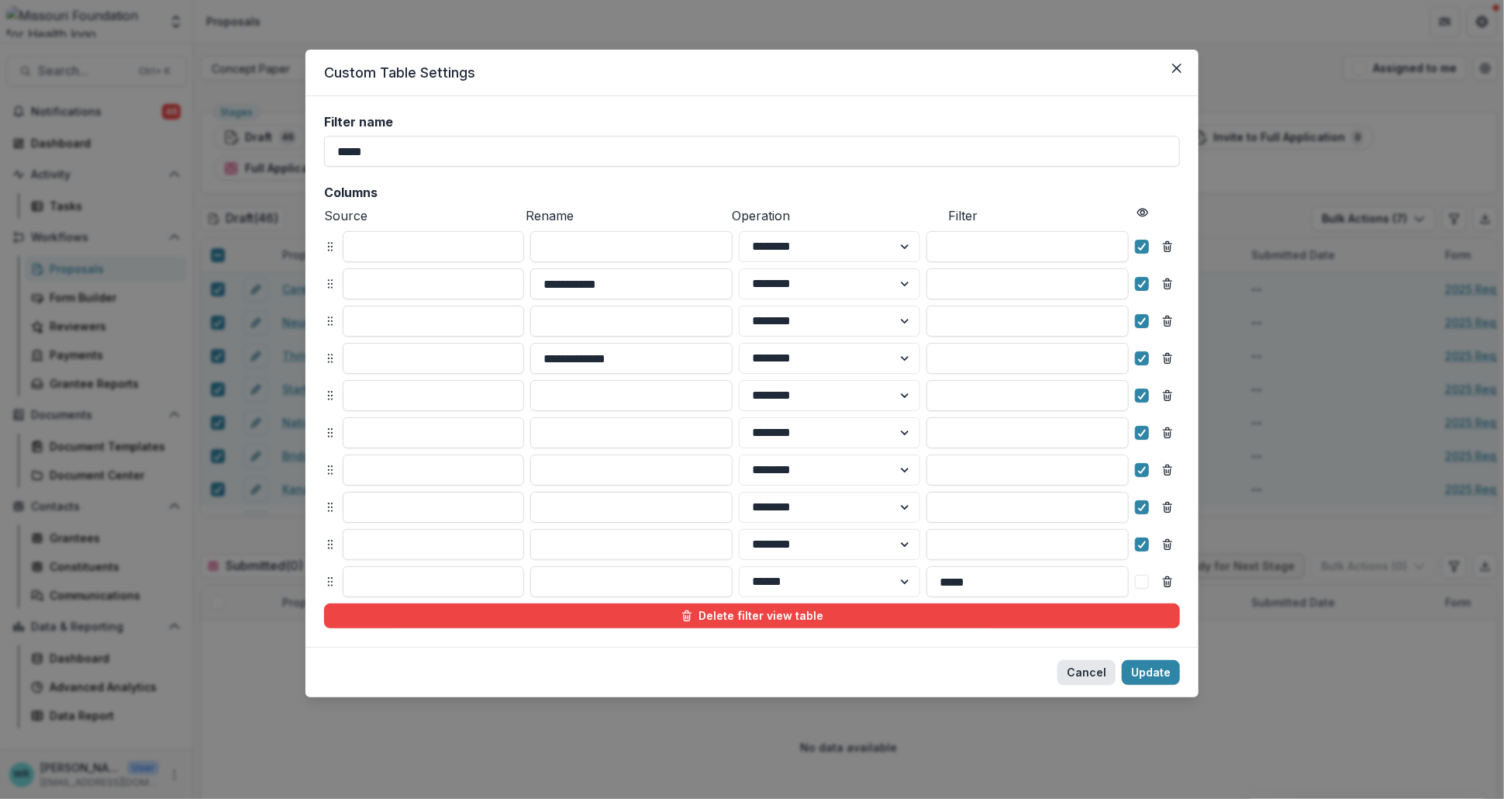
click at [1084, 669] on button "Cancel" at bounding box center [1086, 672] width 58 height 25
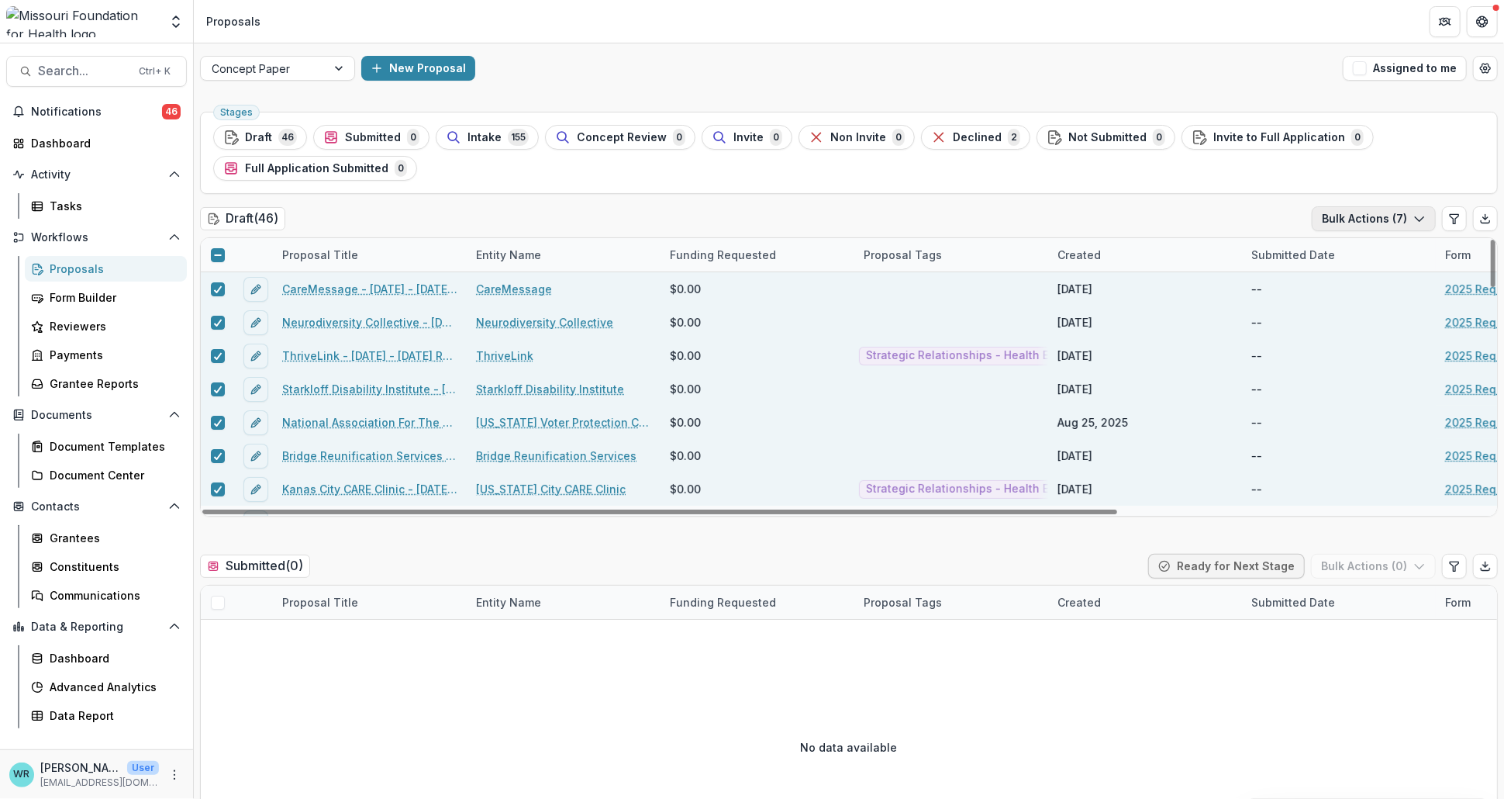
click at [1408, 221] on button "Bulk Actions ( 7 )" at bounding box center [1374, 218] width 124 height 25
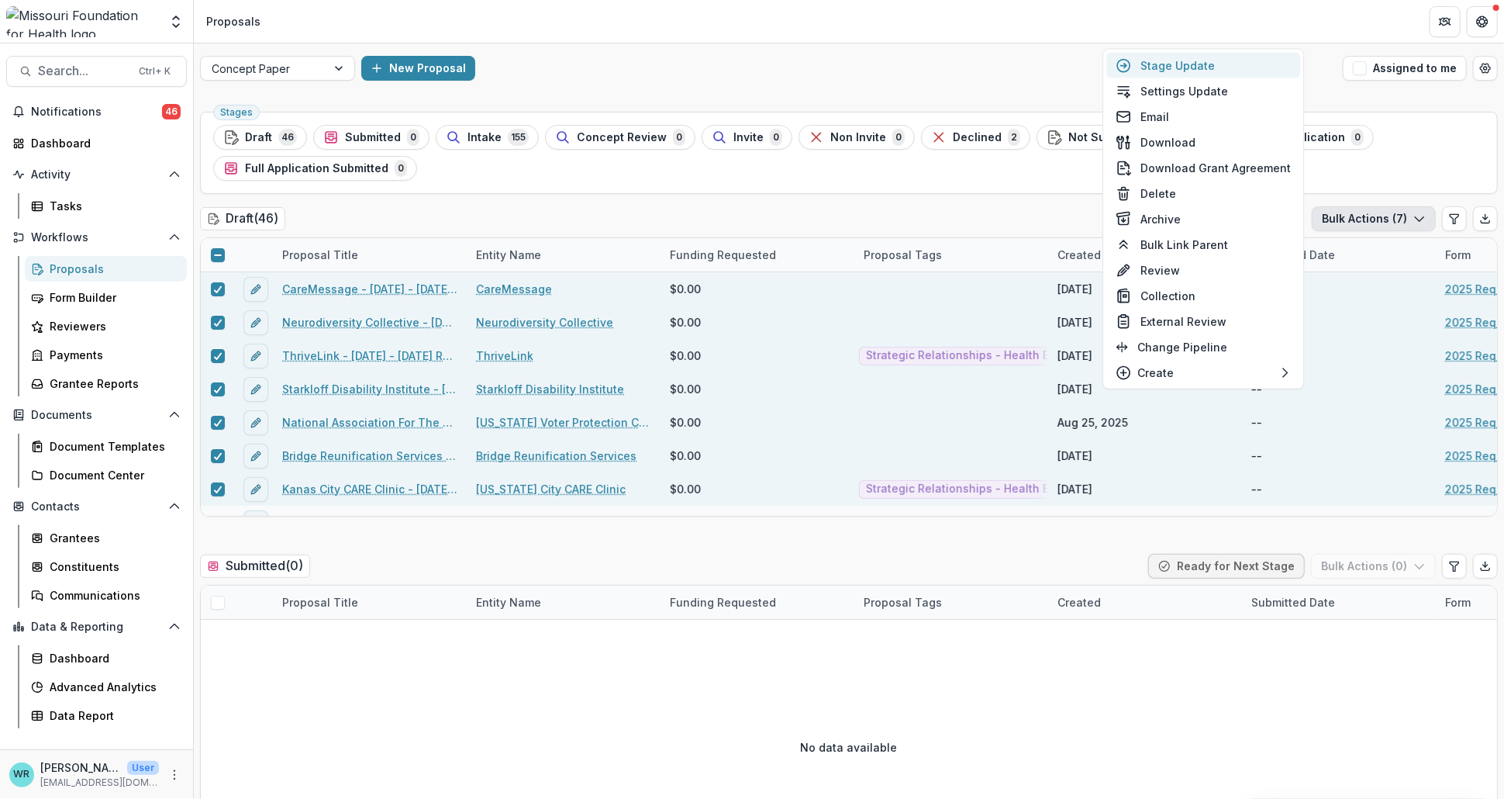
click at [1199, 67] on button "Stage Update" at bounding box center [1203, 66] width 194 height 26
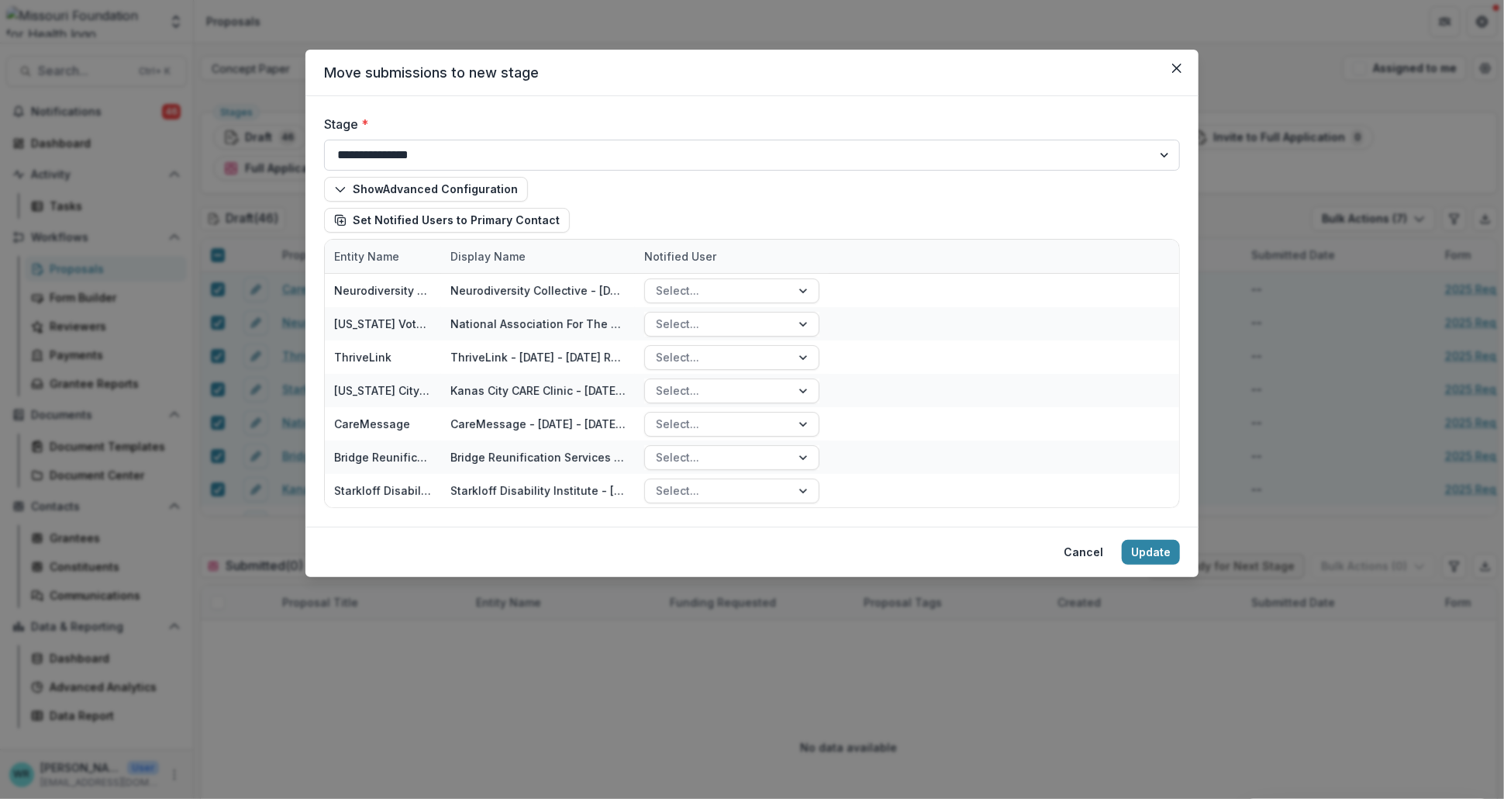
click at [1126, 158] on select "**********" at bounding box center [752, 155] width 856 height 31
select select "**********"
click at [324, 140] on select "**********" at bounding box center [752, 155] width 856 height 31
click at [1167, 553] on button "Update" at bounding box center [1151, 552] width 58 height 25
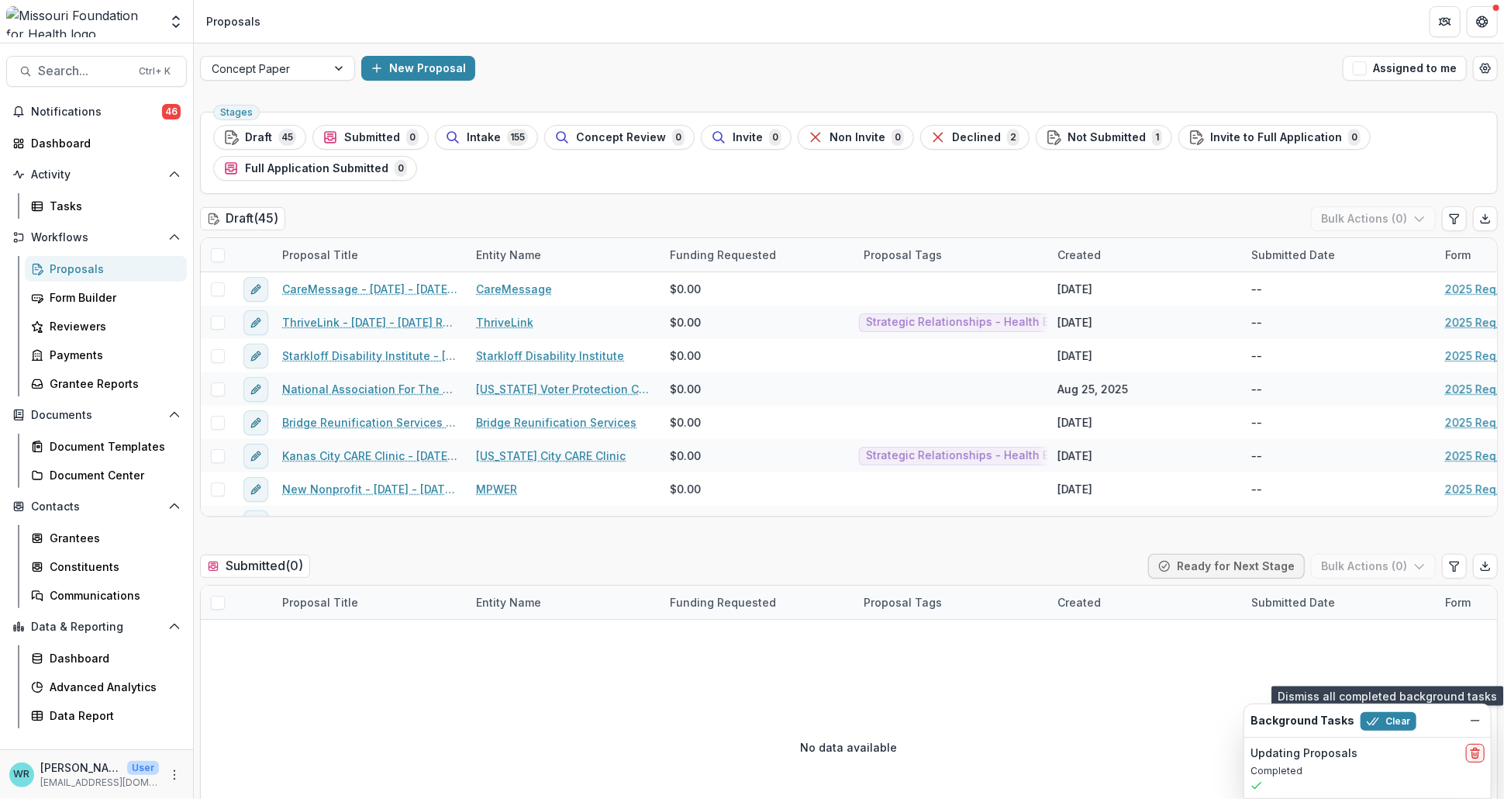
drag, startPoint x: 1404, startPoint y: 719, endPoint x: 1357, endPoint y: 687, distance: 56.3
click at [1403, 719] on button "Clear" at bounding box center [1389, 721] width 56 height 19
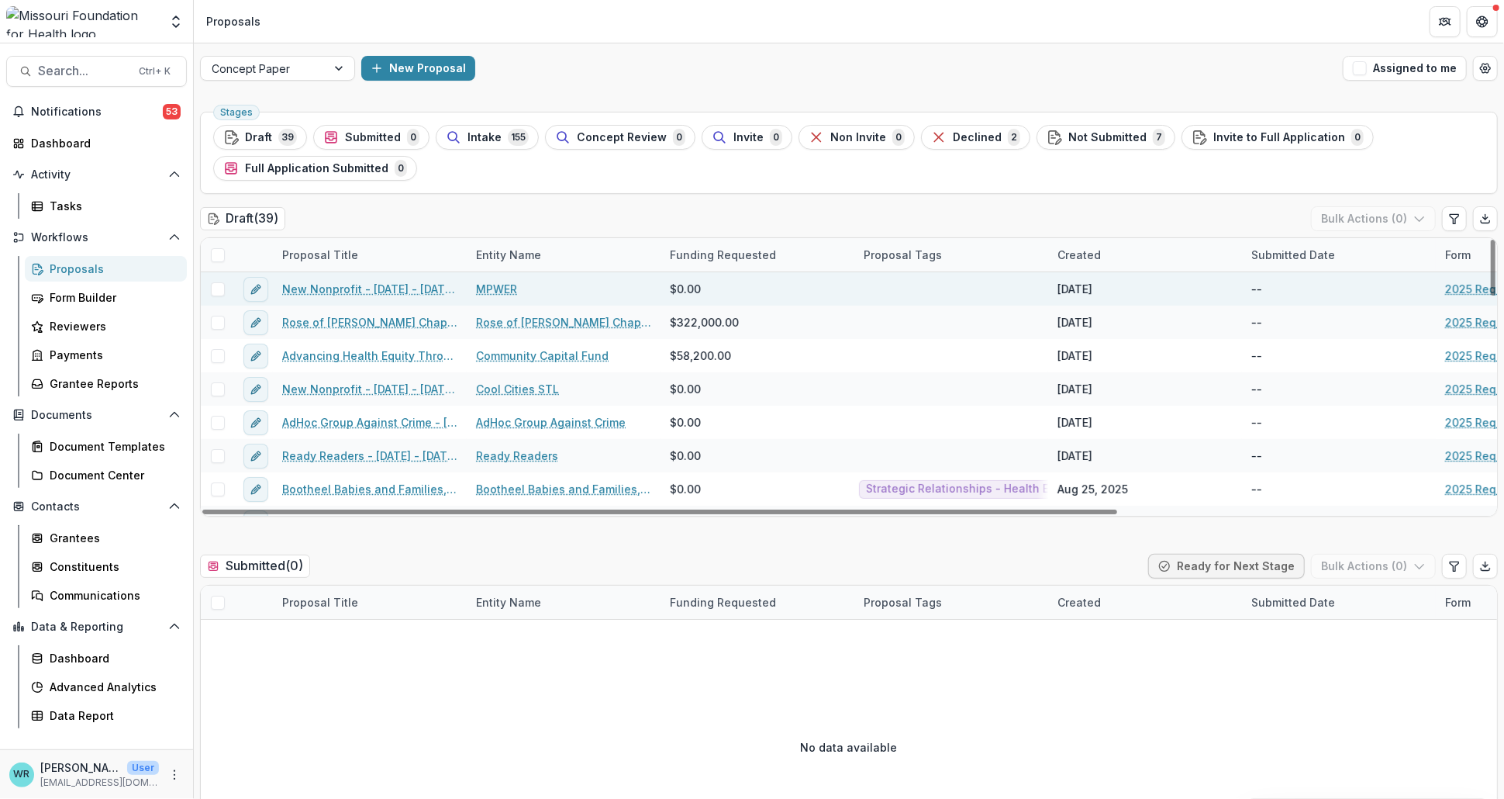
click at [217, 292] on span at bounding box center [218, 289] width 14 height 14
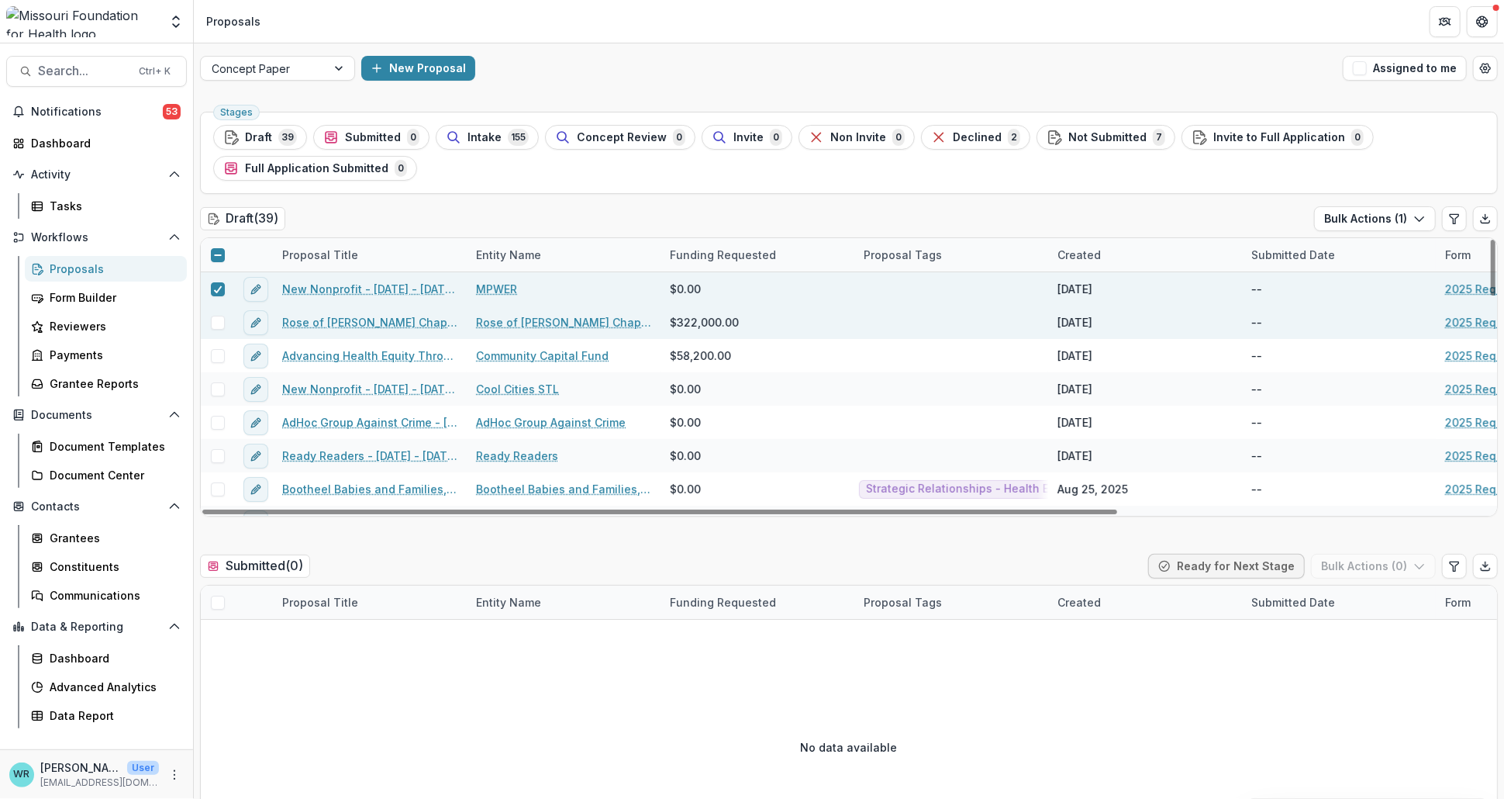
click at [216, 326] on span at bounding box center [218, 323] width 14 height 14
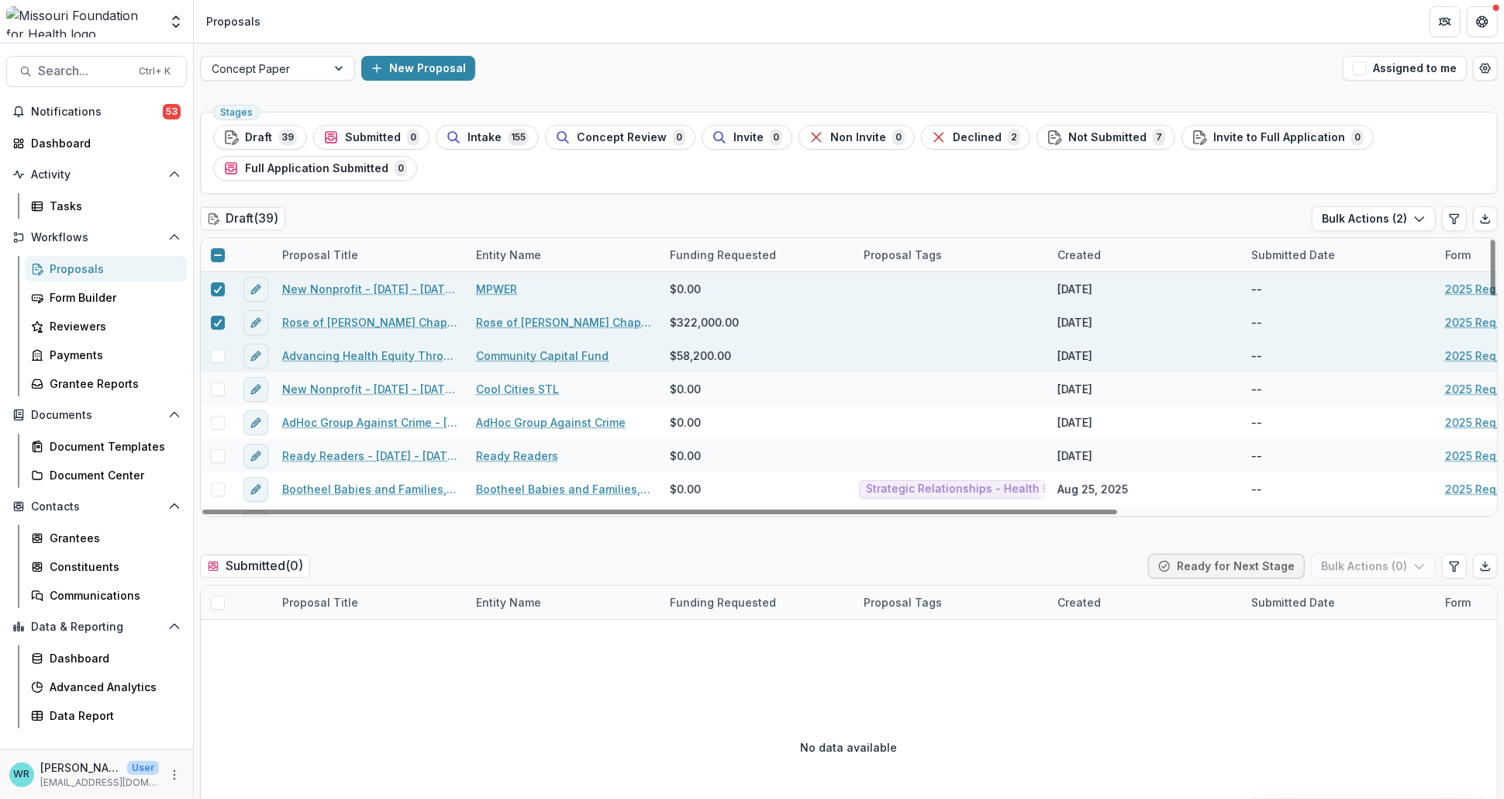
click at [215, 354] on span at bounding box center [218, 356] width 14 height 14
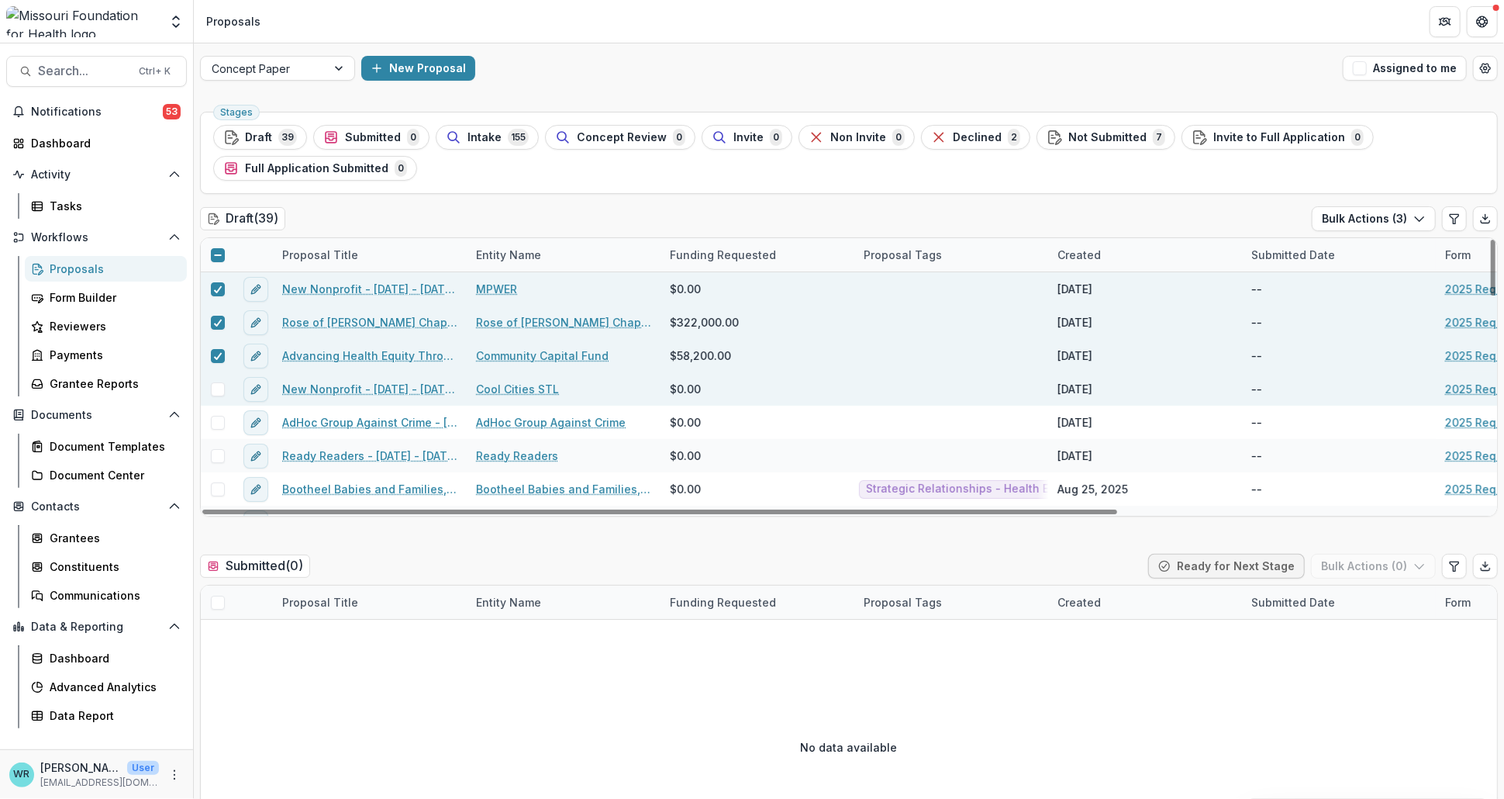
drag, startPoint x: 214, startPoint y: 383, endPoint x: 216, endPoint y: 395, distance: 12.5
click at [214, 384] on span at bounding box center [218, 389] width 14 height 14
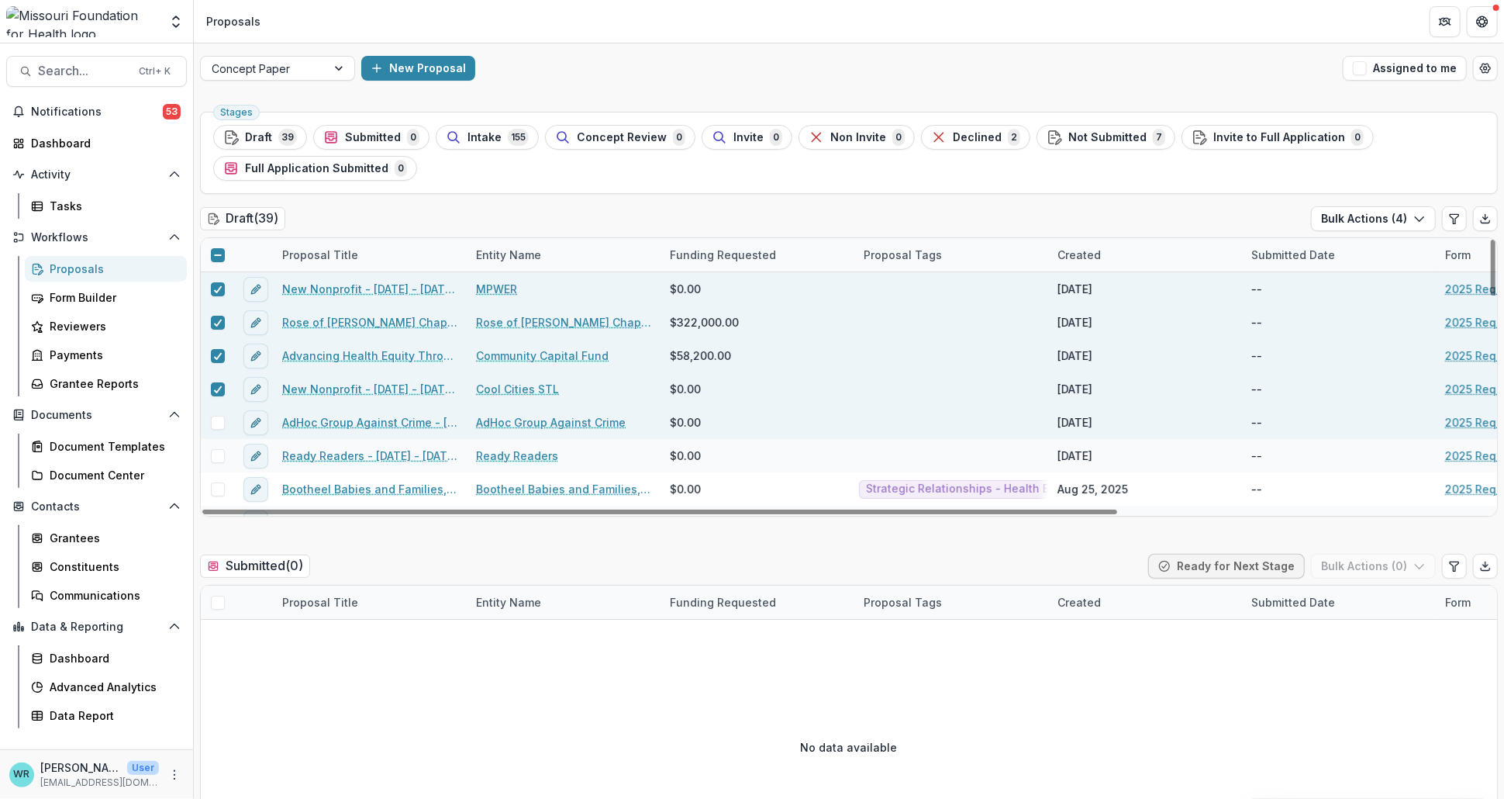
drag, startPoint x: 212, startPoint y: 418, endPoint x: 220, endPoint y: 432, distance: 16.4
click at [213, 419] on span at bounding box center [218, 423] width 14 height 14
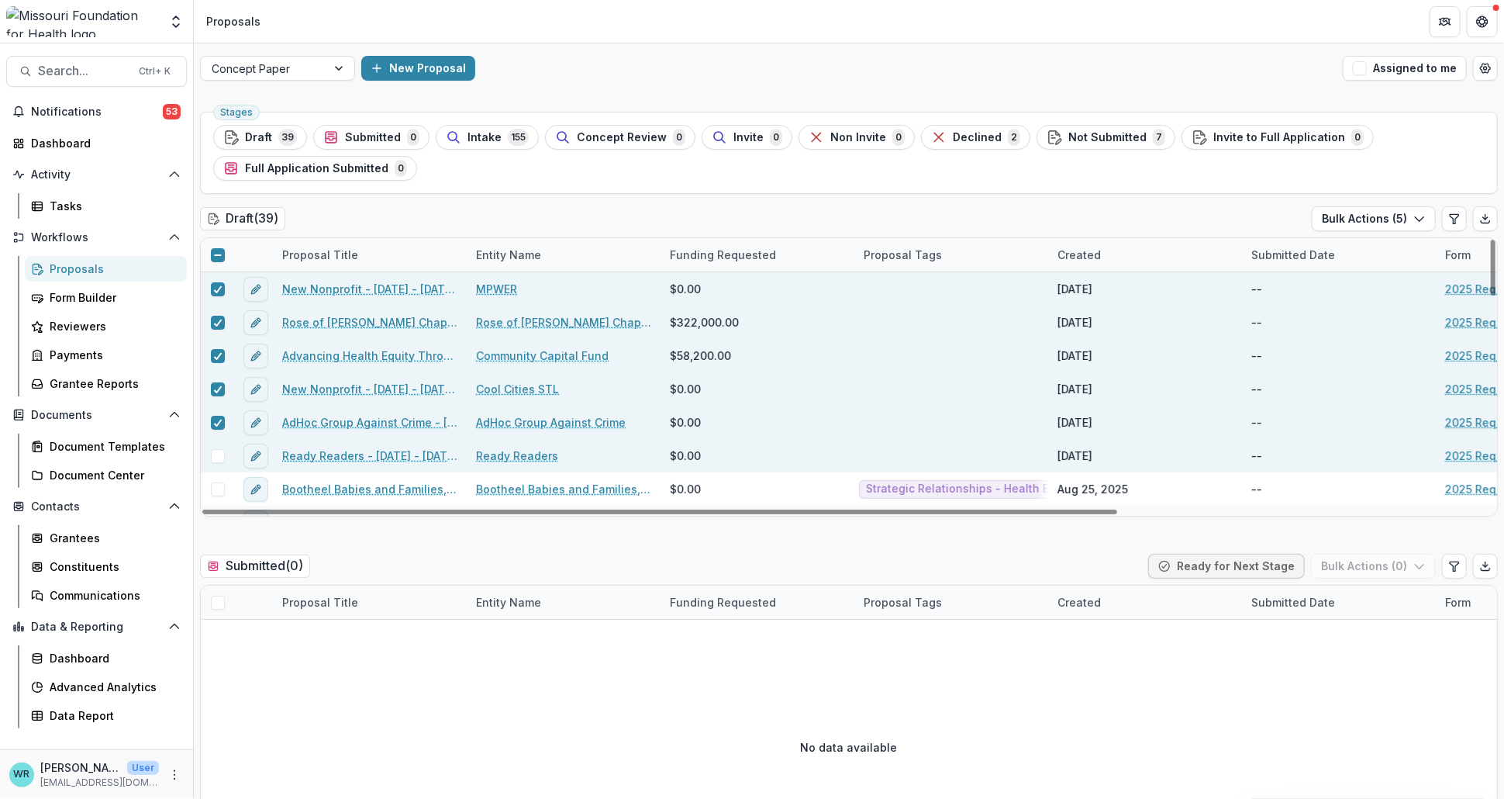
click at [216, 459] on span at bounding box center [218, 456] width 14 height 14
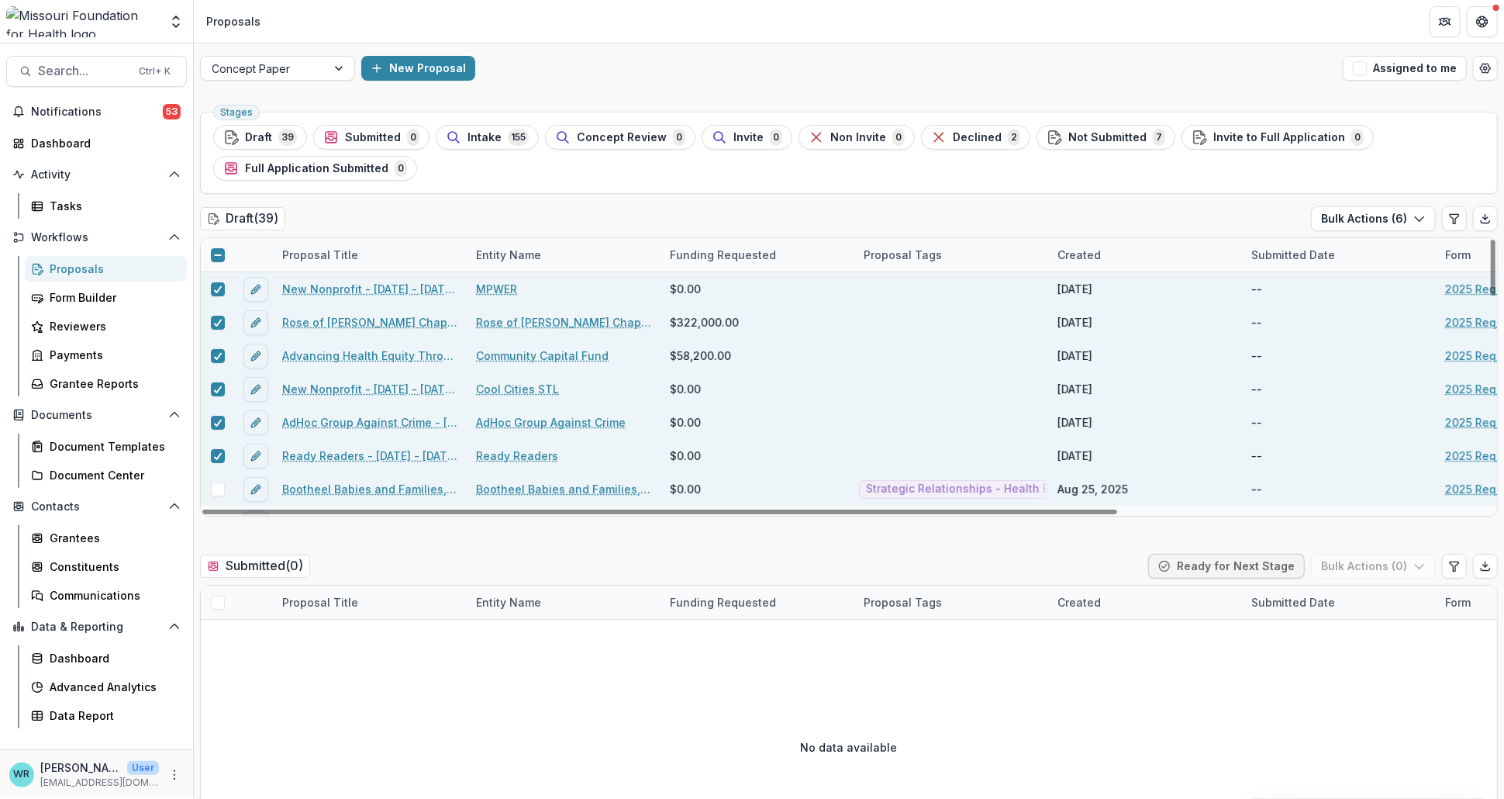
click at [218, 492] on span at bounding box center [218, 489] width 14 height 14
drag, startPoint x: 926, startPoint y: 509, endPoint x: 526, endPoint y: 458, distance: 403.3
click at [509, 509] on div at bounding box center [659, 511] width 915 height 5
click at [213, 254] on icon at bounding box center [217, 254] width 9 height 9
click at [219, 255] on icon at bounding box center [217, 255] width 9 height 8
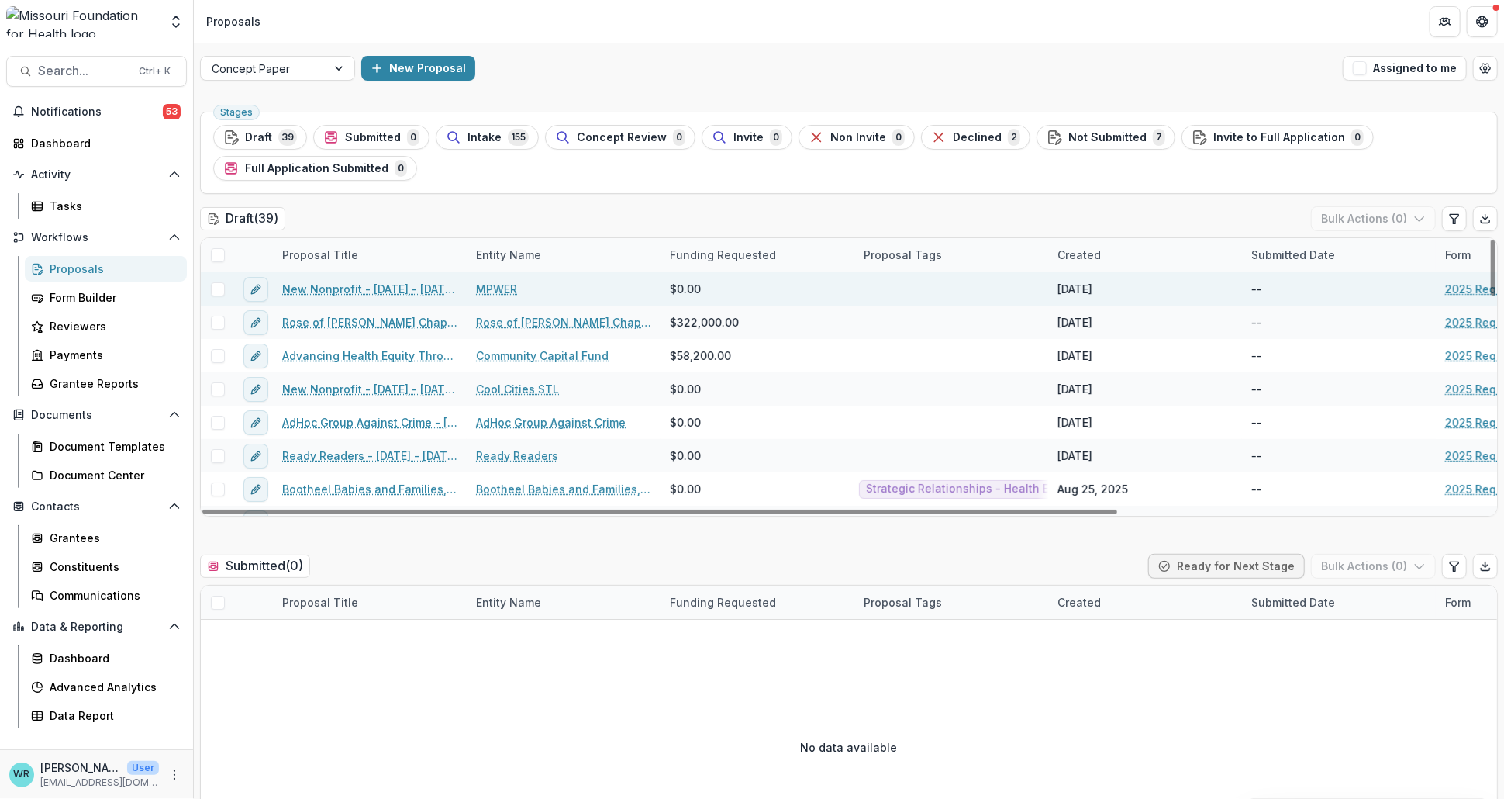
click at [215, 285] on span at bounding box center [218, 289] width 14 height 14
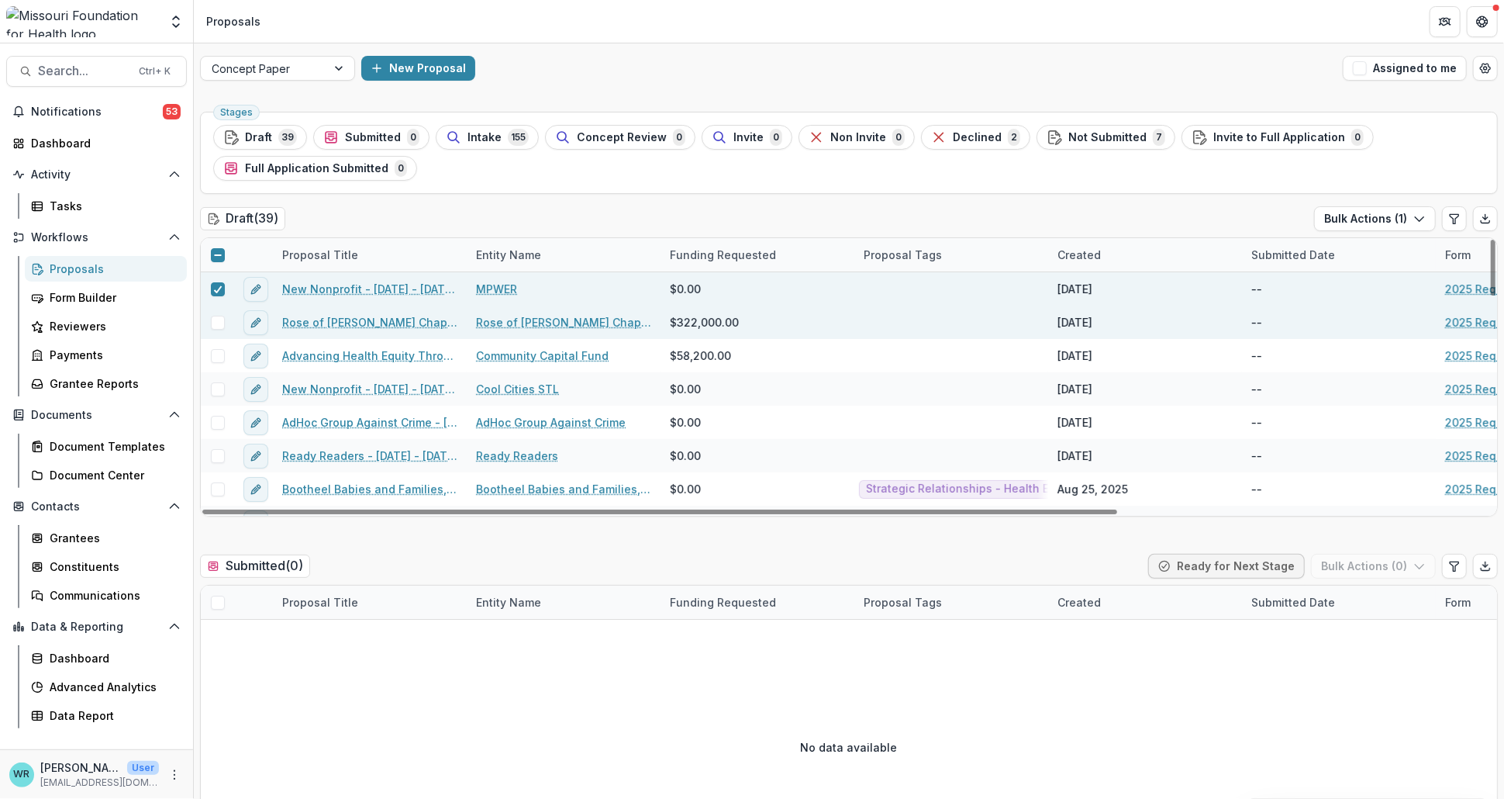
click at [216, 319] on span at bounding box center [218, 323] width 14 height 14
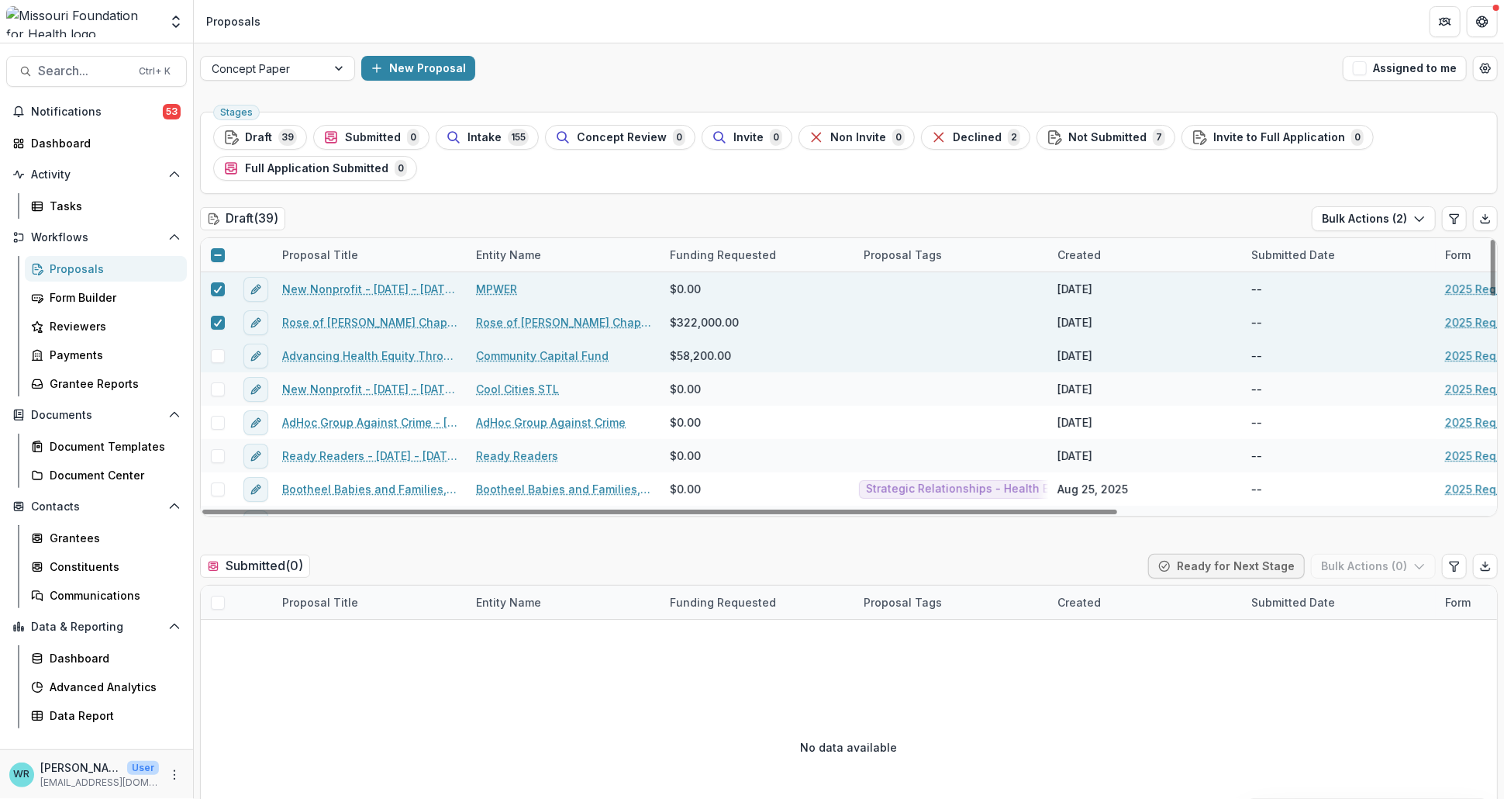
click at [219, 362] on div at bounding box center [217, 355] width 33 height 33
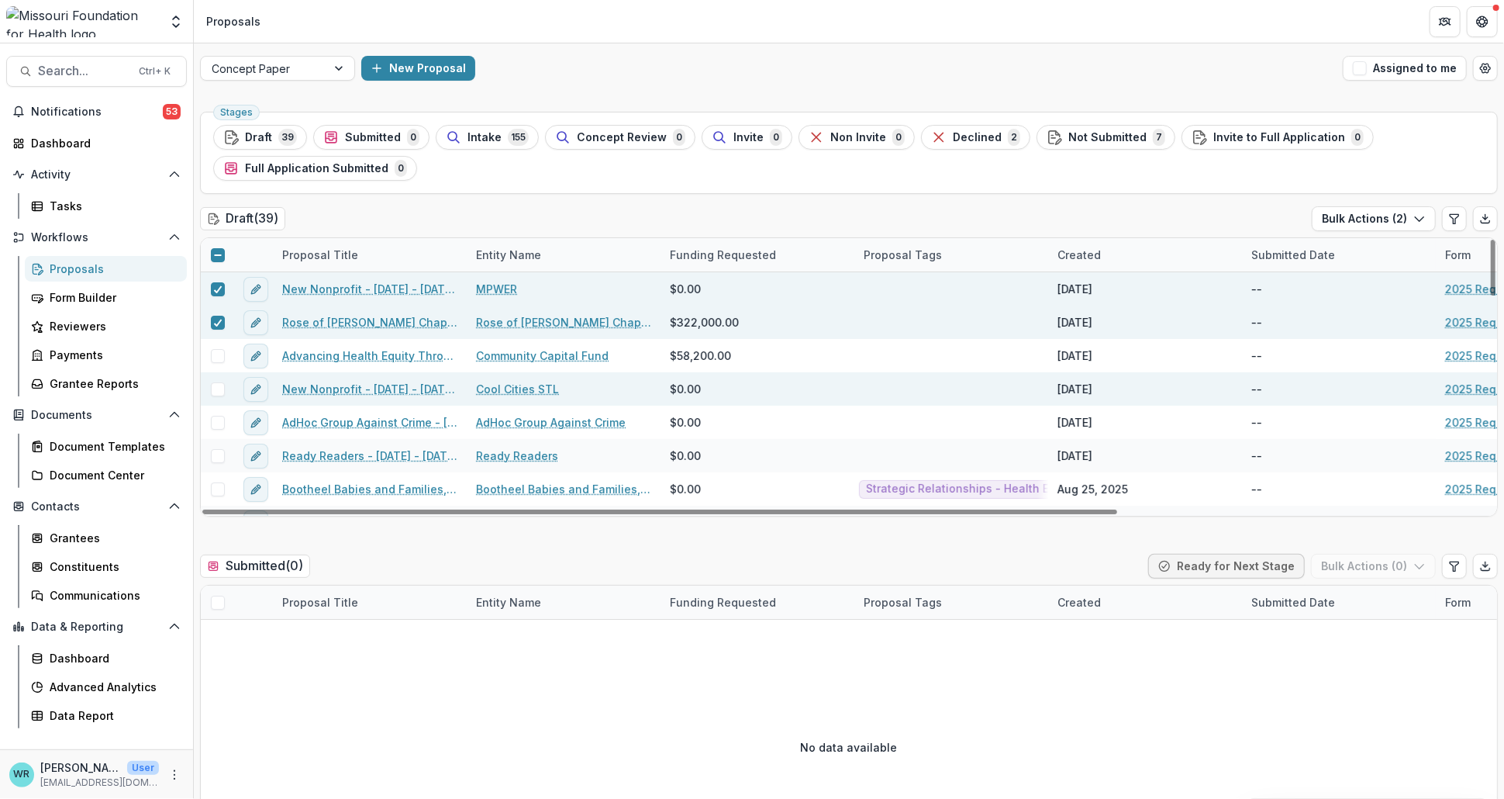
click at [216, 392] on span at bounding box center [218, 389] width 14 height 14
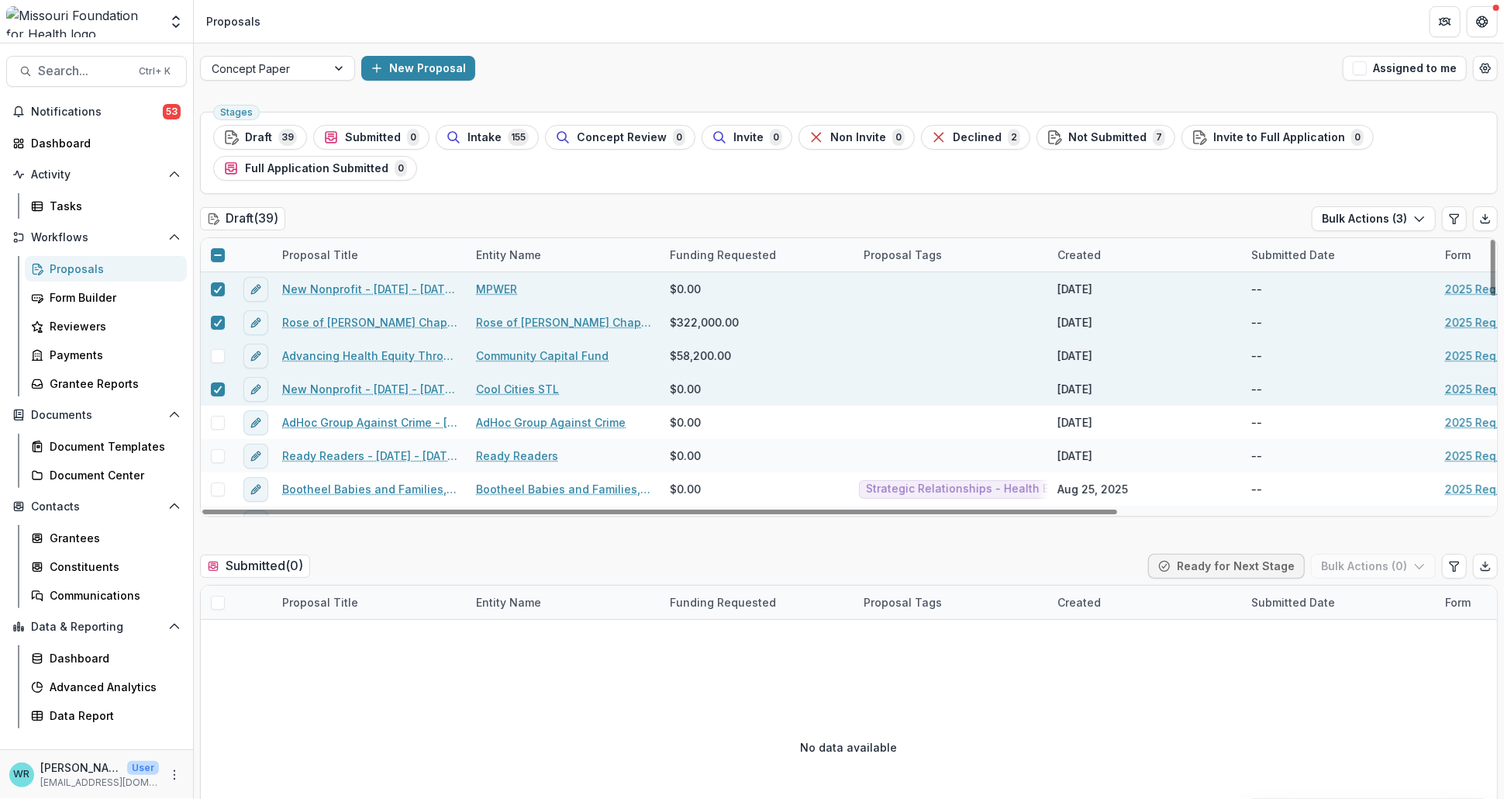
click at [219, 362] on div at bounding box center [217, 355] width 33 height 33
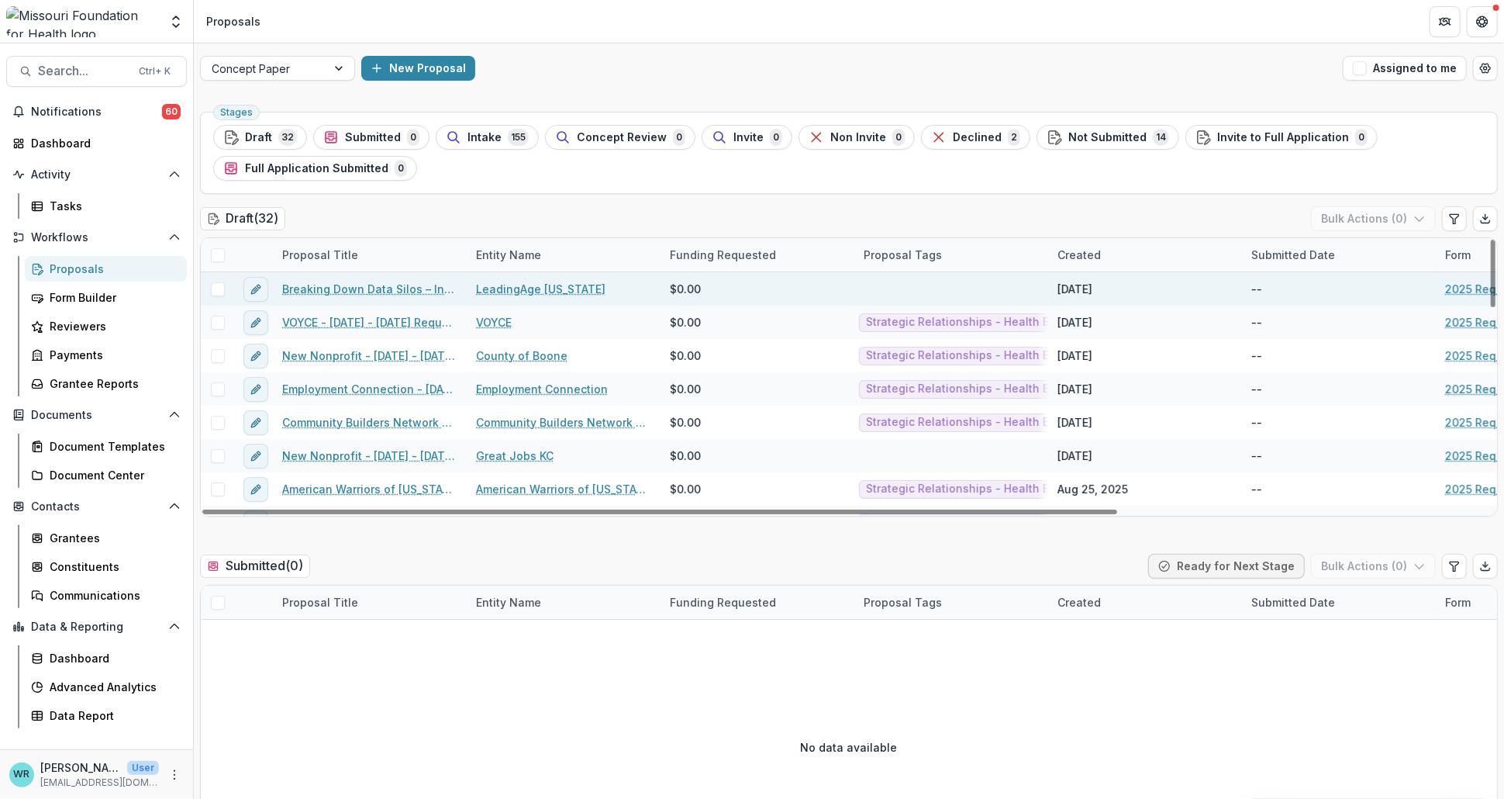
click at [216, 293] on span at bounding box center [218, 289] width 14 height 14
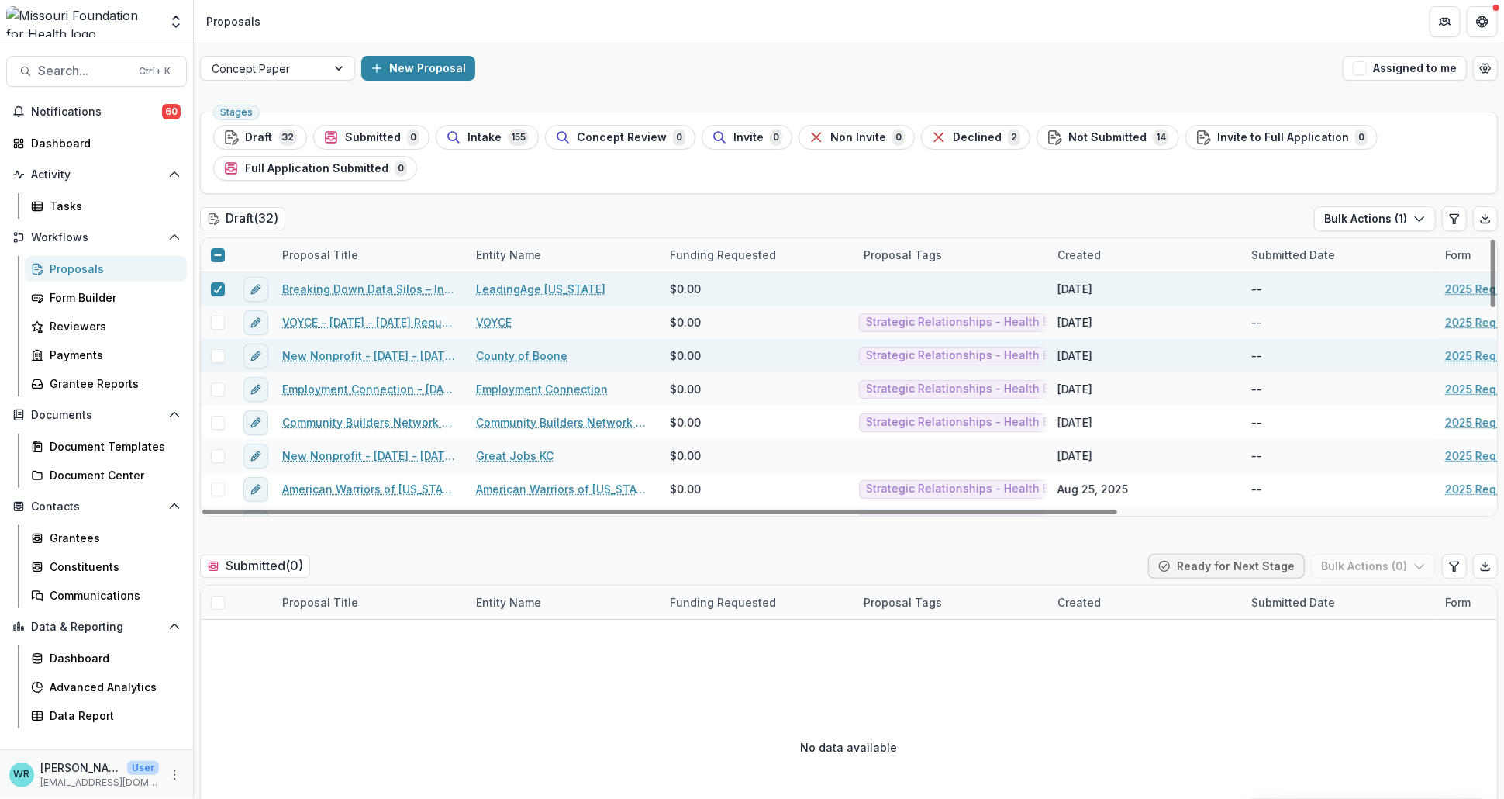
drag, startPoint x: 219, startPoint y: 327, endPoint x: 219, endPoint y: 340, distance: 13.2
click at [219, 328] on span at bounding box center [218, 323] width 14 height 14
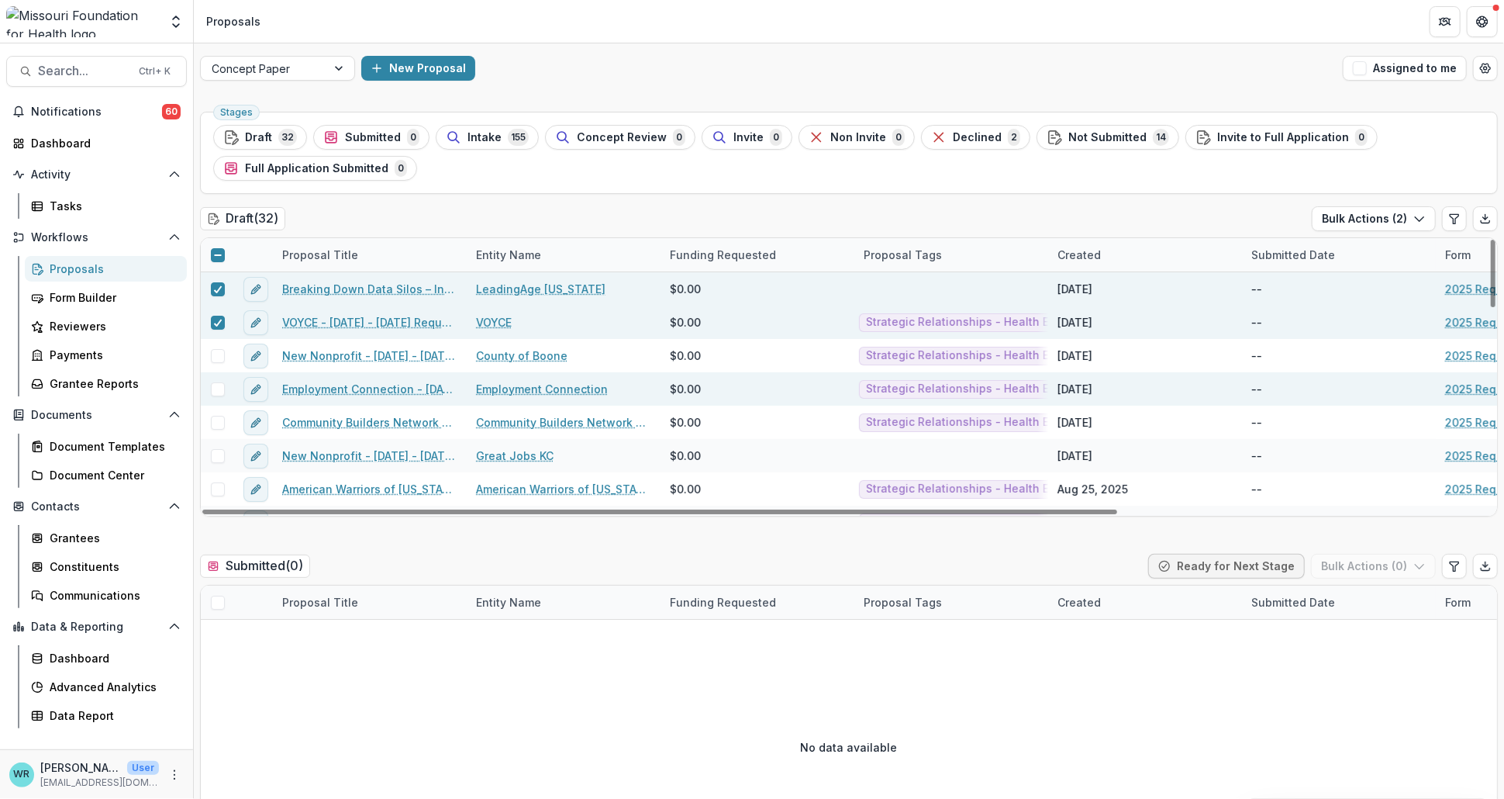
drag, startPoint x: 218, startPoint y: 356, endPoint x: 212, endPoint y: 378, distance: 23.1
click at [218, 357] on span at bounding box center [218, 356] width 14 height 14
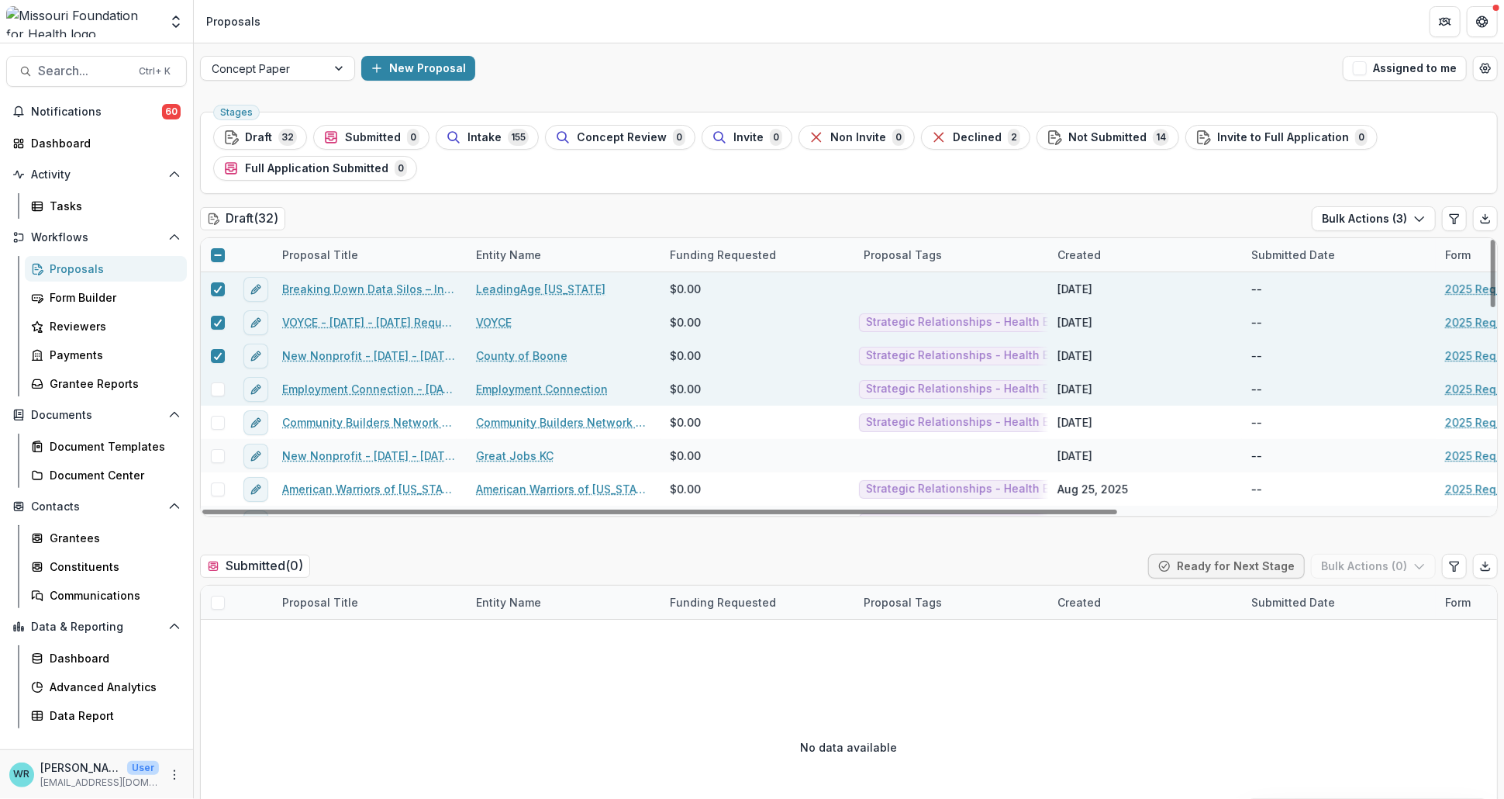
click at [216, 392] on span at bounding box center [218, 389] width 14 height 14
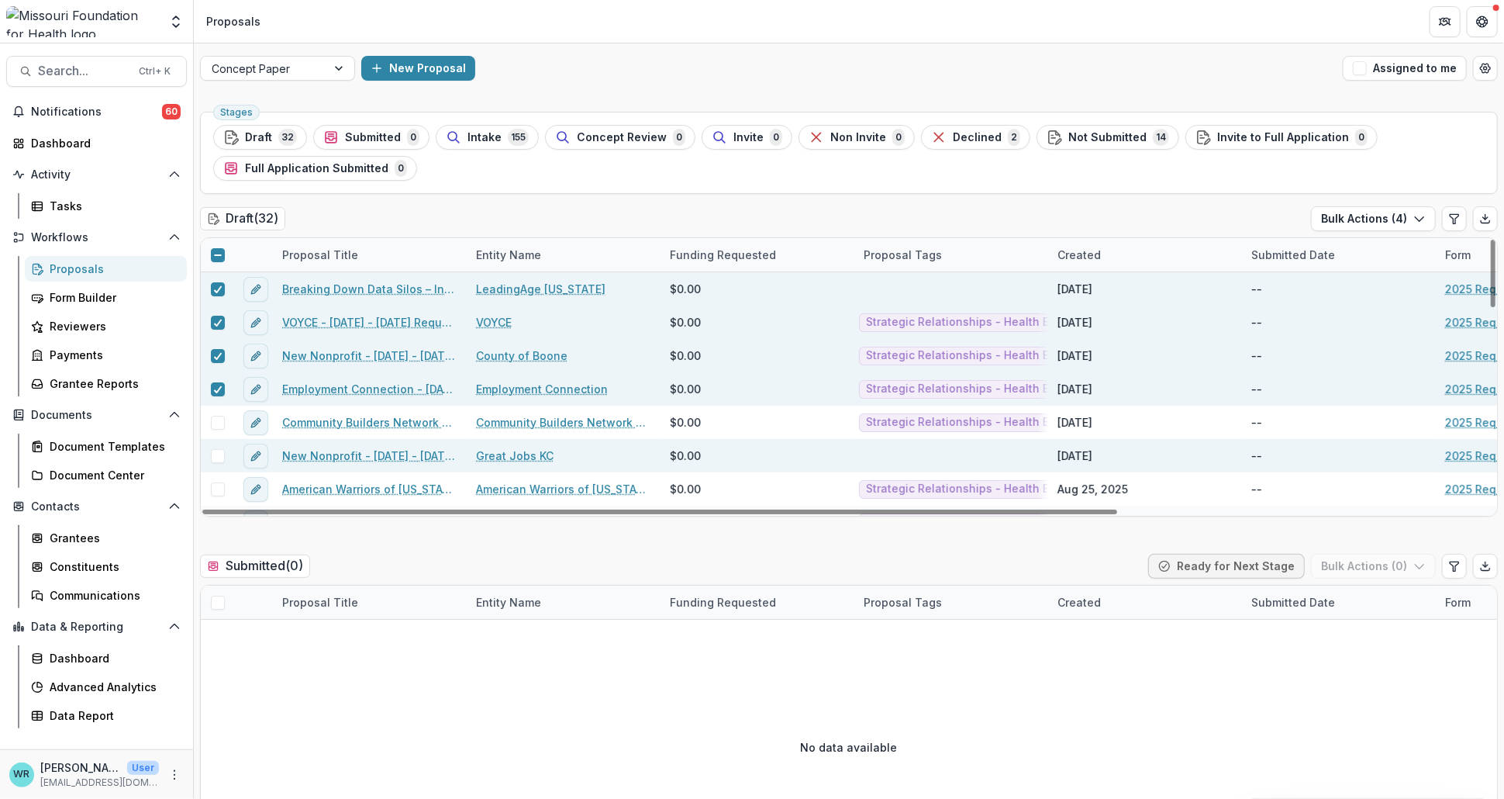
drag, startPoint x: 215, startPoint y: 423, endPoint x: 219, endPoint y: 442, distance: 19.2
click at [215, 424] on span at bounding box center [218, 423] width 14 height 14
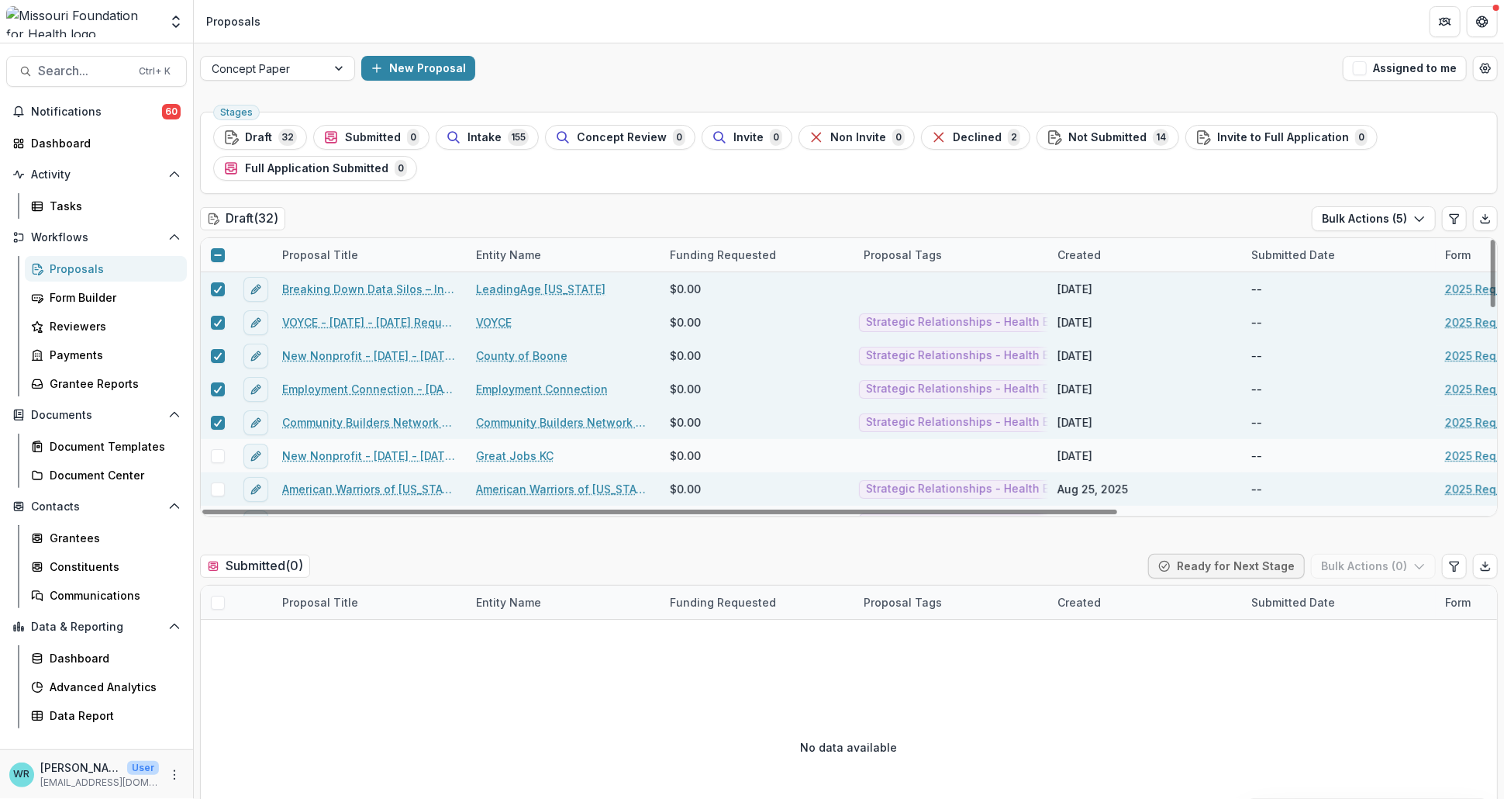
drag, startPoint x: 218, startPoint y: 456, endPoint x: 218, endPoint y: 481, distance: 24.8
click at [218, 457] on span at bounding box center [218, 456] width 14 height 14
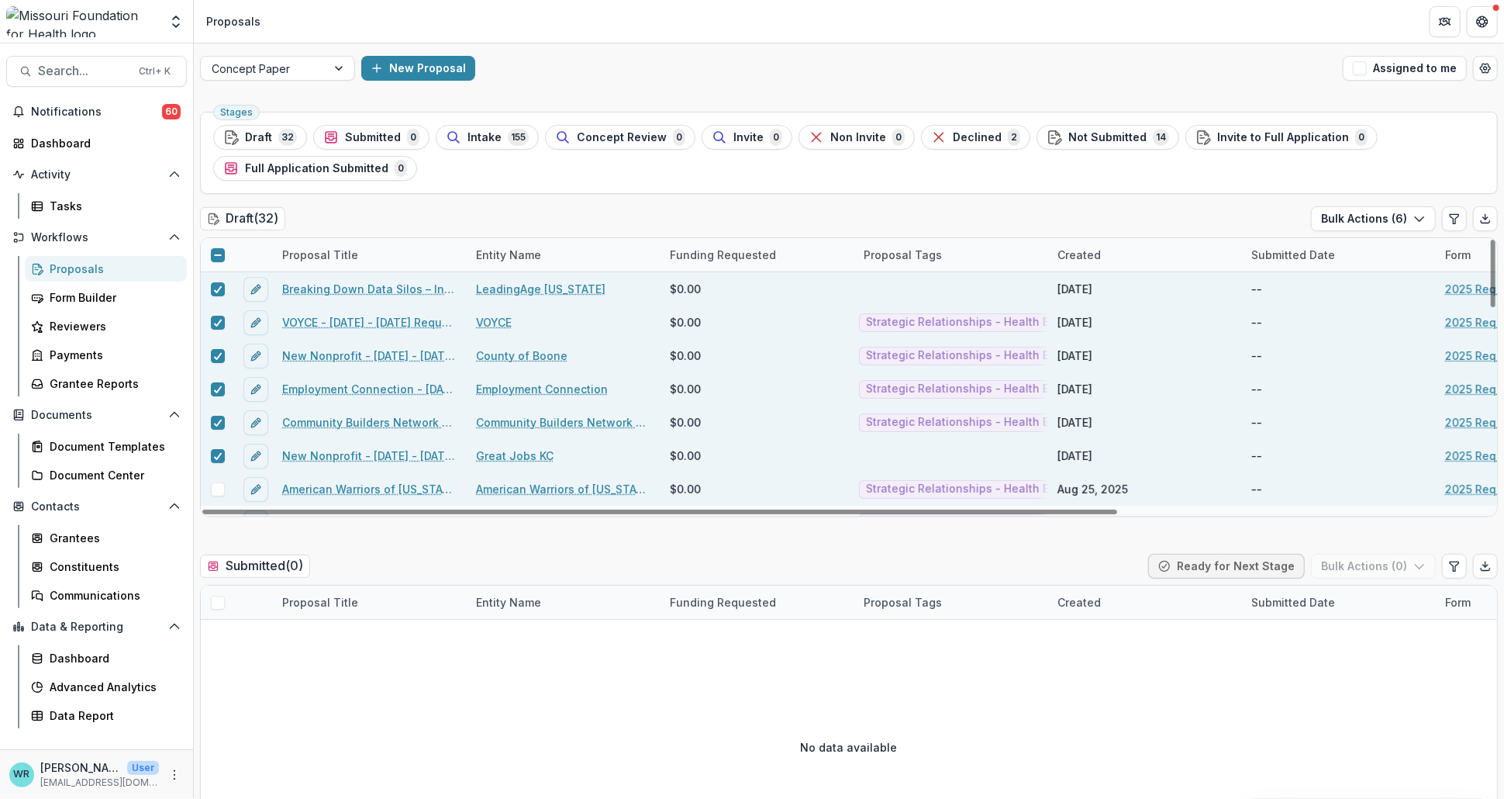
click at [218, 487] on span at bounding box center [218, 489] width 14 height 14
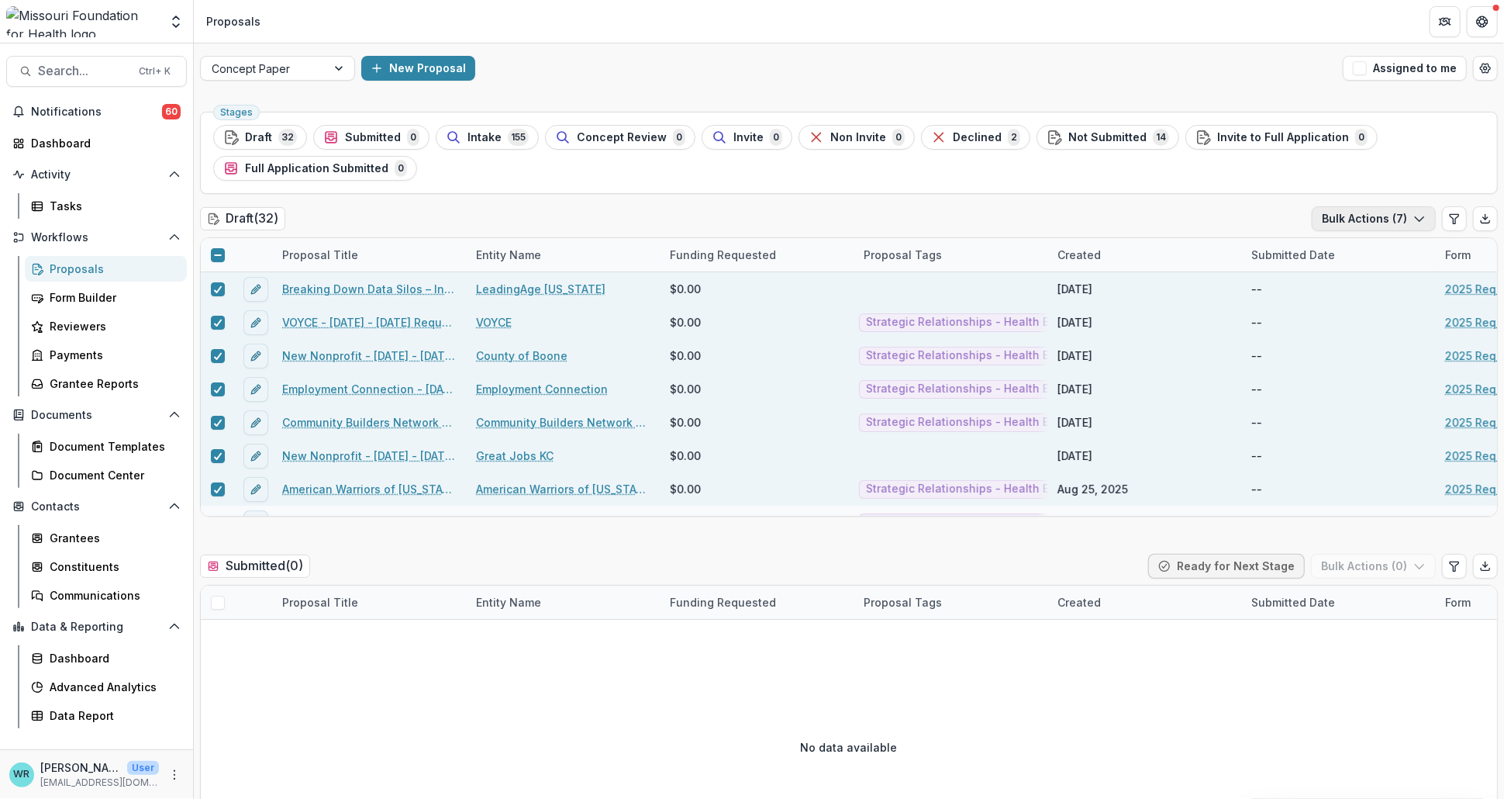
click at [1425, 219] on button "Bulk Actions ( 7 )" at bounding box center [1374, 218] width 124 height 25
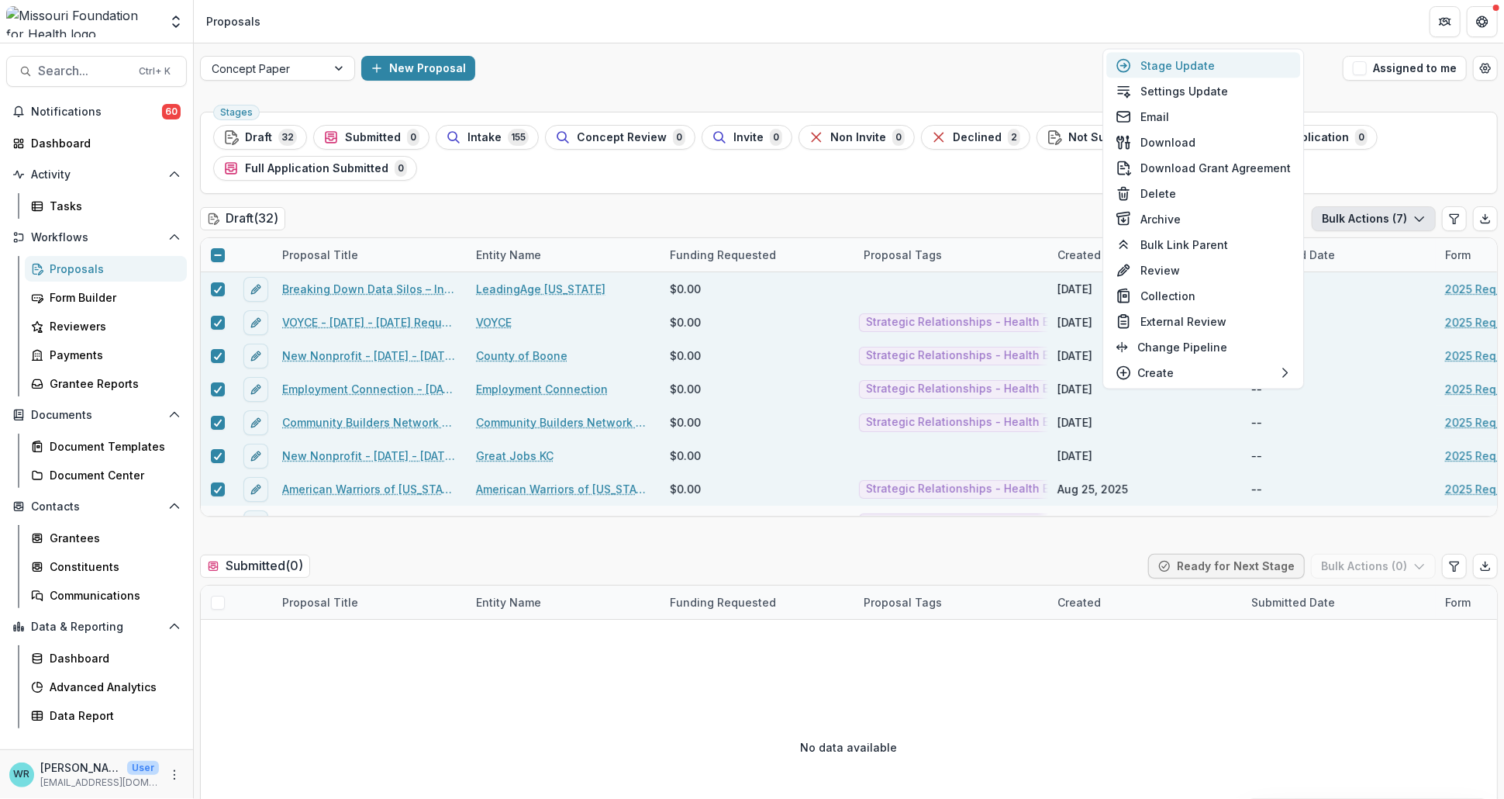
click at [1202, 64] on button "Stage Update" at bounding box center [1203, 66] width 194 height 26
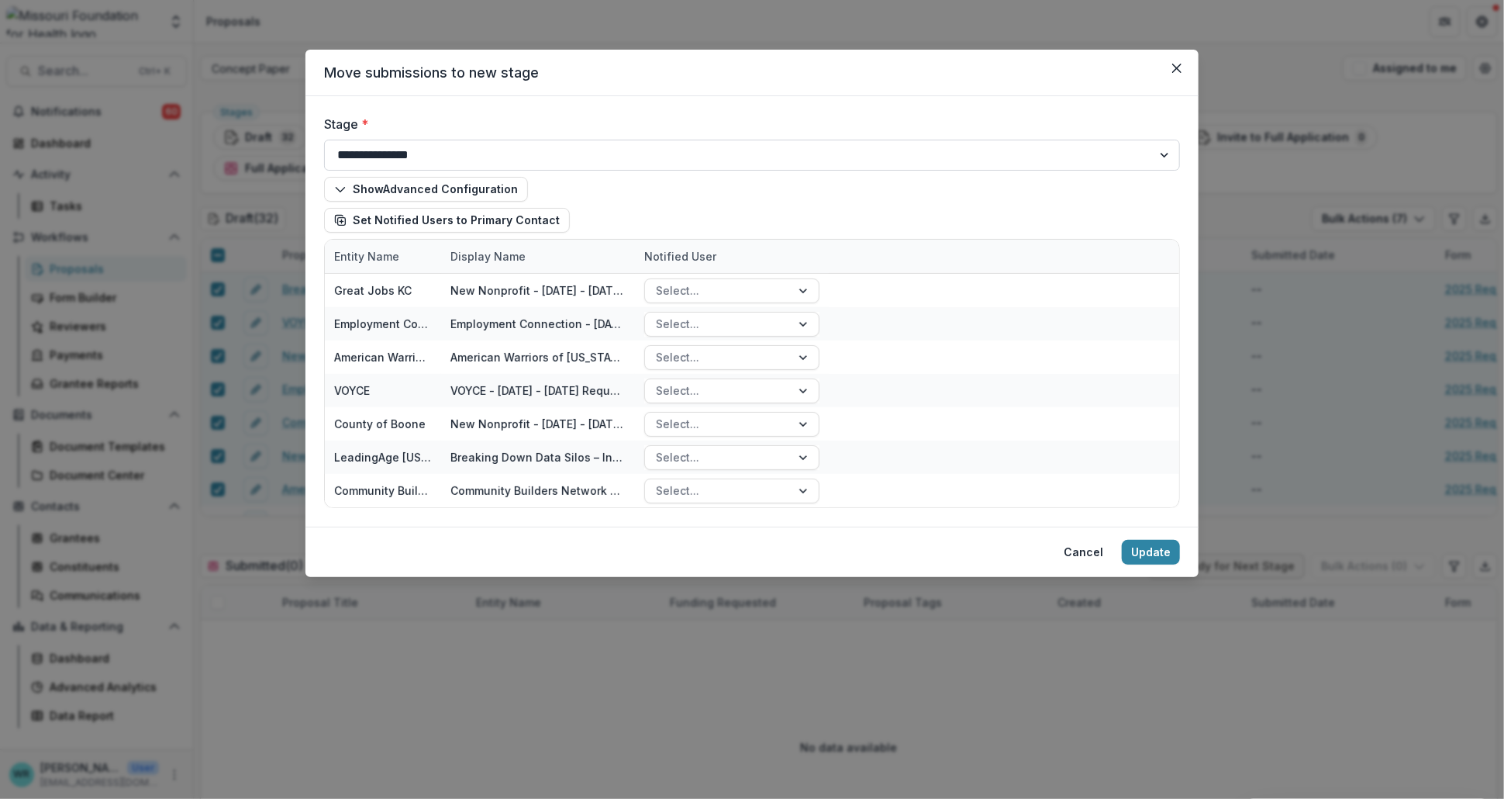
click at [502, 150] on select "**********" at bounding box center [752, 155] width 856 height 31
select select "**********"
click at [324, 140] on select "**********" at bounding box center [752, 155] width 856 height 31
click at [1161, 556] on button "Update" at bounding box center [1151, 552] width 58 height 25
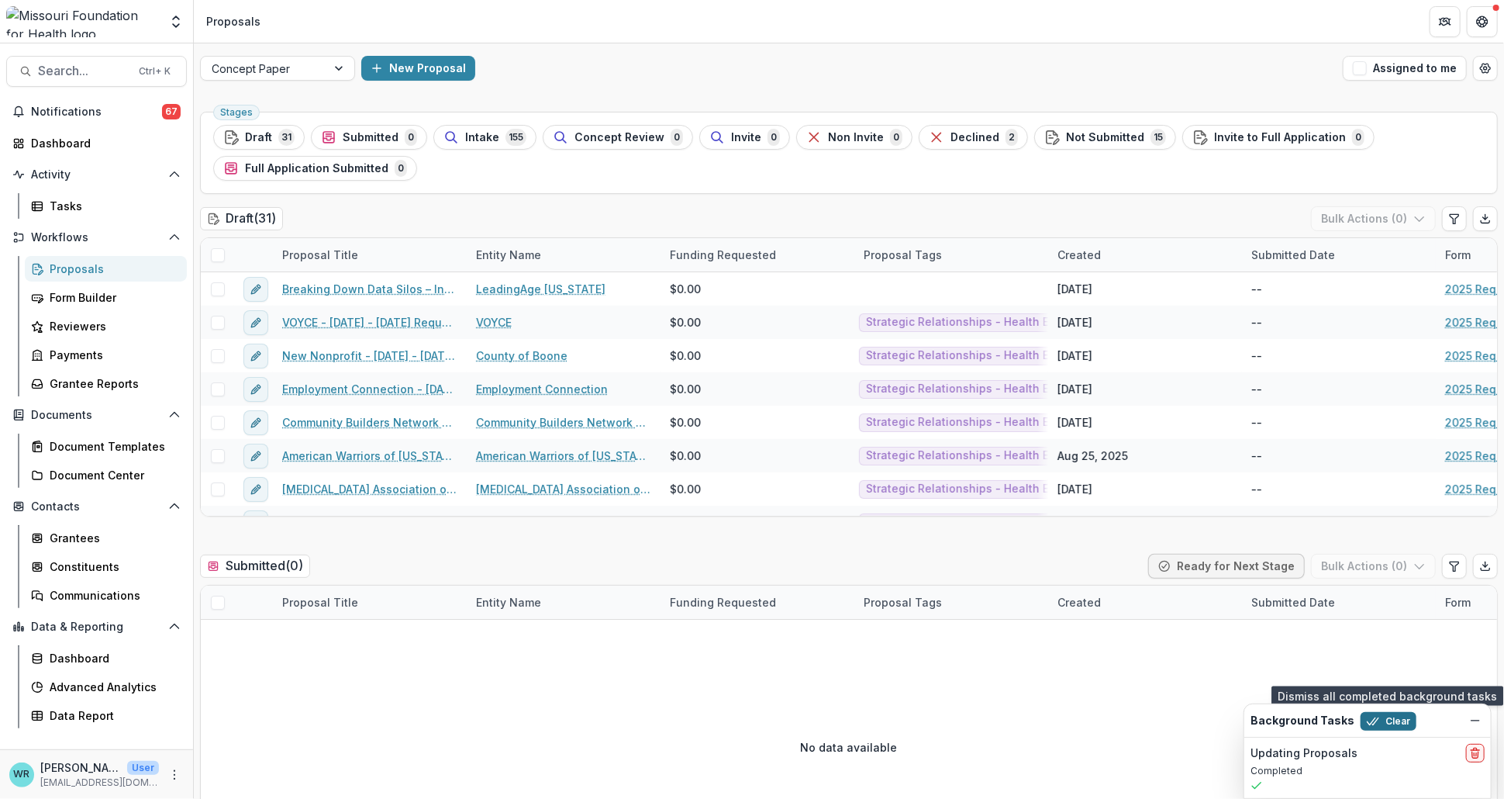
click at [1378, 714] on button "Clear" at bounding box center [1389, 721] width 56 height 19
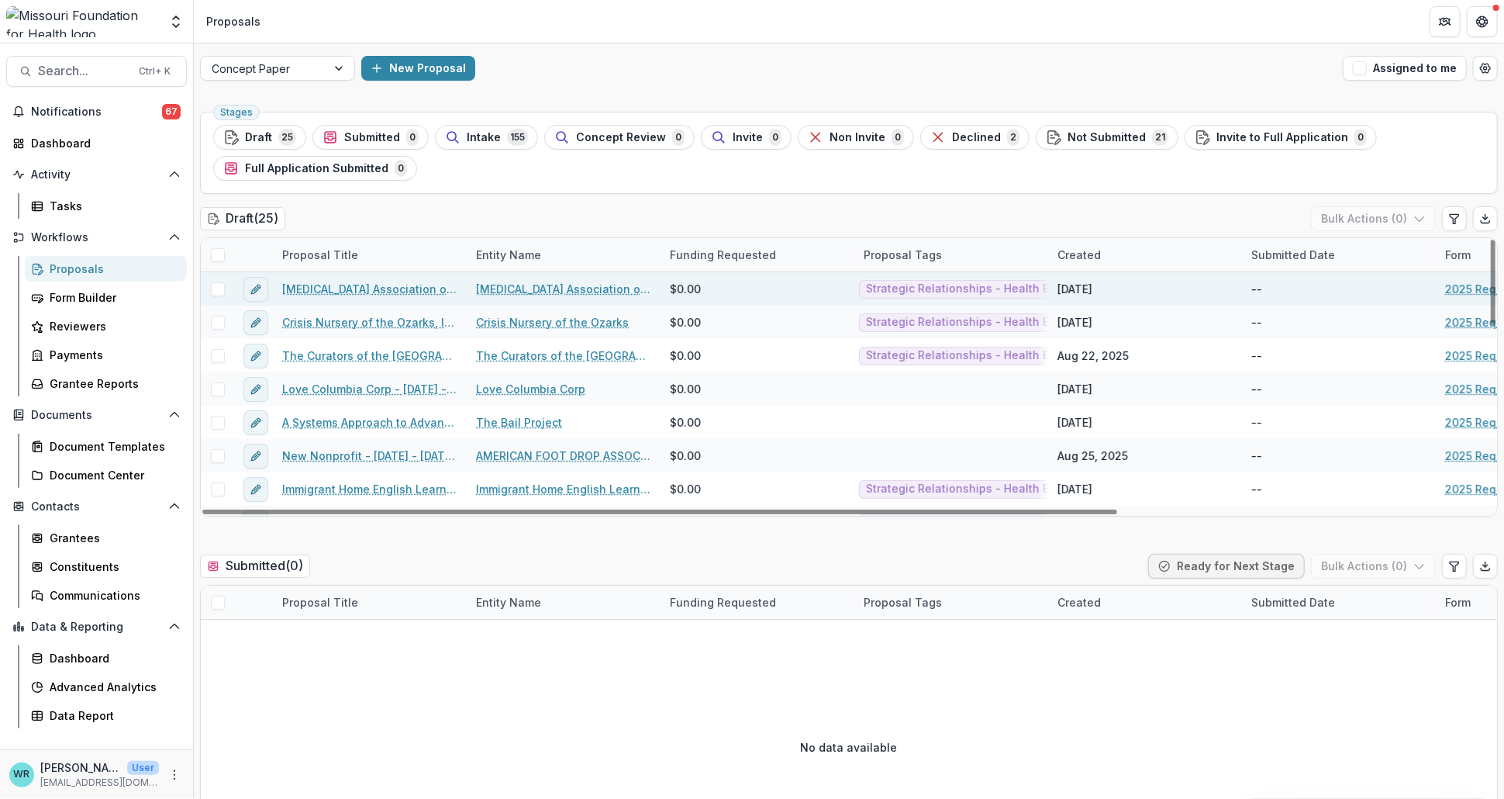
click at [214, 290] on span at bounding box center [218, 289] width 14 height 14
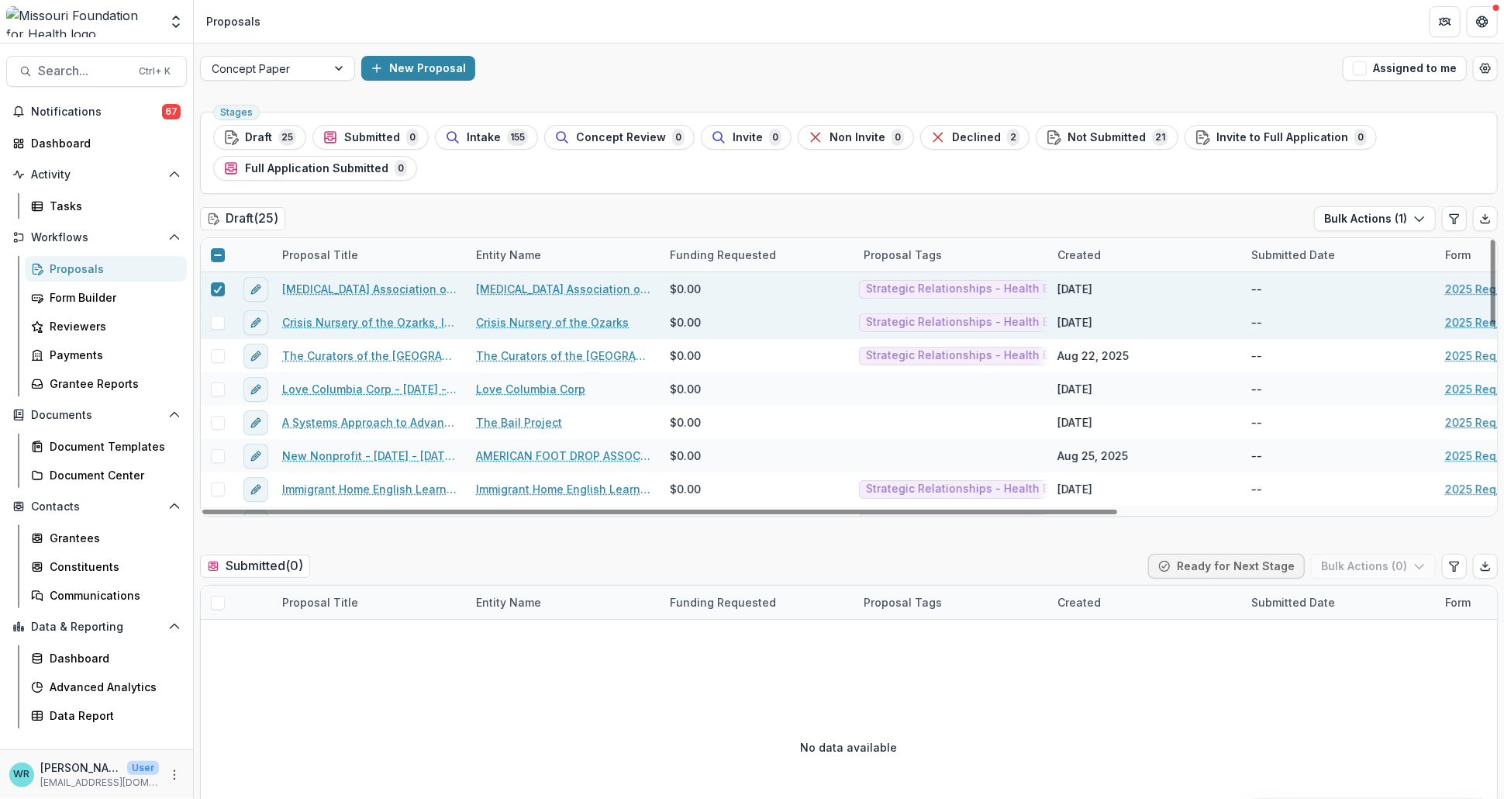
drag, startPoint x: 220, startPoint y: 326, endPoint x: 221, endPoint y: 334, distance: 8.6
click at [220, 326] on span at bounding box center [218, 323] width 14 height 14
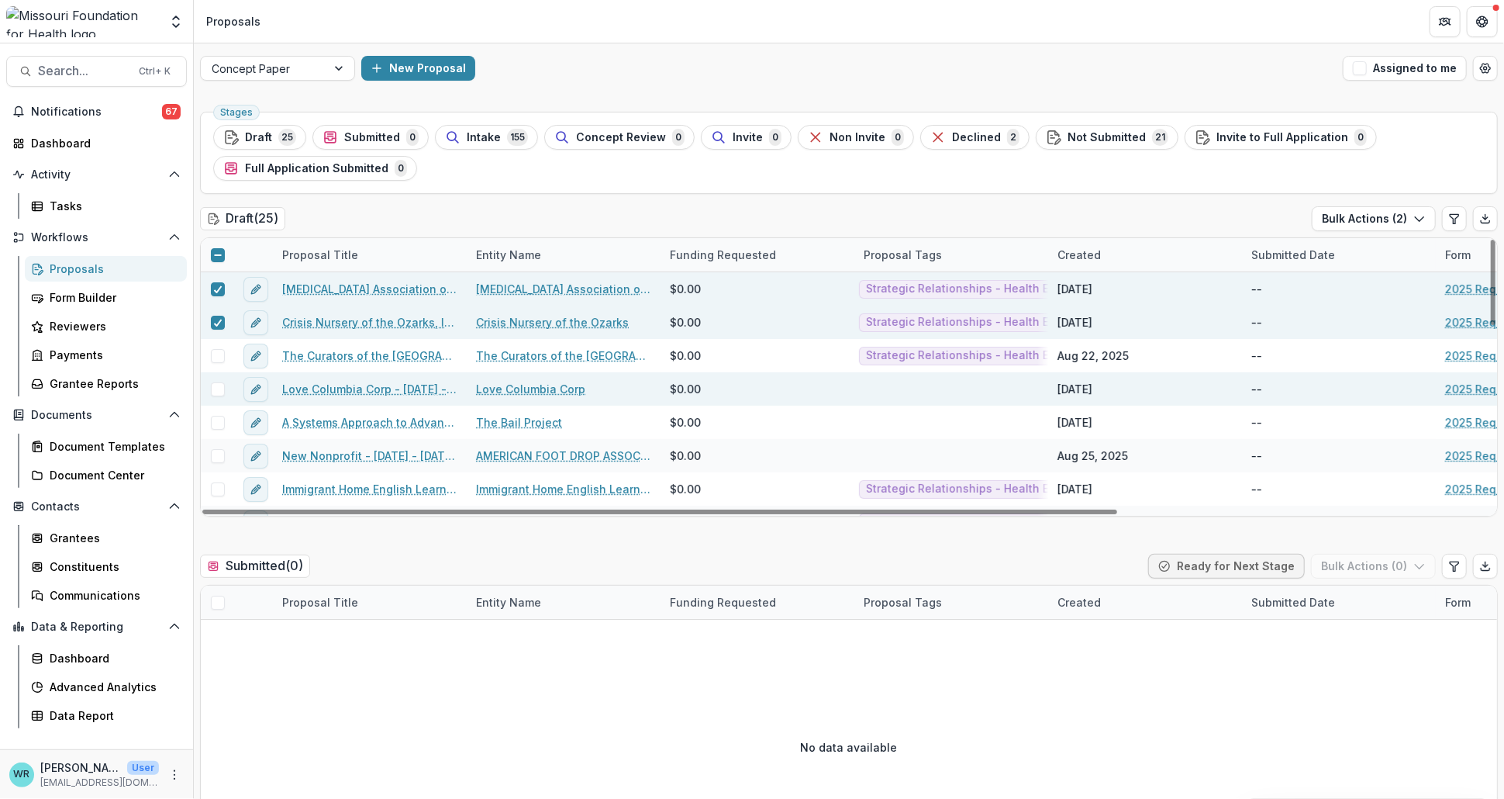
drag, startPoint x: 222, startPoint y: 360, endPoint x: 219, endPoint y: 376, distance: 15.7
click at [222, 361] on label at bounding box center [218, 356] width 14 height 14
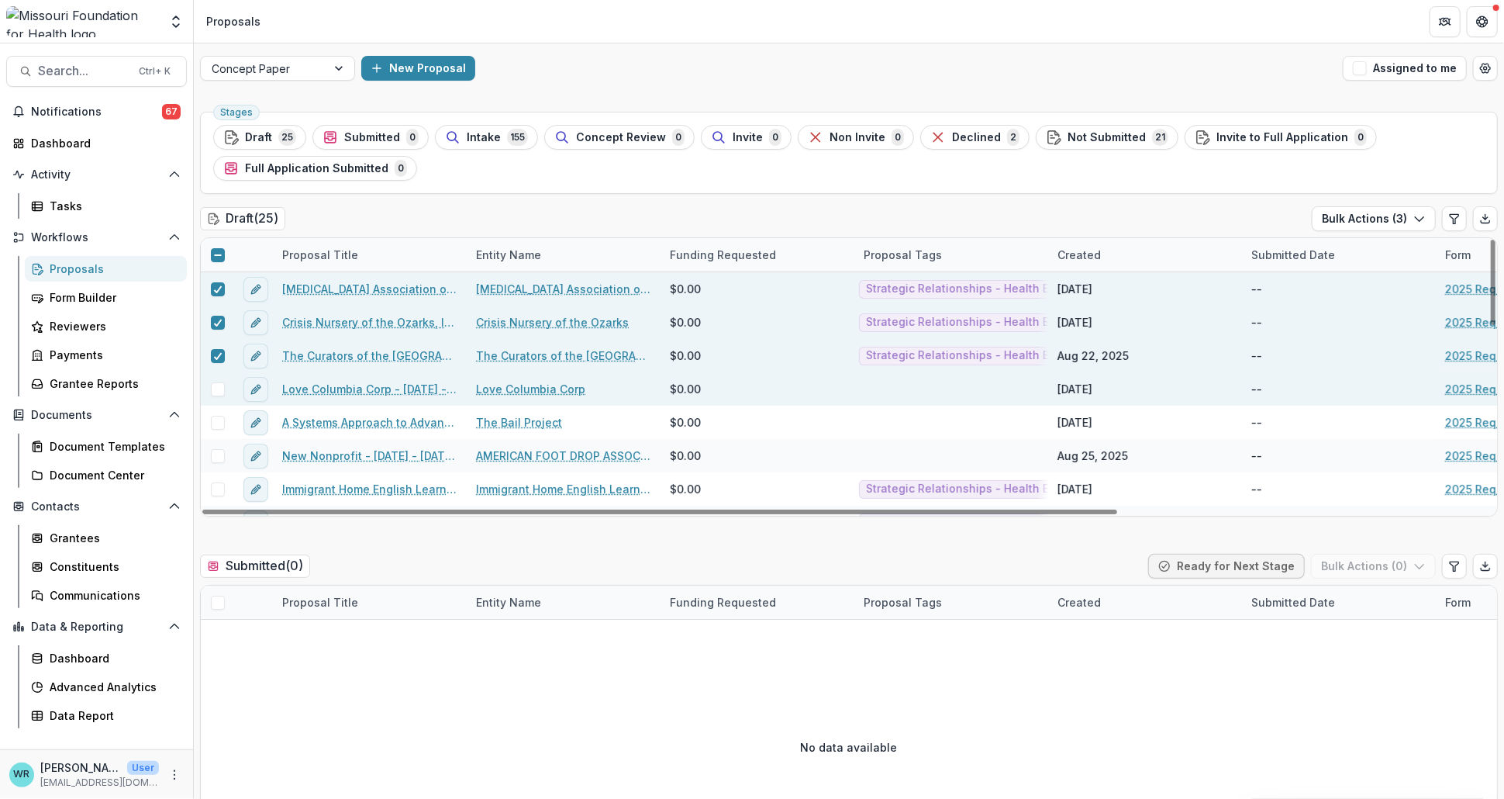
click at [218, 386] on span at bounding box center [218, 389] width 14 height 14
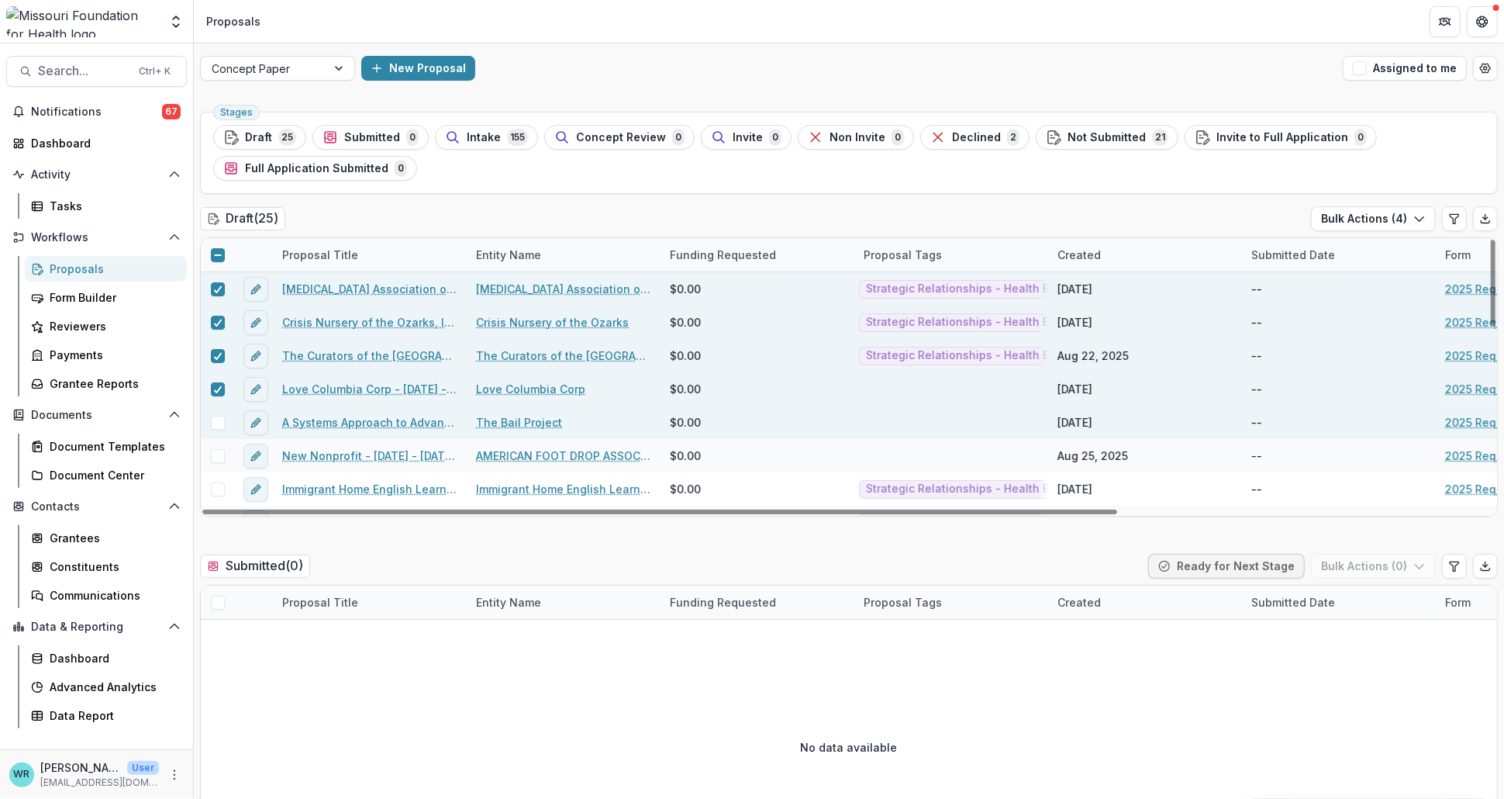
click at [221, 424] on span at bounding box center [218, 423] width 14 height 14
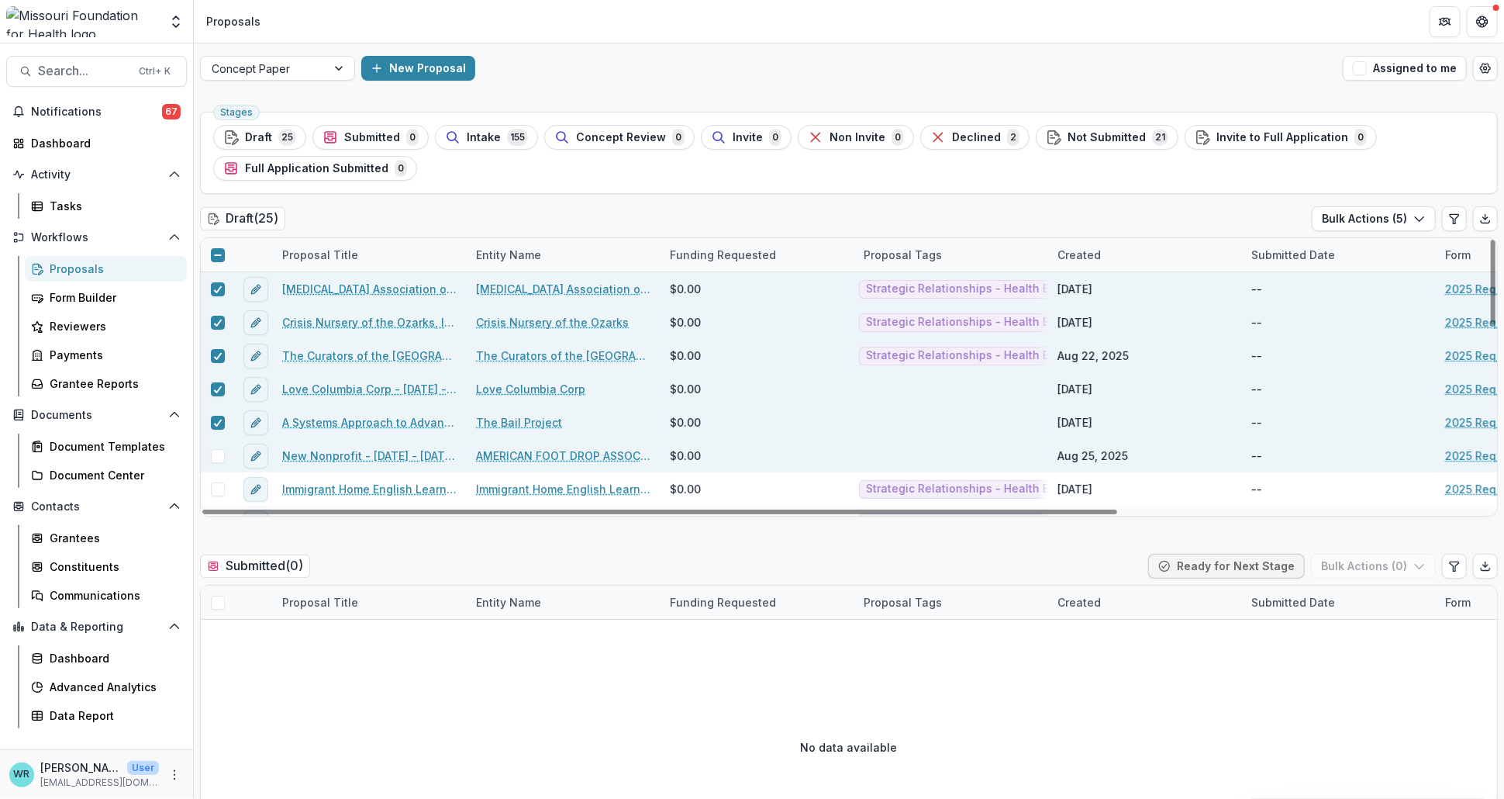
drag, startPoint x: 216, startPoint y: 452, endPoint x: 218, endPoint y: 467, distance: 14.9
click at [216, 455] on span at bounding box center [218, 456] width 14 height 14
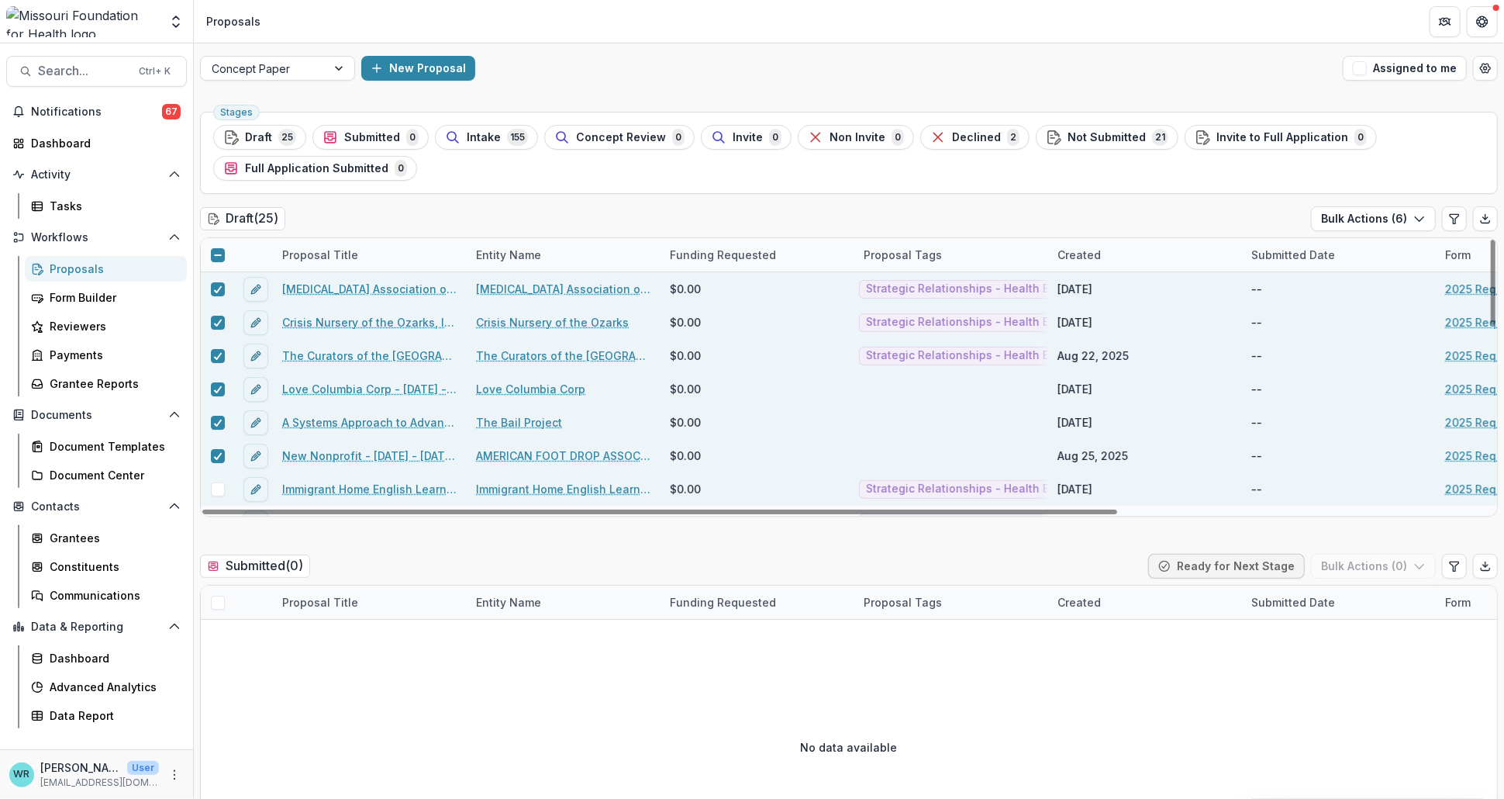
click at [219, 482] on span at bounding box center [218, 489] width 14 height 14
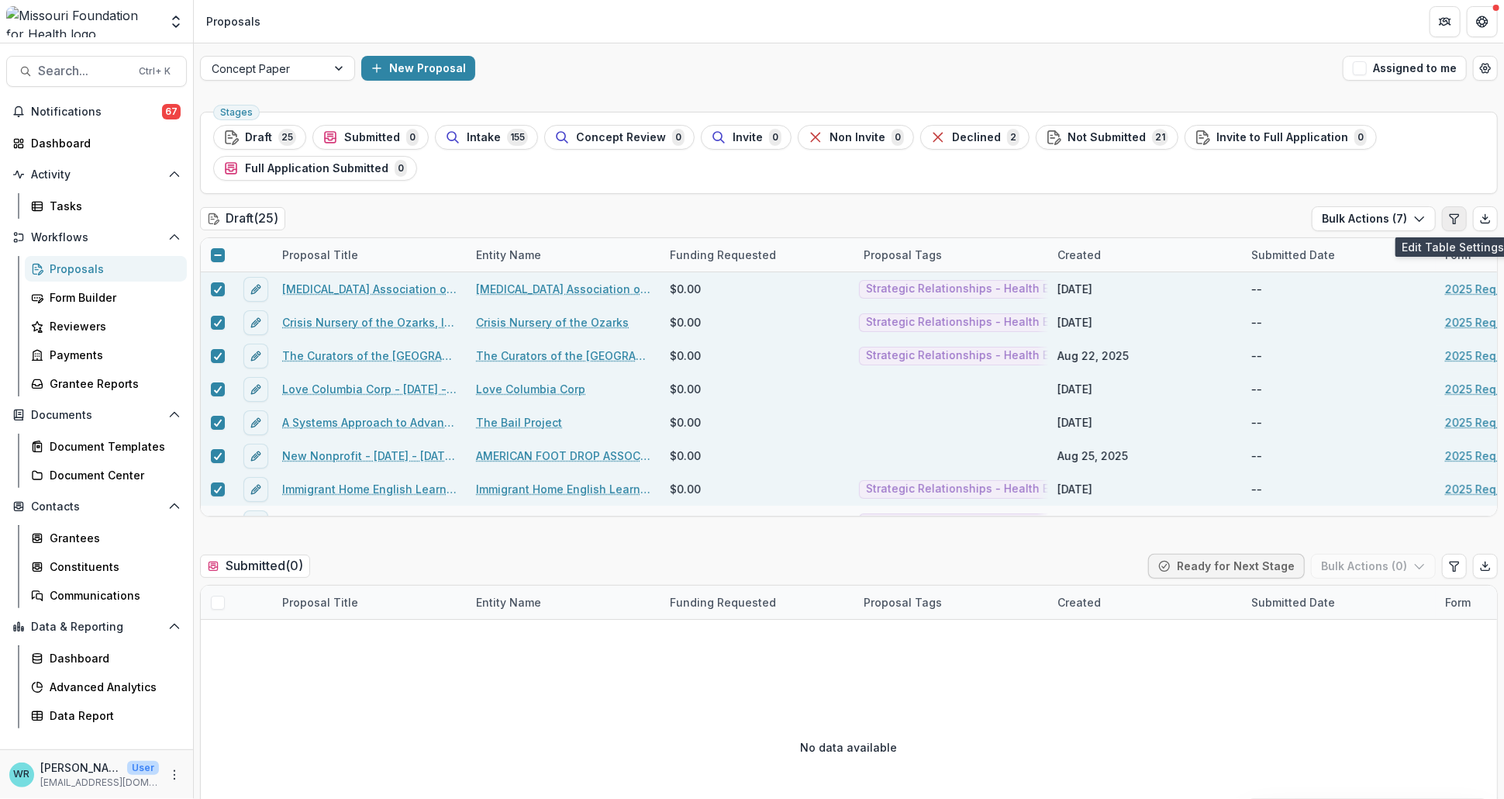
click at [1450, 214] on icon "Edit table settings" at bounding box center [1454, 218] width 9 height 9
select select "******"
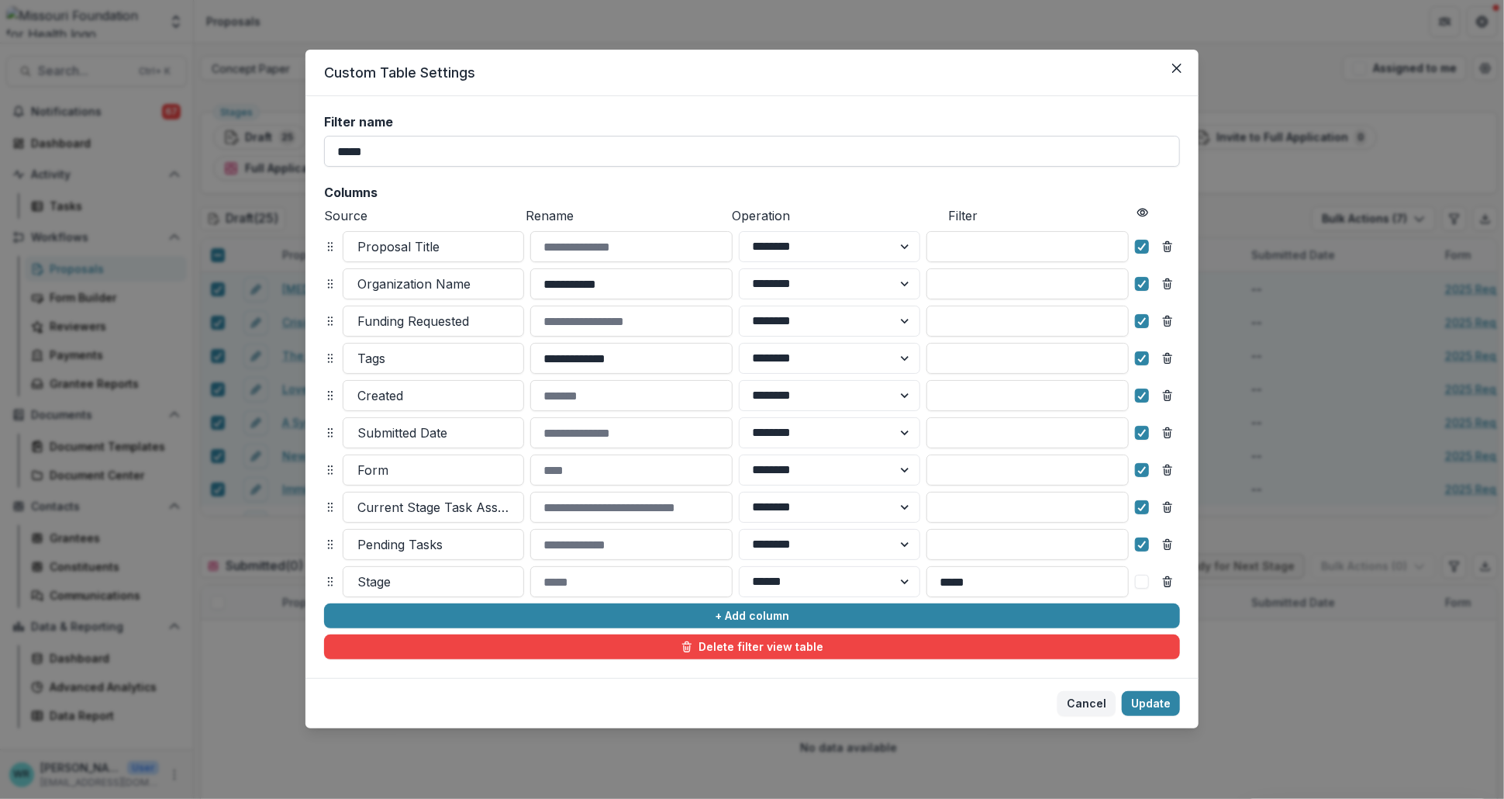
click at [1074, 150] on input "*****" at bounding box center [752, 151] width 856 height 31
click at [1092, 705] on button "Cancel" at bounding box center [1086, 703] width 58 height 25
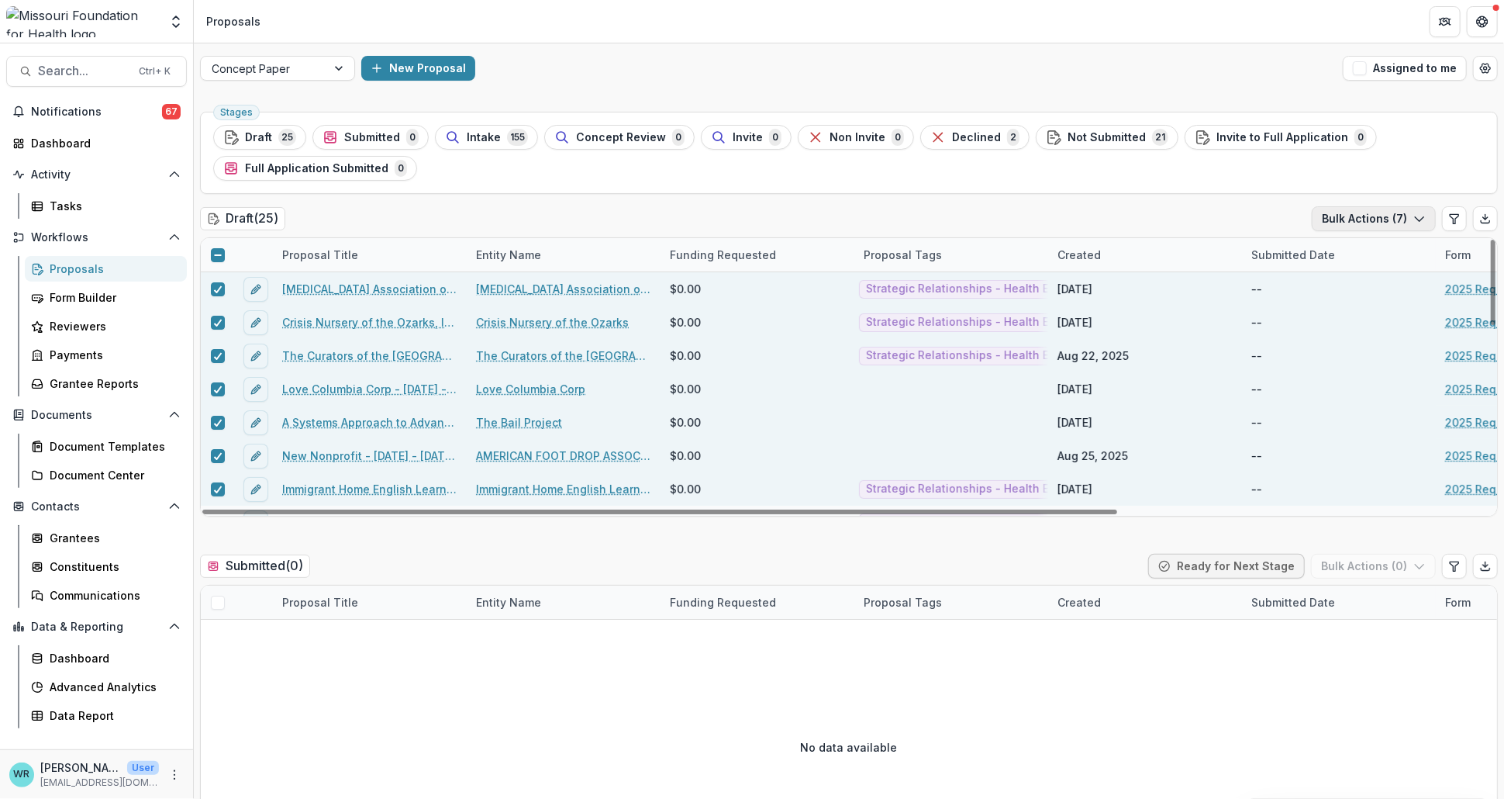
click at [1416, 221] on polyline "button" at bounding box center [1419, 219] width 9 height 5
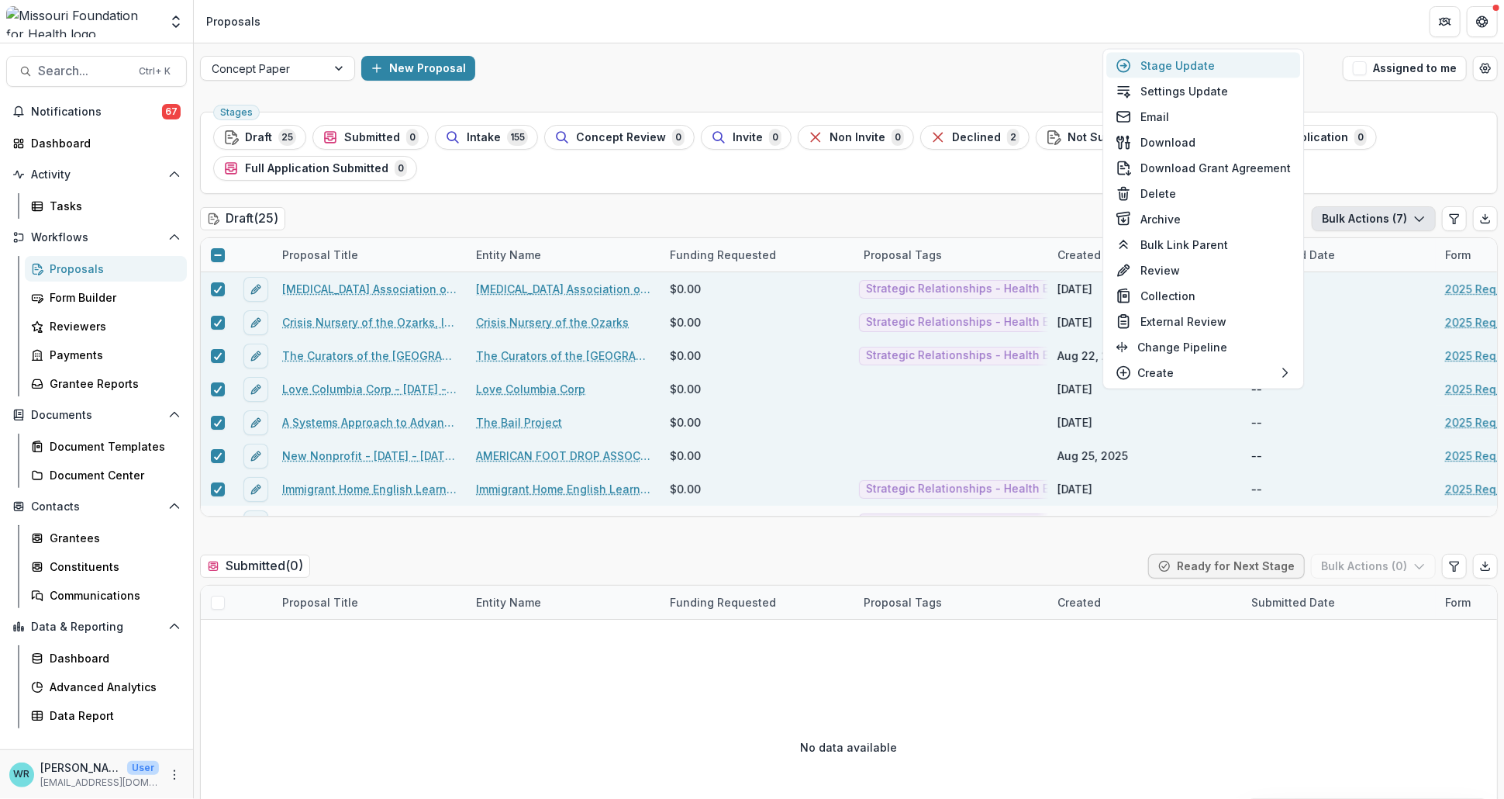
click at [1210, 64] on button "Stage Update" at bounding box center [1203, 66] width 194 height 26
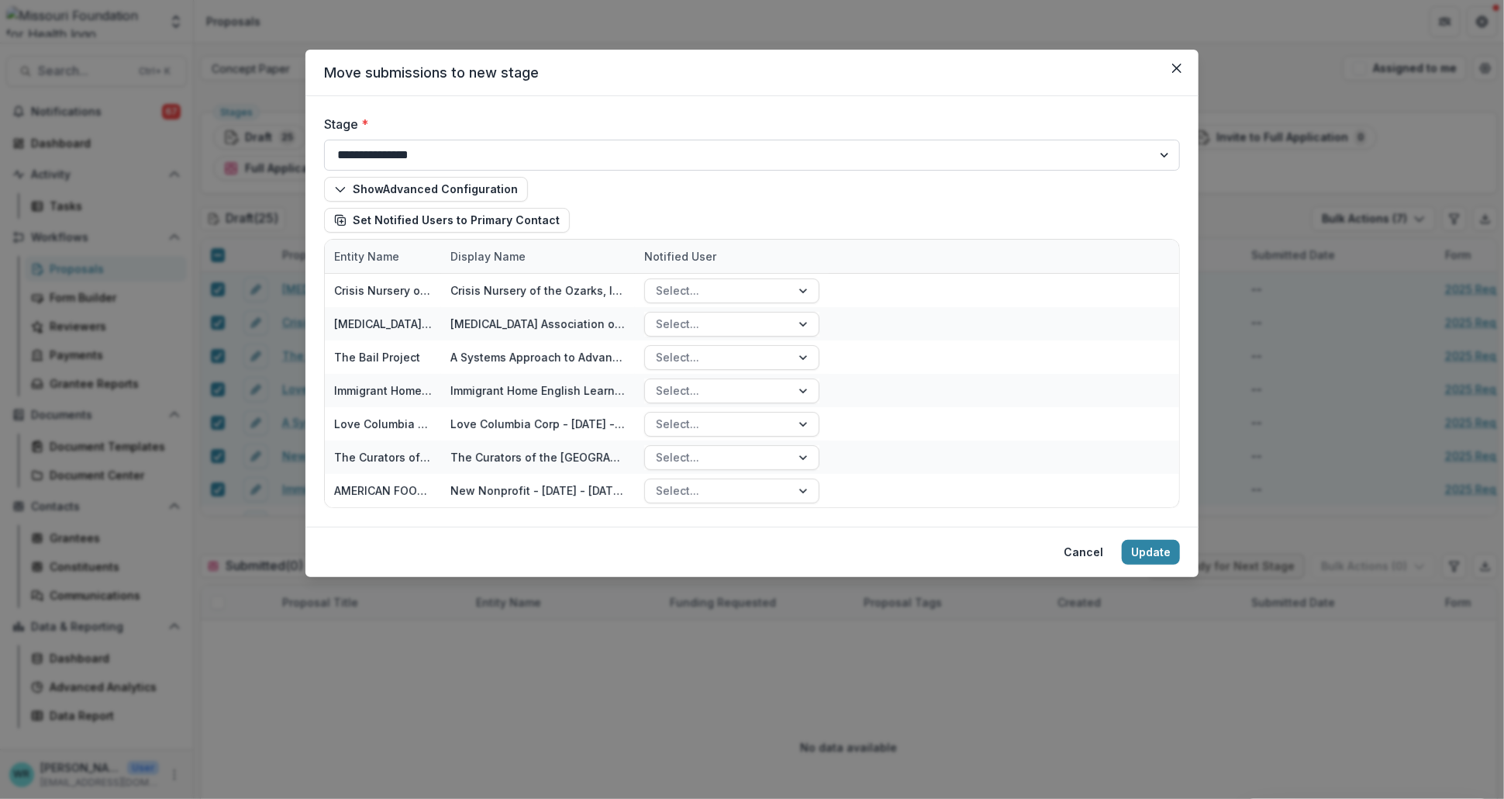
click at [1135, 154] on select "**********" at bounding box center [752, 155] width 856 height 31
select select "**********"
click at [324, 140] on select "**********" at bounding box center [752, 155] width 856 height 31
click at [1161, 556] on button "Update" at bounding box center [1151, 552] width 58 height 25
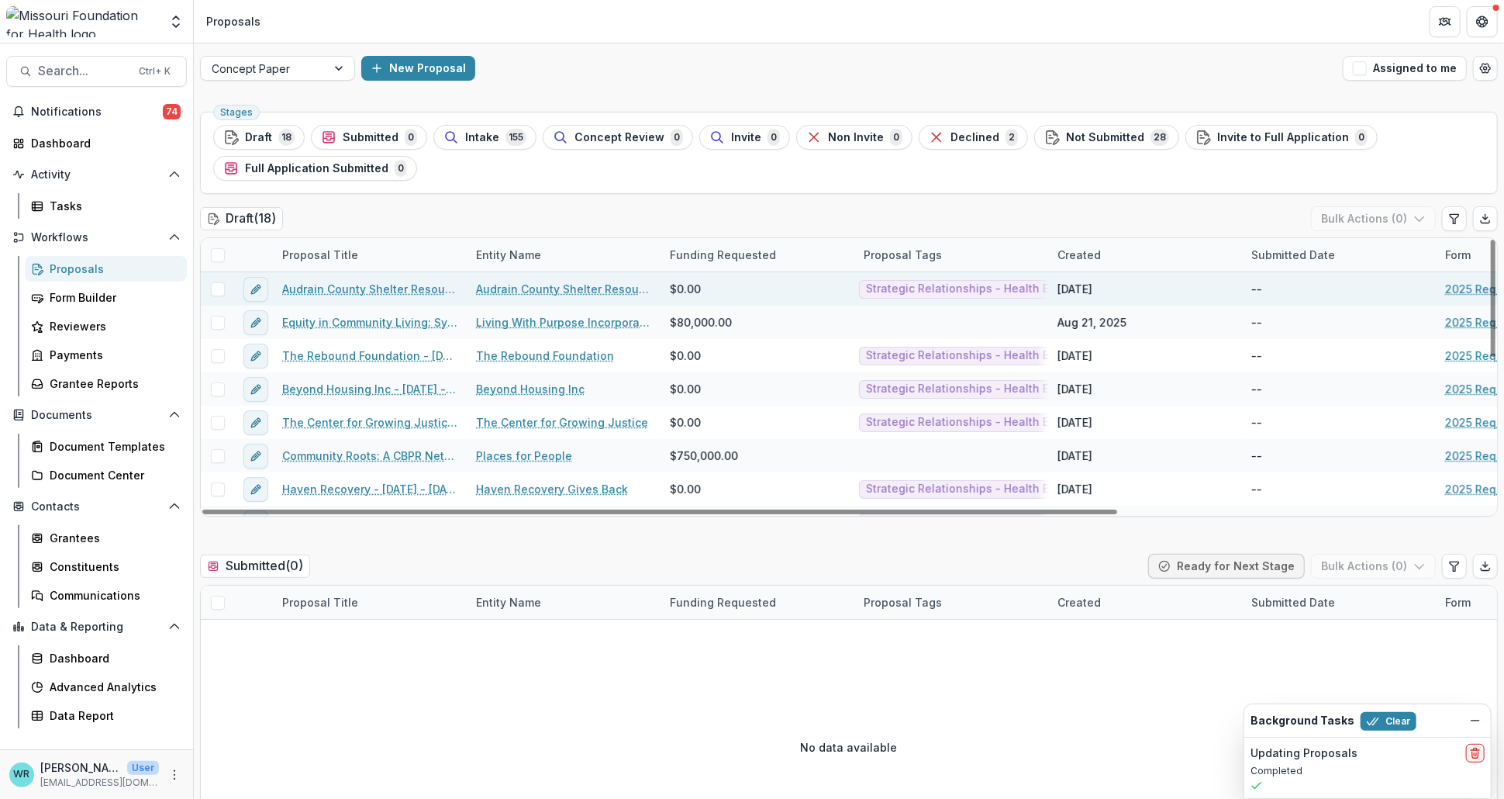
drag, startPoint x: 215, startPoint y: 285, endPoint x: 223, endPoint y: 299, distance: 17.0
click at [215, 285] on span at bounding box center [218, 289] width 14 height 14
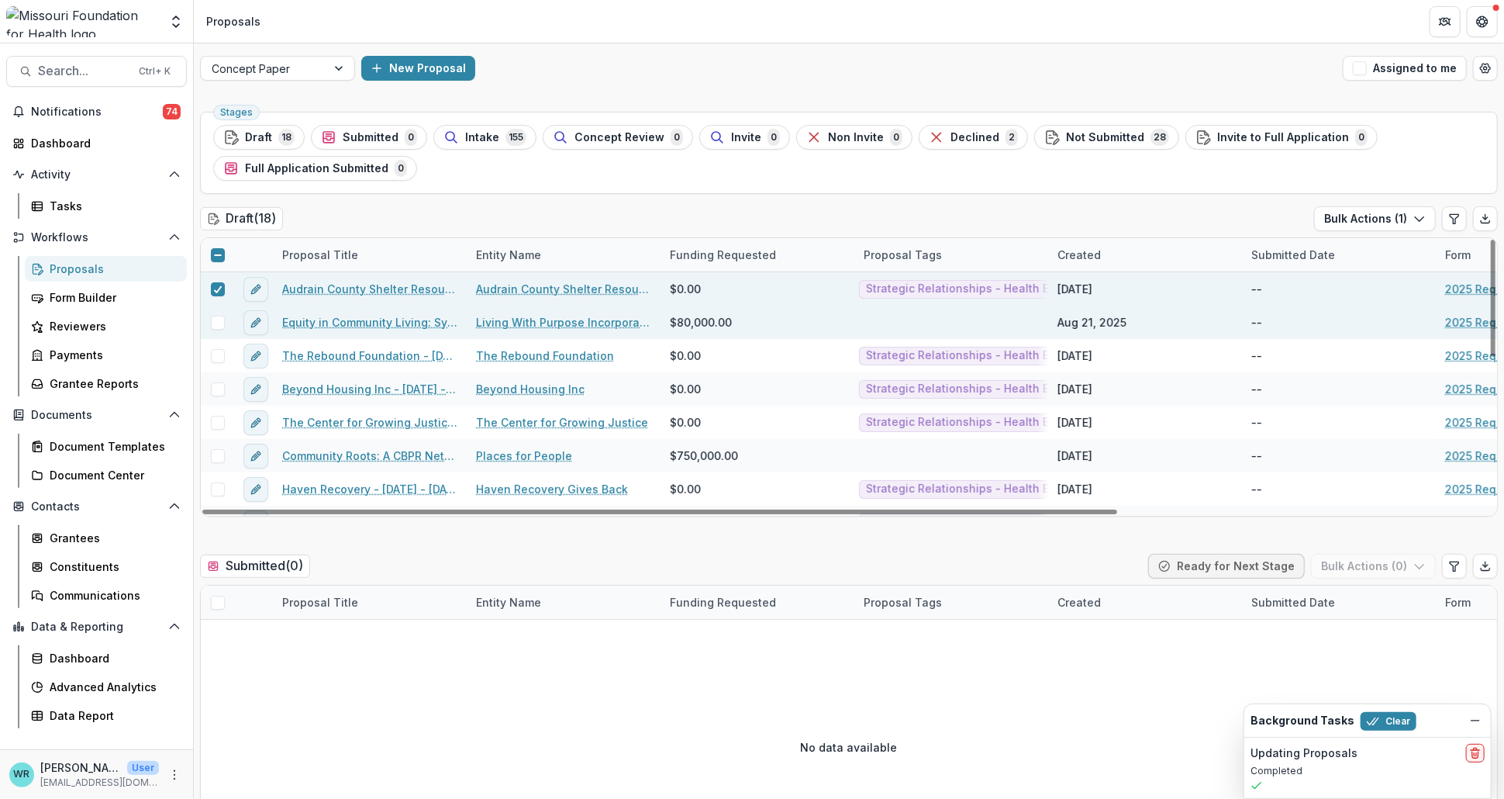
click at [220, 323] on span at bounding box center [218, 323] width 14 height 14
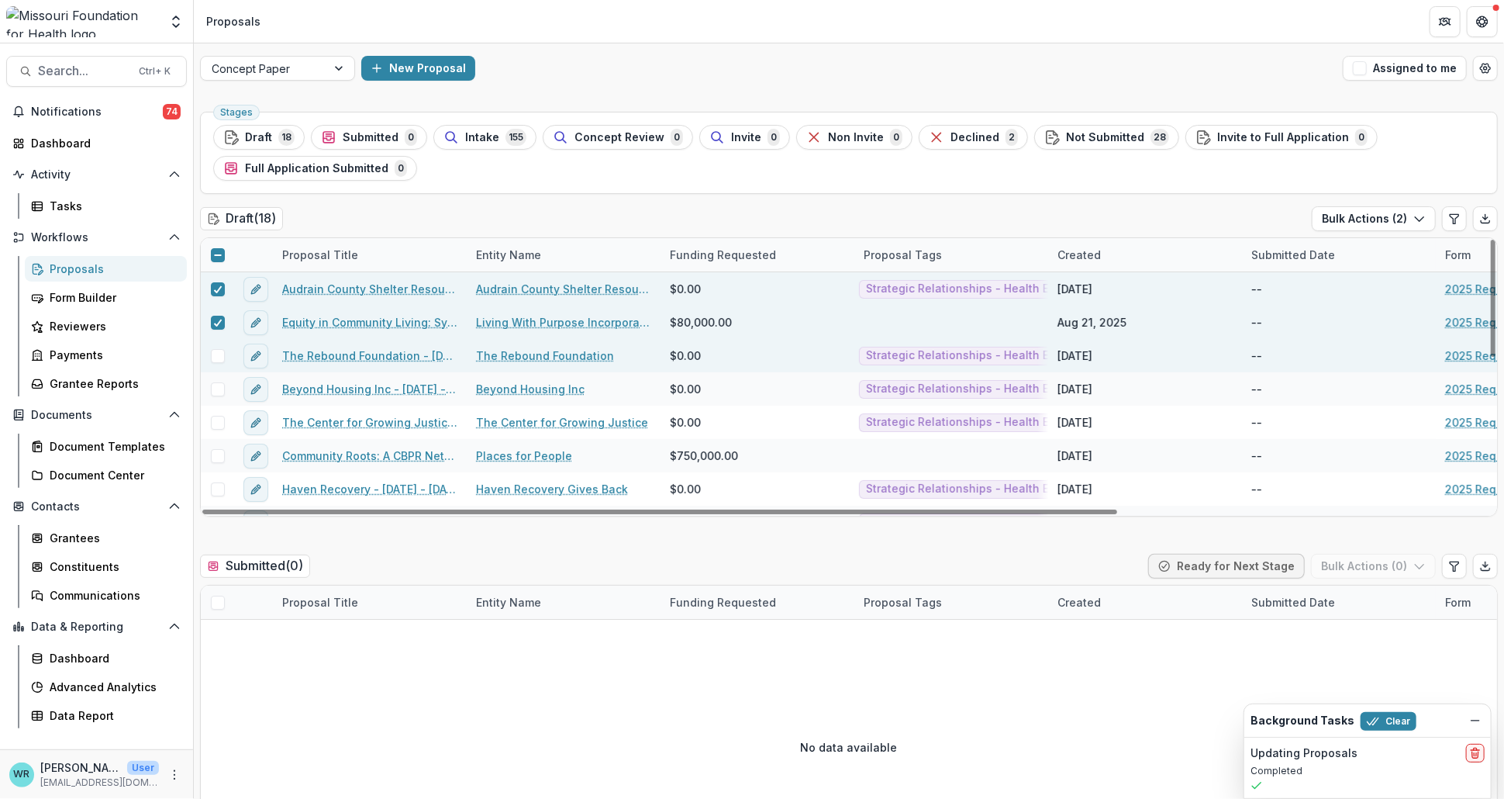
click at [217, 360] on span at bounding box center [218, 356] width 14 height 14
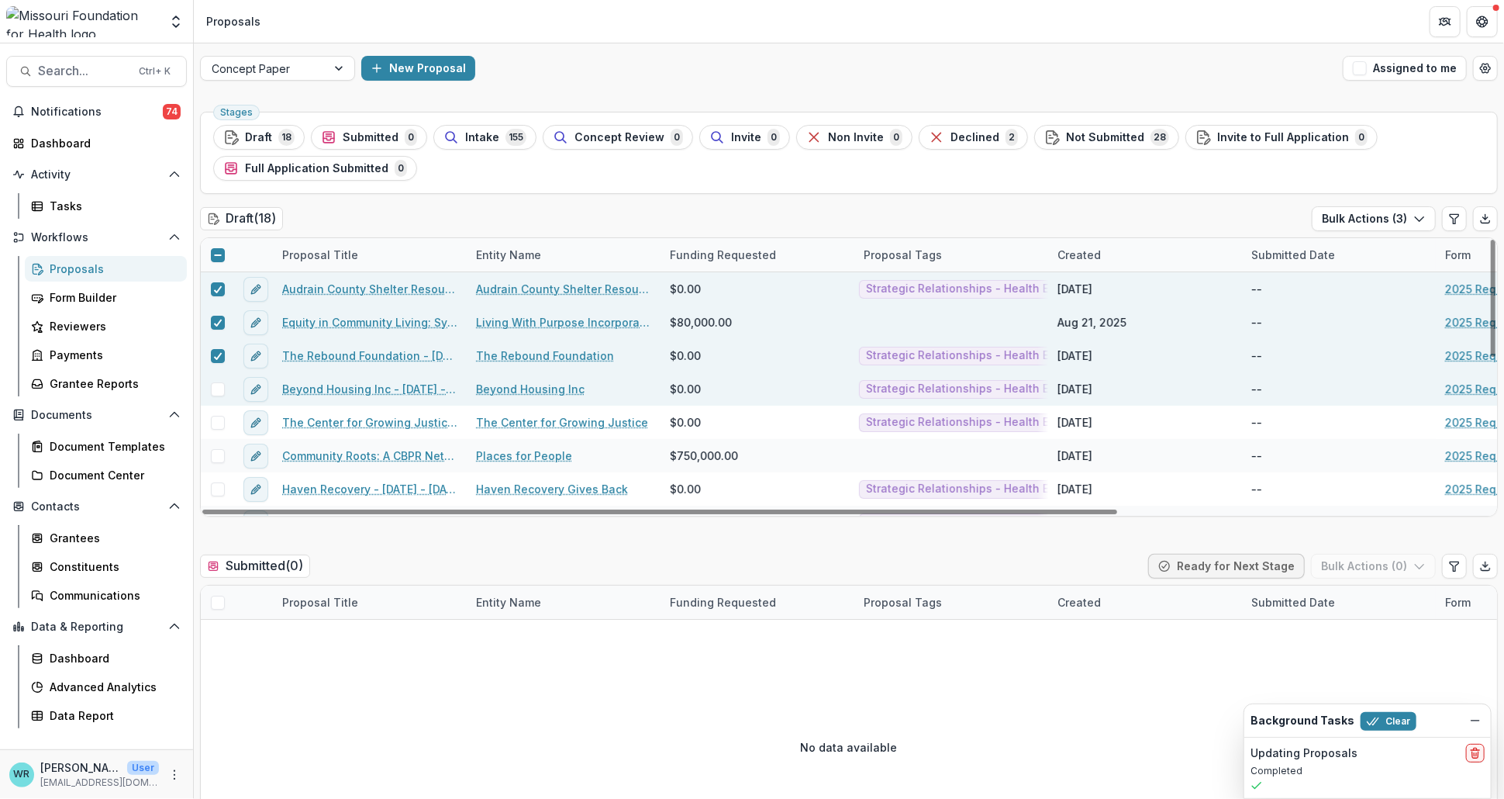
click at [218, 391] on span at bounding box center [218, 389] width 14 height 14
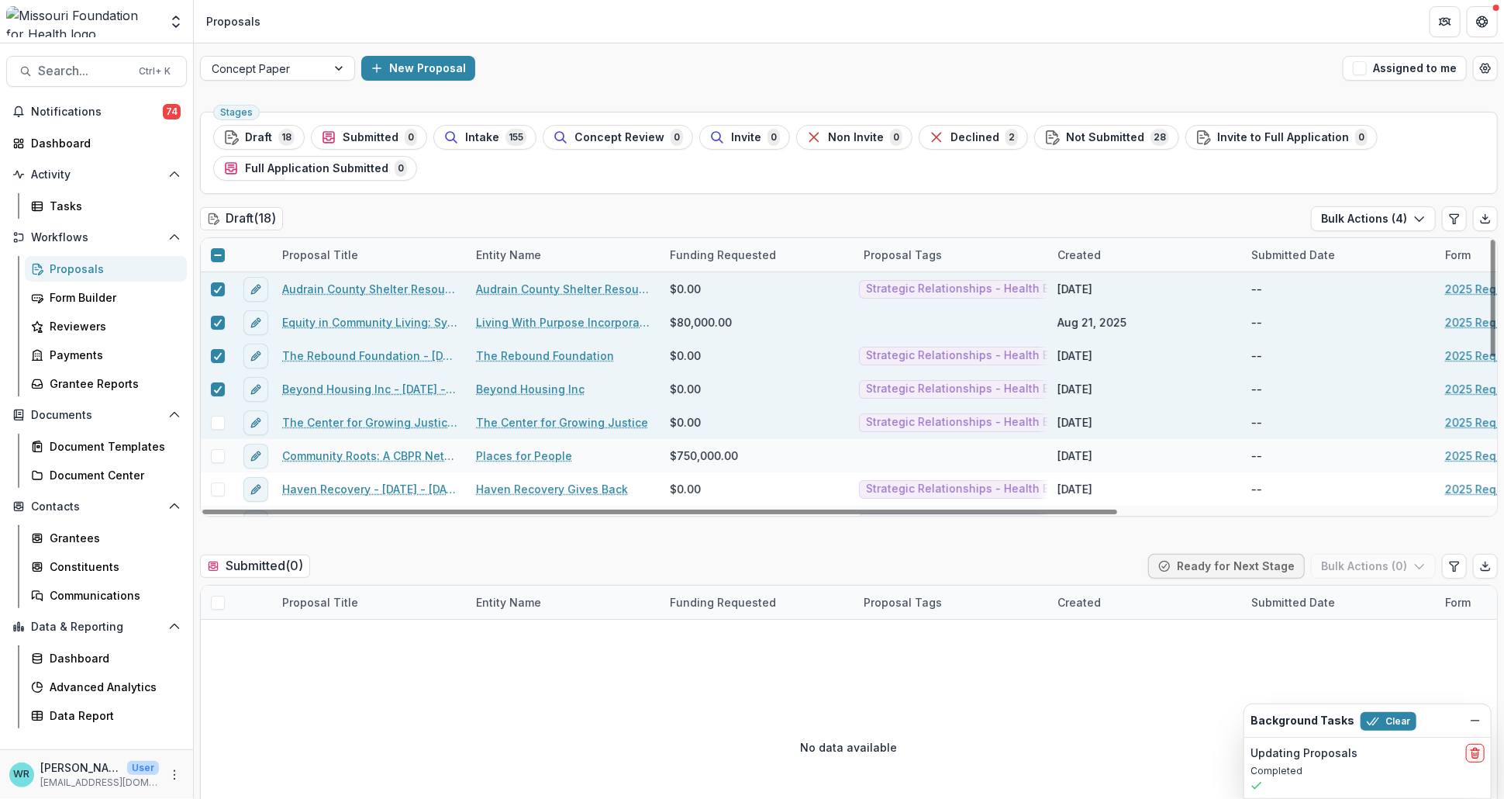
click at [224, 426] on div at bounding box center [217, 423] width 33 height 14
click at [219, 427] on span at bounding box center [218, 423] width 14 height 14
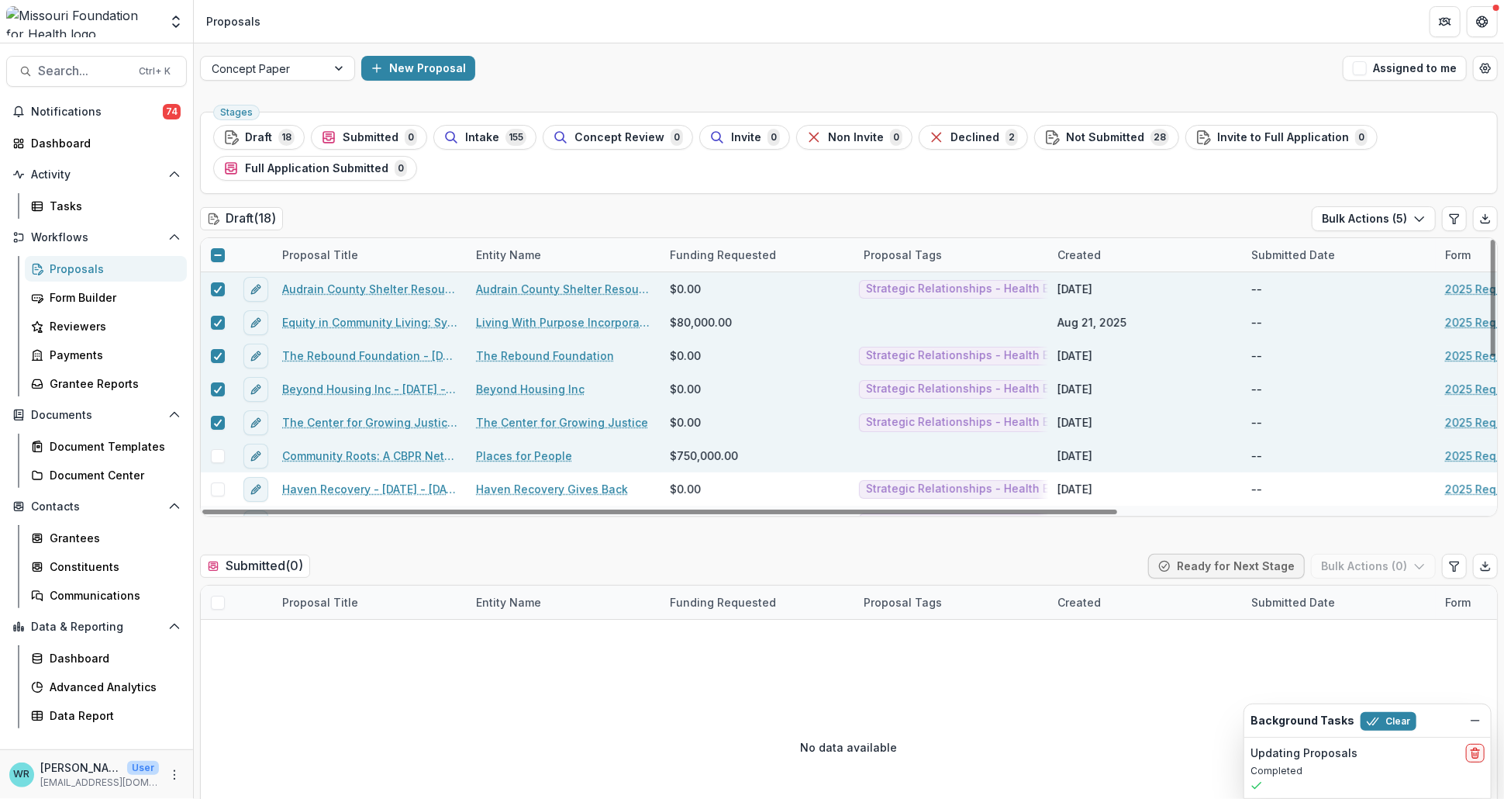
click at [220, 456] on span at bounding box center [218, 456] width 14 height 14
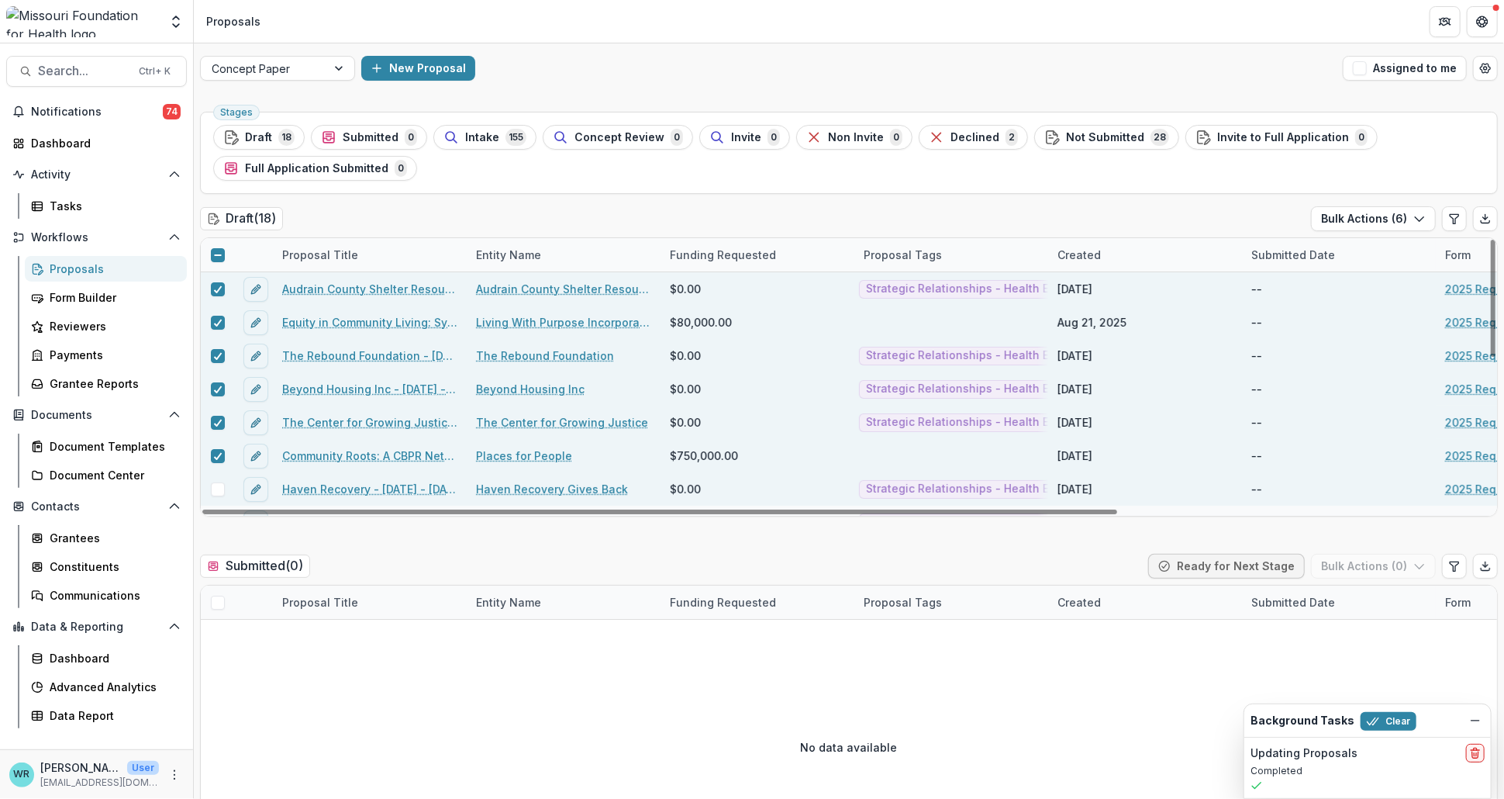
click at [222, 485] on span at bounding box center [218, 489] width 14 height 14
click at [1413, 222] on icon "button" at bounding box center [1419, 218] width 12 height 12
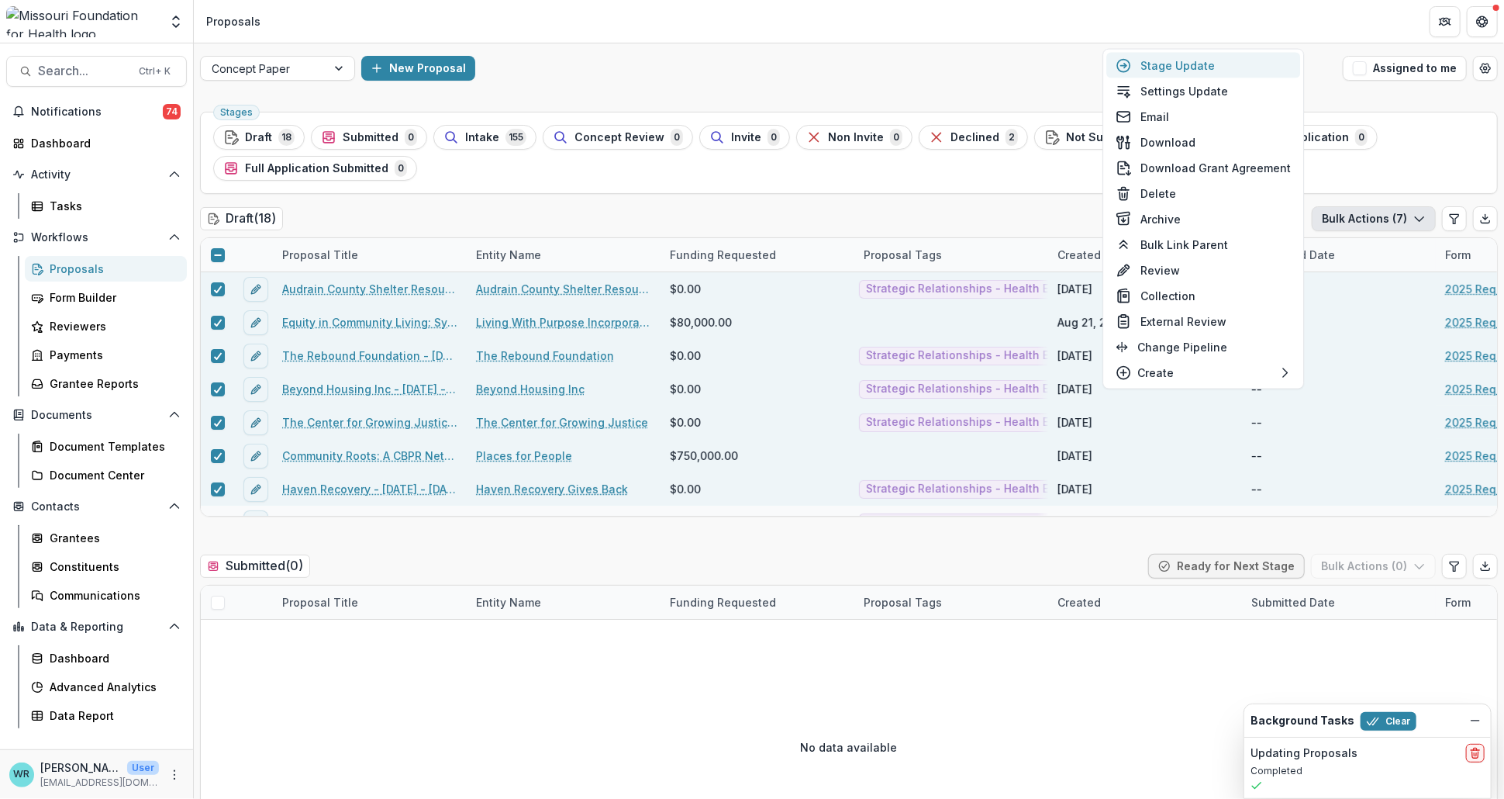
click at [1233, 59] on button "Stage Update" at bounding box center [1203, 66] width 194 height 26
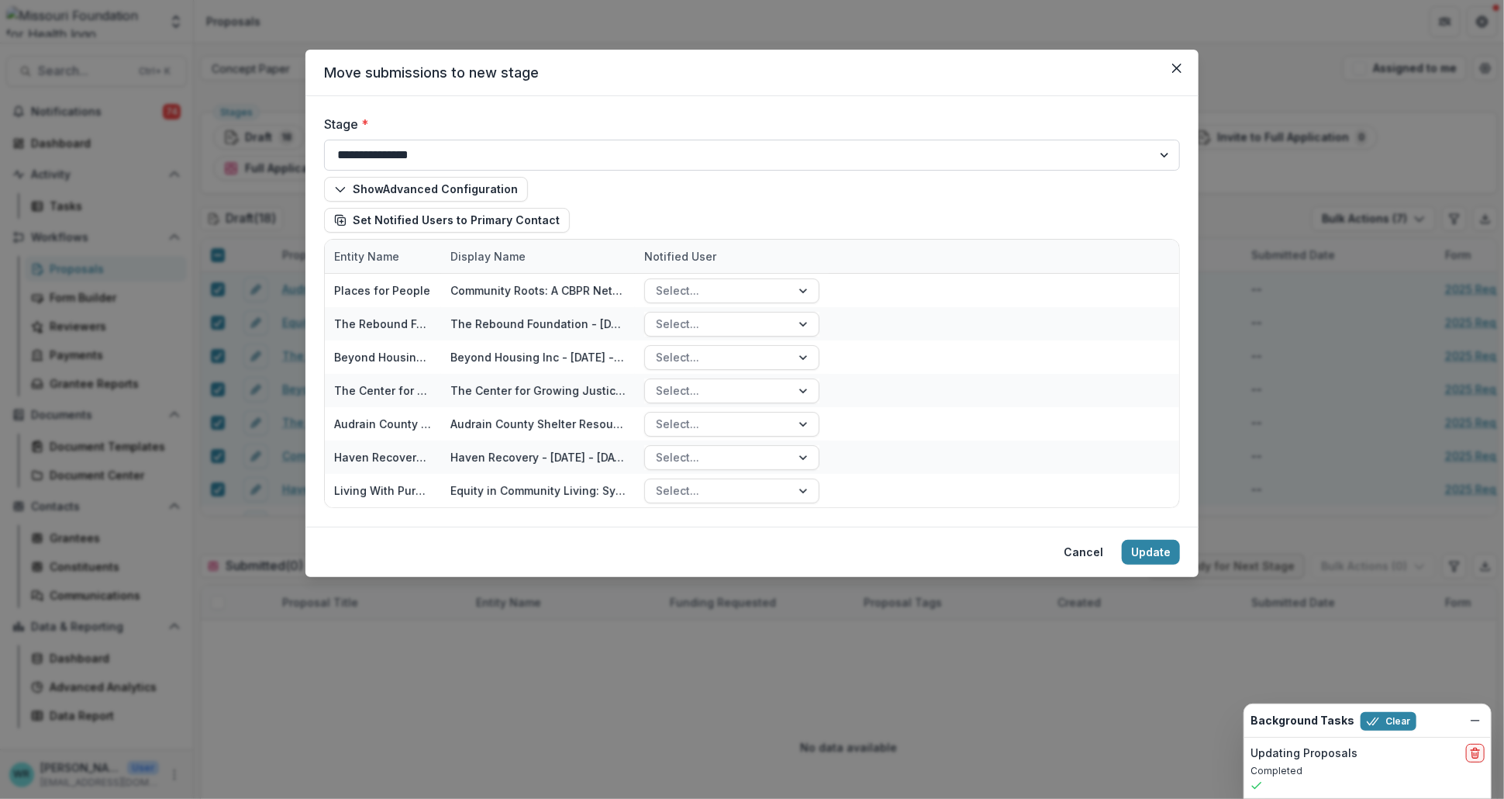
click at [710, 150] on select "**********" at bounding box center [752, 155] width 856 height 31
select select "**********"
click at [324, 140] on select "**********" at bounding box center [752, 155] width 856 height 31
click at [1144, 545] on button "Update" at bounding box center [1151, 552] width 58 height 25
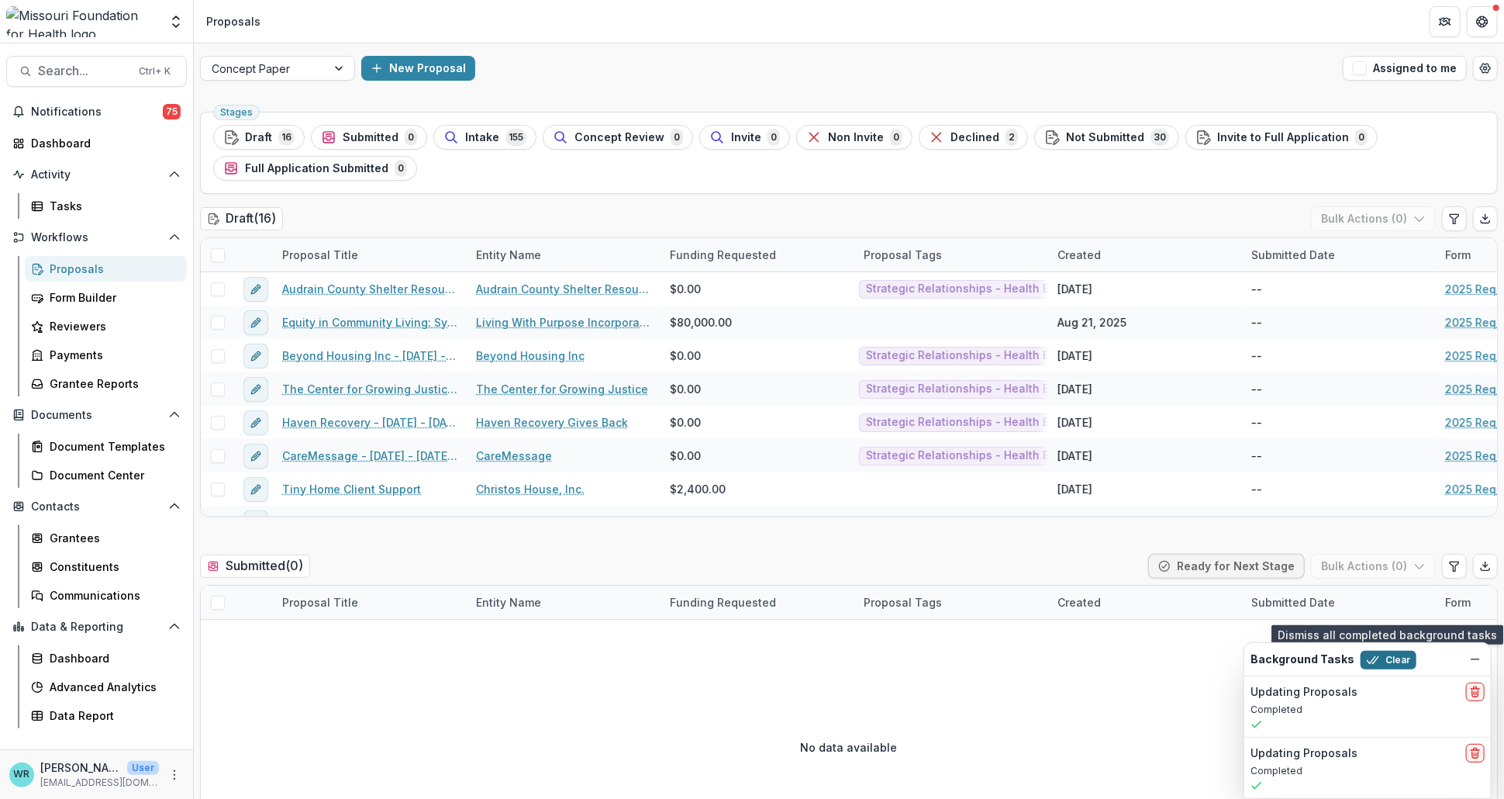
click at [1398, 661] on button "Clear" at bounding box center [1389, 659] width 56 height 19
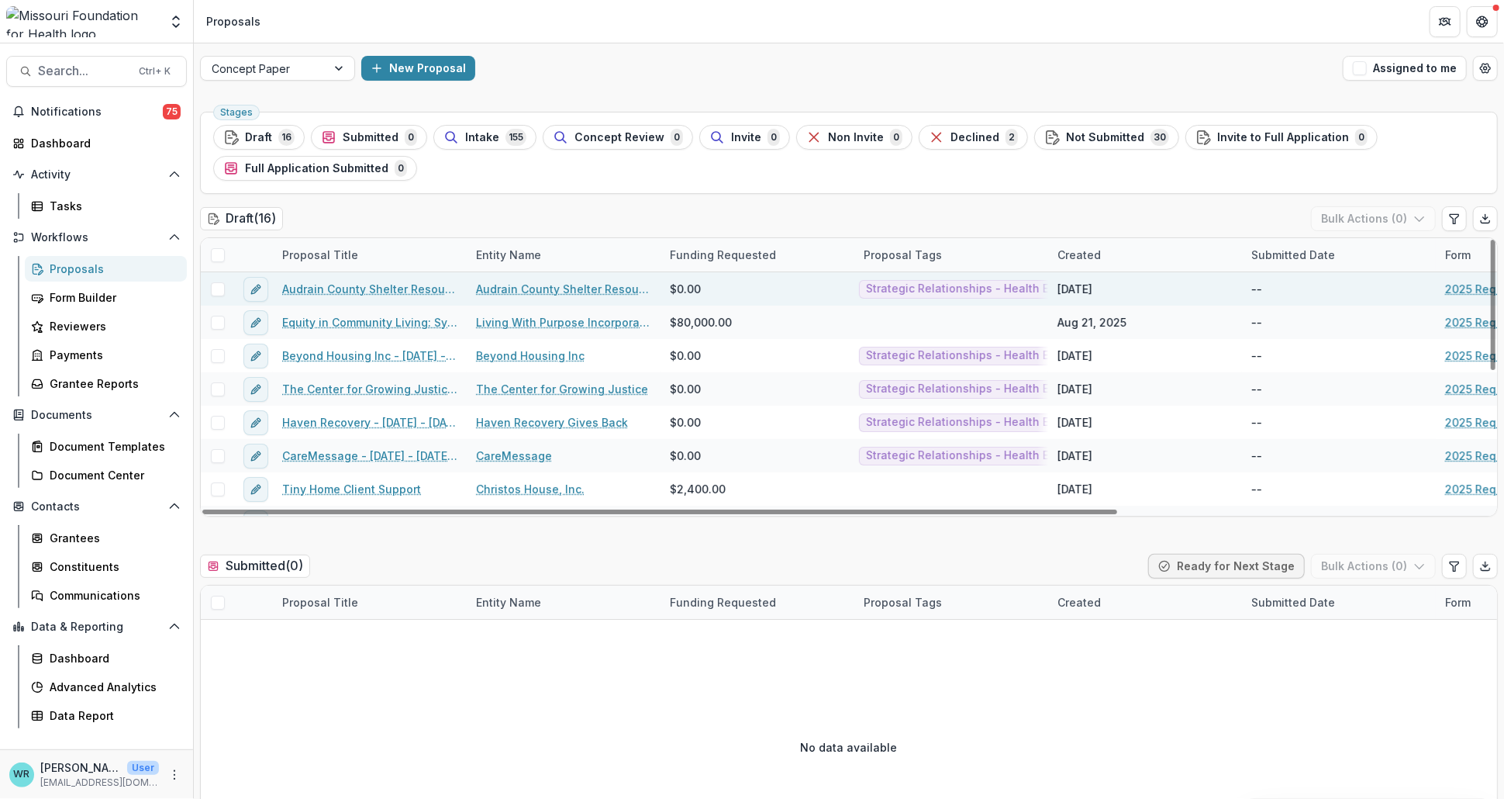
click at [212, 292] on span at bounding box center [218, 289] width 14 height 14
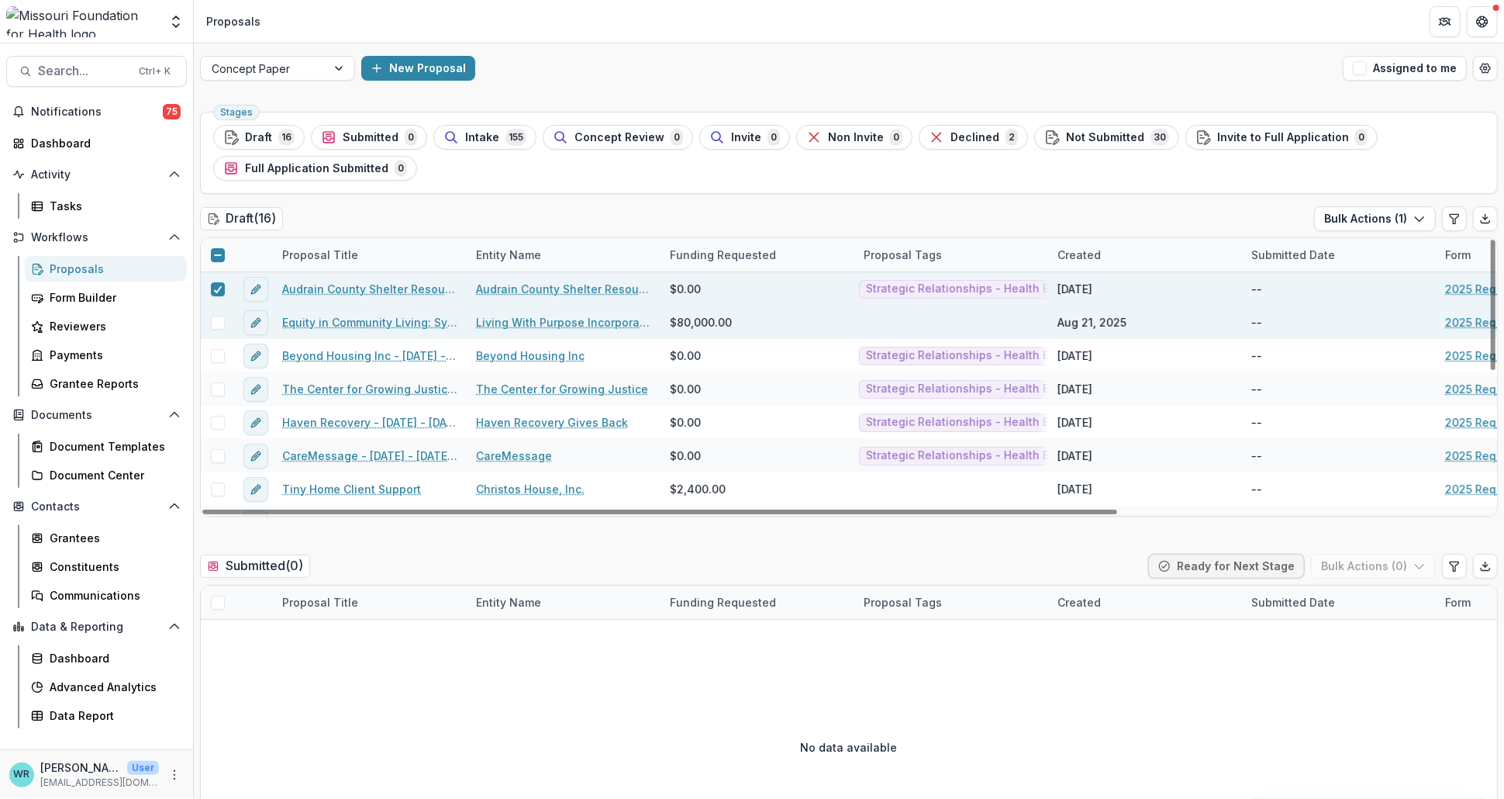
drag, startPoint x: 215, startPoint y: 323, endPoint x: 218, endPoint y: 336, distance: 13.5
click at [216, 326] on span at bounding box center [218, 323] width 14 height 14
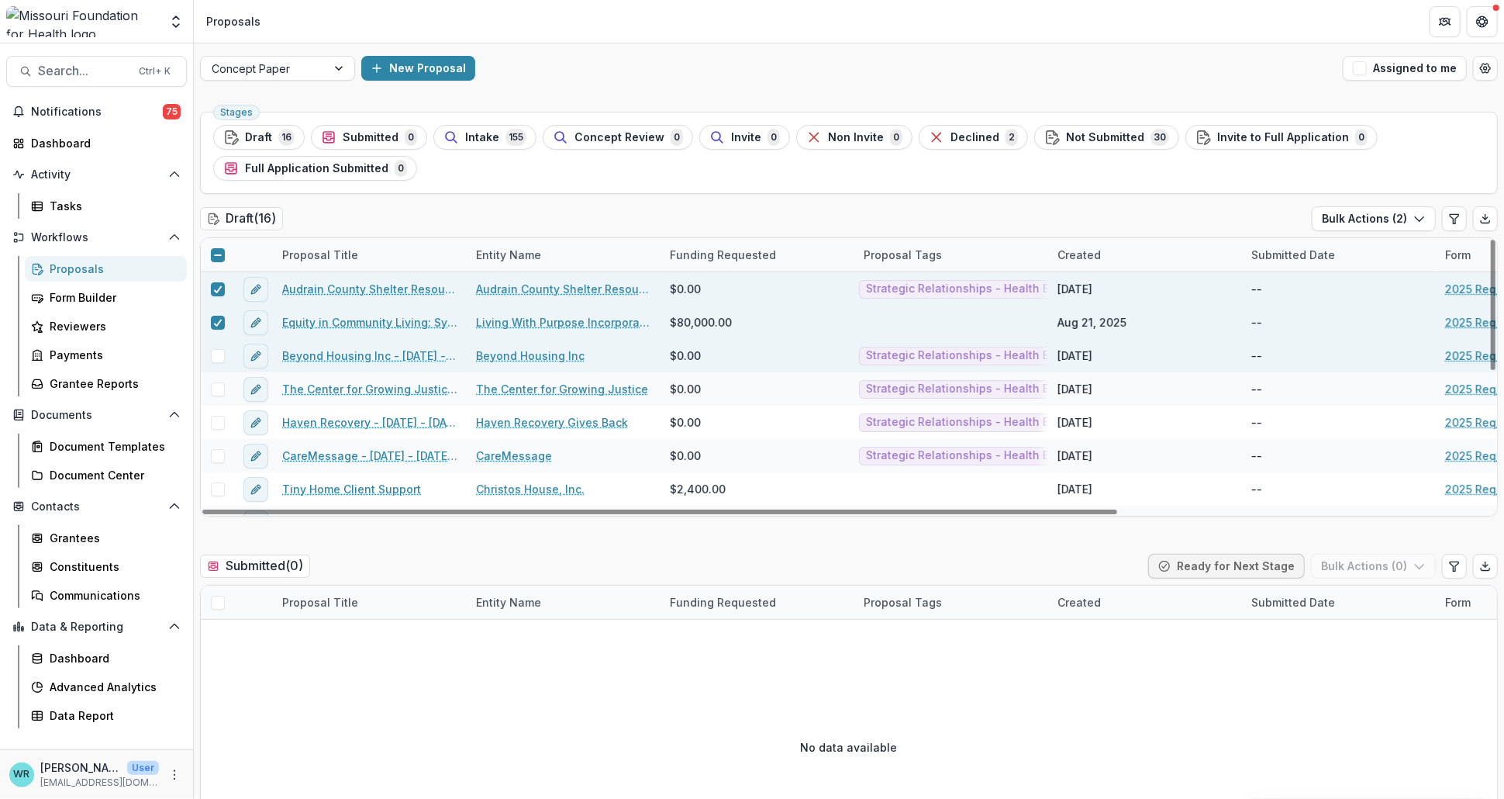
click at [213, 360] on span at bounding box center [218, 356] width 14 height 14
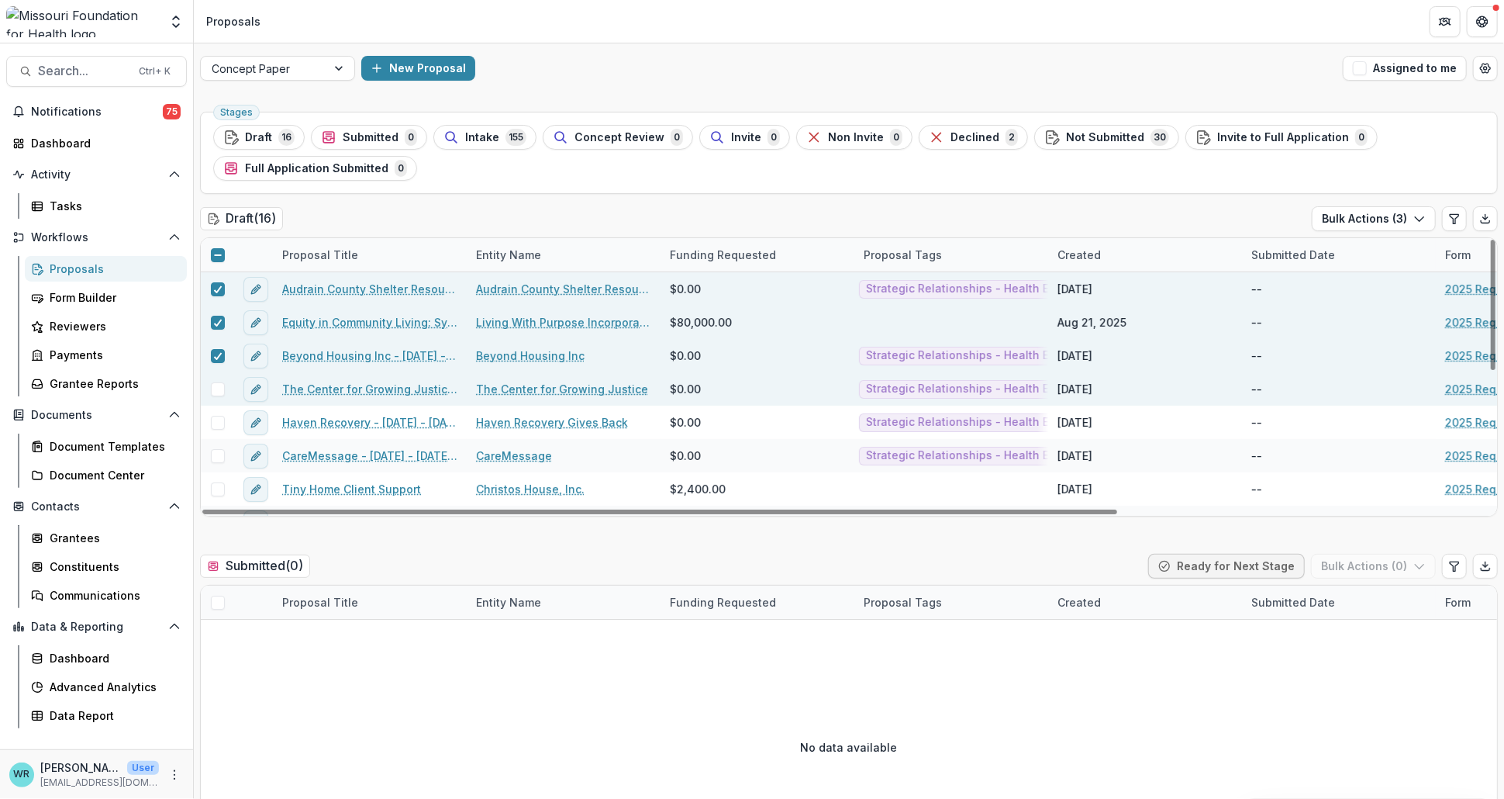
click at [216, 386] on span at bounding box center [218, 389] width 14 height 14
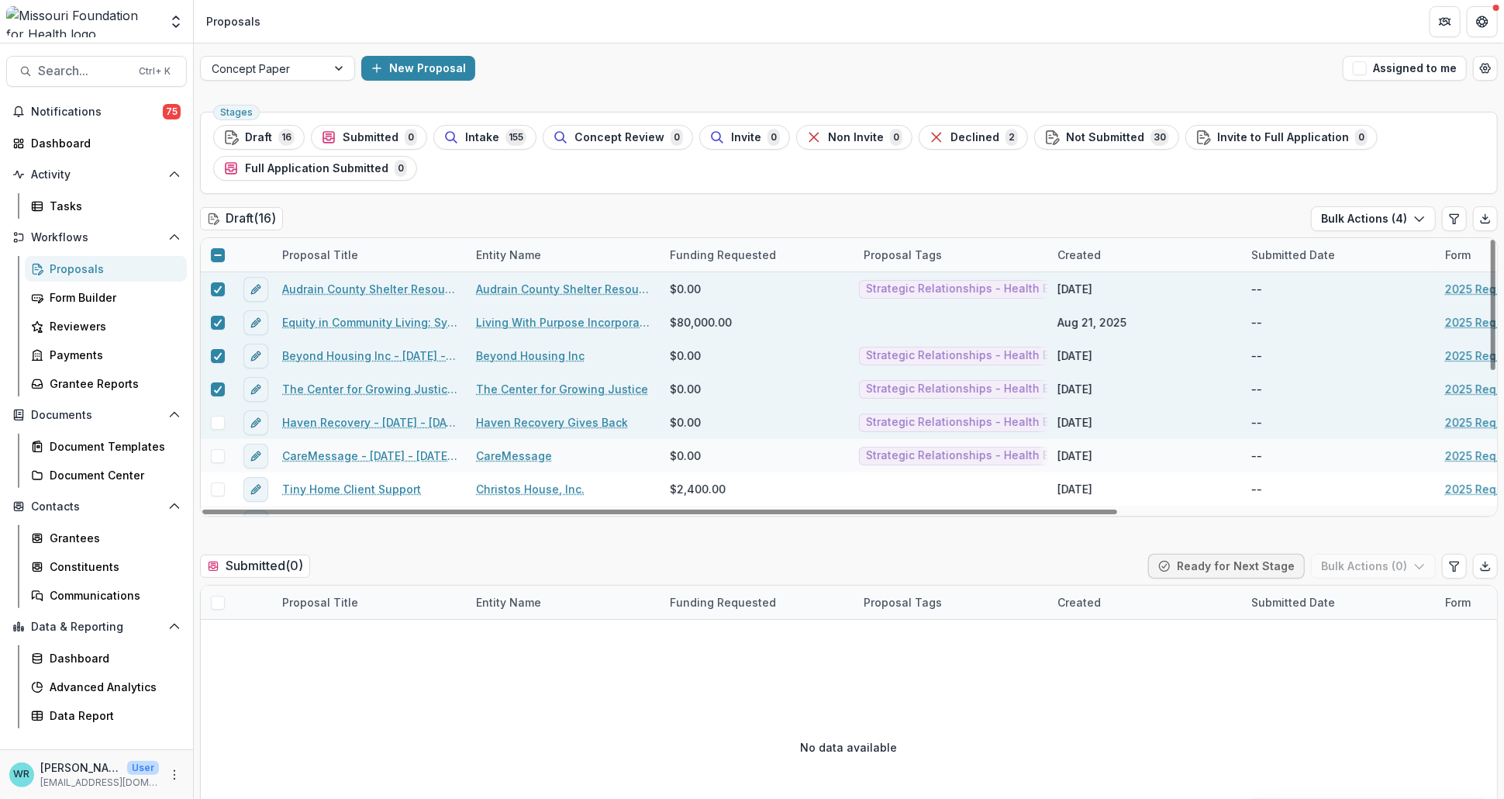
click at [218, 423] on span at bounding box center [218, 423] width 14 height 14
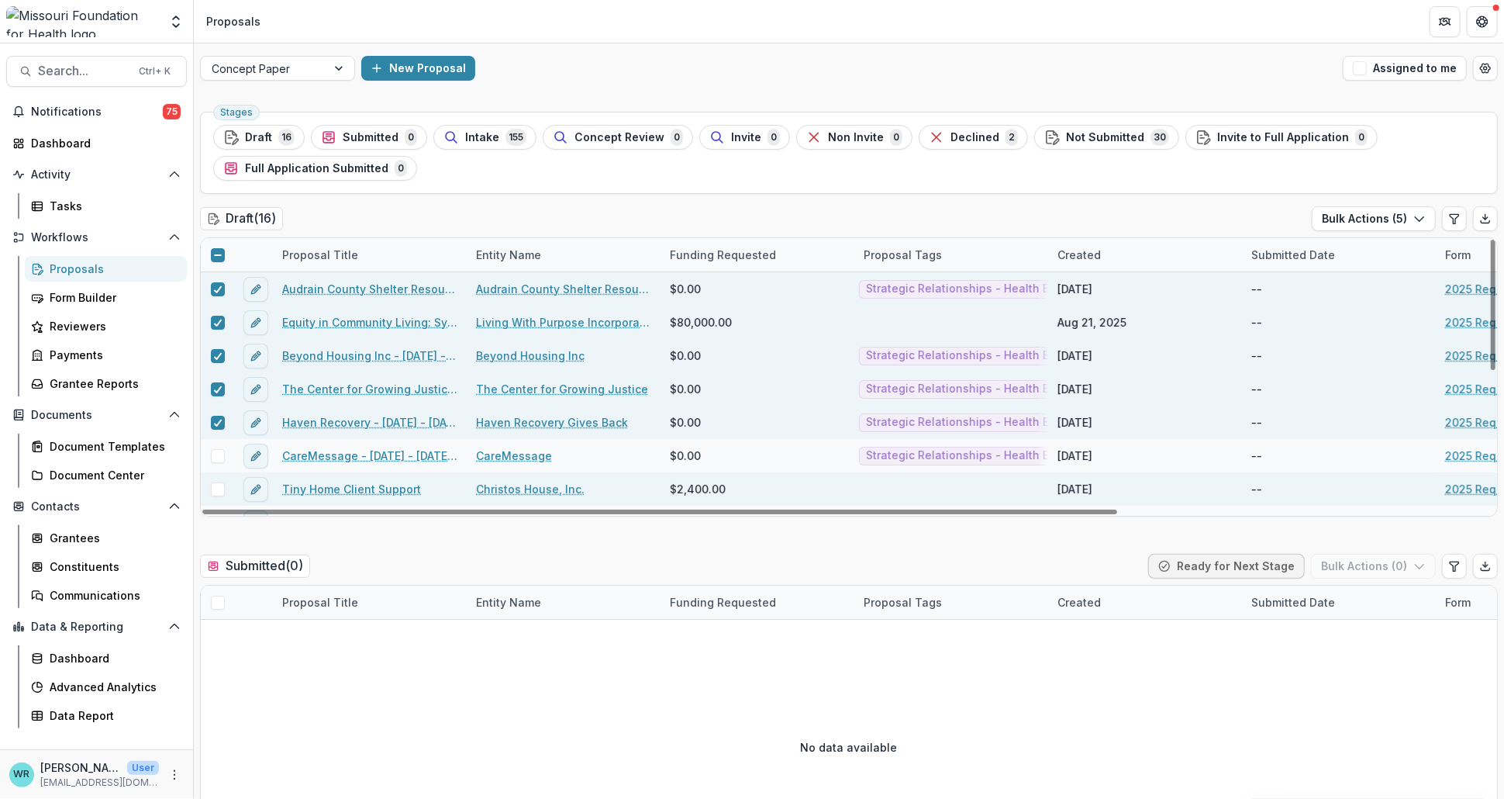
drag, startPoint x: 216, startPoint y: 455, endPoint x: 224, endPoint y: 471, distance: 18.4
click at [217, 457] on span at bounding box center [218, 456] width 14 height 14
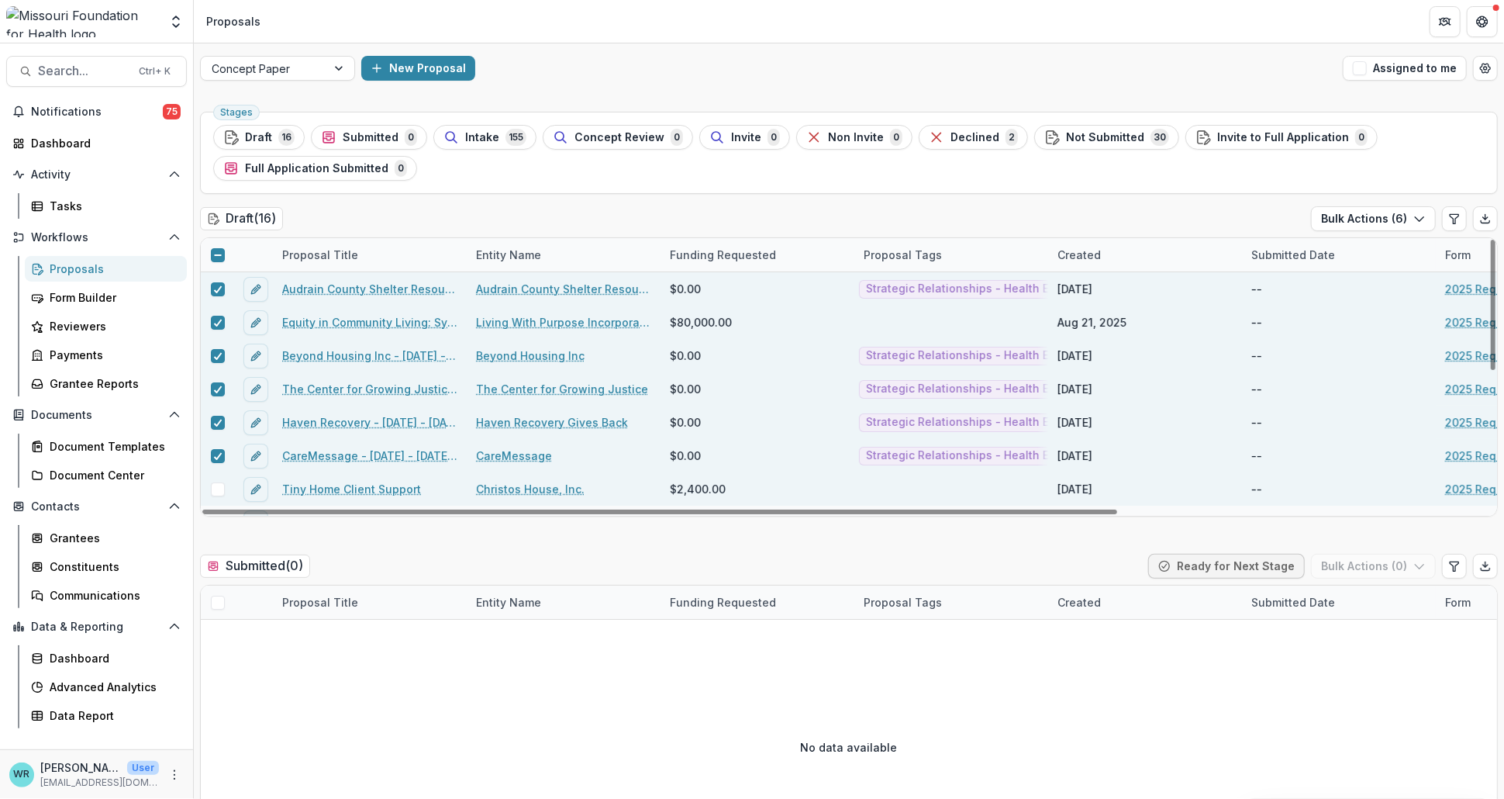
click at [218, 486] on span at bounding box center [218, 489] width 14 height 14
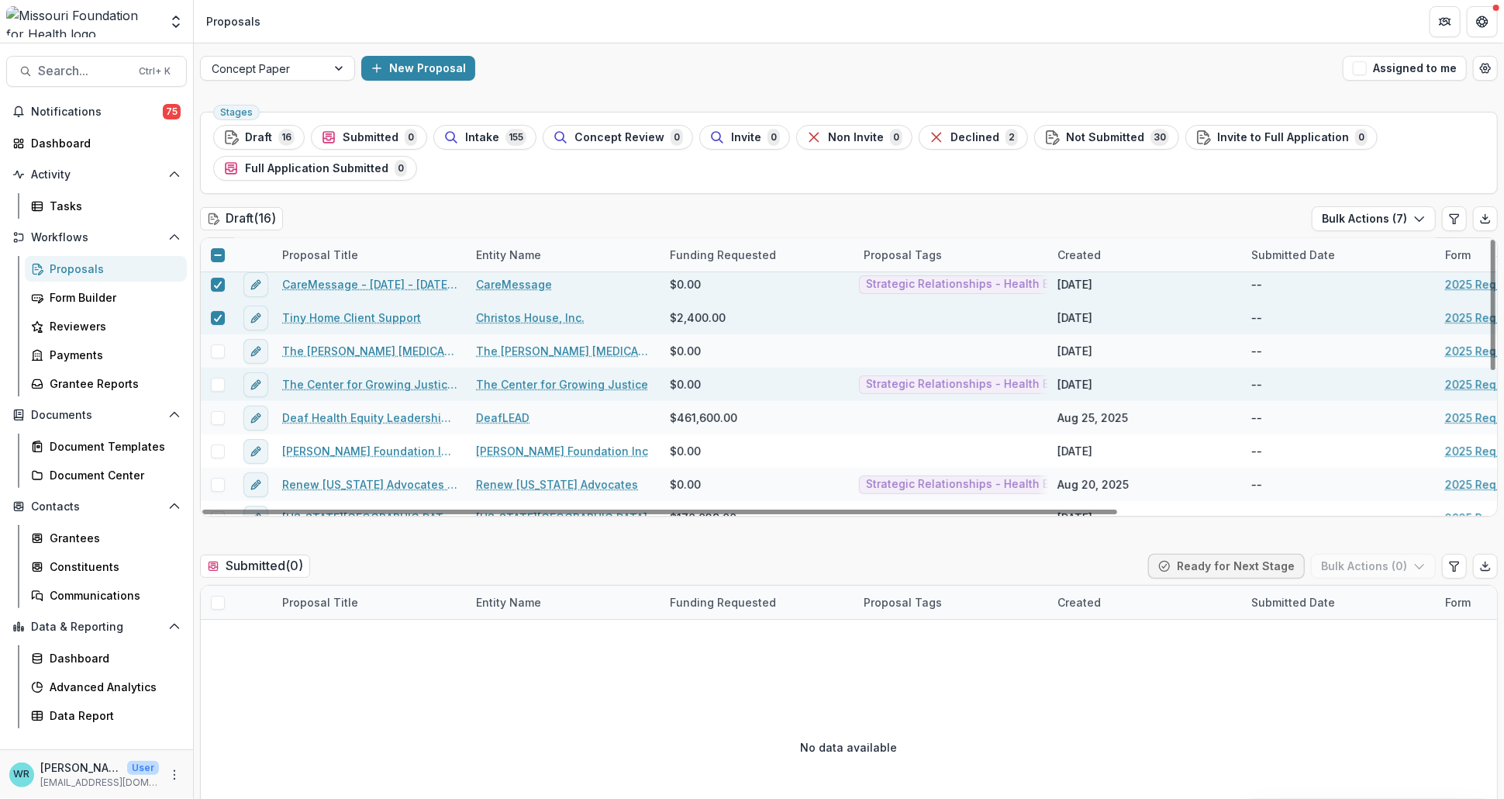
scroll to position [172, 0]
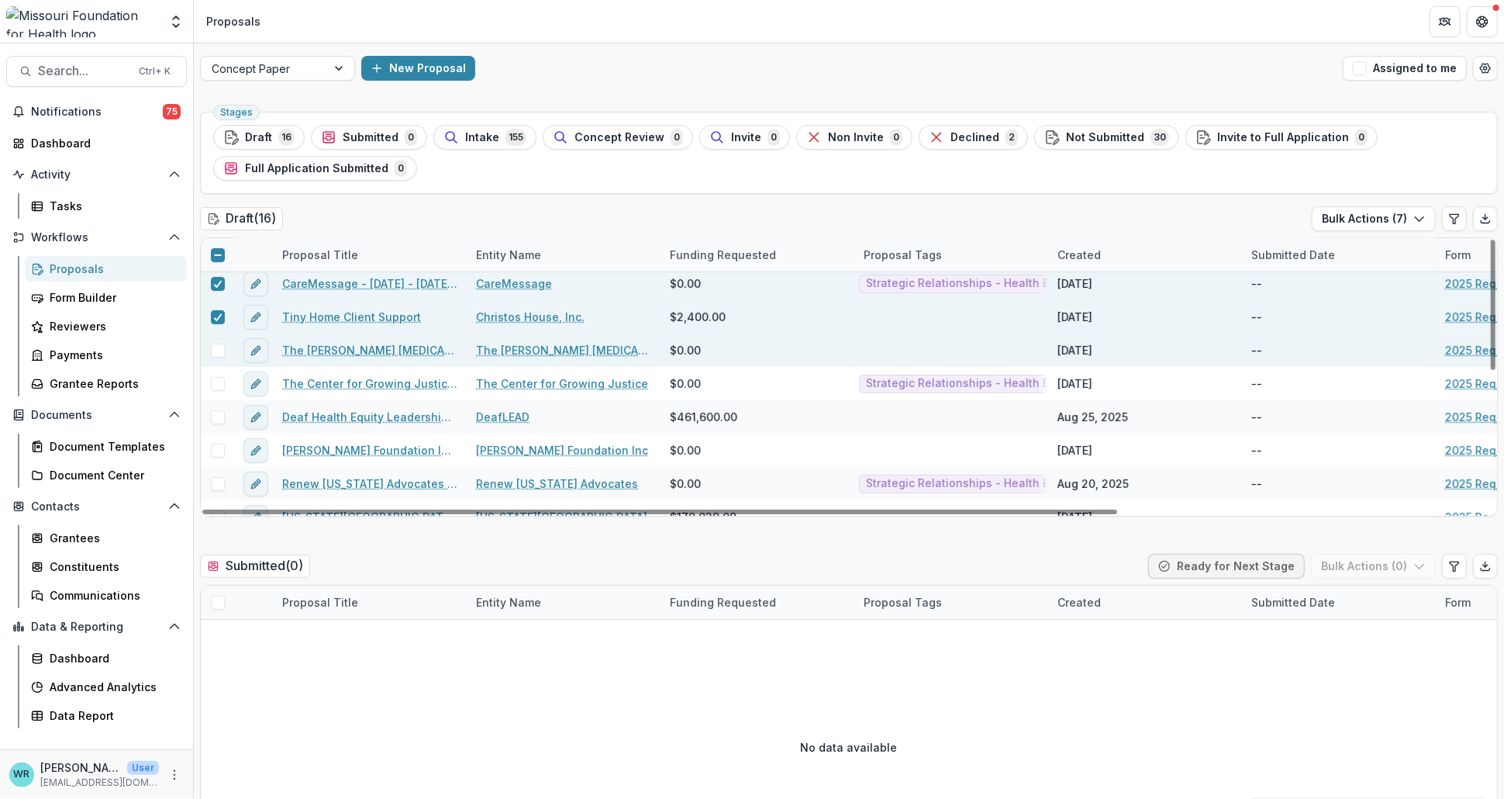
click at [219, 345] on span at bounding box center [218, 350] width 14 height 14
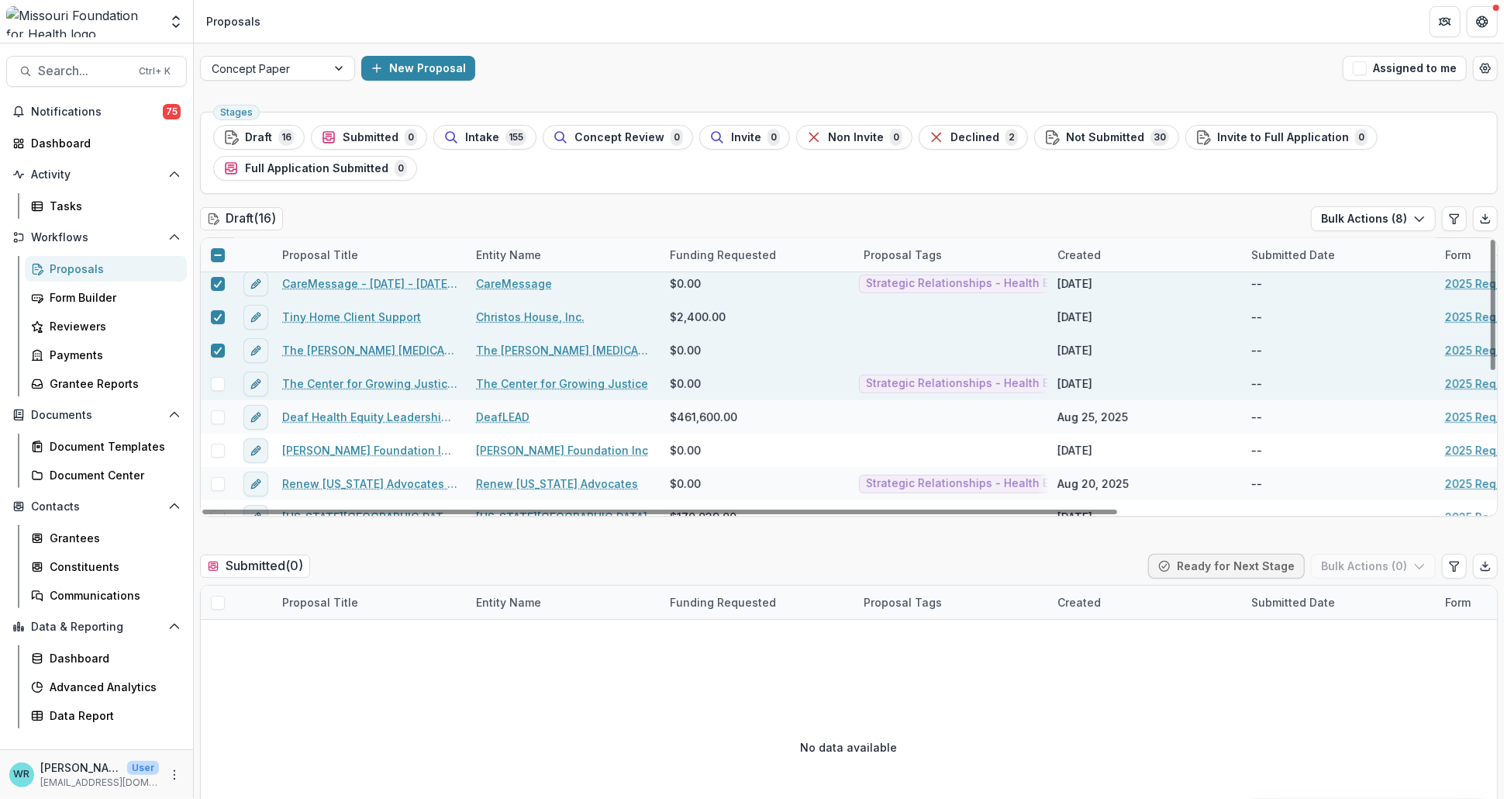
click at [219, 385] on span at bounding box center [218, 384] width 14 height 14
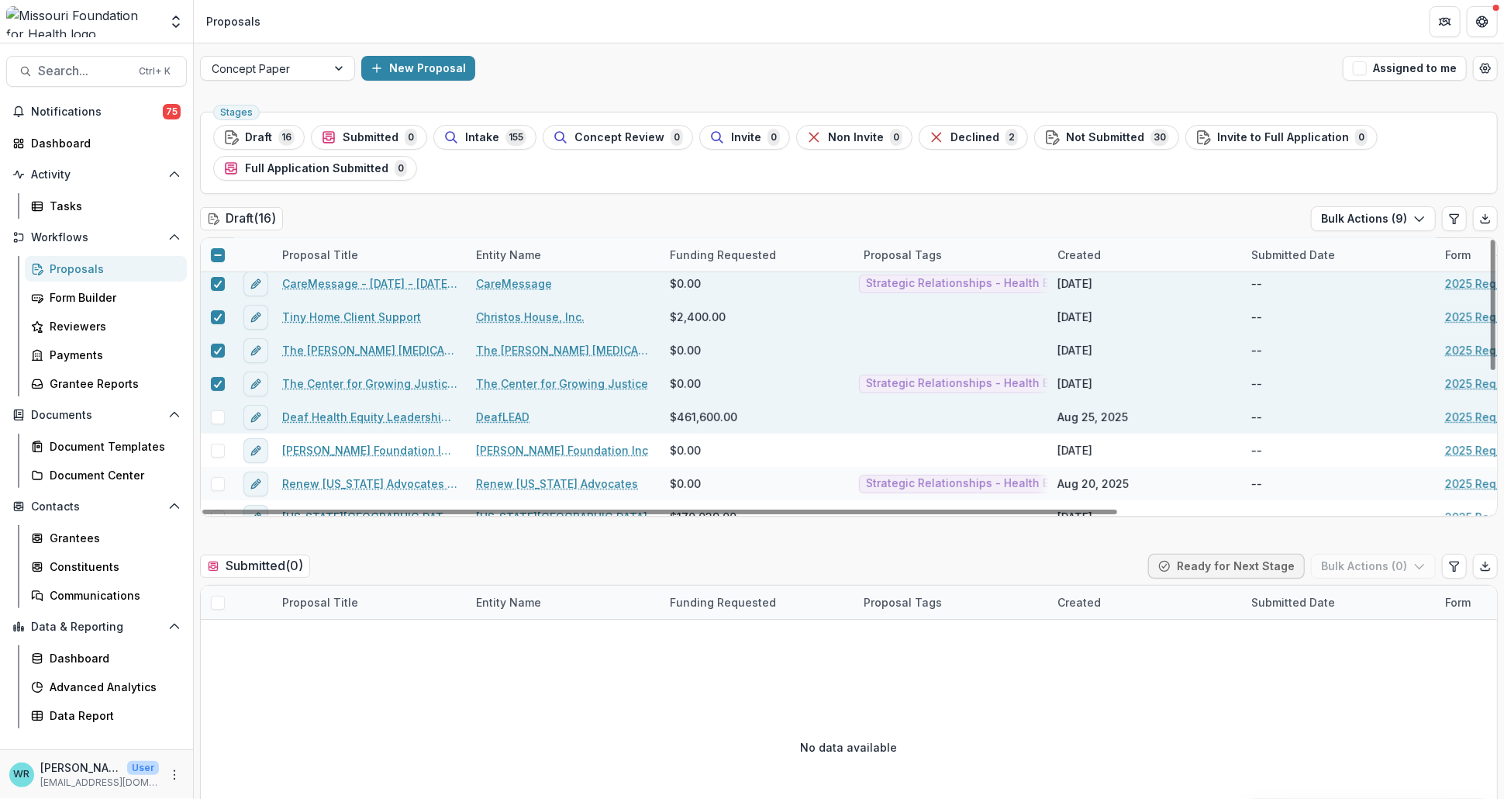
click at [215, 420] on span at bounding box center [218, 417] width 14 height 14
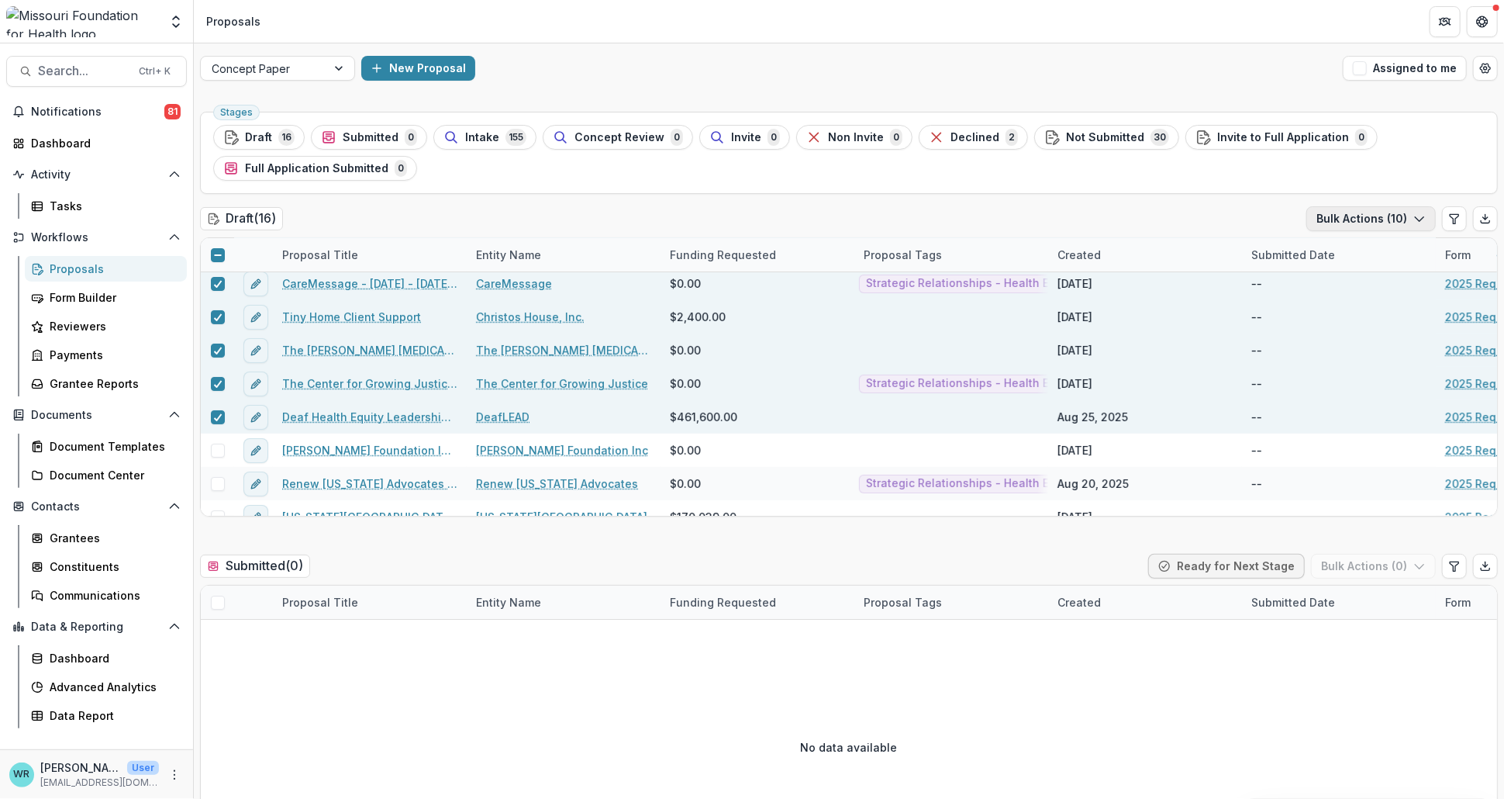
click at [1382, 227] on button "Bulk Actions ( 10 )" at bounding box center [1370, 218] width 129 height 25
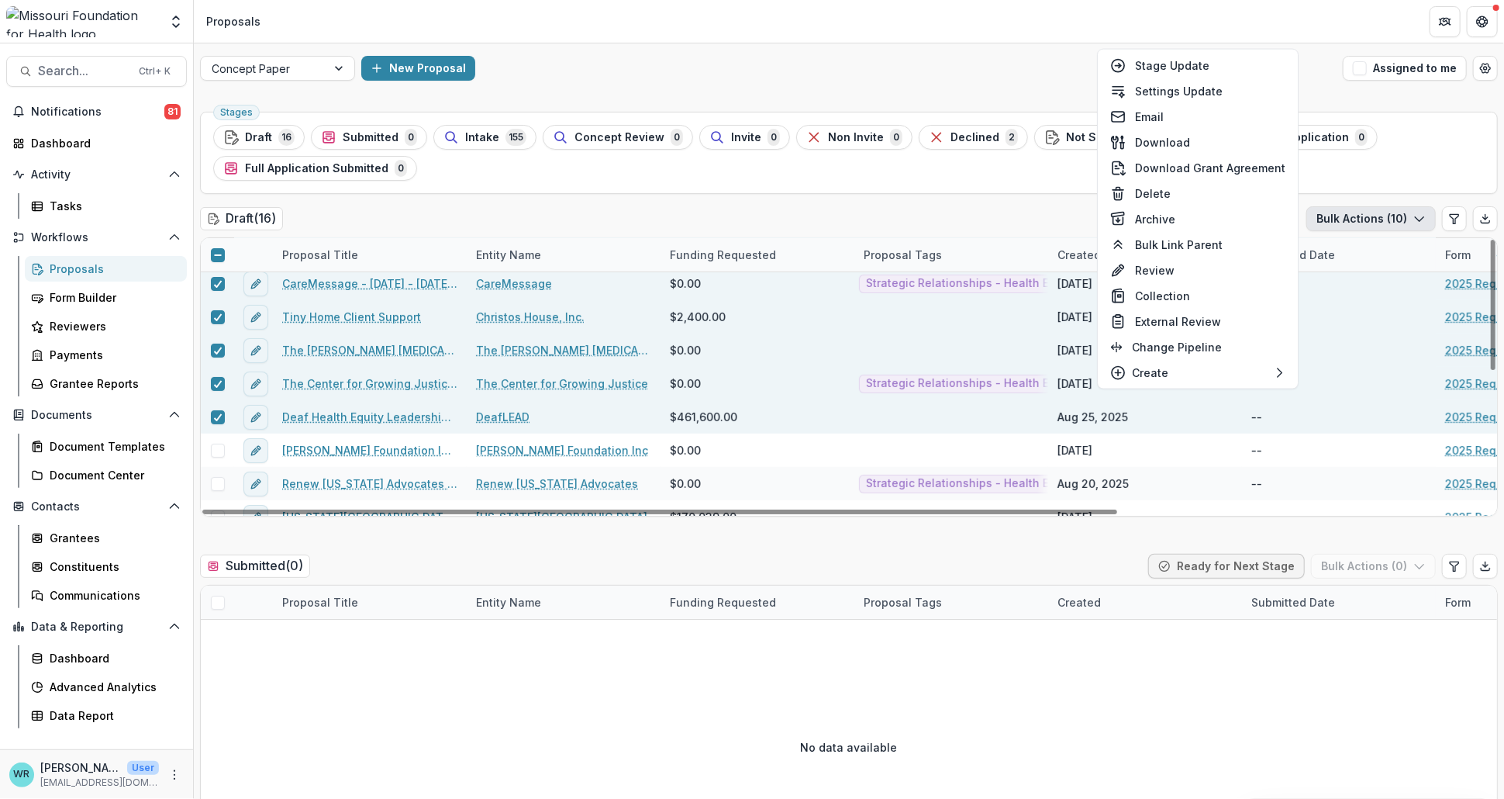
click at [213, 251] on icon at bounding box center [217, 254] width 9 height 9
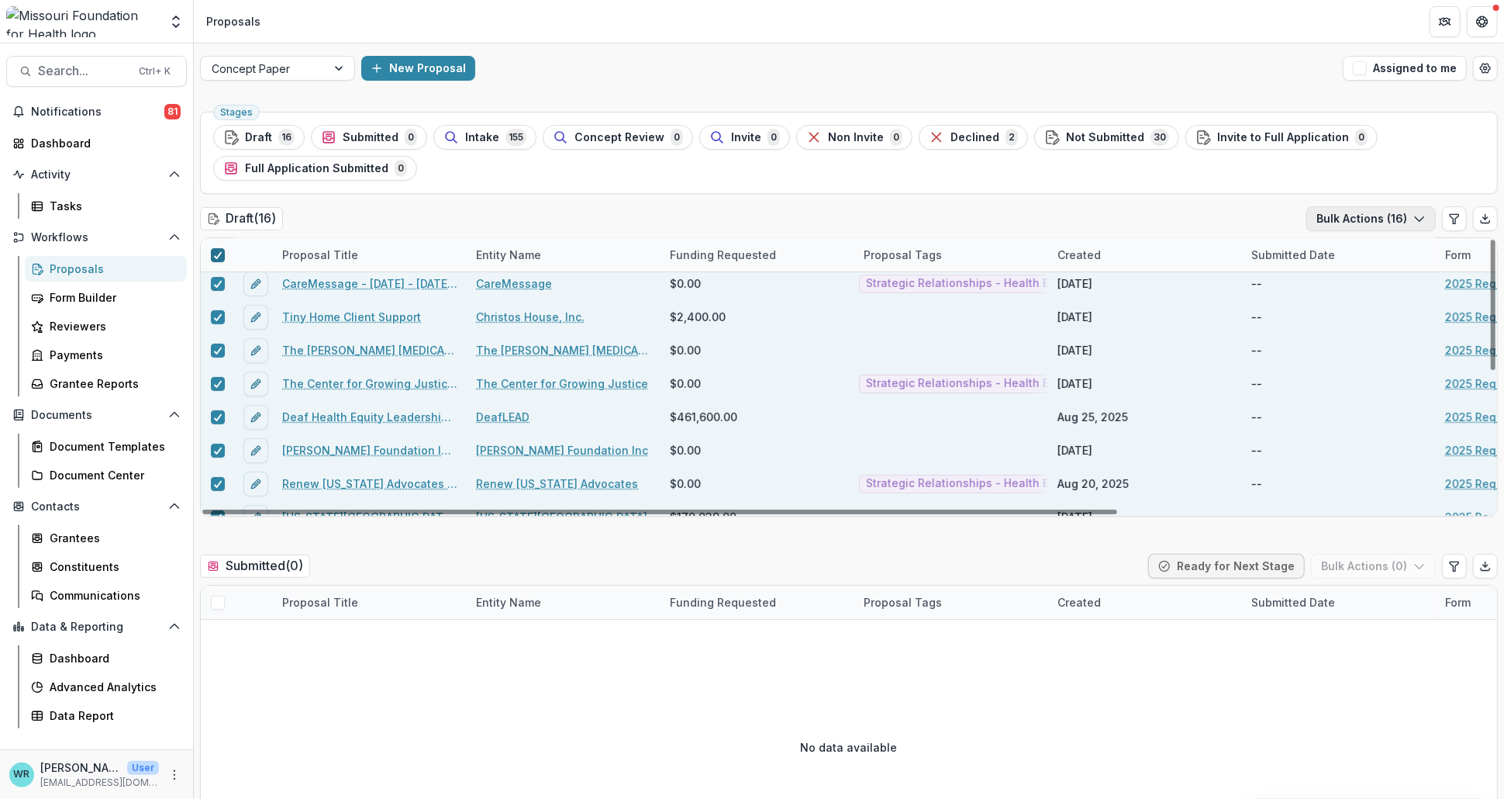
click at [1368, 222] on button "Bulk Actions ( 16 )" at bounding box center [1370, 218] width 129 height 25
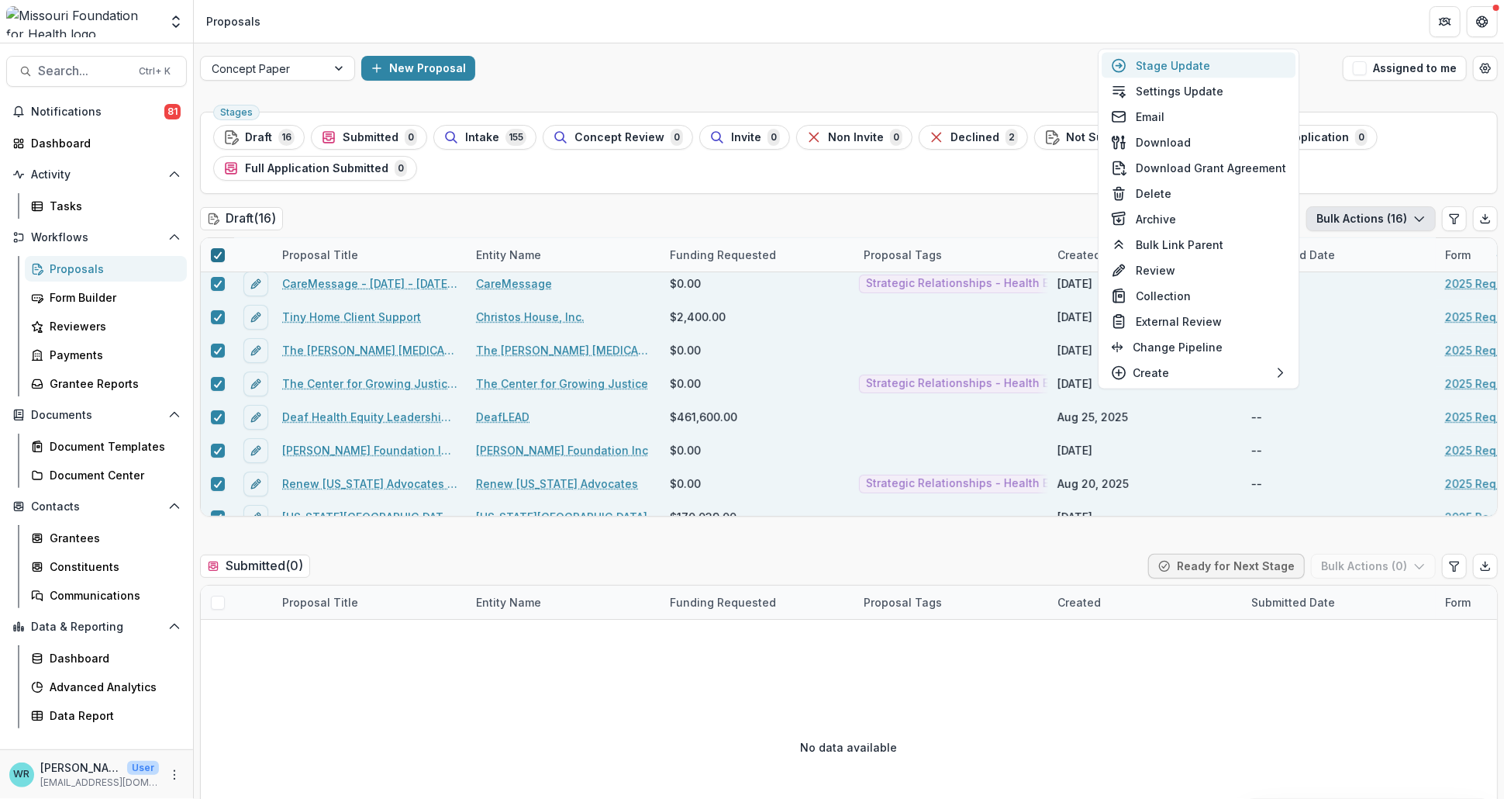
click at [1185, 64] on button "Stage Update" at bounding box center [1199, 66] width 194 height 26
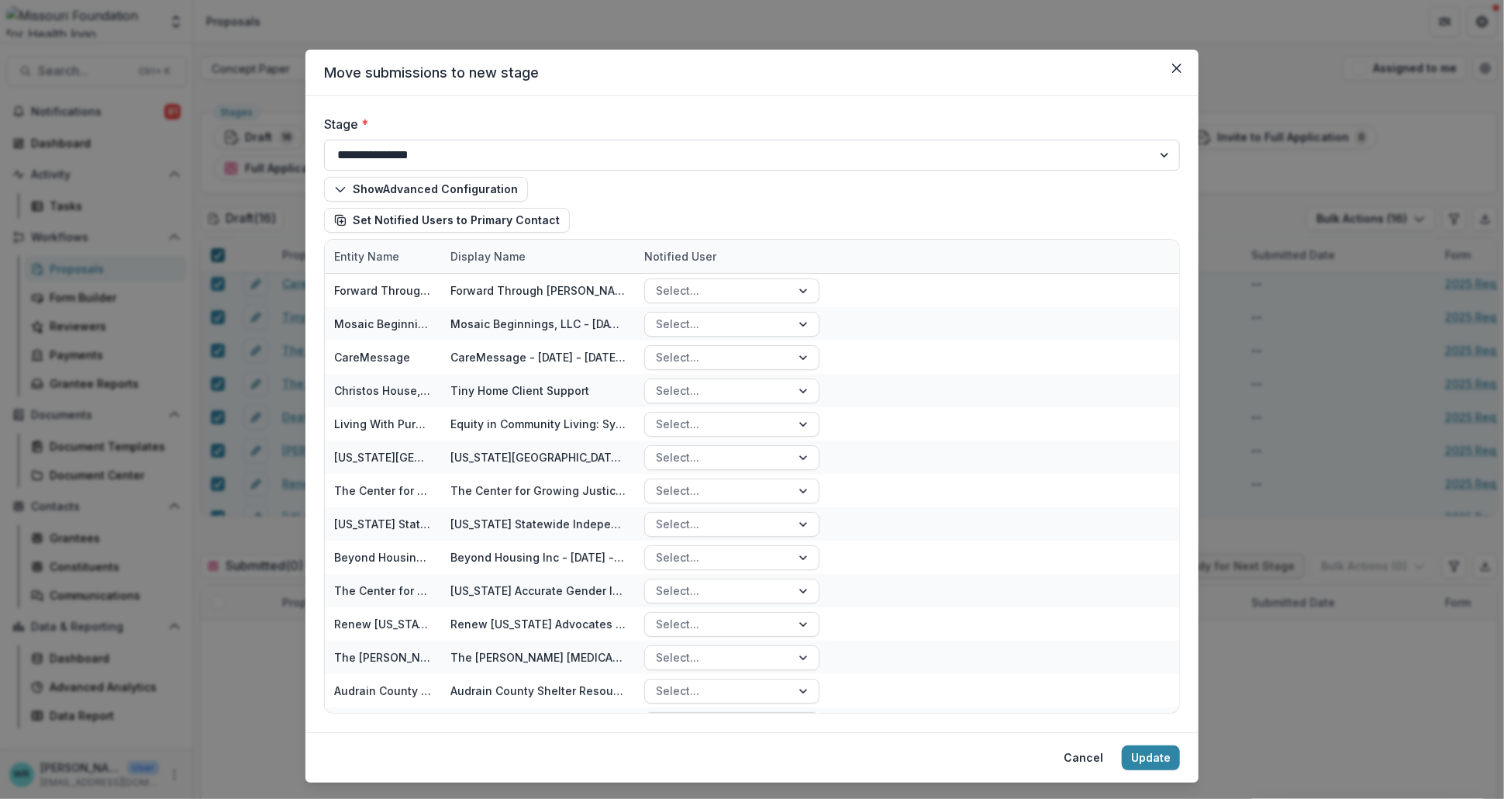
click at [671, 151] on select "**********" at bounding box center [752, 155] width 856 height 31
select select "**********"
click at [324, 140] on select "**********" at bounding box center [752, 155] width 856 height 31
click at [1147, 760] on button "Update" at bounding box center [1151, 757] width 58 height 25
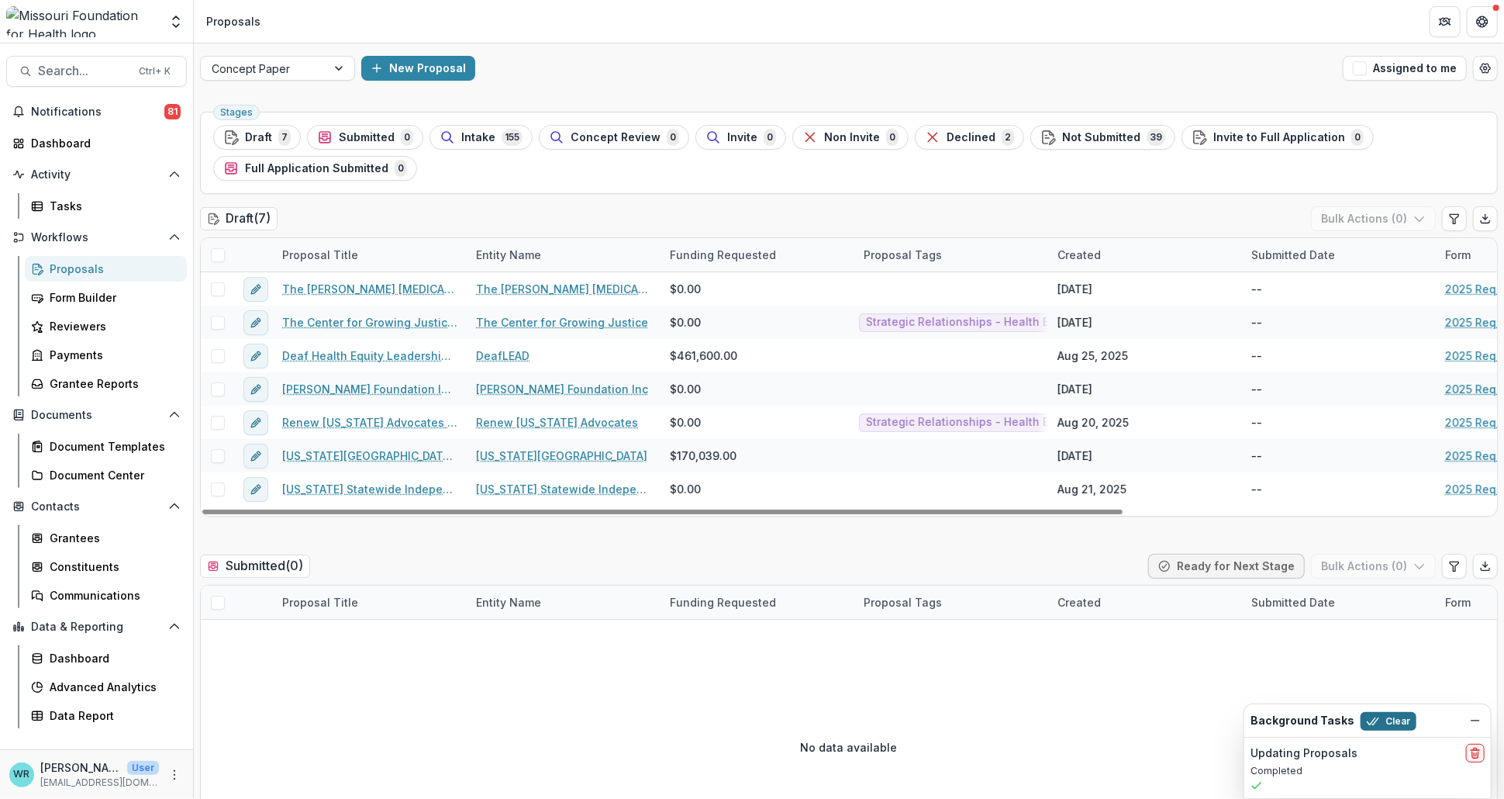
click at [1401, 714] on button "Clear" at bounding box center [1389, 721] width 56 height 19
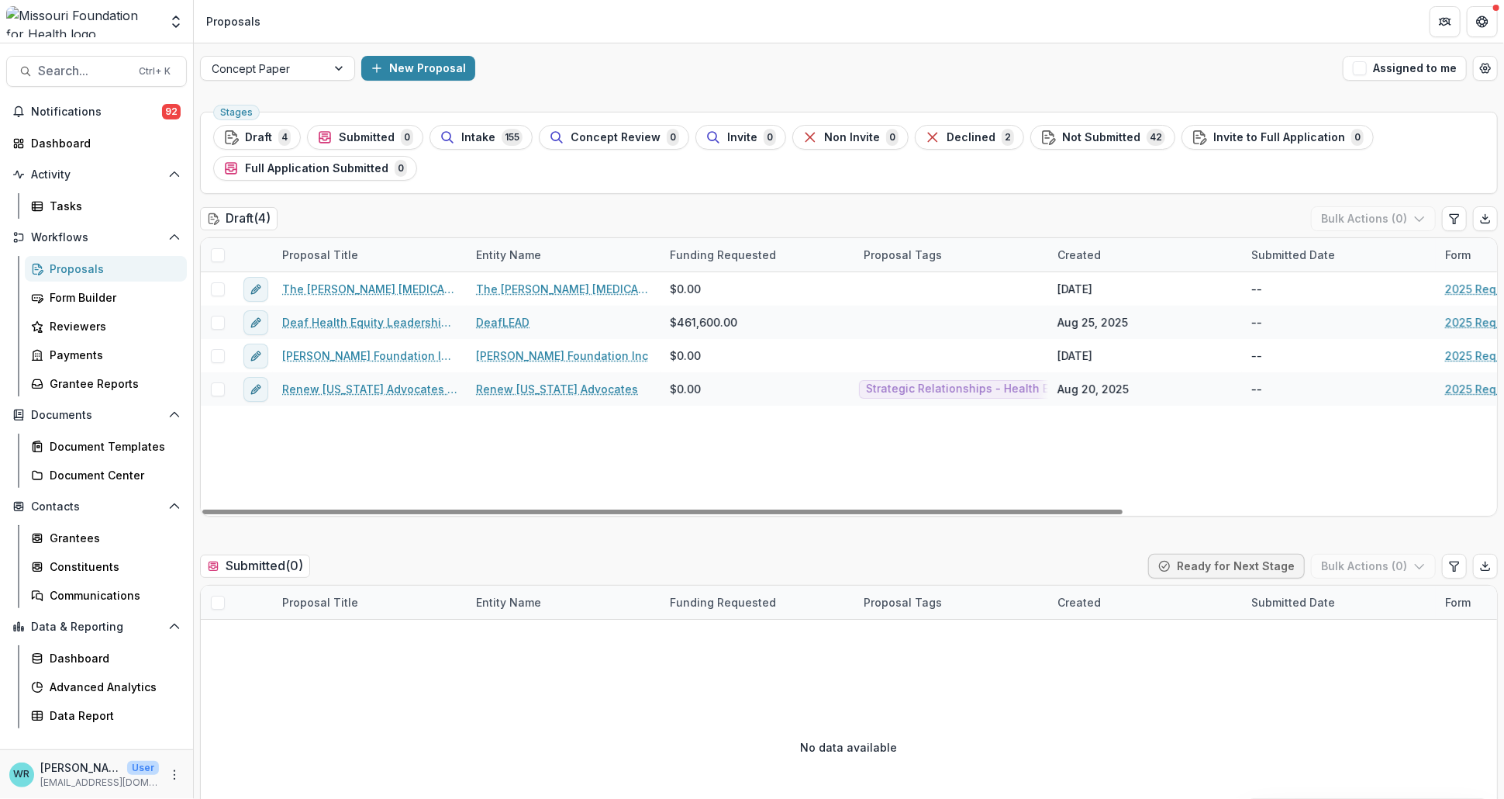
drag, startPoint x: 214, startPoint y: 257, endPoint x: 233, endPoint y: 257, distance: 19.4
click at [215, 257] on span at bounding box center [218, 255] width 14 height 14
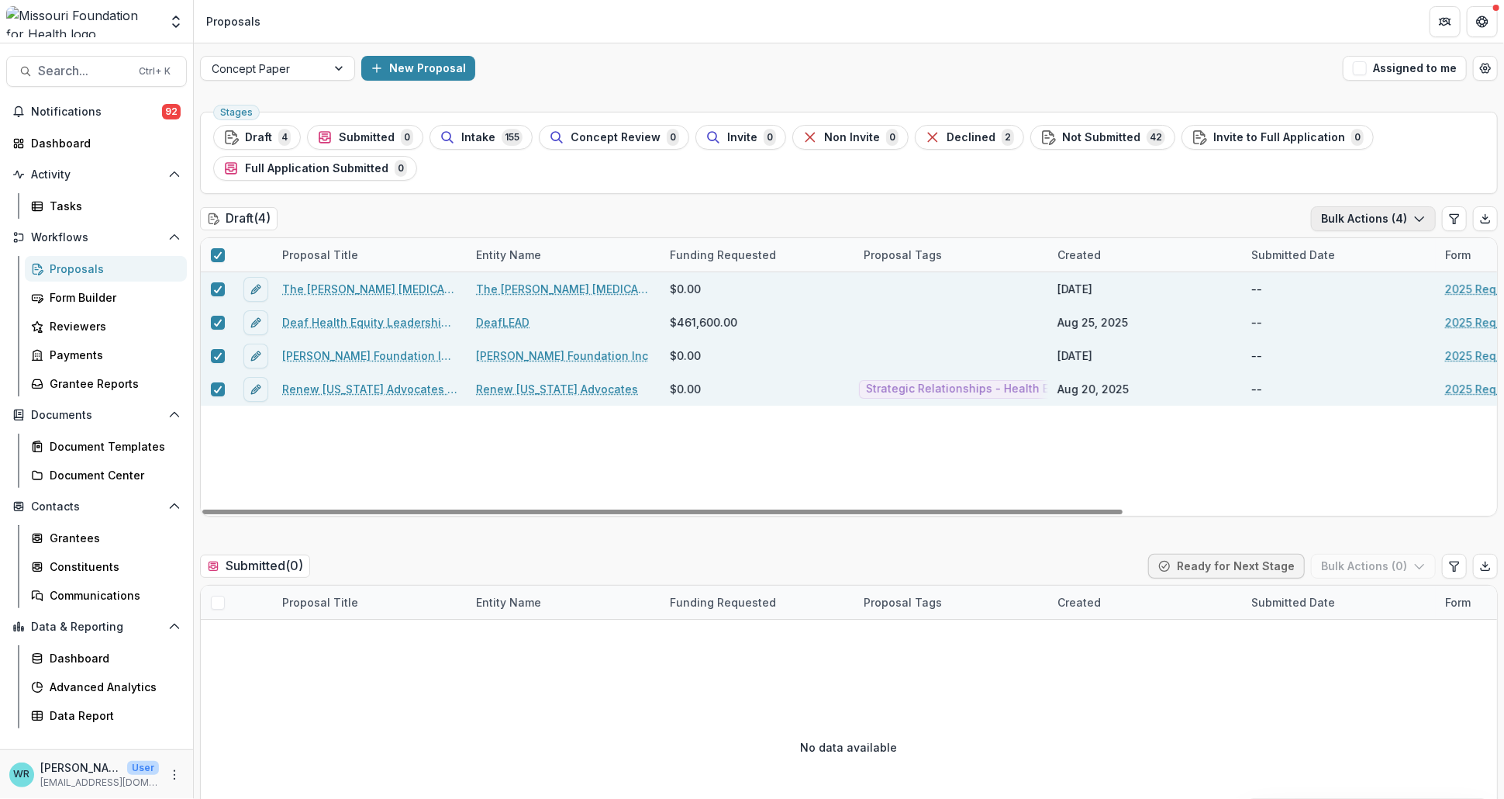
click at [1393, 221] on button "Bulk Actions ( 4 )" at bounding box center [1373, 218] width 125 height 25
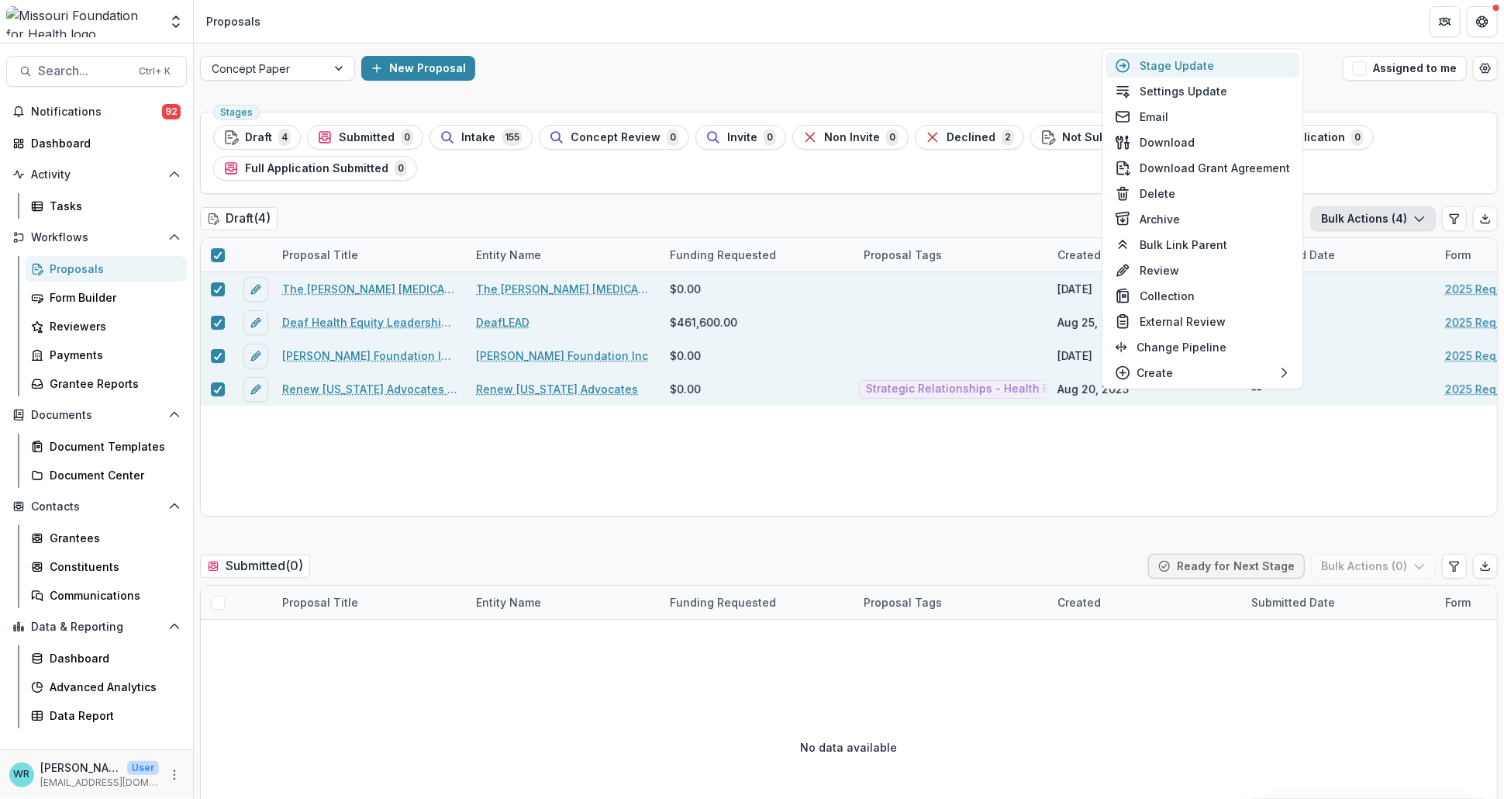
click at [1200, 62] on button "Stage Update" at bounding box center [1203, 66] width 194 height 26
select select "**********"
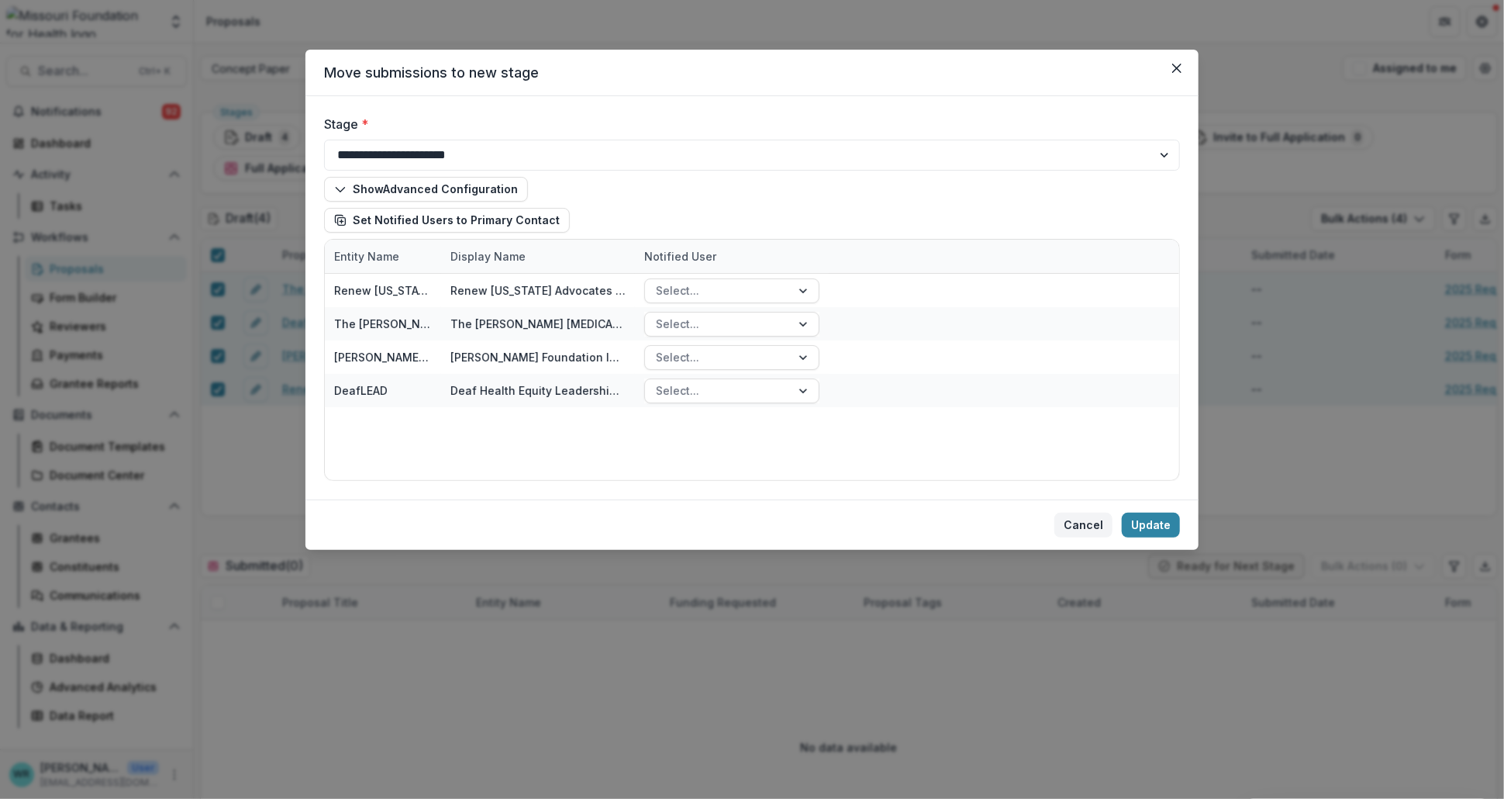
click at [1076, 523] on button "Cancel" at bounding box center [1083, 524] width 58 height 25
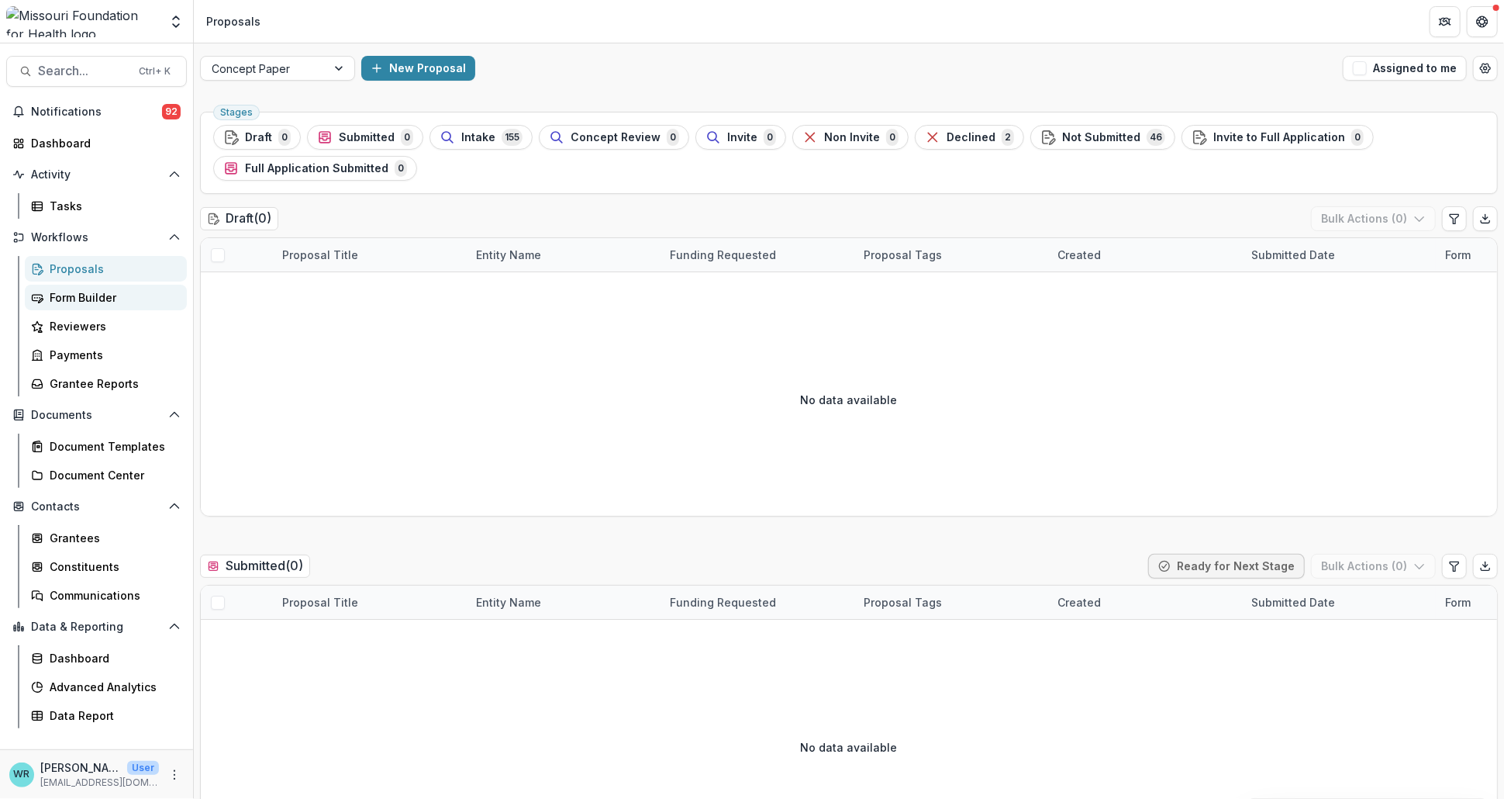
click at [80, 289] on div "Form Builder" at bounding box center [112, 297] width 125 height 16
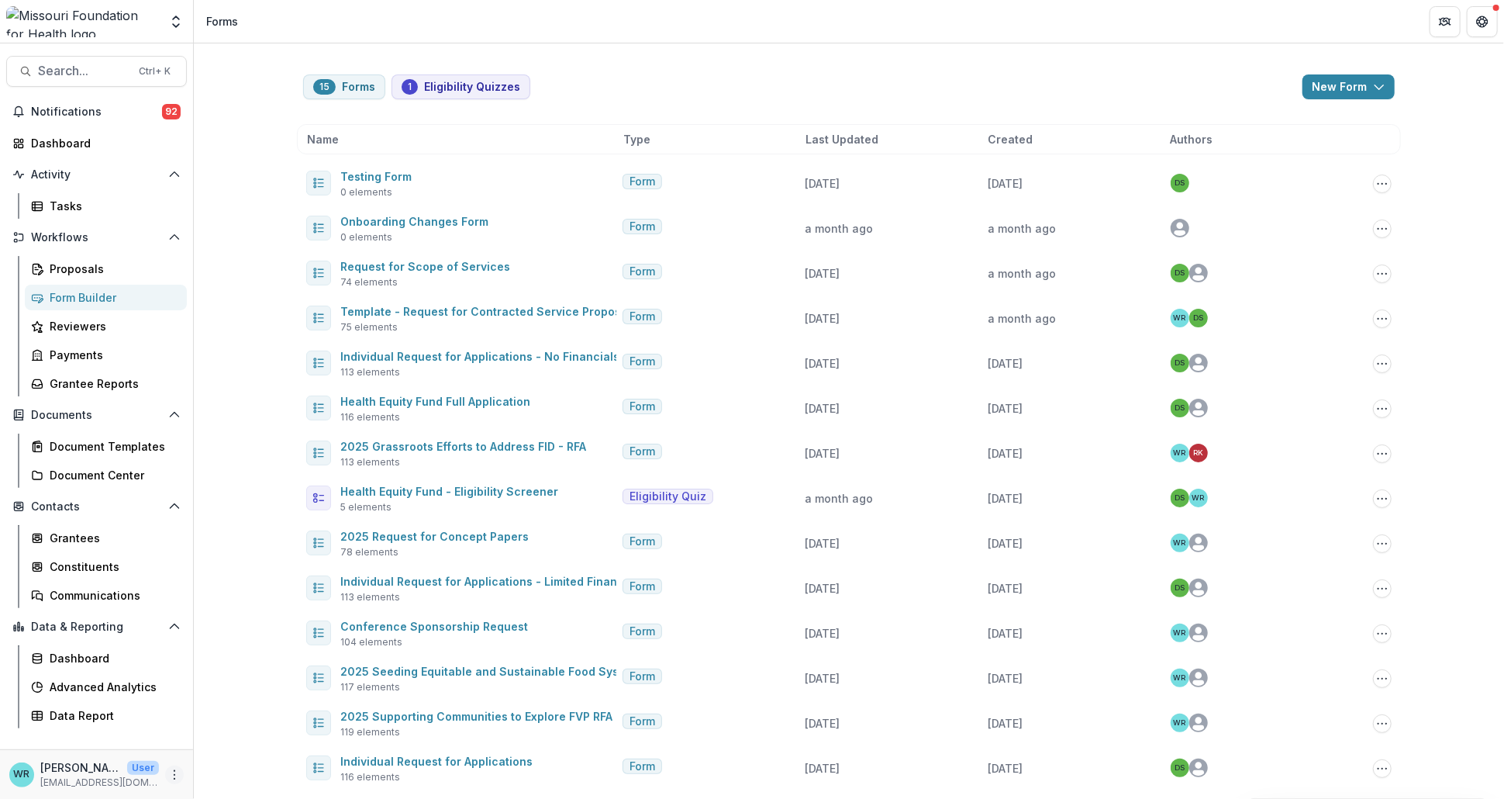
click at [168, 771] on icon "More" at bounding box center [174, 774] width 12 height 12
click at [275, 740] on link "User Settings" at bounding box center [277, 742] width 166 height 26
select select "****"
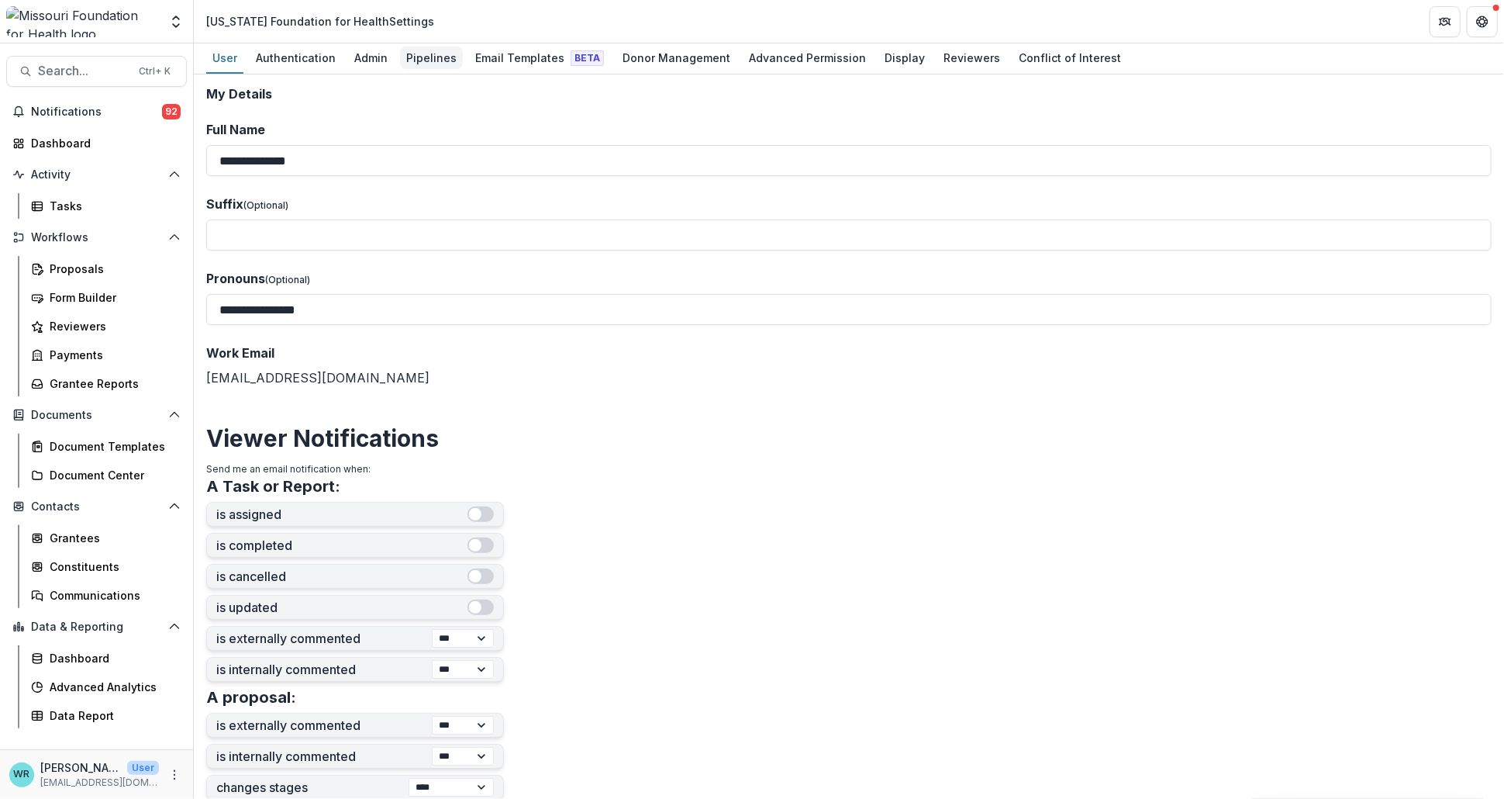
click at [425, 49] on div "Pipelines" at bounding box center [431, 58] width 63 height 22
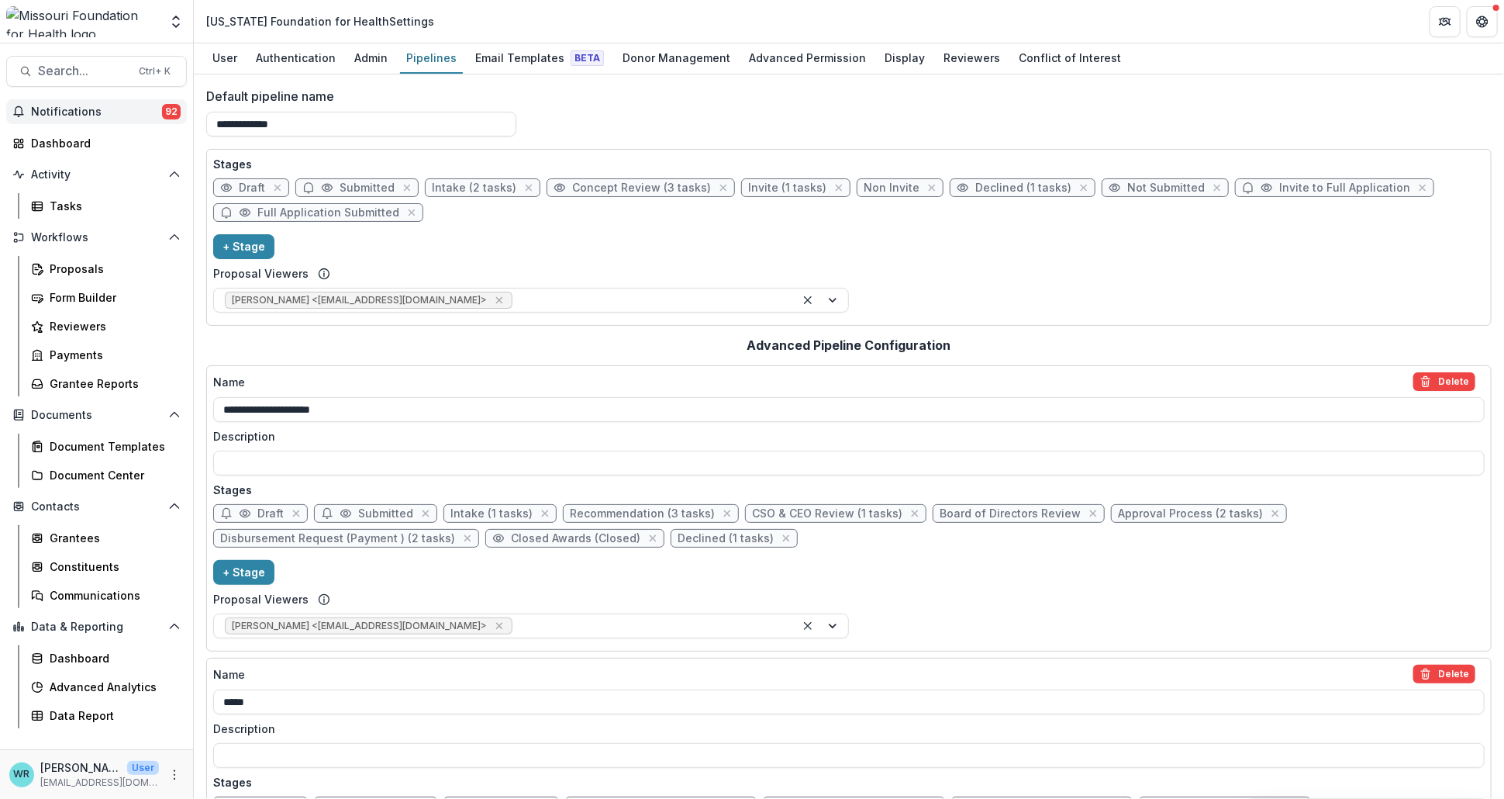
click at [78, 106] on span "Notifications" at bounding box center [96, 111] width 131 height 13
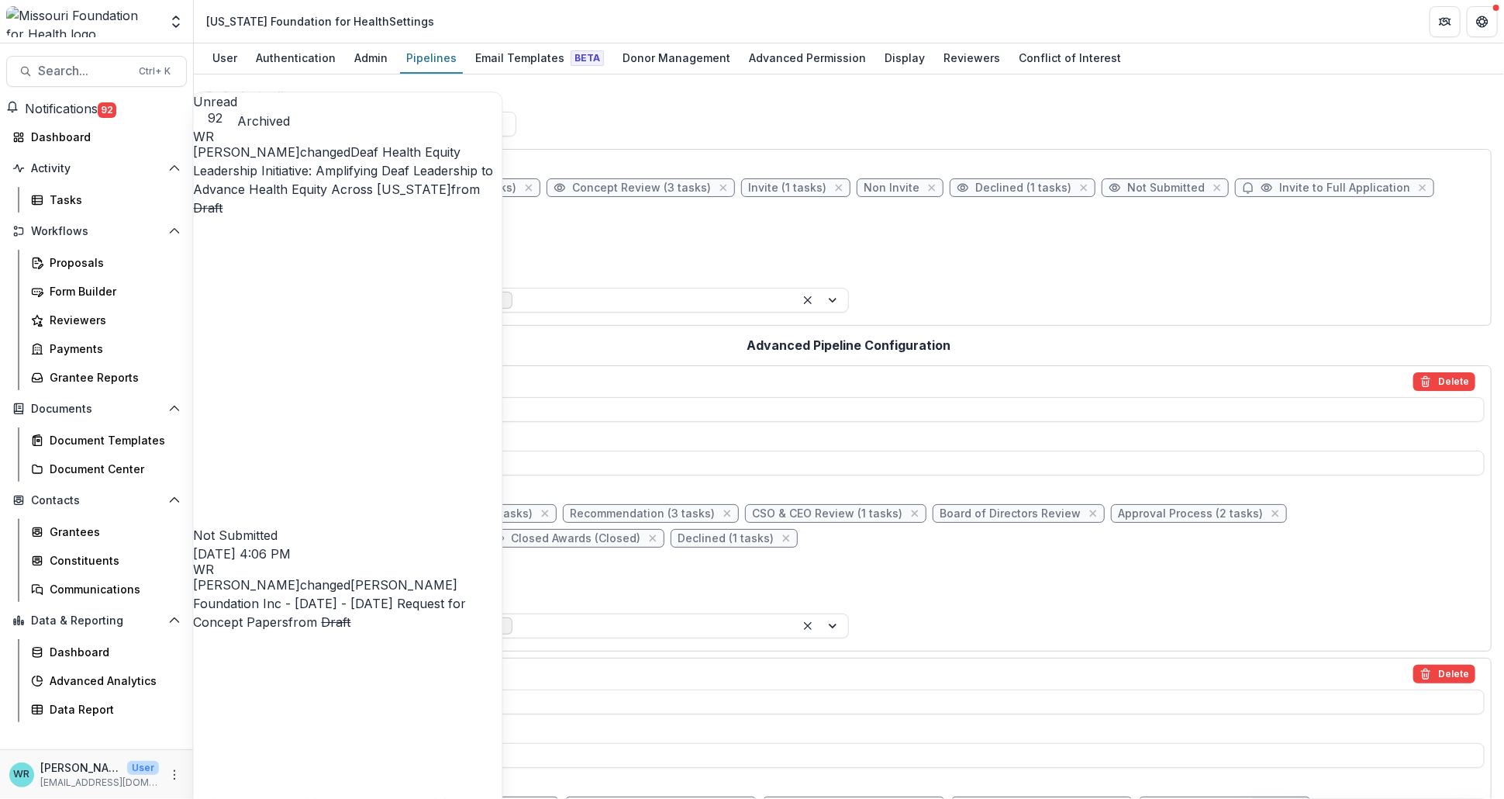
scroll to position [8757, 0]
click at [169, 773] on icon "More" at bounding box center [174, 774] width 12 height 12
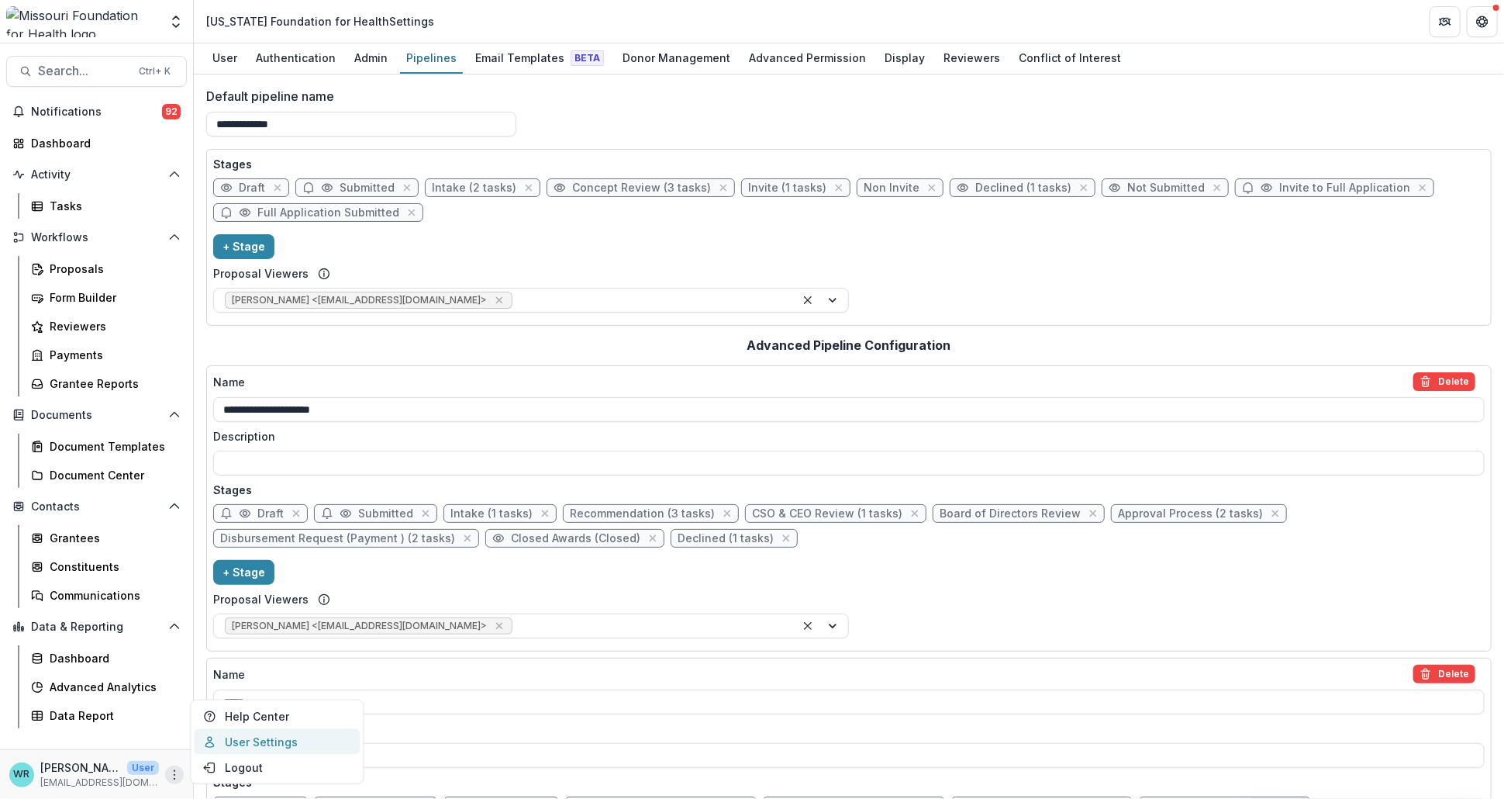
click at [243, 738] on link "User Settings" at bounding box center [277, 742] width 166 height 26
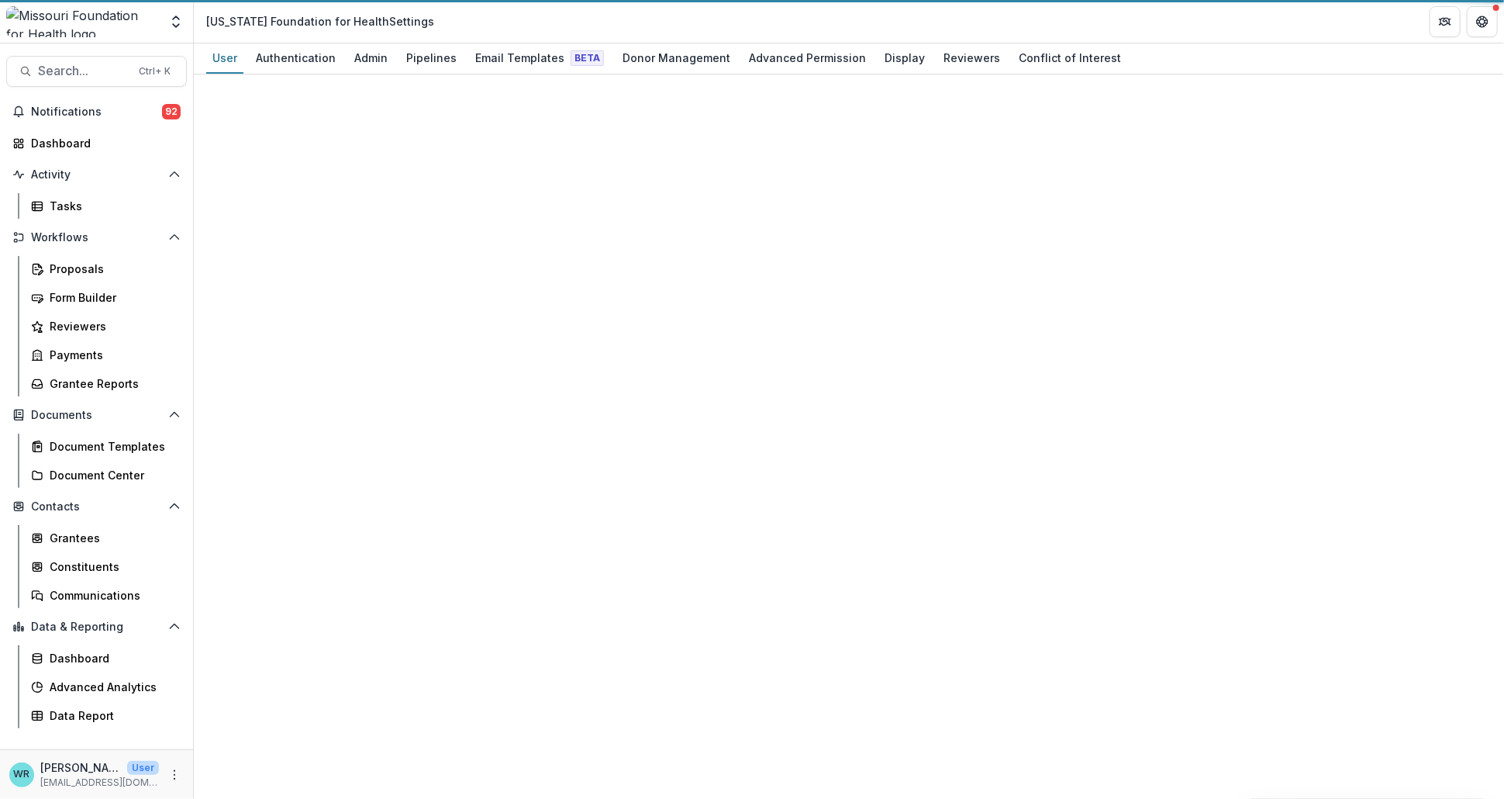
select select "****"
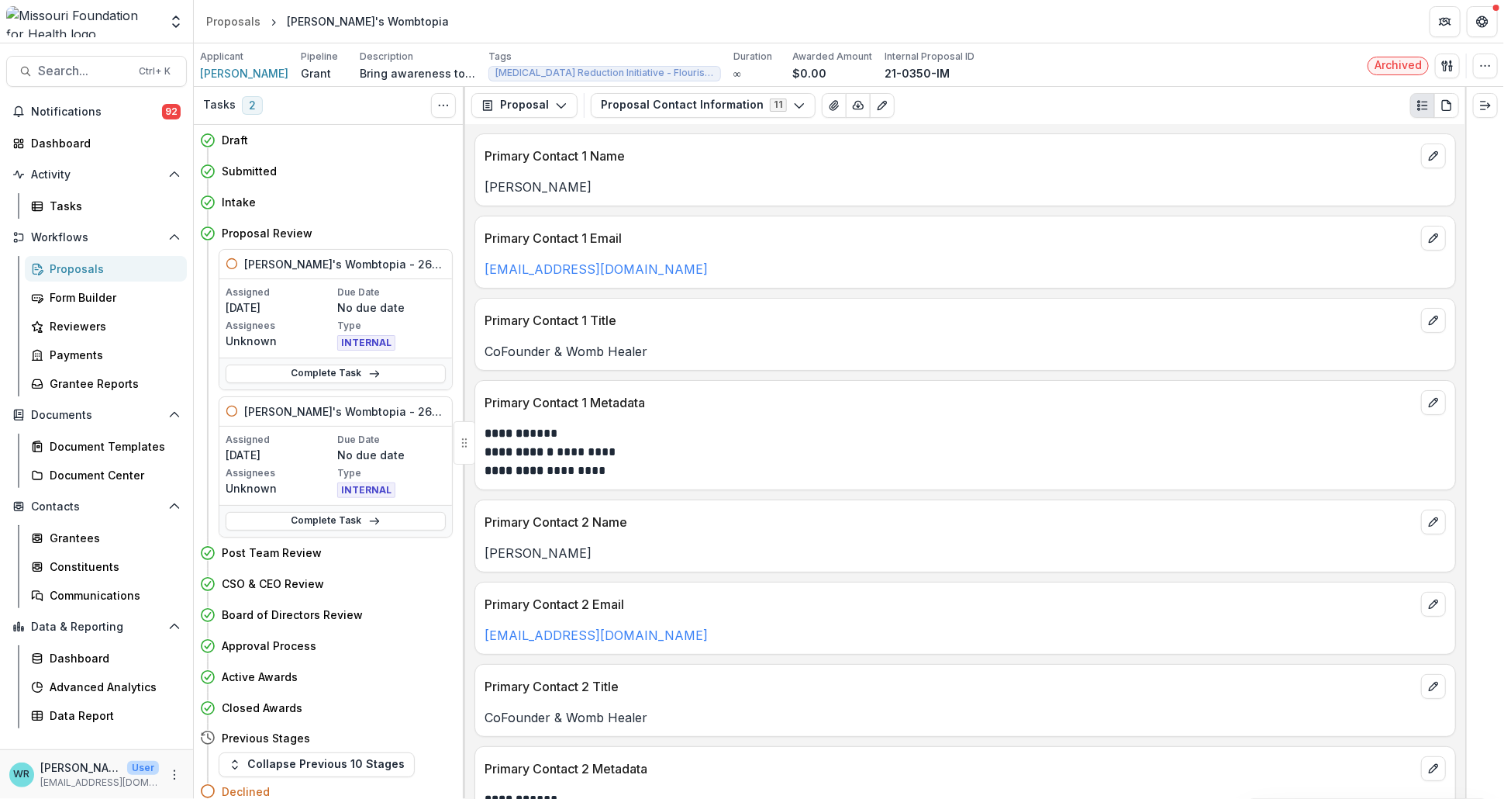
click at [82, 267] on div "Proposals" at bounding box center [112, 268] width 125 height 16
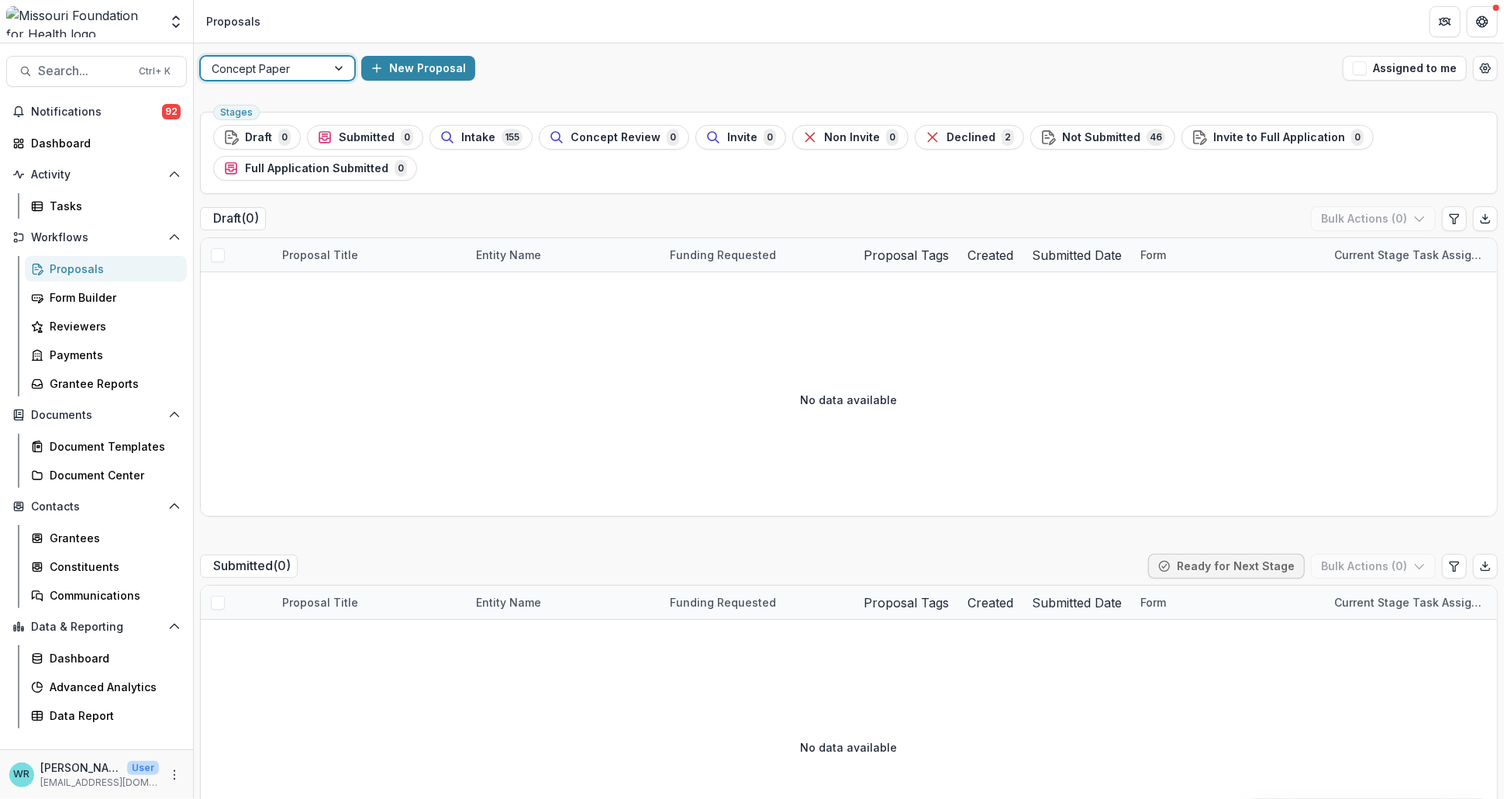
click at [332, 65] on div at bounding box center [340, 68] width 28 height 23
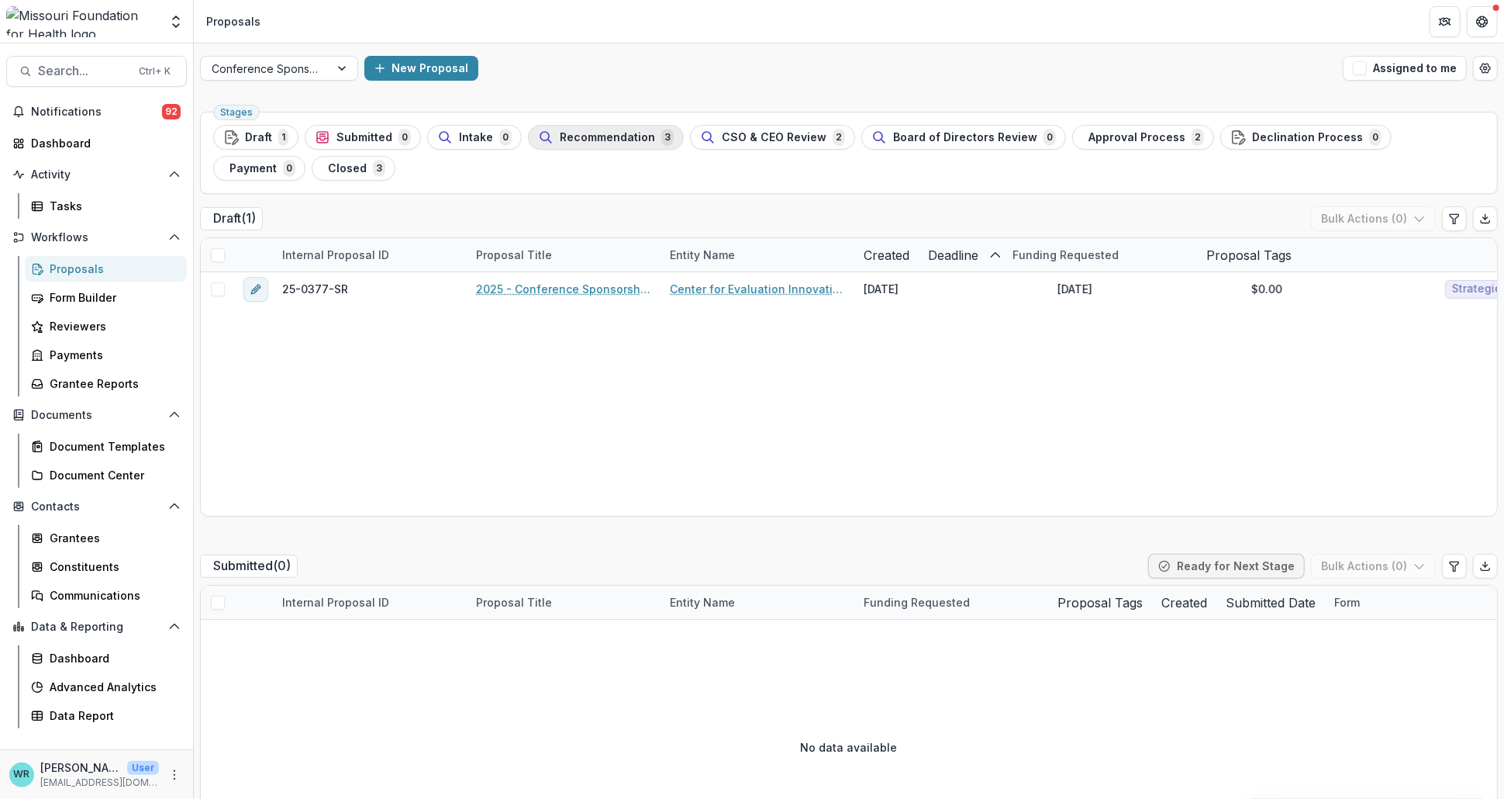
click at [603, 129] on div "Recommendation 3" at bounding box center [606, 137] width 136 height 17
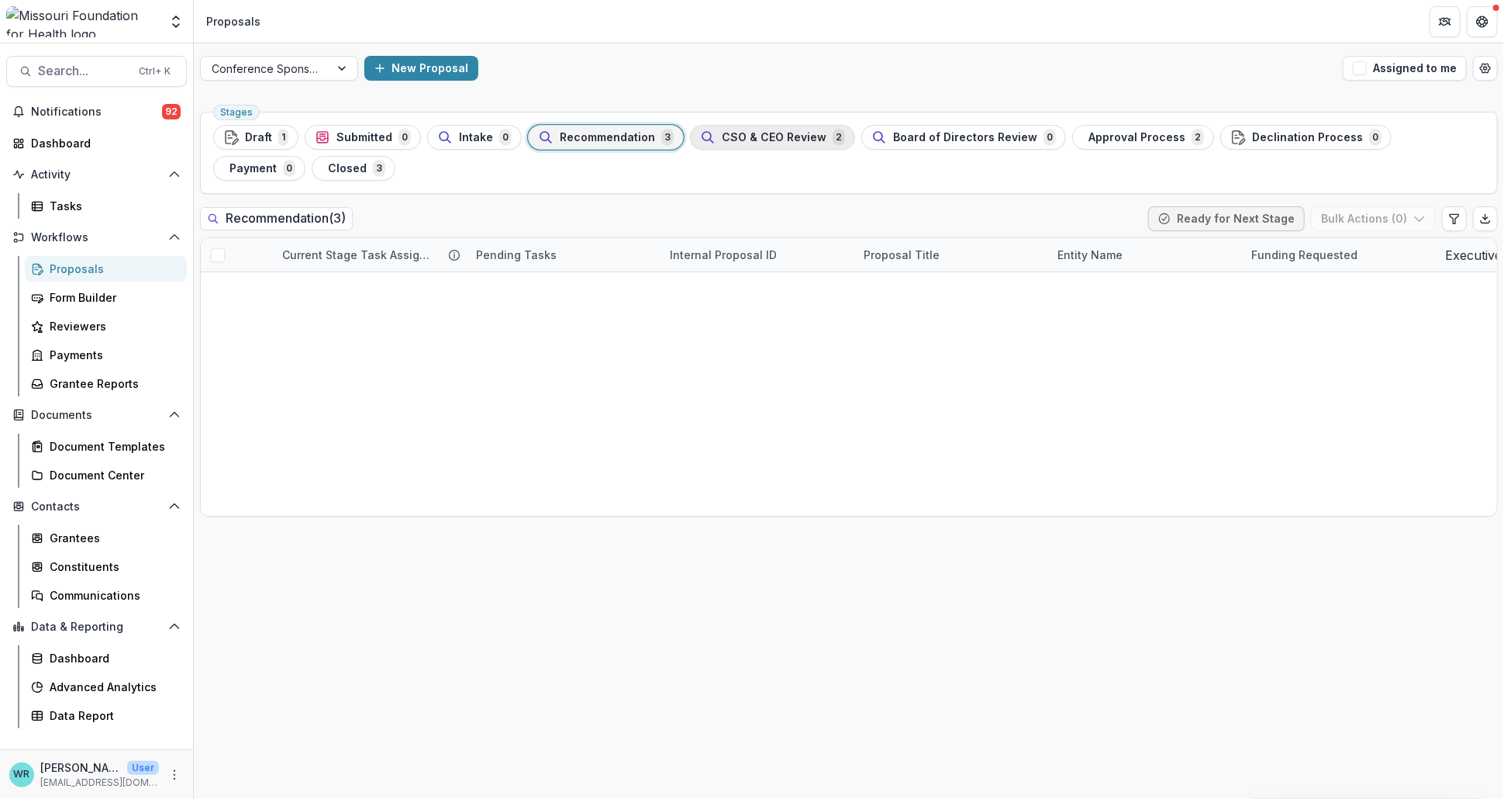
click at [723, 137] on span "CSO & CEO Review" at bounding box center [774, 137] width 105 height 13
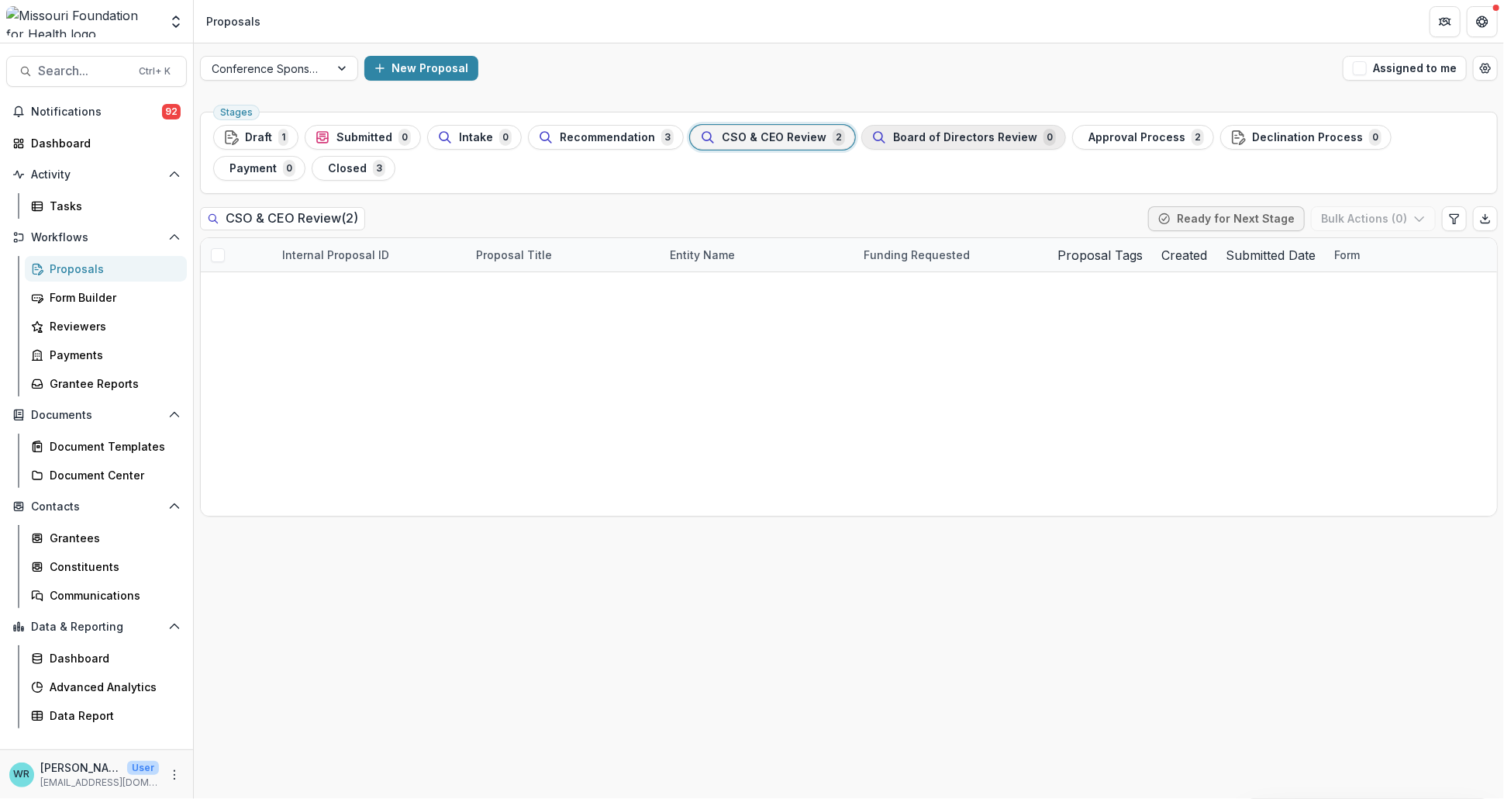
click at [920, 145] on div "Board of Directors Review 0" at bounding box center [963, 137] width 185 height 17
click at [1148, 142] on span "Approval Process" at bounding box center [1136, 137] width 97 height 13
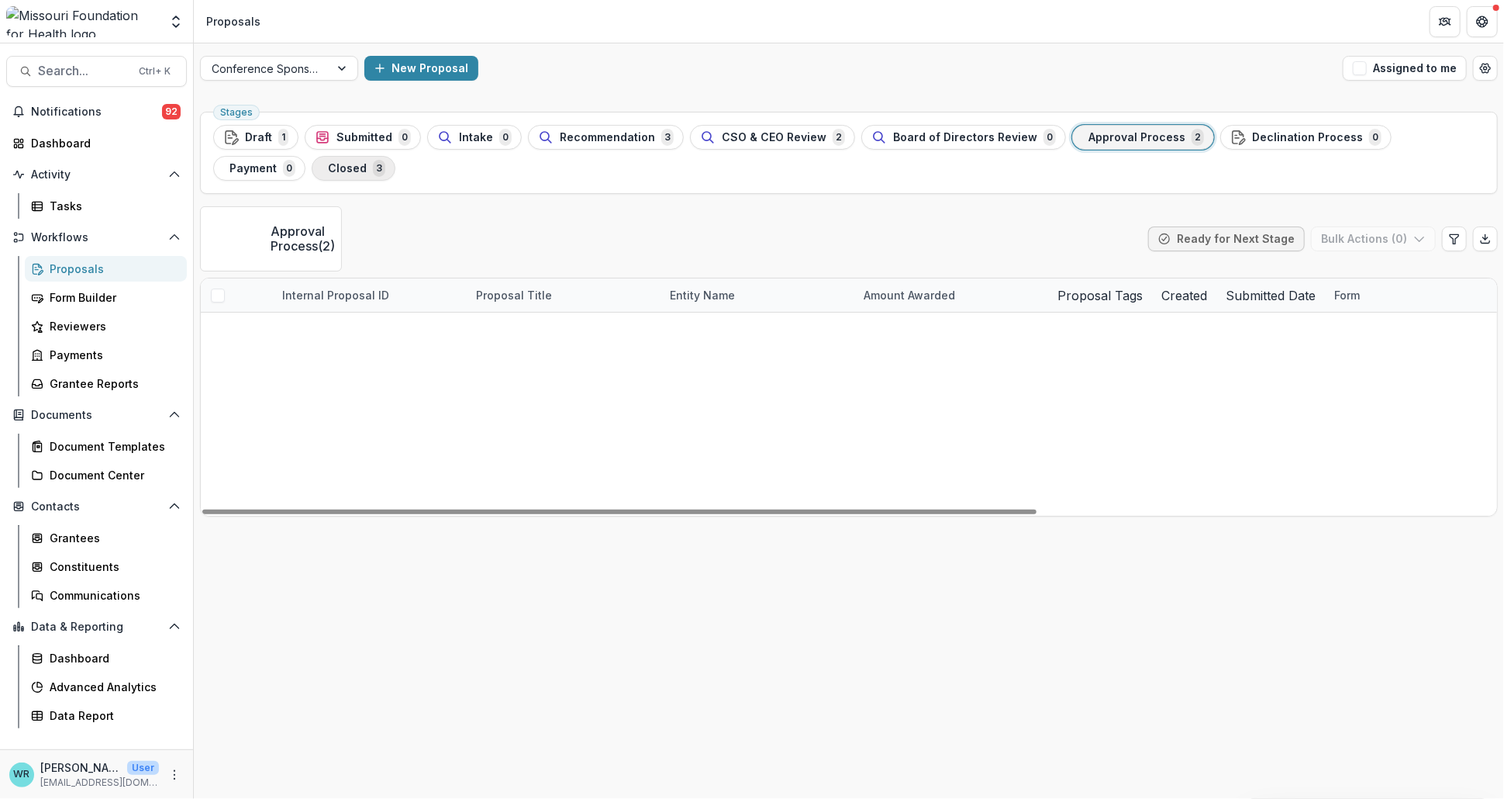
click at [328, 170] on span "Closed" at bounding box center [347, 168] width 39 height 13
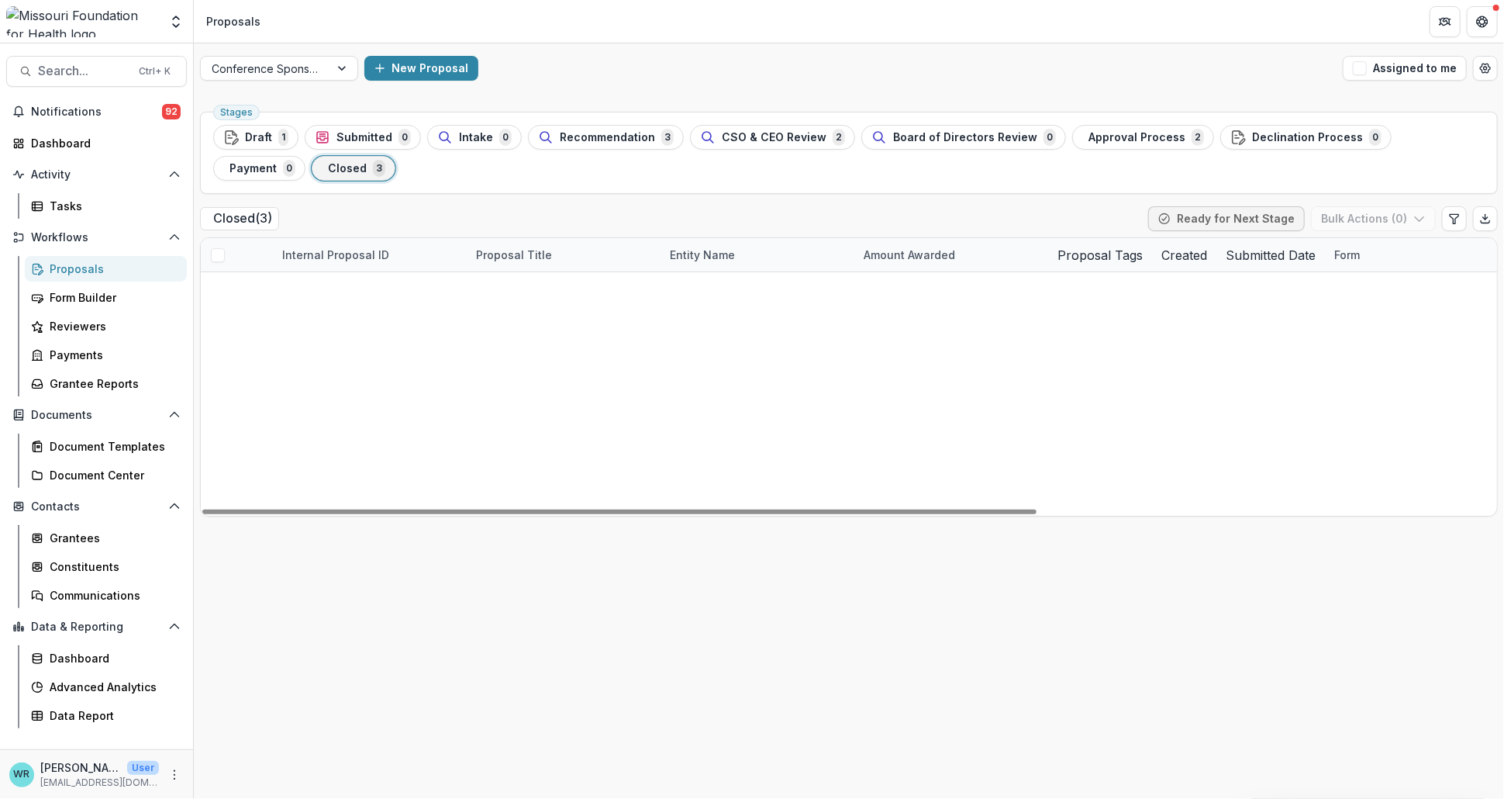
drag, startPoint x: 993, startPoint y: 515, endPoint x: 1079, endPoint y: 515, distance: 86.1
click at [1079, 515] on div "Internal Proposal ID Proposal Title Entity Name Amount Awarded Proposal Tags Cr…" at bounding box center [849, 377] width 1296 height 278
drag, startPoint x: 1016, startPoint y: 509, endPoint x: 1032, endPoint y: 511, distance: 16.4
click at [1032, 511] on div at bounding box center [619, 511] width 834 height 5
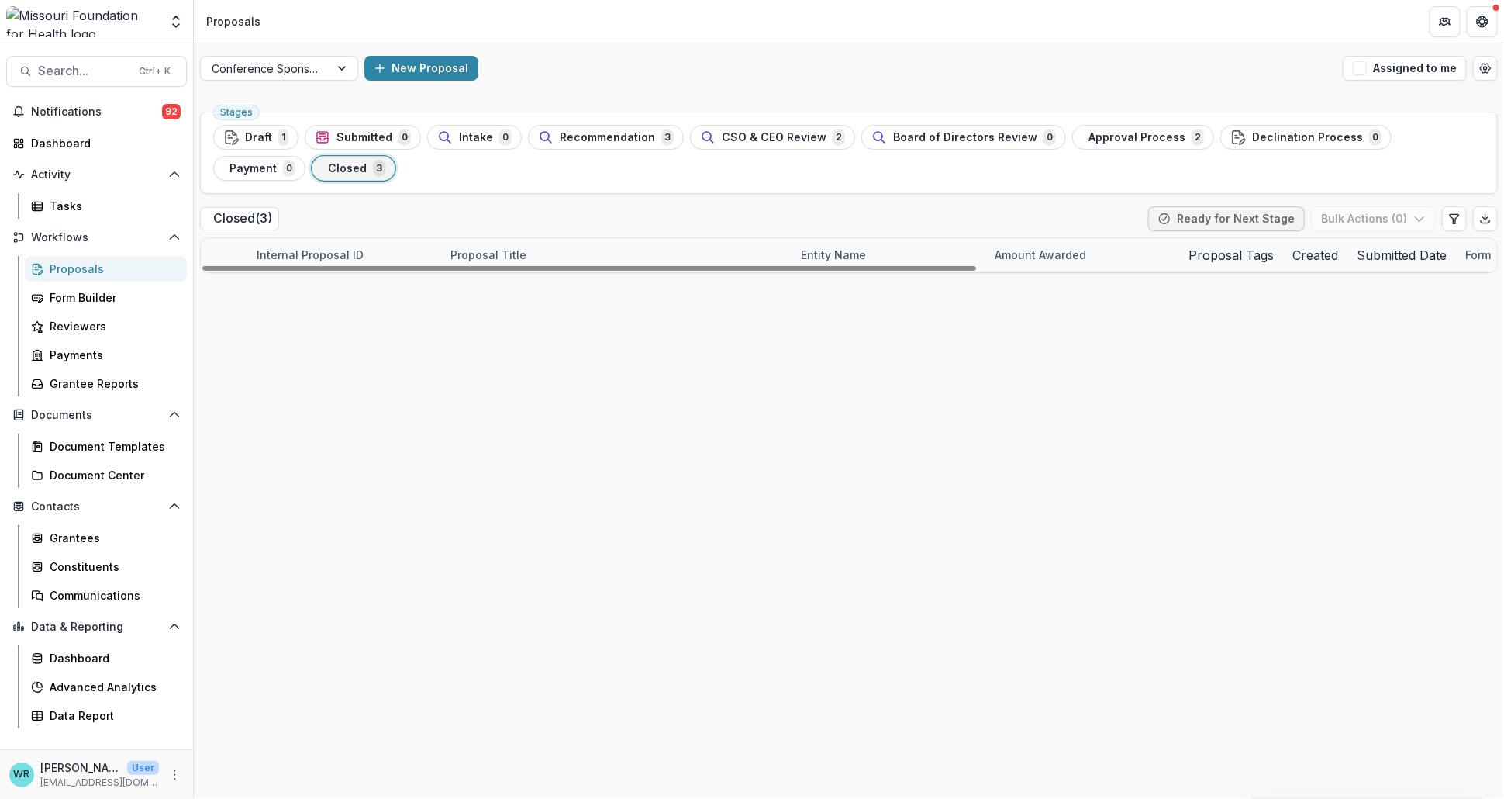
drag, startPoint x: 632, startPoint y: 255, endPoint x: 788, endPoint y: 262, distance: 156.8
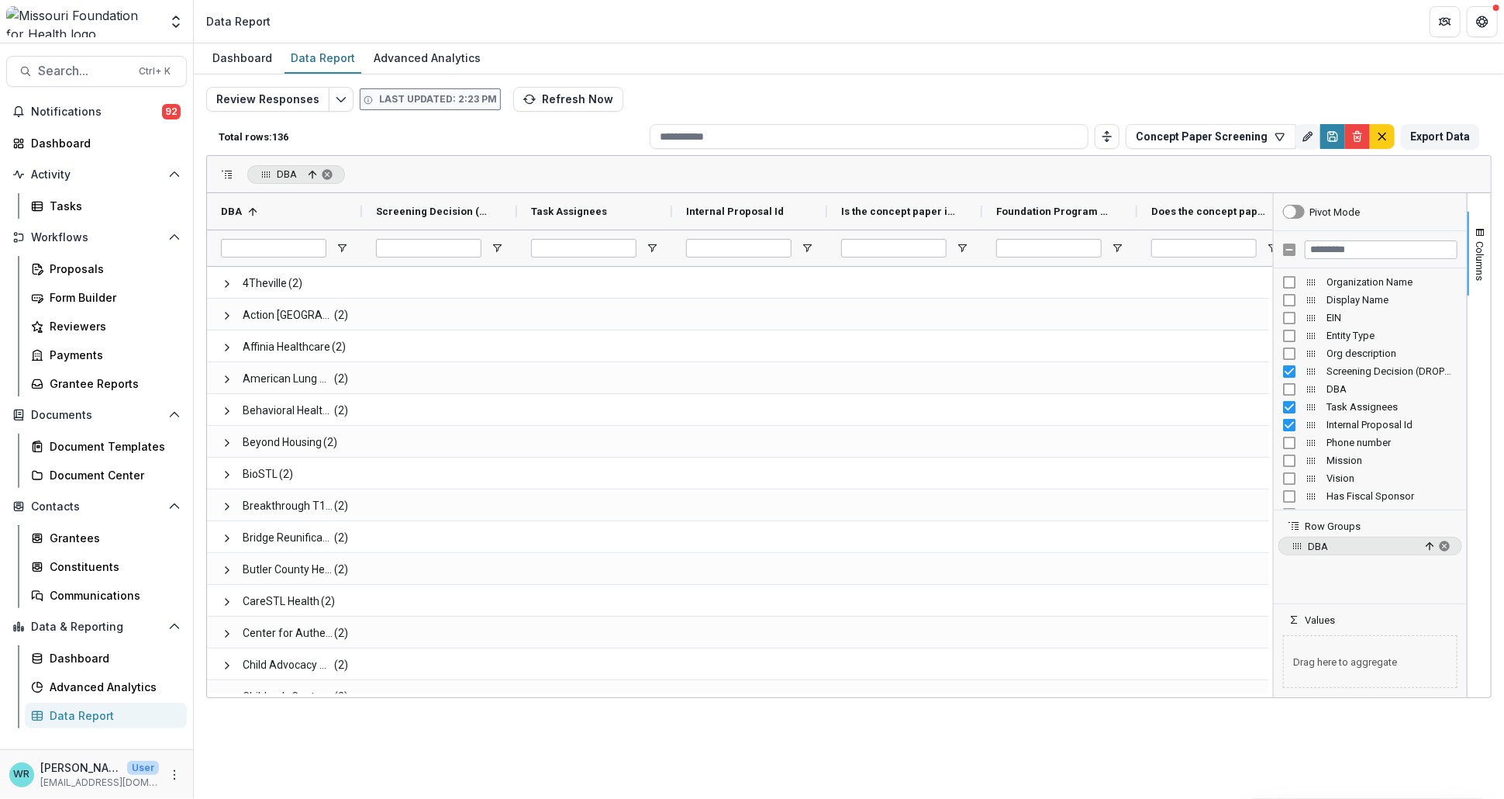
click at [970, 47] on div "Dashboard Data Report Advanced Analytics" at bounding box center [849, 58] width 1310 height 31
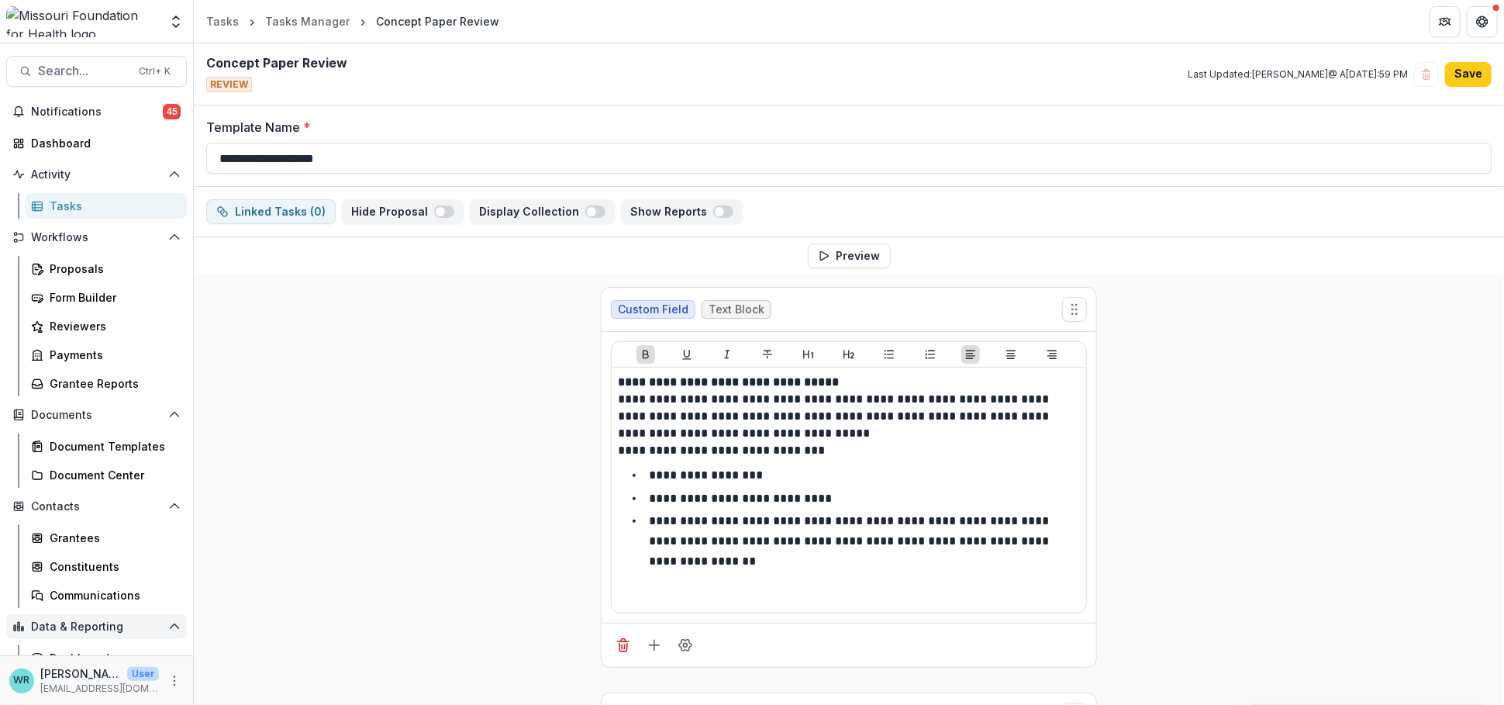
click at [107, 620] on span "Data & Reporting" at bounding box center [96, 626] width 131 height 13
click at [183, 632] on polyline "Open Data & Reporting" at bounding box center [188, 634] width 10 height 5
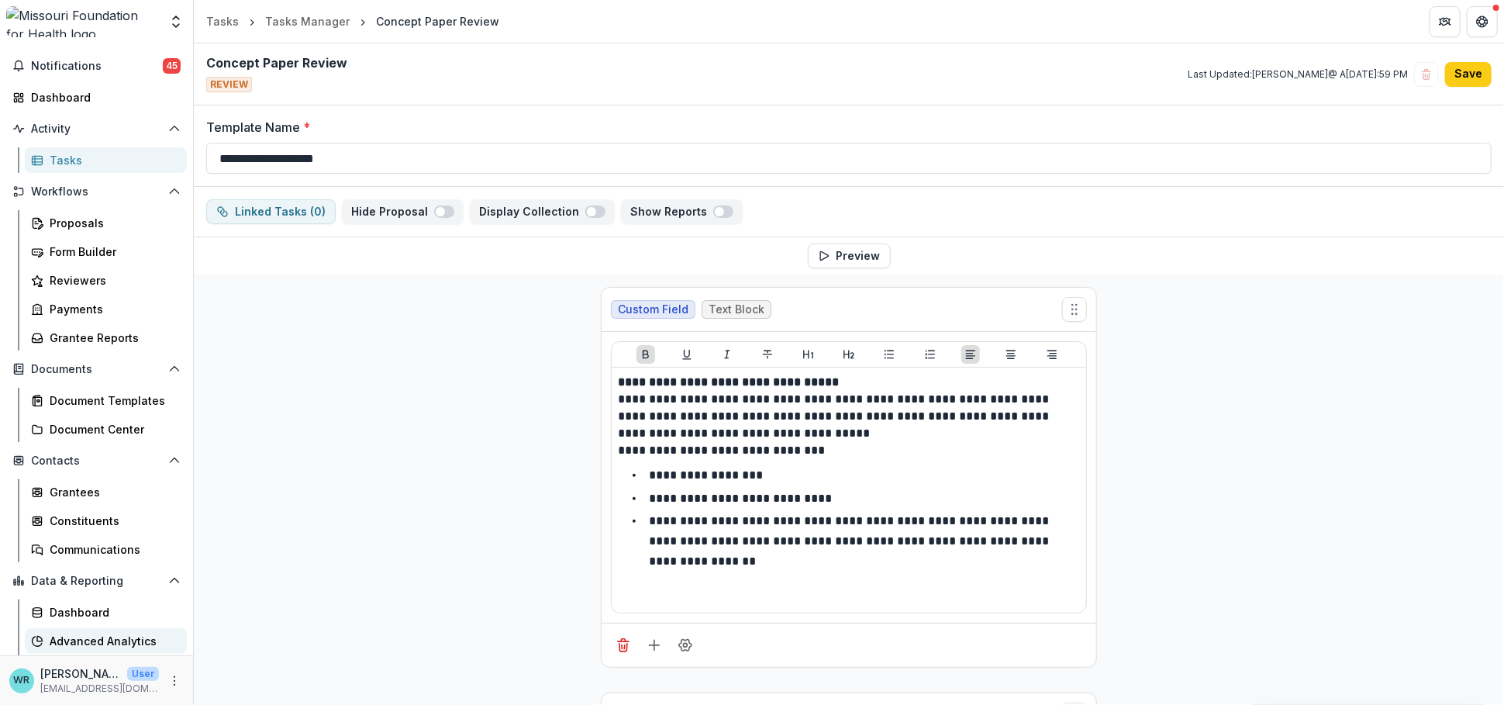
scroll to position [71, 0]
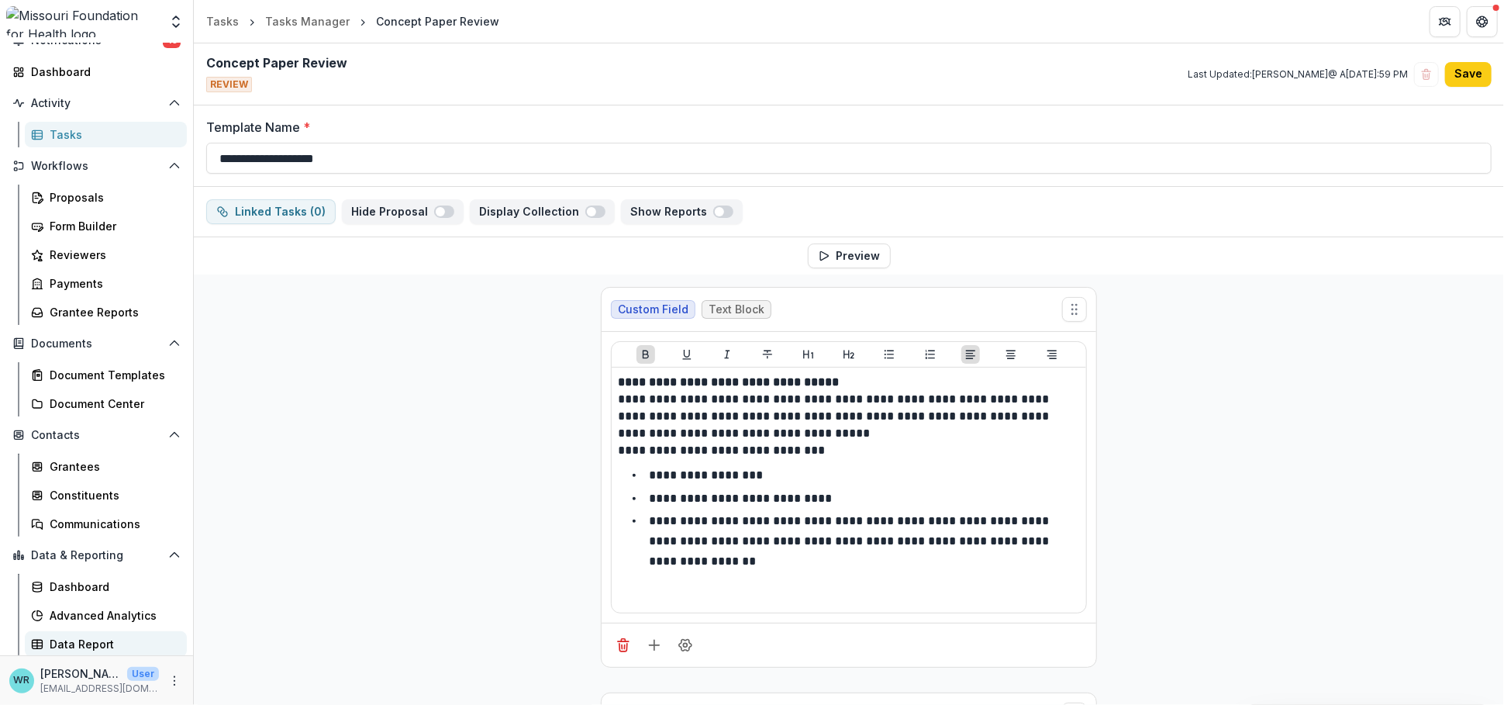
click at [95, 636] on div "Data Report" at bounding box center [112, 644] width 125 height 16
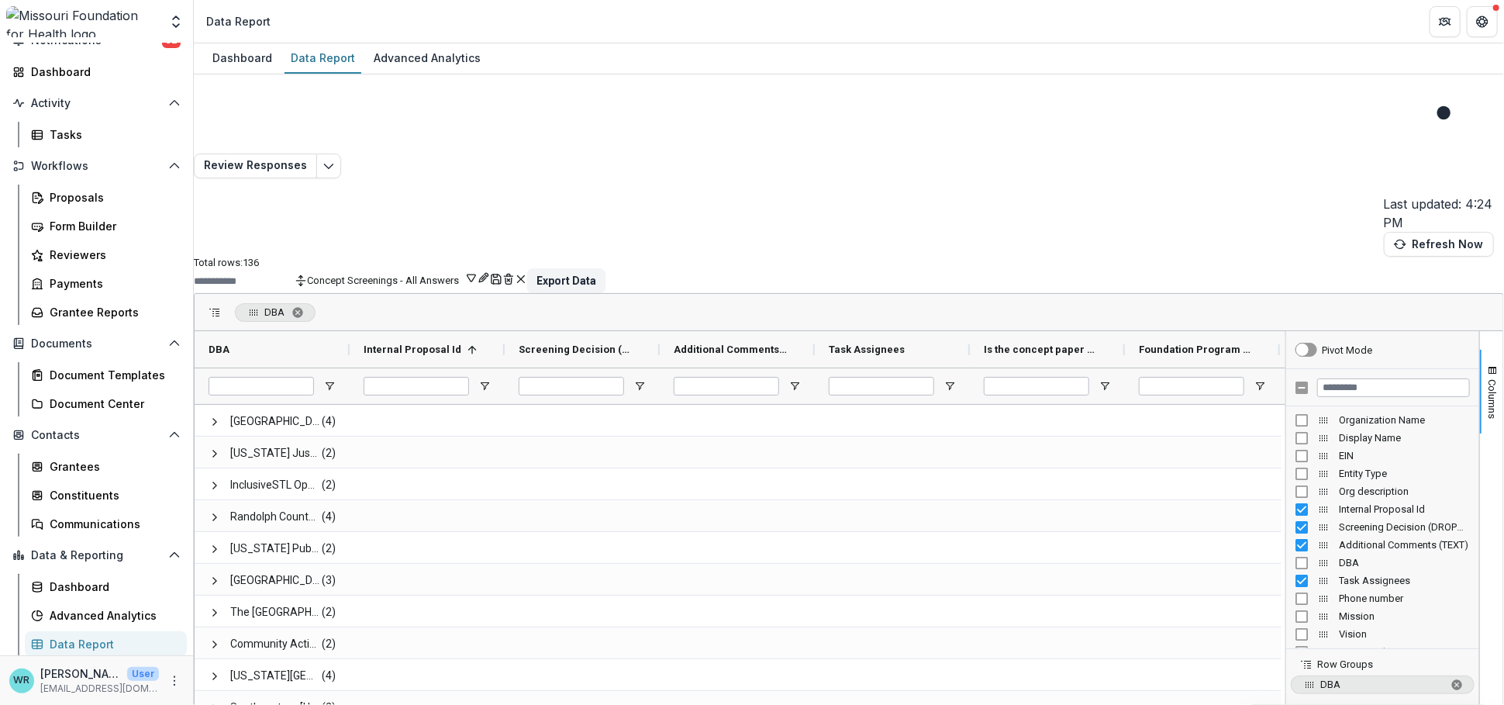
click at [478, 271] on icon "button" at bounding box center [471, 277] width 12 height 12
click at [1216, 177] on button "Team Filters" at bounding box center [1189, 171] width 53 height 12
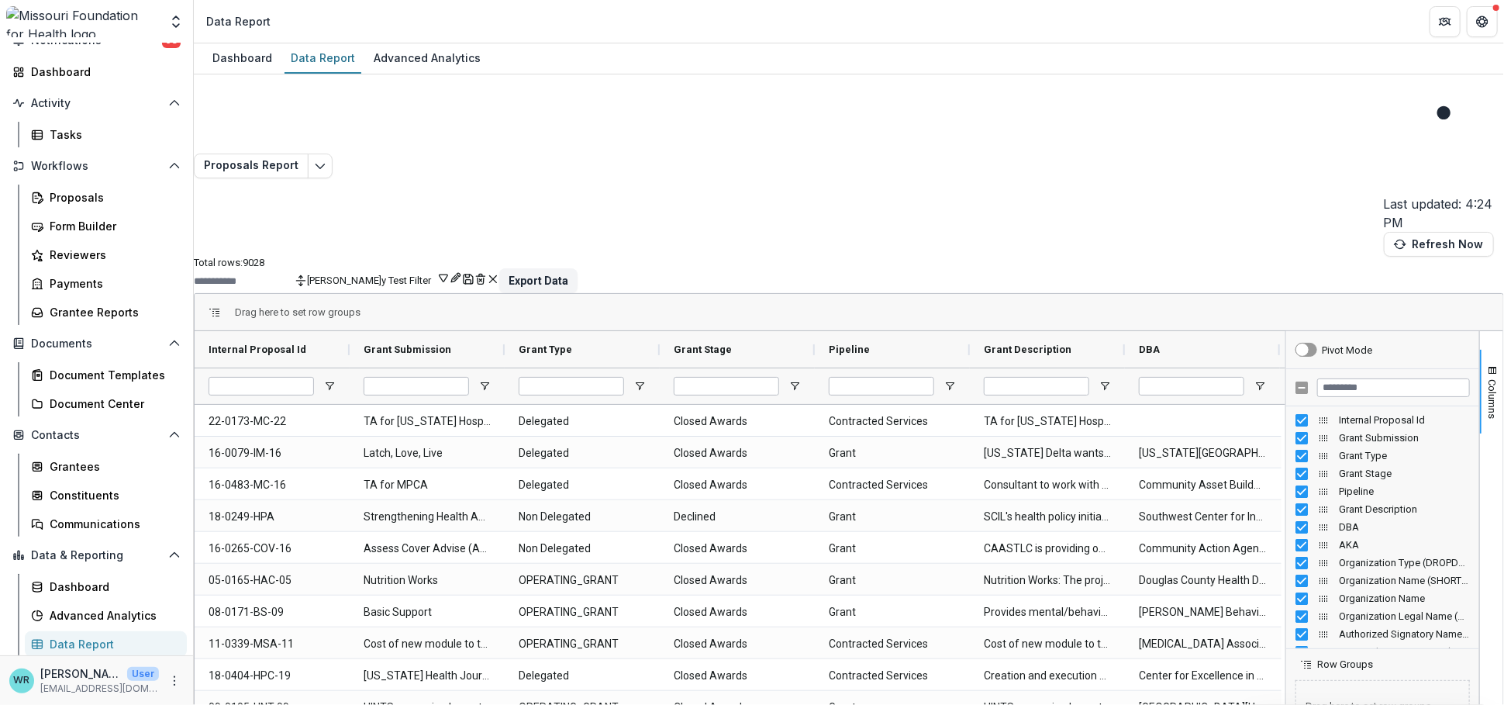
click at [450, 271] on icon "button" at bounding box center [443, 277] width 12 height 12
click at [373, 271] on icon "Rename" at bounding box center [366, 277] width 12 height 12
drag, startPoint x: 1267, startPoint y: 201, endPoint x: 1188, endPoint y: 204, distance: 79.1
click at [1188, 204] on div "********* Cancel Save" at bounding box center [1309, 200] width 247 height 41
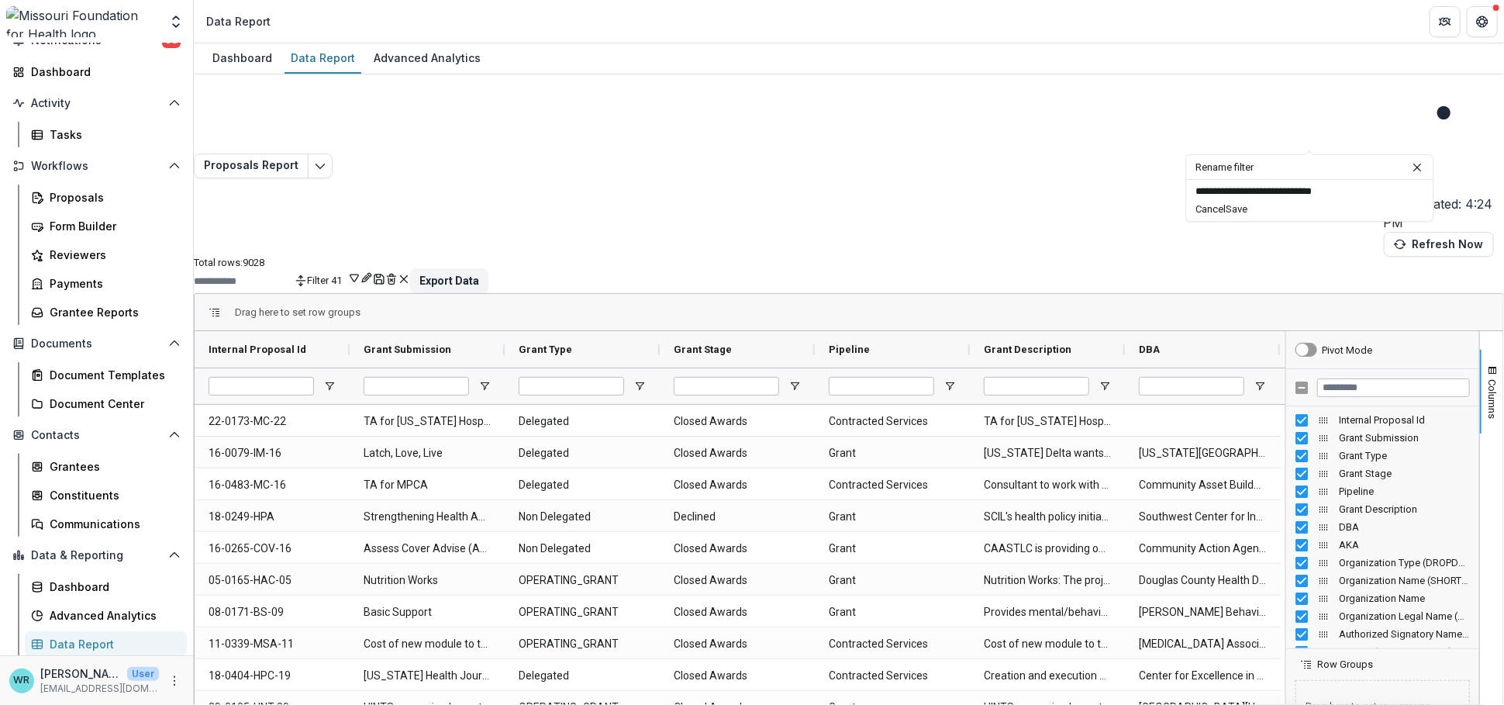
type input "**********"
click at [1247, 215] on button "Save" at bounding box center [1237, 209] width 22 height 12
click at [1485, 350] on button "Columns" at bounding box center [1491, 392] width 23 height 84
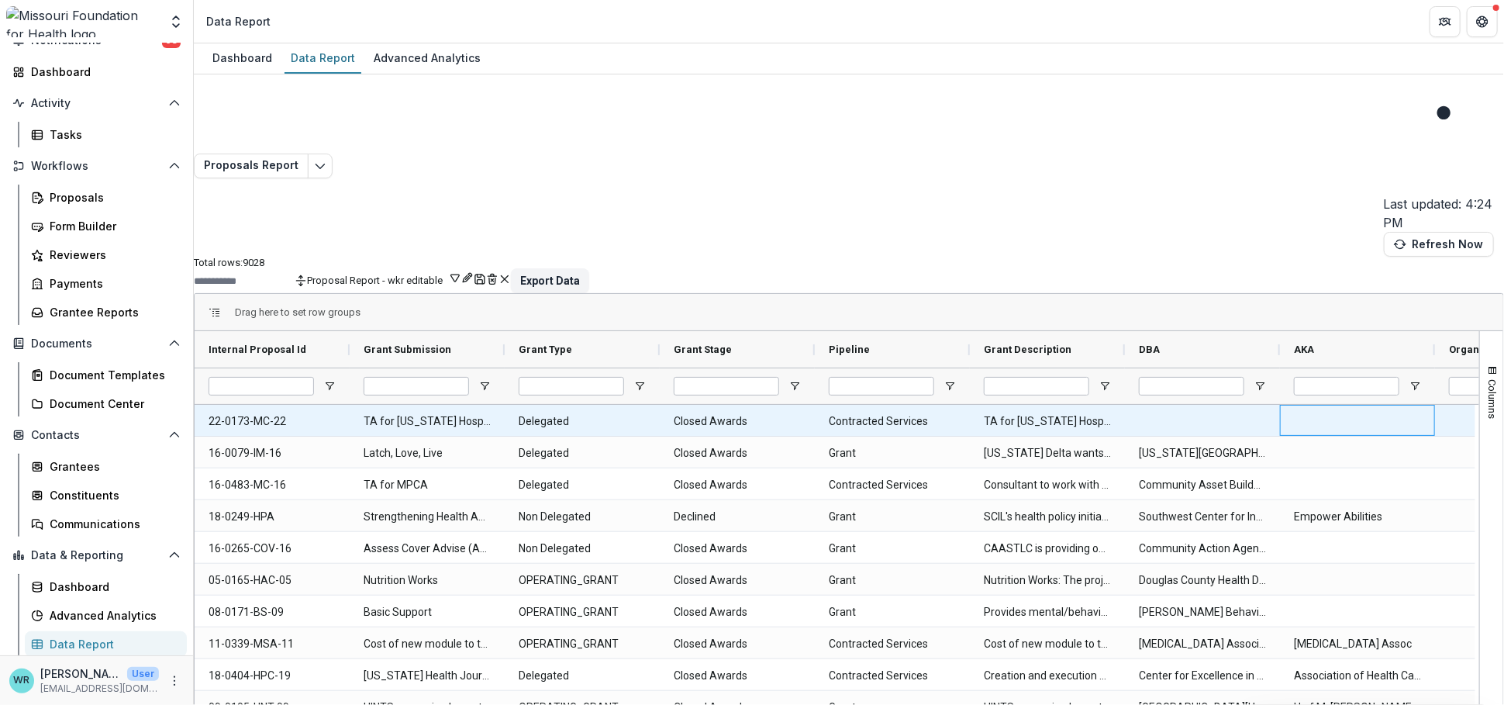
click at [1400, 405] on div at bounding box center [1357, 420] width 155 height 31
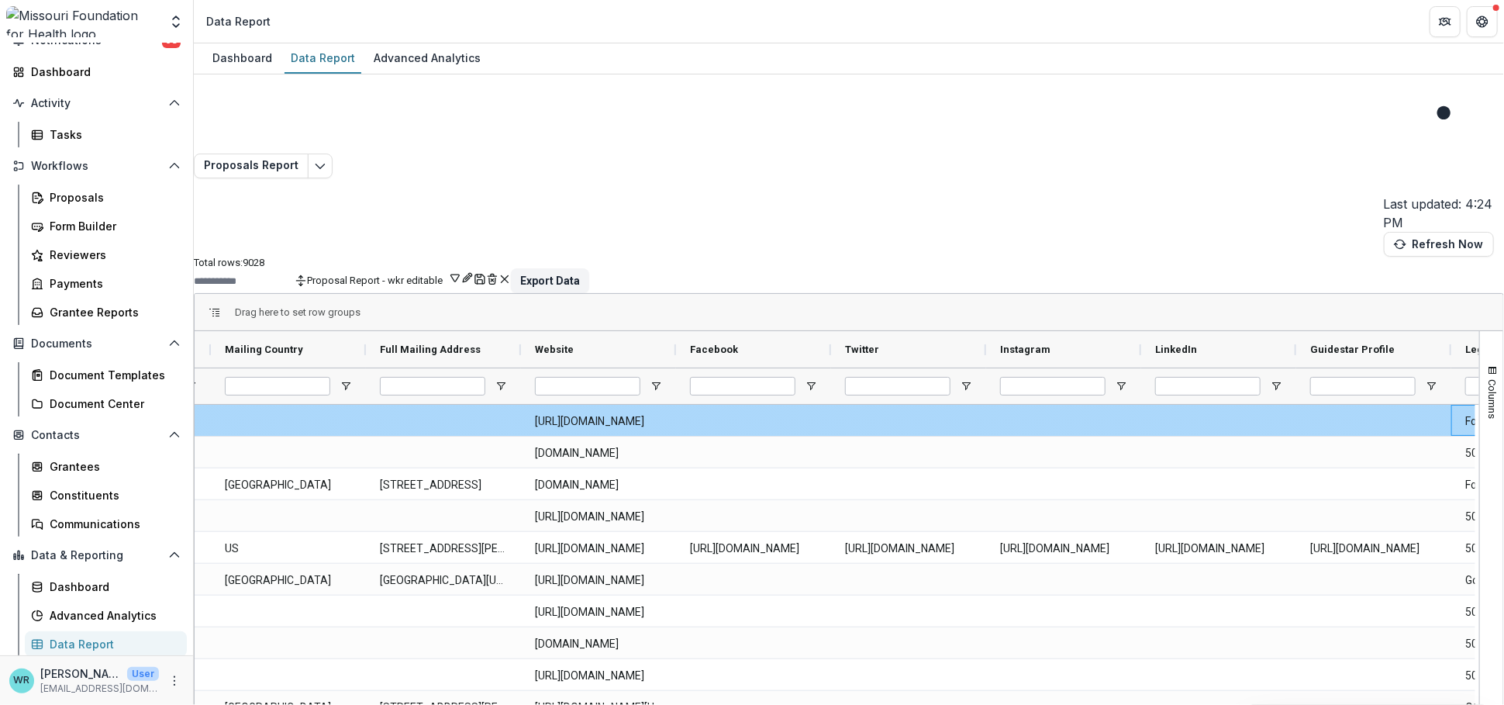
scroll to position [0, 9132]
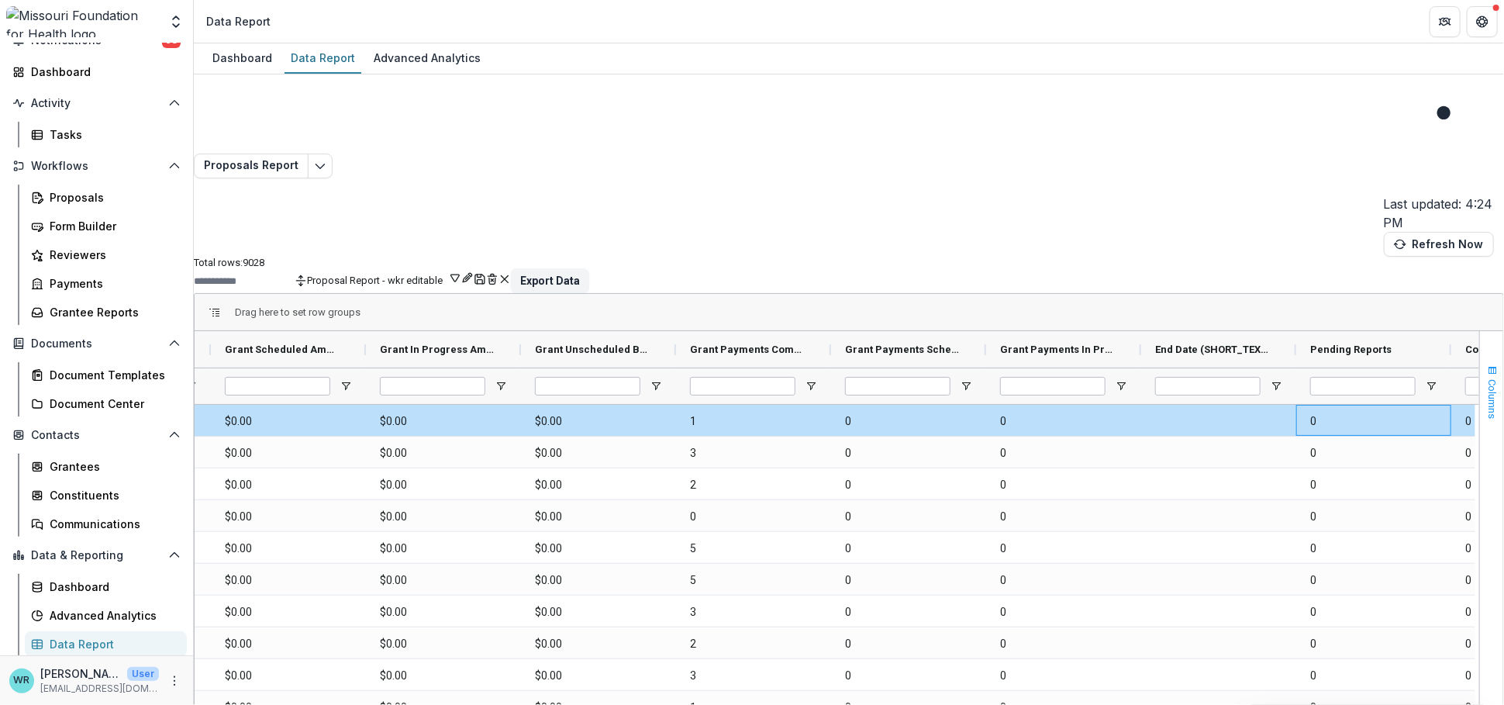
click at [1486, 364] on span "button" at bounding box center [1492, 370] width 12 height 12
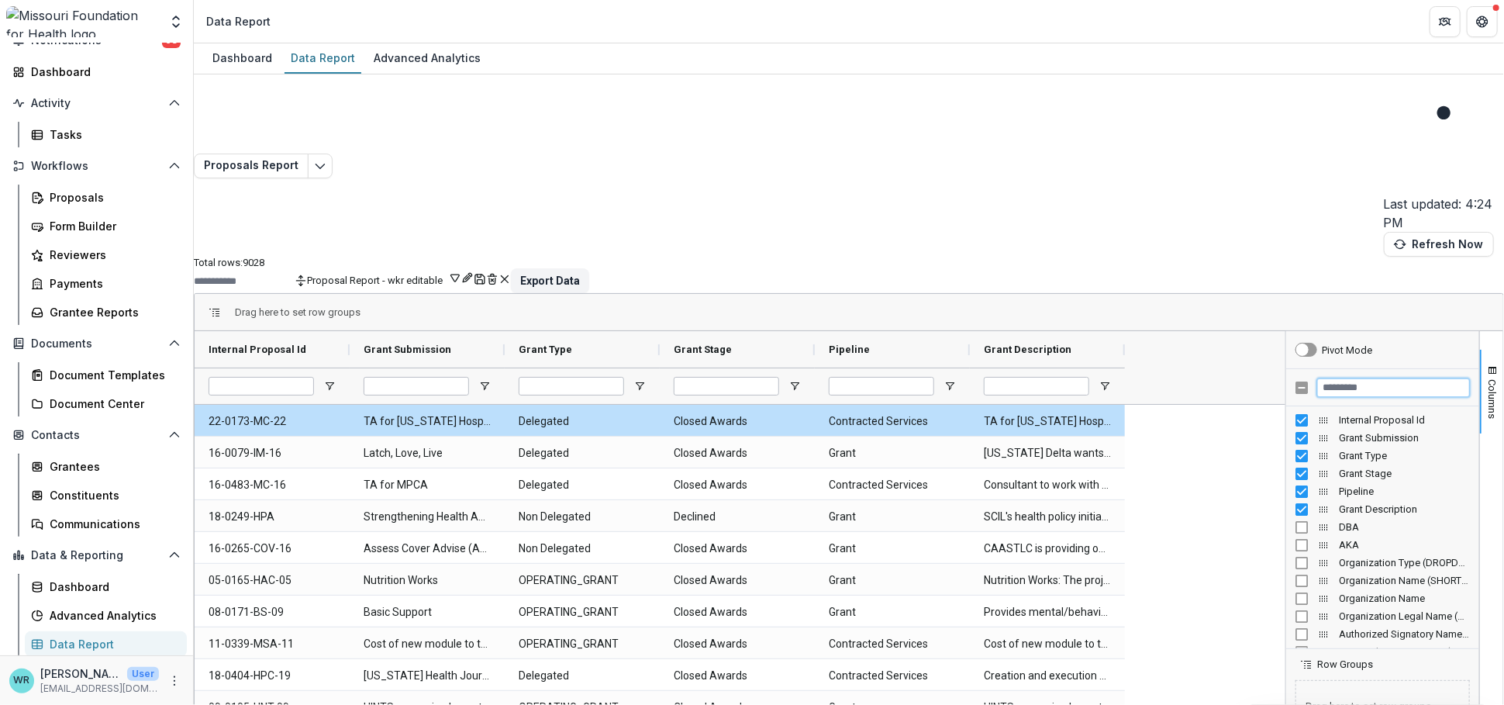
click at [1365, 378] on input "Filter Columns Input" at bounding box center [1393, 387] width 153 height 19
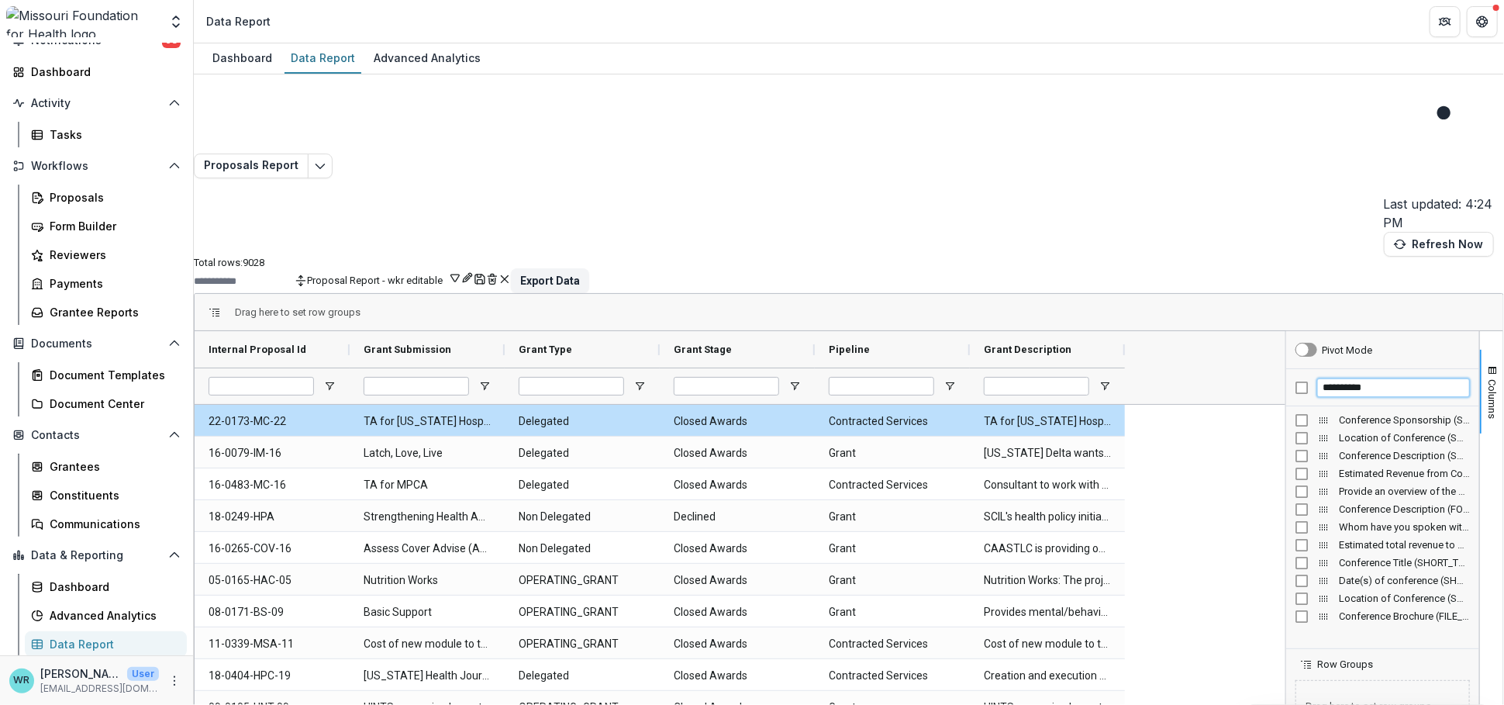
type input "**********"
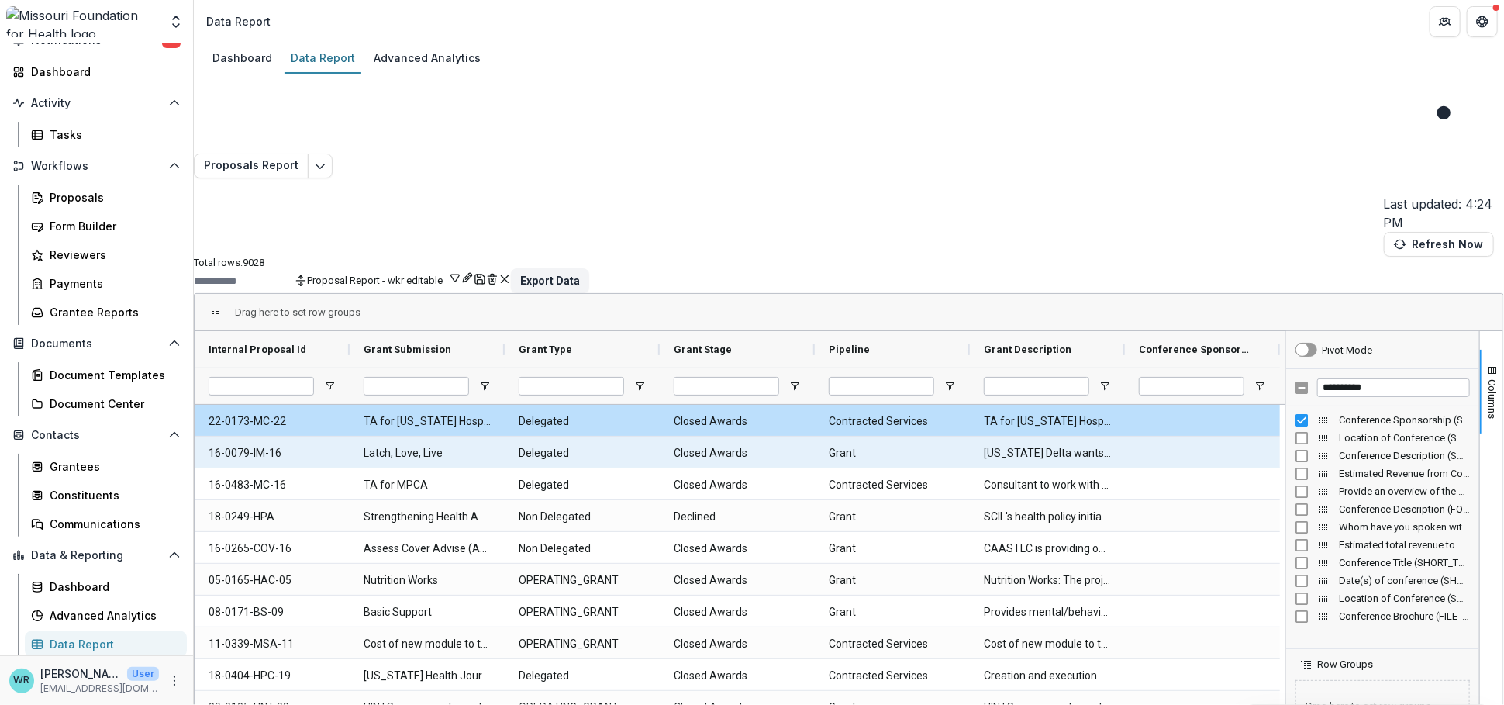
drag, startPoint x: 1275, startPoint y: 303, endPoint x: 1246, endPoint y: 323, distance: 35.1
click at [1226, 331] on div "Internal Proposal Id Grant Submission Grant Type" at bounding box center [849, 583] width 1309 height 504
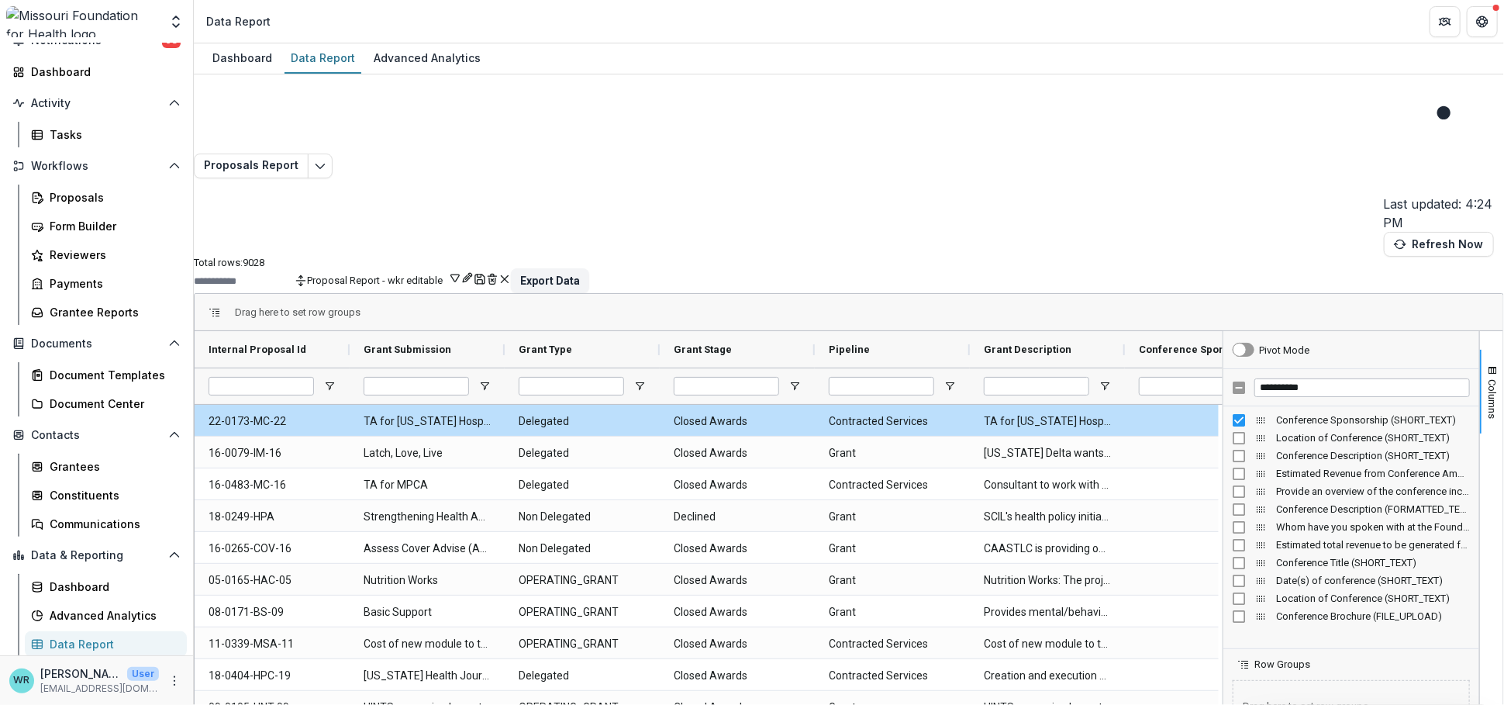
drag, startPoint x: 1275, startPoint y: 323, endPoint x: 1212, endPoint y: 322, distance: 62.8
click at [1221, 331] on div at bounding box center [1223, 583] width 4 height 504
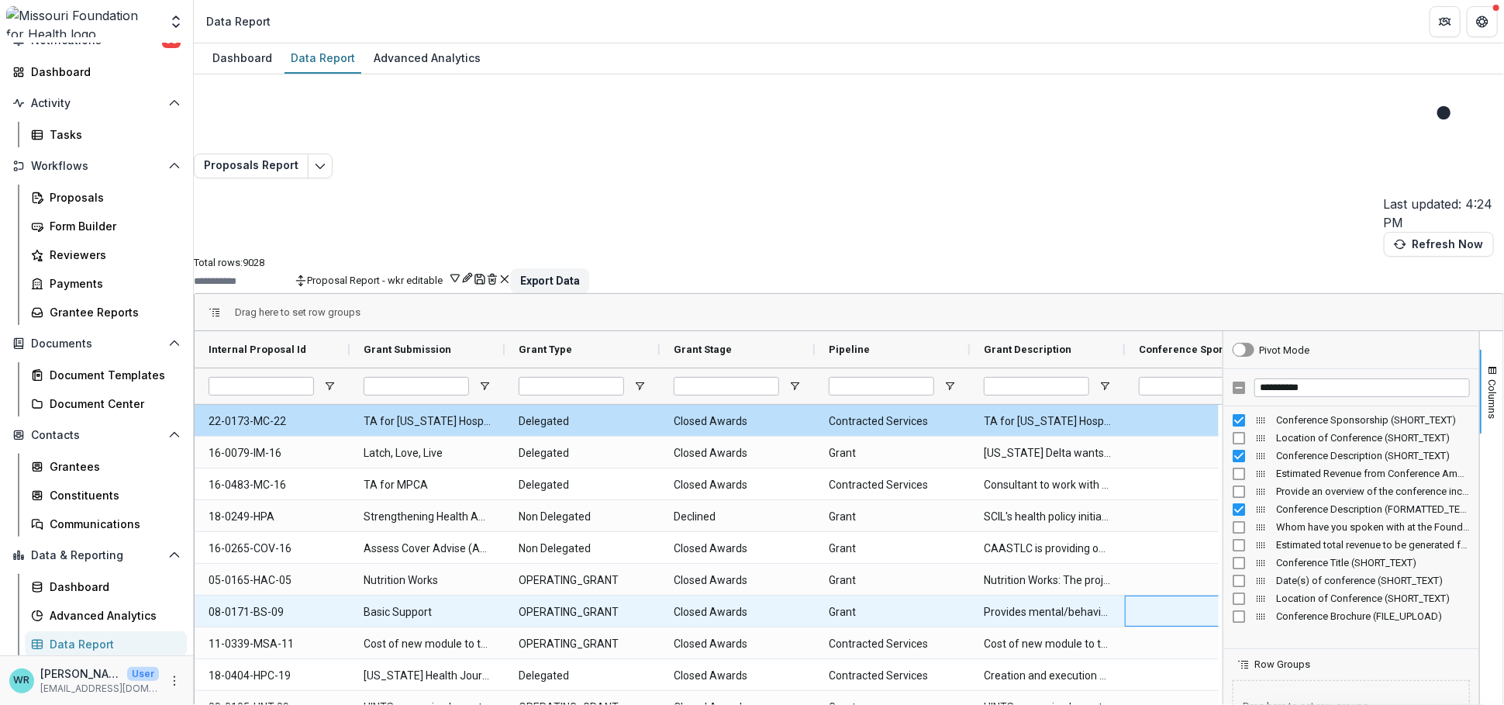
click at [1160, 595] on div at bounding box center [1202, 610] width 155 height 31
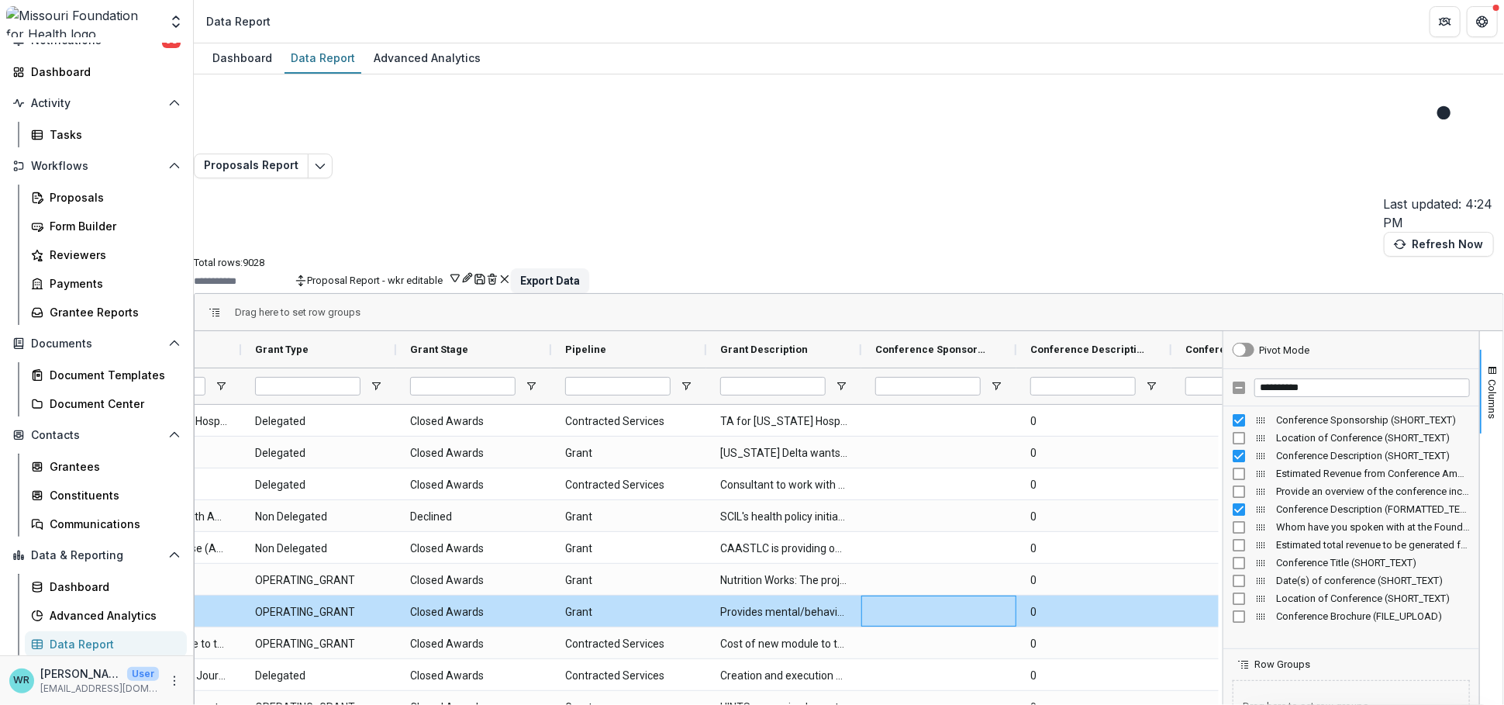
scroll to position [0, 395]
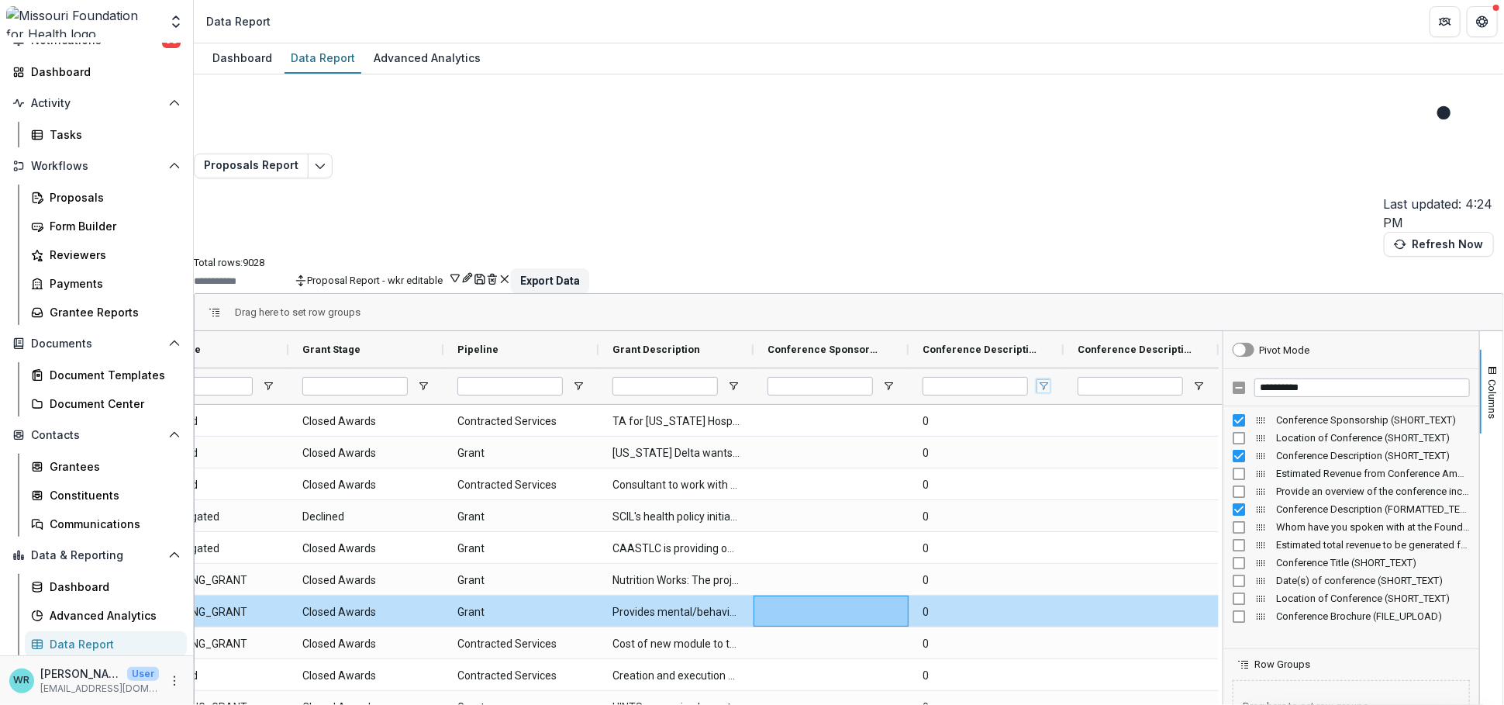
click at [1037, 380] on span "Open Filter Menu" at bounding box center [1043, 386] width 12 height 12
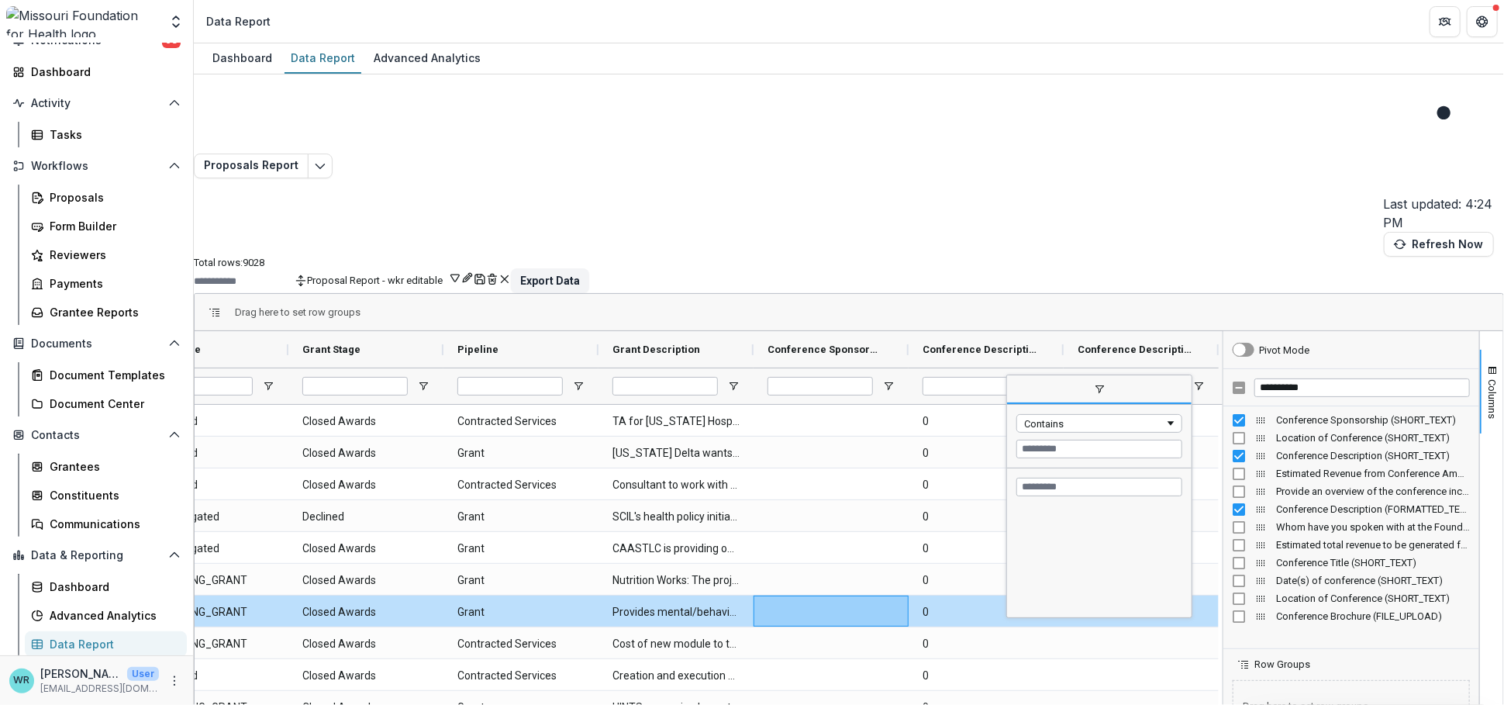
scroll to position [0, 0]
click at [1091, 294] on div "Drag here to set row groups" at bounding box center [849, 312] width 1309 height 37
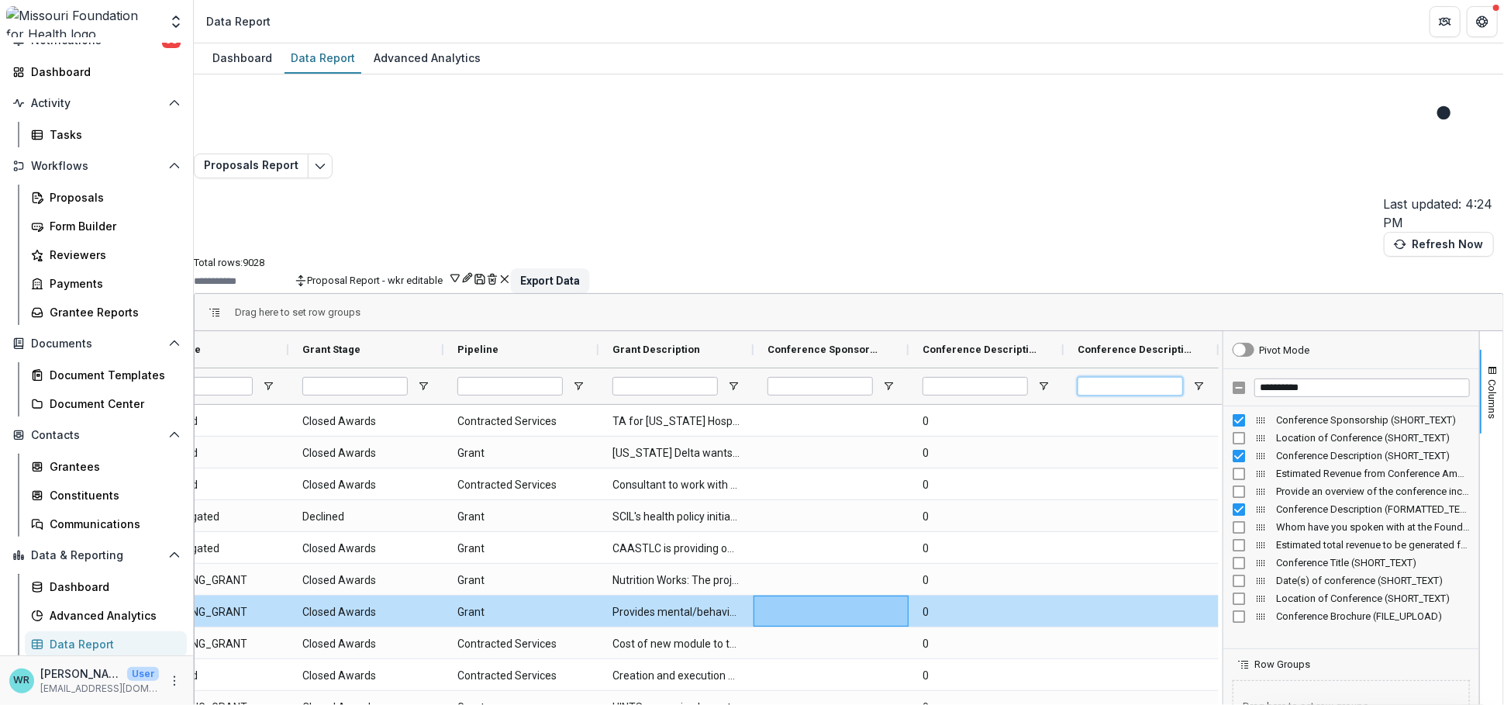
click at [1106, 377] on input "Conference Description (FORMATTED_TEXT) Filter Input" at bounding box center [1130, 386] width 105 height 19
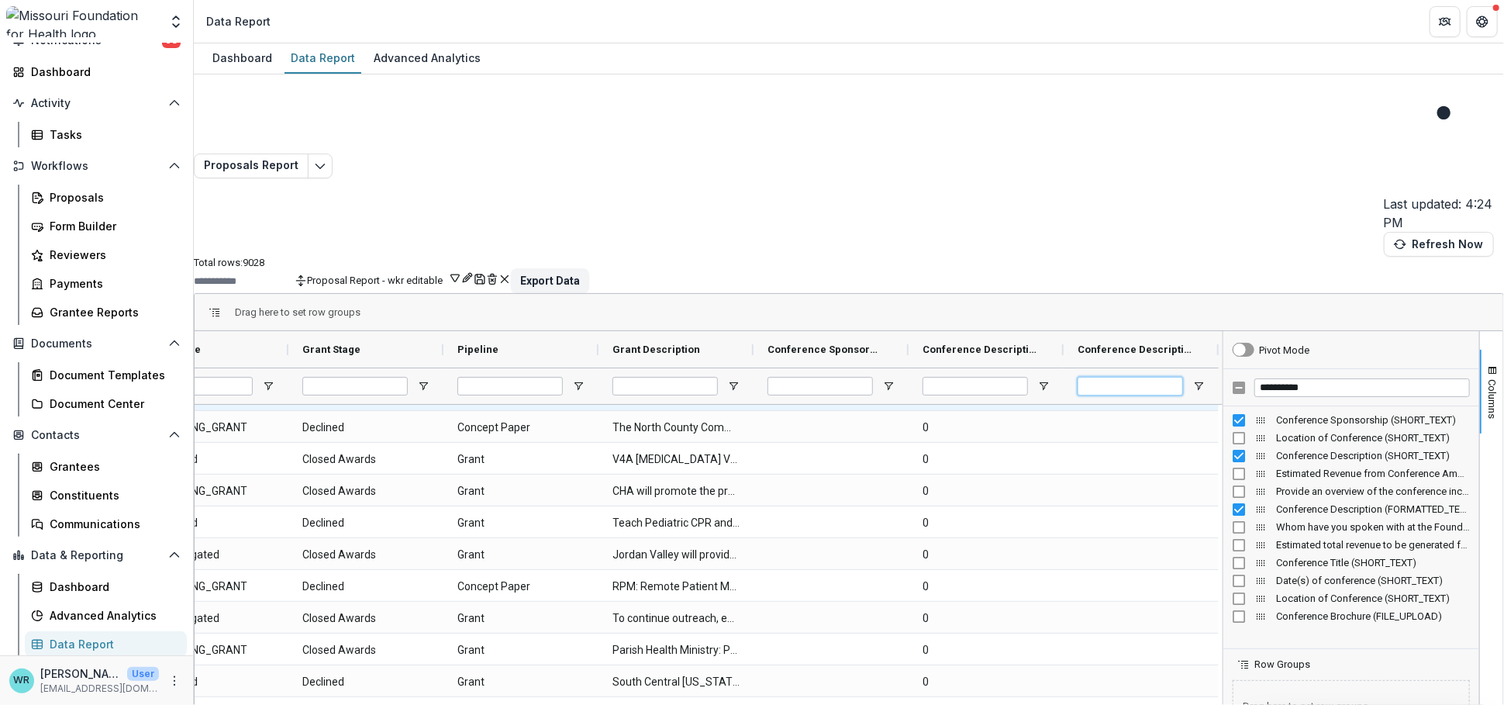
scroll to position [344, 0]
click at [1192, 380] on span "Open Filter Menu" at bounding box center [1198, 386] width 12 height 12
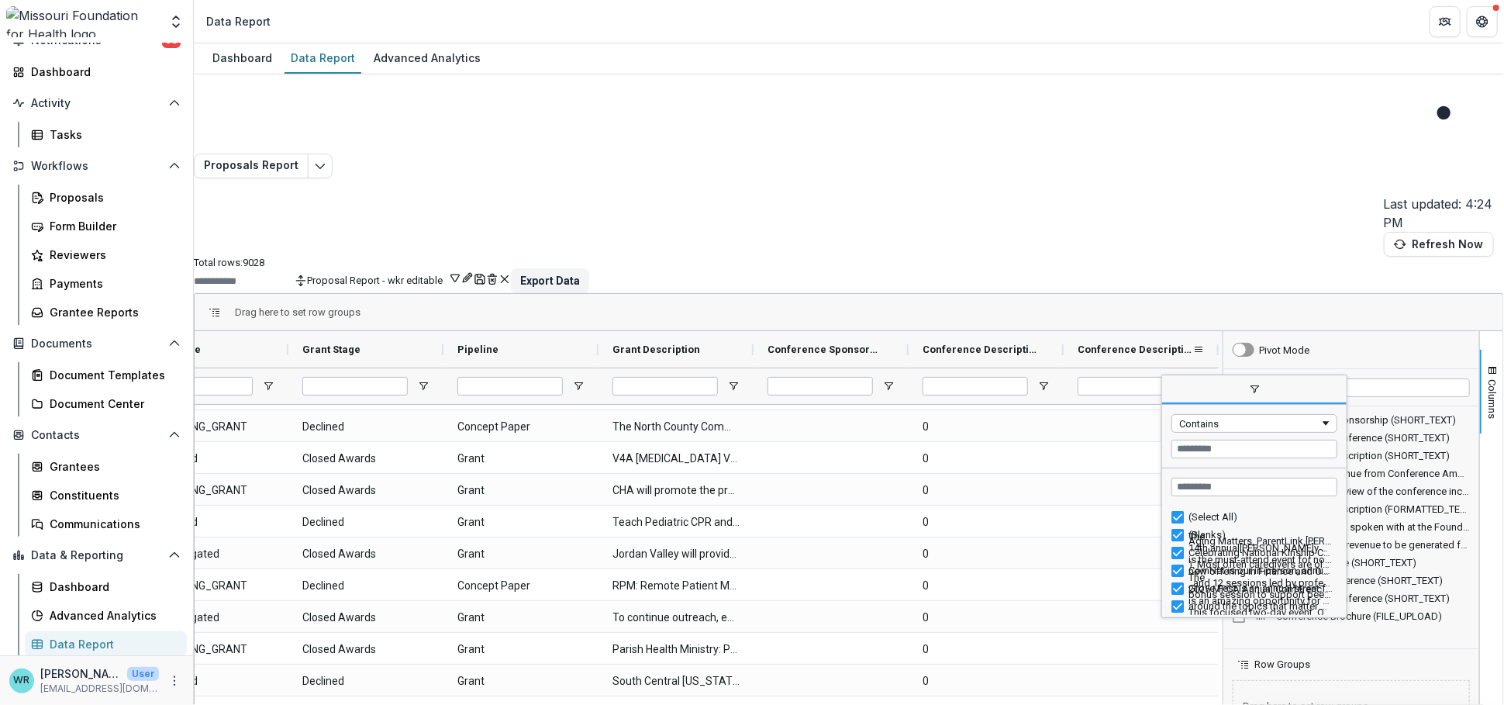
click at [1092, 368] on div at bounding box center [1130, 386] width 105 height 36
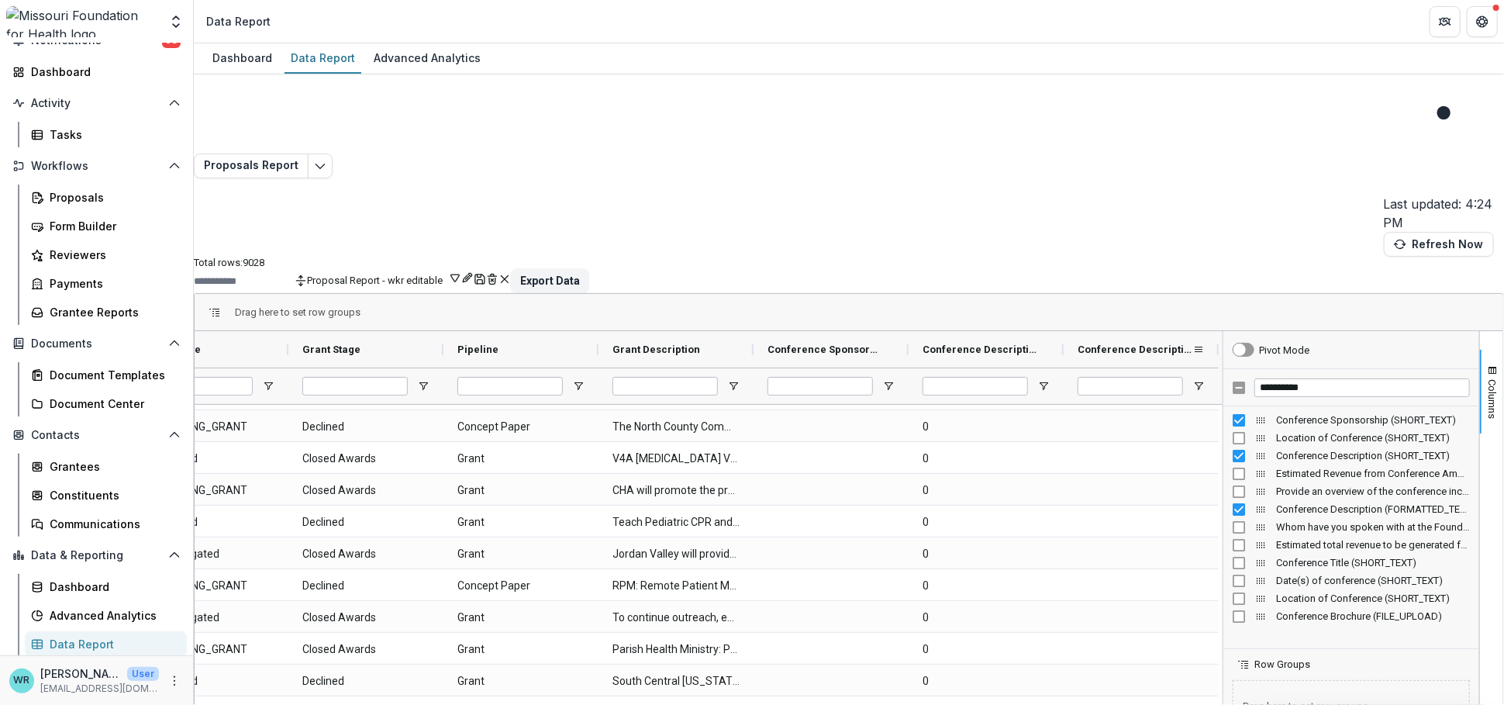
click at [1159, 343] on span "Conference Description (FORMATTED_TEXT)" at bounding box center [1135, 349] width 115 height 12
click at [1180, 343] on span at bounding box center [1186, 349] width 12 height 12
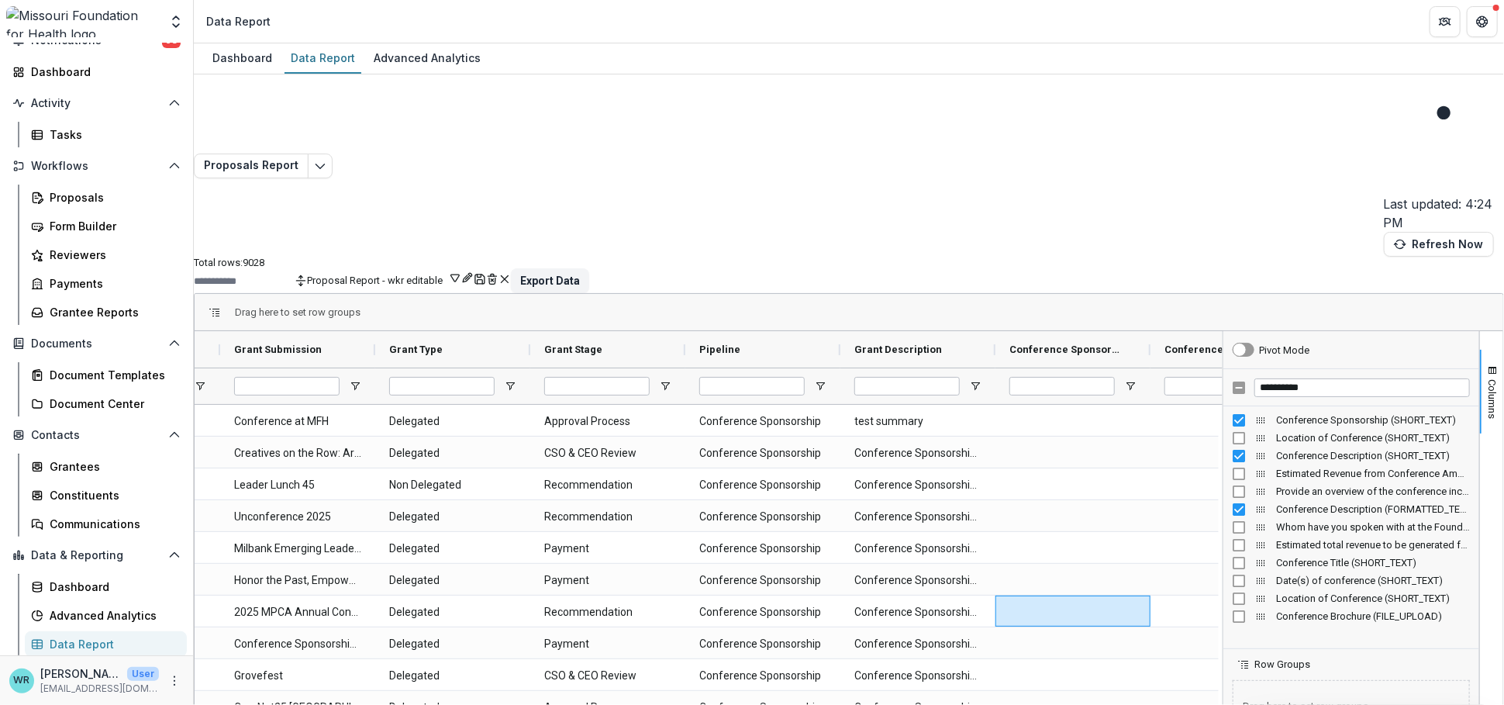
scroll to position [0, 116]
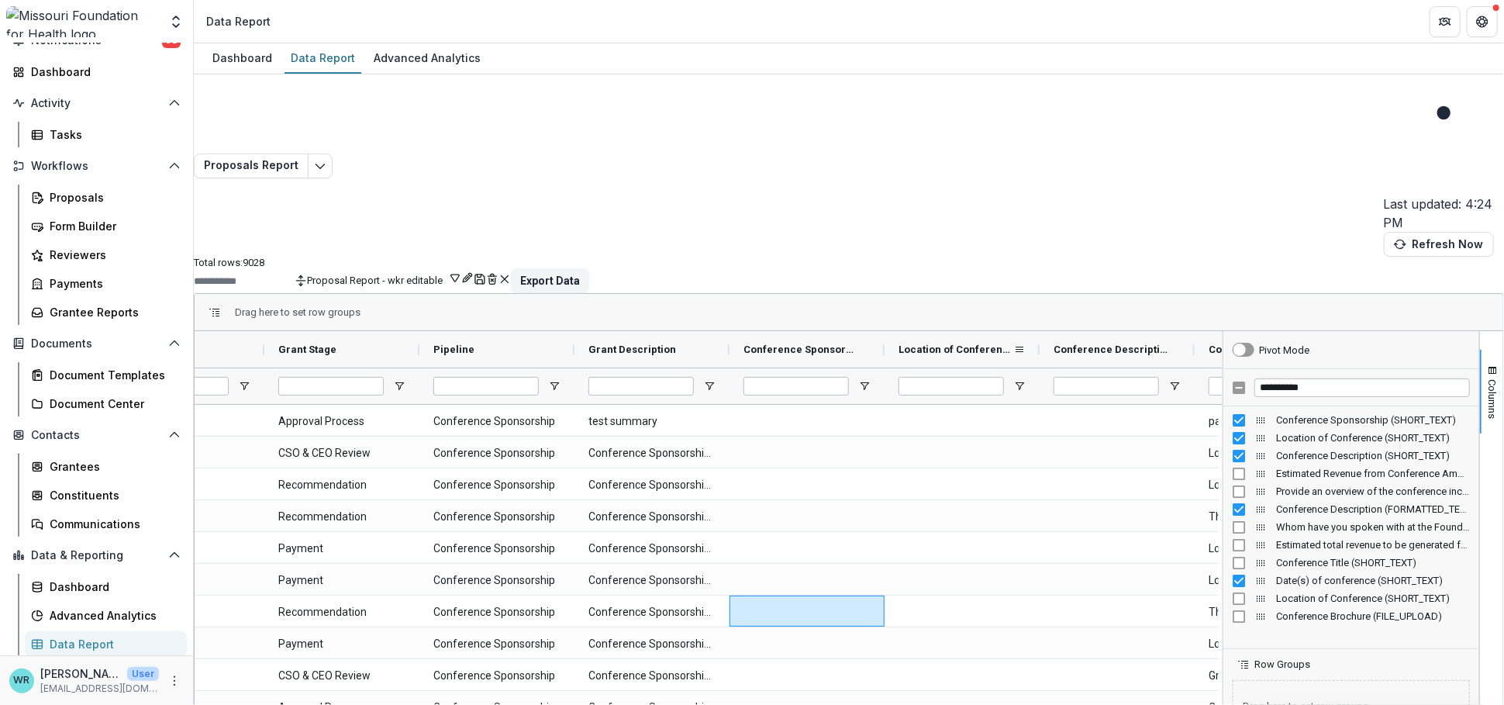
click at [1013, 343] on span "Location of Conference (SHORT_TEXT)" at bounding box center [956, 349] width 115 height 12
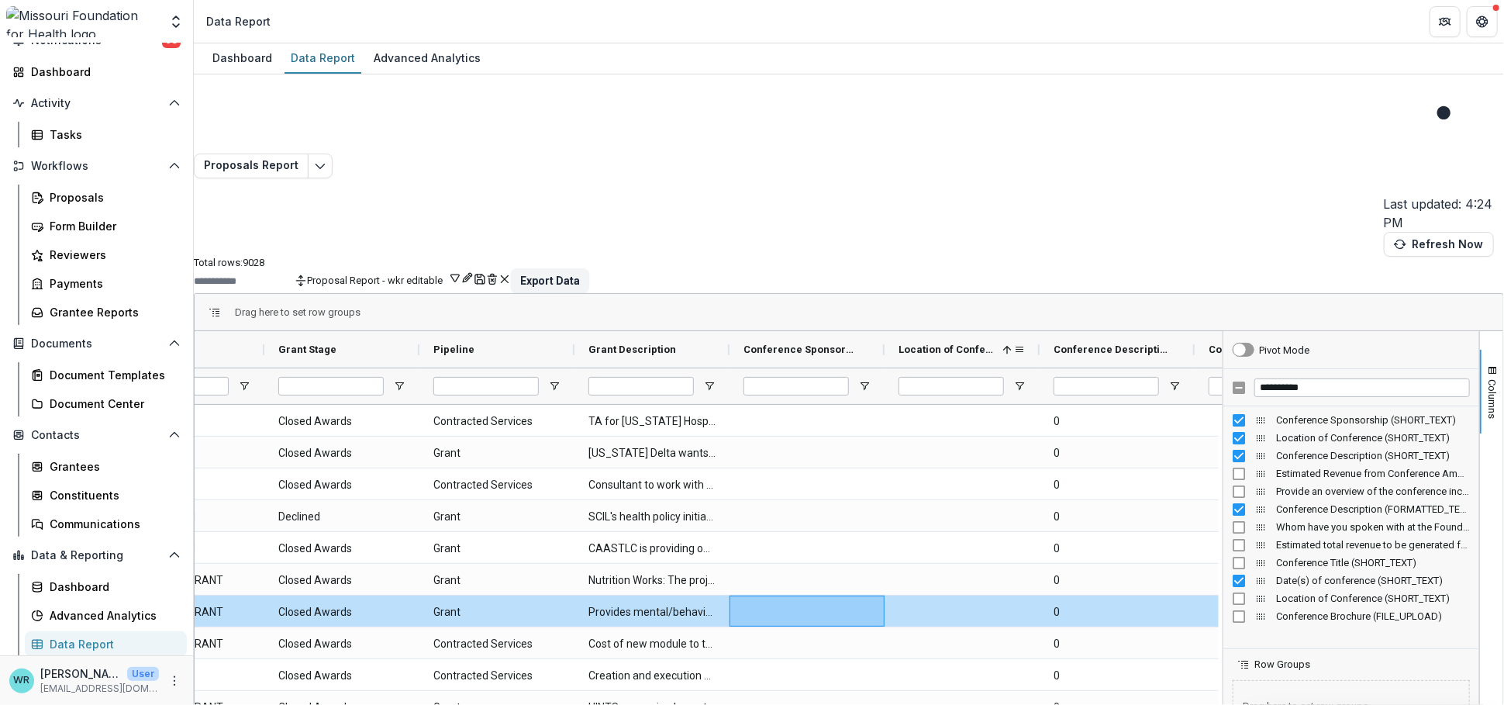
click at [1009, 343] on span at bounding box center [1004, 349] width 17 height 12
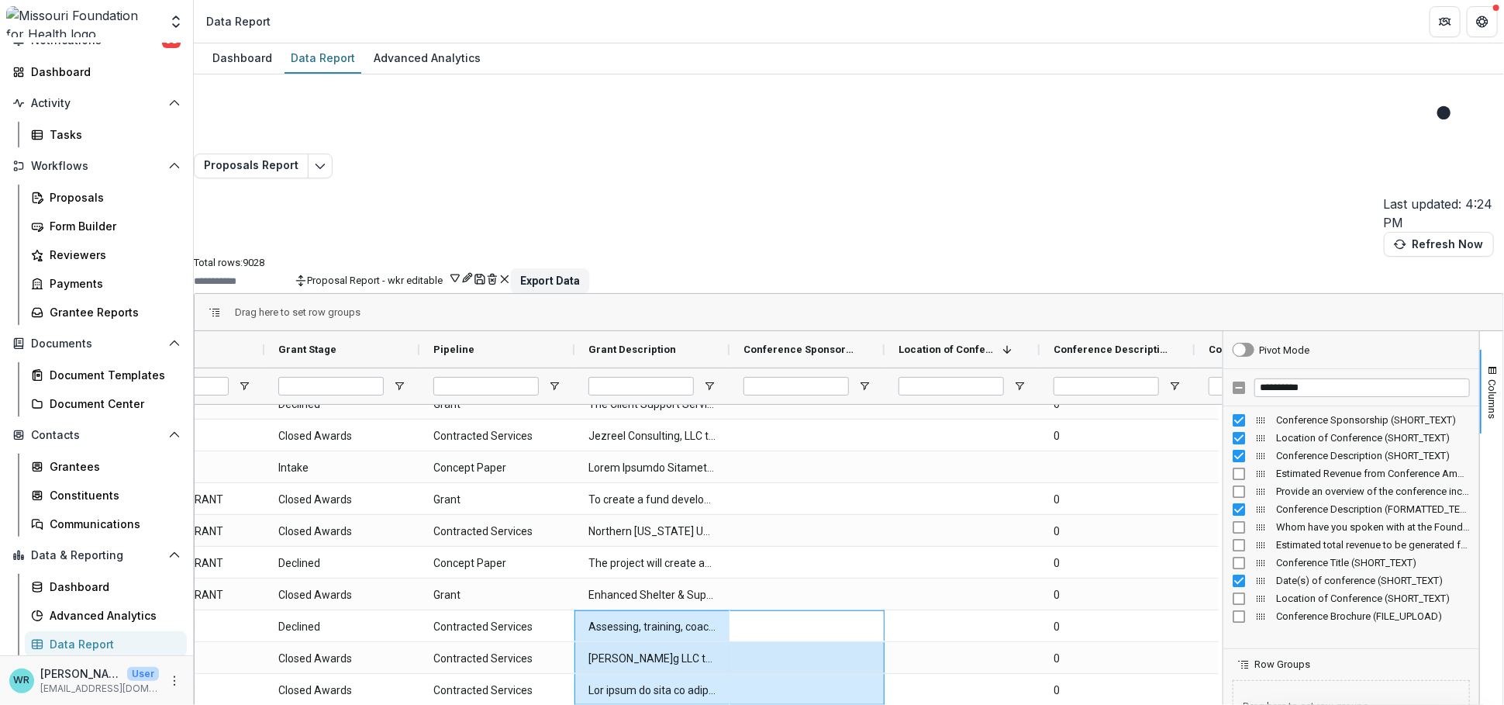
drag, startPoint x: 812, startPoint y: 690, endPoint x: 661, endPoint y: 681, distance: 151.5
click at [848, 343] on span "Conference Sponsorship (SHORT_TEXT)" at bounding box center [800, 349] width 115 height 12
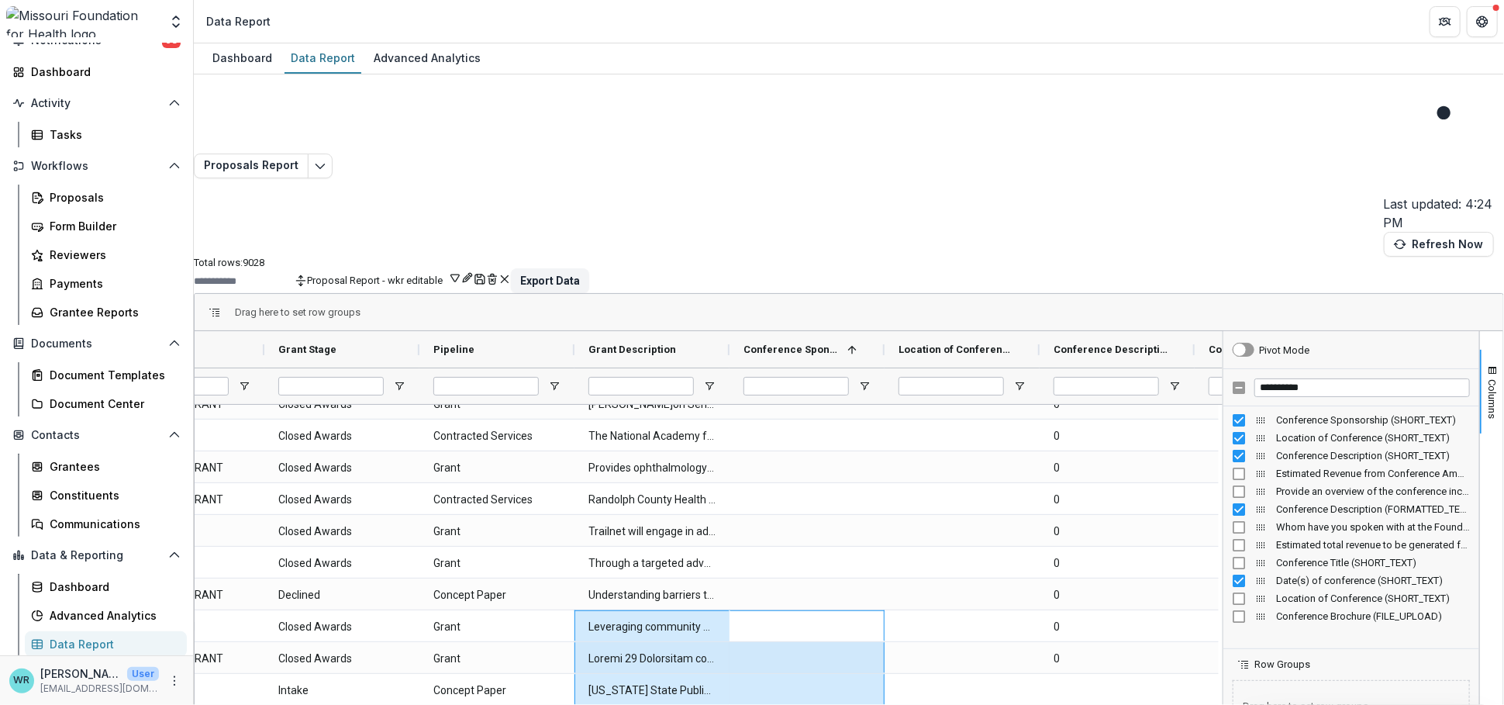
click at [841, 343] on span "Conference Sponsorship (SHORT_TEXT)" at bounding box center [792, 349] width 98 height 12
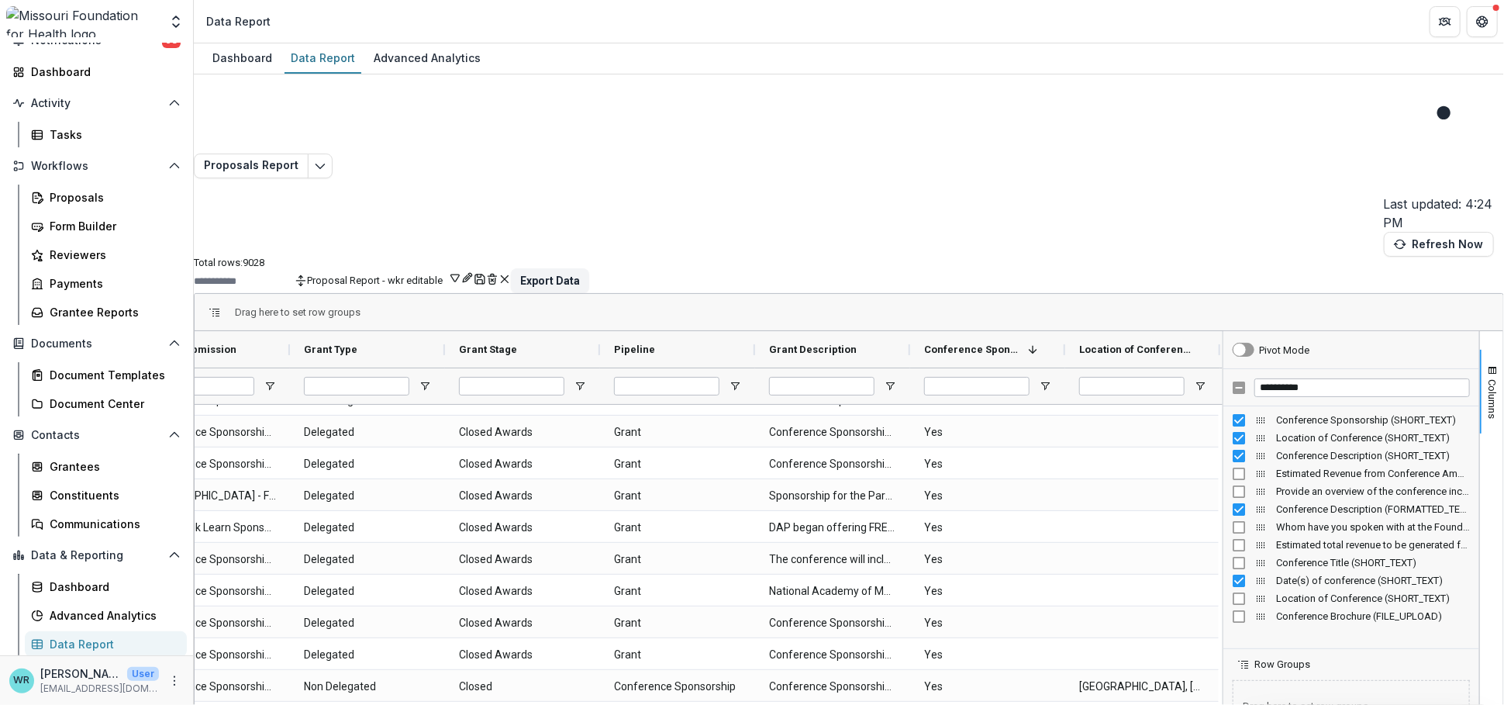
scroll to position [0, 280]
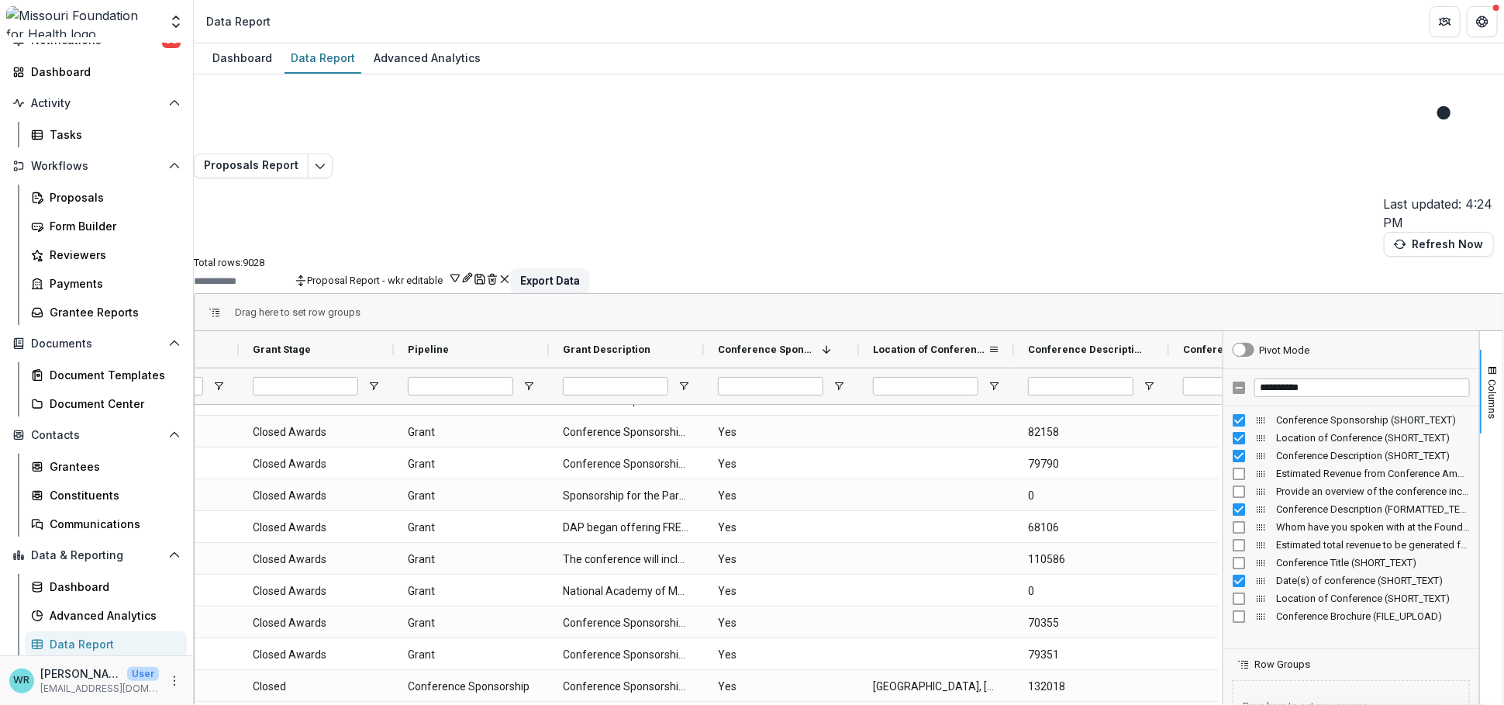
click at [949, 343] on span "Location of Conference (SHORT_TEXT)" at bounding box center [930, 349] width 115 height 12
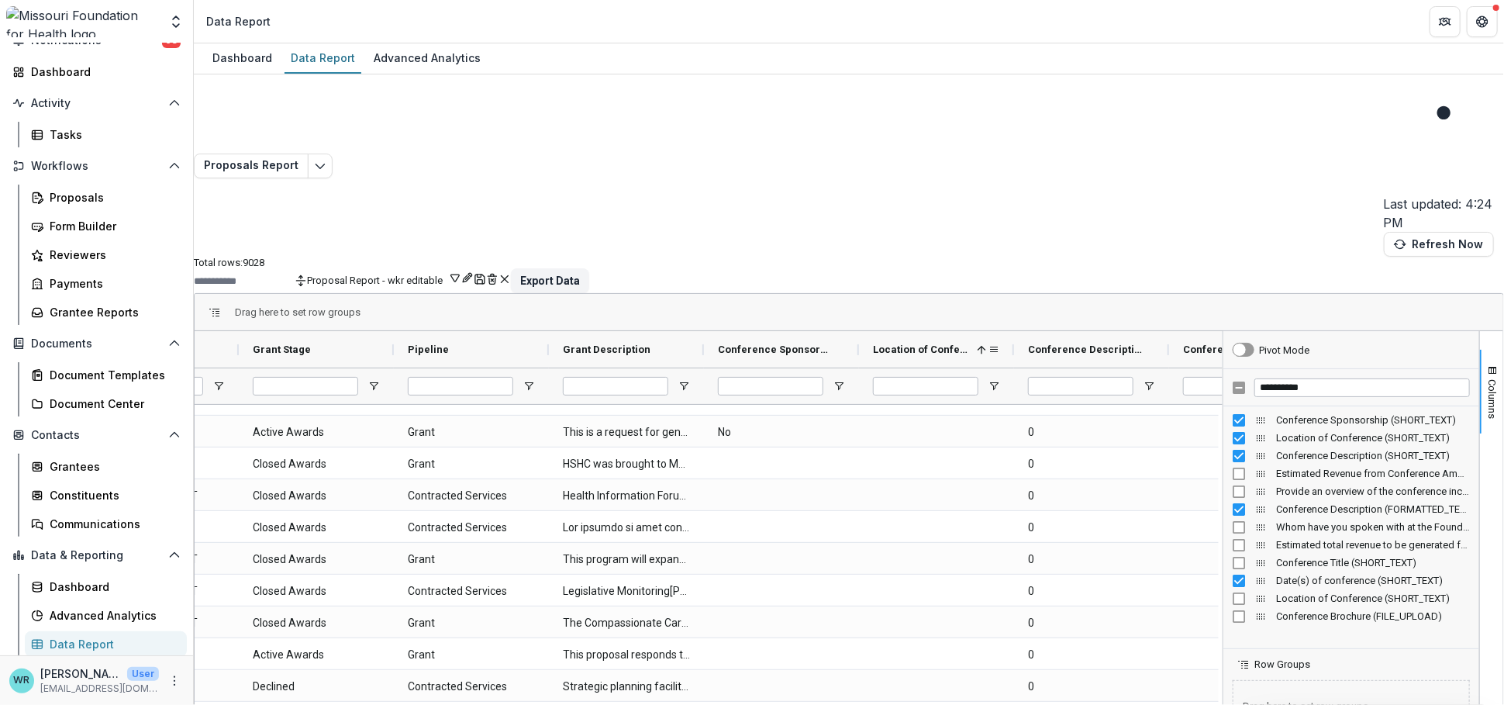
click at [949, 343] on span "Location of Conference (SHORT_TEXT)" at bounding box center [922, 349] width 98 height 12
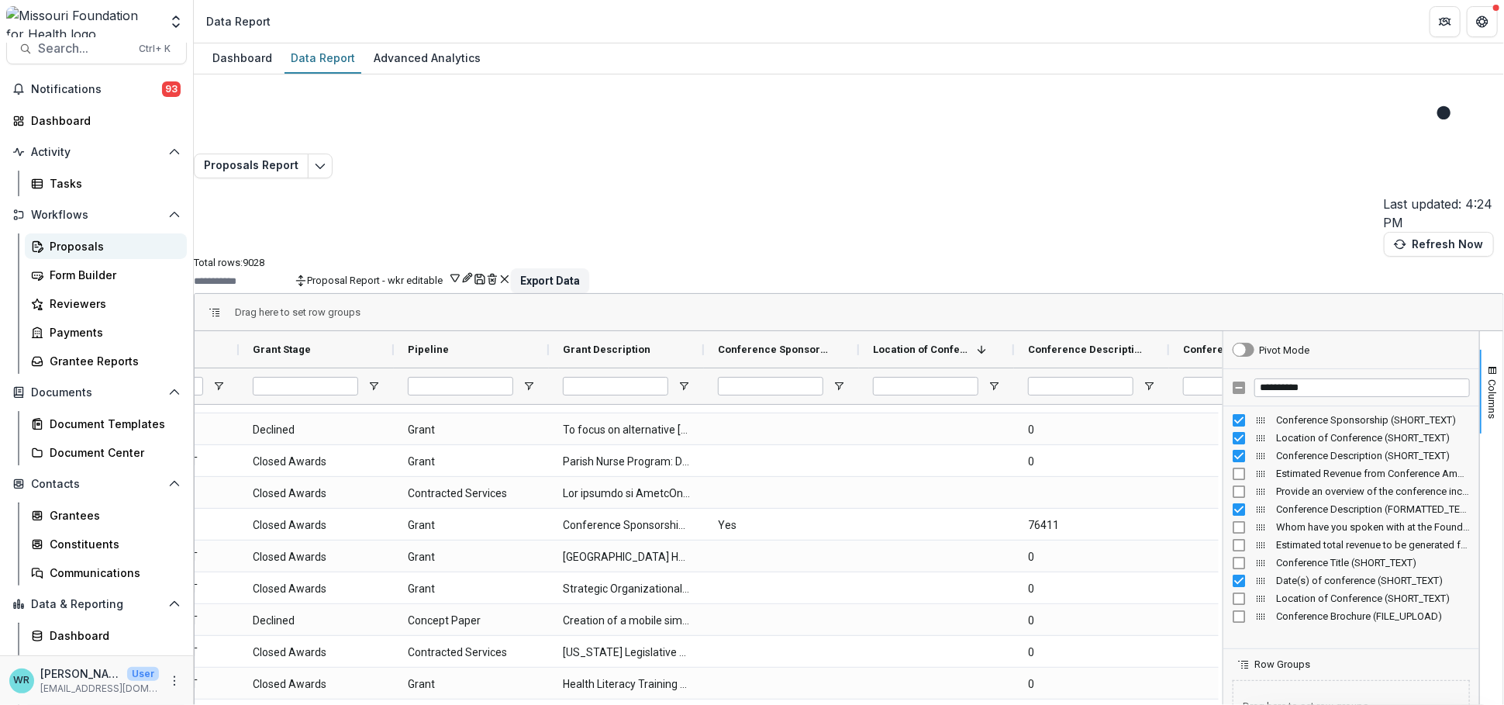
scroll to position [0, 0]
